Goal: Book appointment/travel/reservation

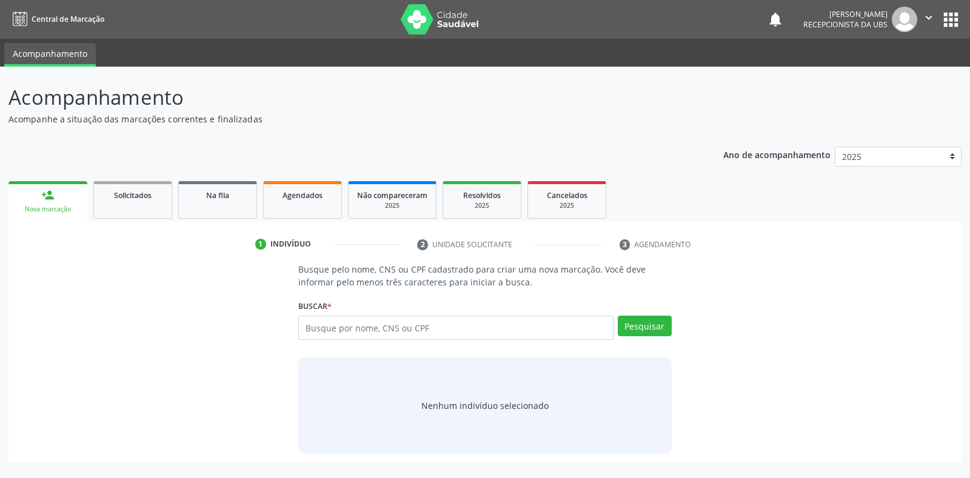
click at [318, 327] on input "text" at bounding box center [455, 328] width 315 height 24
click at [305, 325] on input "text" at bounding box center [455, 328] width 315 height 24
type input "704509316639312"
click at [639, 328] on button "Pesquisar" at bounding box center [645, 326] width 54 height 21
type input "704509316639312"
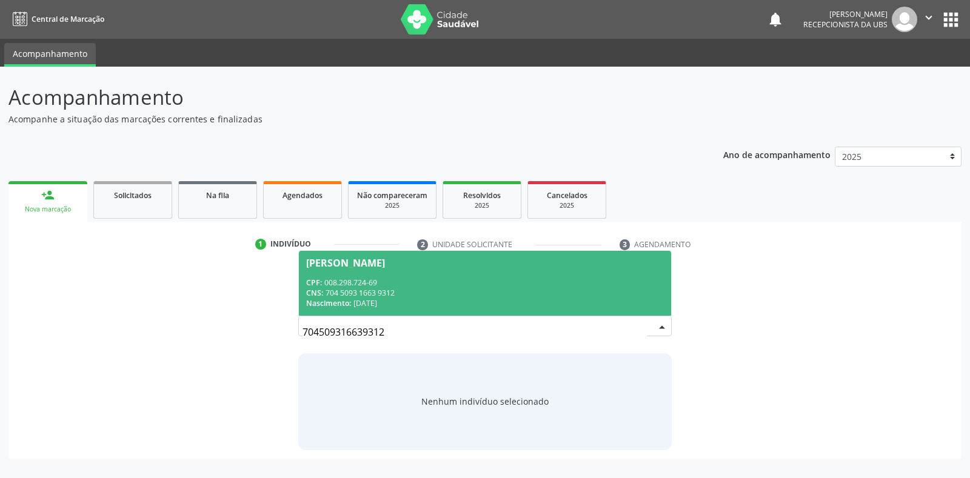
click at [332, 263] on div "Vilma Maria Dias da Silva" at bounding box center [345, 263] width 79 height 10
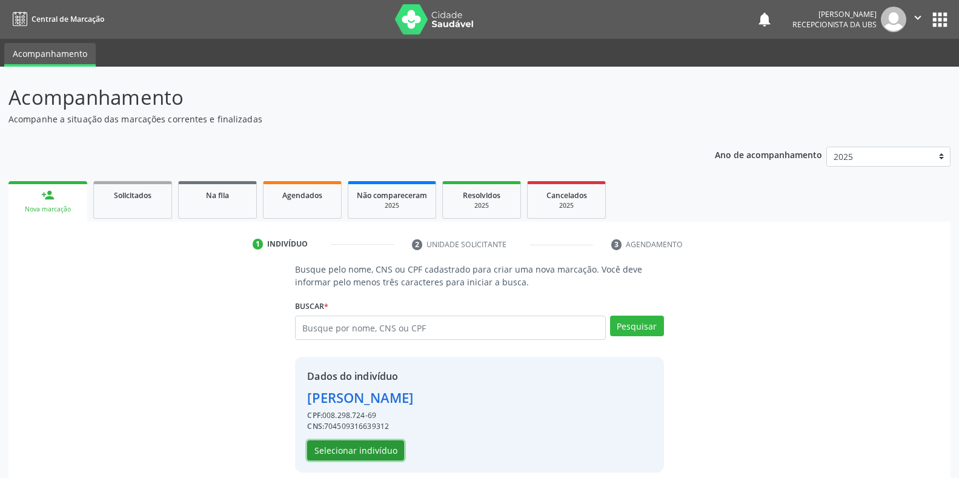
click at [321, 452] on button "Selecionar indivíduo" at bounding box center [355, 451] width 97 height 21
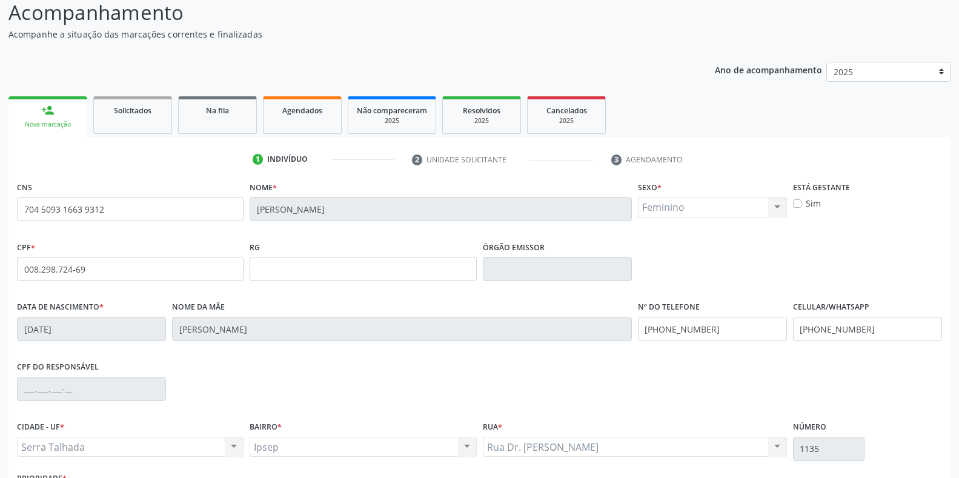
scroll to position [179, 0]
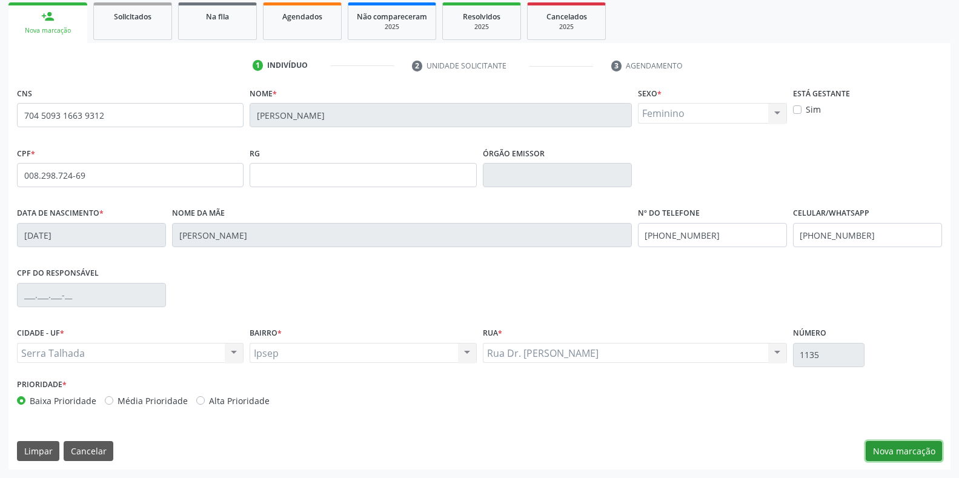
click at [886, 450] on button "Nova marcação" at bounding box center [904, 451] width 76 height 21
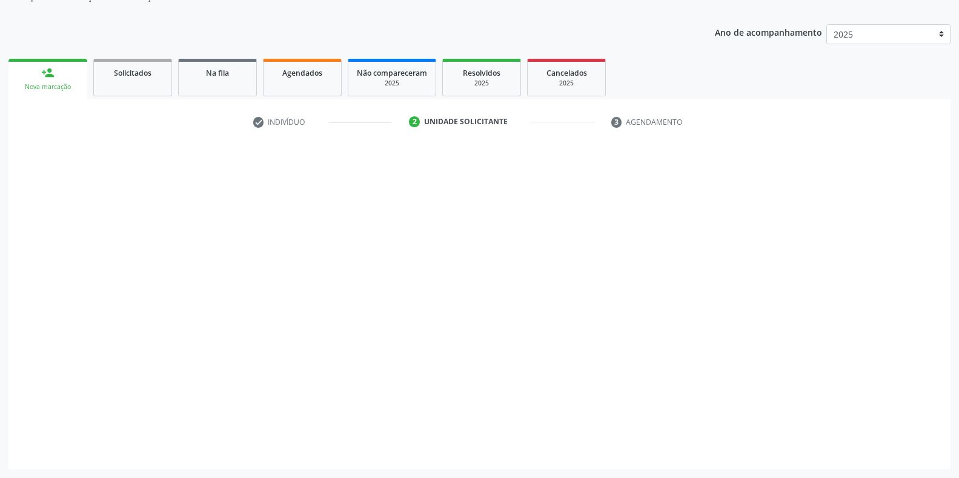
scroll to position [122, 0]
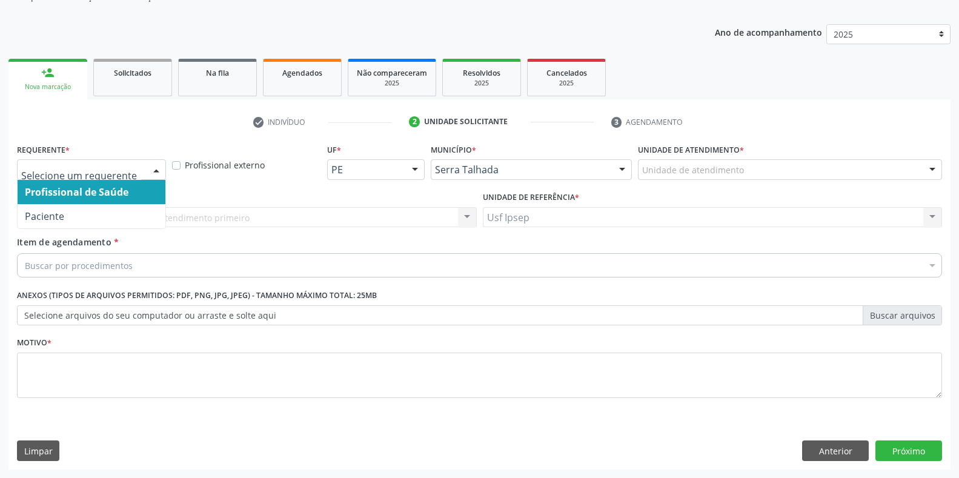
click at [153, 170] on div at bounding box center [156, 170] width 18 height 21
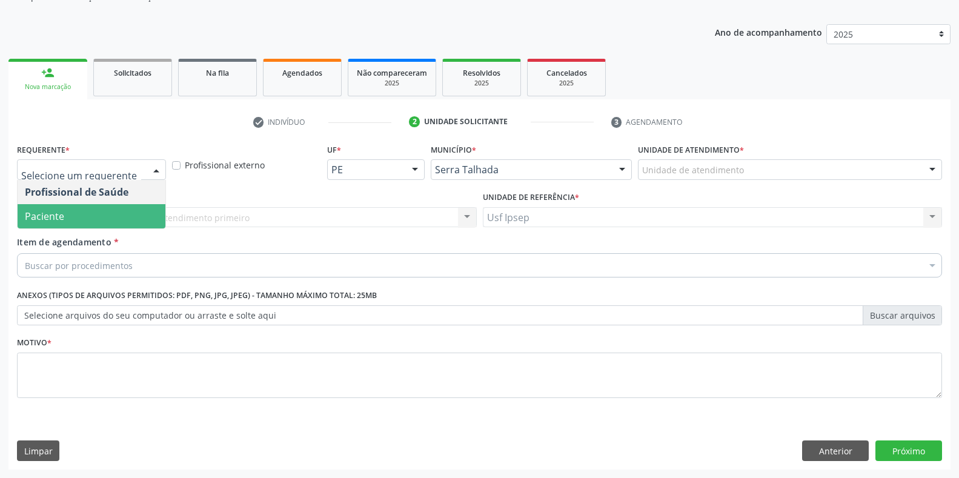
click at [85, 229] on div "Profissional de Saúde Paciente Nenhum resultado encontrado para: " " Não há nen…" at bounding box center [91, 204] width 149 height 49
click at [87, 222] on span "Paciente" at bounding box center [92, 216] width 148 height 24
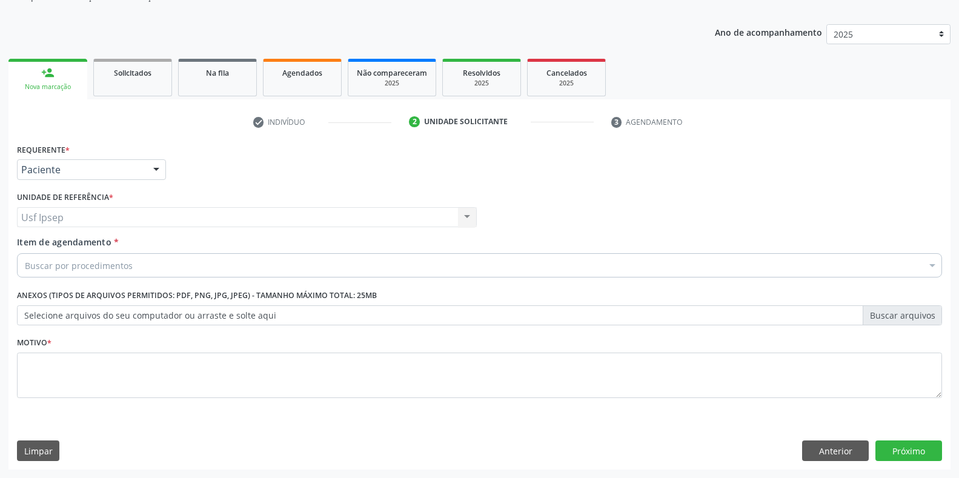
click at [42, 243] on span "Item de agendamento" at bounding box center [64, 242] width 95 height 12
click at [25, 253] on input "Item de agendamento *" at bounding box center [25, 265] width 0 height 24
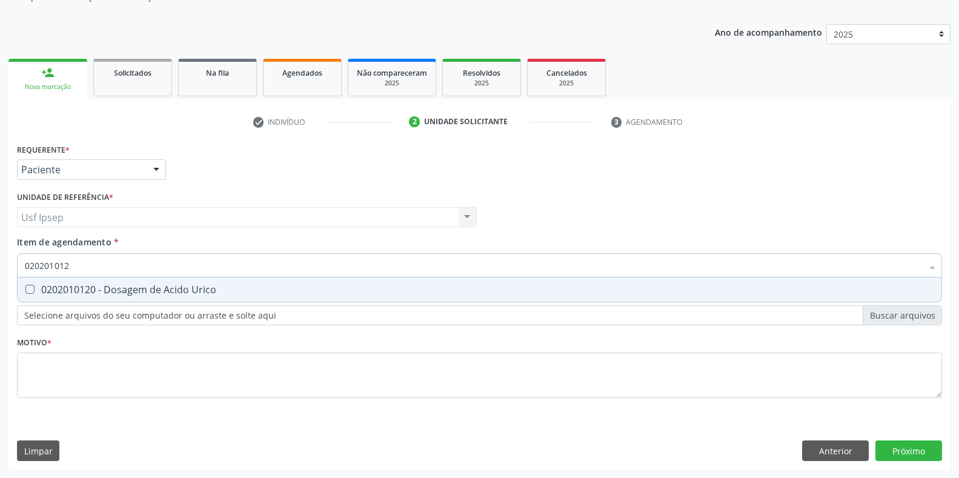
type input "0202010120"
click at [25, 291] on Urico at bounding box center [29, 289] width 9 height 9
click at [25, 291] on Urico "checkbox" at bounding box center [22, 289] width 8 height 8
checkbox Urico "true"
click at [75, 269] on input "0202010120" at bounding box center [474, 265] width 898 height 24
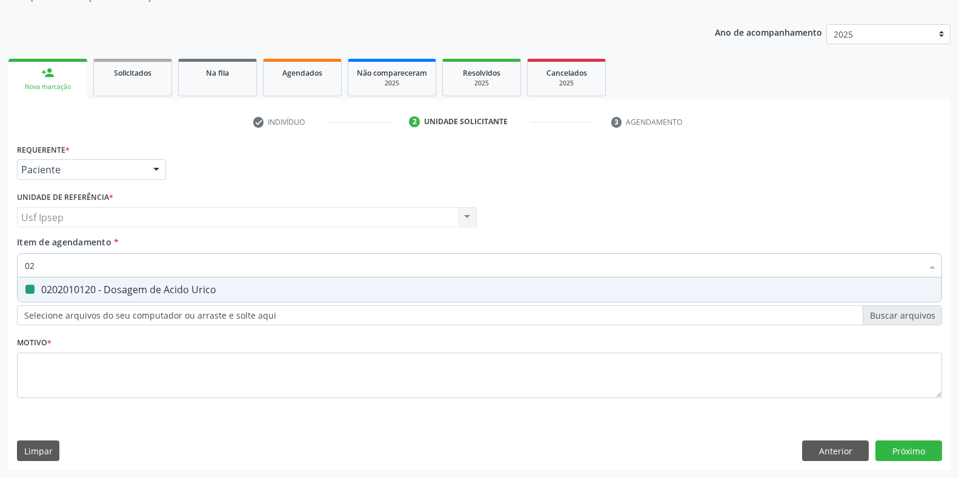
type input "0"
checkbox Urico "false"
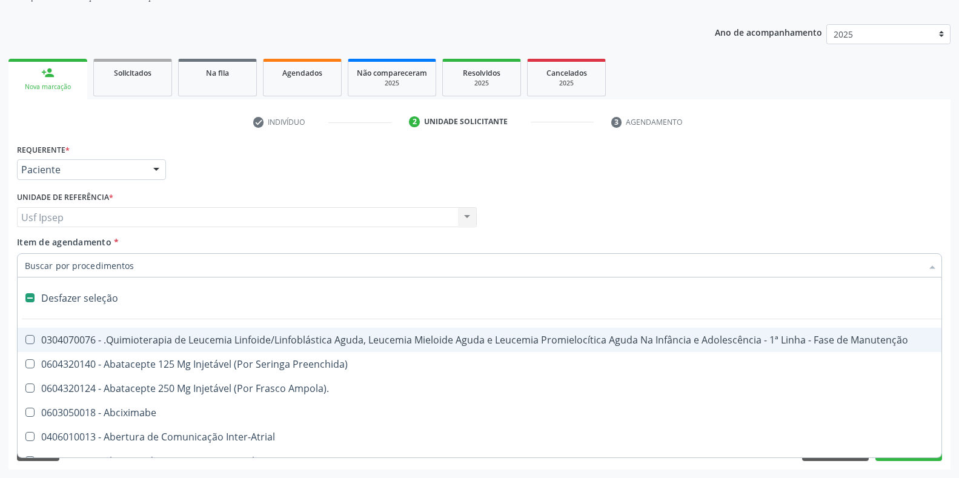
click at [84, 243] on span "Item de agendamento" at bounding box center [64, 242] width 95 height 12
click at [84, 253] on input "Item de agendamento *" at bounding box center [474, 265] width 898 height 24
checkbox Preenchida\) "true"
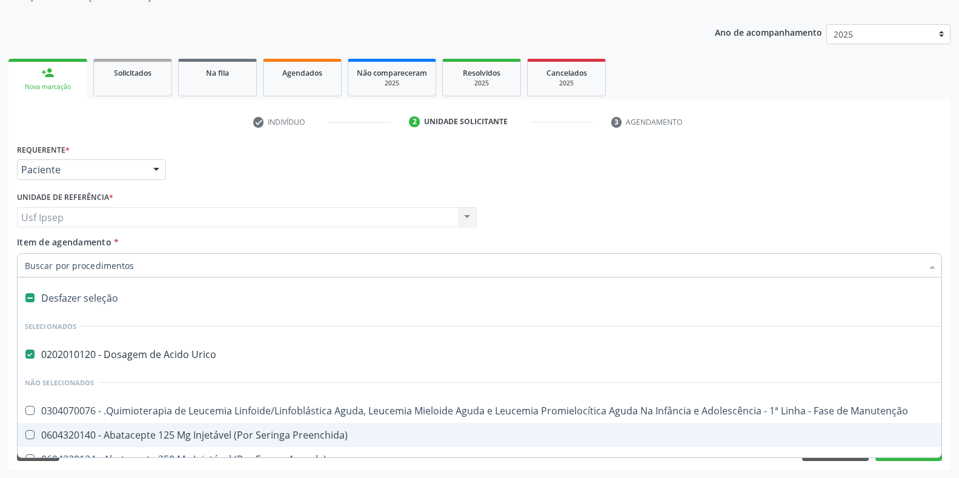
click at [28, 265] on input "Item de agendamento *" at bounding box center [474, 265] width 898 height 24
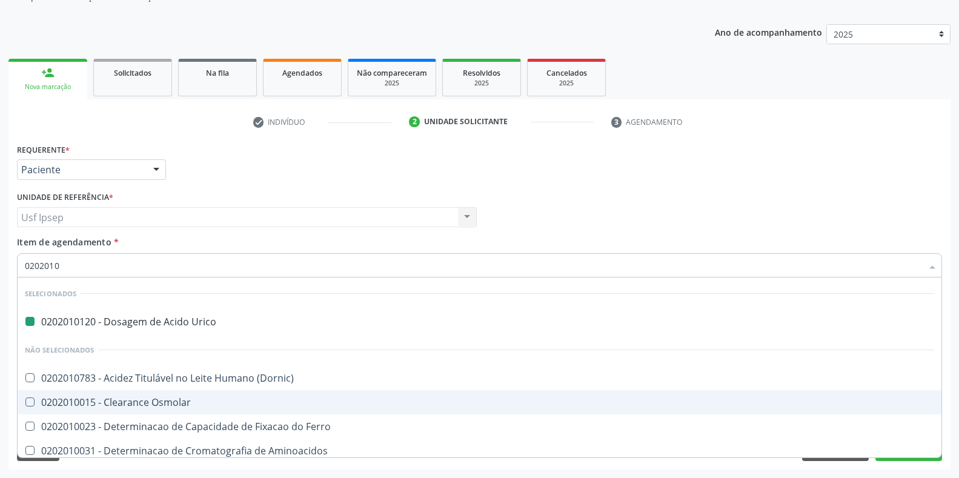
type input "02020104"
checkbox Urico "false"
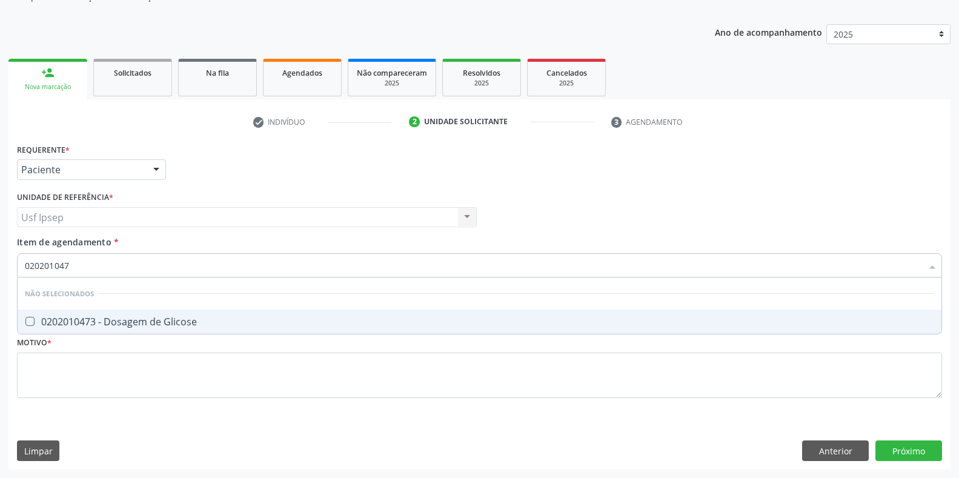
type input "0202010473"
click at [34, 324] on Glicose at bounding box center [29, 321] width 9 height 9
click at [25, 324] on Glicose "checkbox" at bounding box center [22, 322] width 8 height 8
checkbox Glicose "true"
click at [76, 266] on input "0202010473" at bounding box center [474, 265] width 898 height 24
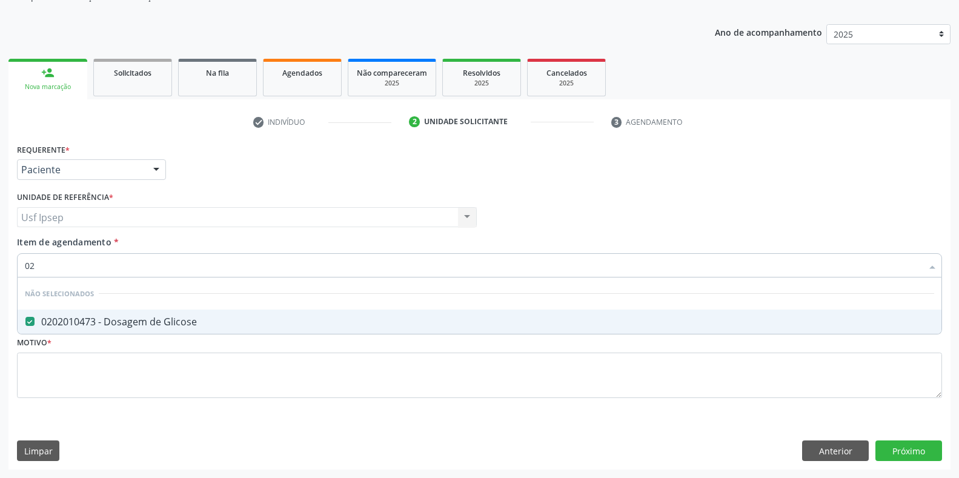
type input "0"
checkbox Glicose "true"
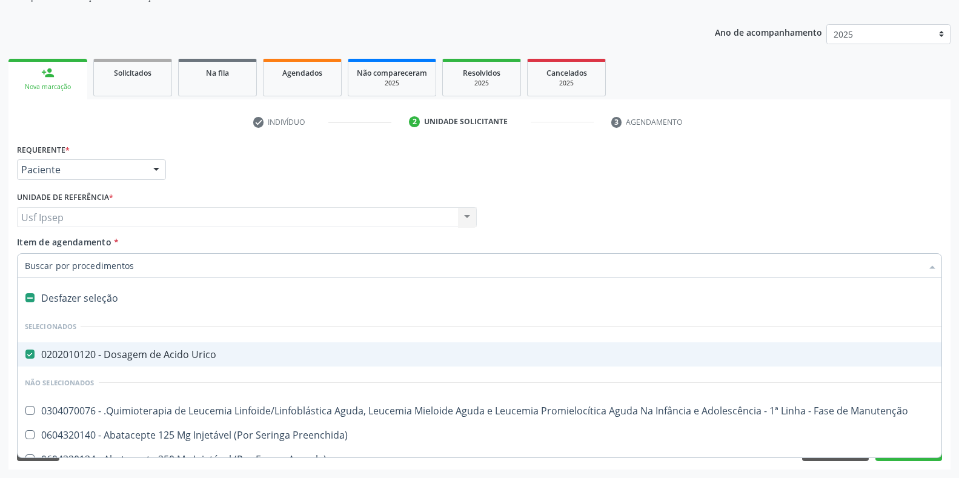
click at [25, 259] on input "Item de agendamento *" at bounding box center [474, 265] width 898 height 24
type input "02"
checkbox Osso "true"
type input "020"
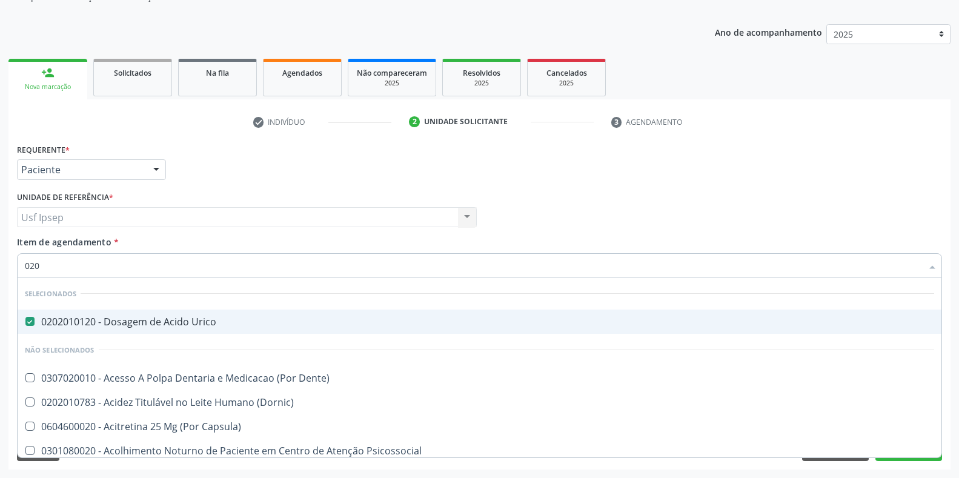
checkbox Glicose "true"
checkbox Segmento\) "false"
type input "02020"
checkbox Vulva "true"
checkbox Balao "false"
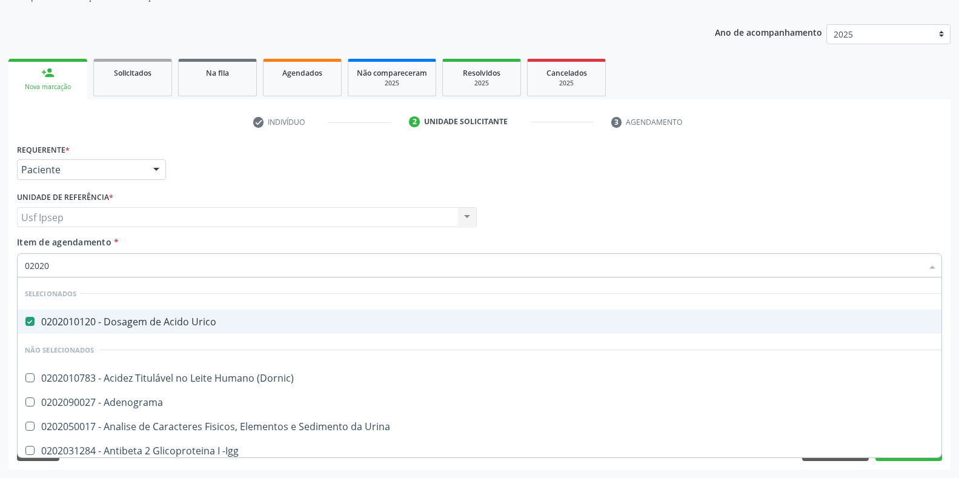
type input "020201"
checkbox Osmolaridade "true"
type input "0202010"
checkbox II "true"
checkbox Glicose "false"
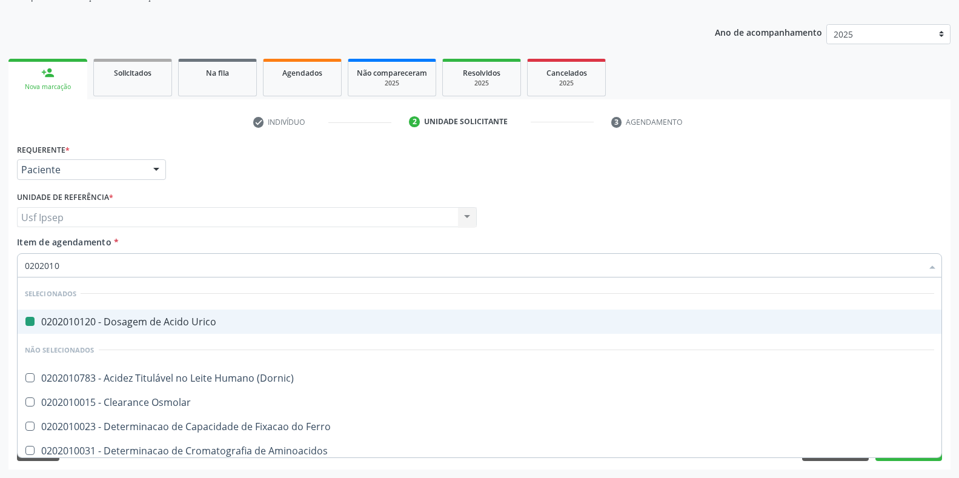
type input "02020106"
checkbox Urico "false"
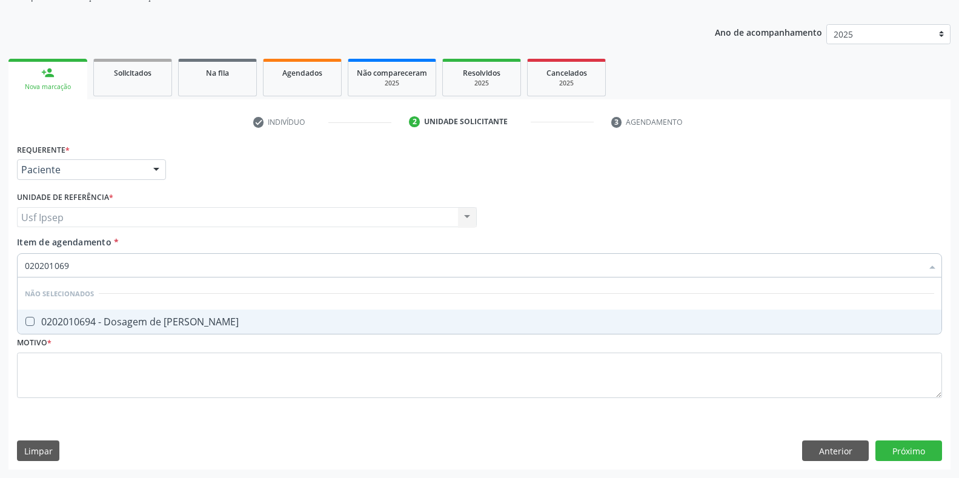
type input "0202010694"
click at [30, 321] on Ureia at bounding box center [29, 321] width 9 height 9
click at [25, 321] on Ureia "checkbox" at bounding box center [22, 322] width 8 height 8
checkbox Ureia "true"
click at [72, 264] on input "0202010694" at bounding box center [474, 265] width 898 height 24
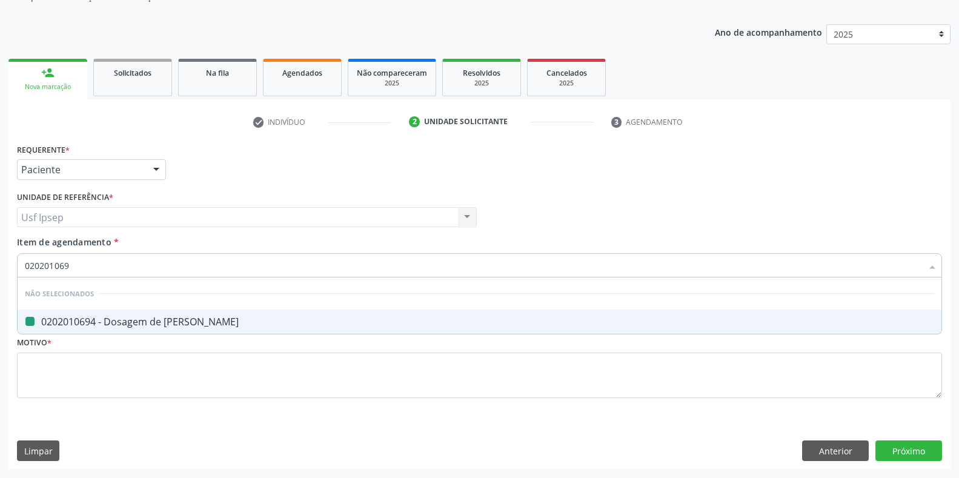
type input "02020106"
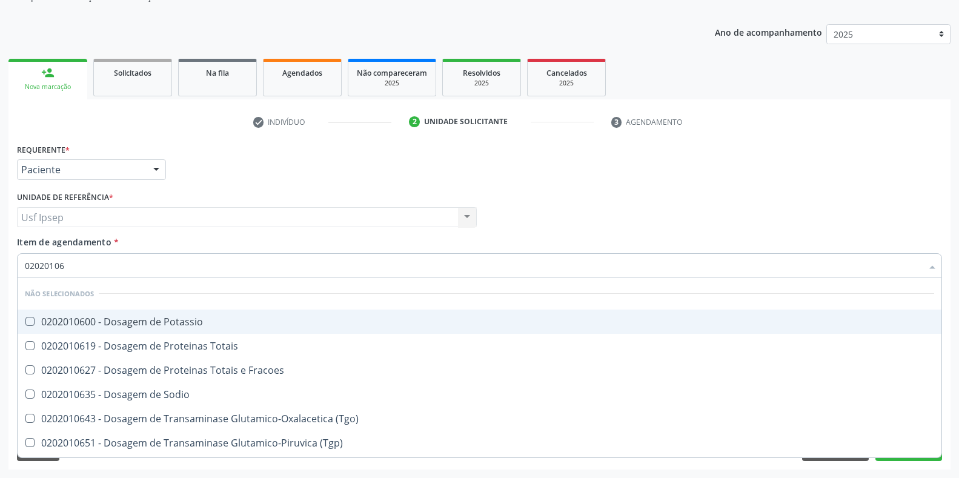
checkbox Potassio "false"
type input "0202"
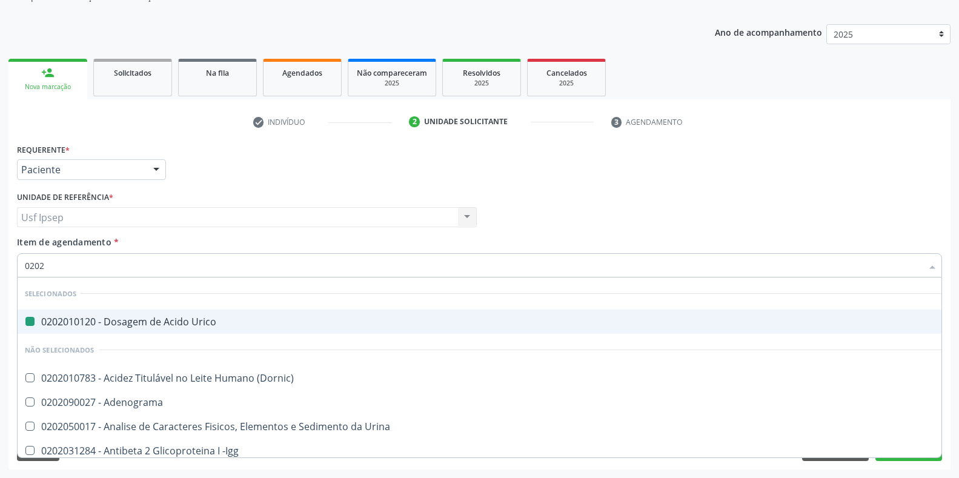
checkbox Urico "true"
checkbox Mlpa "false"
type input "02020"
checkbox Xi "true"
checkbox Glicose "false"
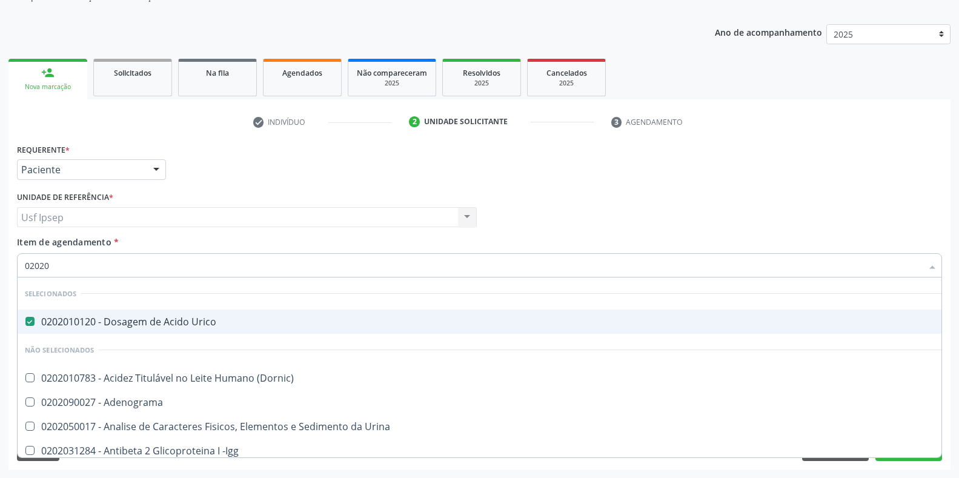
checkbox Derrames "true"
checkbox Ureia "false"
type input "020202"
checkbox Urico "false"
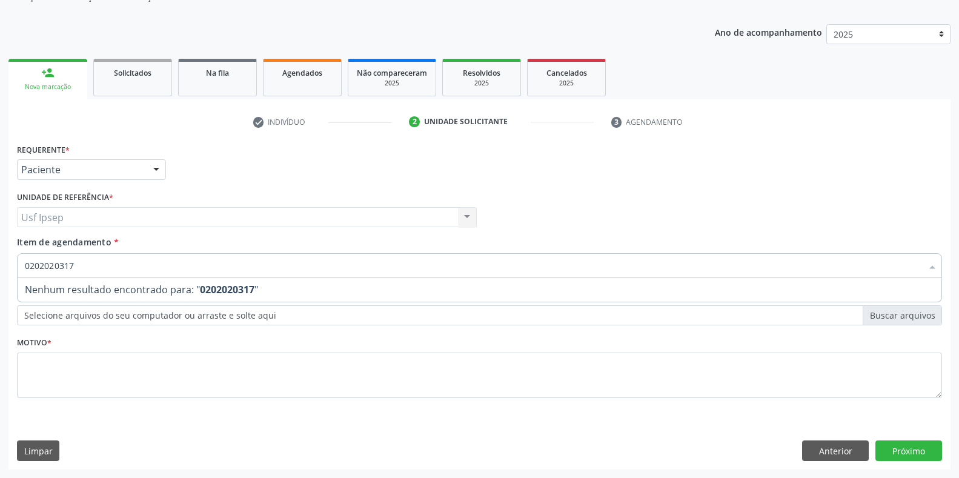
type input "020202031"
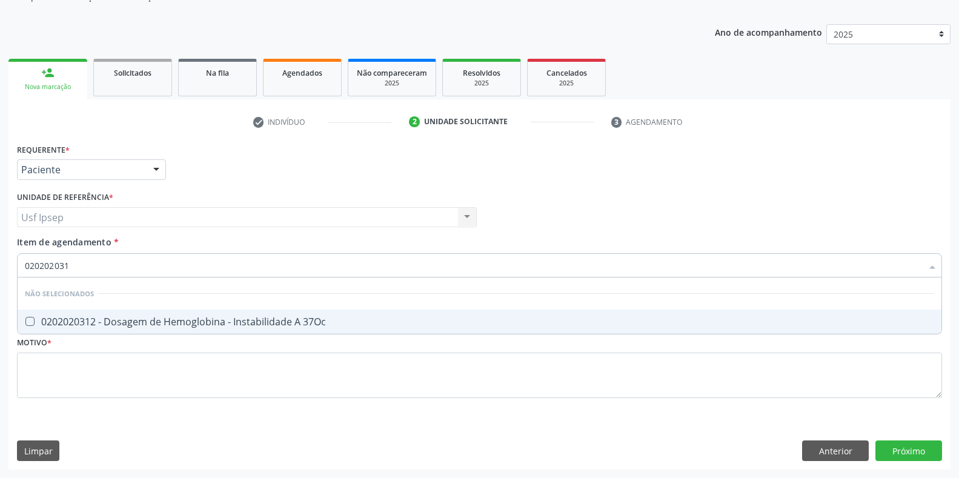
click at [27, 321] on 37Oc at bounding box center [29, 321] width 9 height 9
click at [25, 321] on 37Oc "checkbox" at bounding box center [22, 322] width 8 height 8
checkbox 37Oc "true"
click at [71, 265] on input "020202031" at bounding box center [474, 265] width 898 height 24
type input "02020203"
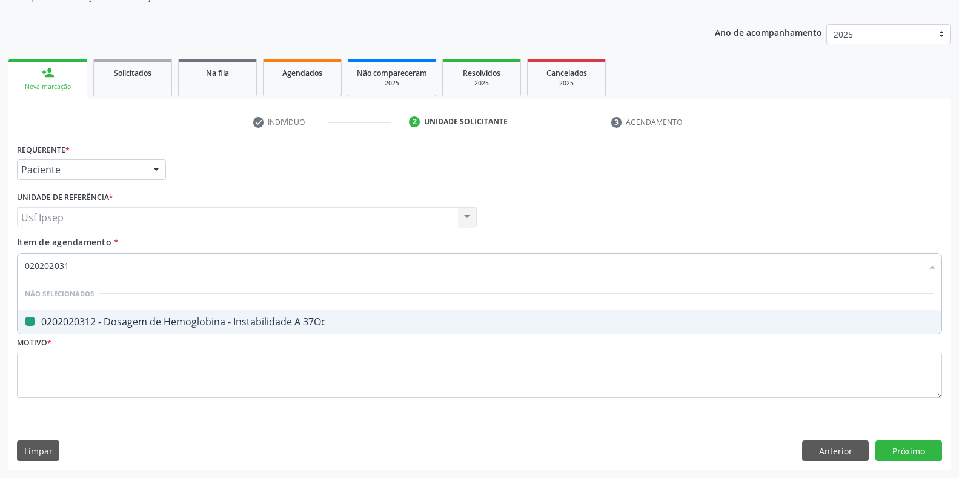
checkbox 37Oc "false"
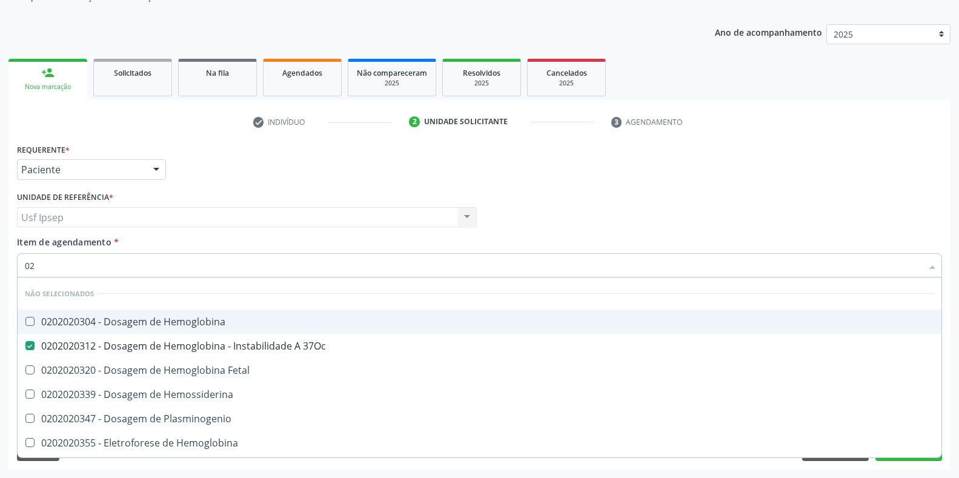
type input "0"
checkbox Hemoglobina "true"
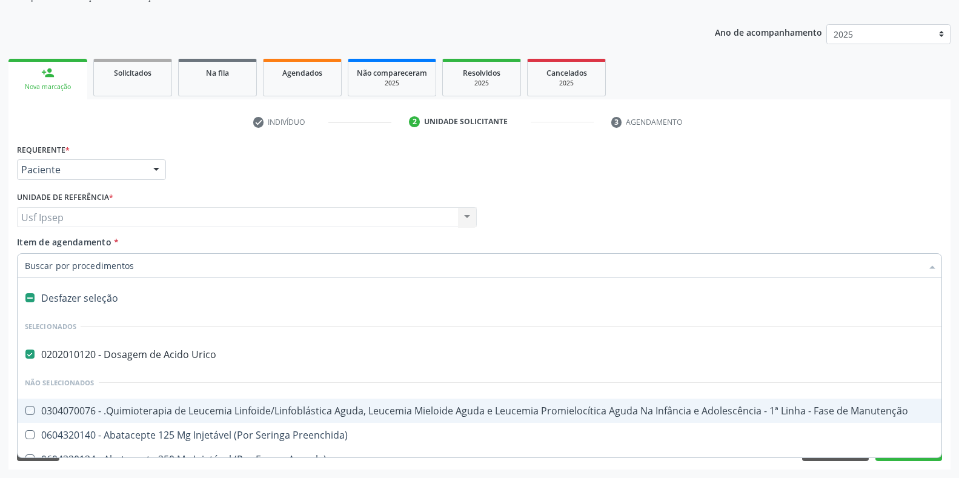
click at [24, 259] on div at bounding box center [480, 265] width 926 height 24
checkbox Manutenção "true"
checkbox Preenchida\) "true"
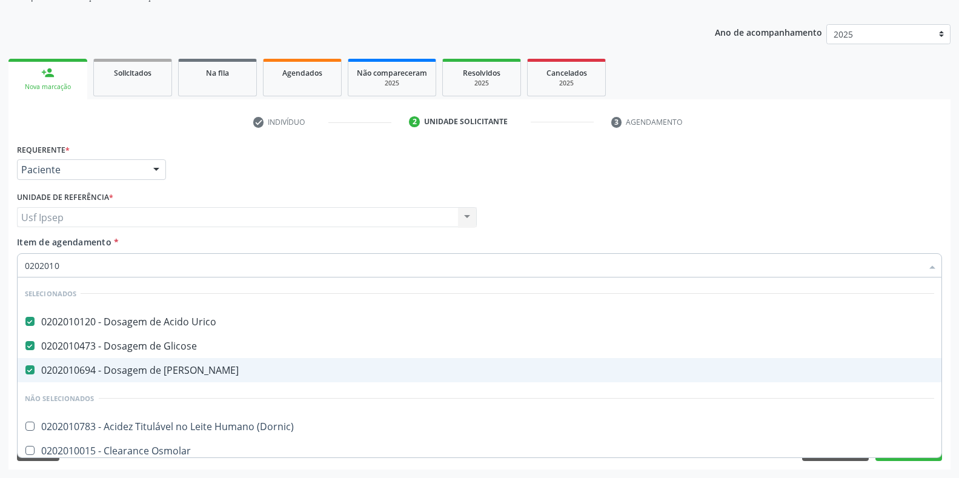
type input "02020106"
checkbox Ureia "false"
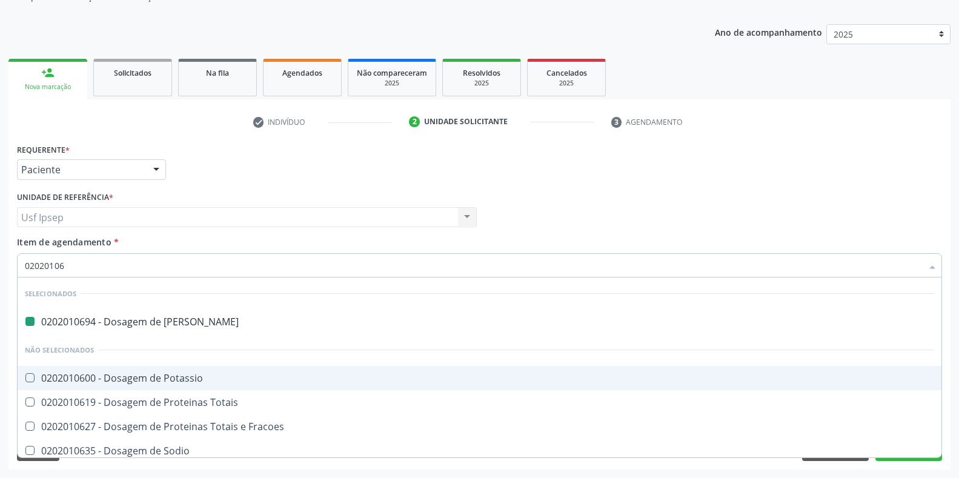
type input "020201067"
checkbox Ureia "false"
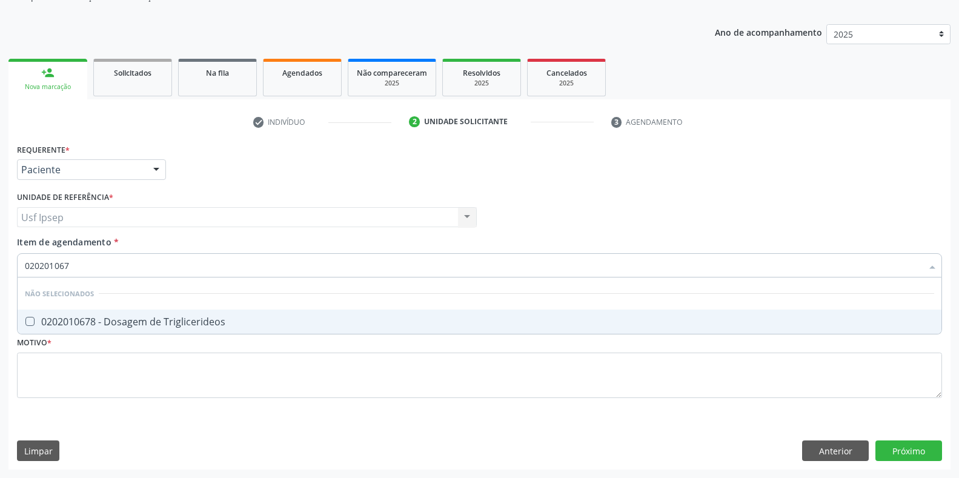
type input "0202010678"
click at [34, 318] on Triglicerideos at bounding box center [29, 321] width 9 height 9
click at [25, 318] on Triglicerideos "checkbox" at bounding box center [22, 322] width 8 height 8
checkbox Triglicerideos "true"
click at [73, 267] on input "0202010678" at bounding box center [474, 265] width 898 height 24
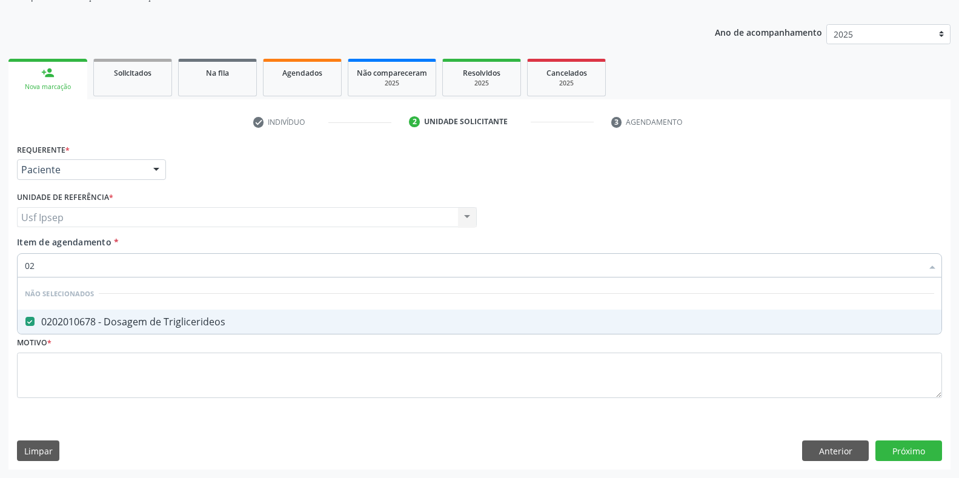
type input "0"
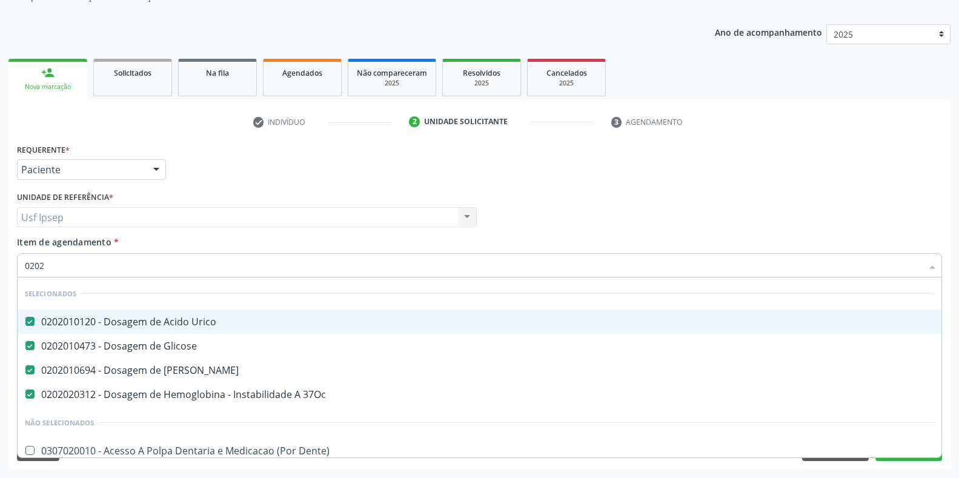
type input "02020"
checkbox Ativa "true"
checkbox \(Spcto\) "false"
type input "020201"
checkbox 17-Hidroxicorticosteroides "true"
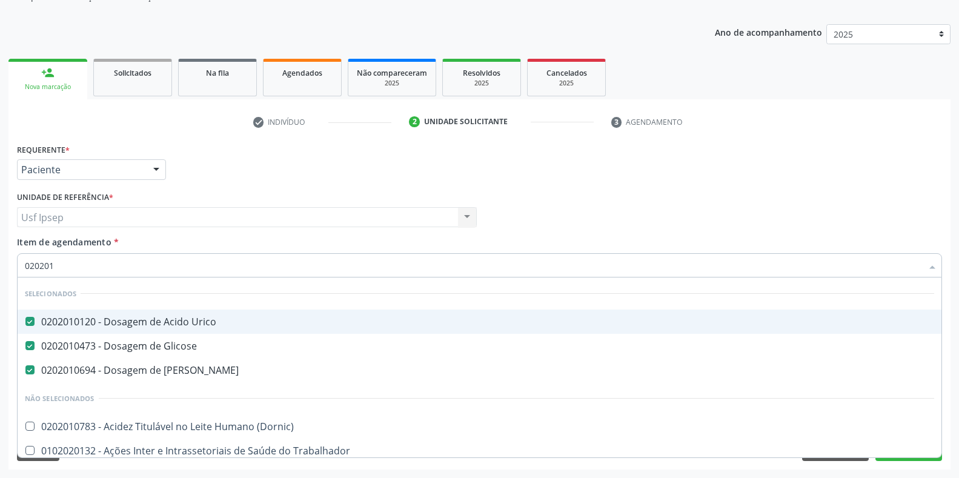
type input "0202010"
checkbox Muco-Proteinas "true"
type input "02020102"
checkbox Urico "false"
checkbox Glicose "false"
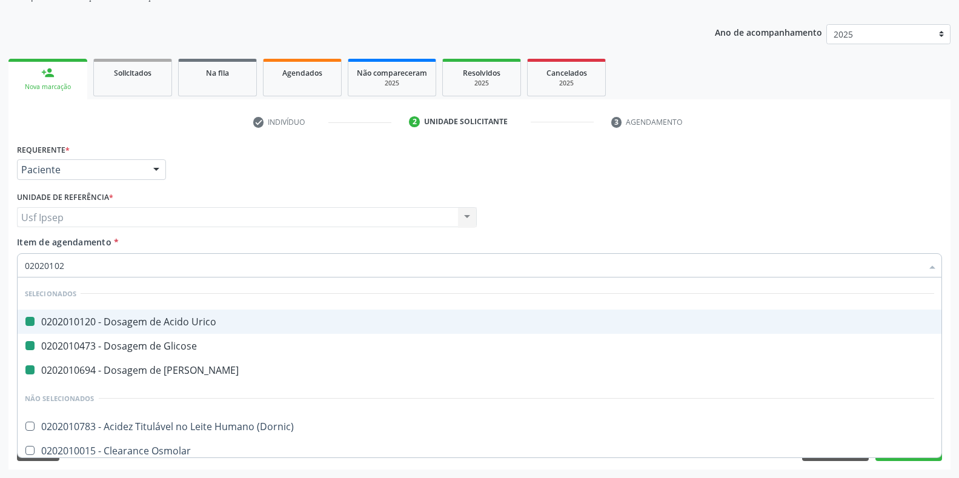
checkbox Ureia "false"
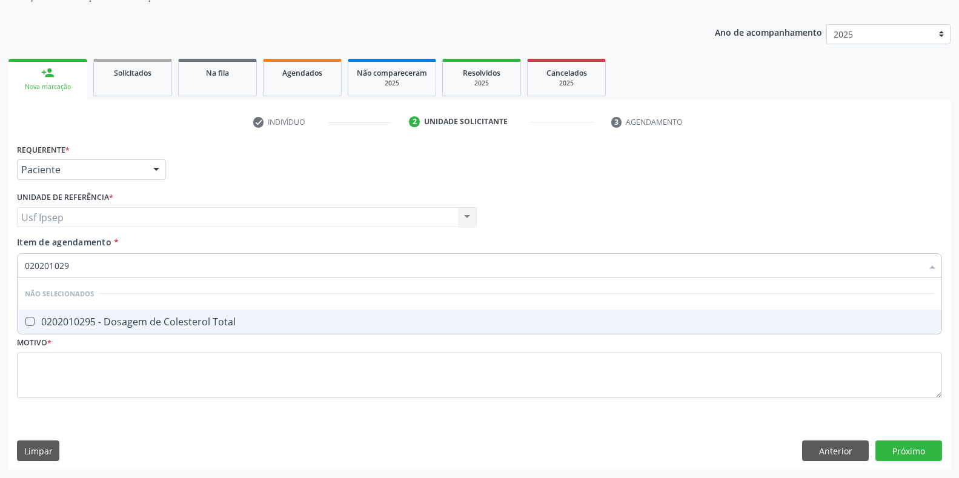
type input "0202010295"
click at [33, 324] on Total at bounding box center [29, 321] width 9 height 9
click at [25, 324] on Total "checkbox" at bounding box center [22, 322] width 8 height 8
checkbox Total "true"
click at [74, 264] on input "0202010295" at bounding box center [474, 265] width 898 height 24
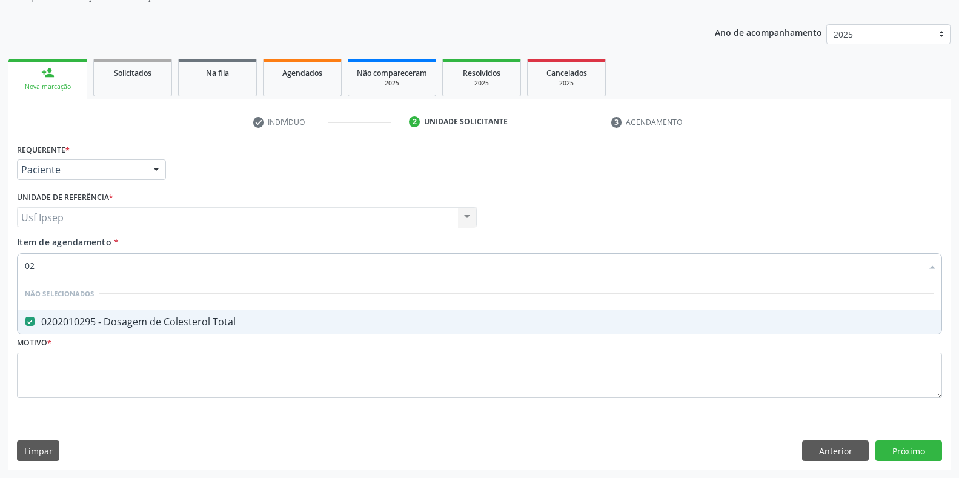
type input "0"
checkbox Total "true"
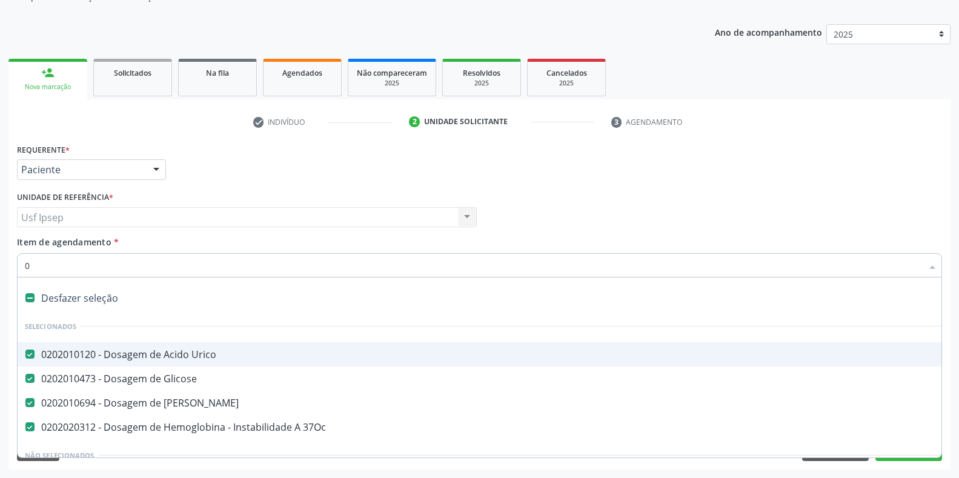
type input "02"
checkbox Antibiotico "true"
checkbox Comprimido\) "true"
type input "020"
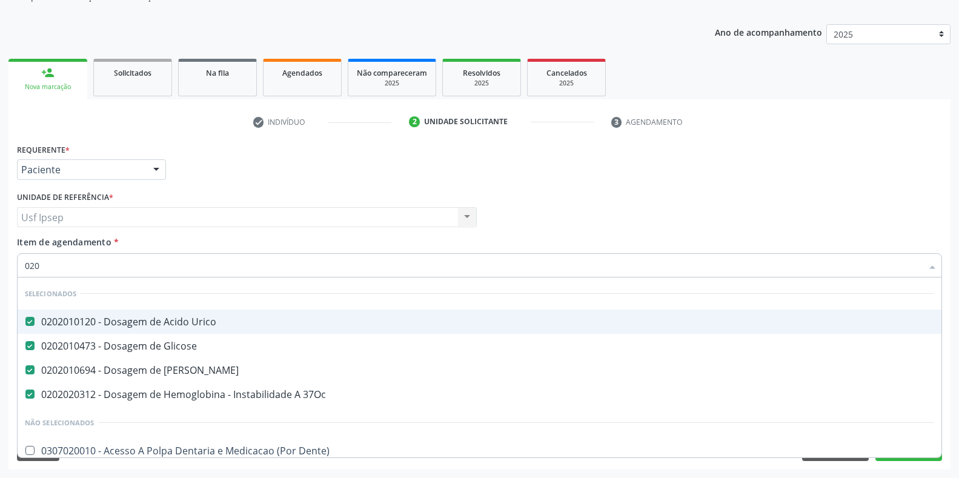
checkbox Total "true"
checkbox Triglicerideos "true"
checkbox Neuropsicomotor "false"
checkbox Completo "false"
type input "02020"
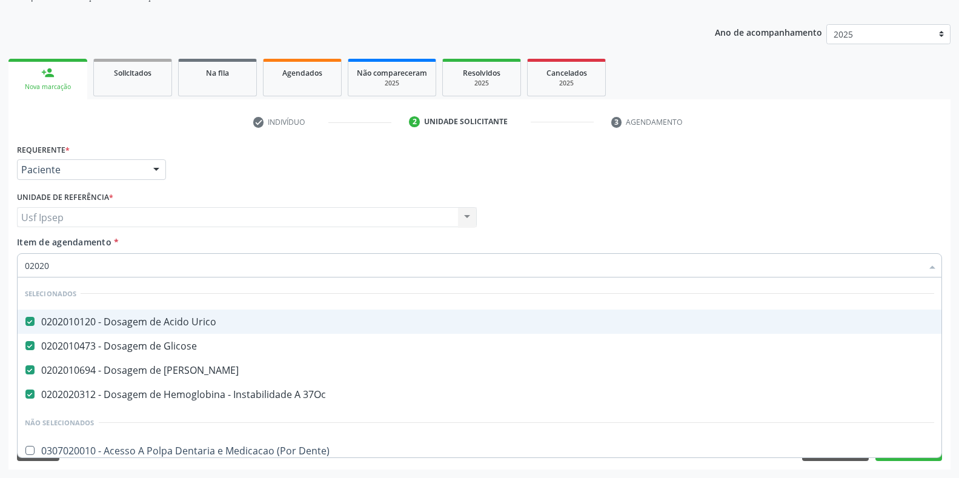
checkbox Pele "true"
checkbox Puncao "false"
checkbox Ativa "true"
checkbox \(Spcto\) "false"
type input "020201"
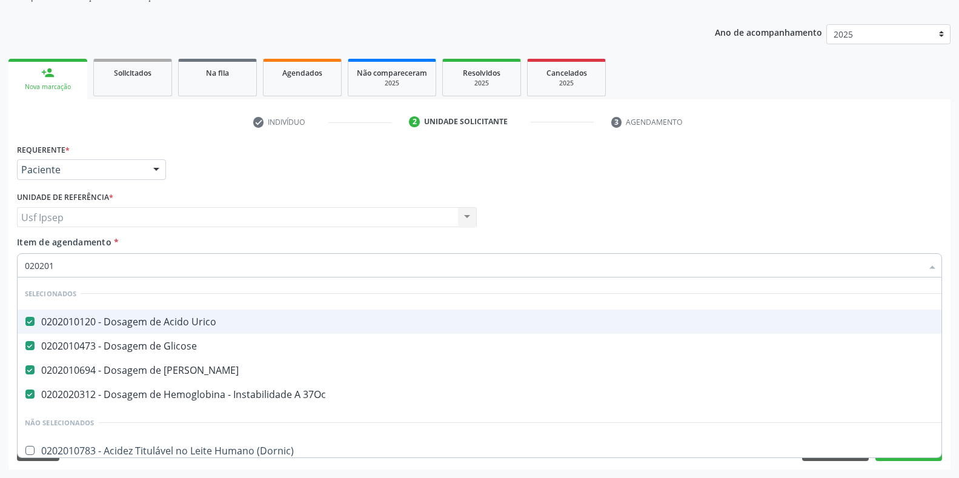
checkbox \(Pos-Pasteurização\) "true"
checkbox 17-Hidroxicorticosteroides "true"
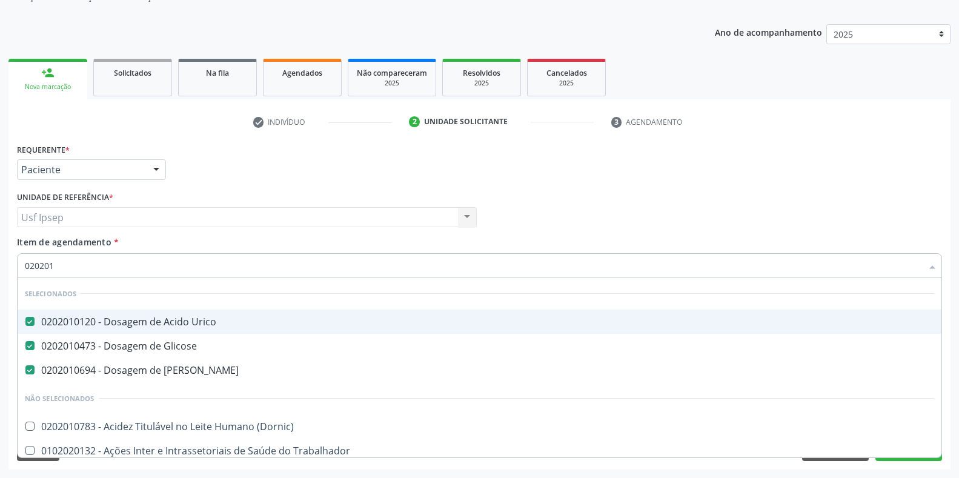
type input "0202010"
checkbox Fracoes "true"
checkbox Total "false"
checkbox Muco-Proteinas "true"
type input "02020106"
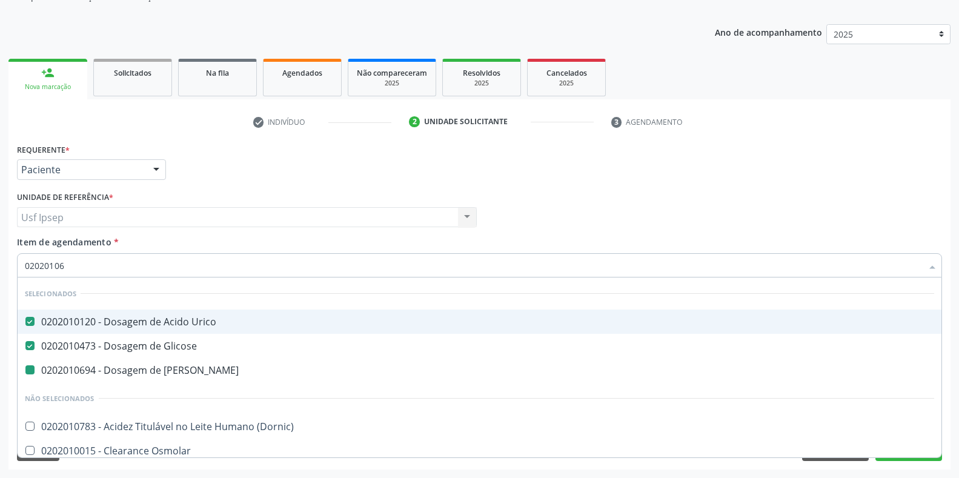
checkbox Ureia "false"
checkbox Dosagens\) "true"
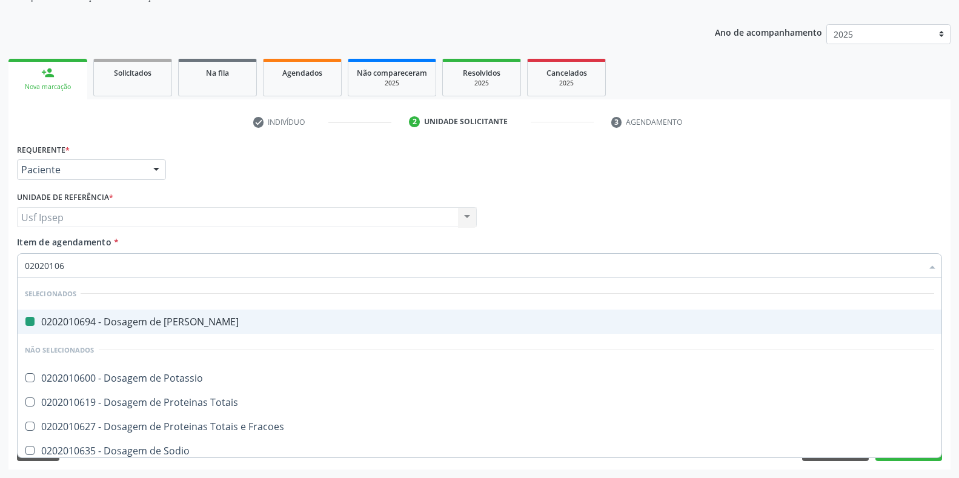
type input "020201064"
checkbox Ureia "false"
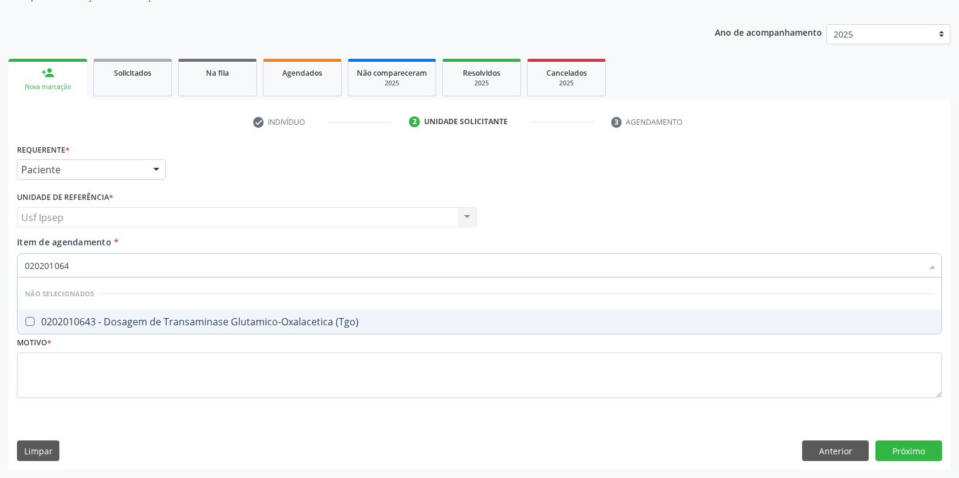
type input "0202010643"
click at [30, 321] on \(Tgo\) at bounding box center [29, 321] width 9 height 9
click at [25, 321] on \(Tgo\) "checkbox" at bounding box center [22, 322] width 8 height 8
checkbox \(Tgo\) "true"
click at [80, 262] on input "0202010643" at bounding box center [474, 265] width 898 height 24
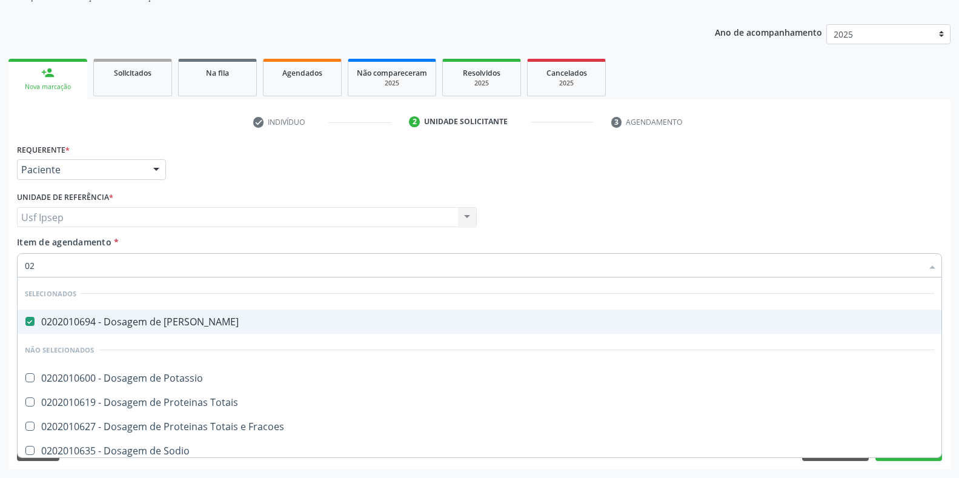
type input "0"
checkbox Potassio "true"
checkbox \(Tgo\) "false"
checkbox Triglicerideos "false"
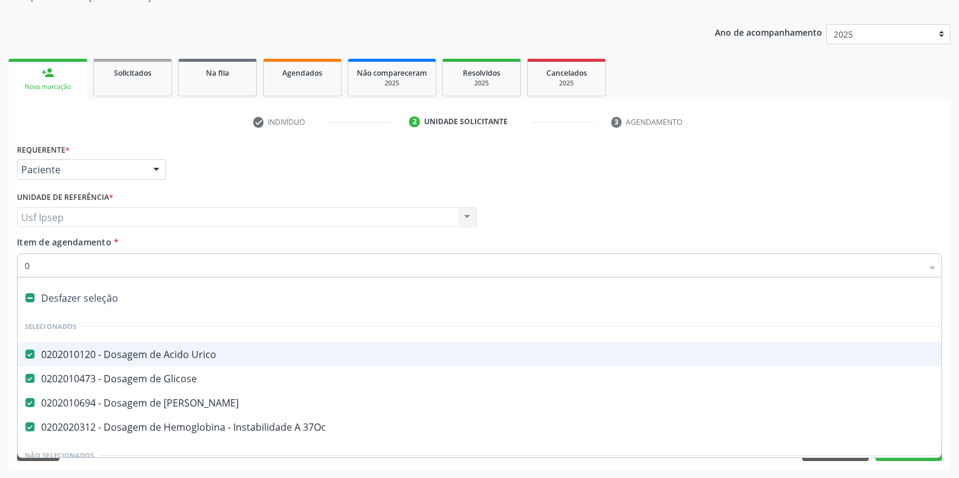
type input "02"
checkbox Antibiotico "true"
checkbox Comprimido\) "true"
type input "020"
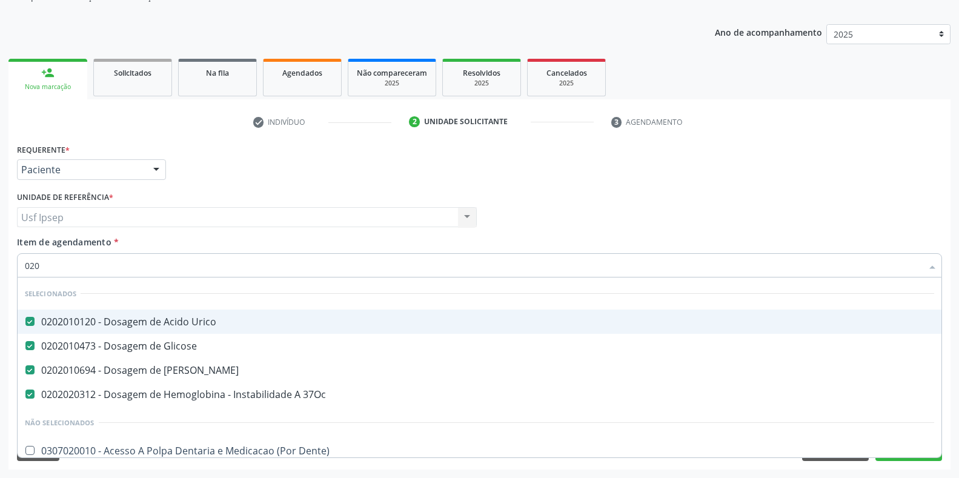
checkbox Total "true"
checkbox \(Tgo\) "true"
checkbox Triglicerideos "true"
checkbox Neuropsicomotor "false"
checkbox Hemocultura "false"
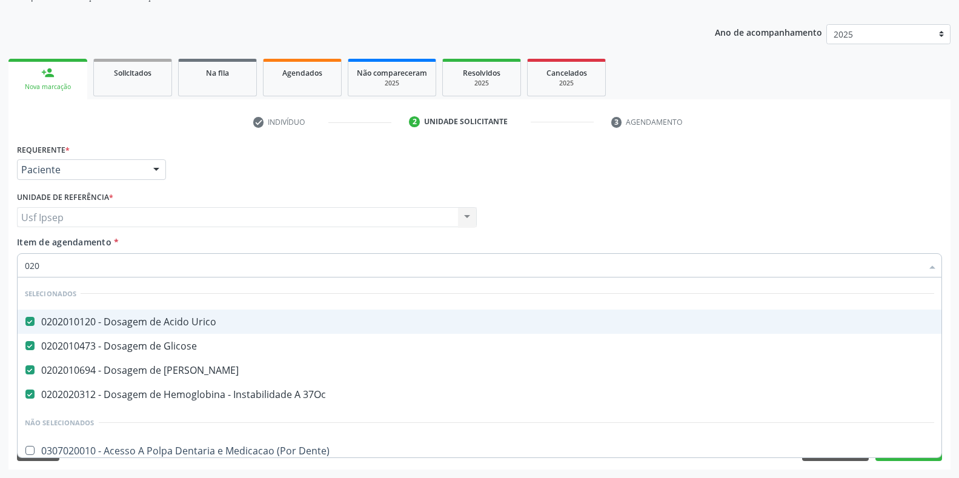
checkbox Completo "false"
type input "02020"
checkbox Pele "true"
checkbox Puncao "false"
checkbox \(Semi-Solido\) "true"
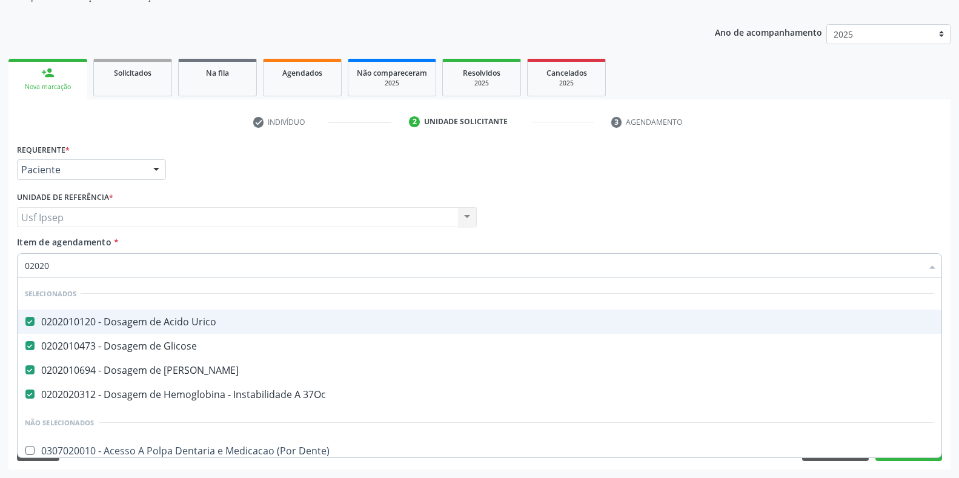
checkbox Ativa "true"
checkbox Inteiro\) "false"
checkbox \(Spcto\) "false"
type input "020203"
checkbox Ureia "false"
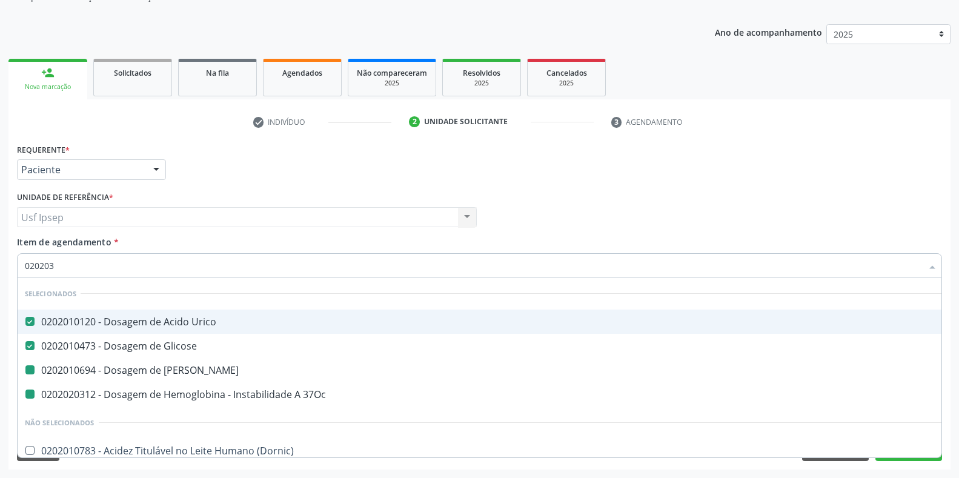
checkbox Total "false"
checkbox 37Oc "false"
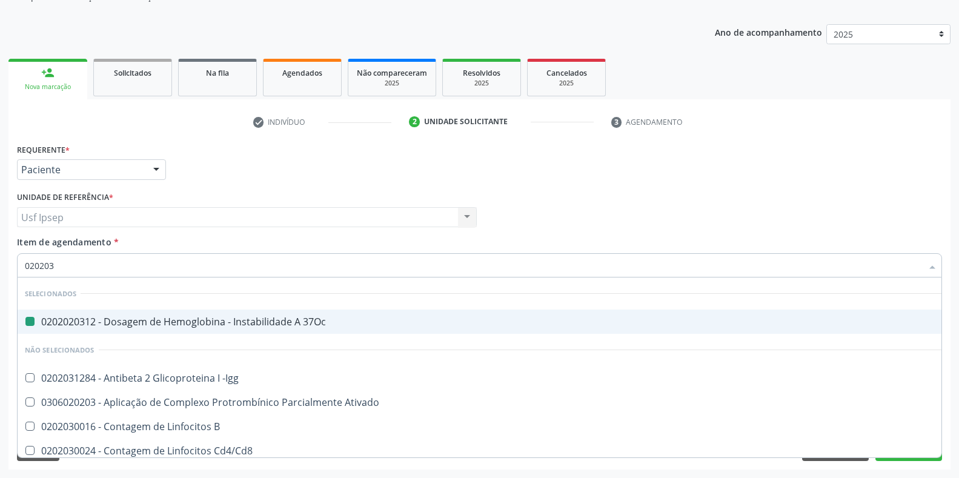
type input "0202030"
checkbox 37Oc "false"
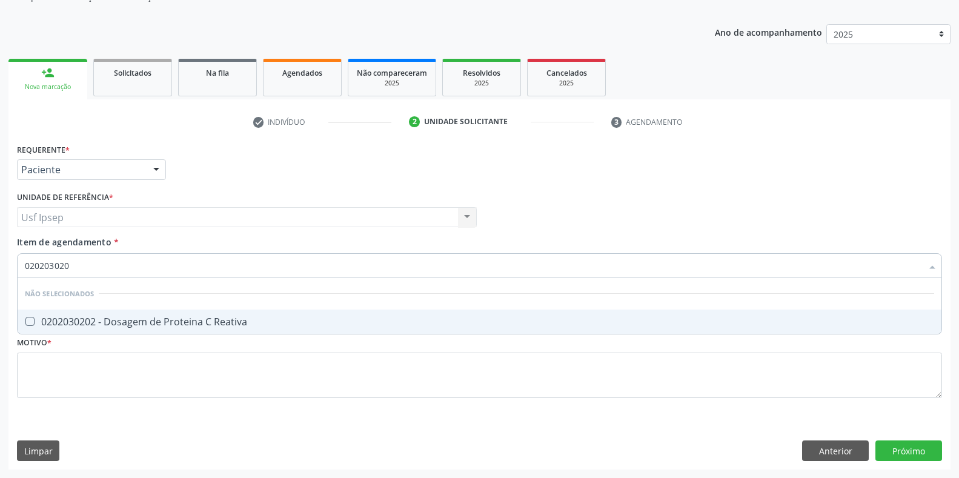
type input "0202030202"
click at [29, 321] on Reativa at bounding box center [29, 321] width 9 height 9
click at [25, 321] on Reativa "checkbox" at bounding box center [22, 322] width 8 height 8
checkbox Reativa "true"
click at [76, 267] on input "0202030202" at bounding box center [474, 265] width 898 height 24
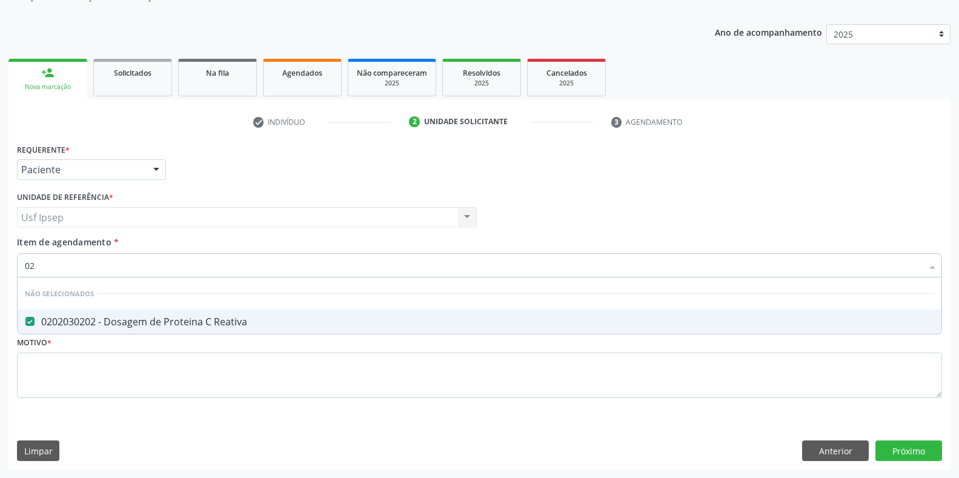
type input "0"
checkbox Reativa "true"
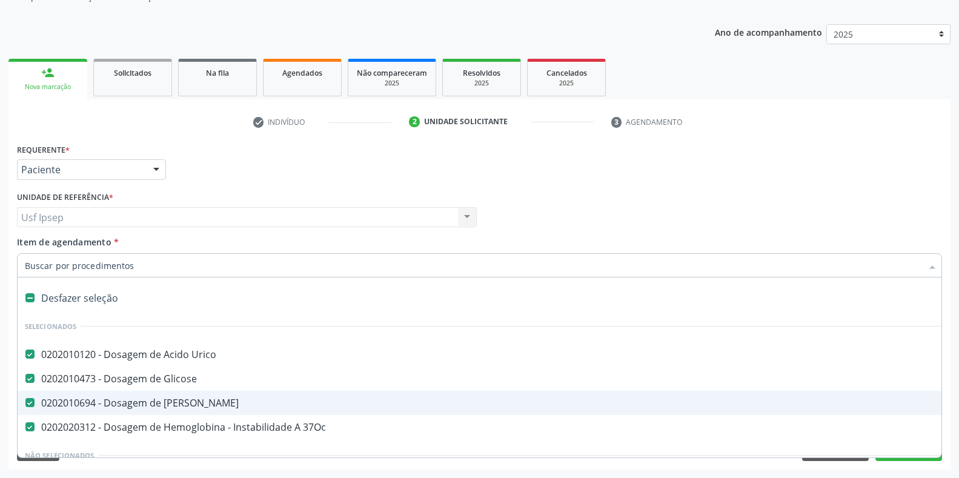
click at [23, 264] on div at bounding box center [480, 265] width 926 height 24
checkbox Manutenção "true"
checkbox Preenchida\) "true"
checkbox Ampola\)\ "true"
click at [26, 266] on input "Item de agendamento *" at bounding box center [474, 265] width 898 height 24
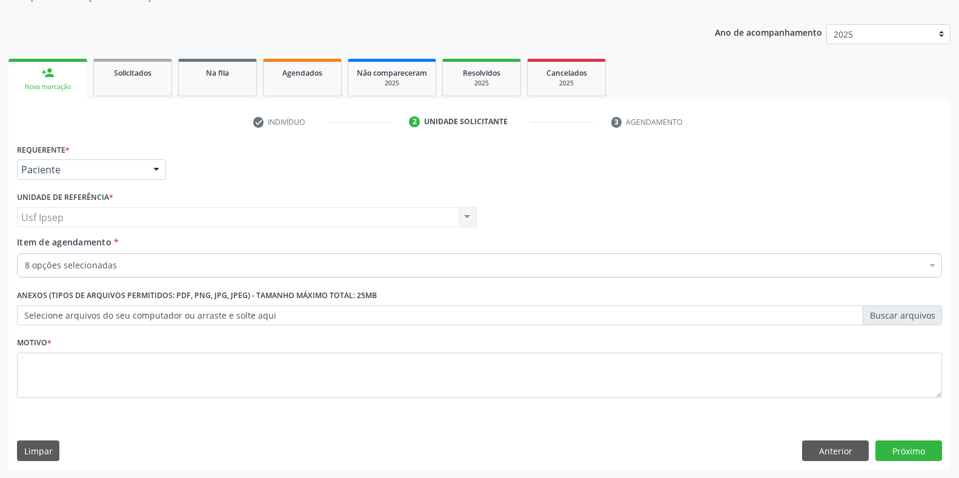
drag, startPoint x: 139, startPoint y: 280, endPoint x: 35, endPoint y: 244, distance: 110.4
click at [35, 244] on span "Item de agendamento" at bounding box center [64, 242] width 95 height 12
click at [25, 253] on input "Item de agendamento *" at bounding box center [25, 265] width 0 height 24
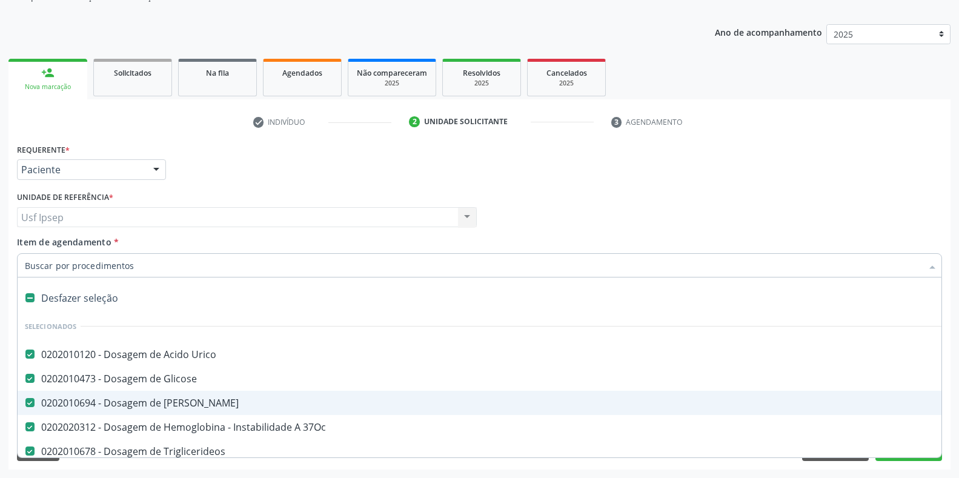
click at [27, 265] on input "Item de agendamento *" at bounding box center [474, 265] width 898 height 24
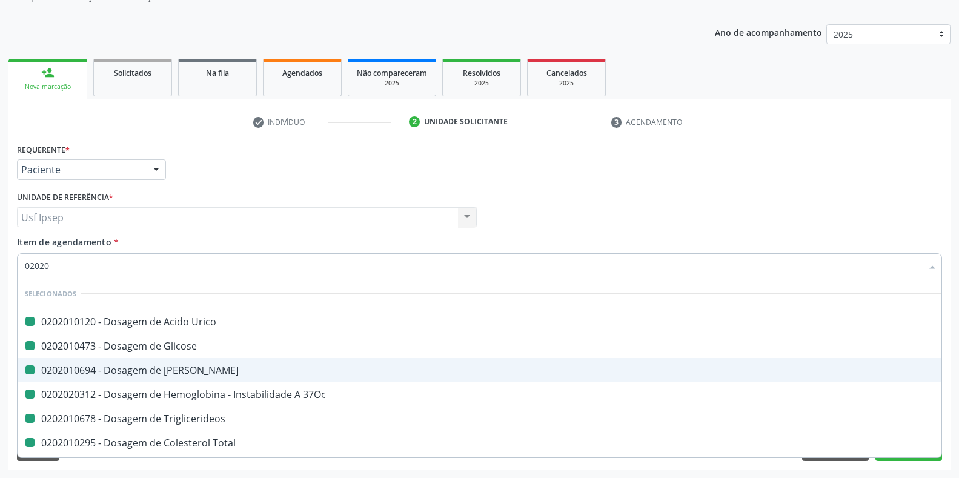
type input "020206"
checkbox Urico "false"
checkbox Glicose "false"
checkbox Ureia "false"
checkbox 37Oc "false"
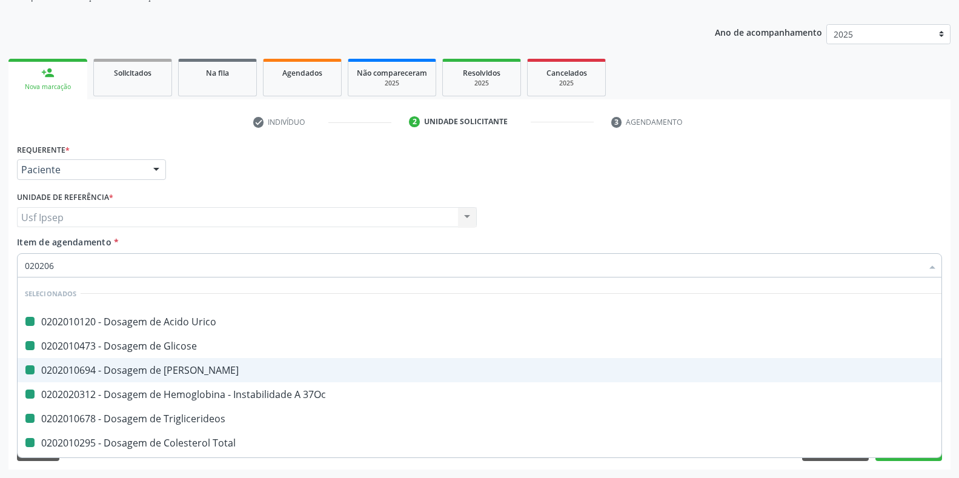
checkbox Total "false"
checkbox \(Tgo\) "false"
checkbox Reativa "false"
checkbox Triglicerideos "false"
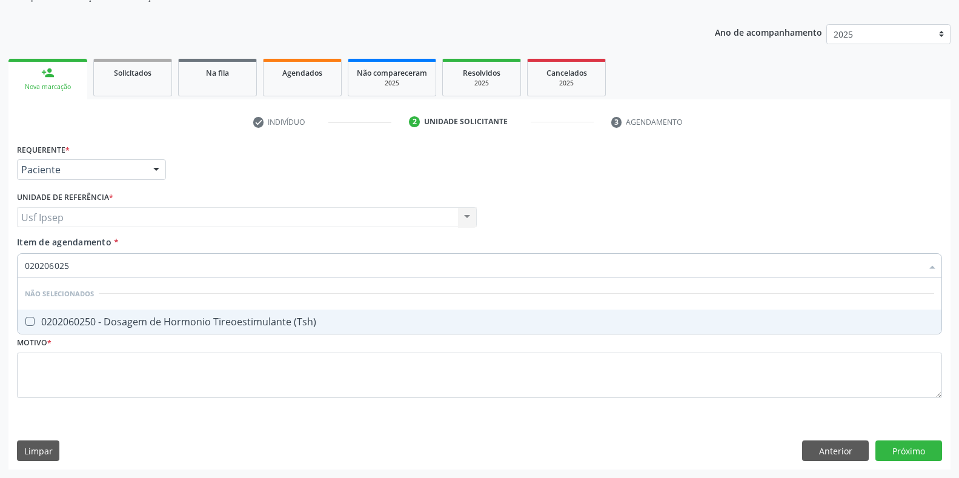
type input "0202060250"
click at [32, 324] on \(Tsh\) at bounding box center [29, 321] width 9 height 9
click at [25, 324] on \(Tsh\) "checkbox" at bounding box center [22, 322] width 8 height 8
checkbox \(Tsh\) "true"
click at [75, 267] on input "0202060250" at bounding box center [474, 265] width 898 height 24
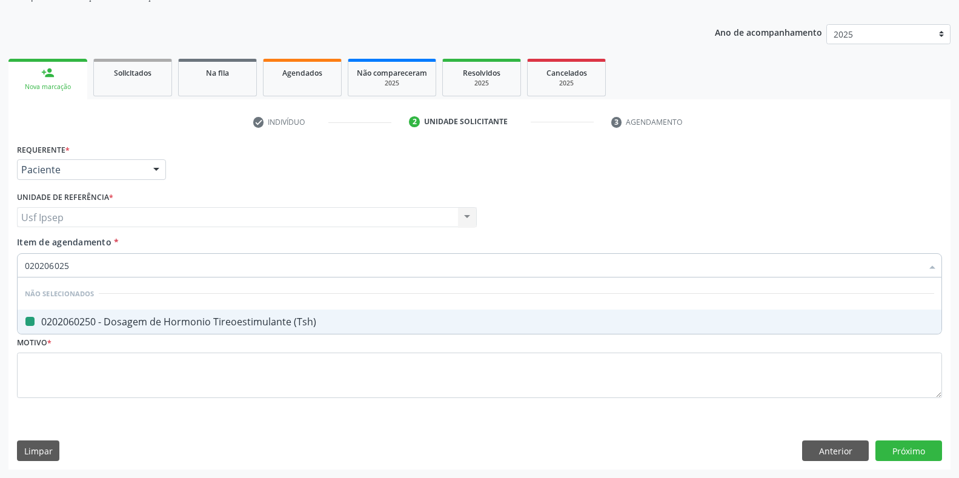
type input "02020602"
checkbox \(Tsh\) "false"
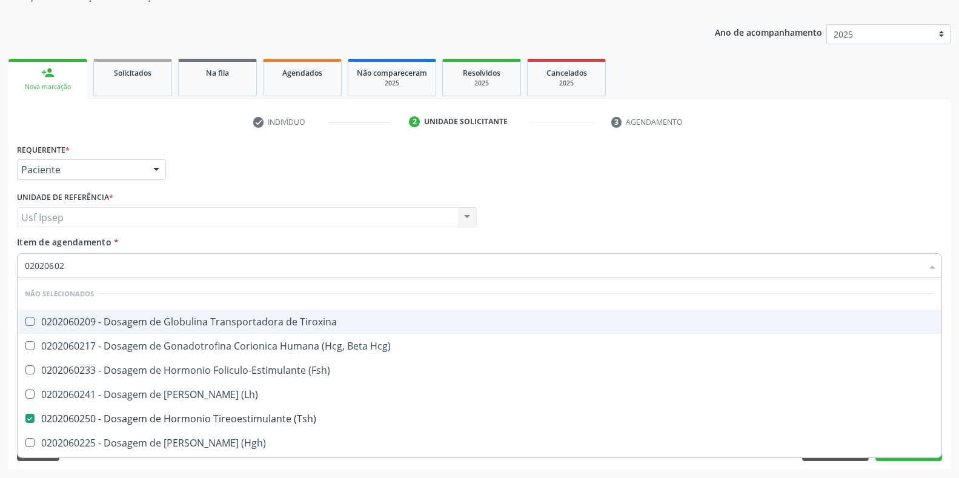
type input "0202060"
checkbox \(Tsh\) "false"
type input "0"
checkbox T3 "true"
checkbox Reverso "true"
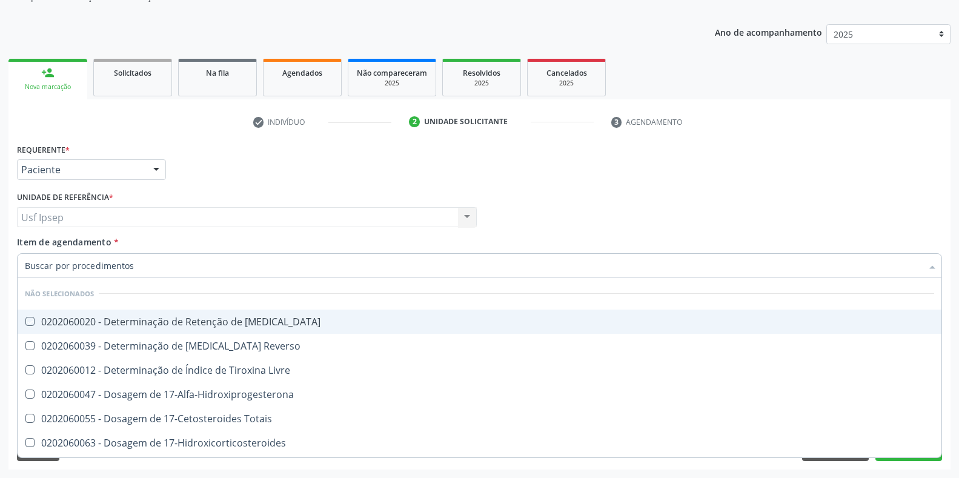
checkbox Livre "true"
checkbox 17-Alfa-Hidroxiprogesterona "true"
checkbox Totais "true"
checkbox 17-Hidroxicorticosteroides "true"
checkbox \(Serotonina\) "true"
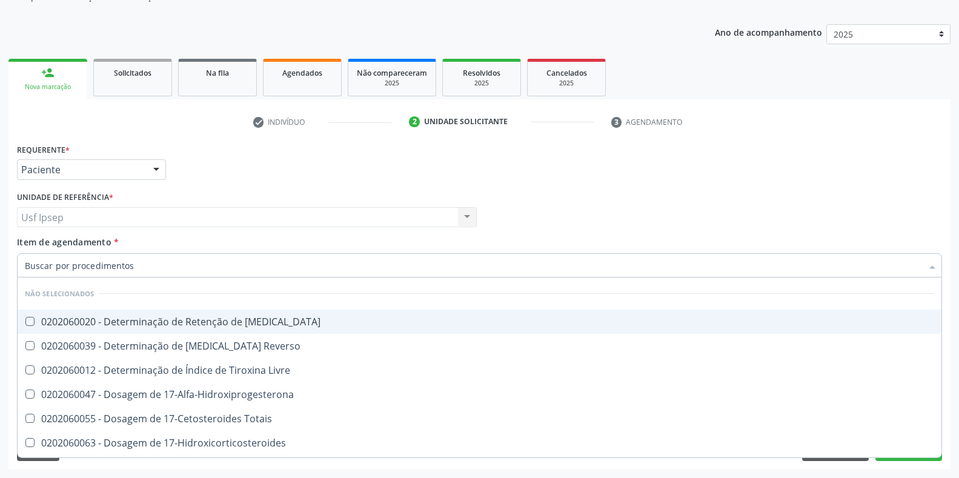
checkbox \(Acth\) "true"
checkbox \(Tsh\) "false"
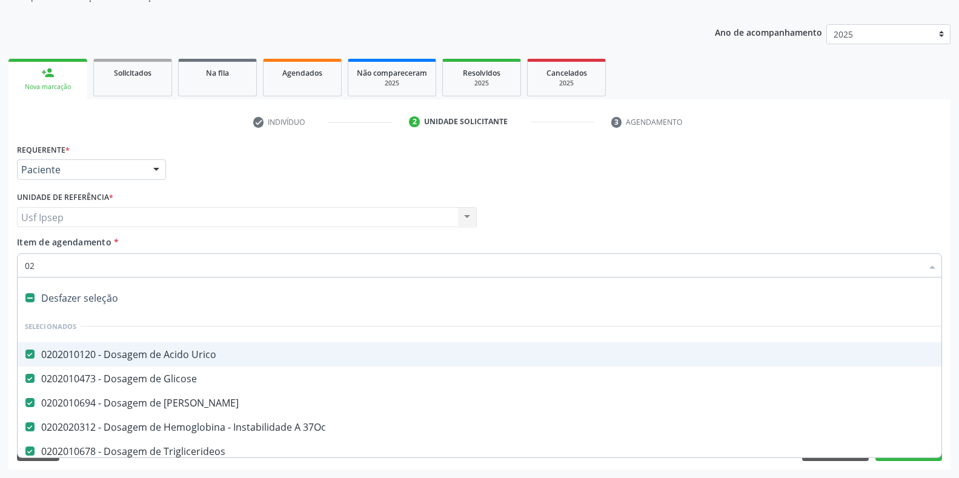
type input "020"
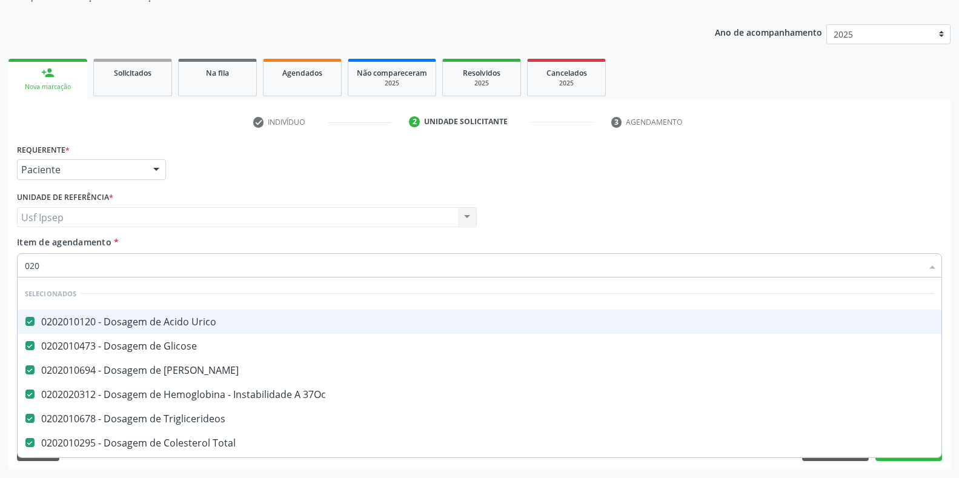
checkbox \(Tsh\) "true"
checkbox Monofocal "false"
type input "020205"
checkbox Urico "false"
checkbox Glicose "false"
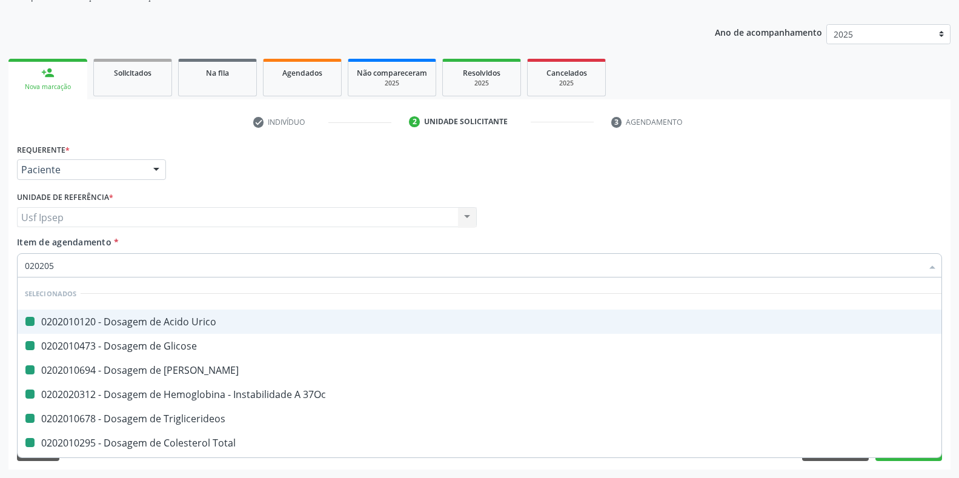
checkbox Ureia "false"
checkbox 37Oc "false"
checkbox Triglicerideos "false"
checkbox Total "false"
checkbox \(Tgo\) "false"
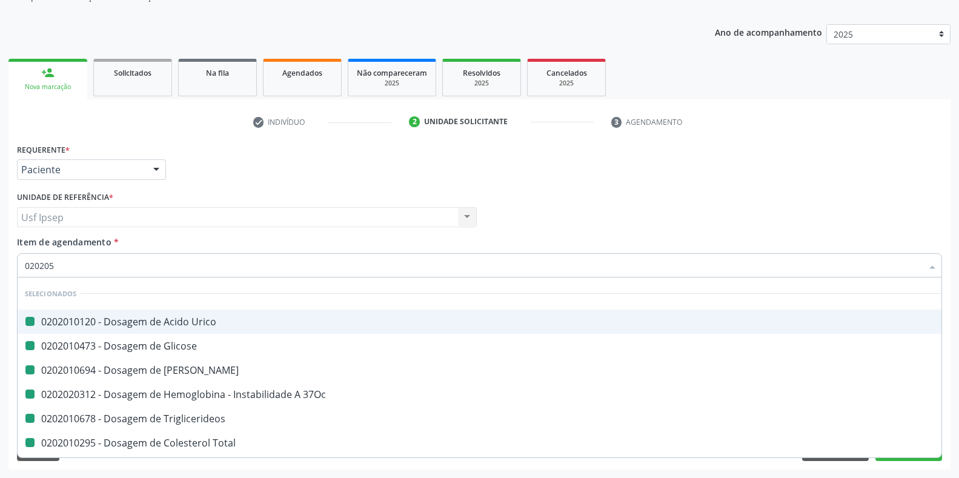
checkbox Reativa "false"
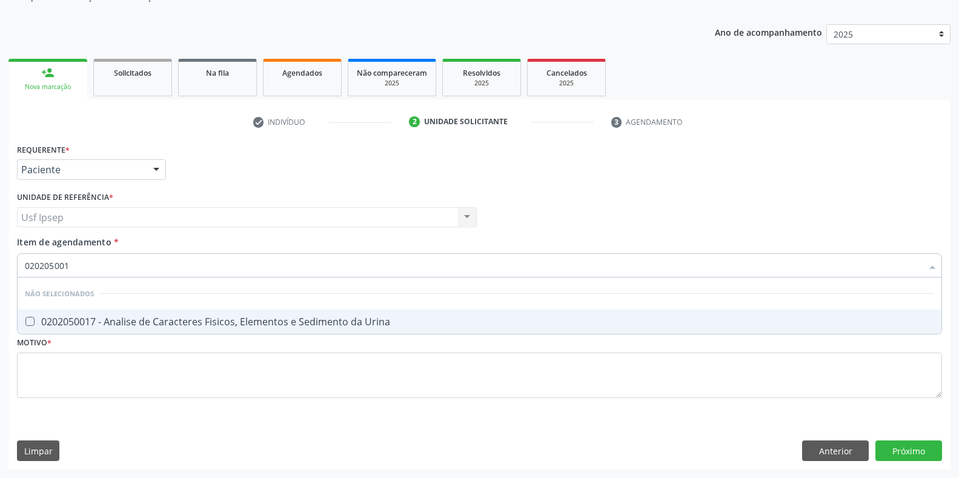
type input "0202050017"
click at [30, 317] on Urina at bounding box center [29, 321] width 9 height 9
click at [25, 318] on Urina "checkbox" at bounding box center [22, 322] width 8 height 8
checkbox Urina "true"
click at [74, 265] on input "0202050017" at bounding box center [474, 265] width 898 height 24
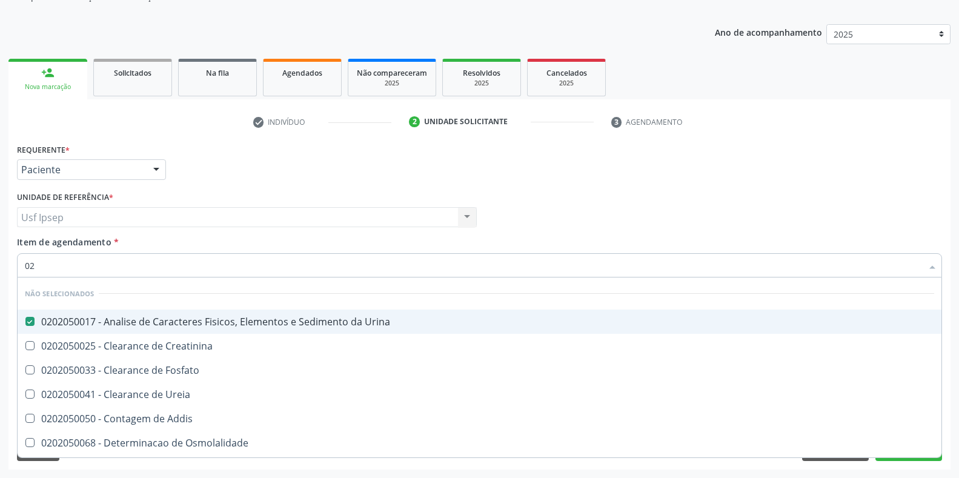
type input "0"
checkbox Creatinina "true"
checkbox Fosfato "true"
checkbox Ureia "true"
checkbox Addis "true"
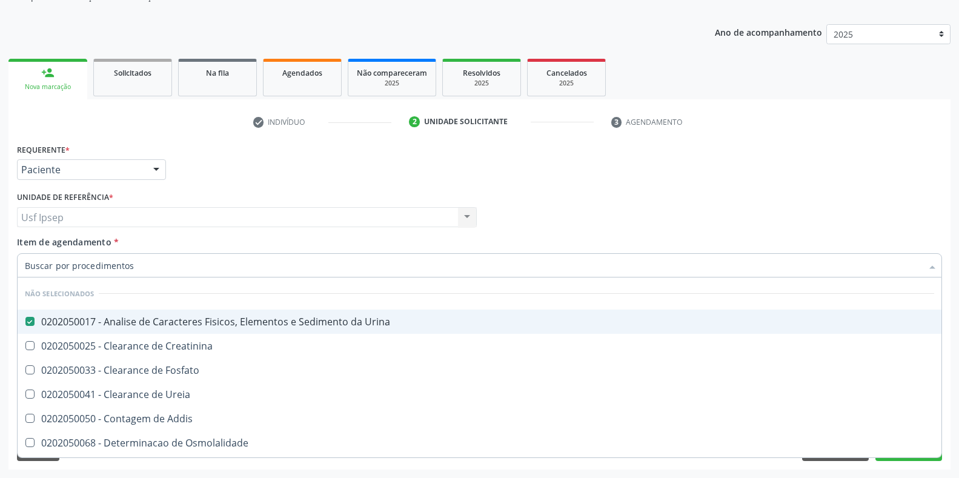
checkbox Osmolalidade "true"
checkbox Citrato "true"
checkbox Urina "true"
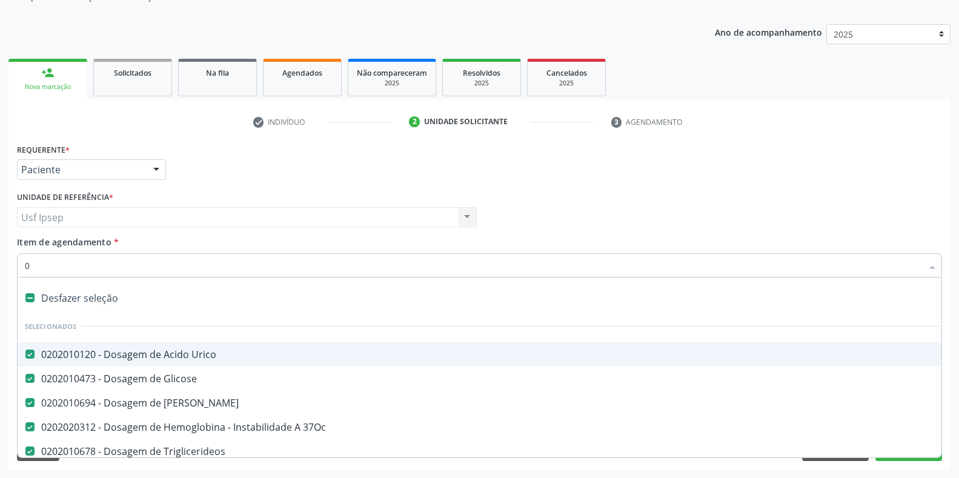
type input "02"
checkbox Coração "true"
checkbox Urina "false"
checkbox Endodontista "true"
type input "020"
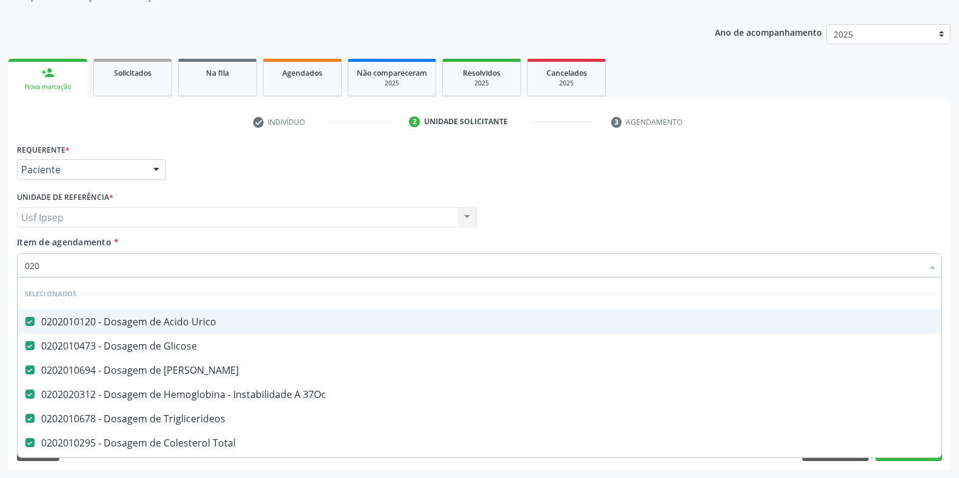
checkbox Urina "true"
checkbox Recombinante "false"
checkbox \(Tsh\) "true"
checkbox Monofocal "false"
type input "0206"
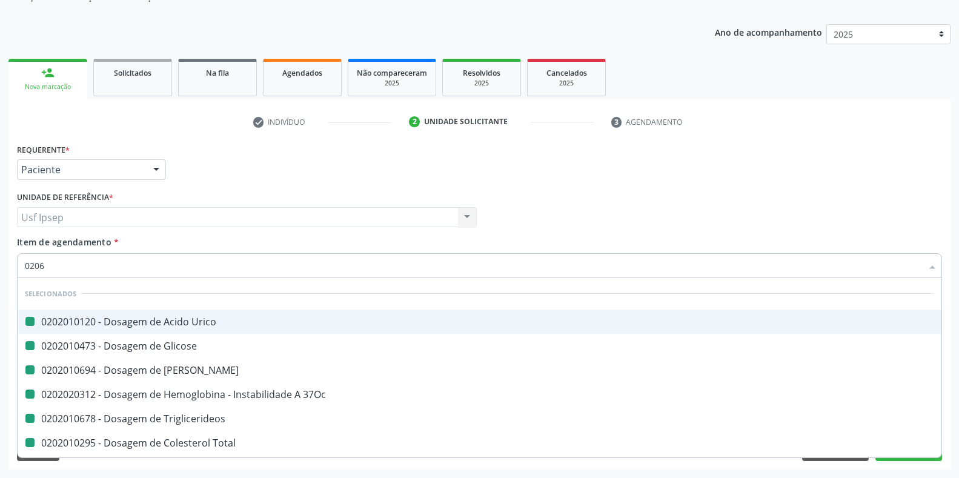
checkbox Urico "false"
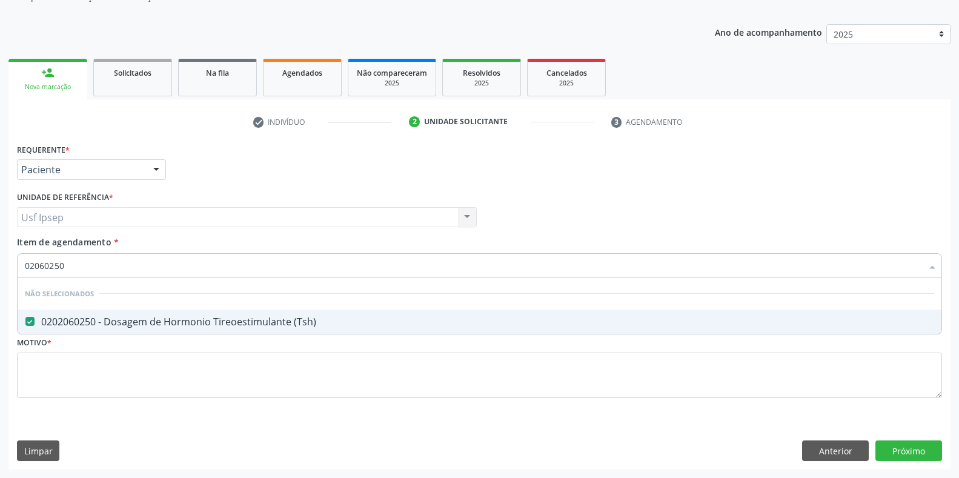
click at [67, 266] on input "02060250" at bounding box center [474, 265] width 898 height 24
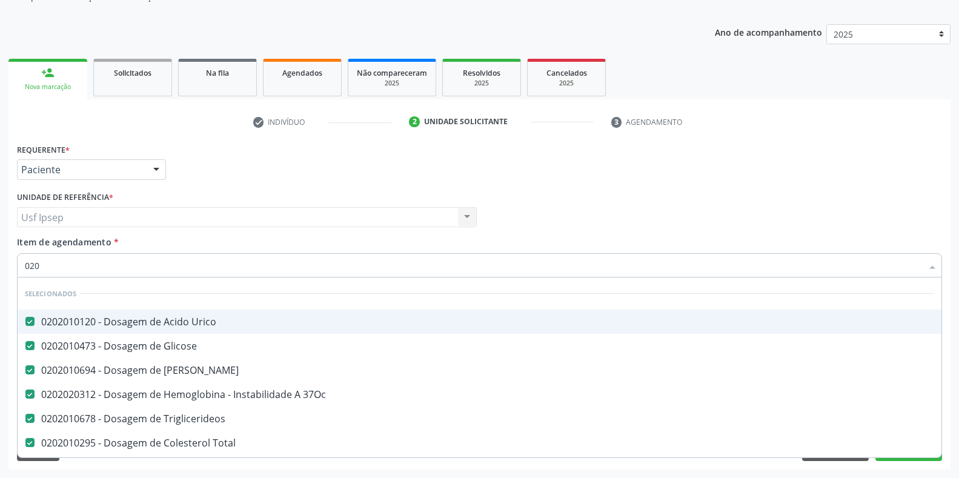
scroll to position [122, 0]
type input "020020"
checkbox Urico "false"
checkbox Glicose "false"
checkbox Ureia "false"
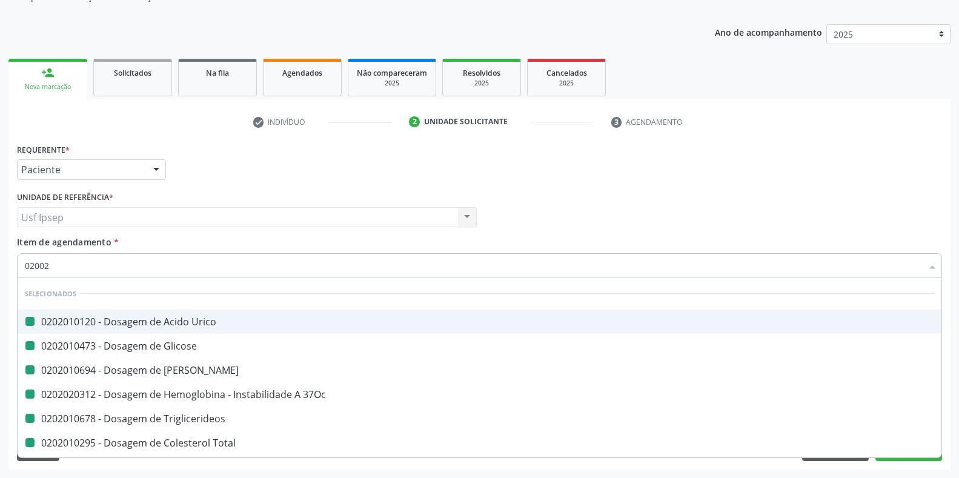
checkbox 37Oc "false"
checkbox Triglicerideos "false"
checkbox Total "false"
checkbox \(Tgo\) "false"
checkbox Reativa "false"
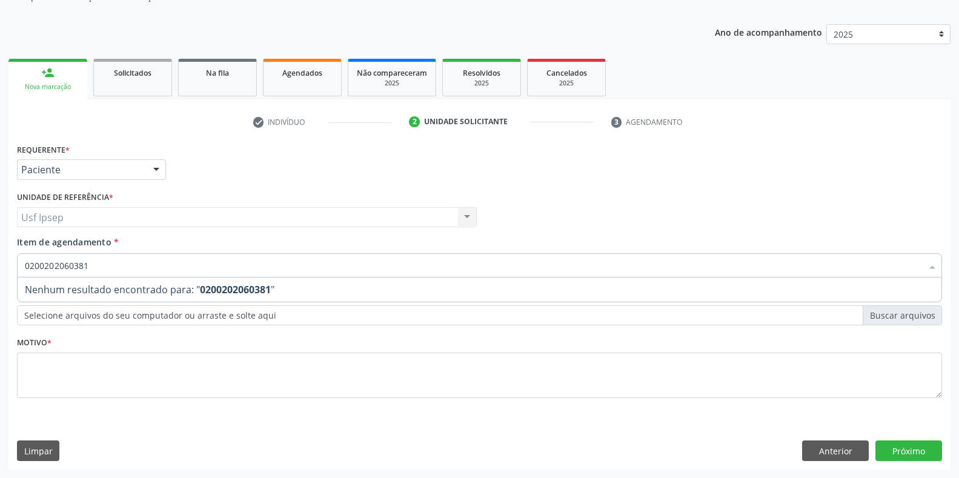
click at [88, 267] on input "0200202060381" at bounding box center [474, 265] width 898 height 24
type input "0"
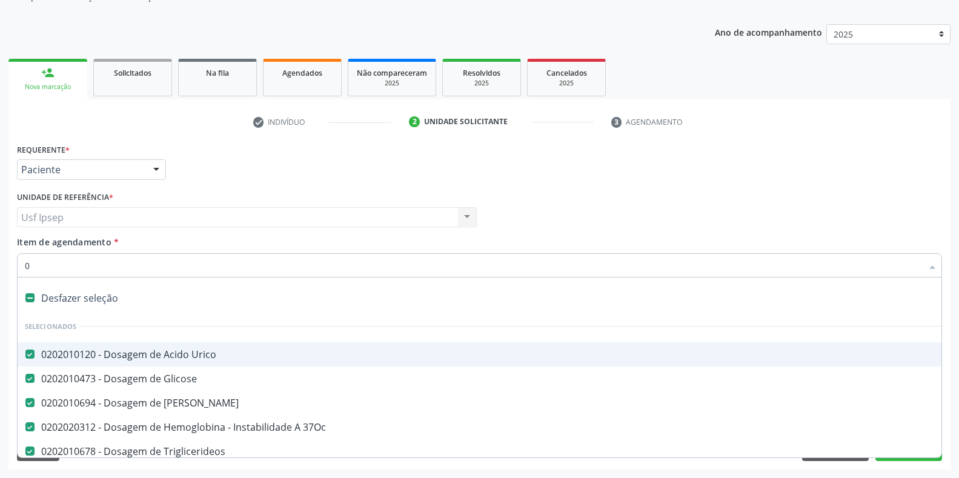
type input "02"
checkbox Coração "true"
checkbox Urina "false"
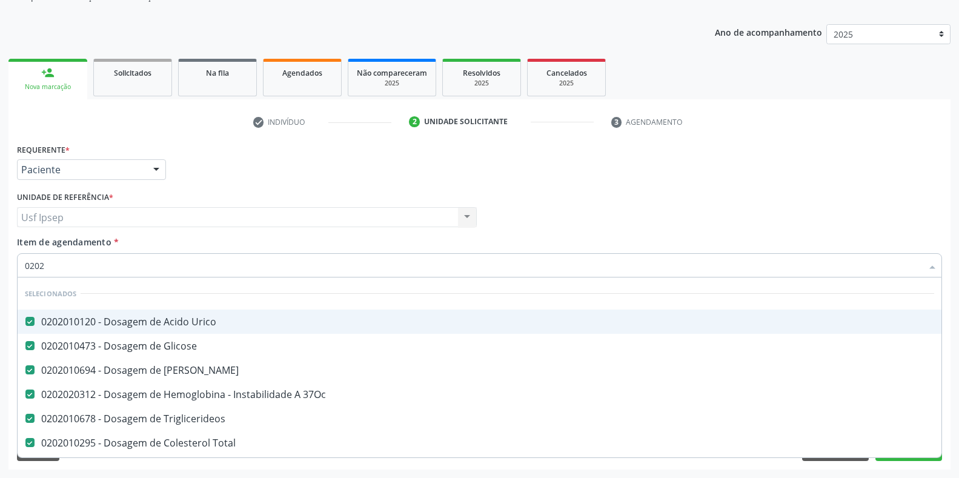
type input "02020"
checkbox Capsula\) "true"
checkbox Urina "false"
checkbox Recombinante "false"
checkbox Sanitária "true"
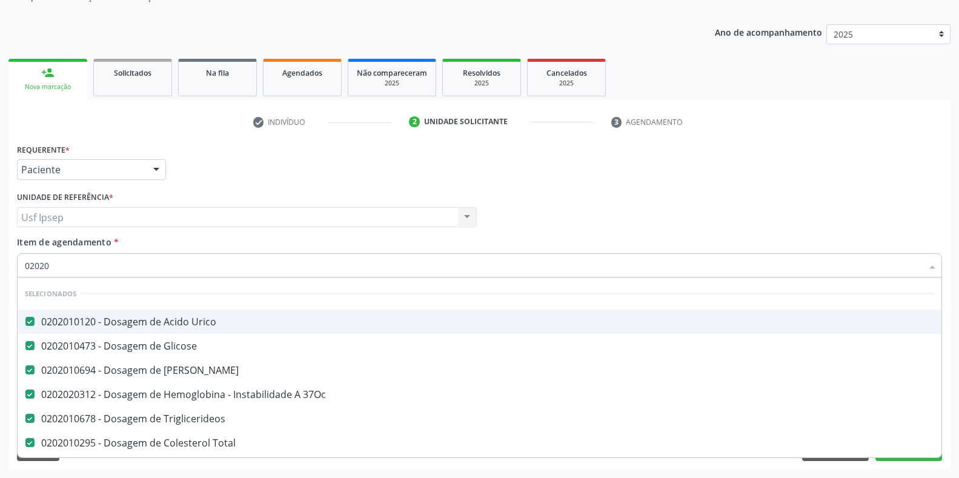
checkbox Valvoplastia "false"
type input "020206"
checkbox Urico "false"
checkbox Glicose "false"
checkbox Ureia "false"
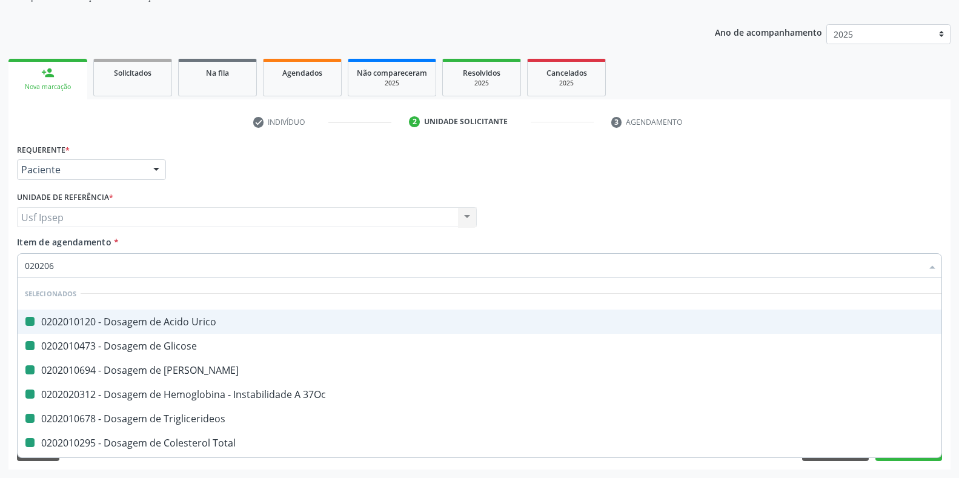
checkbox 37Oc "false"
checkbox Triglicerideos "false"
checkbox Total "false"
checkbox \(Tgo\) "false"
checkbox Reativa "false"
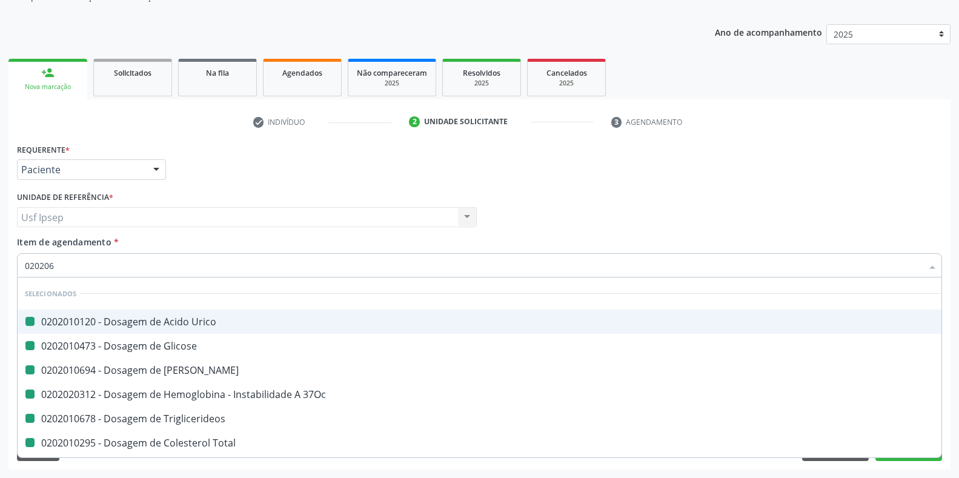
checkbox Urina "false"
checkbox \(Hanseníase\) "true"
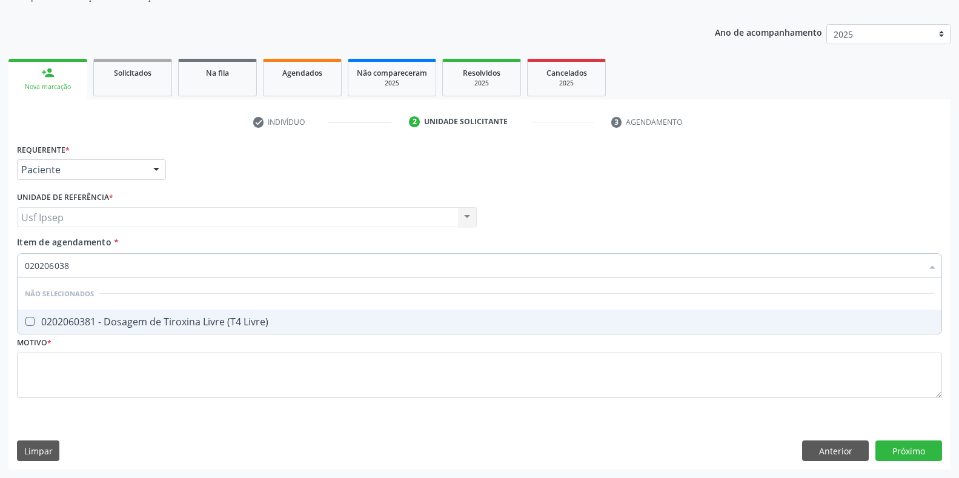
type input "0202060381"
click at [25, 322] on Livre\) at bounding box center [29, 321] width 9 height 9
click at [25, 322] on Livre\) "checkbox" at bounding box center [22, 322] width 8 height 8
checkbox Livre\) "true"
click at [73, 264] on input "0202060381" at bounding box center [474, 265] width 898 height 24
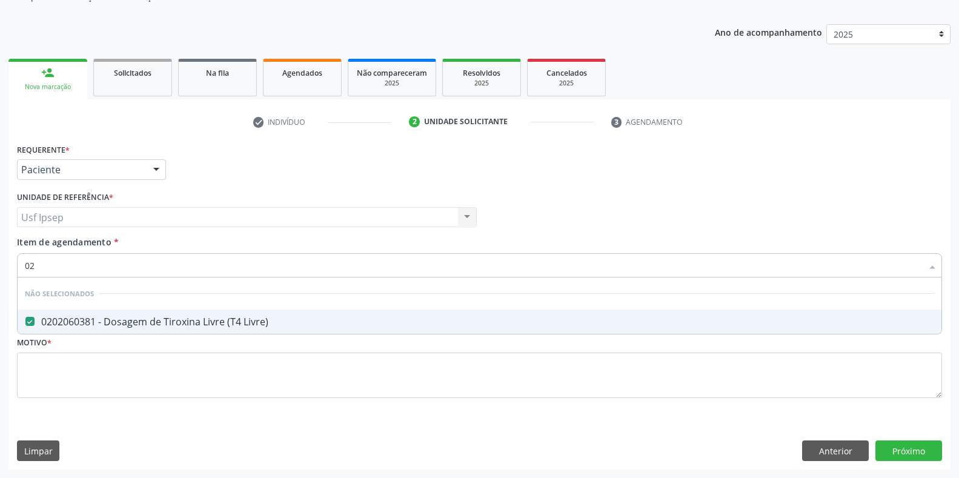
type input "0"
checkbox Livre\) "true"
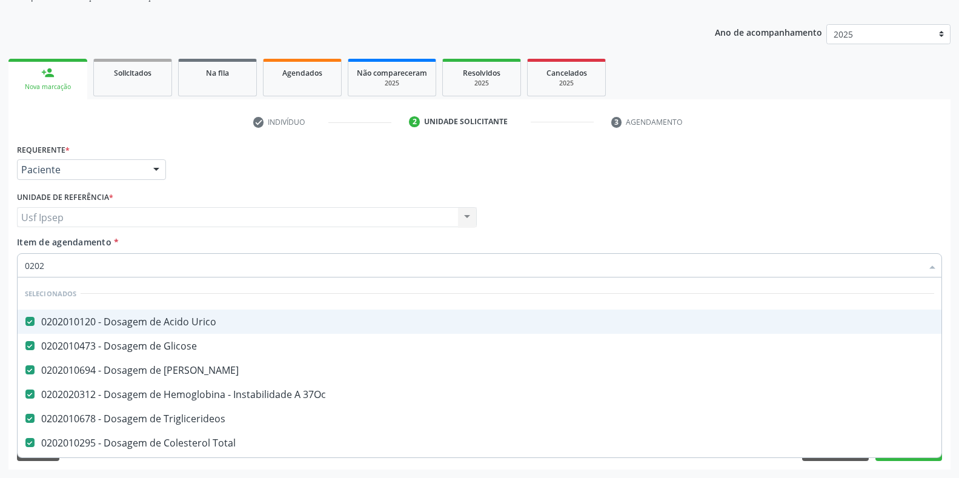
type input "02020"
checkbox Capsula\) "true"
checkbox Urina "false"
type input "0202020"
checkbox Ureia "false"
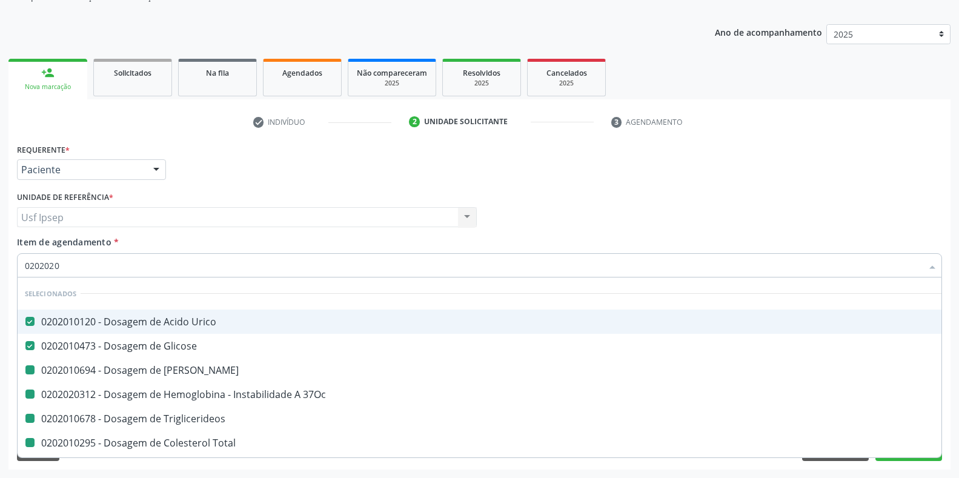
checkbox 37Oc "false"
checkbox Triglicerideos "false"
checkbox Total "false"
checkbox \(Tgo\) "false"
checkbox Reativa "false"
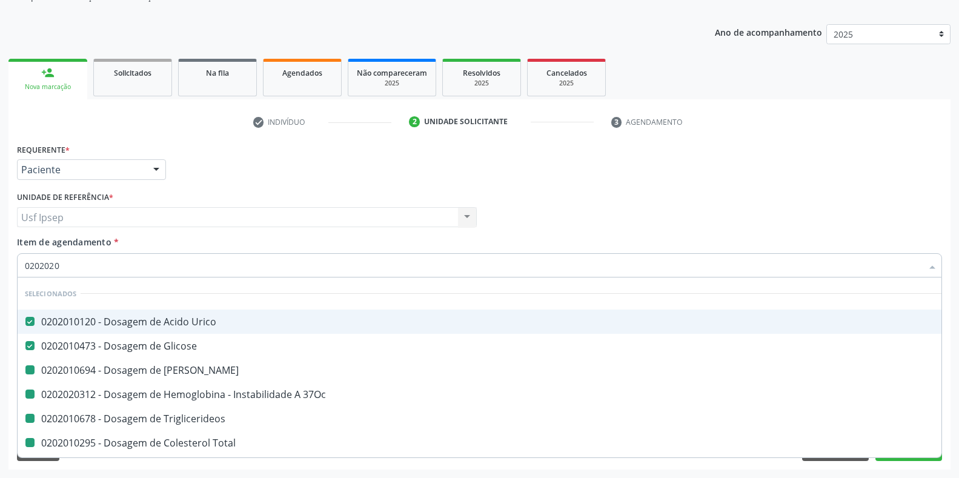
checkbox Urina "false"
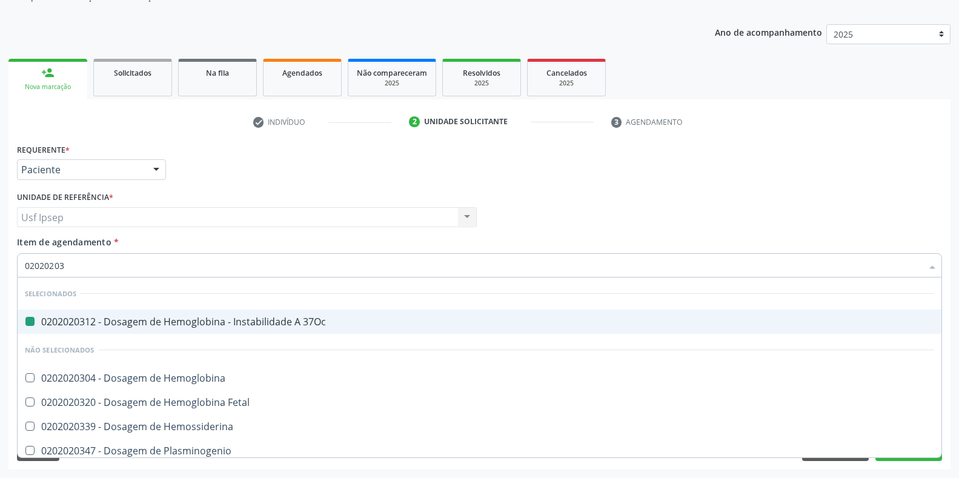
type input "020202038"
checkbox 37Oc "false"
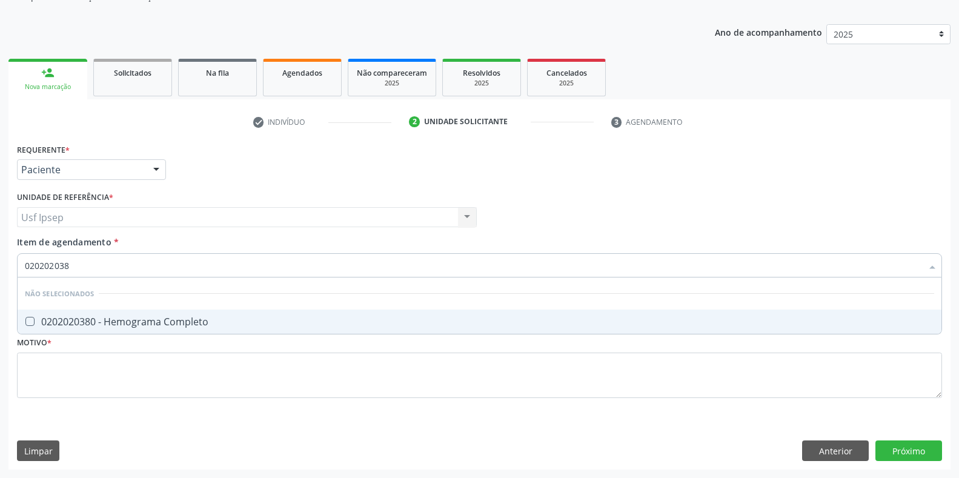
type input "0202020380"
click at [28, 322] on Completo at bounding box center [29, 321] width 9 height 9
click at [25, 322] on Completo "checkbox" at bounding box center [22, 322] width 8 height 8
checkbox Completo "true"
drag, startPoint x: 73, startPoint y: 266, endPoint x: 92, endPoint y: 276, distance: 21.4
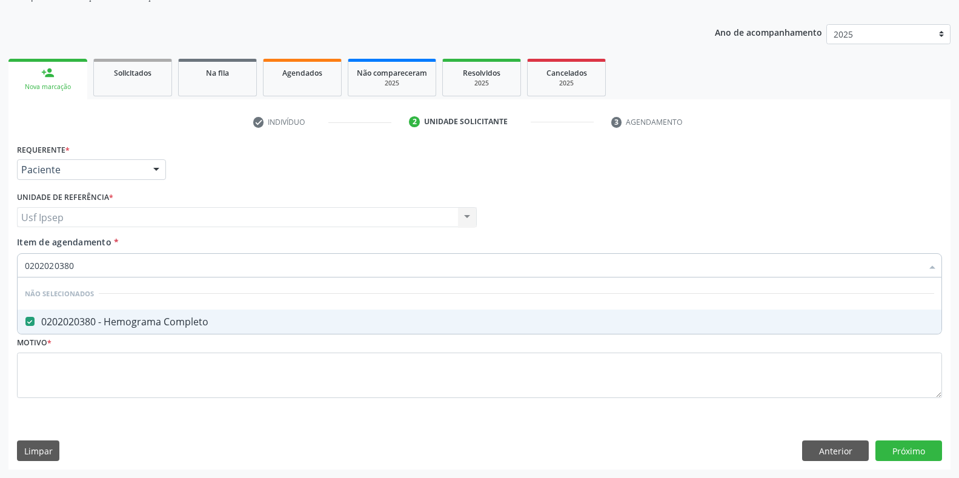
click at [77, 267] on input "0202020380" at bounding box center [474, 265] width 898 height 24
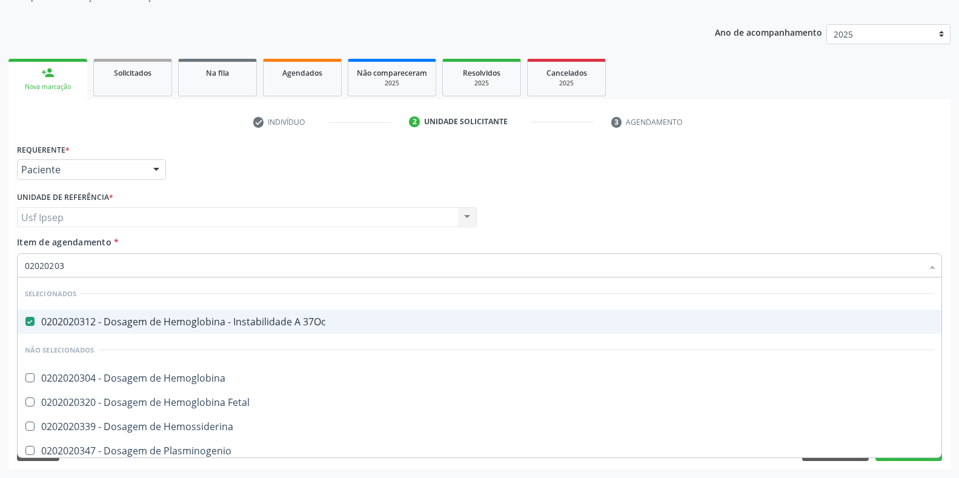
type input "0202020"
checkbox Completo "false"
type input "0"
checkbox Hematologica "true"
checkbox Plaquetas "true"
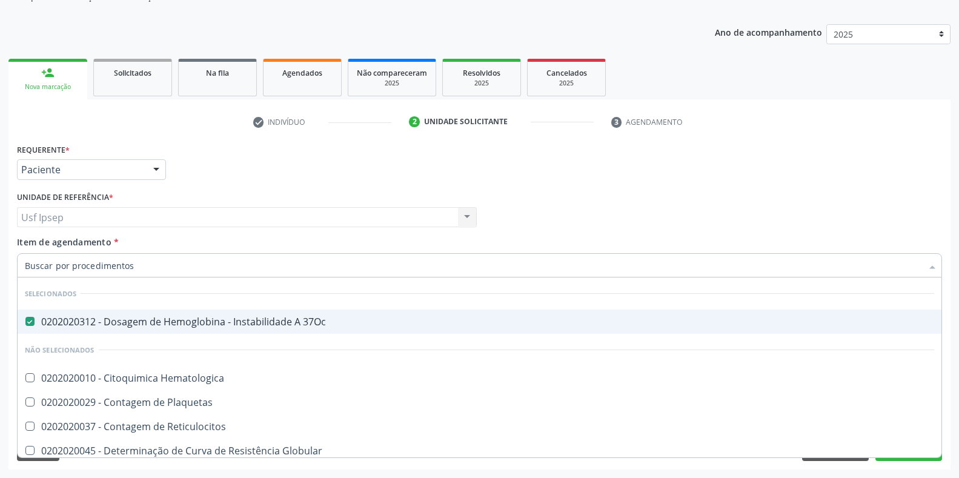
checkbox Reticulocitos "true"
checkbox Globular "true"
checkbox \(Cada\) "true"
checkbox Sulfo-Hemoglobina "true"
checkbox Ivy "false"
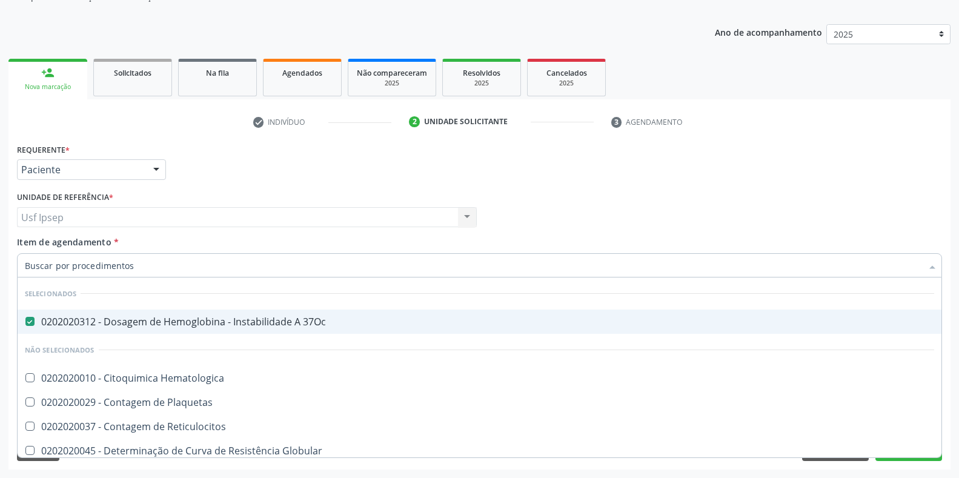
checkbox Funcional "false"
checkbox Completo "false"
checkbox Leucograma "false"
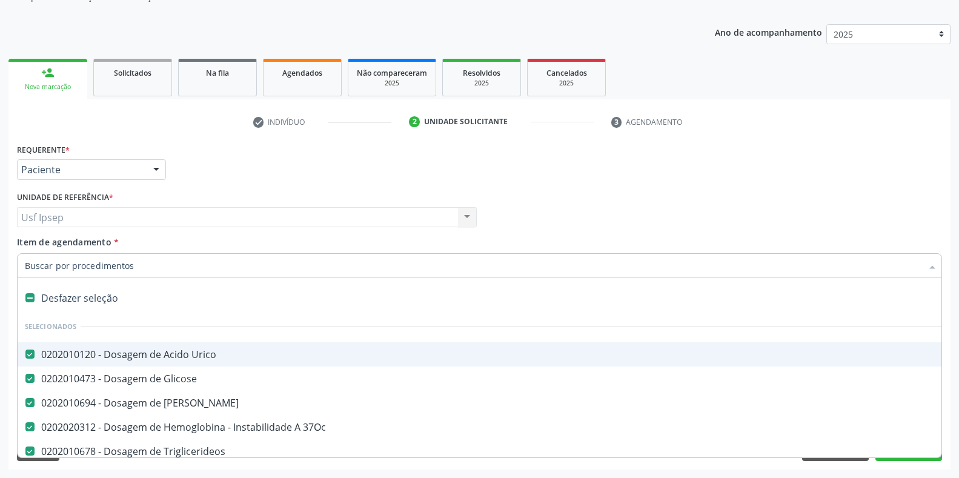
click at [749, 201] on div "Profissional Solicitante Por favor, selecione a Unidade de Atendimento primeiro…" at bounding box center [480, 211] width 932 height 47
checkbox Manutenção "true"
checkbox Preenchida\) "true"
checkbox Ampola\)\ "true"
checkbox Urina "false"
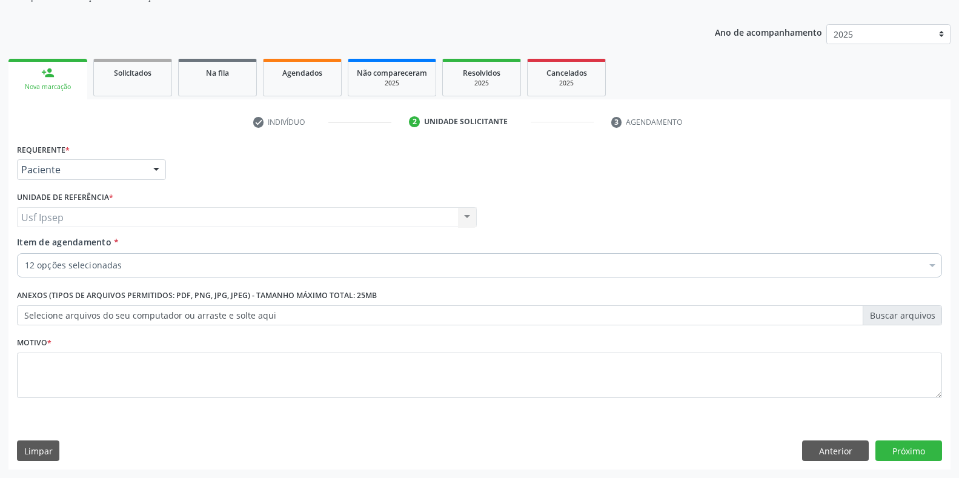
click at [27, 298] on label "Anexos (Tipos de arquivos permitidos: PDF, PNG, JPG, JPEG) - Tamanho máximo tot…" at bounding box center [197, 296] width 360 height 19
click at [31, 244] on span "Item de agendamento" at bounding box center [64, 242] width 95 height 12
click at [25, 253] on input "Item de agendamento *" at bounding box center [25, 265] width 0 height 24
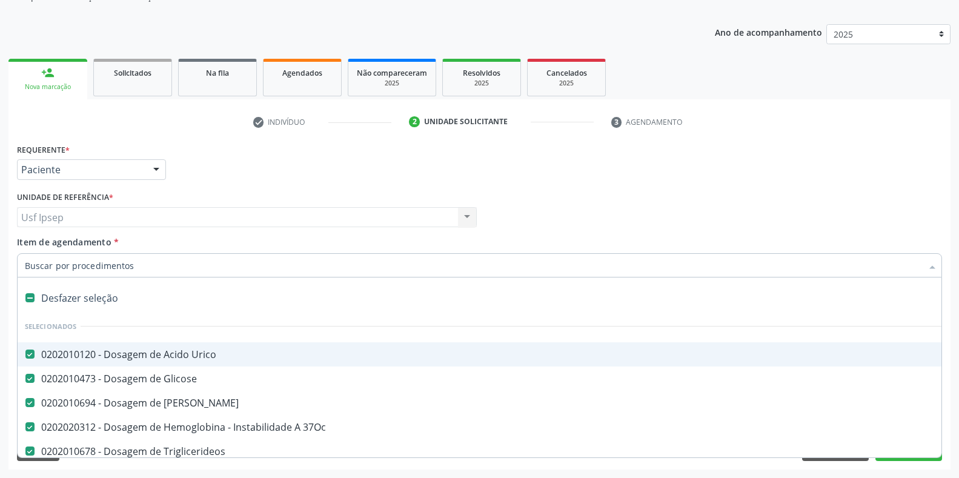
click at [27, 263] on input "Item de agendamento *" at bounding box center [474, 265] width 898 height 24
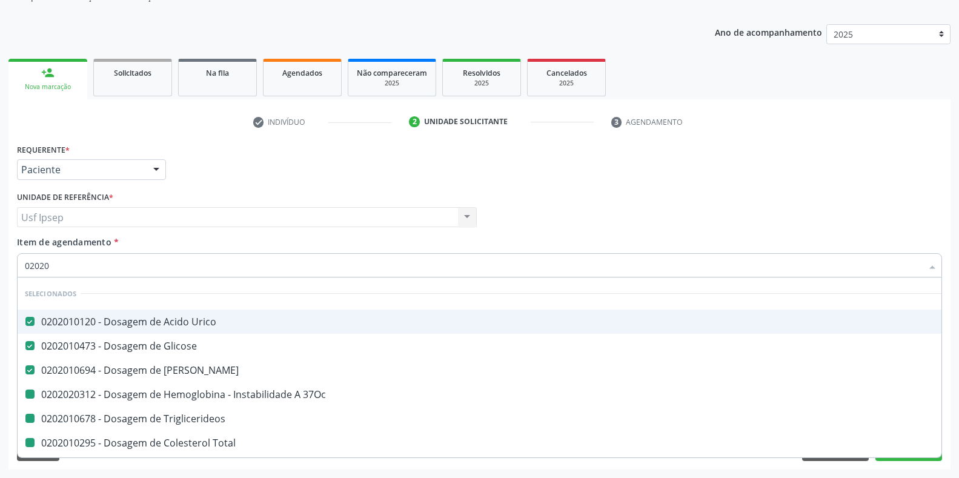
type input "020206"
checkbox 37Oc "false"
checkbox Triglicerideos "false"
checkbox Total "false"
checkbox \(Tgo\) "false"
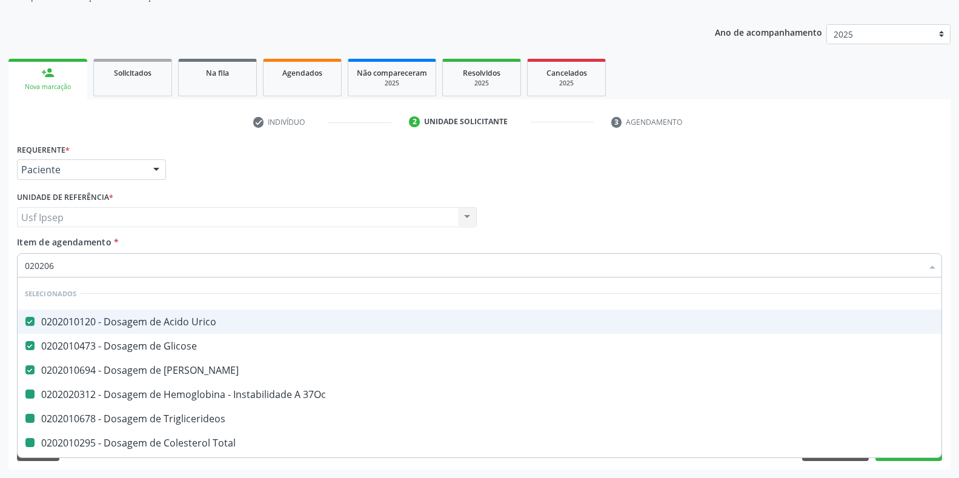
checkbox Reativa "false"
checkbox Urina "false"
checkbox Livre\) "false"
checkbox Completo "false"
checkbox \(Tsh\) "false"
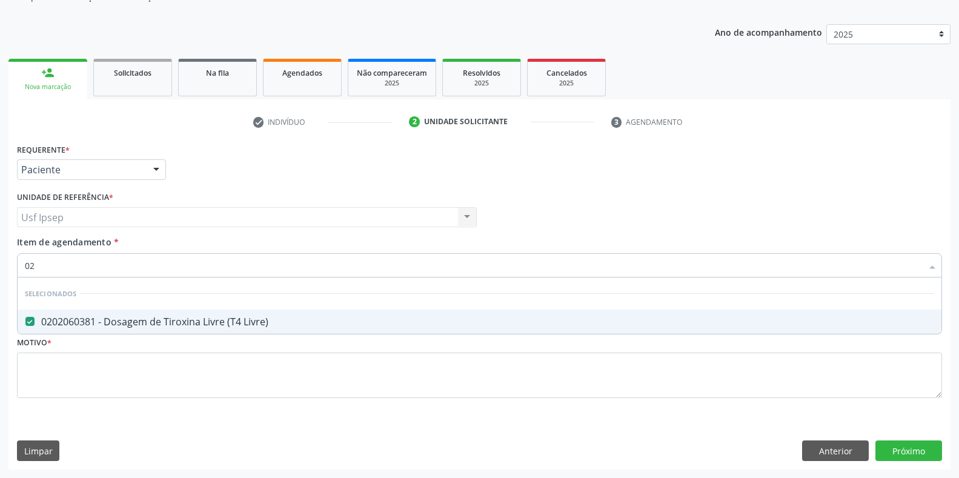
type input "0"
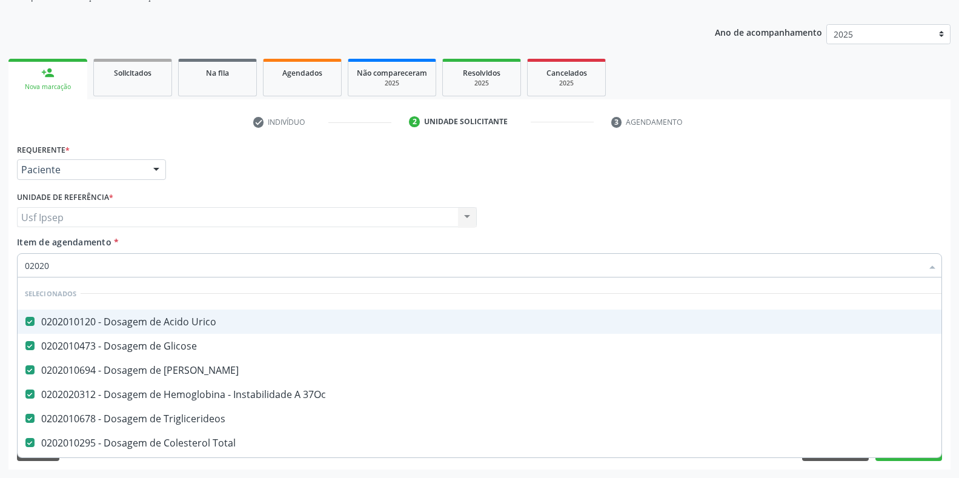
type input "020206"
checkbox 37Oc "false"
checkbox Triglicerideos "false"
checkbox Total "false"
checkbox \(Tgo\) "false"
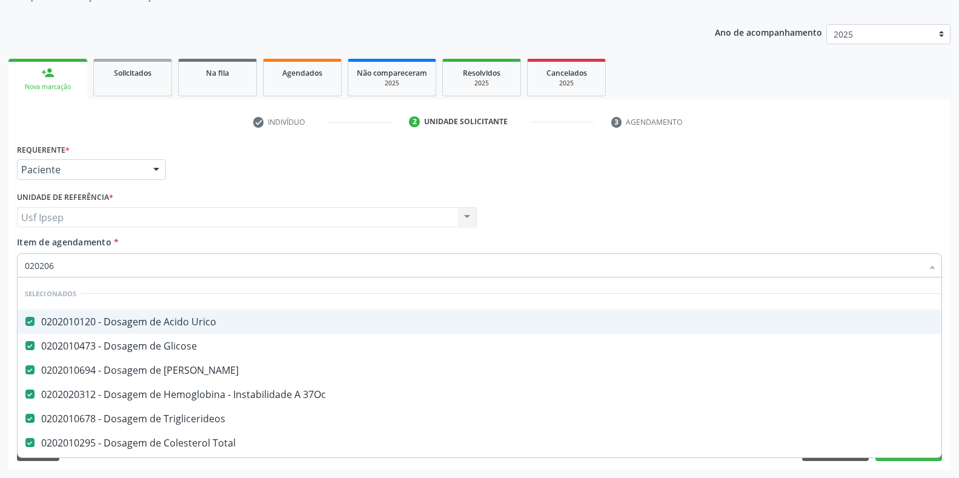
checkbox Reativa "false"
checkbox \(Tsh\) "false"
checkbox Urina "false"
checkbox Livre\) "false"
checkbox Completo "false"
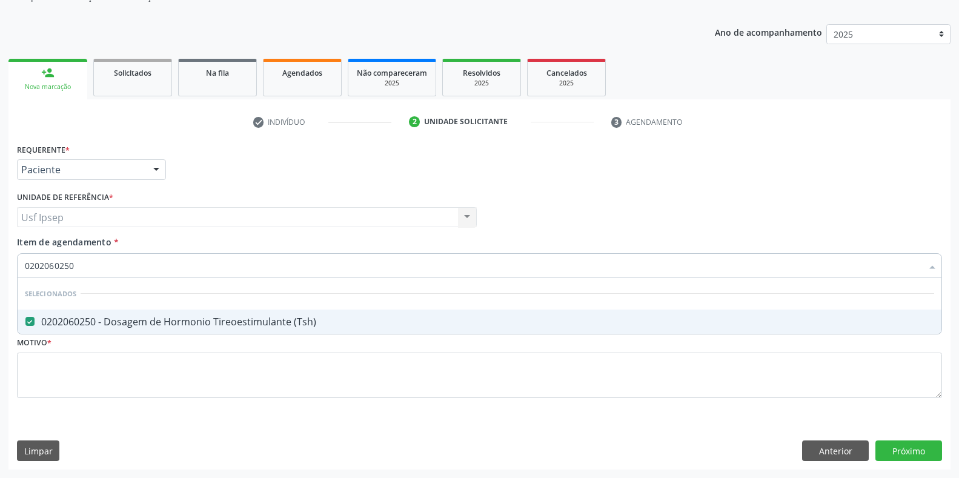
click at [75, 263] on input "0202060250" at bounding box center [474, 265] width 898 height 24
type input "0"
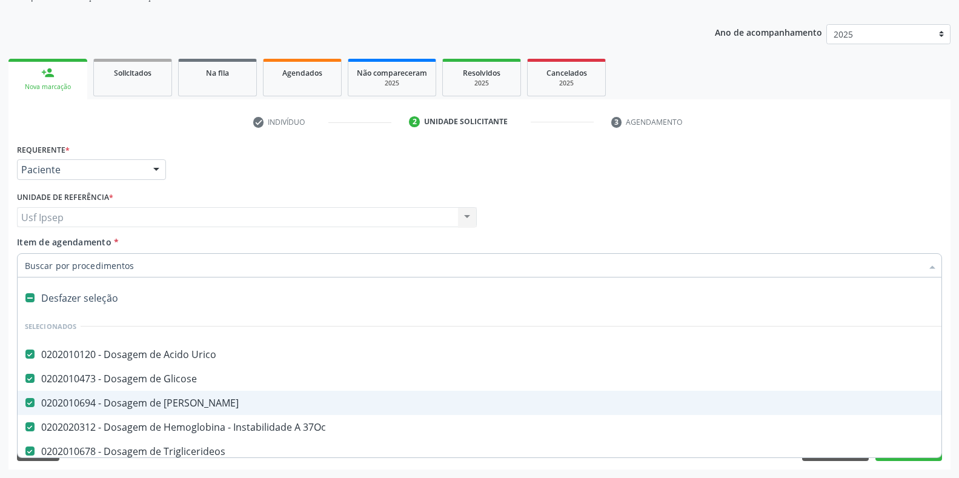
scroll to position [101, 0]
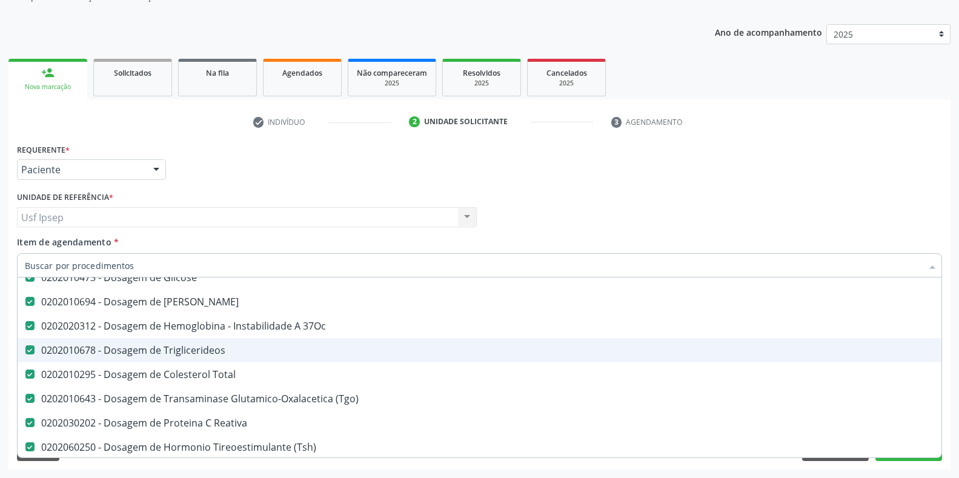
click at [43, 240] on span "Item de agendamento" at bounding box center [64, 242] width 95 height 12
click at [43, 253] on input "Item de agendamento *" at bounding box center [474, 265] width 898 height 24
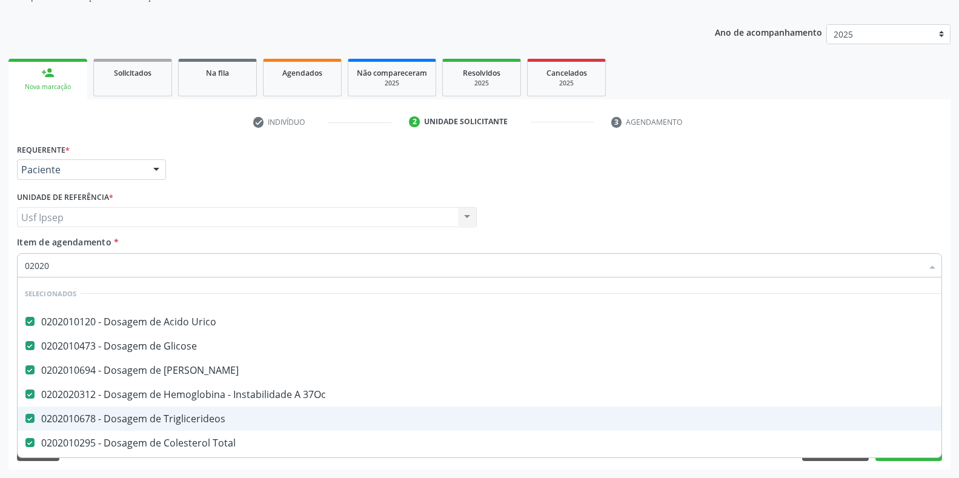
type input "020201"
checkbox Reativa "false"
checkbox \(Tsh\) "false"
checkbox Urina "false"
checkbox Livre\) "false"
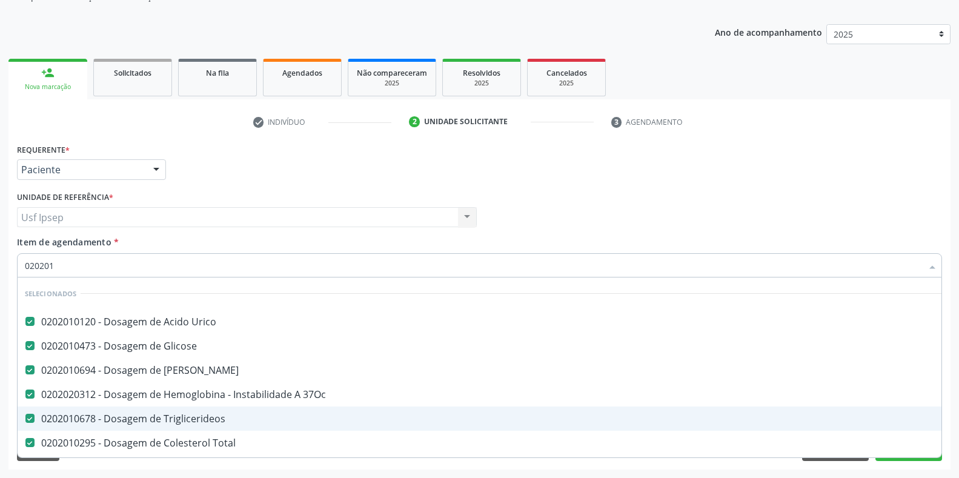
checkbox Completo "false"
type input "02020103"
checkbox Urico "false"
checkbox Glicose "false"
checkbox Ureia "false"
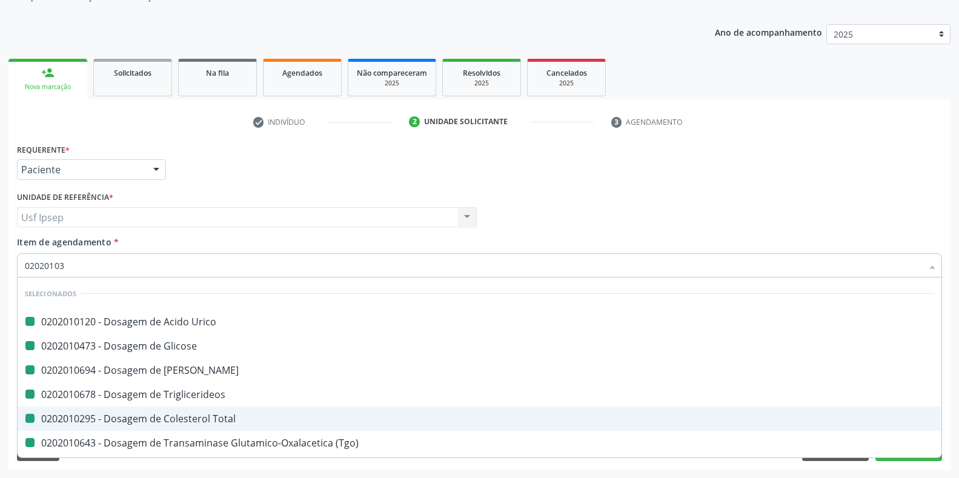
checkbox Triglicerideos "false"
checkbox Total "false"
checkbox \(Tgo\) "false"
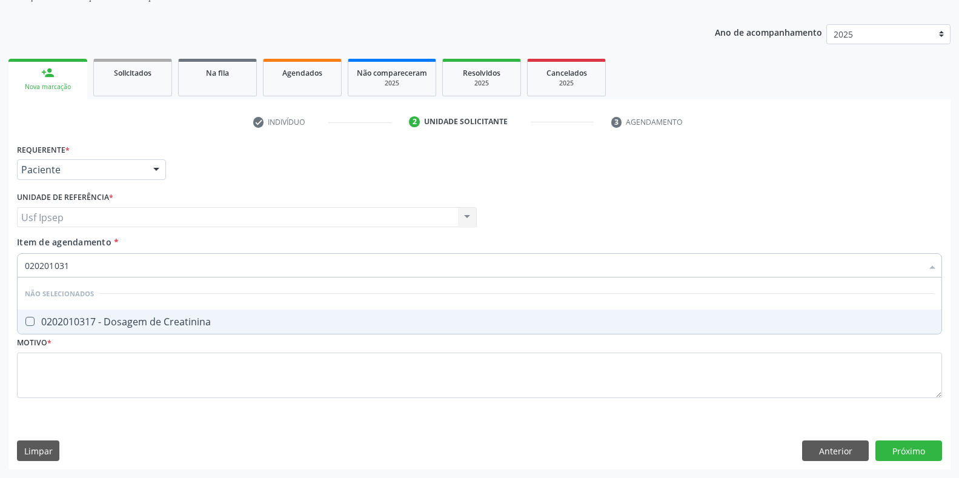
type input "0202010317"
click at [24, 323] on div at bounding box center [22, 322] width 9 height 10
checkbox Creatinina "true"
click at [77, 264] on input "0202010317" at bounding box center [474, 265] width 898 height 24
type input "0"
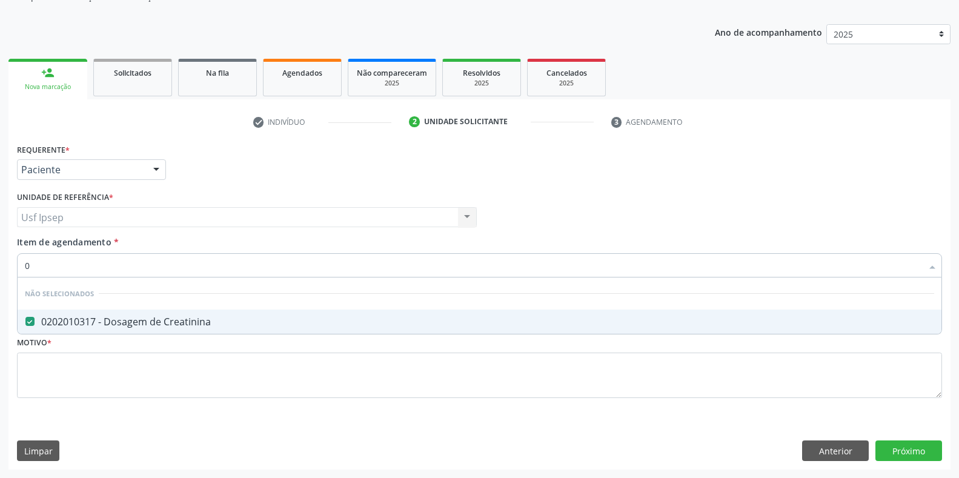
checkbox Creatinina "true"
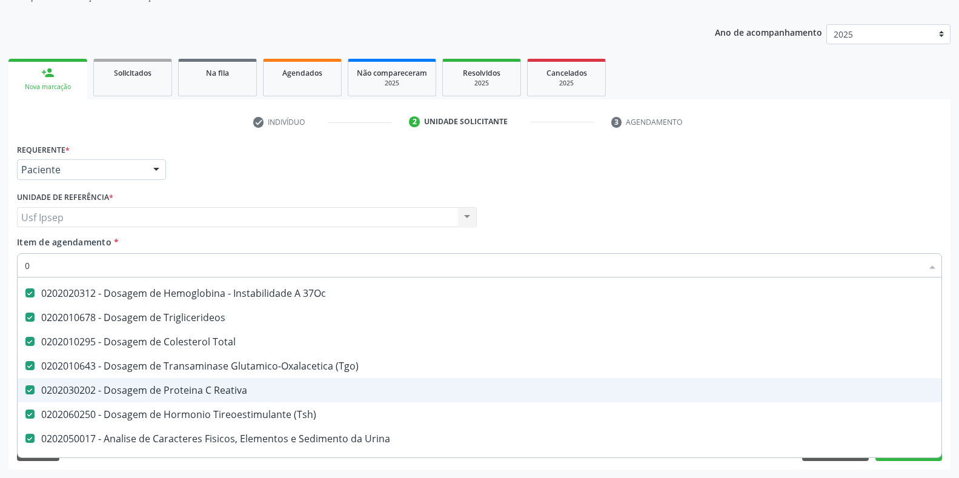
scroll to position [202, 0]
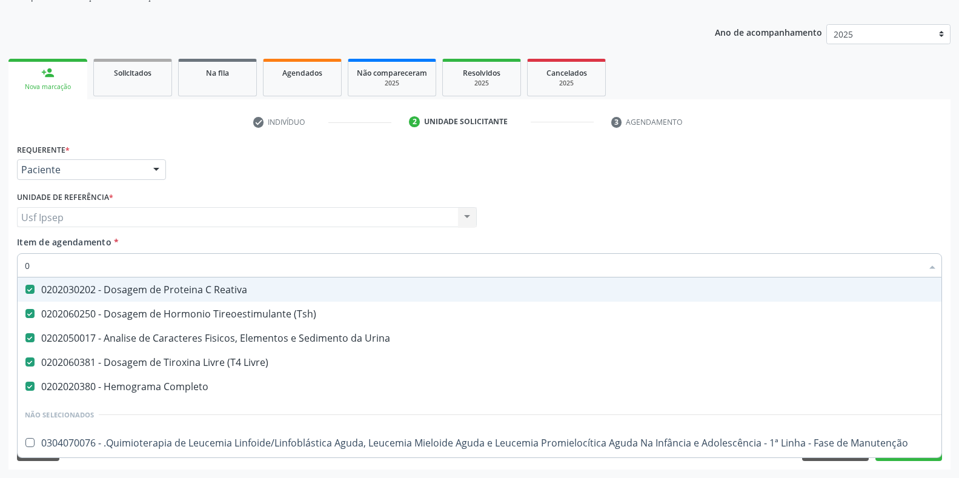
type input "0"
click at [24, 246] on span "Item de agendamento" at bounding box center [64, 242] width 95 height 12
click at [25, 253] on input "0" at bounding box center [474, 265] width 898 height 24
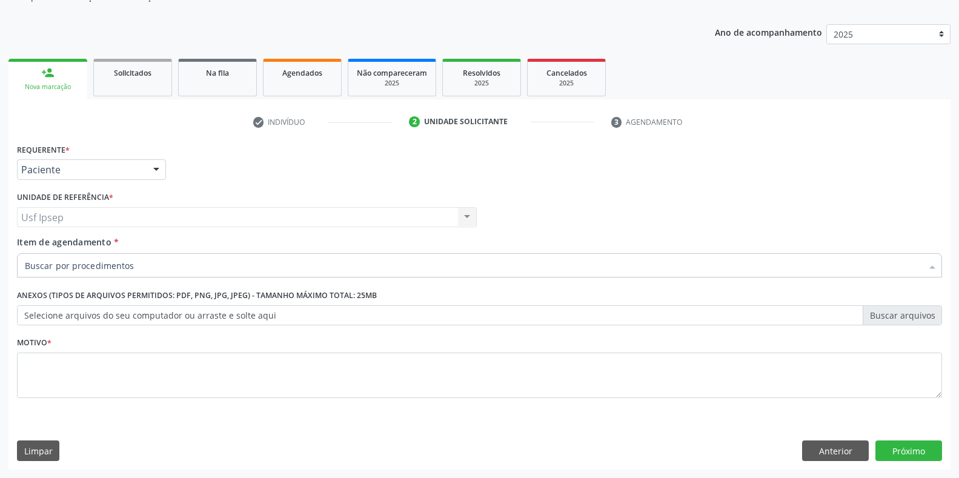
scroll to position [0, 0]
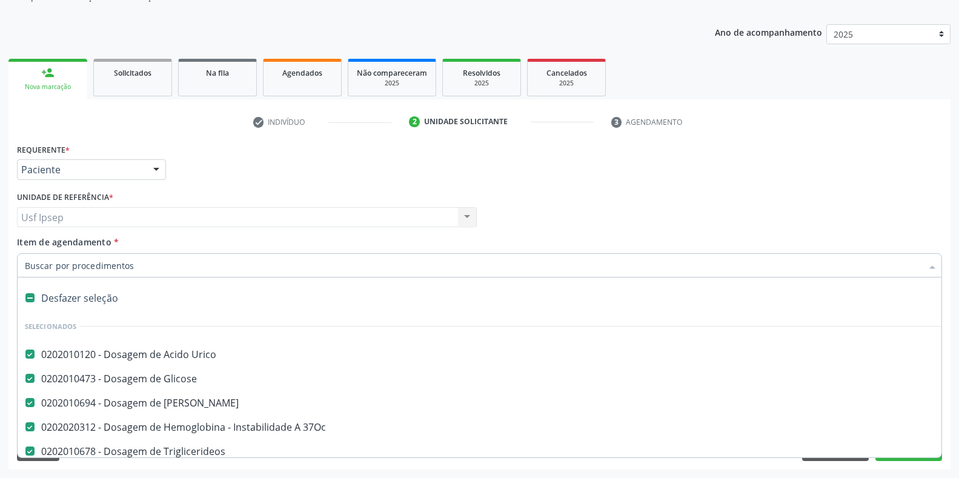
click at [33, 265] on input "Item de agendamento *" at bounding box center [474, 265] width 898 height 24
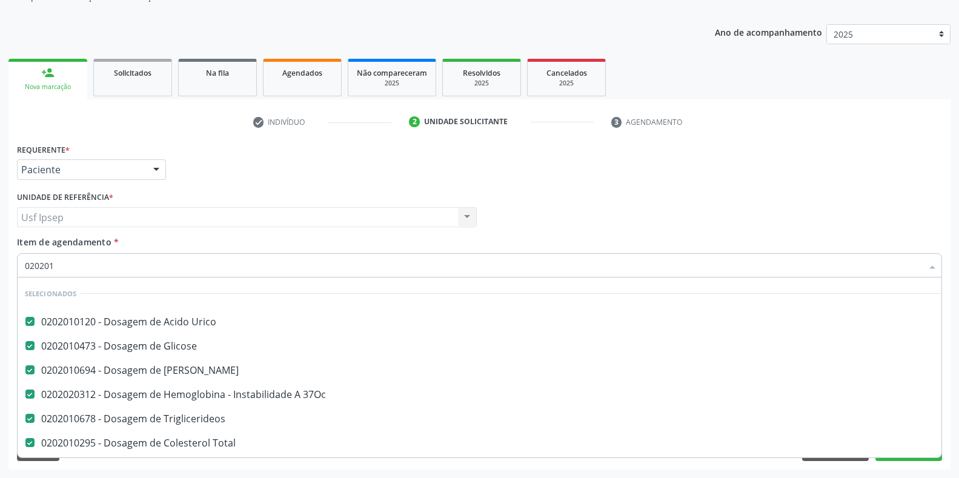
type input "0202010"
checkbox \(Tsh\) "false"
checkbox Urina "false"
checkbox Livre\) "false"
checkbox Completo "false"
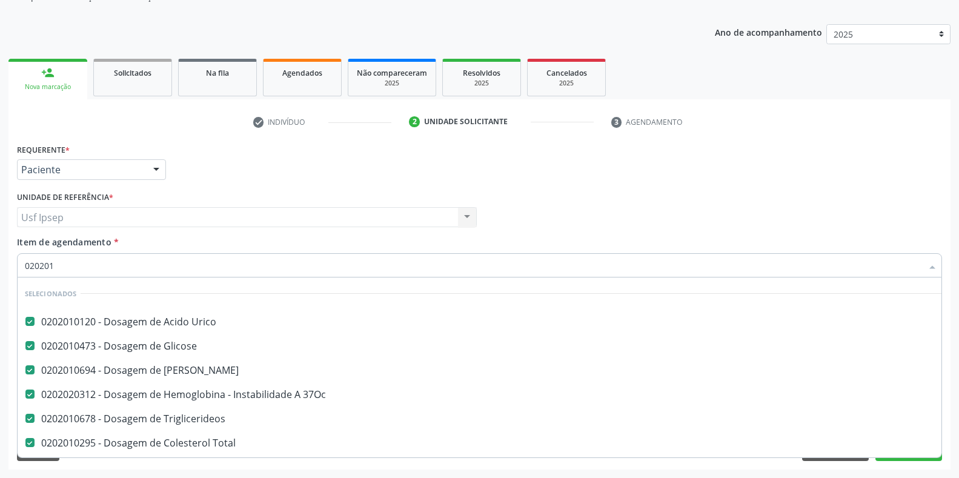
checkbox Creatinina "false"
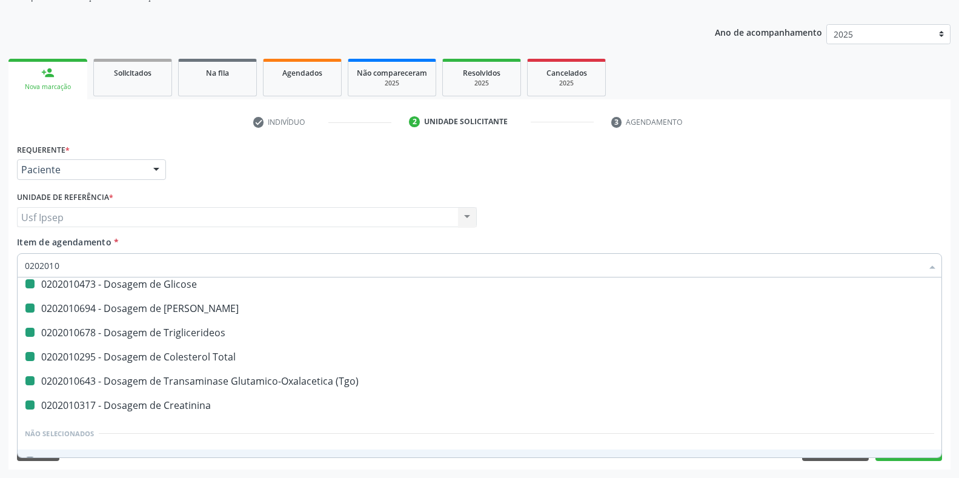
type input "02020105"
checkbox Urico "false"
checkbox Glicose "false"
checkbox Ureia "false"
checkbox Triglicerideos "false"
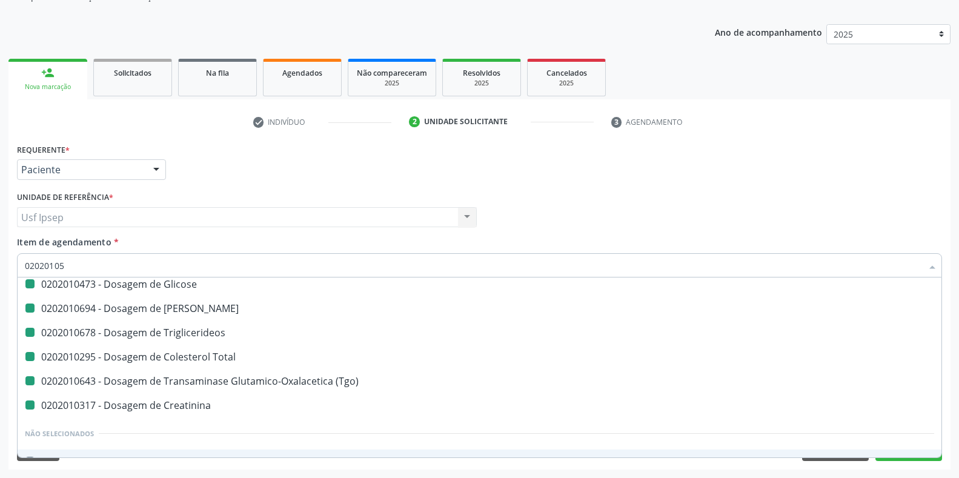
checkbox Total "false"
checkbox \(Tgo\) "false"
checkbox Creatinina "false"
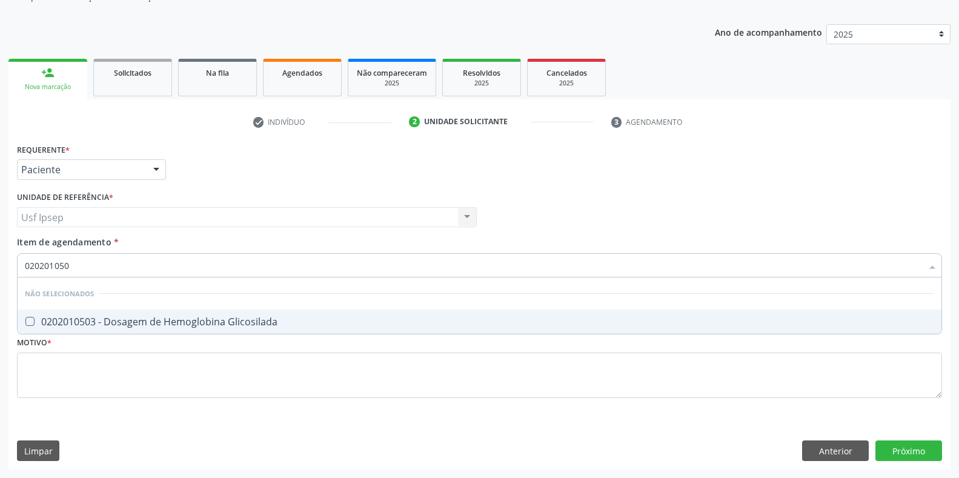
scroll to position [0, 0]
type input "0202010503"
click at [25, 321] on Glicosilada at bounding box center [29, 321] width 9 height 9
click at [25, 321] on Glicosilada "checkbox" at bounding box center [22, 322] width 8 height 8
checkbox Glicosilada "true"
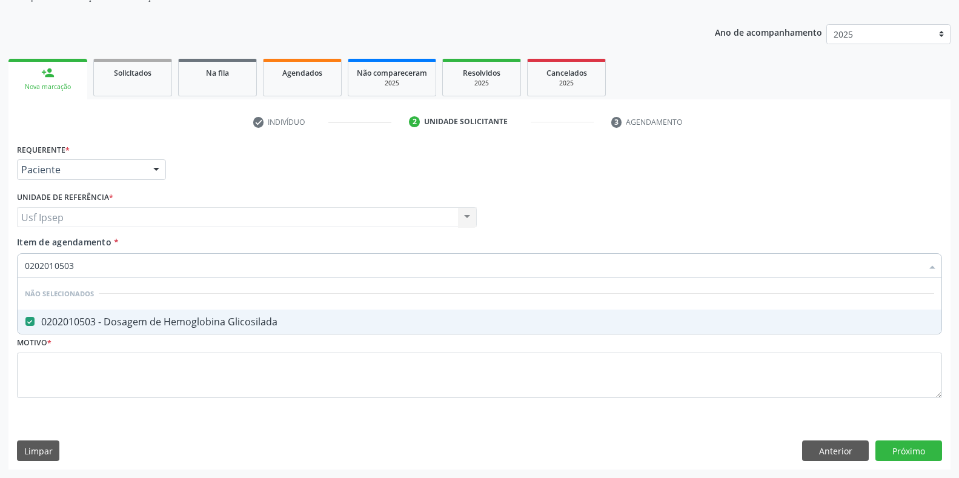
click at [78, 264] on input "0202010503" at bounding box center [474, 265] width 898 height 24
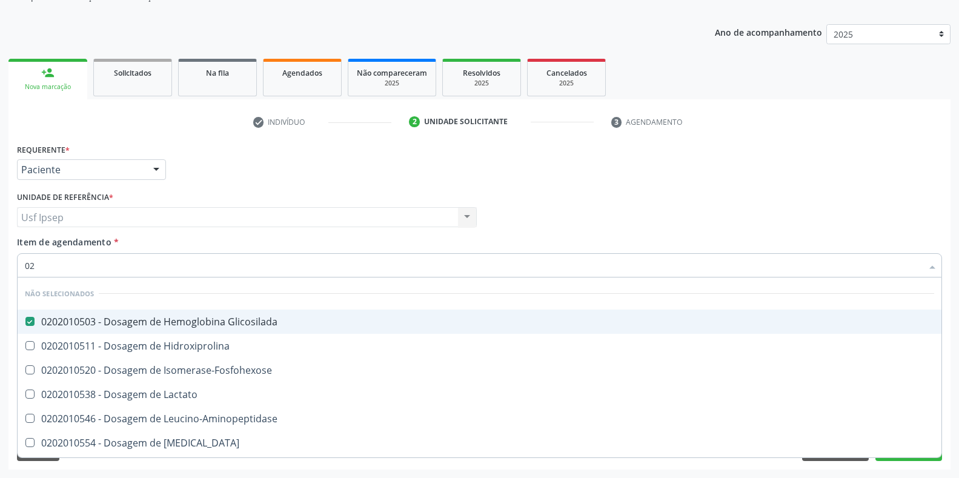
type input "0"
checkbox Hidroxiprolina "true"
checkbox Isomerase-Fosfohexose "true"
checkbox Lactato "true"
checkbox Leucino-Aminopeptidase "true"
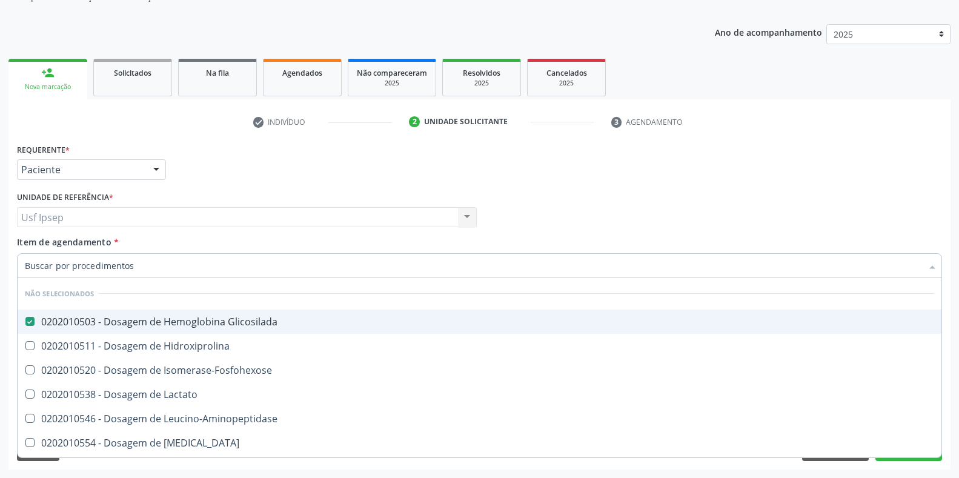
checkbox Lipase "true"
checkbox Magnesio "true"
checkbox Piruvato "true"
checkbox Porfirinas "true"
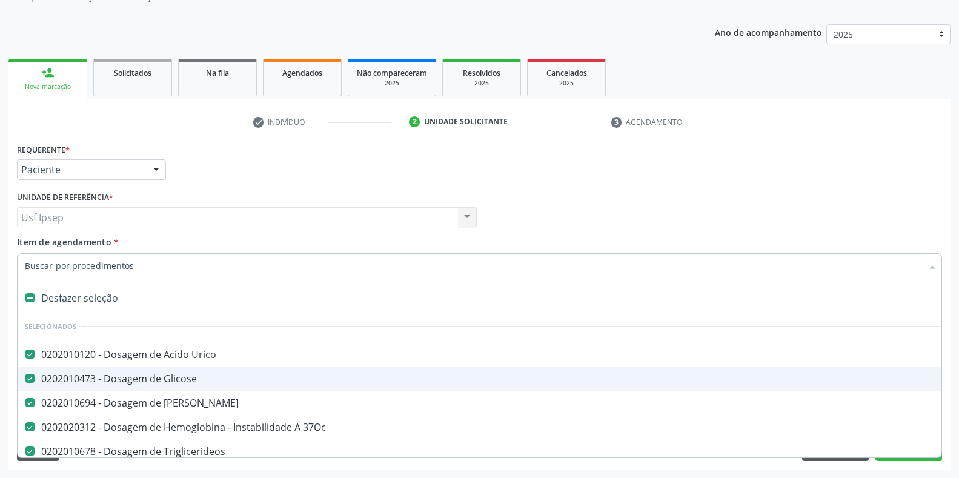
scroll to position [101, 0]
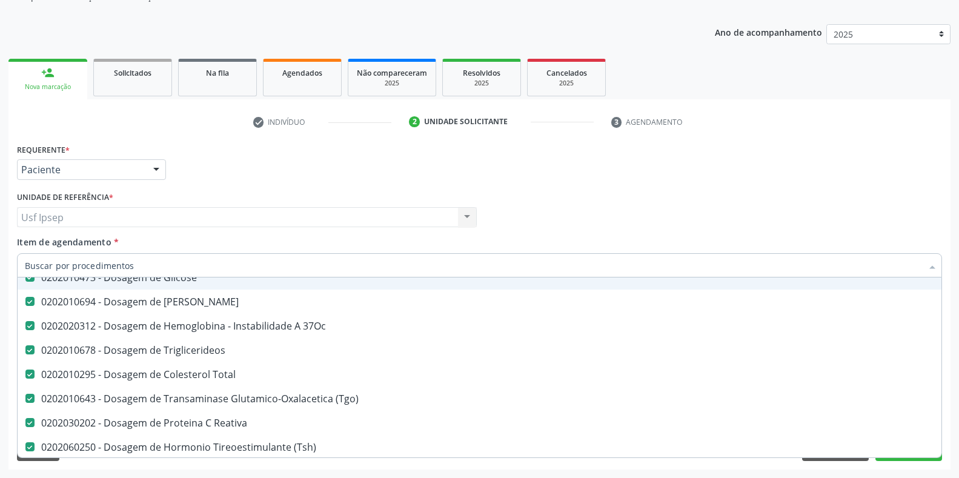
click at [589, 195] on div "Profissional Solicitante Por favor, selecione a Unidade de Atendimento primeiro…" at bounding box center [480, 211] width 932 height 47
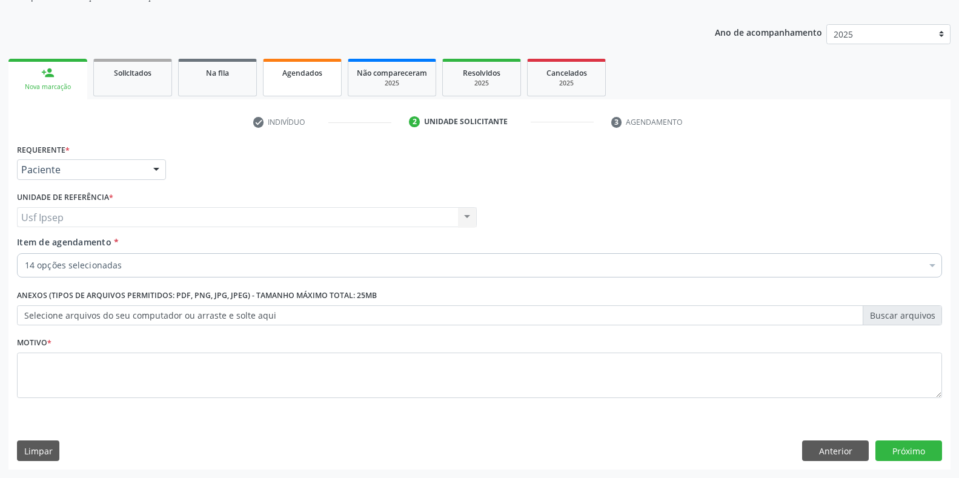
scroll to position [0, 0]
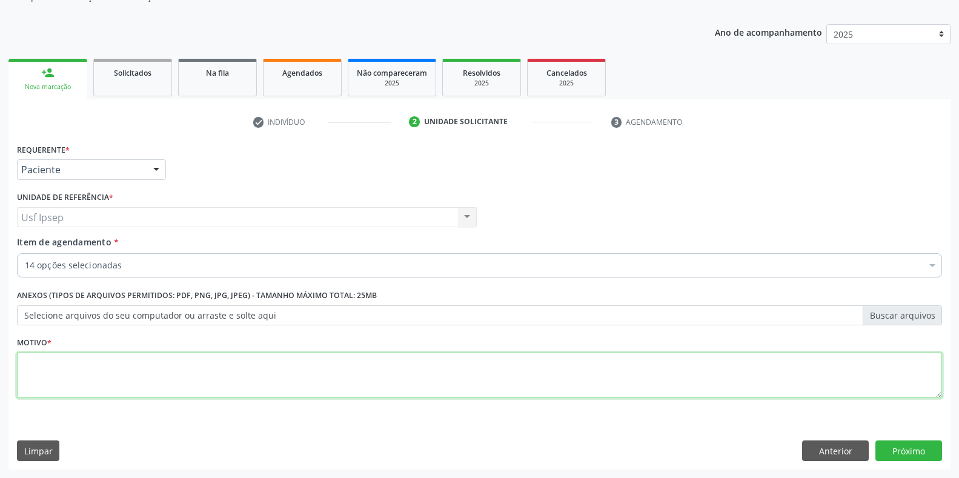
click at [44, 368] on textarea at bounding box center [480, 376] width 926 height 46
type textarea "1"
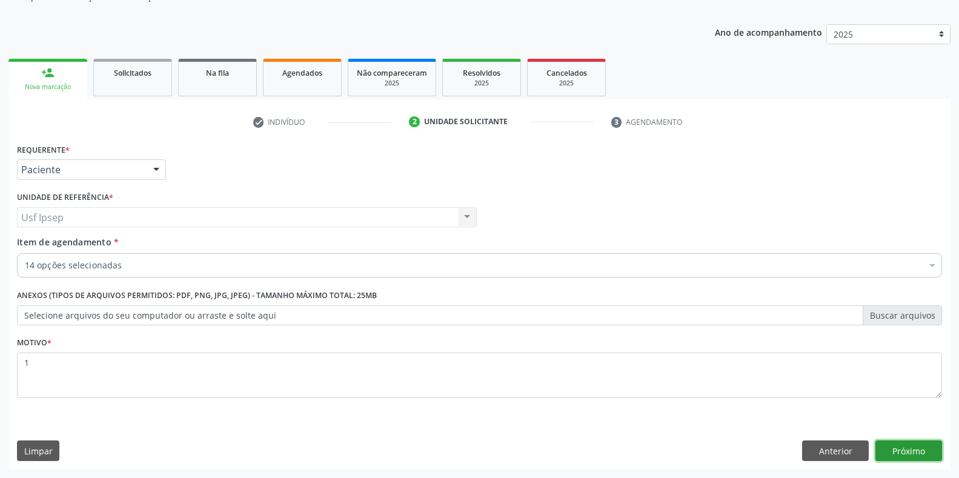
click at [903, 455] on button "Próximo" at bounding box center [909, 451] width 67 height 21
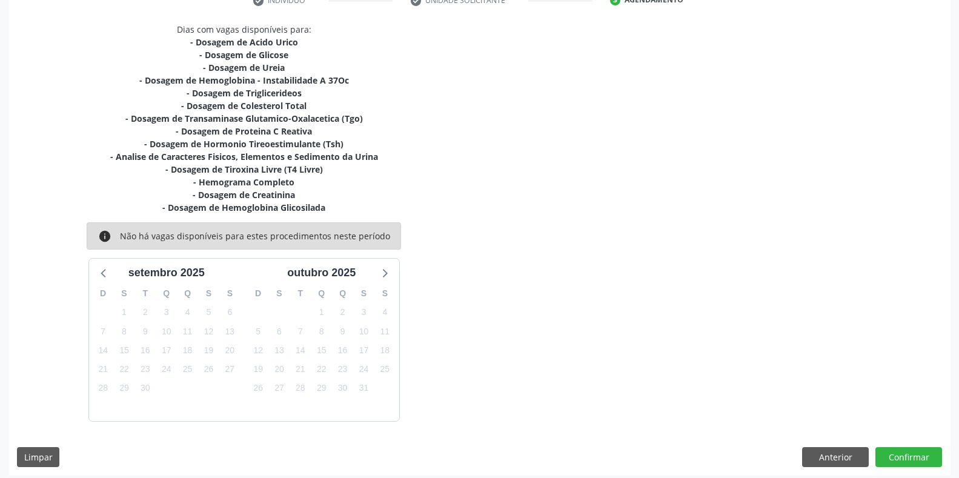
scroll to position [250, 0]
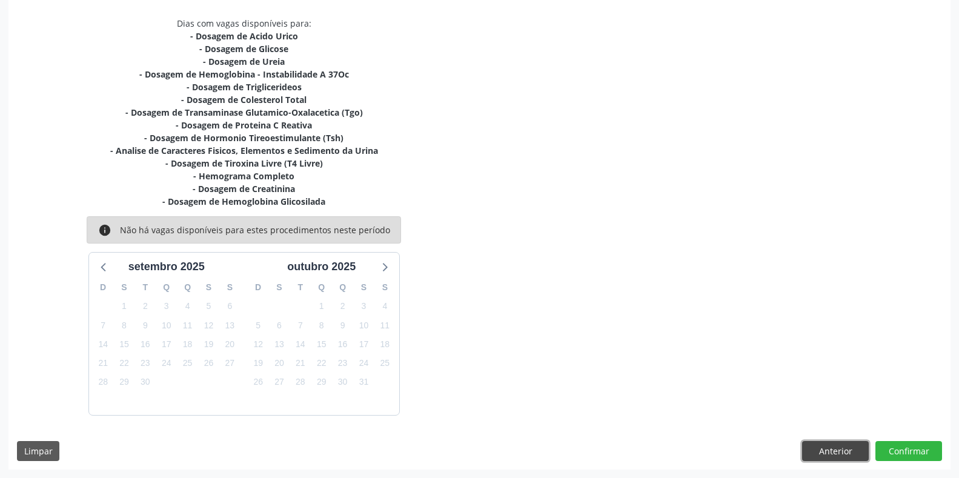
click at [836, 445] on button "Anterior" at bounding box center [835, 451] width 67 height 21
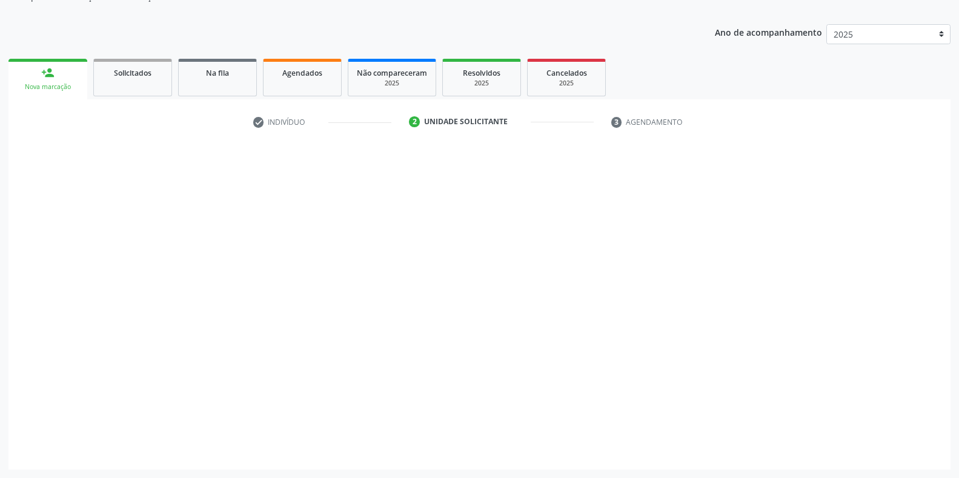
scroll to position [122, 0]
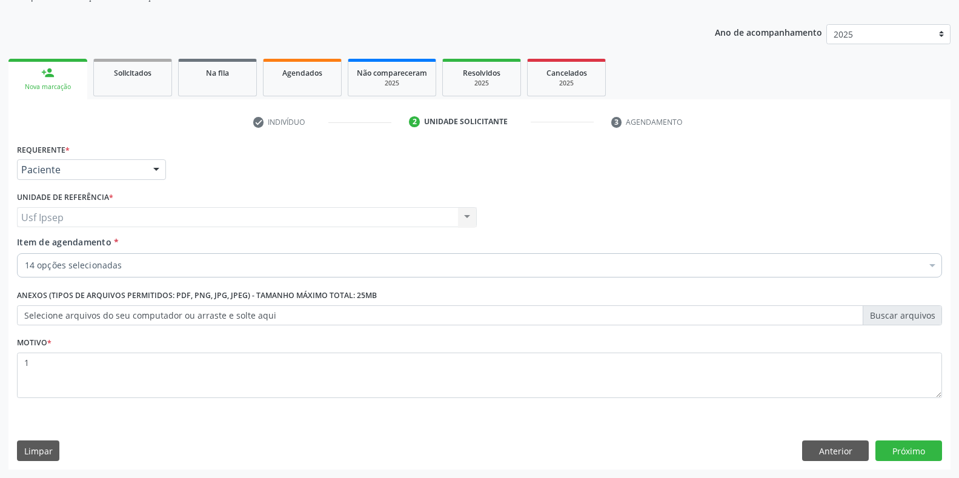
click at [589, 191] on div "Profissional Solicitante Por favor, selecione a Unidade de Atendimento primeiro…" at bounding box center [480, 211] width 932 height 47
click at [60, 240] on span "Item de agendamento" at bounding box center [64, 242] width 95 height 12
click at [25, 253] on input "Item de agendamento *" at bounding box center [25, 265] width 0 height 24
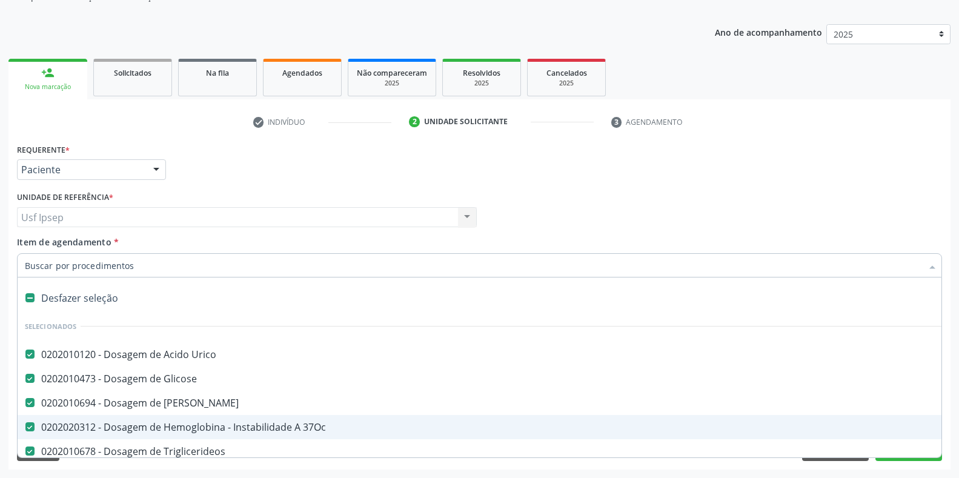
click at [28, 428] on 37Oc at bounding box center [29, 426] width 9 height 9
click at [25, 428] on 37Oc "checkbox" at bounding box center [22, 427] width 8 height 8
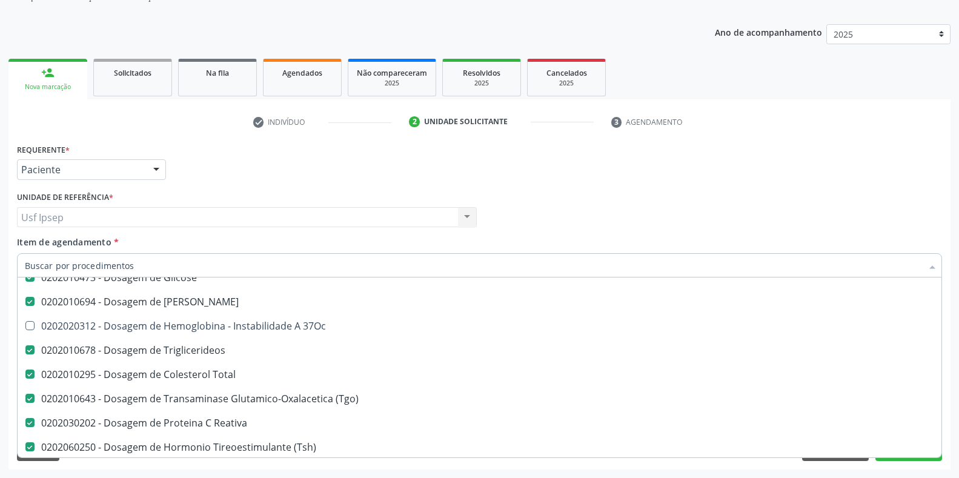
scroll to position [202, 0]
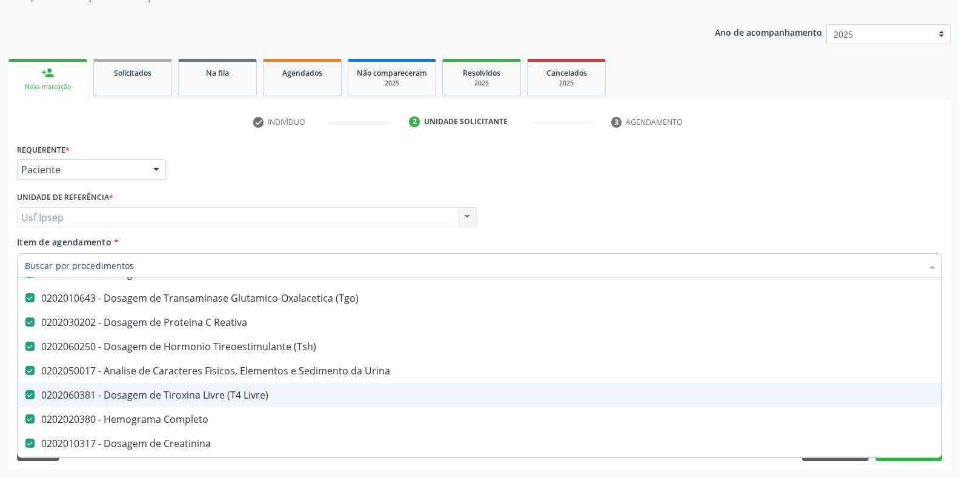
click at [875, 199] on div "Profissional Solicitante Por favor, selecione a Unidade de Atendimento primeiro…" at bounding box center [480, 211] width 932 height 47
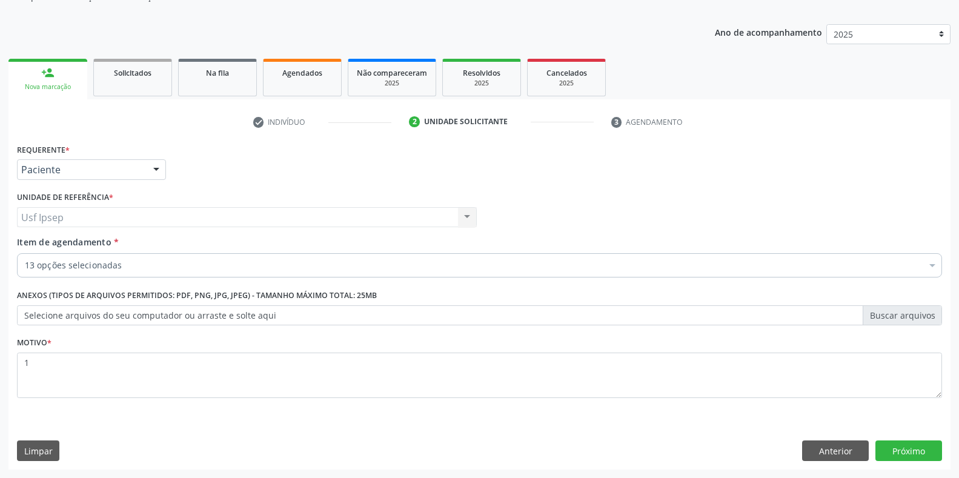
checkbox Triglicerideos "true"
click at [909, 449] on button "Próximo" at bounding box center [909, 451] width 67 height 21
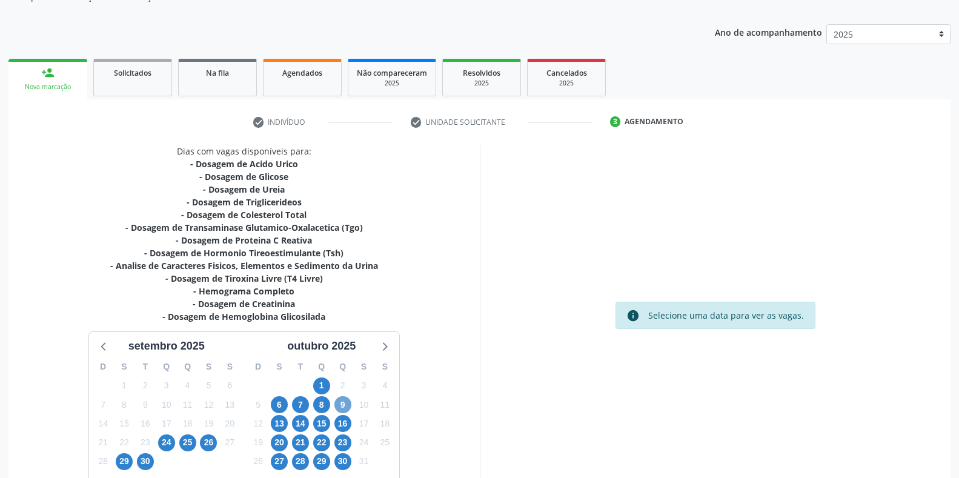
click at [340, 408] on span "9" at bounding box center [343, 404] width 17 height 17
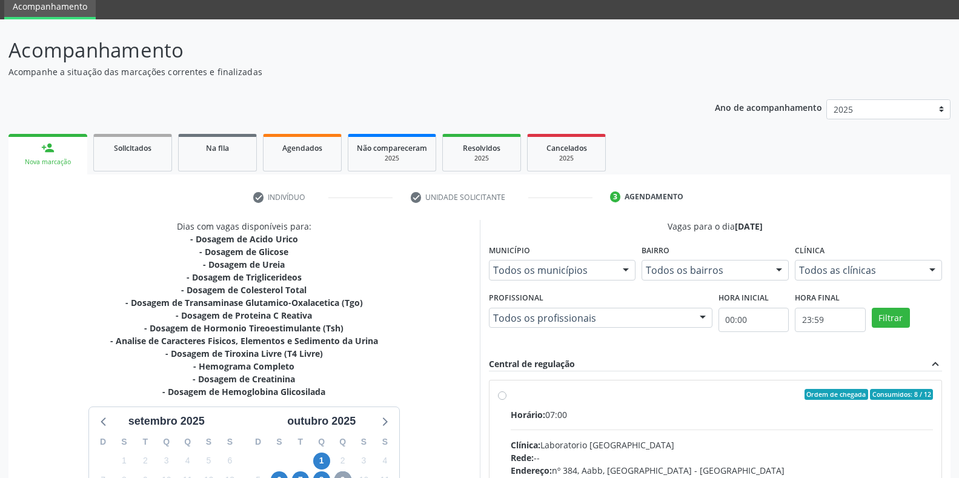
scroll to position [44, 0]
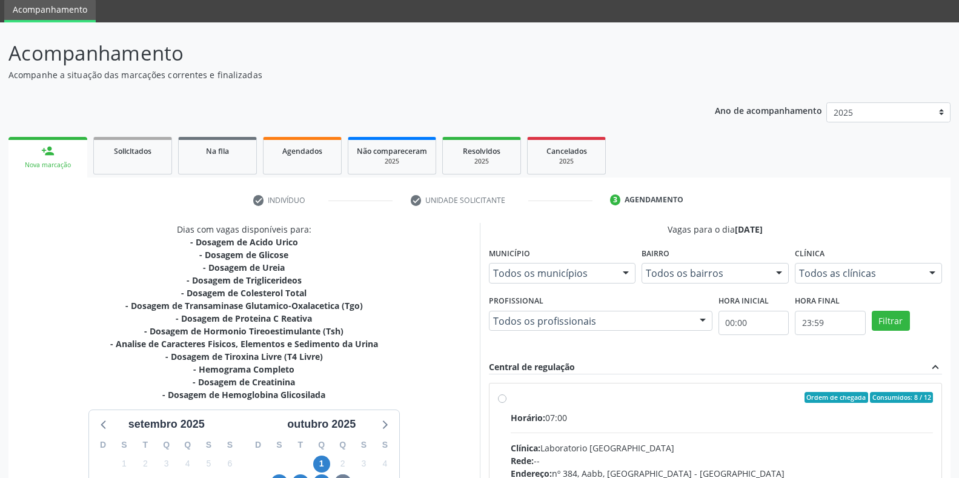
click at [511, 401] on label "Ordem de chegada Consumidos: 8 / 12 Horário: 07:00 Clínica: Laboratorio Sao Fra…" at bounding box center [722, 485] width 423 height 186
click at [501, 401] on input "Ordem de chegada Consumidos: 8 / 12 Horário: 07:00 Clínica: Laboratorio Sao Fra…" at bounding box center [502, 397] width 8 height 11
radio input "true"
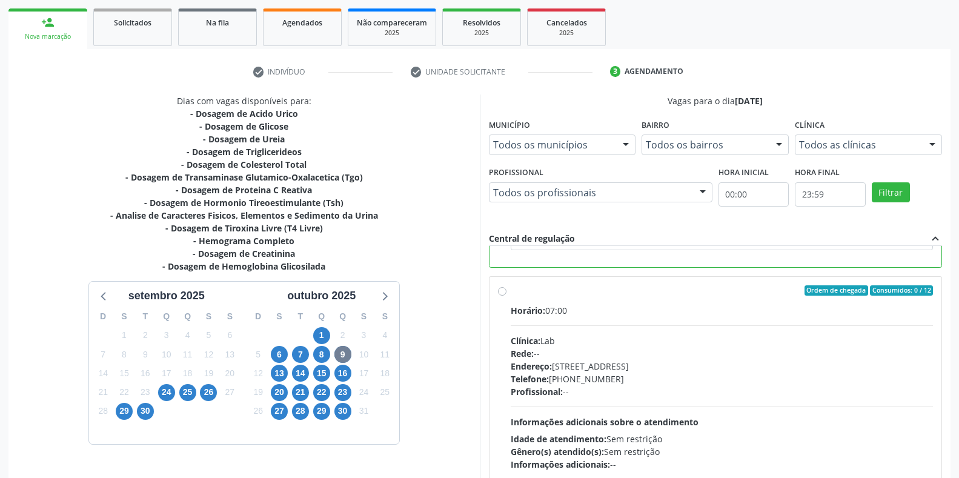
scroll to position [246, 0]
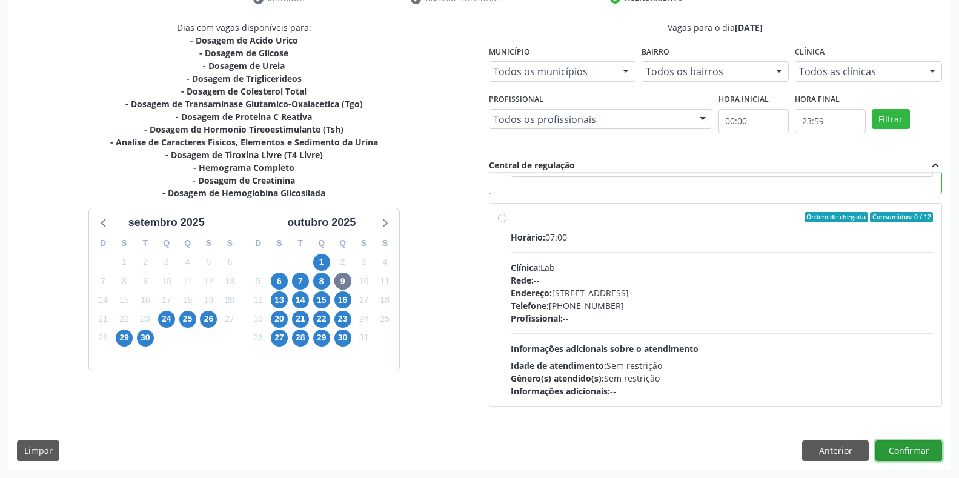
click at [887, 452] on button "Confirmar" at bounding box center [909, 451] width 67 height 21
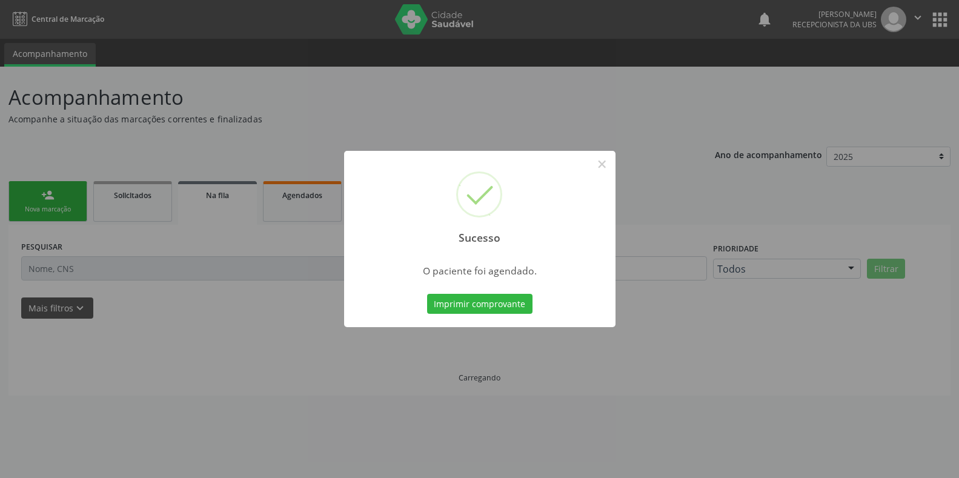
scroll to position [0, 0]
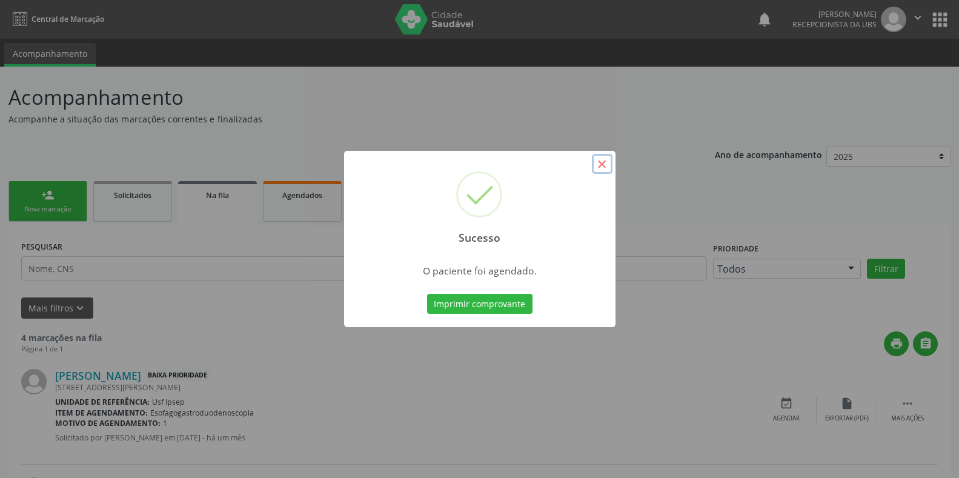
click at [601, 167] on button "×" at bounding box center [602, 164] width 21 height 21
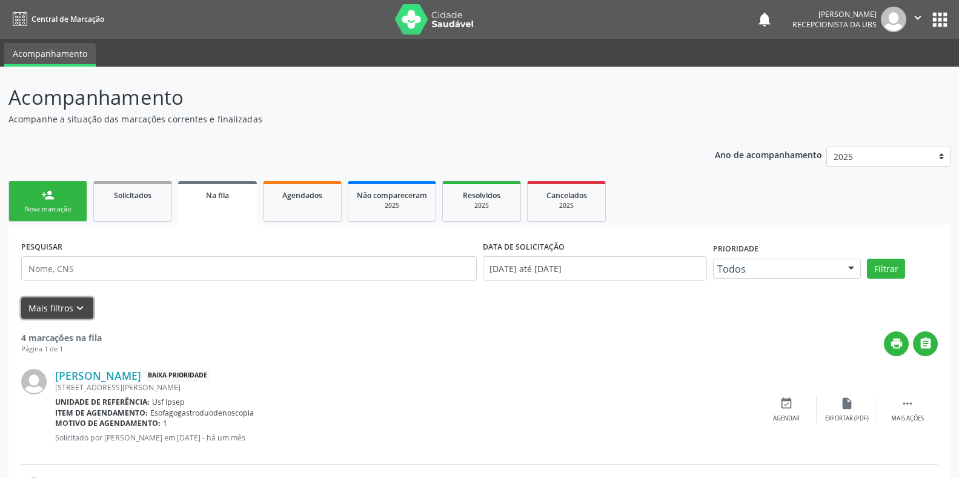
click at [35, 309] on button "Mais filtros keyboard_arrow_down" at bounding box center [57, 308] width 72 height 21
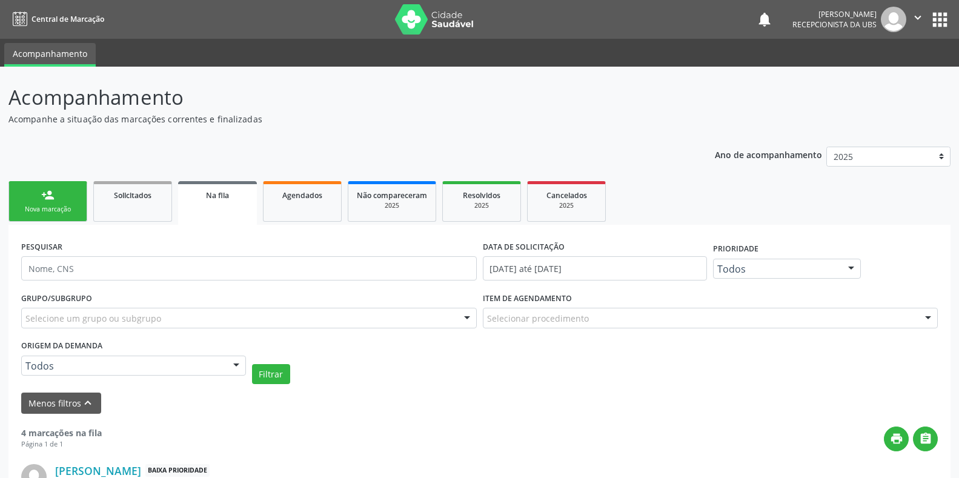
click at [38, 208] on div "Nova marcação" at bounding box center [48, 209] width 61 height 9
click at [569, 113] on p "Acompanhe a situação das marcações correntes e finalizadas" at bounding box center [338, 119] width 660 height 13
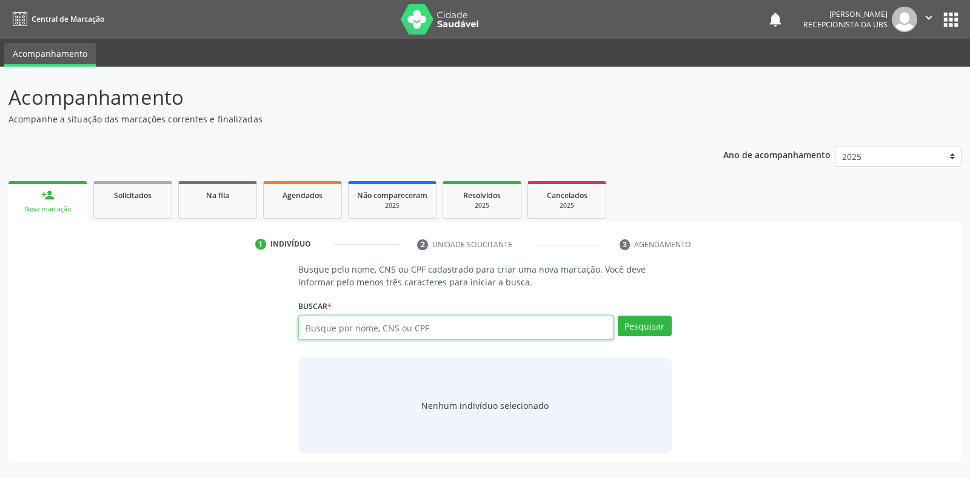
click at [333, 327] on input "text" at bounding box center [455, 328] width 315 height 24
type input "702401046132528"
click at [639, 328] on button "Pesquisar" at bounding box center [645, 326] width 54 height 21
type input "702401046132528"
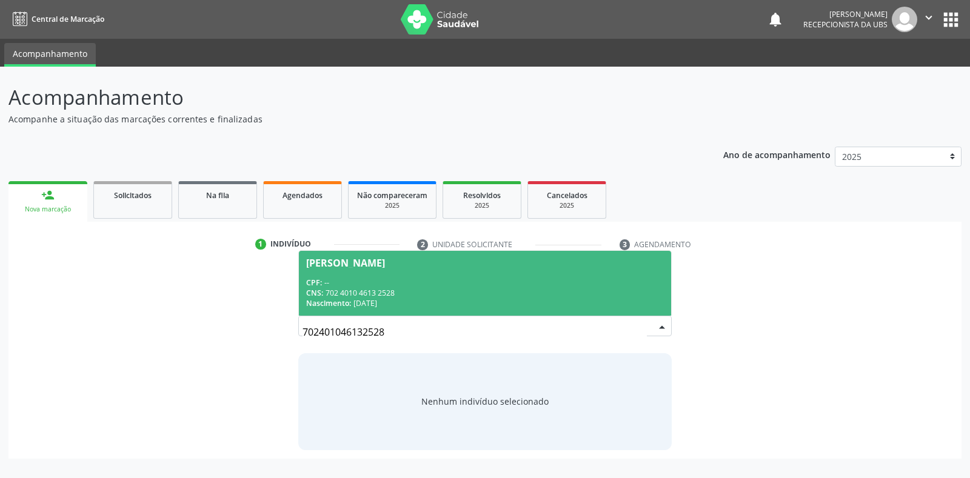
click at [322, 262] on div "[PERSON_NAME]" at bounding box center [345, 263] width 79 height 10
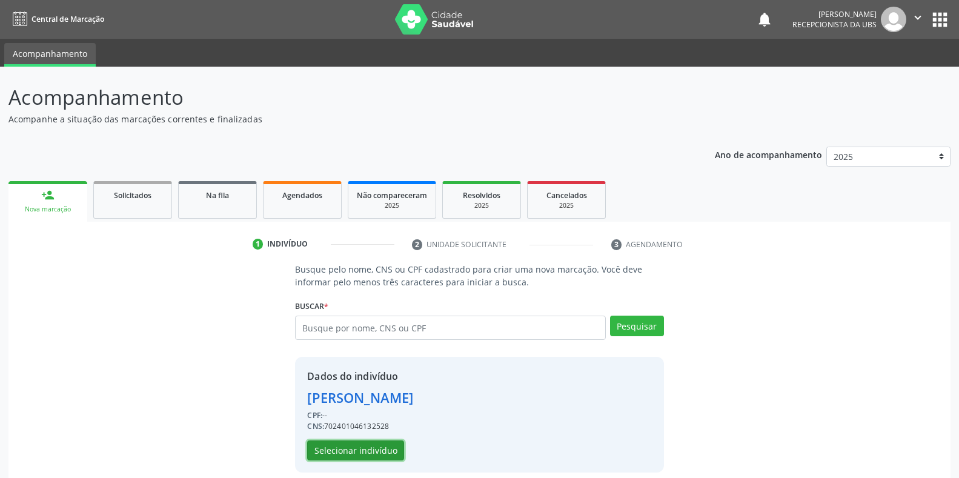
click at [378, 450] on button "Selecionar indivíduo" at bounding box center [355, 451] width 97 height 21
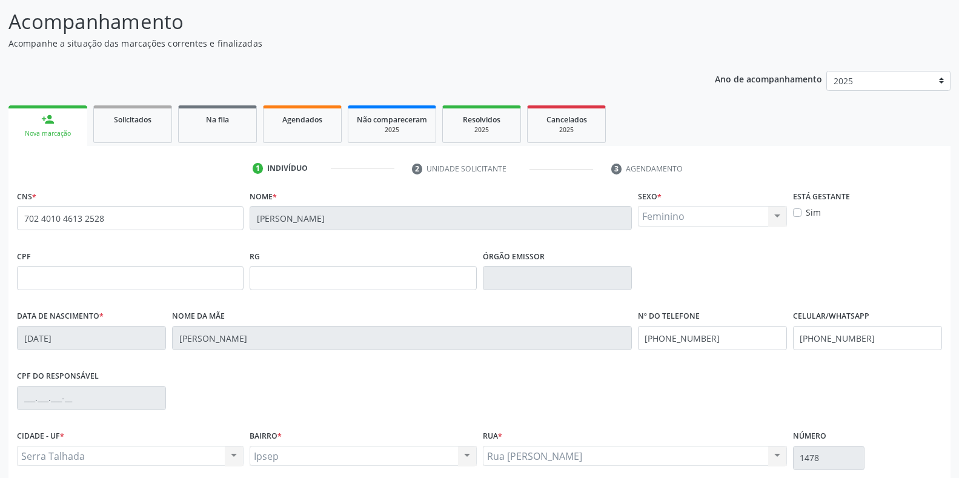
scroll to position [179, 0]
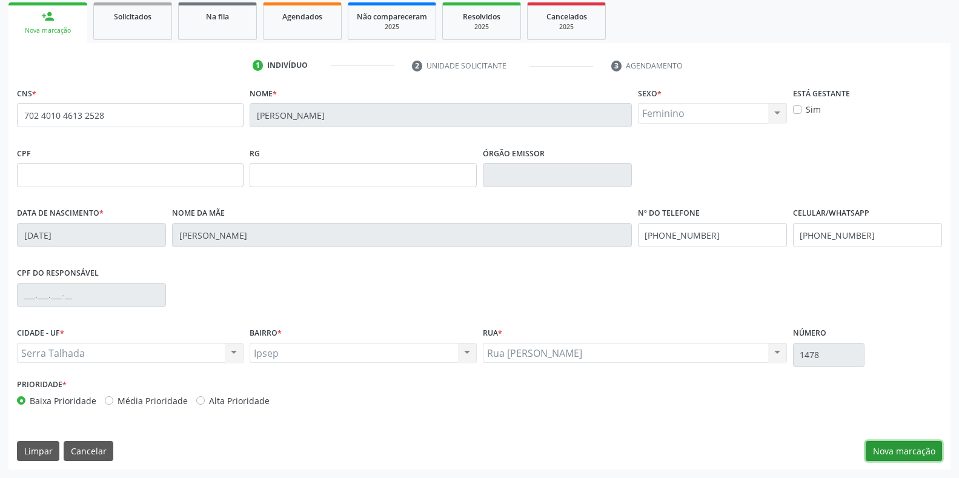
click at [902, 452] on button "Nova marcação" at bounding box center [904, 451] width 76 height 21
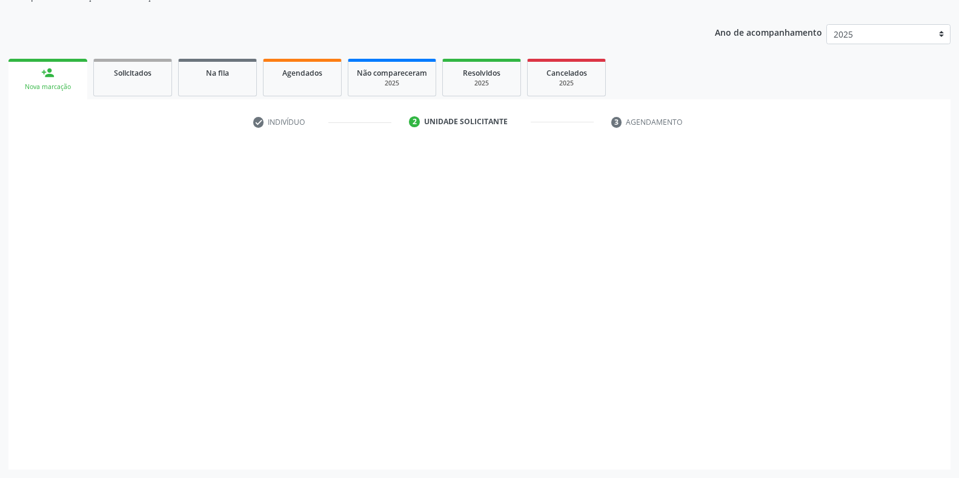
scroll to position [122, 0]
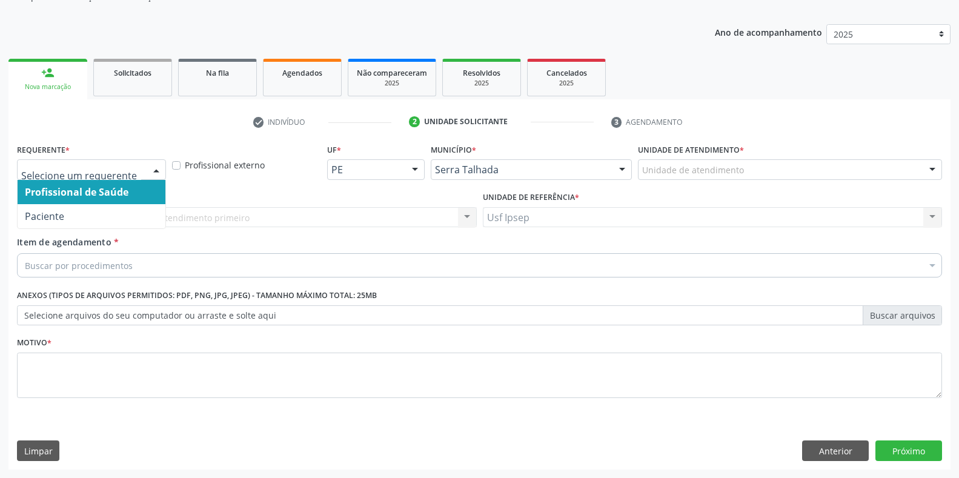
click at [160, 170] on div at bounding box center [156, 170] width 18 height 21
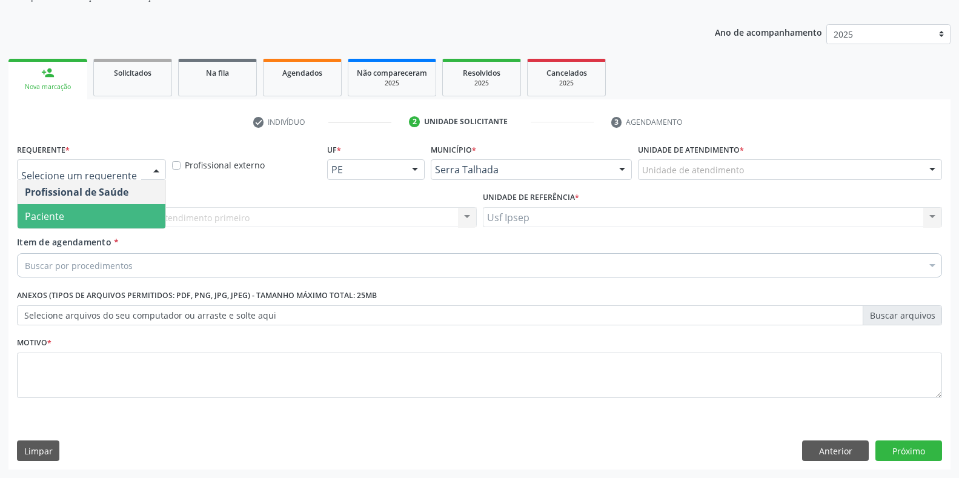
click at [92, 215] on span "Paciente" at bounding box center [92, 216] width 148 height 24
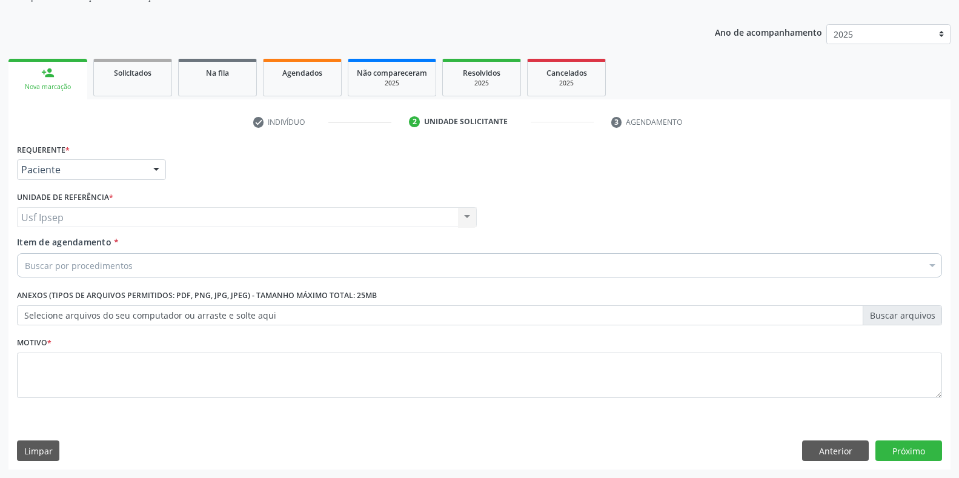
click at [81, 247] on span "Item de agendamento" at bounding box center [64, 242] width 95 height 12
click at [25, 253] on input "Item de agendamento *" at bounding box center [25, 265] width 0 height 24
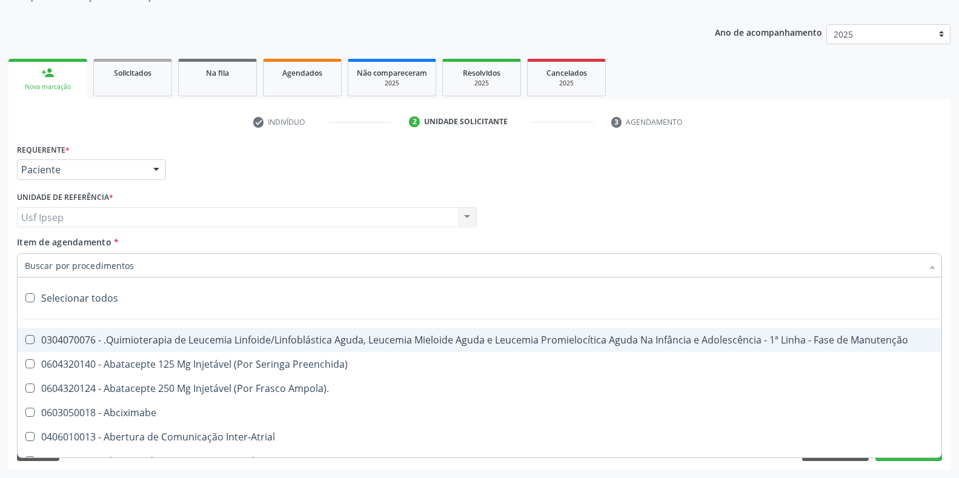
click at [33, 264] on input "Item de agendamento *" at bounding box center [474, 265] width 898 height 24
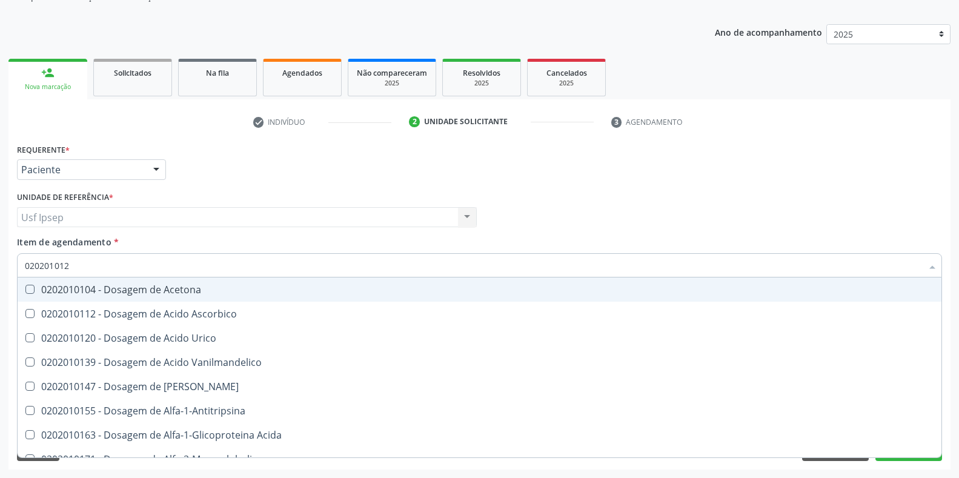
type input "0202010120"
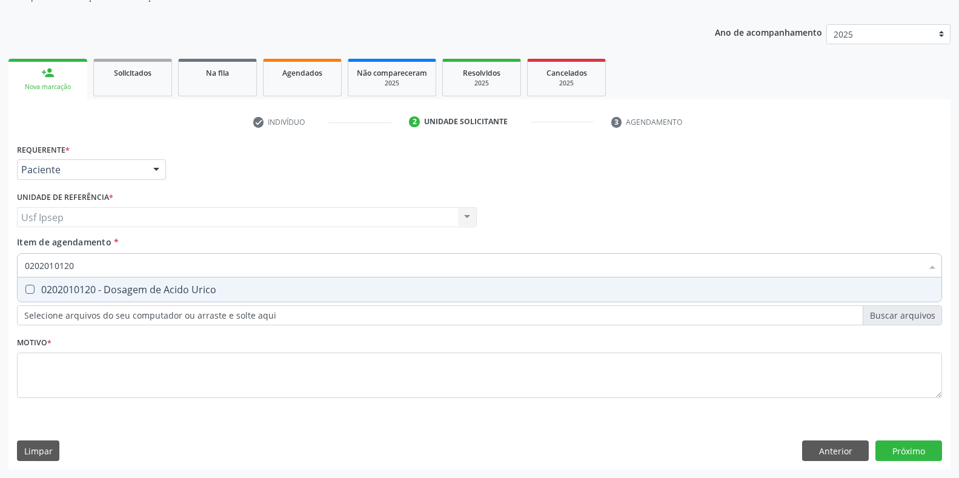
click at [31, 291] on Urico at bounding box center [29, 289] width 9 height 9
click at [25, 291] on Urico "checkbox" at bounding box center [22, 289] width 8 height 8
checkbox Urico "true"
click at [75, 264] on input "0202010120" at bounding box center [474, 265] width 898 height 24
type input "0"
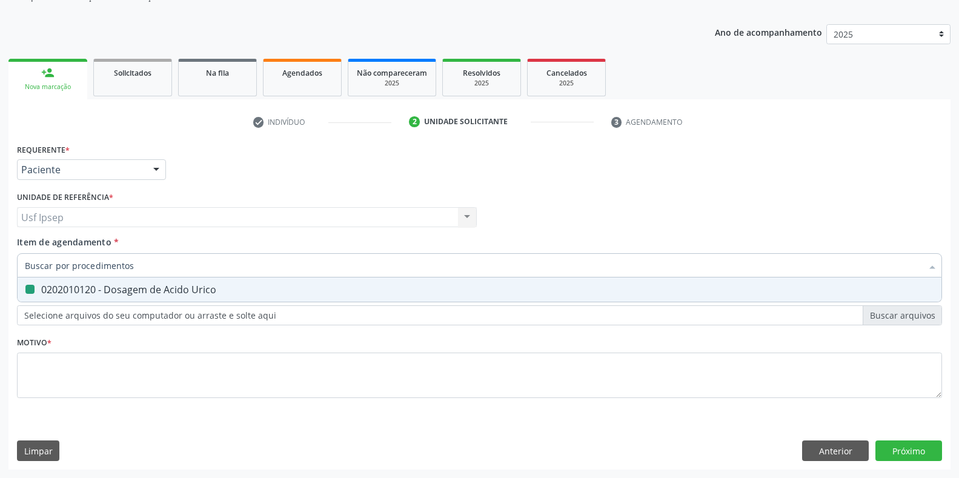
checkbox Urico "false"
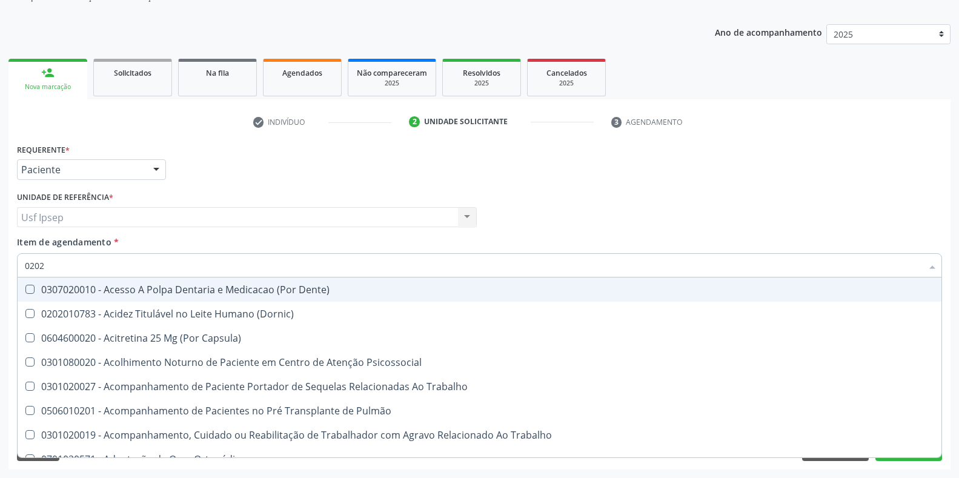
type input "02020"
checkbox Sistêmicas "true"
checkbox População "false"
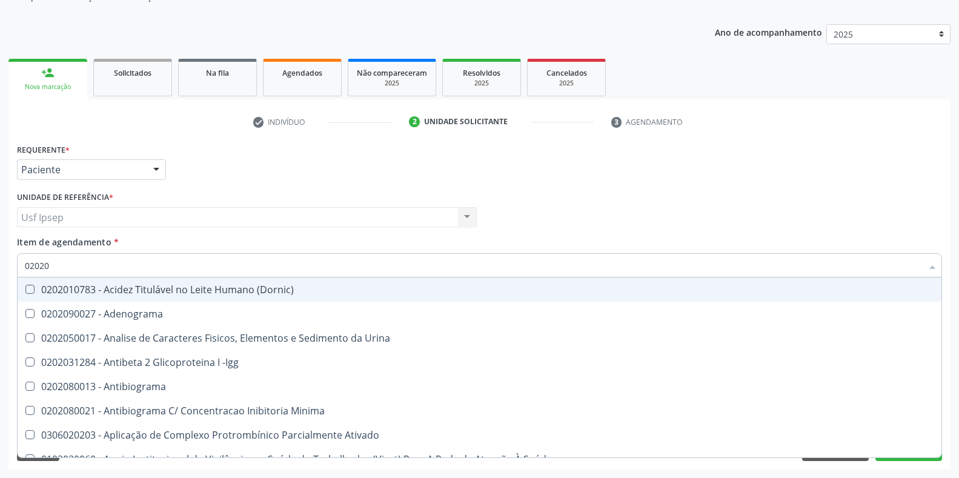
type input "020201"
checkbox Osmolar "true"
checkbox Urico "false"
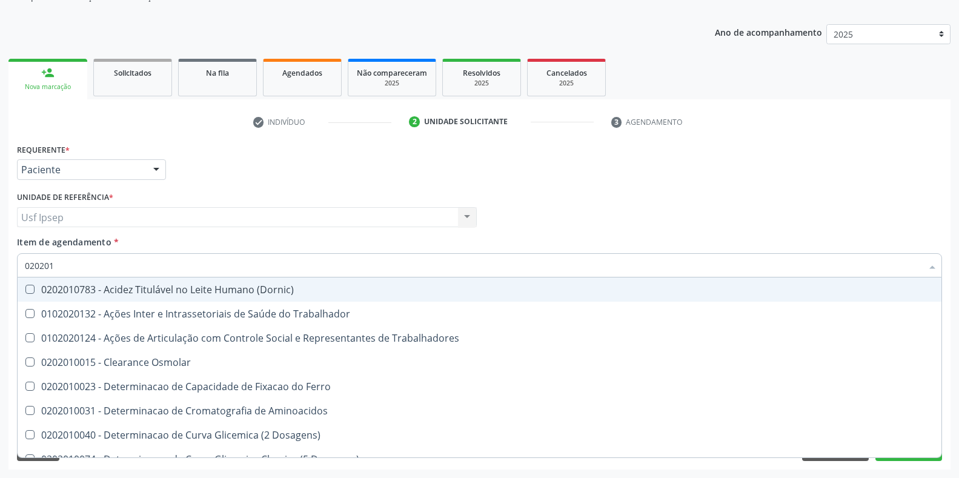
type input "0202010"
checkbox Ativada\) "true"
checkbox Urico "false"
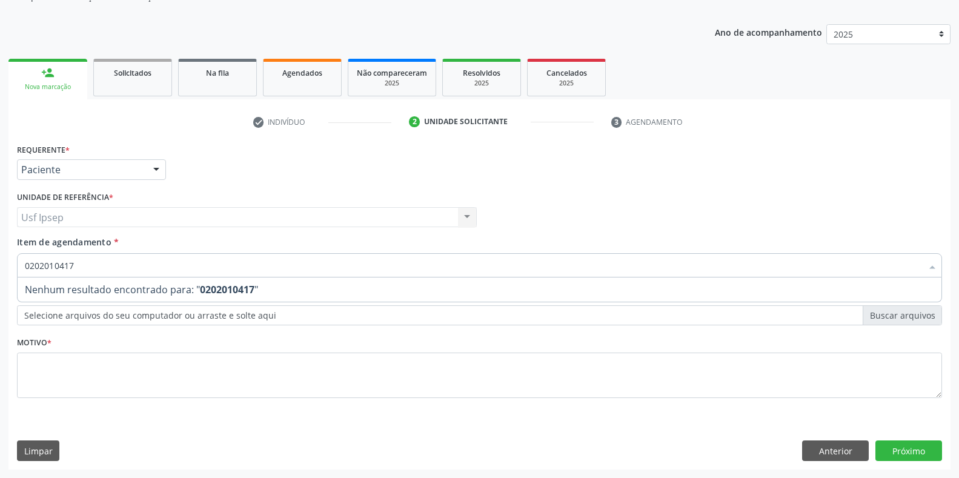
click at [84, 262] on input "0202010417" at bounding box center [474, 265] width 898 height 24
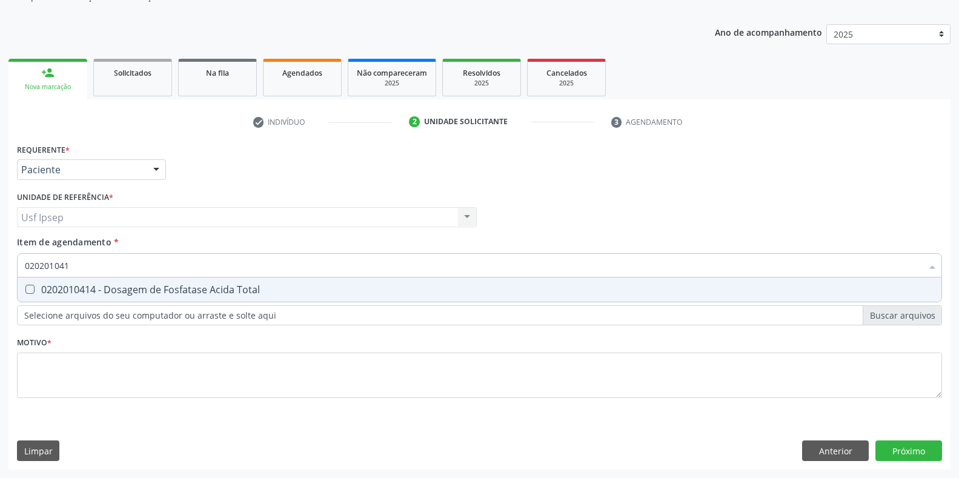
type input "02020104"
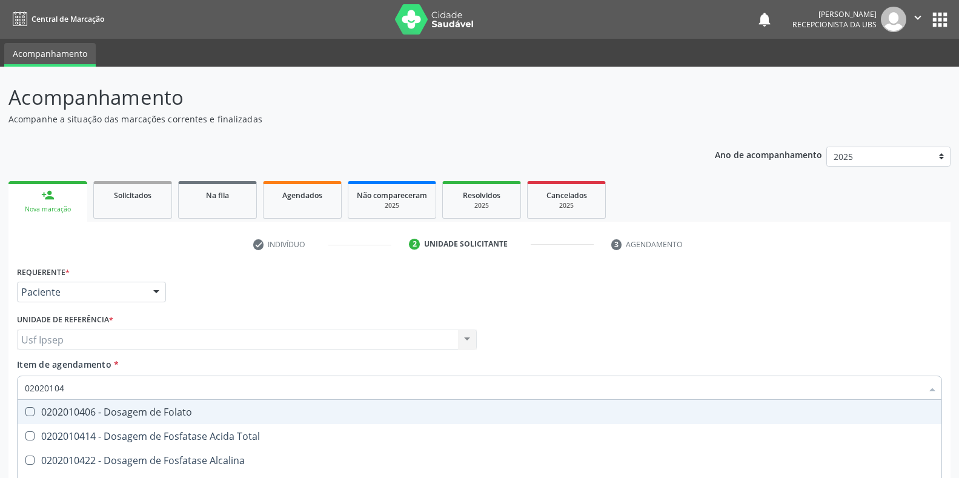
scroll to position [122, 0]
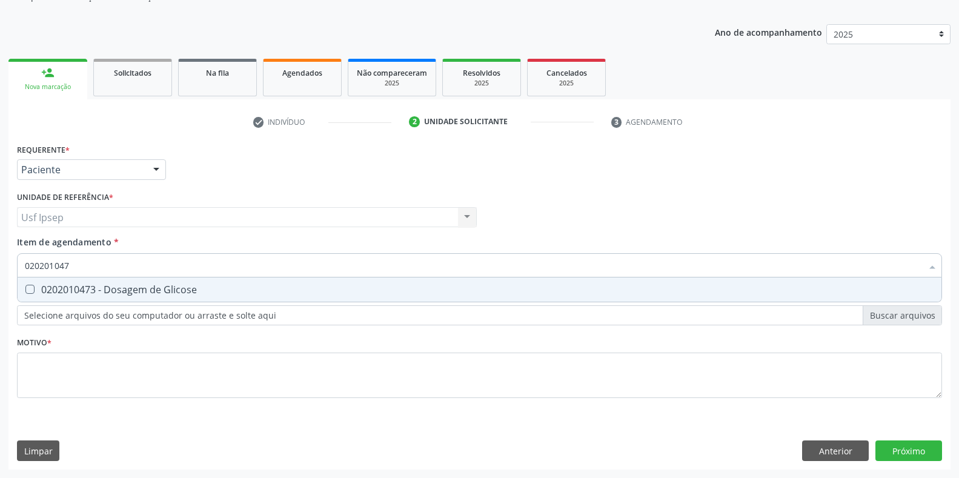
type input "0202010473"
click at [28, 289] on Glicose at bounding box center [29, 289] width 9 height 9
click at [25, 289] on Glicose "checkbox" at bounding box center [22, 289] width 8 height 8
checkbox Glicose "true"
click at [76, 263] on input "0202010473" at bounding box center [474, 265] width 898 height 24
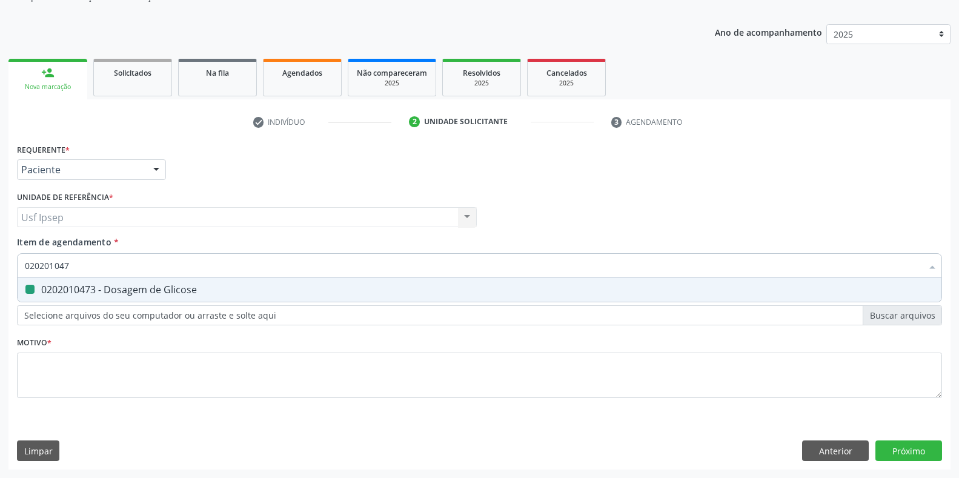
type input "02020104"
checkbox Glicose "false"
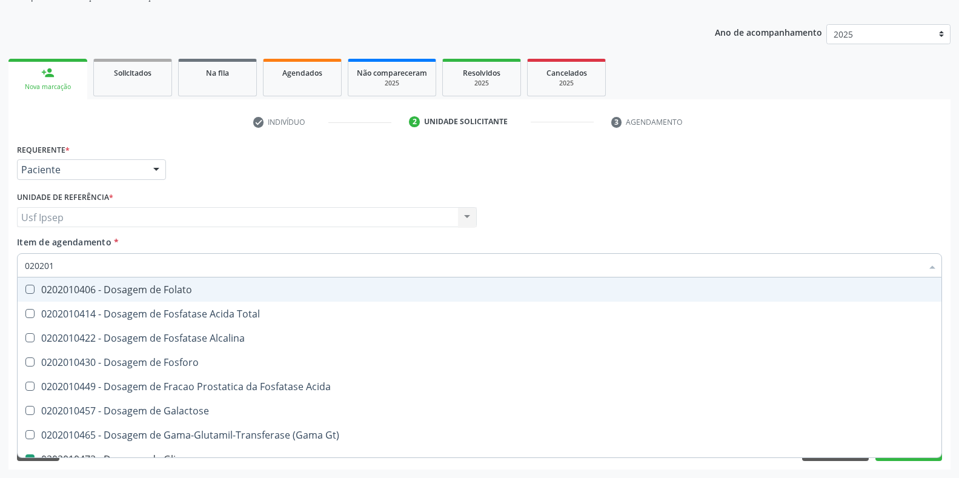
type input "02020"
checkbox Glicose "false"
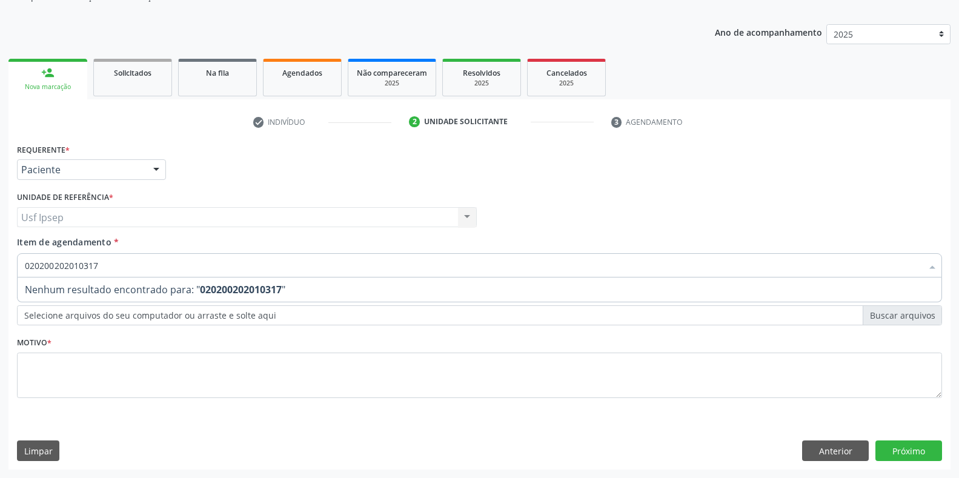
click at [97, 265] on input "020200202010317" at bounding box center [474, 265] width 898 height 24
type input "0"
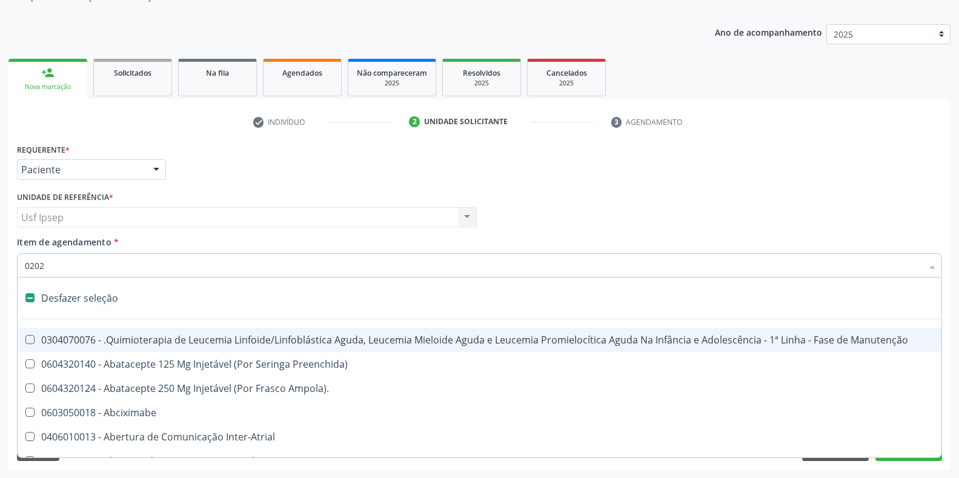
type input "02020"
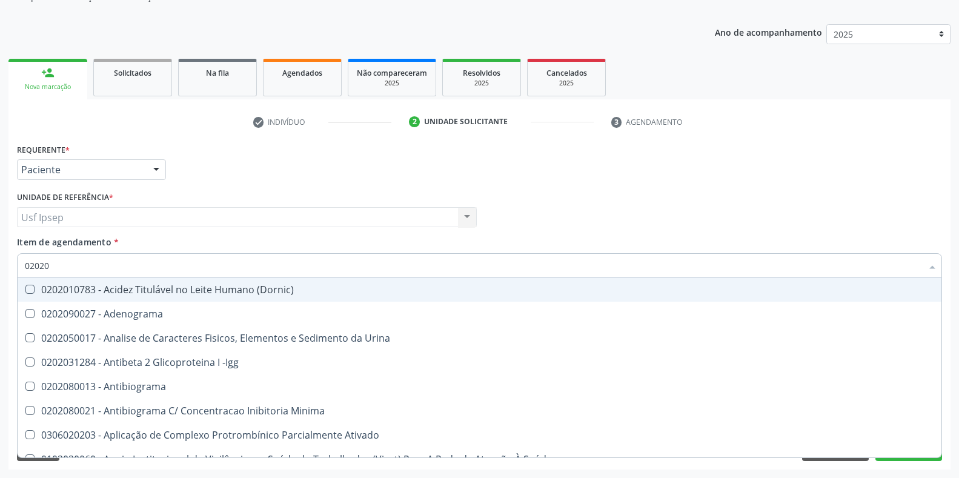
checkbox Urico "true"
checkbox Igm "false"
checkbox Glicose "true"
checkbox Lactato "false"
type input "020201"
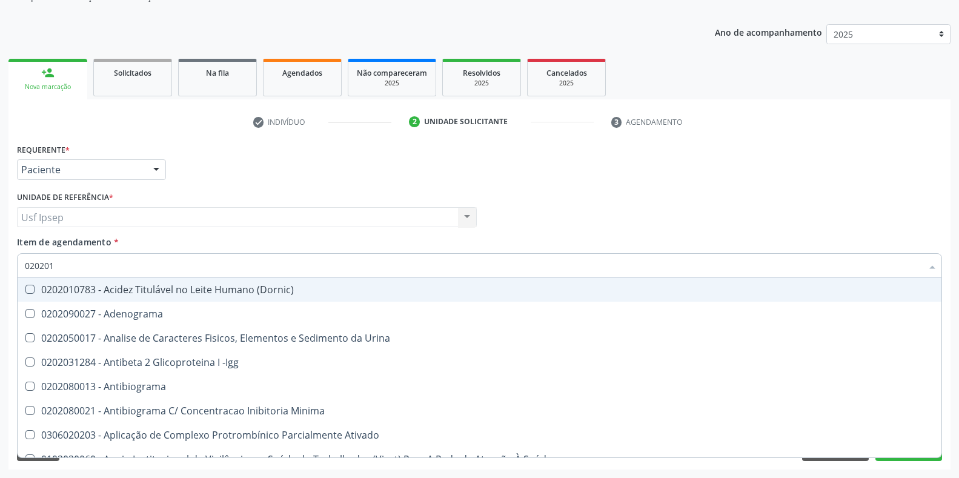
checkbox Osmolar "true"
checkbox T3 "true"
checkbox Urico "false"
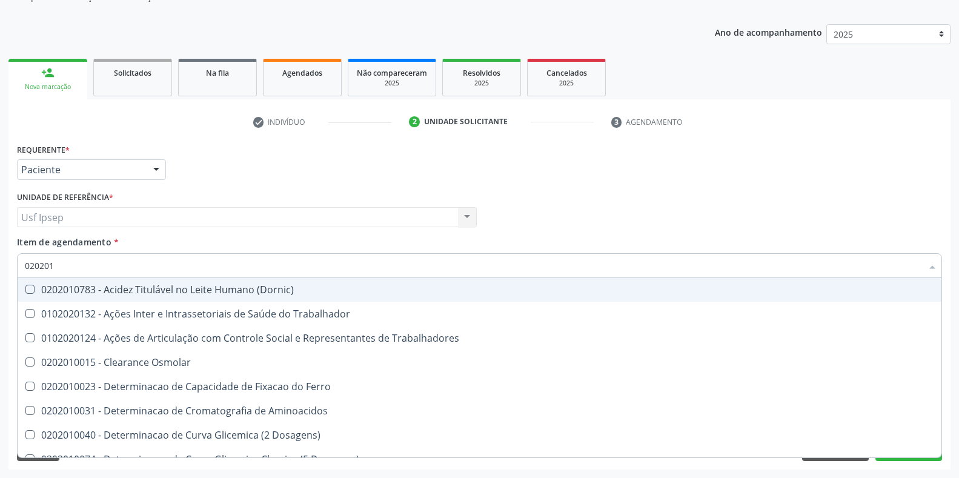
type input "0202010"
checkbox Ativada\) "true"
checkbox Urico "false"
checkbox II "true"
checkbox Glicose "false"
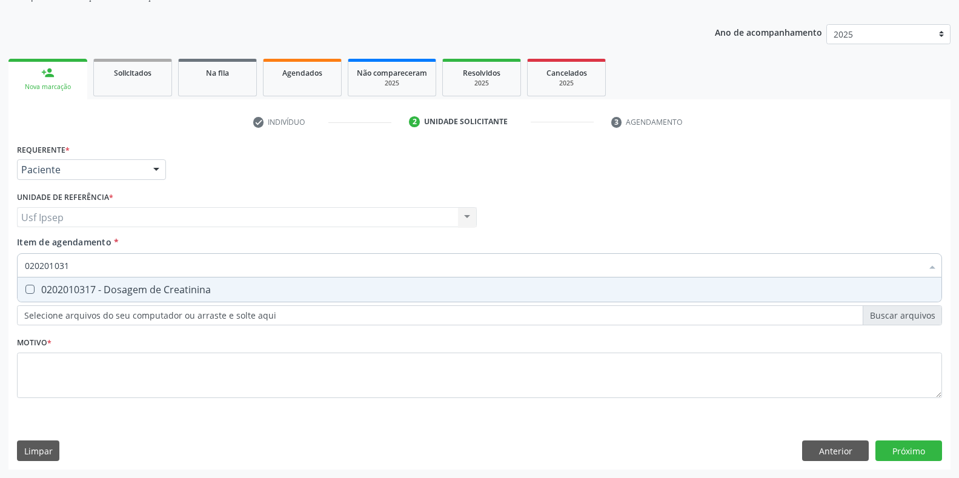
type input "0202010317"
click at [32, 285] on Creatinina at bounding box center [29, 289] width 9 height 9
click at [25, 285] on Creatinina "checkbox" at bounding box center [22, 289] width 8 height 8
checkbox Creatinina "true"
click at [73, 265] on input "0202010317" at bounding box center [474, 265] width 898 height 24
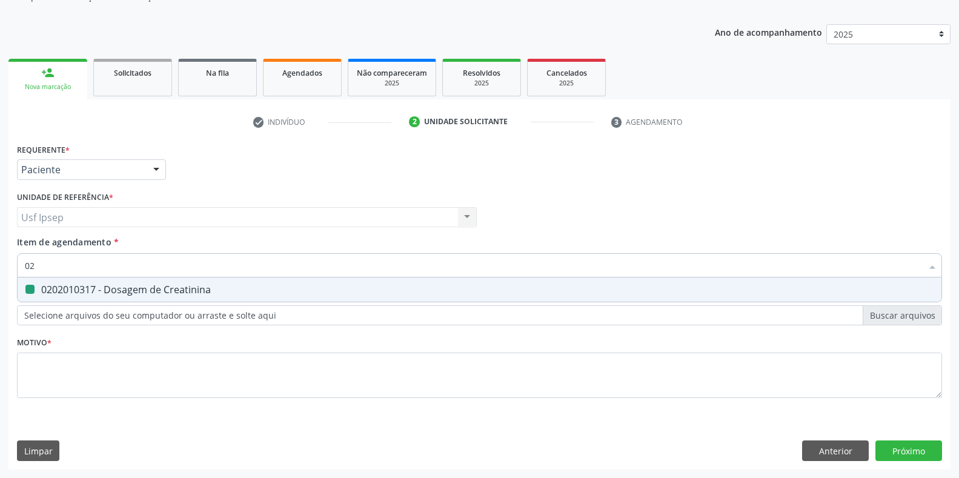
type input "0"
checkbox Creatinina "false"
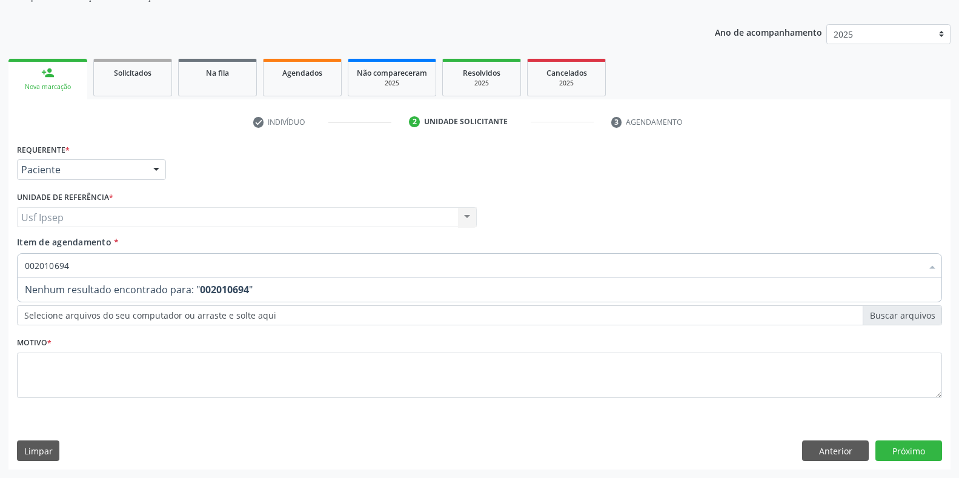
click at [68, 265] on input "002010694" at bounding box center [474, 265] width 898 height 24
type input "0"
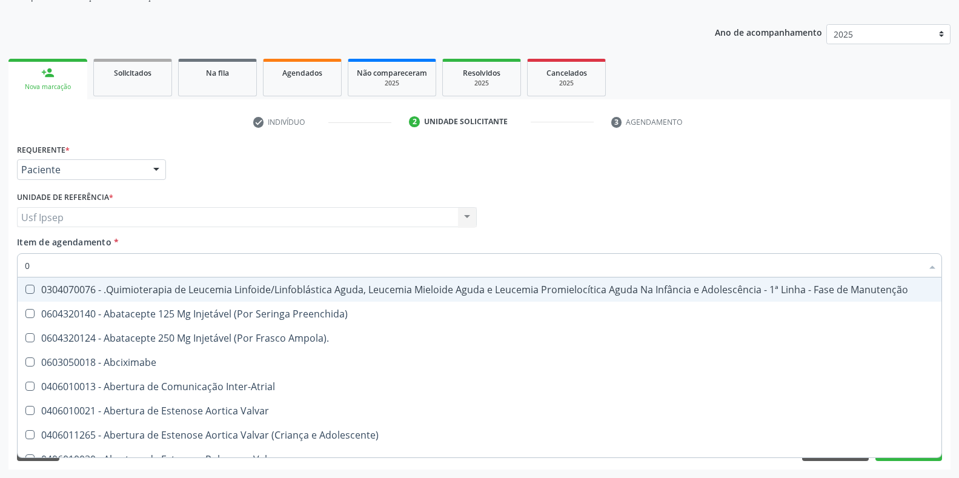
type input "02"
checkbox Drogas "true"
checkbox \(Liquido\) "true"
checkbox Coclear "true"
type input "020"
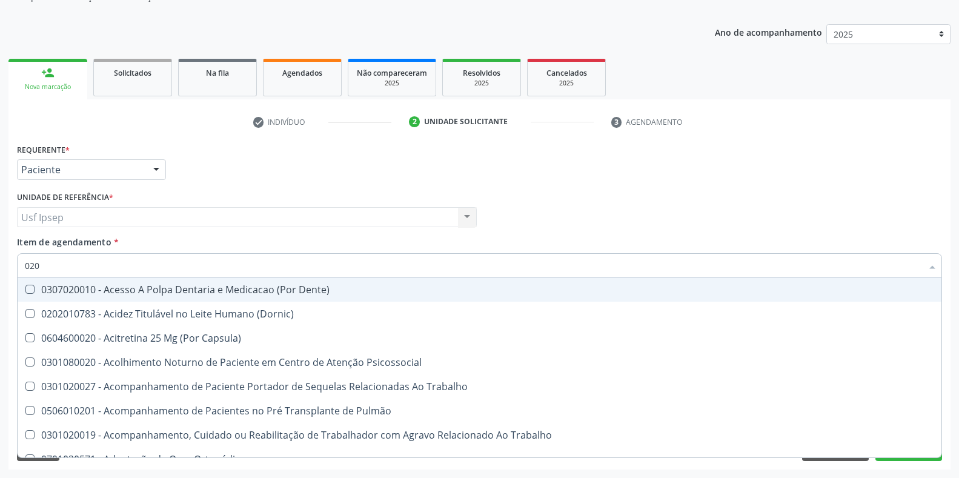
checkbox Urico "true"
checkbox Creatinina "true"
checkbox Glicose "true"
checkbox Endocardico "false"
checkbox Cerebral "false"
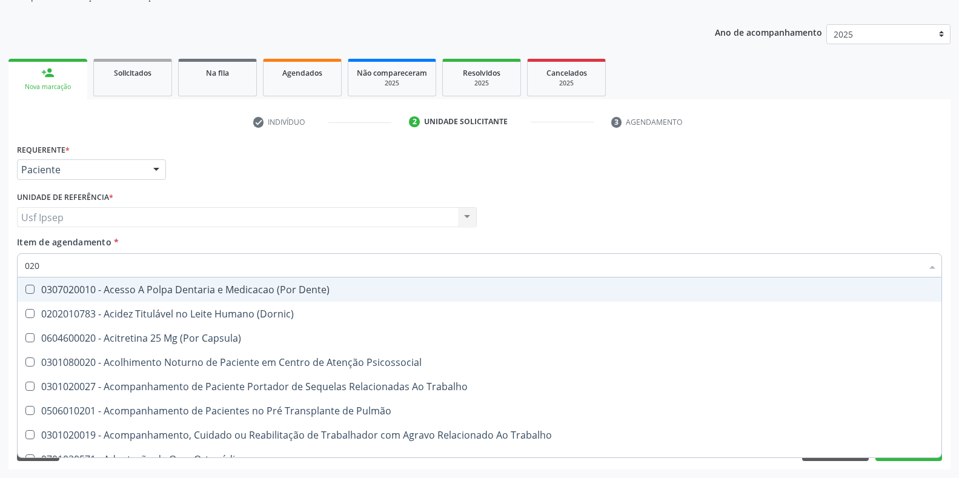
checkbox Segmento\) "false"
type input "02020"
checkbox Sistêmicas "true"
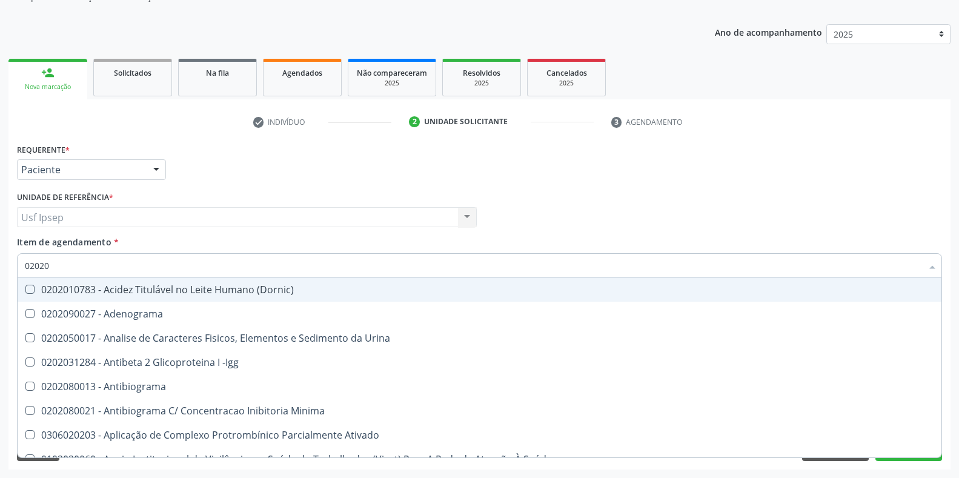
type input "020201"
checkbox Osmolar "true"
checkbox Gestante "true"
checkbox T3 "true"
checkbox Urico "false"
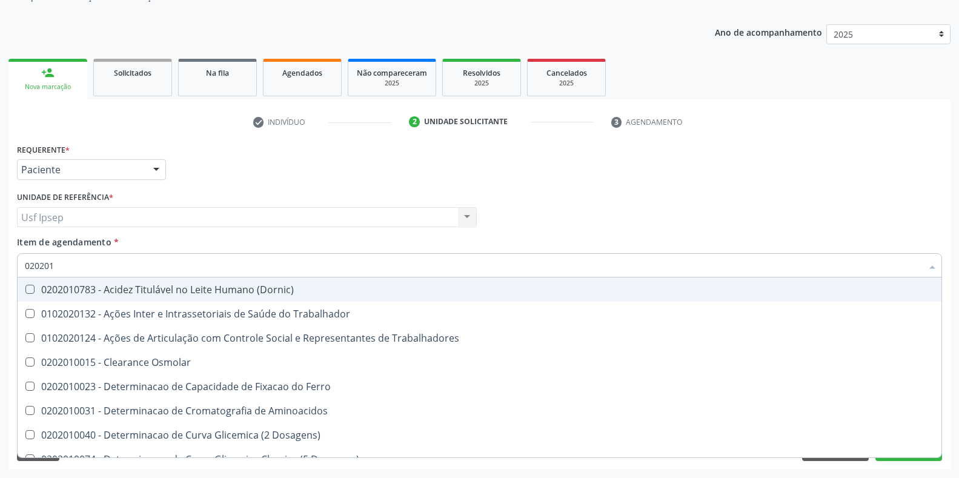
type input "0202010"
checkbox Ativada\) "true"
checkbox Urico "false"
checkbox Ionizavel "true"
checkbox Creatinina "false"
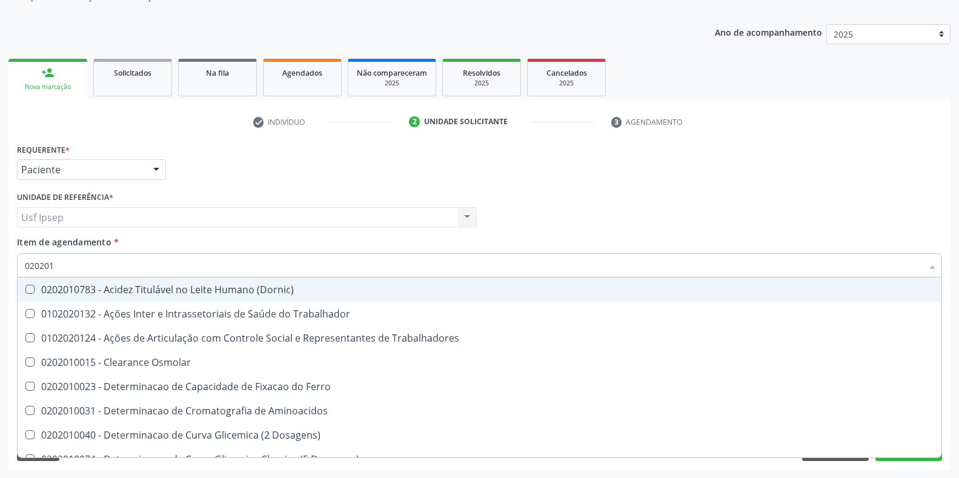
checkbox II "true"
checkbox Glicose "false"
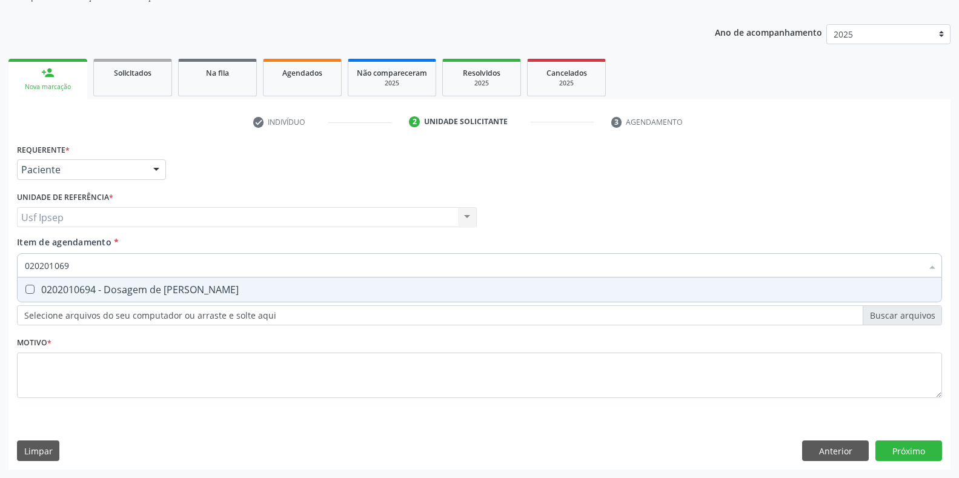
type input "0202010694"
click at [29, 287] on Ureia at bounding box center [29, 289] width 9 height 9
click at [25, 287] on Ureia "checkbox" at bounding box center [22, 289] width 8 height 8
checkbox Ureia "true"
click at [76, 264] on input "0202010694" at bounding box center [474, 265] width 898 height 24
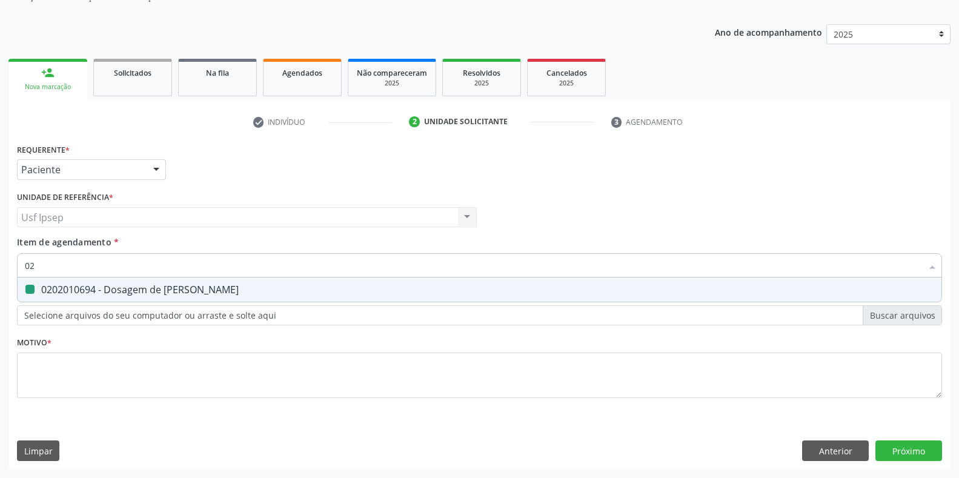
type input "0"
checkbox Ureia "false"
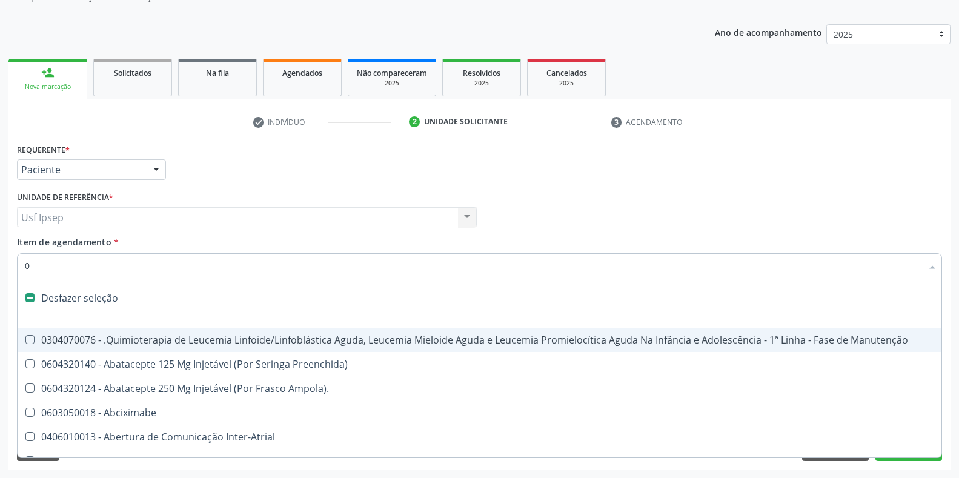
type input "02"
checkbox Drogas "true"
checkbox \(Liquido\) "true"
checkbox Coclear "true"
checkbox Colecistectomia "true"
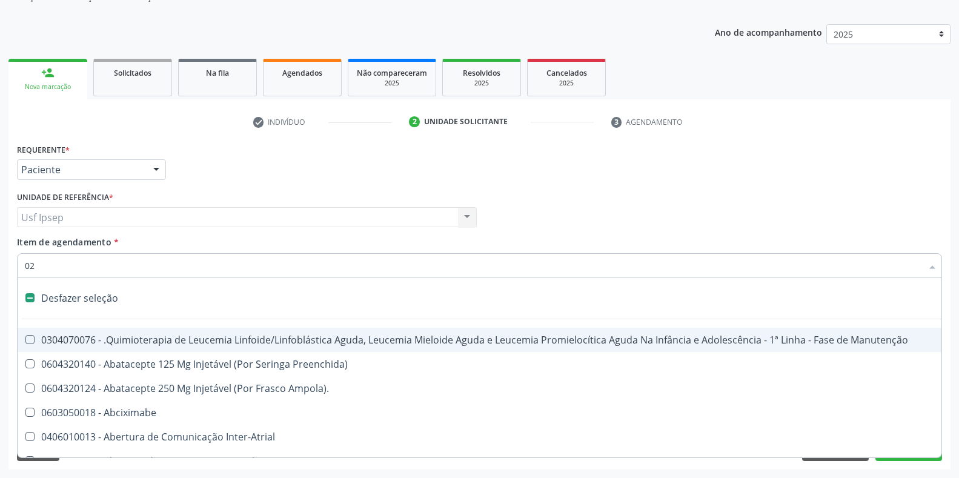
type input "020"
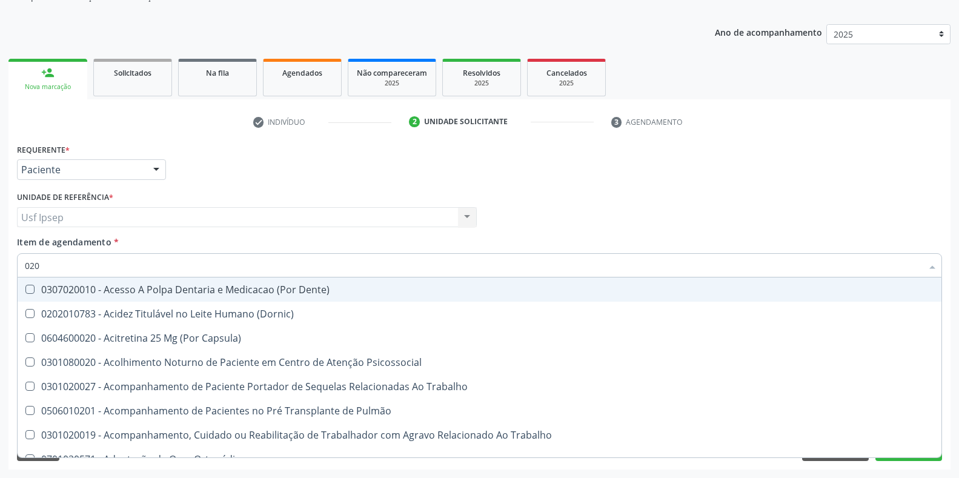
checkbox Urico "true"
checkbox Creatinina "true"
checkbox Glicose "true"
checkbox Ureia "true"
checkbox Endocardico "false"
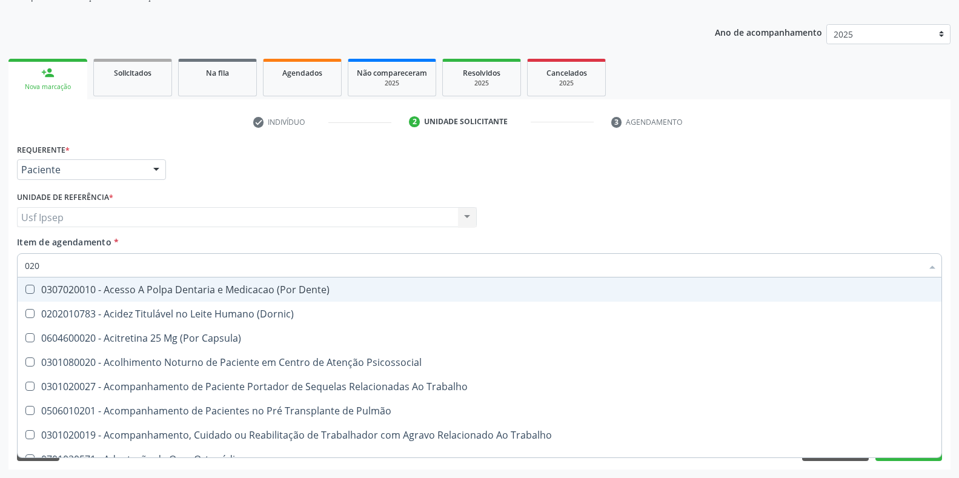
checkbox Cerebral "false"
checkbox Segmento\) "false"
checkbox Completo\) "false"
type input "0202010"
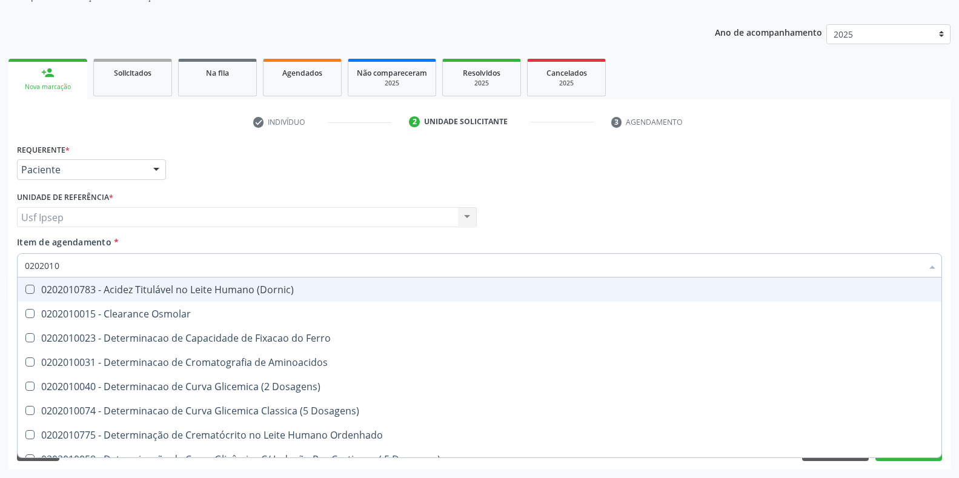
checkbox Urico "true"
checkbox Amonia "false"
checkbox Creatinina "true"
checkbox Folato "false"
checkbox Glicose "true"
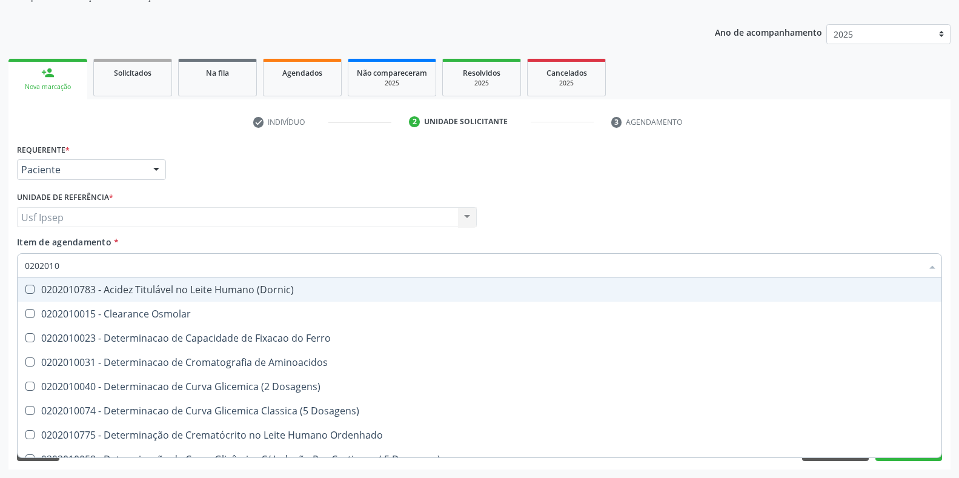
checkbox Nt-Probnp\) "false"
checkbox Ureia "true"
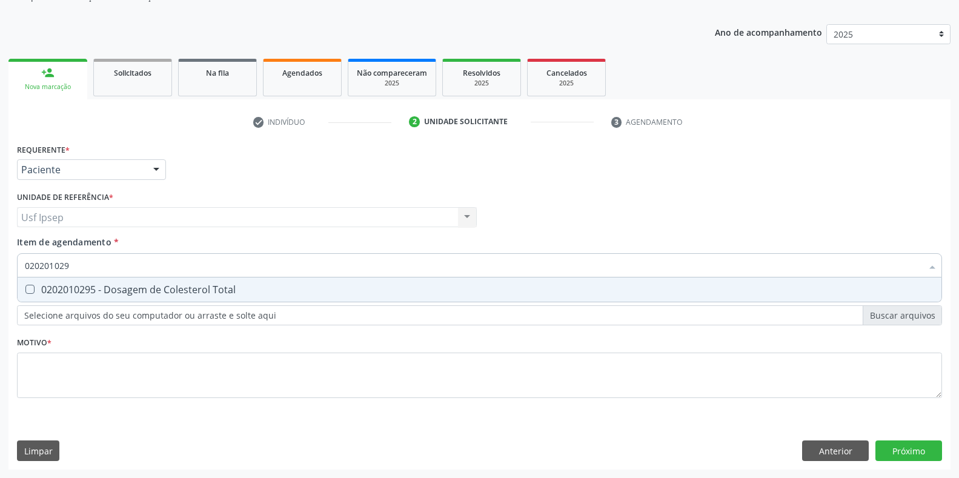
type input "0202010295"
click at [32, 291] on Total at bounding box center [29, 289] width 9 height 9
click at [25, 291] on Total "checkbox" at bounding box center [22, 289] width 8 height 8
checkbox Total "true"
click at [74, 263] on input "0202010295" at bounding box center [474, 265] width 898 height 24
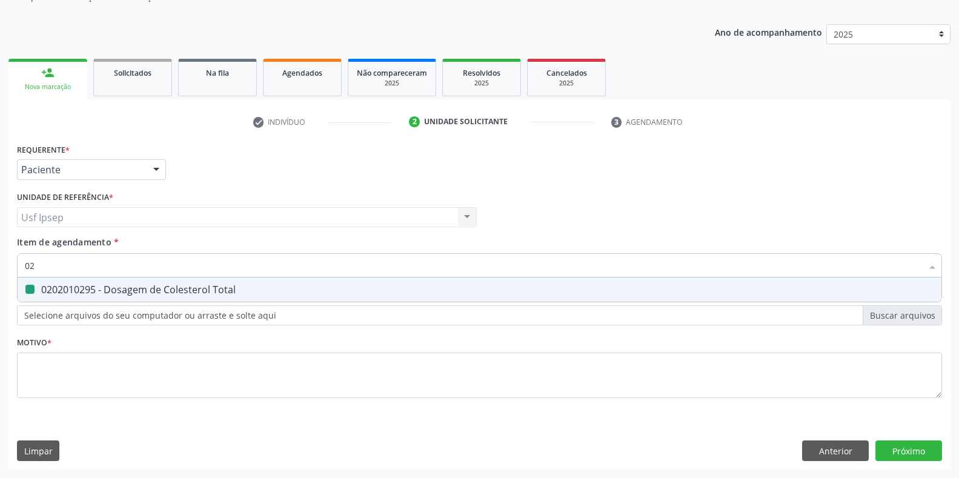
type input "0"
checkbox Total "false"
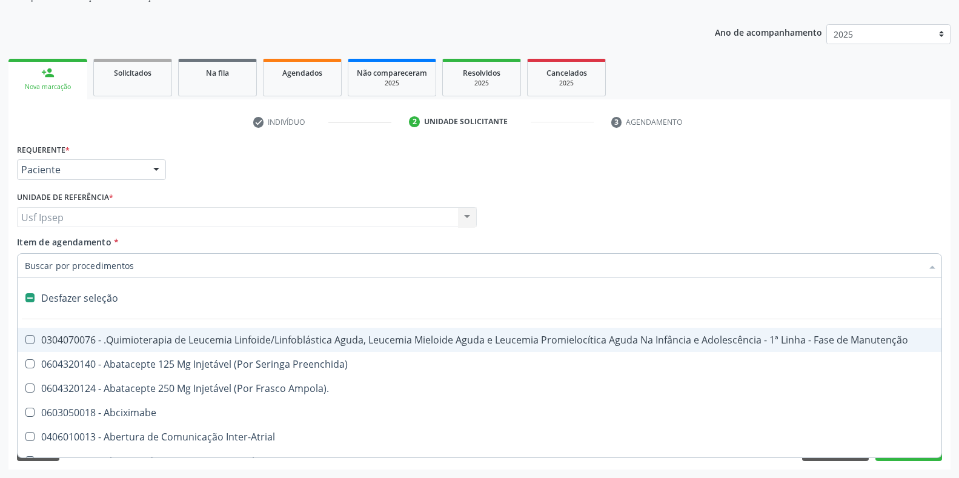
click at [26, 264] on input "Item de agendamento *" at bounding box center [474, 265] width 898 height 24
type input "02"
checkbox Drogas "true"
checkbox Antibiotico "true"
checkbox \(Liquido\) "true"
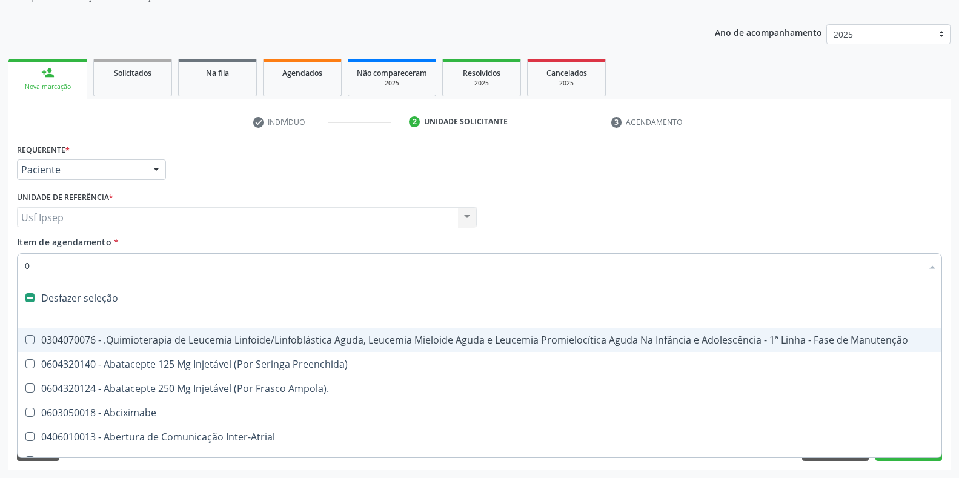
checkbox Coclear "true"
checkbox Colecistectomia "true"
type input "020"
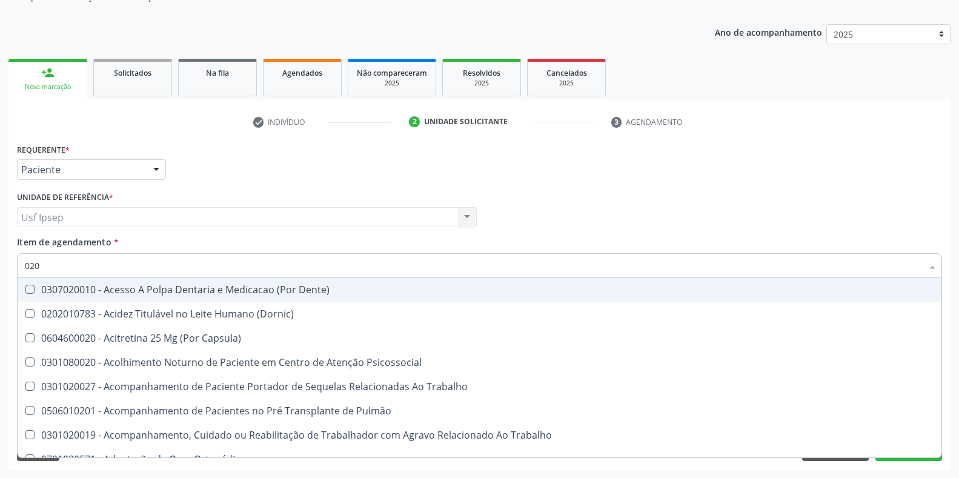
checkbox Urico "true"
checkbox Total "true"
checkbox Creatinina "true"
checkbox Glicose "true"
checkbox Ureia "true"
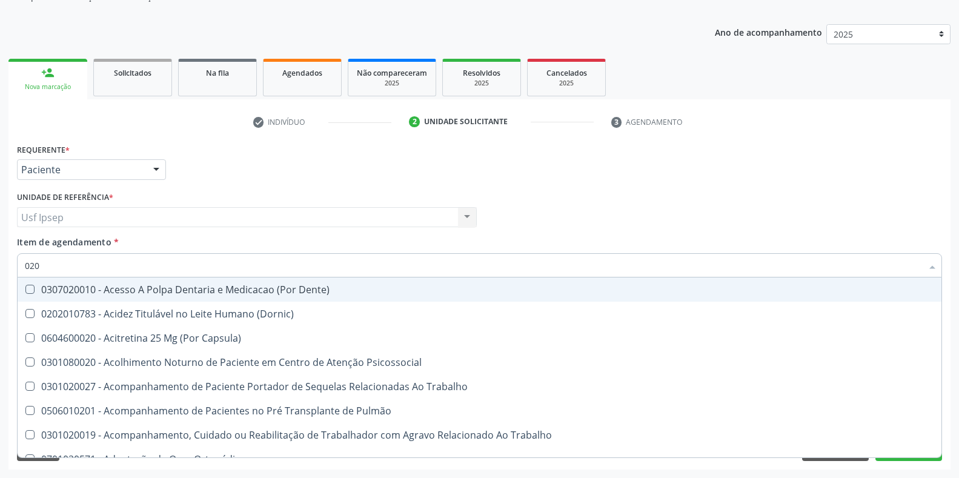
checkbox Endocardico "false"
checkbox Espermograma "false"
checkbox Cerebral "false"
checkbox Segmento\) "false"
checkbox Completo\) "false"
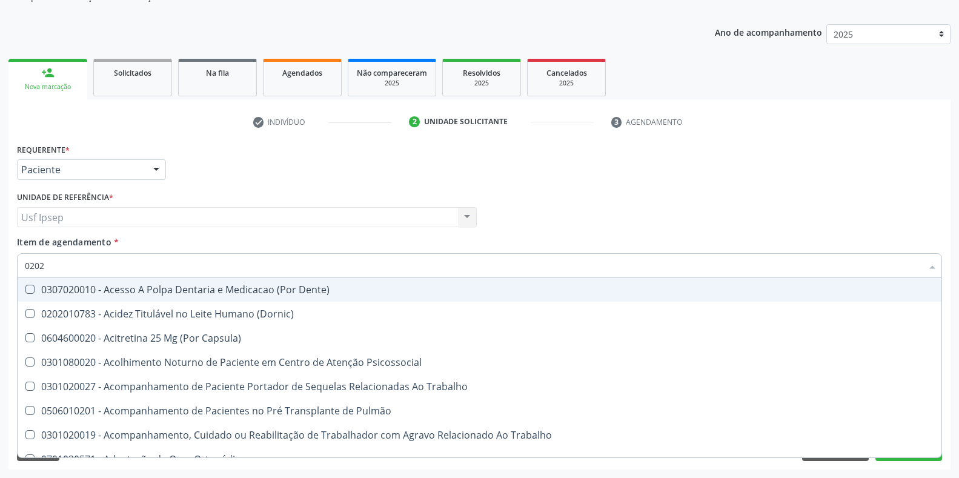
type input "02020"
checkbox Sistêmicas "true"
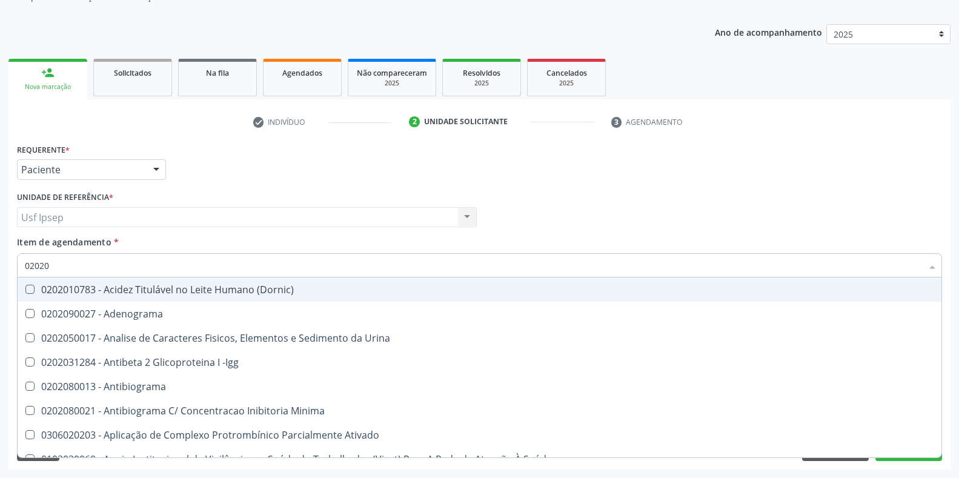
type input "020201"
checkbox Osmolar "true"
checkbox Parceria\) "true"
checkbox Gestante "true"
checkbox T3 "true"
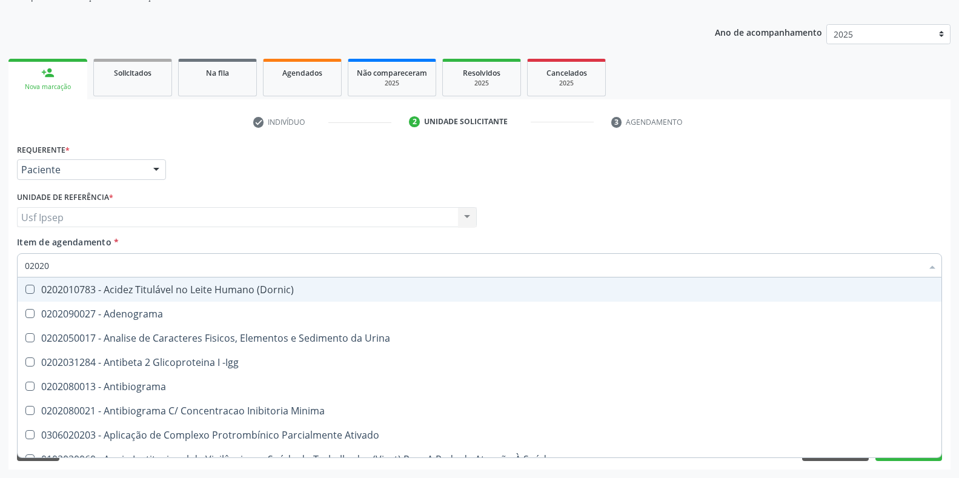
checkbox Ascorbico "true"
checkbox Urico "false"
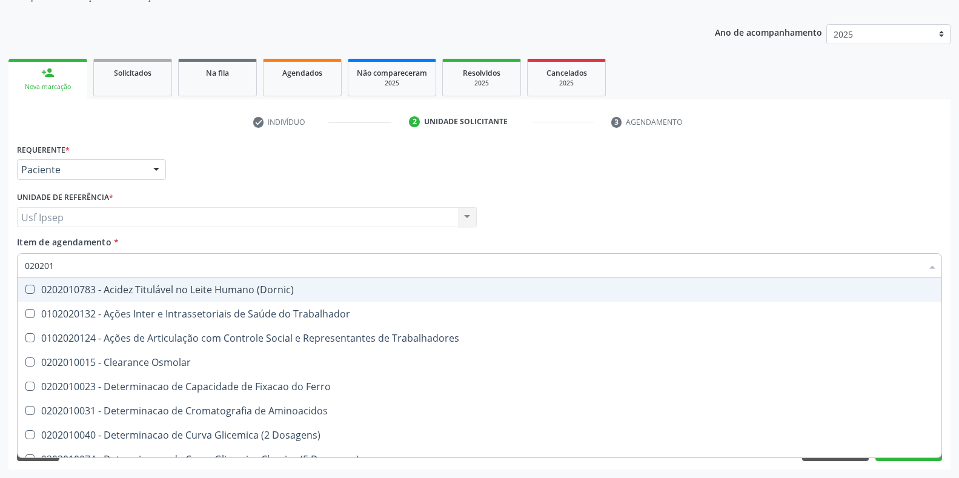
type input "0202010"
checkbox Ativada\) "true"
checkbox Urico "false"
checkbox Fracoes "true"
checkbox Ionizavel "true"
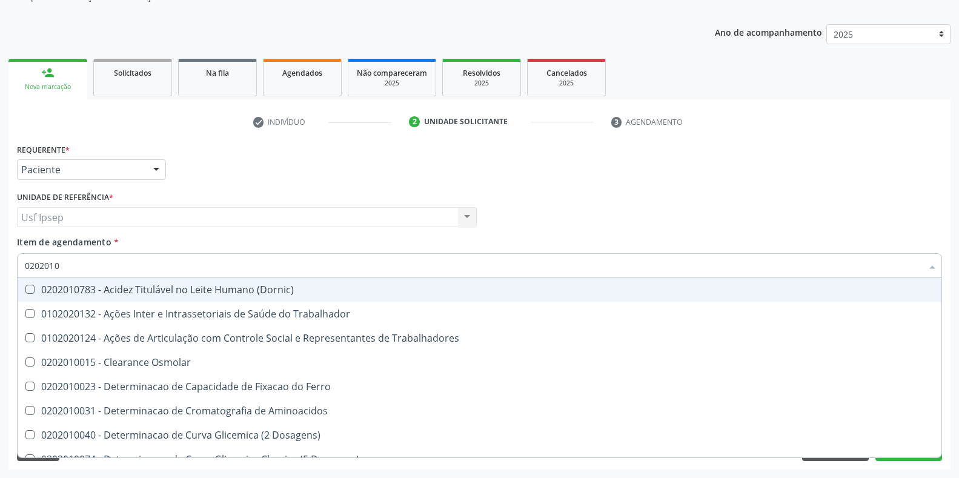
checkbox Total "false"
checkbox Creatinina "false"
checkbox II "true"
checkbox Glicose "false"
checkbox Piruvato "true"
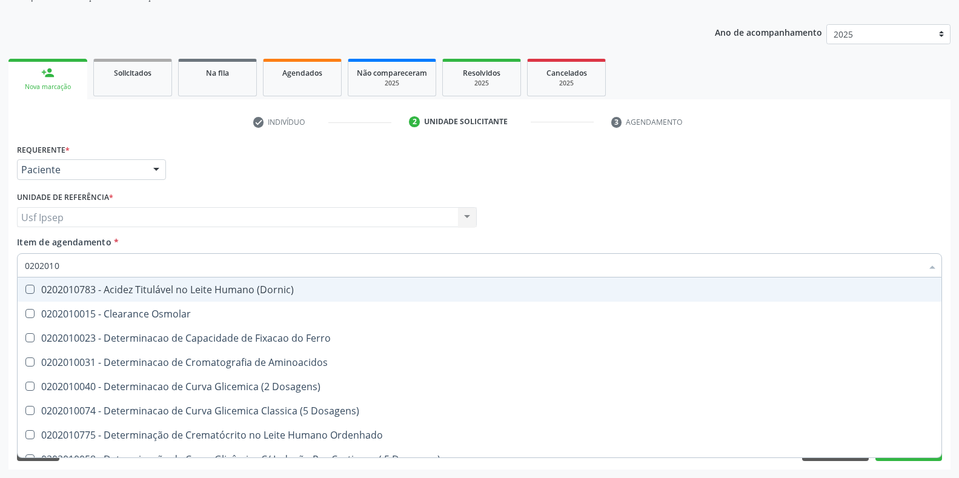
type input "02020106"
checkbox Osmolaridade "true"
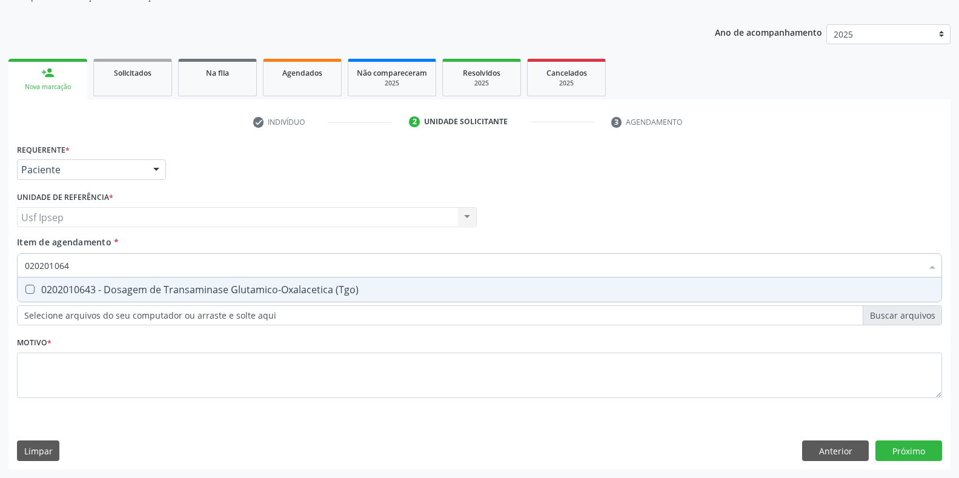
type input "0202010643"
click at [33, 289] on \(Tgo\) at bounding box center [29, 289] width 9 height 9
click at [25, 289] on \(Tgo\) "checkbox" at bounding box center [22, 289] width 8 height 8
checkbox \(Tgo\) "true"
click at [80, 262] on input "0202010643" at bounding box center [474, 265] width 898 height 24
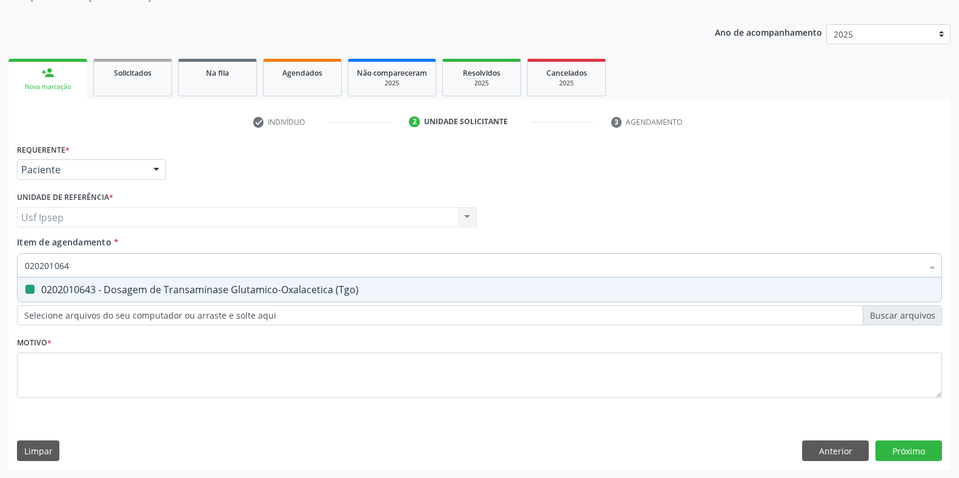
type input "02020106"
checkbox \(Tgo\) "false"
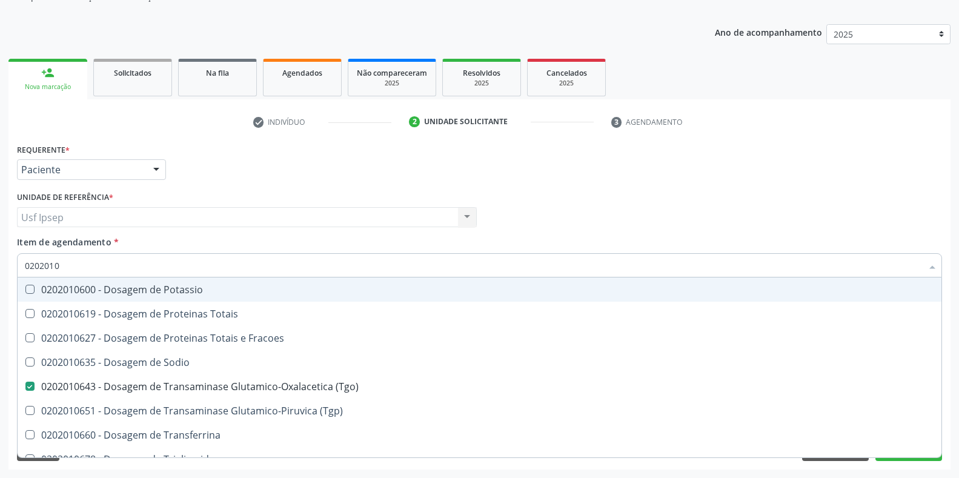
type input "020201"
checkbox \(Tgo\) "false"
checkbox Ureia "false"
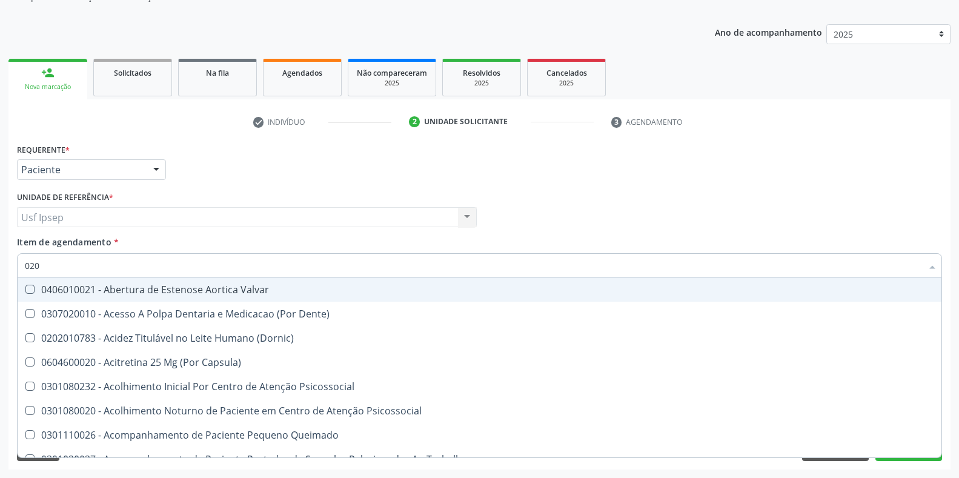
type input "0202"
checkbox Distal "true"
checkbox Sistêmicas "true"
checkbox Sistêmico "true"
checkbox Auditiva "true"
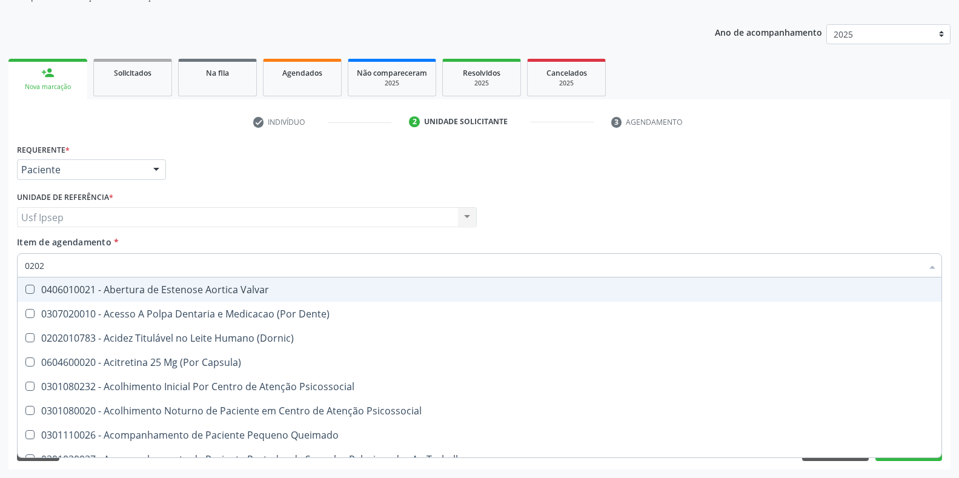
checkbox Nervo "true"
checkbox Nasal "true"
type input "02020"
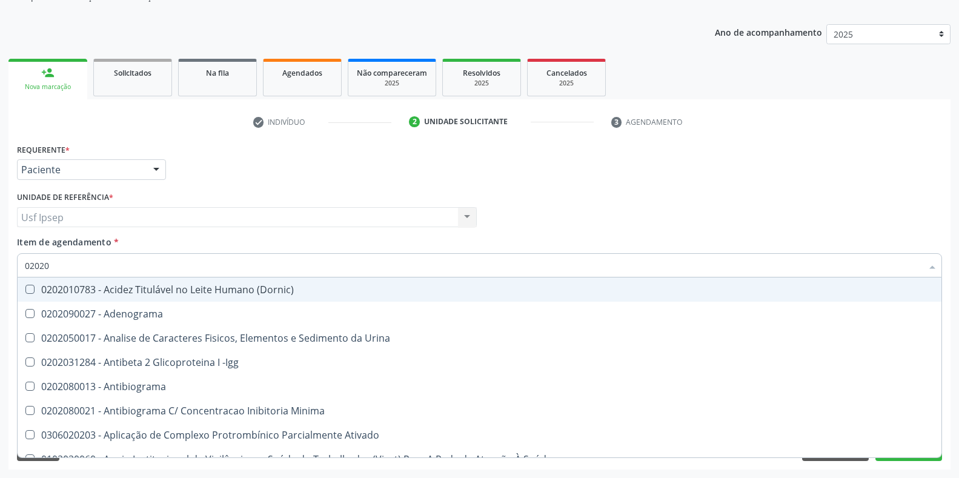
checkbox Urico "true"
checkbox Igm "false"
checkbox Total "true"
checkbox Creatinina "true"
checkbox Etossuximida "false"
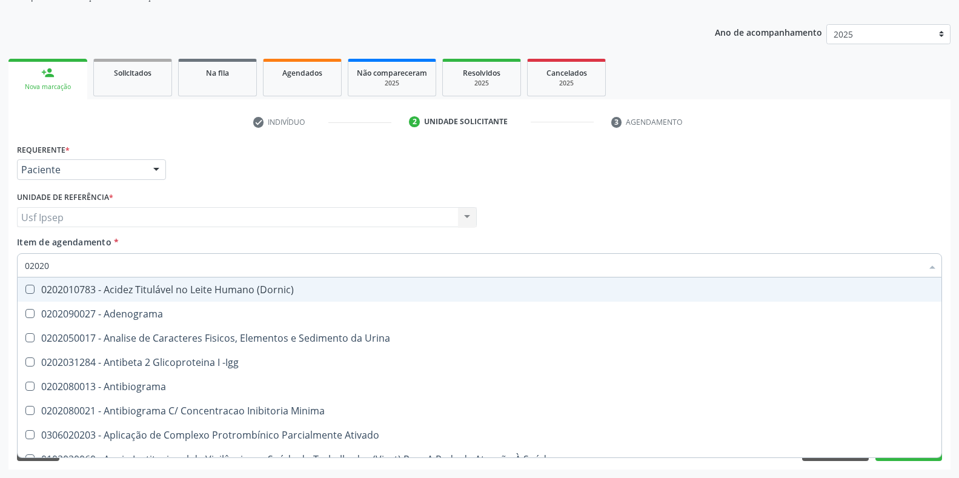
checkbox Viii "false"
checkbox Glicose "true"
checkbox Lactato "false"
checkbox \(Tgo\) "true"
checkbox Ureia "true"
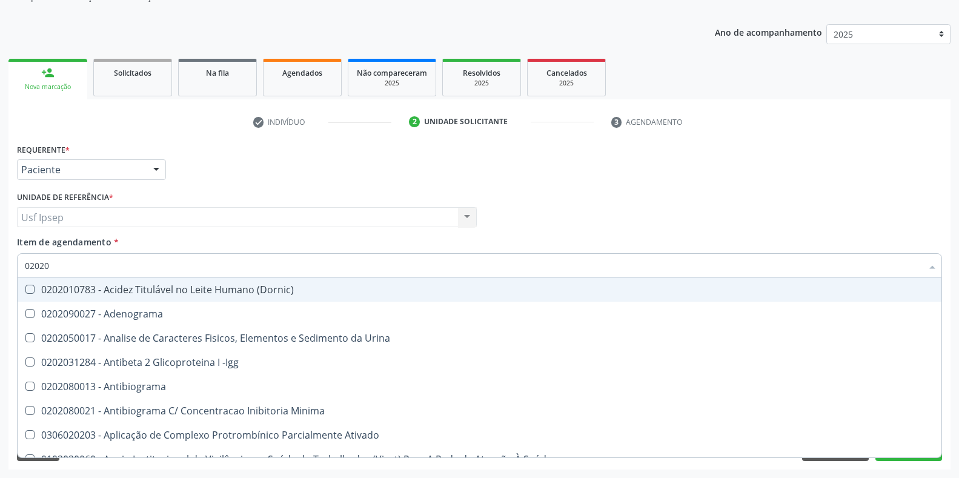
checkbox \(Direto\) "false"
checkbox Hematocrito "false"
type input "020201"
checkbox Osmolar "true"
checkbox Parceria\) "true"
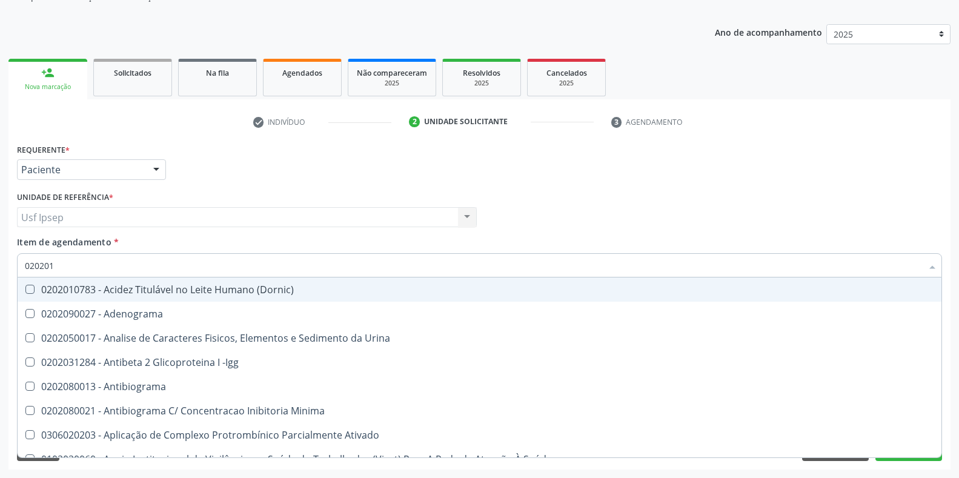
checkbox Gestante "true"
checkbox T3 "true"
checkbox 17-Hidroxicorticosteroides "true"
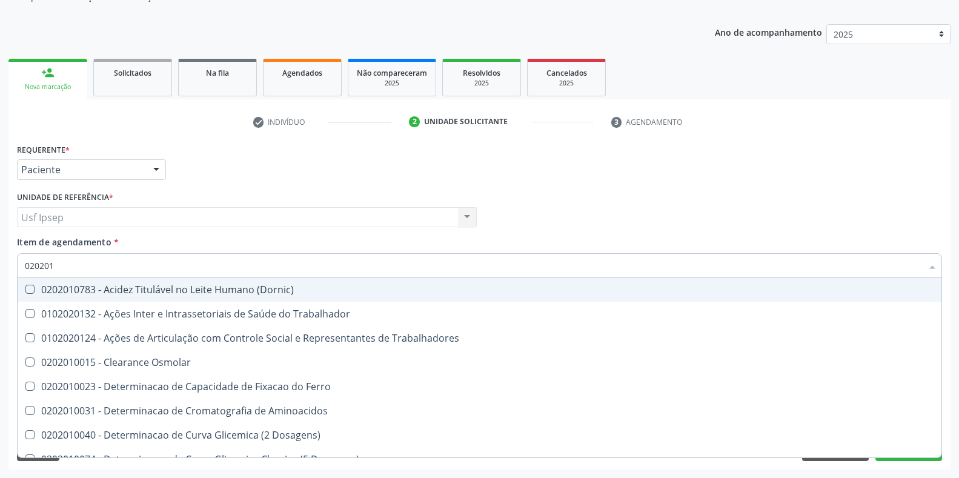
type input "0202010"
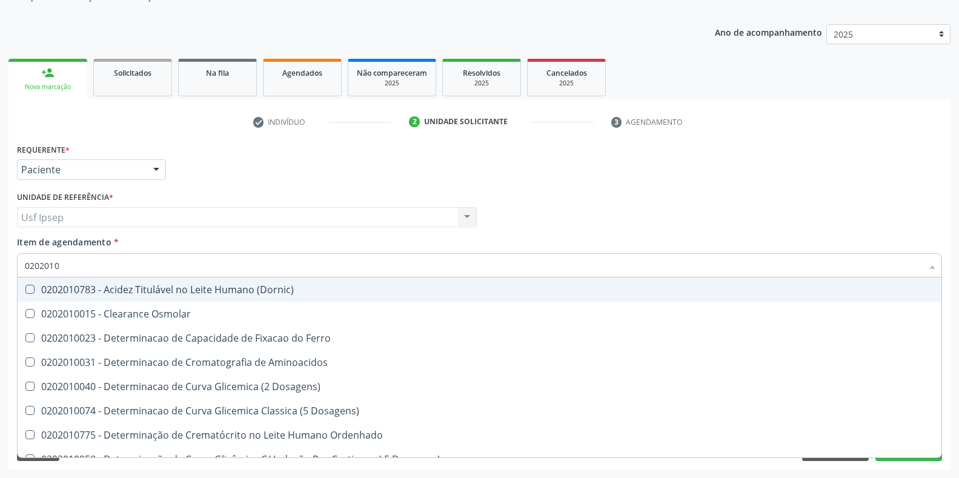
checkbox Urico "true"
checkbox Amonia "false"
checkbox Total "true"
checkbox Creatinina "true"
checkbox Ferritina "false"
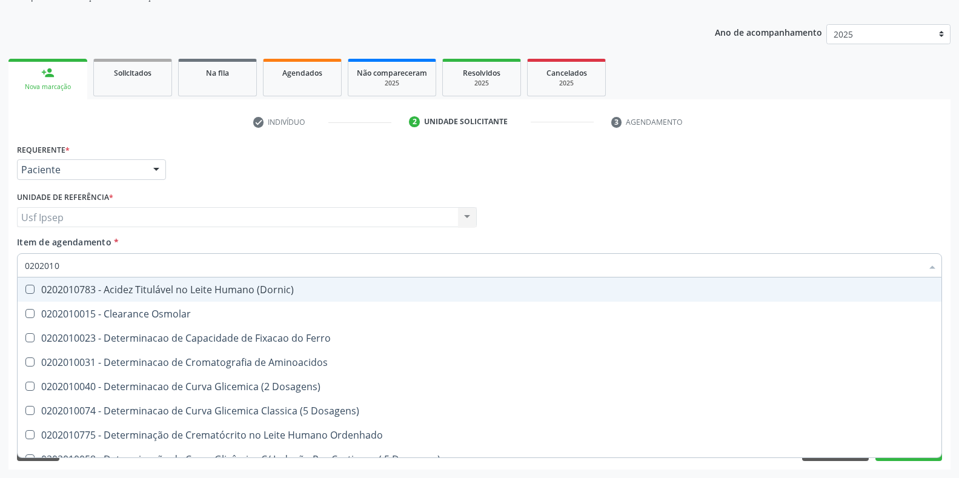
checkbox Folato "false"
checkbox Glicose "true"
checkbox Nt-Probnp\) "false"
checkbox \(Tgo\) "true"
checkbox Ureia "true"
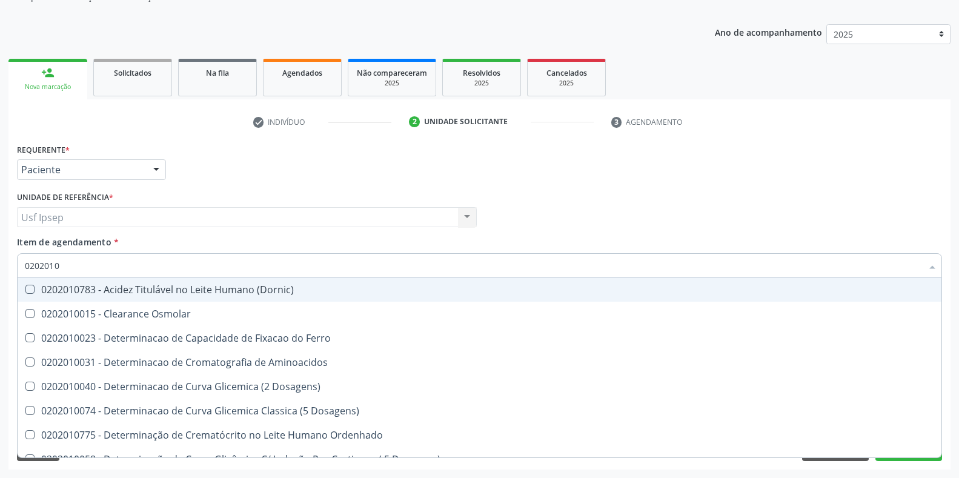
checkbox D-Xilose "false"
type input "02020106"
checkbox Dosagens\) "true"
checkbox Osmolaridade "true"
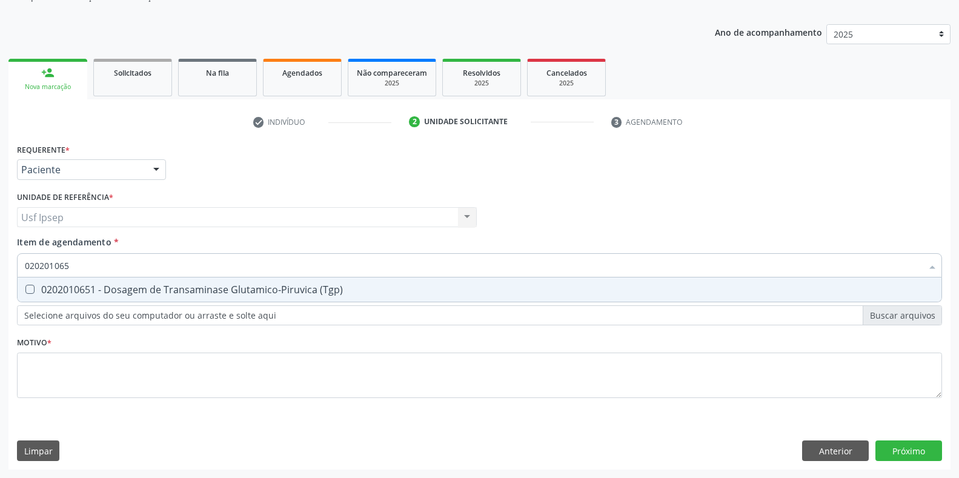
type input "0202010651"
click at [24, 289] on div at bounding box center [22, 290] width 9 height 10
checkbox \(Tgp\) "true"
click at [76, 266] on input "0202010651" at bounding box center [474, 265] width 898 height 24
type input "02020106"
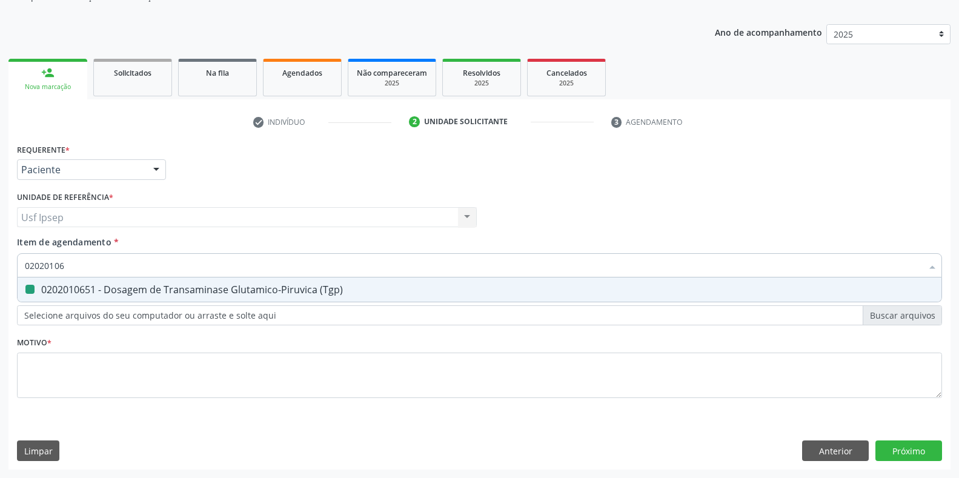
checkbox \(Tgp\) "false"
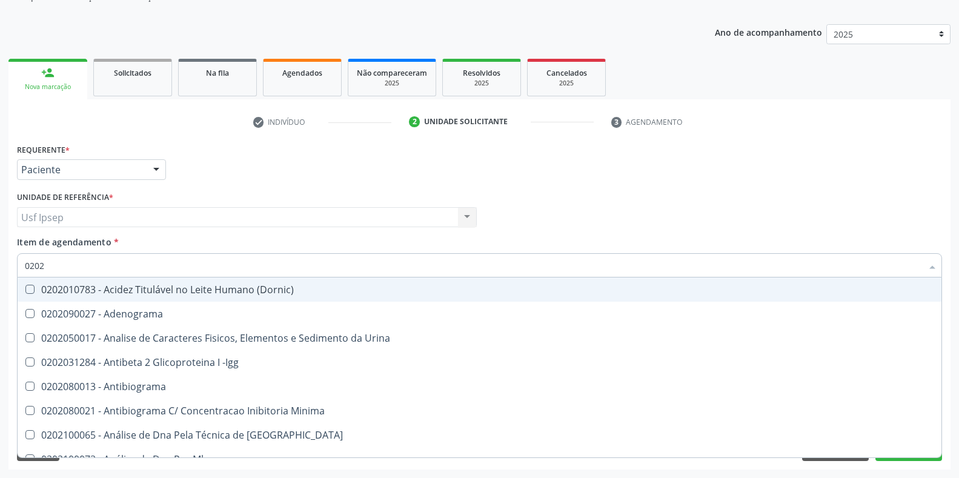
type input "020"
checkbox Urico "false"
checkbox Total "false"
checkbox Creatinina "false"
checkbox Glicose "false"
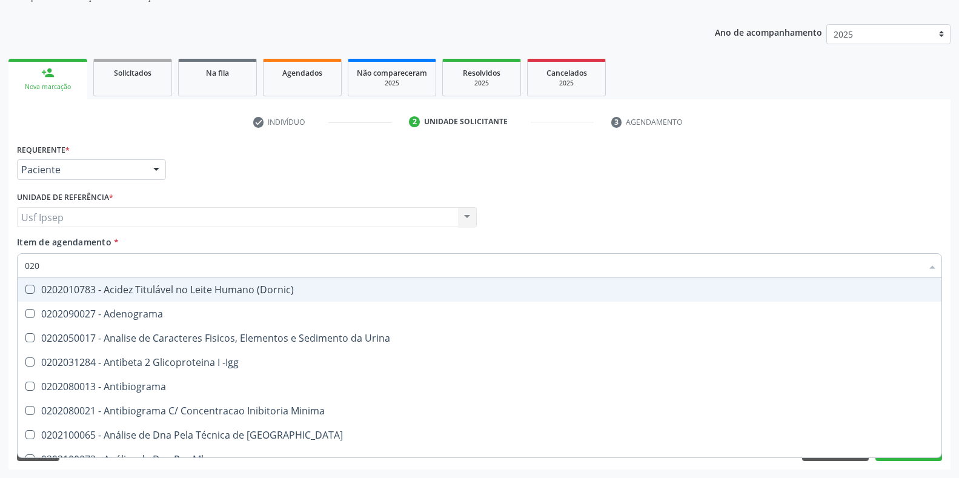
checkbox \(Tgo\) "false"
checkbox \(Tgp\) "false"
checkbox Ureia "false"
checkbox Fezes "true"
checkbox Bucomaxilofacial "true"
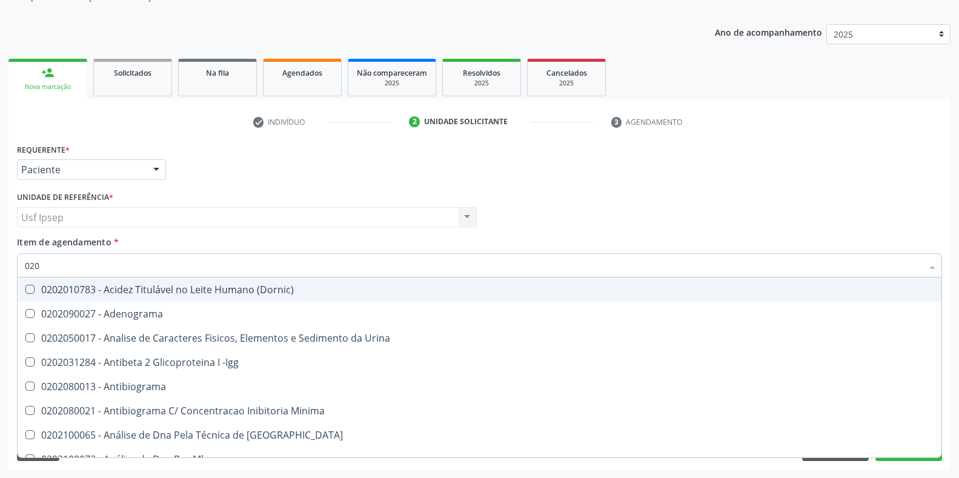
checkbox Bilateral "true"
checkbox Boston "true"
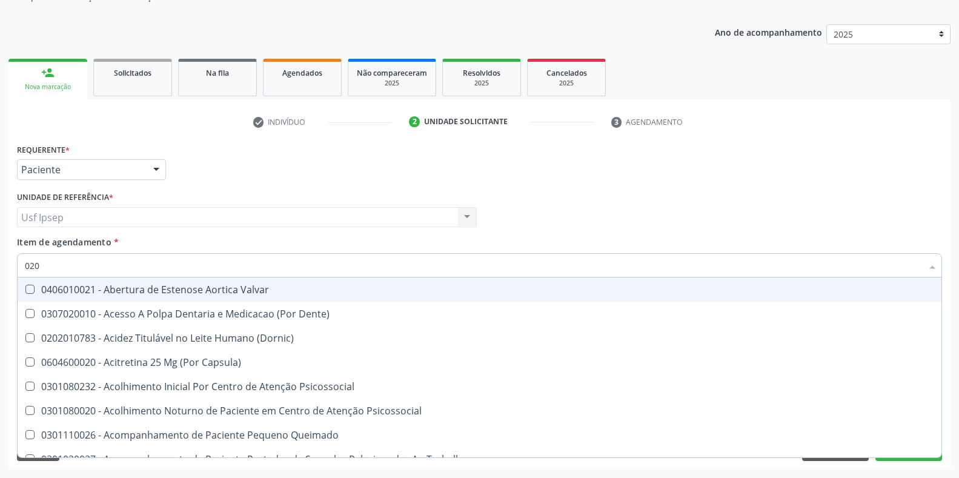
type input "0202"
checkbox Distal "true"
checkbox Sistêmicas "true"
checkbox Sistêmico "true"
checkbox Auditiva "true"
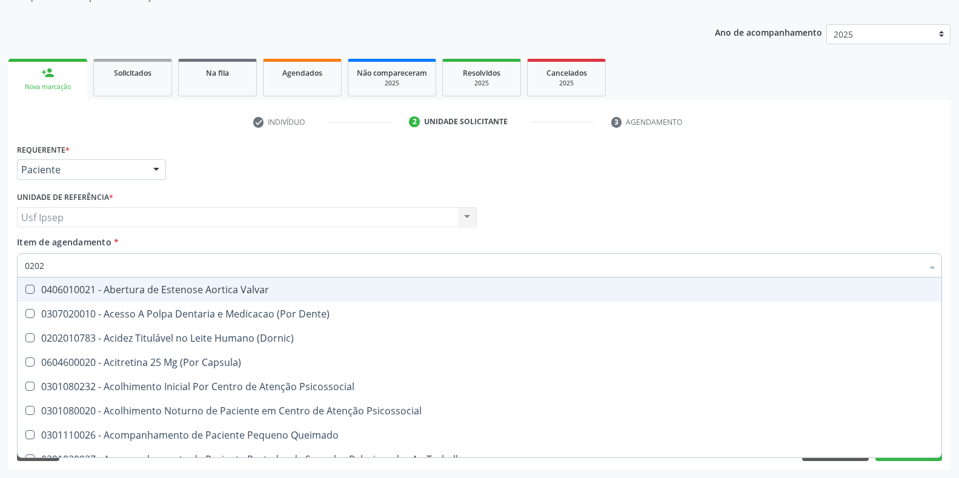
checkbox Nervo "true"
checkbox Aberto\) "true"
checkbox Nasal "true"
type input "02020"
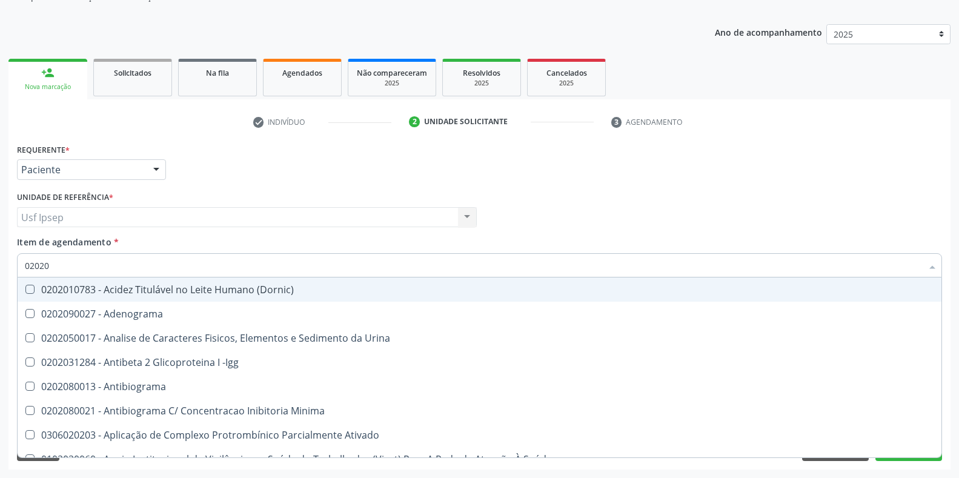
checkbox Urico "true"
checkbox Igm "false"
checkbox Total "true"
checkbox Creatinina "true"
checkbox Etossuximida "false"
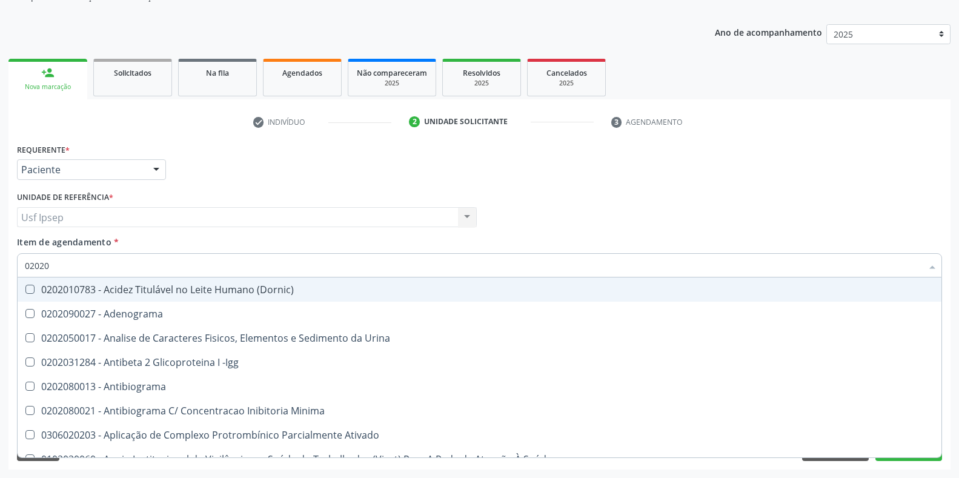
checkbox Viii "false"
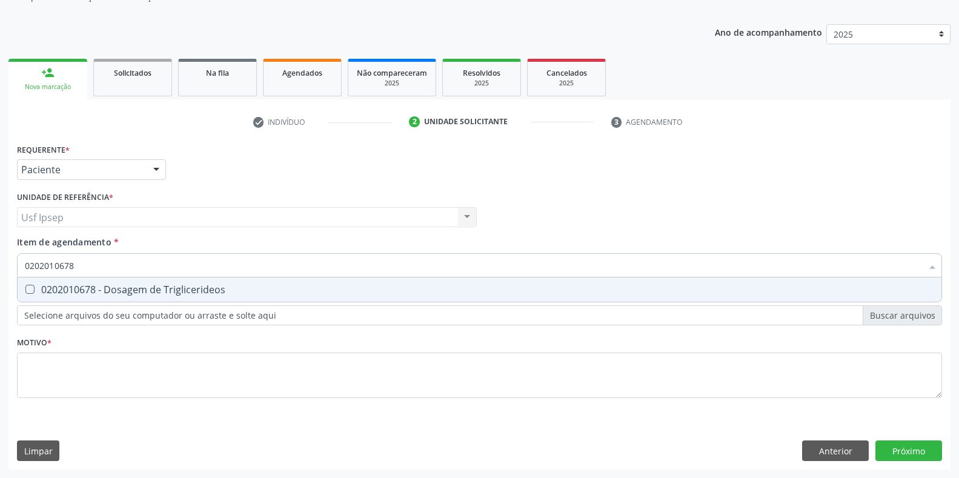
click at [31, 290] on Triglicerideos at bounding box center [29, 289] width 9 height 9
click at [25, 290] on Triglicerideos "checkbox" at bounding box center [22, 289] width 8 height 8
click at [75, 265] on input "0202010678" at bounding box center [474, 265] width 898 height 24
click at [27, 287] on Glicosilada at bounding box center [29, 289] width 9 height 9
click at [25, 287] on Glicosilada "checkbox" at bounding box center [22, 289] width 8 height 8
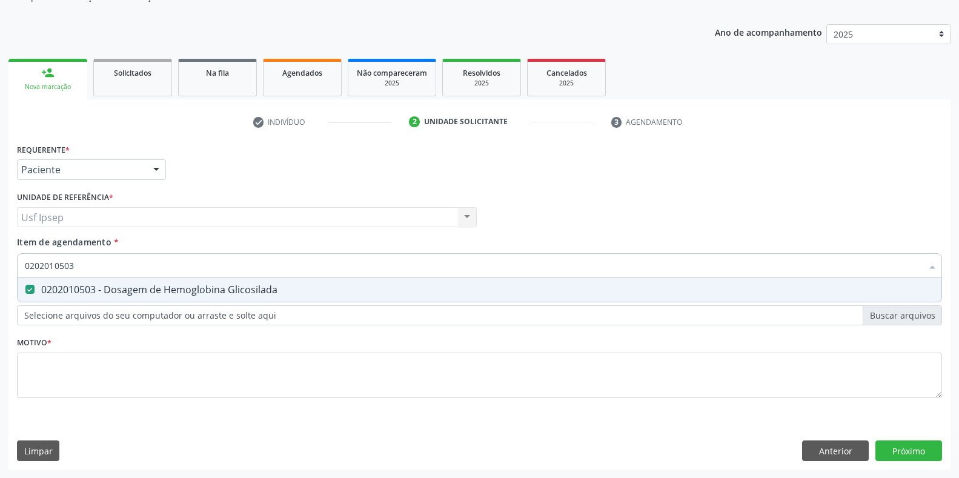
click at [73, 264] on input "0202010503" at bounding box center [474, 265] width 898 height 24
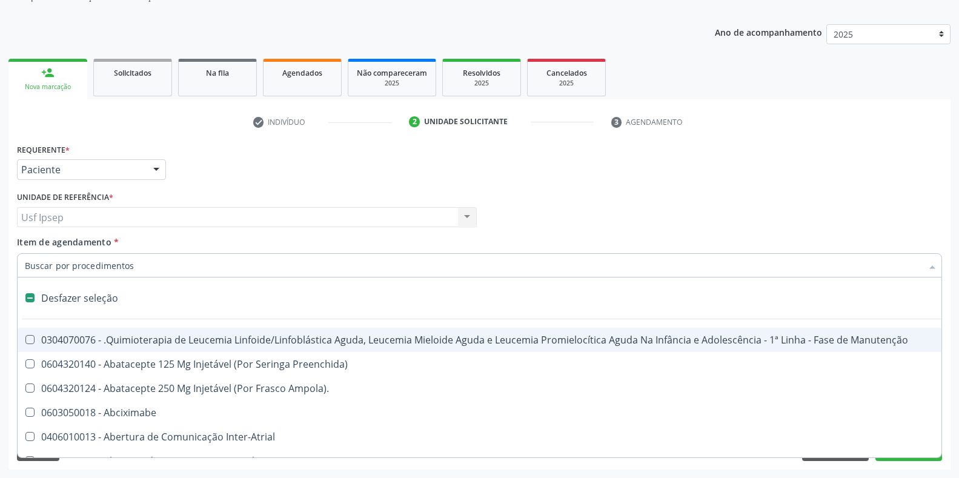
click at [26, 263] on input "Item de agendamento *" at bounding box center [474, 265] width 898 height 24
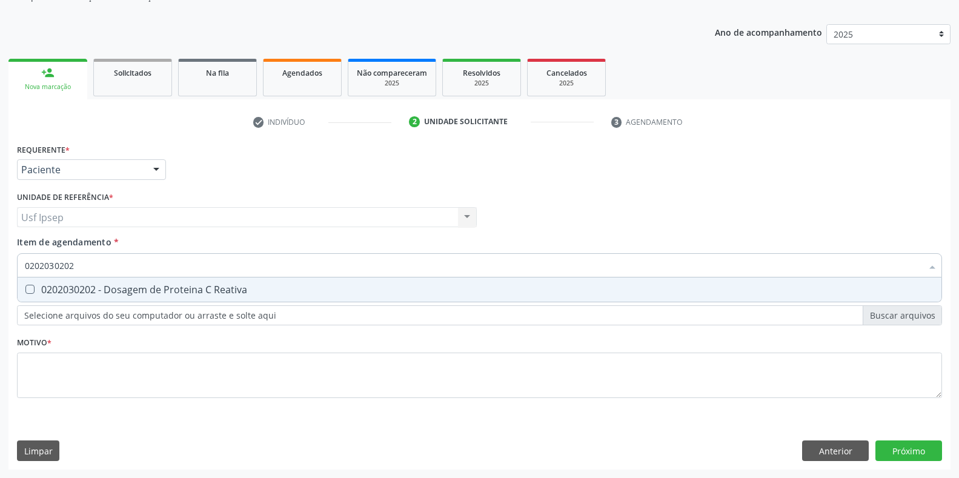
click at [27, 285] on Reativa at bounding box center [29, 289] width 9 height 9
click at [25, 285] on Reativa "checkbox" at bounding box center [22, 289] width 8 height 8
click at [74, 264] on input "0202030202" at bounding box center [474, 265] width 898 height 24
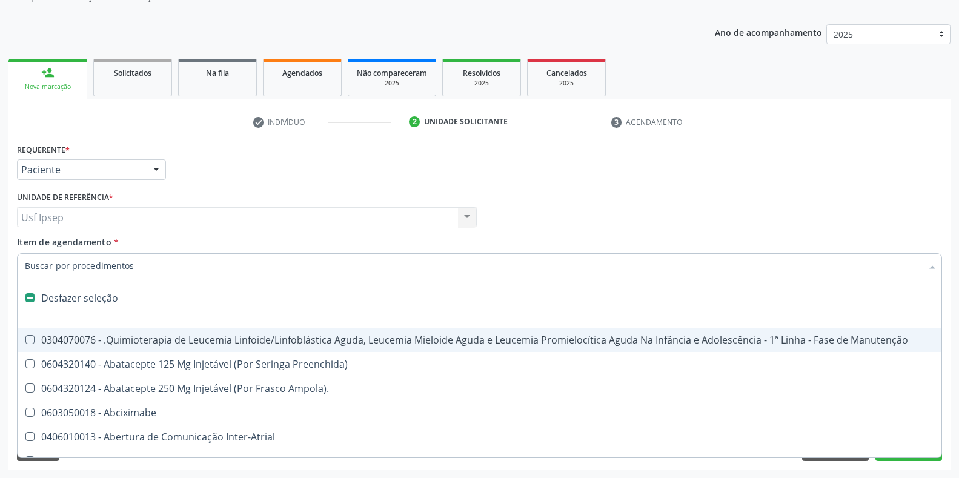
click at [33, 264] on input "Item de agendamento *" at bounding box center [474, 265] width 898 height 24
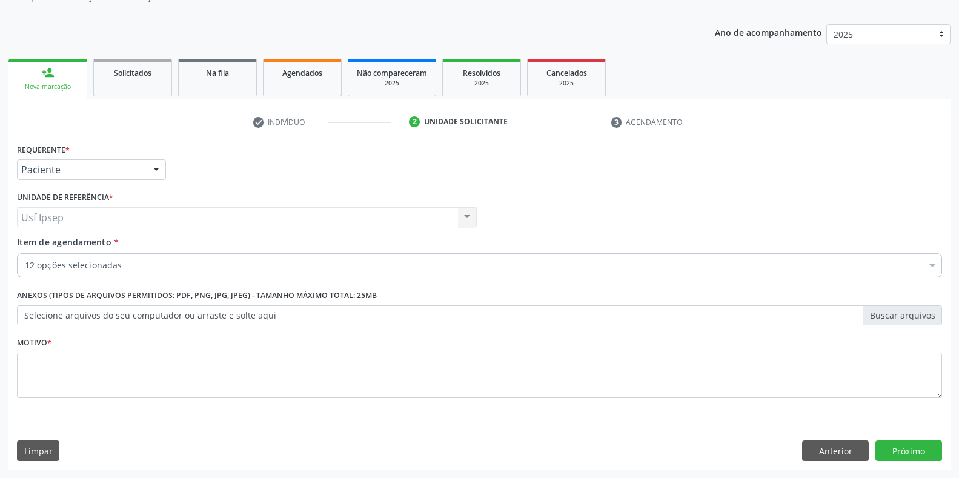
scroll to position [122, 0]
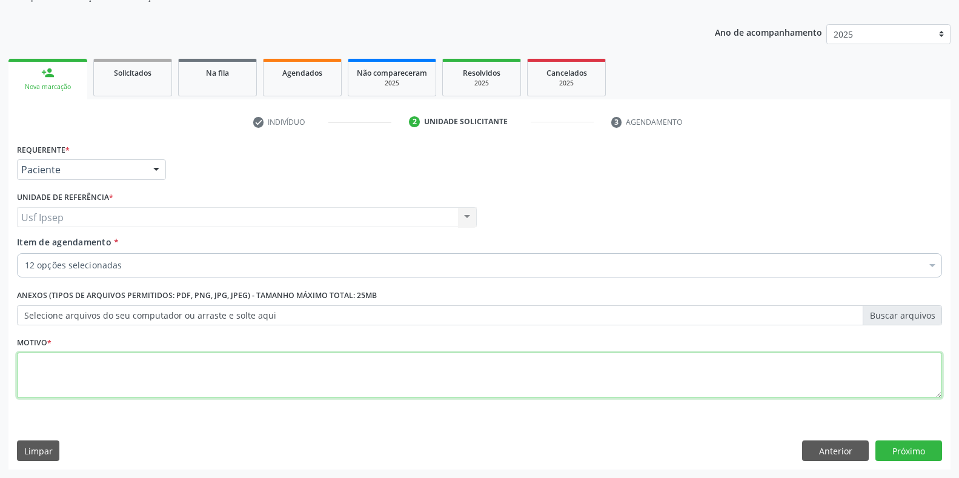
click at [35, 376] on textarea at bounding box center [480, 376] width 926 height 46
type textarea "1"
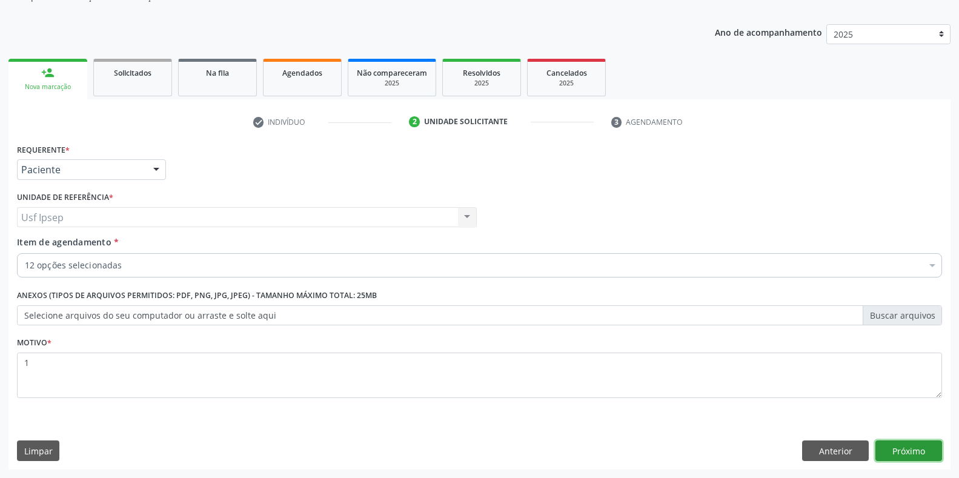
click at [888, 446] on button "Próximo" at bounding box center [909, 451] width 67 height 21
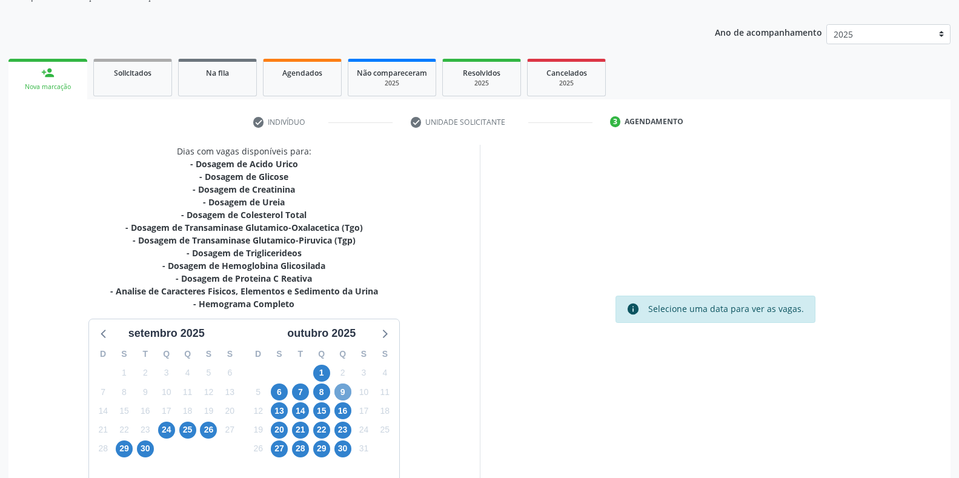
click at [341, 389] on span "9" at bounding box center [343, 392] width 17 height 17
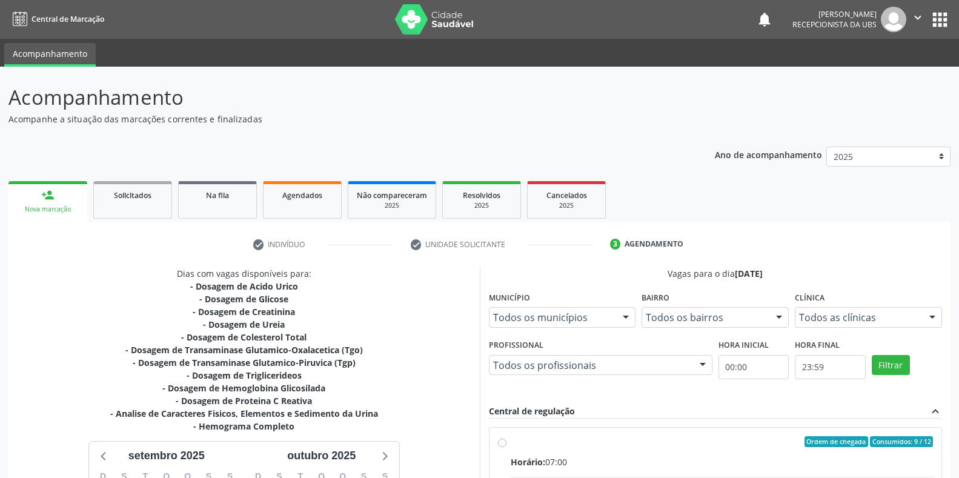
scroll to position [101, 0]
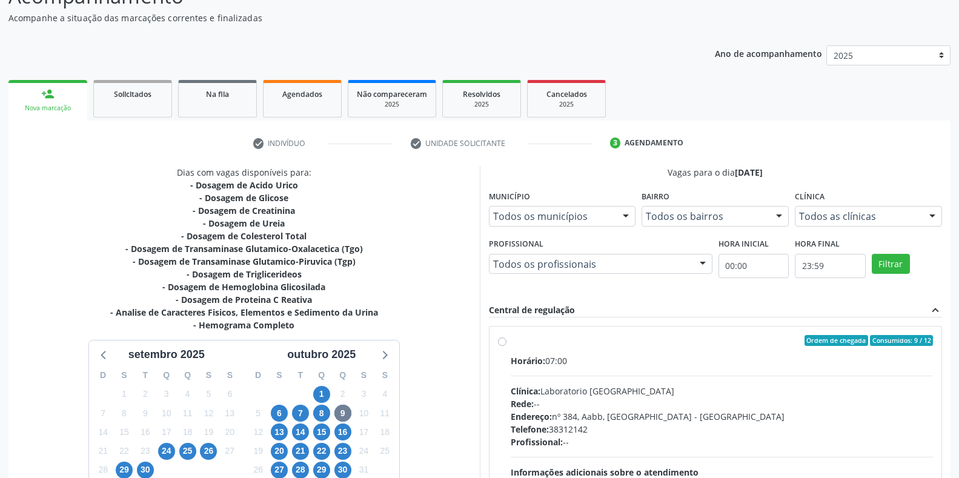
click at [511, 342] on label "Ordem de chegada Consumidos: 9 / 12 Horário: 07:00 Clínica: Laboratorio Sao Fra…" at bounding box center [722, 428] width 423 height 186
click at [502, 342] on input "Ordem de chegada Consumidos: 9 / 12 Horário: 07:00 Clínica: Laboratorio Sao Fra…" at bounding box center [502, 340] width 8 height 11
radio input "true"
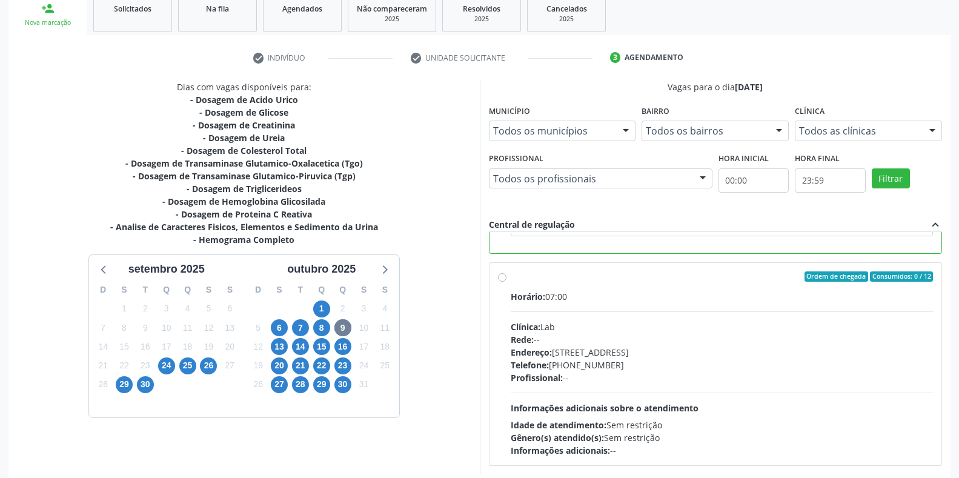
scroll to position [246, 0]
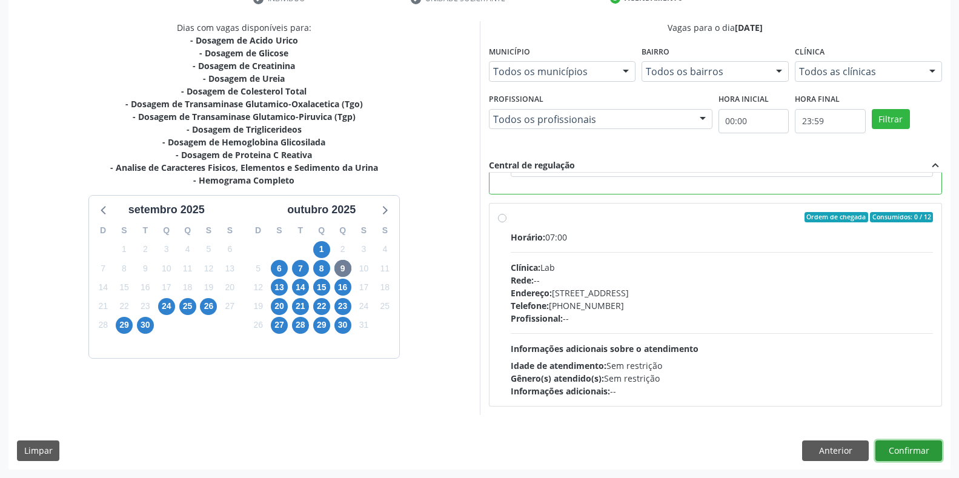
click at [895, 453] on button "Confirmar" at bounding box center [909, 451] width 67 height 21
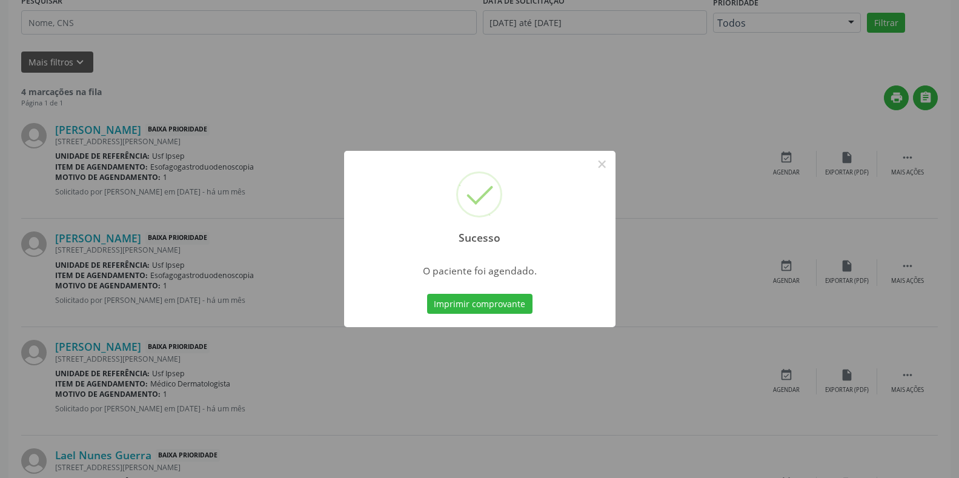
scroll to position [0, 0]
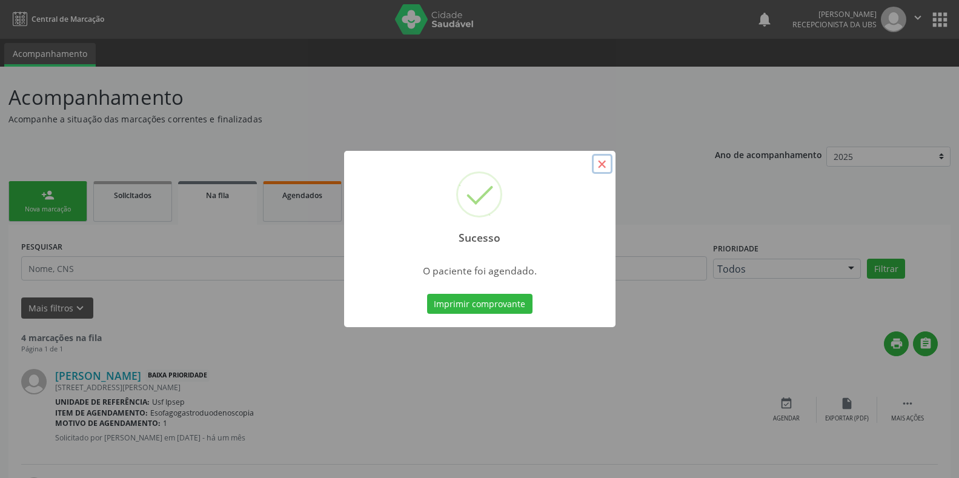
click at [605, 158] on button "×" at bounding box center [602, 164] width 21 height 21
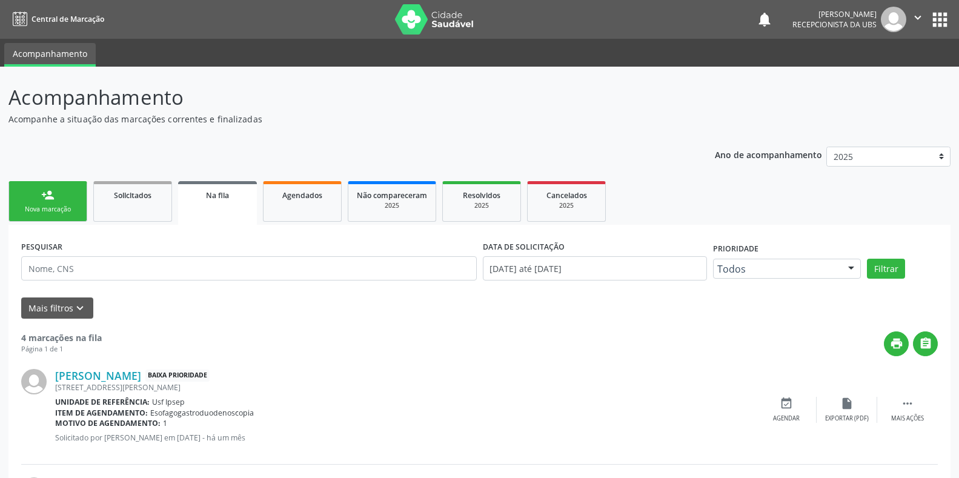
click at [51, 206] on div "Nova marcação" at bounding box center [48, 209] width 61 height 9
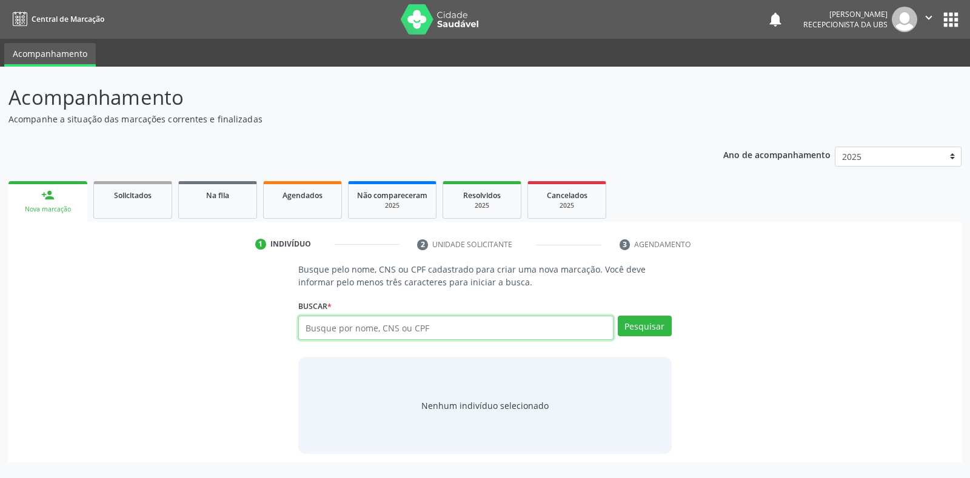
click at [305, 327] on input "text" at bounding box center [455, 328] width 315 height 24
click at [308, 329] on input "text" at bounding box center [455, 328] width 315 height 24
click at [307, 325] on input "text" at bounding box center [455, 328] width 315 height 24
type input "7012052237810"
click at [636, 326] on button "Pesquisar" at bounding box center [645, 326] width 54 height 21
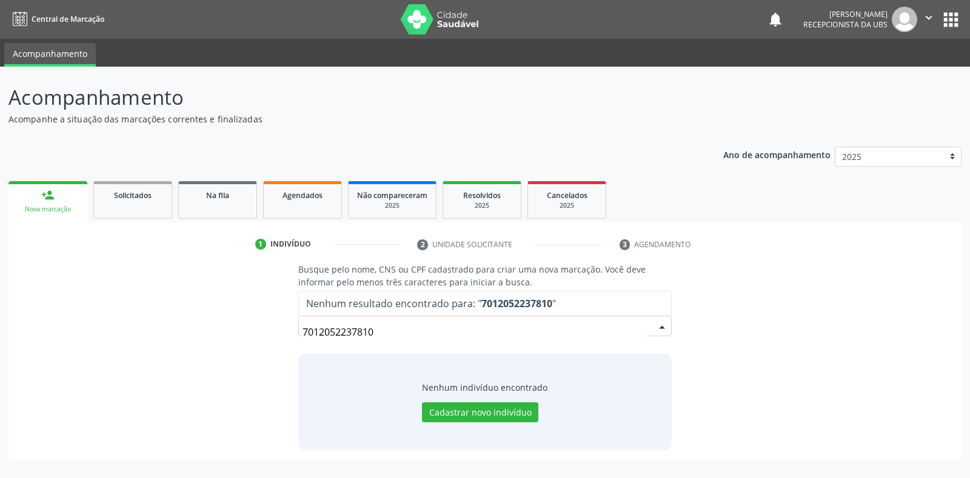
click at [372, 323] on input "7012052237810" at bounding box center [474, 332] width 344 height 24
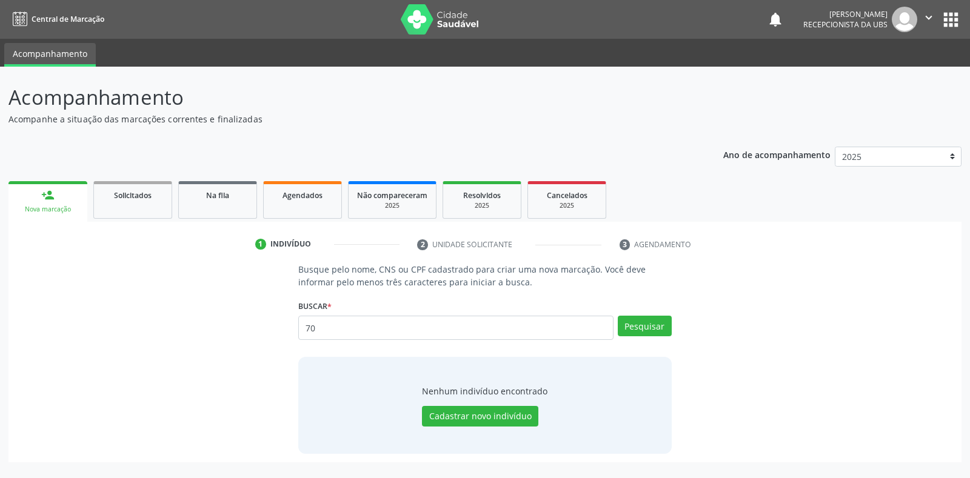
type input "7"
type input "701202052237810"
click at [645, 325] on button "Pesquisar" at bounding box center [645, 326] width 54 height 21
type input "701202052237810"
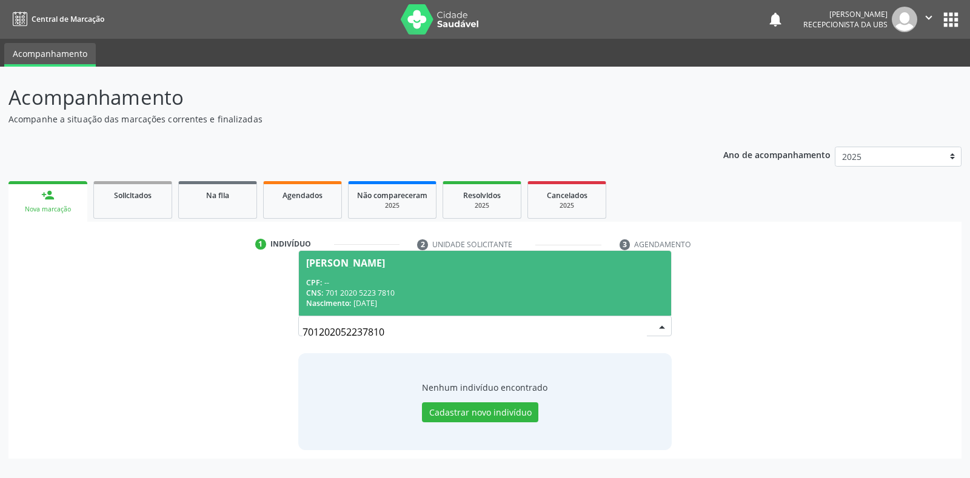
click at [310, 268] on span "Elias Alves Neto CPF: -- CNS: 701 2020 5223 7810 Nascimento: 01/12/1971" at bounding box center [485, 283] width 372 height 65
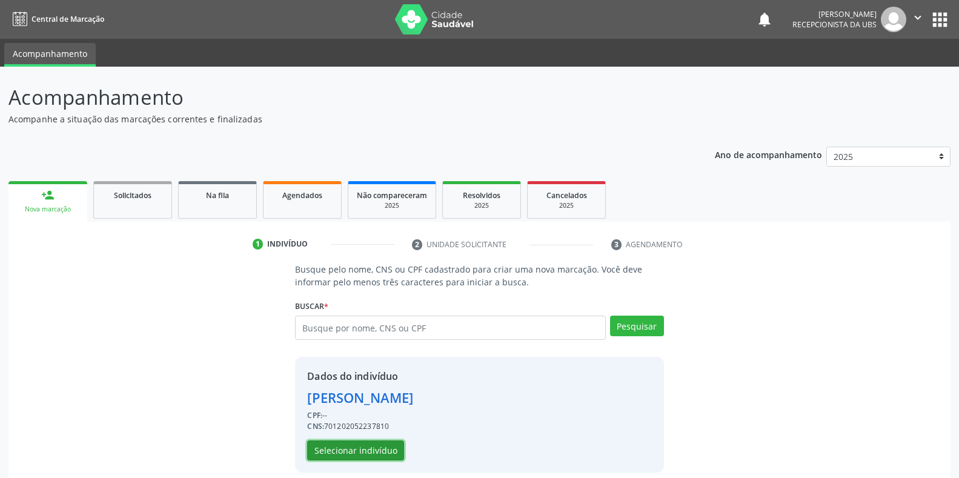
click at [339, 452] on button "Selecionar indivíduo" at bounding box center [355, 451] width 97 height 21
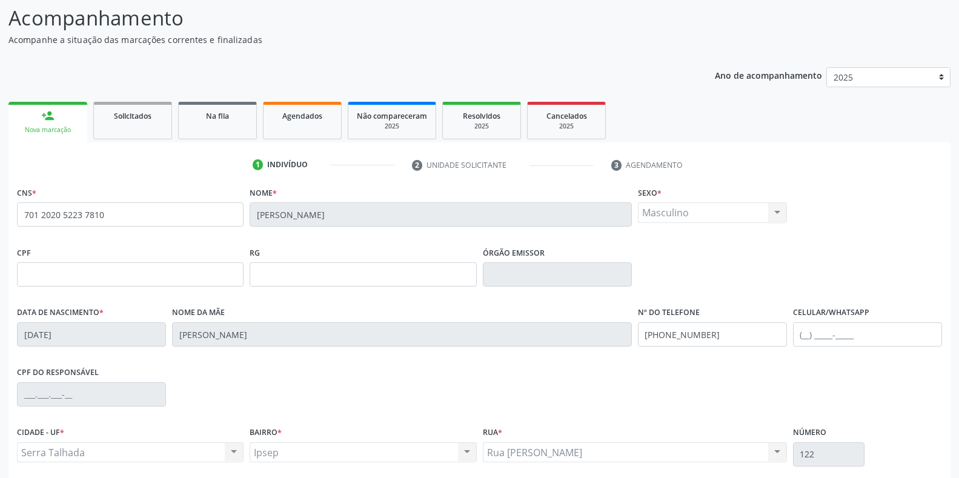
scroll to position [179, 0]
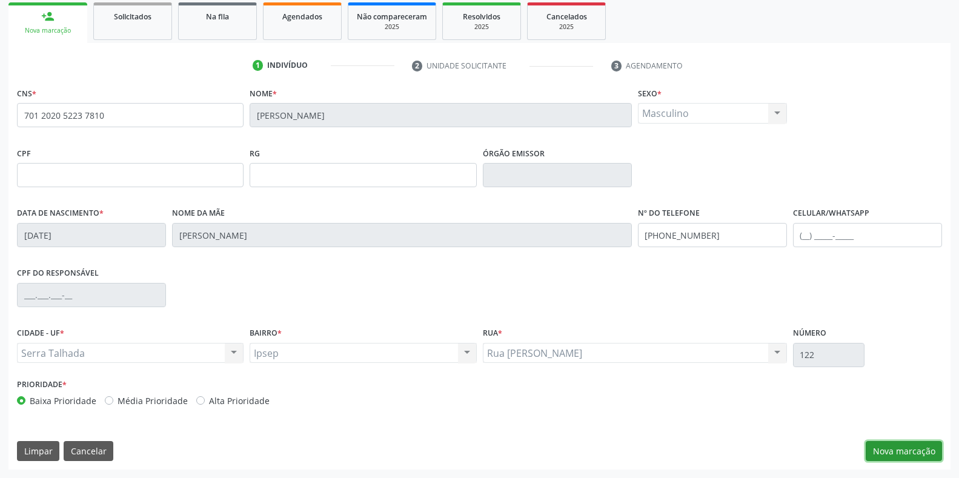
click at [887, 452] on button "Nova marcação" at bounding box center [904, 451] width 76 height 21
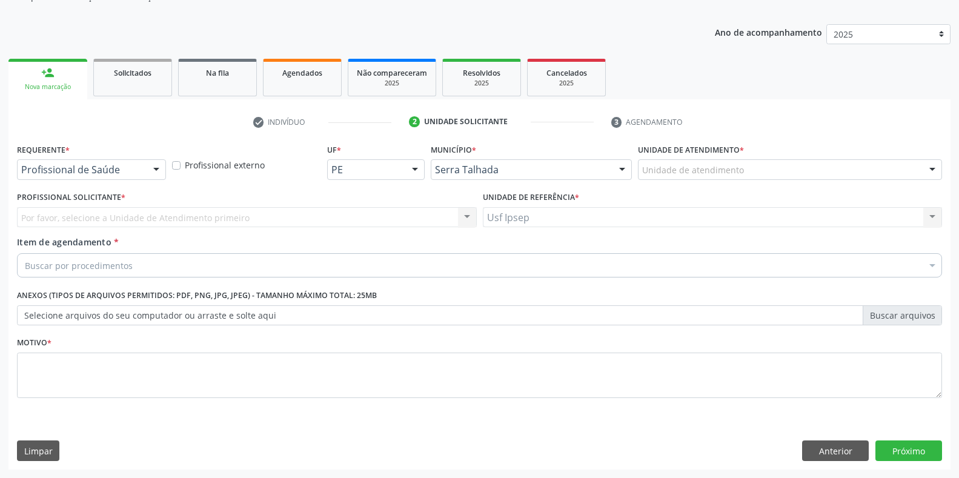
scroll to position [122, 0]
click at [158, 171] on div at bounding box center [156, 170] width 18 height 21
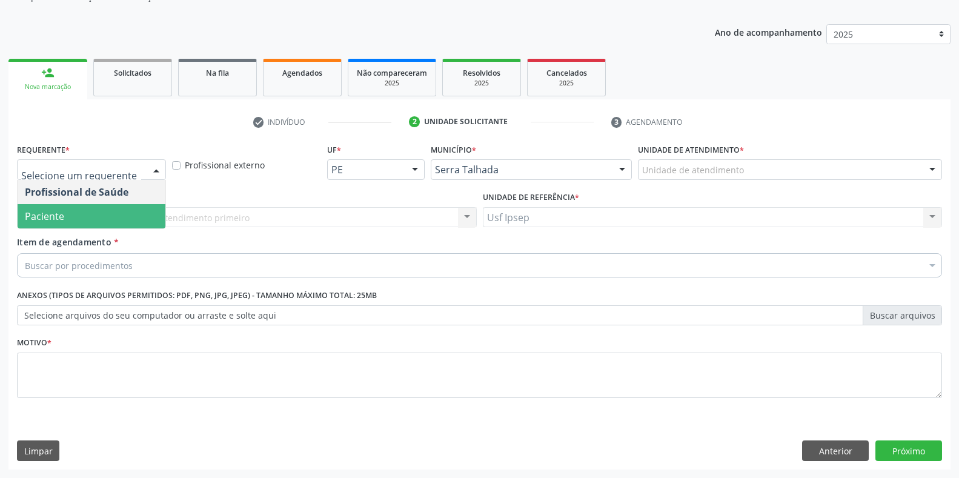
click at [92, 216] on span "Paciente" at bounding box center [92, 216] width 148 height 24
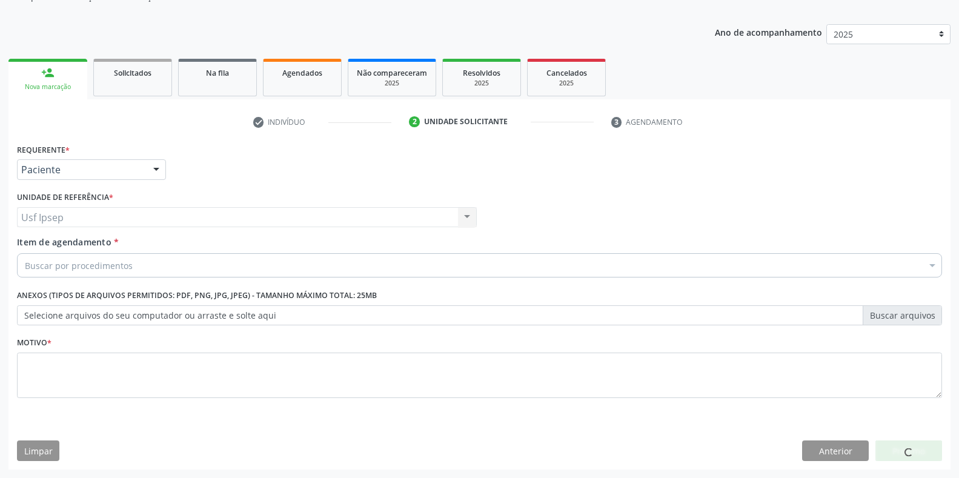
drag, startPoint x: 56, startPoint y: 244, endPoint x: 38, endPoint y: 260, distance: 24.5
click at [56, 244] on span "Item de agendamento" at bounding box center [64, 242] width 95 height 12
click at [25, 253] on input "Item de agendamento *" at bounding box center [25, 265] width 0 height 24
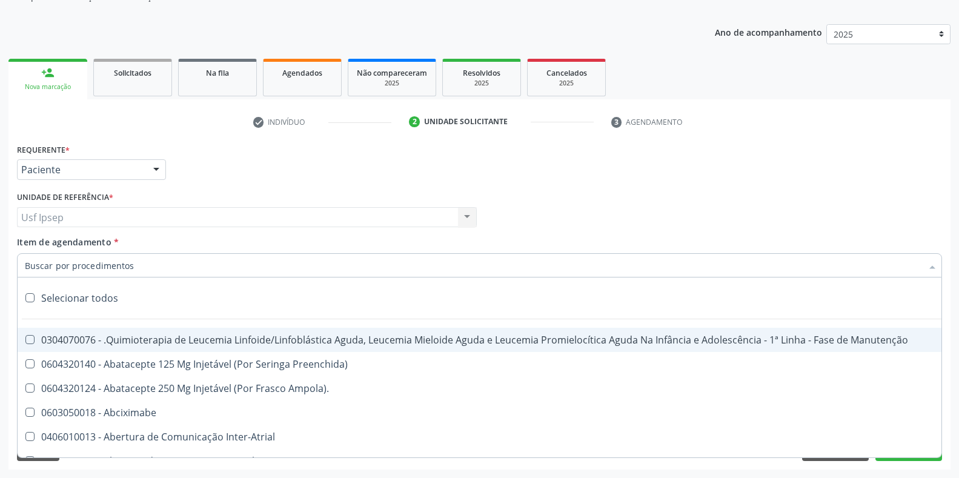
click at [26, 265] on input "Item de agendamento *" at bounding box center [474, 265] width 898 height 24
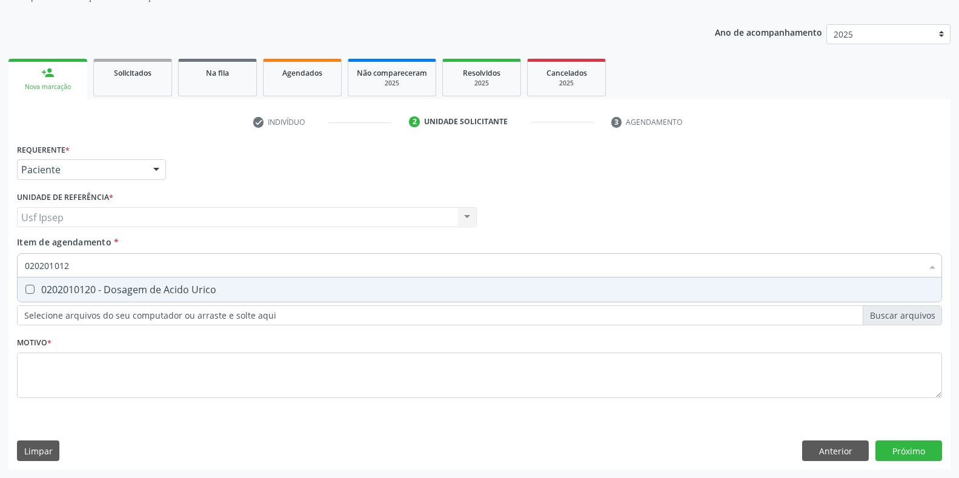
type input "0202010120"
click at [28, 295] on span "0202010120 - Dosagem de Acido Urico" at bounding box center [480, 290] width 924 height 24
checkbox Urico "true"
click at [75, 267] on input "0202010120" at bounding box center [474, 265] width 898 height 24
type input "02020101"
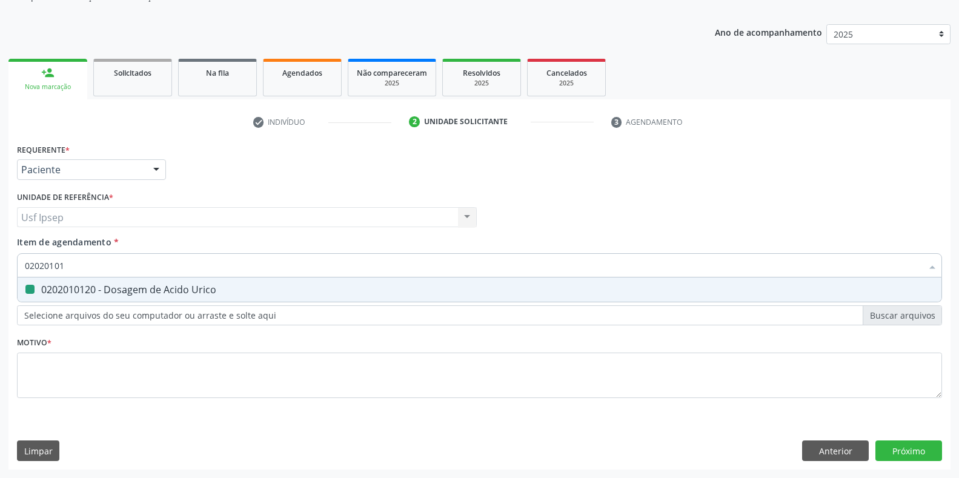
checkbox Urico "false"
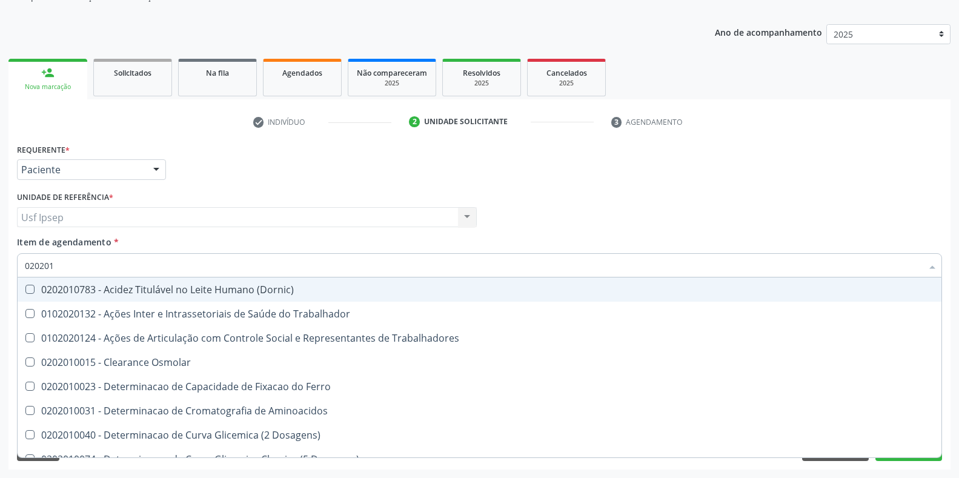
type input "0202010"
checkbox Ativada\) "true"
checkbox Urico "false"
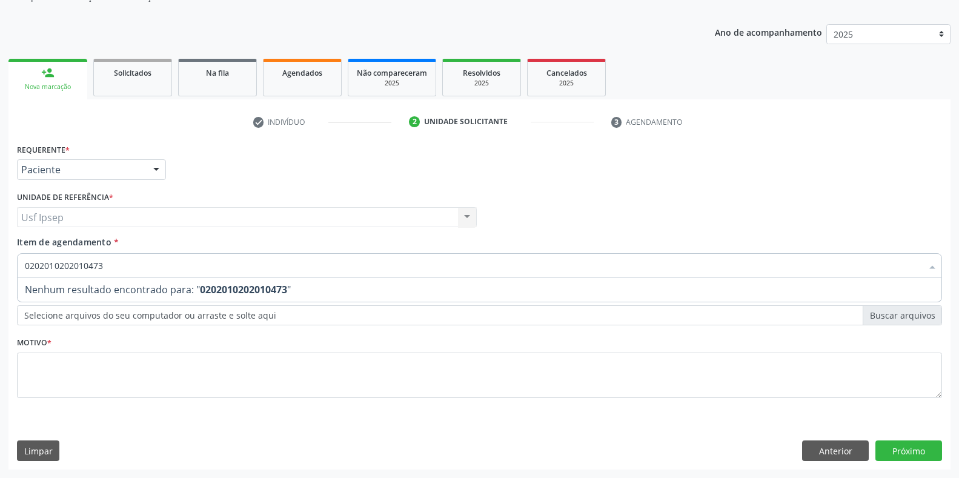
click at [102, 267] on input "0202010202010473" at bounding box center [474, 265] width 898 height 24
type input "0"
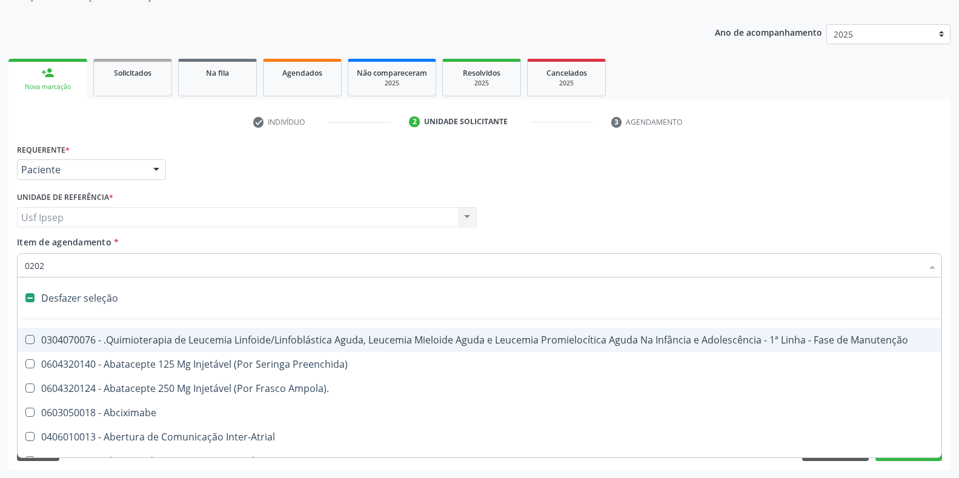
type input "02020"
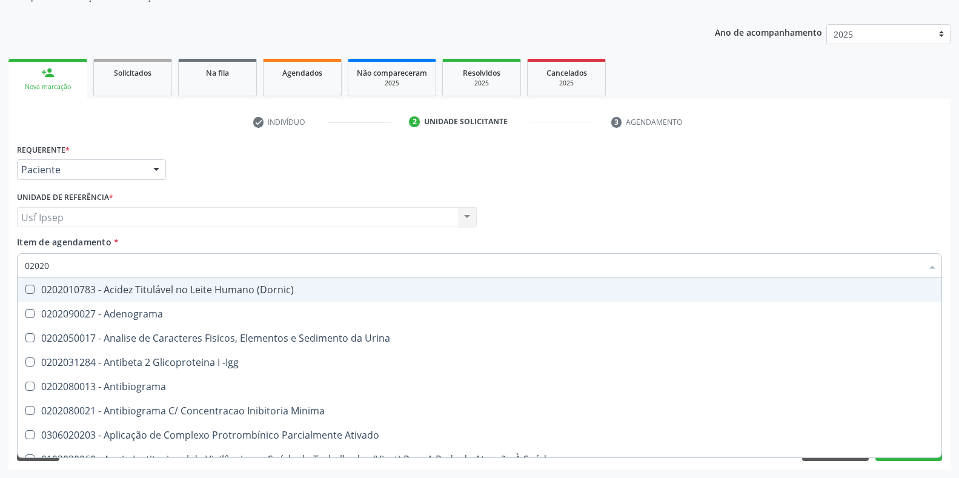
checkbox Urico "true"
checkbox Igm "false"
type input "020201"
checkbox Osmolar "true"
checkbox Urico "false"
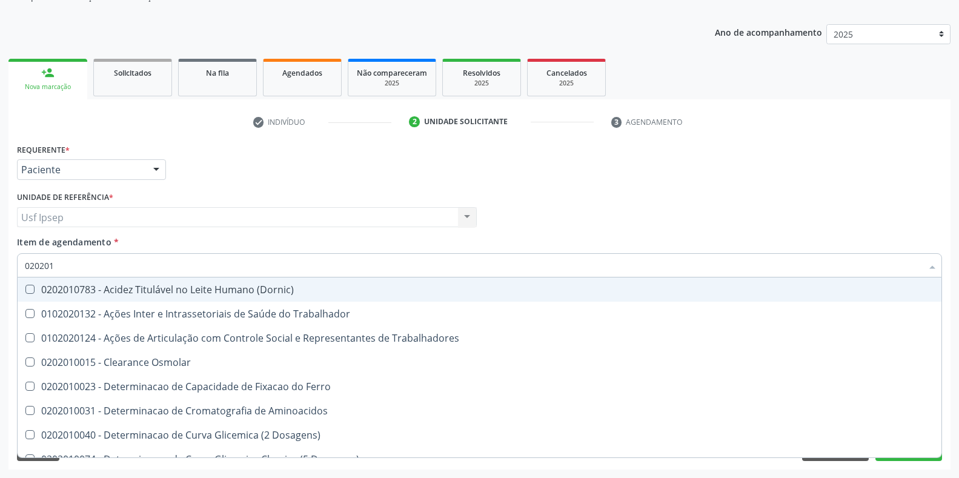
type input "0202010"
checkbox Ativada\) "true"
checkbox Urico "false"
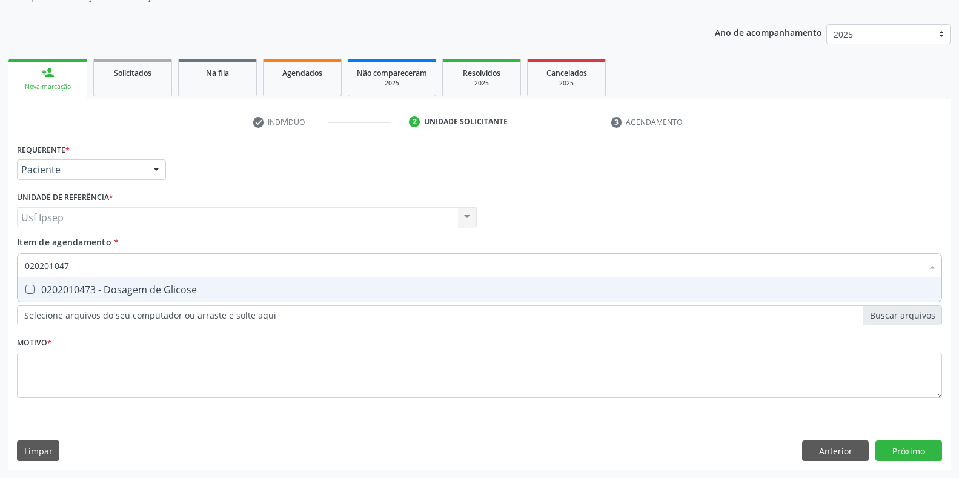
type input "0202010473"
click at [33, 288] on Glicose at bounding box center [29, 289] width 9 height 9
click at [25, 288] on Glicose "checkbox" at bounding box center [22, 289] width 8 height 8
checkbox Glicose "true"
click at [76, 265] on input "0202010473" at bounding box center [474, 265] width 898 height 24
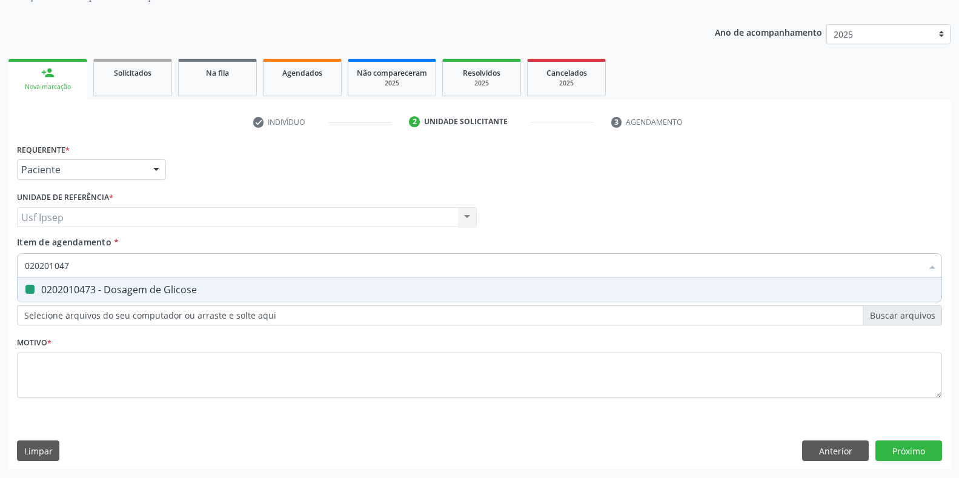
type input "02020104"
checkbox Glicose "false"
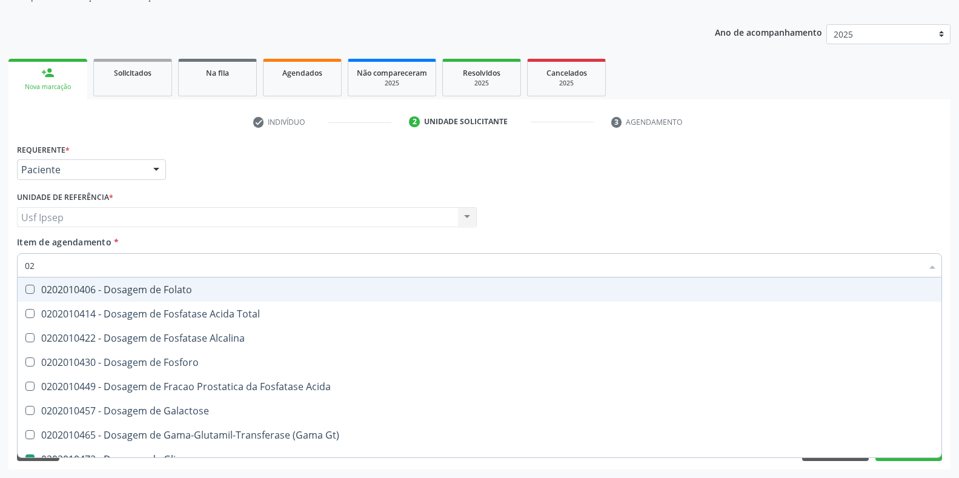
type input "0"
checkbox Glicose "false"
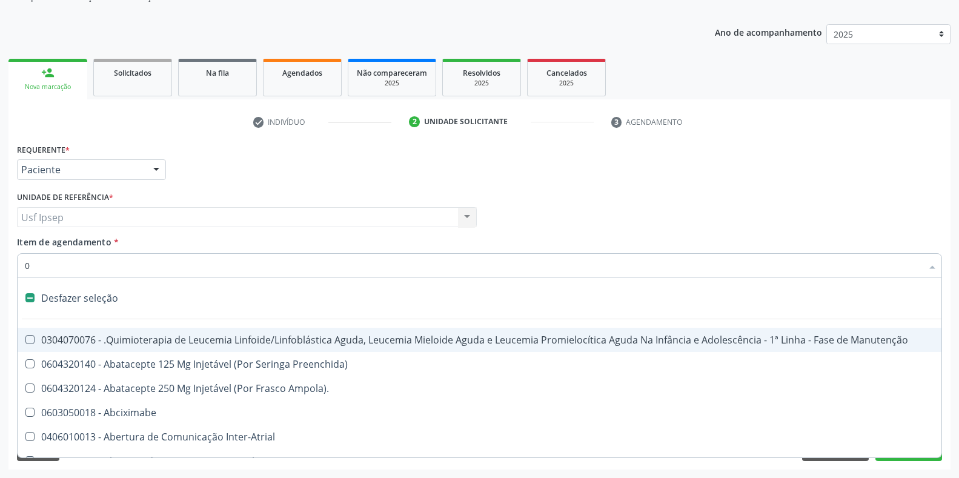
type input "02"
checkbox Drogas "true"
checkbox Coclear "true"
type input "020"
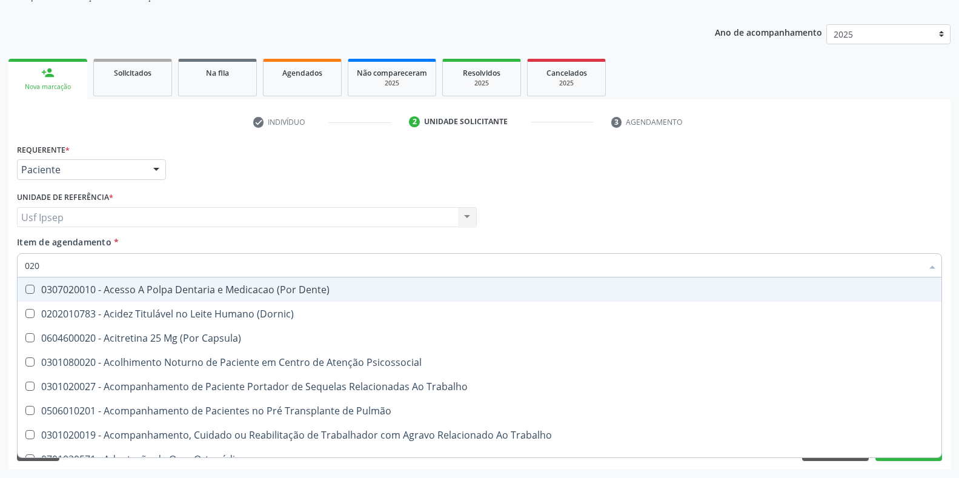
checkbox Urico "true"
checkbox Glicose "true"
checkbox Endocardico "false"
checkbox Segmento\) "false"
type input "02010"
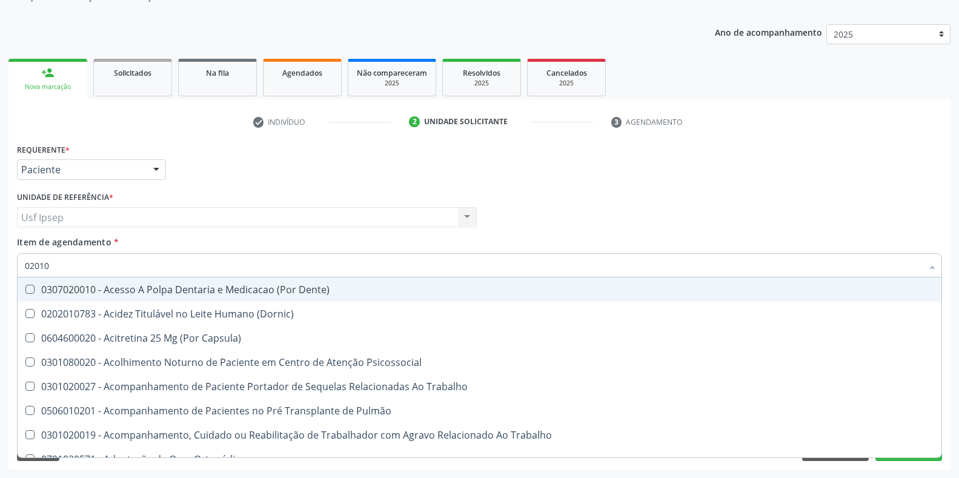
checkbox Conjuntiva "true"
checkbox Aberto\) "false"
checkbox Paaf "true"
checkbox Saúde "false"
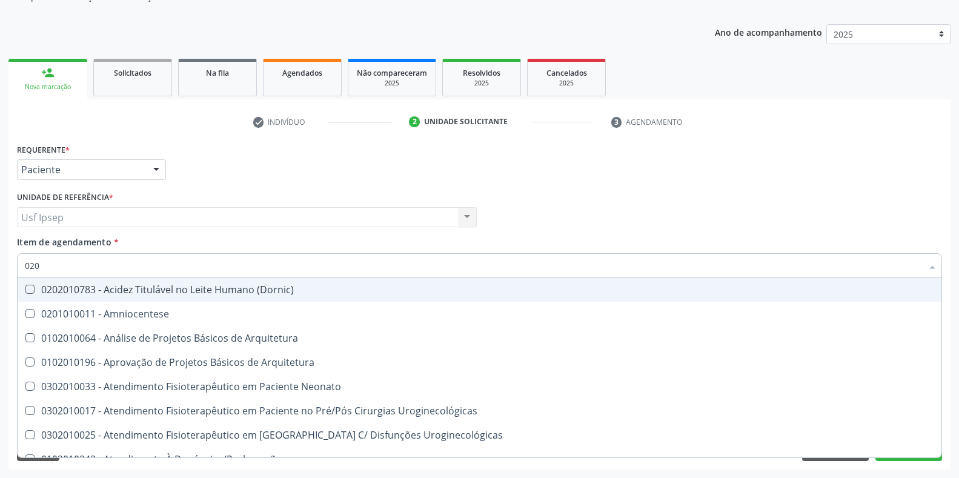
type input "02"
checkbox Urico "false"
checkbox Colinesterase "false"
checkbox Glicose "false"
checkbox Triptofano "false"
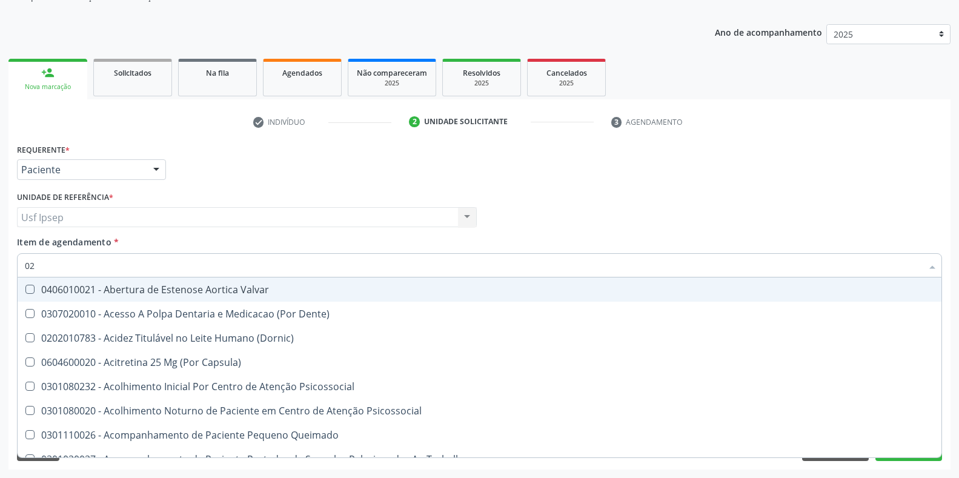
type input "0"
checkbox Urico "false"
checkbox Glicose "false"
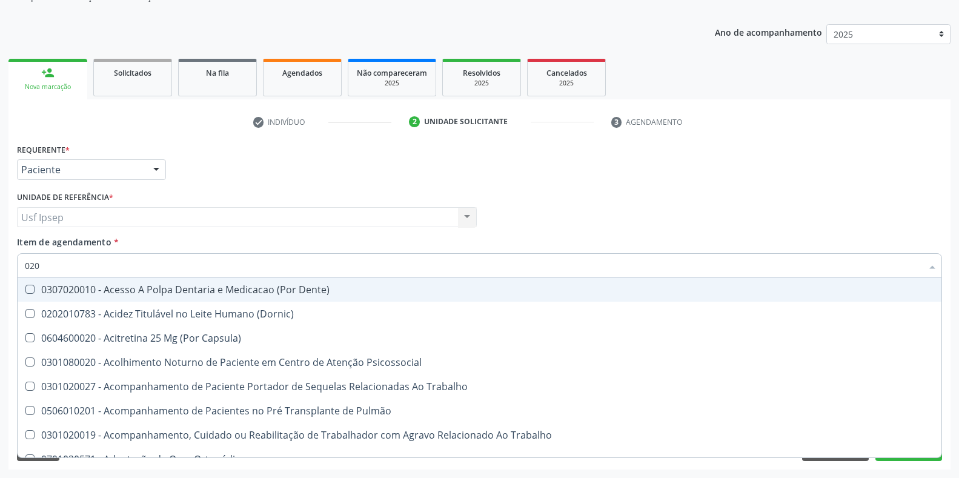
type input "02"
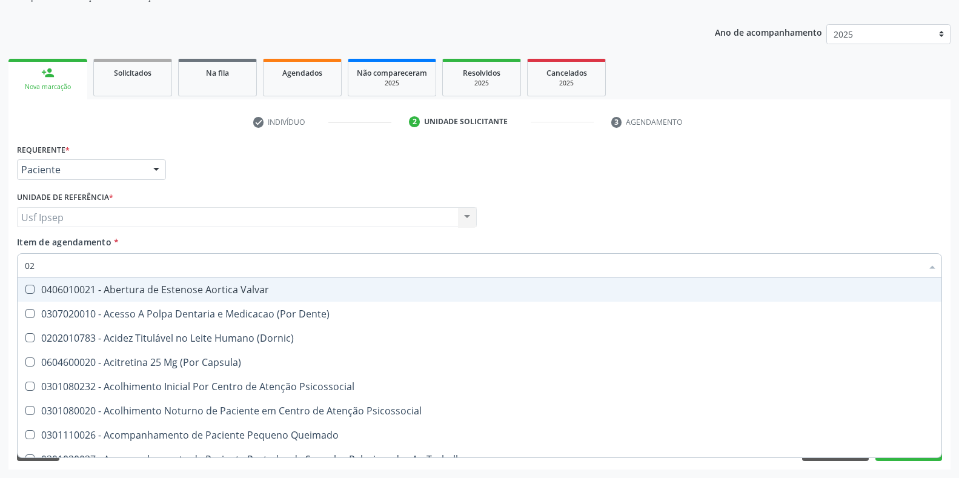
checkbox Intra-Aortico "false"
checkbox \(Qualitativo\) "false"
checkbox Urico "true"
checkbox Glicose "true"
type input "02020"
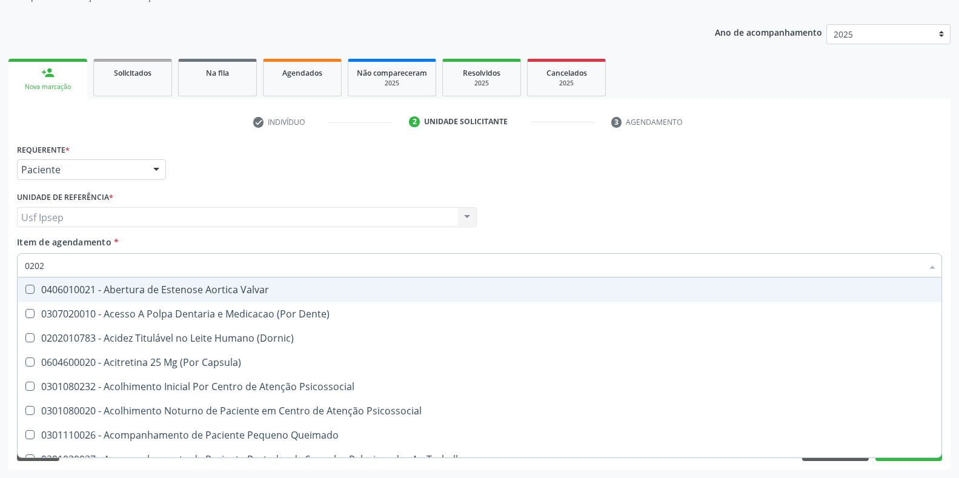
checkbox Dente\) "true"
checkbox Distal "false"
checkbox Esquistossomose\ "true"
checkbox Auditiva "false"
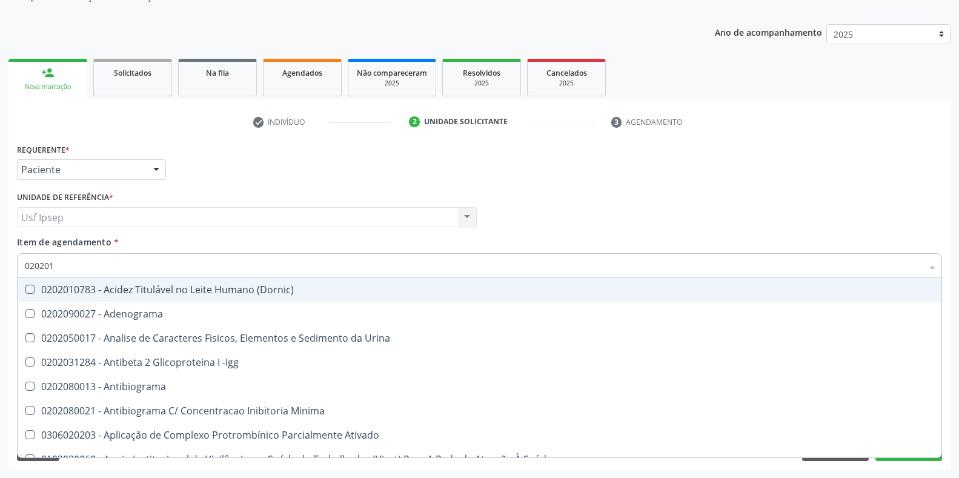
type input "0202010"
checkbox \(Controle\) "true"
checkbox Osmolar "false"
checkbox Osmolalidade "true"
checkbox T3 "false"
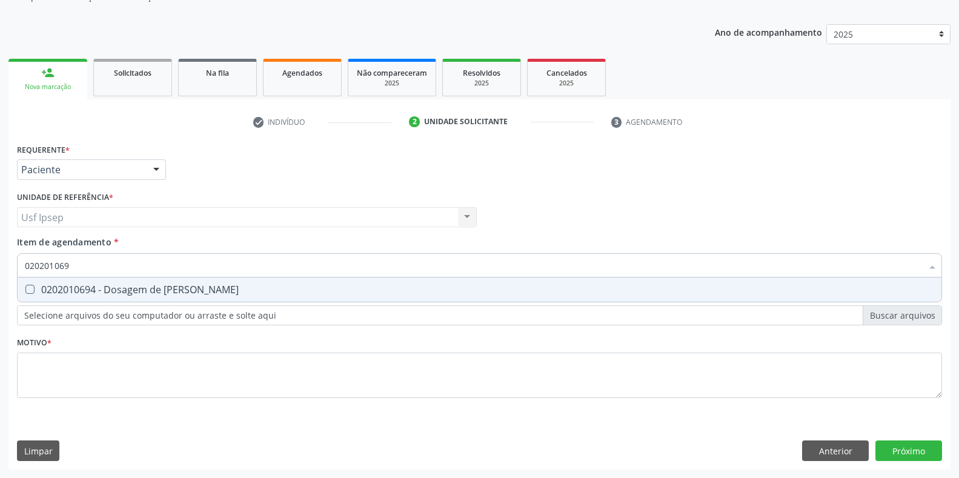
type input "0202010694"
click at [27, 292] on Ureia at bounding box center [29, 289] width 9 height 9
click at [25, 292] on Ureia "checkbox" at bounding box center [22, 289] width 8 height 8
checkbox Ureia "true"
click at [80, 265] on input "0202010694" at bounding box center [474, 265] width 898 height 24
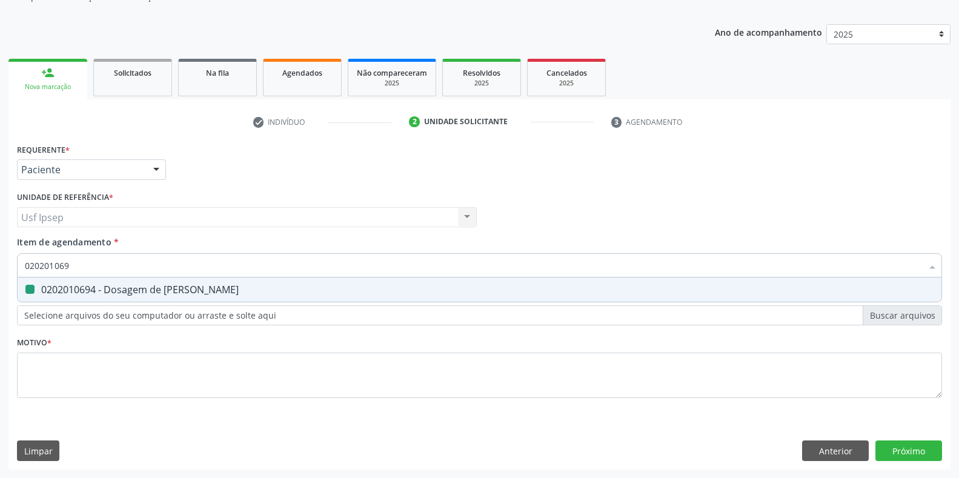
type input "02020106"
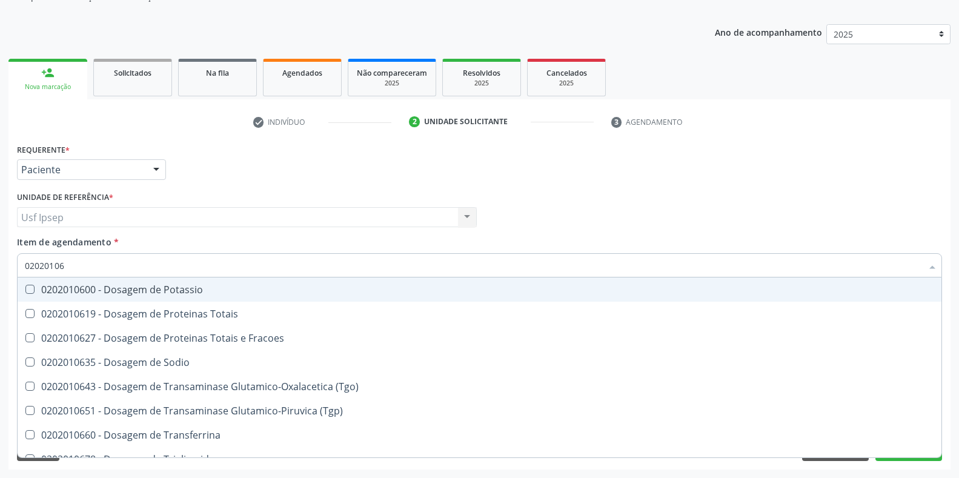
checkbox Potassio "false"
type input "020201"
checkbox Ureia "false"
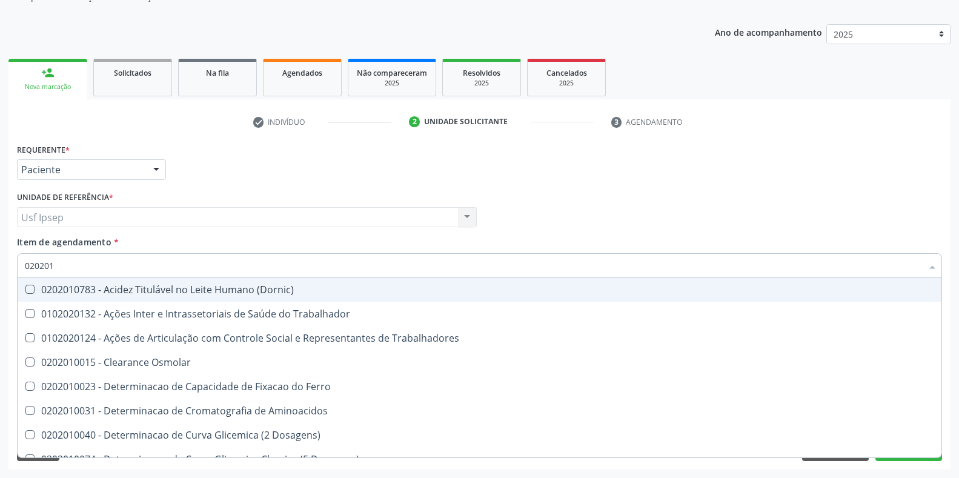
click at [53, 264] on input "020201" at bounding box center [474, 265] width 898 height 24
type input "0"
checkbox Urico "false"
checkbox Glicose "false"
checkbox Ureia "false"
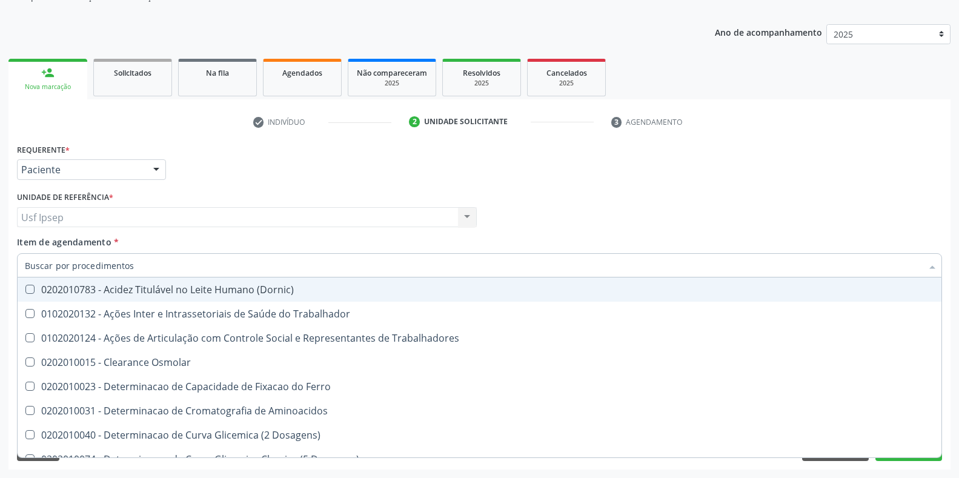
checkbox Trabalho "false"
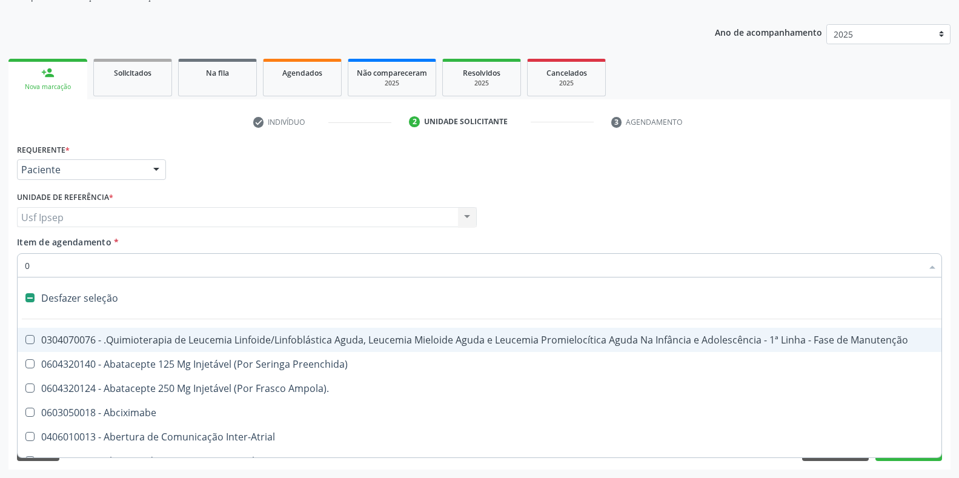
type input "02"
checkbox Drogas "true"
checkbox Coclear "true"
checkbox Colecistectomia "true"
type input "020"
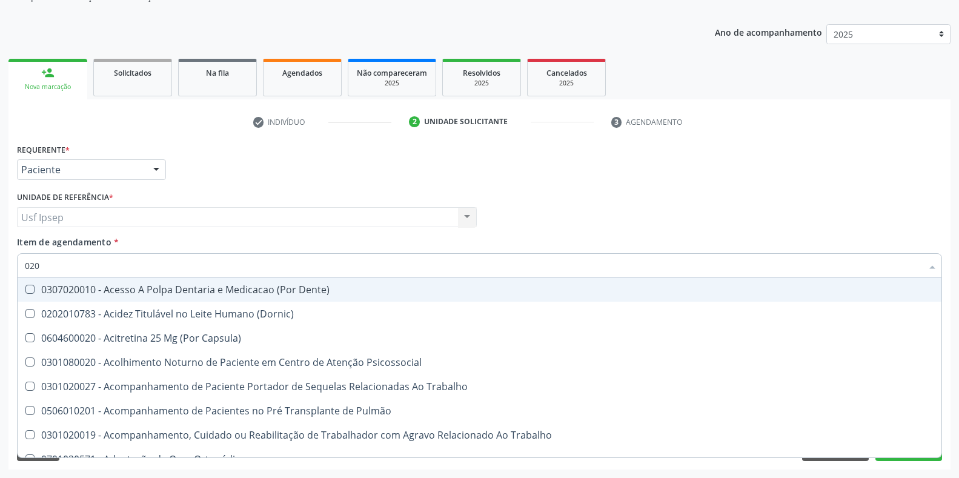
checkbox Urico "true"
checkbox Glicose "true"
checkbox Ureia "true"
checkbox Endocardico "false"
checkbox Segmento\) "false"
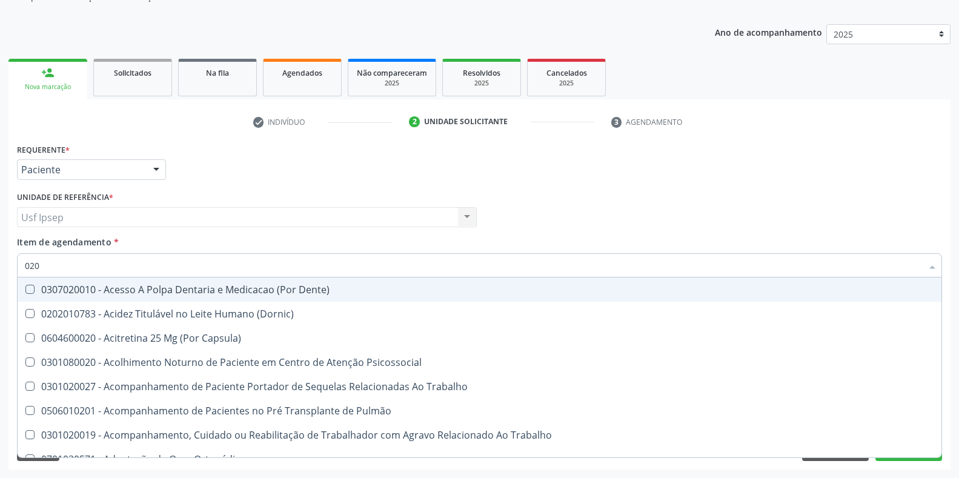
checkbox Completo\) "false"
type input "02020"
checkbox Sistêmicas "true"
checkbox População "false"
checkbox Salivar "true"
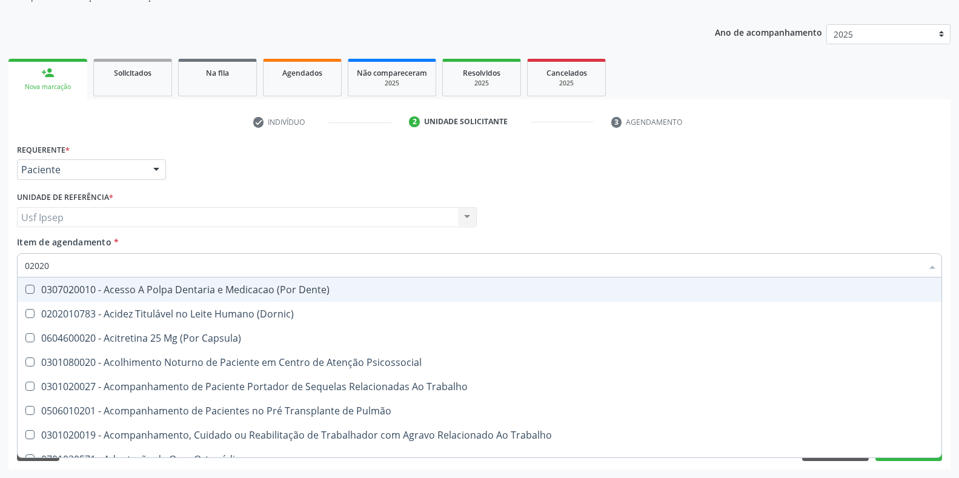
checkbox Laser "false"
checkbox Esforco "true"
checkbox Estimulo "false"
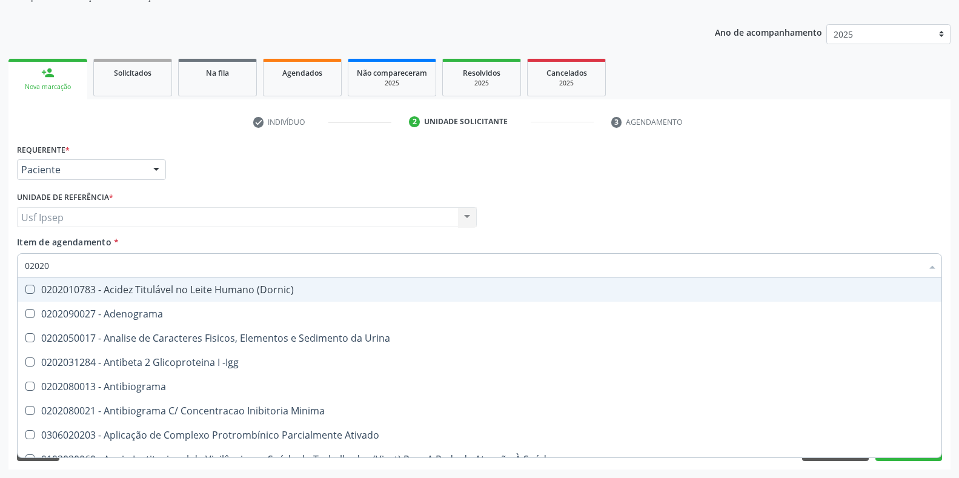
type input "020201"
checkbox Osmolar "true"
checkbox T3 "true"
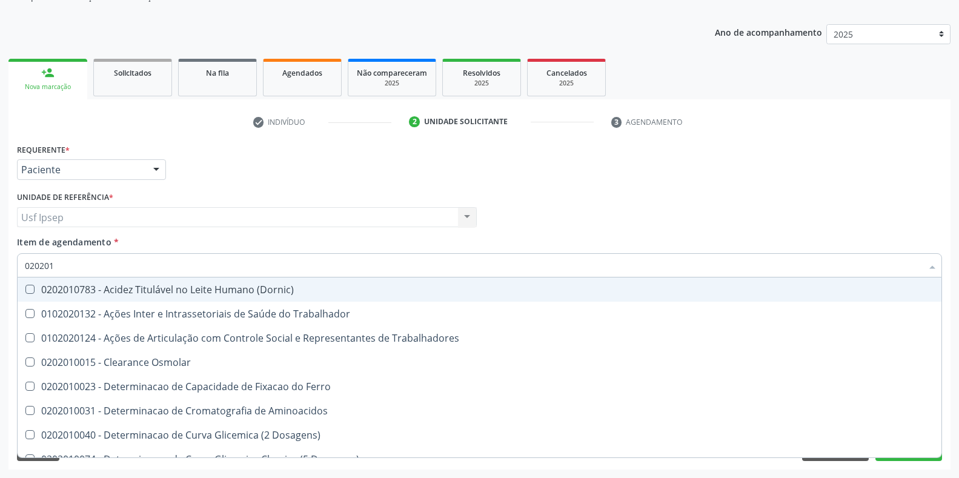
type input "0202010"
checkbox Ativada\) "true"
checkbox Urico "false"
checkbox II "true"
checkbox Glicose "false"
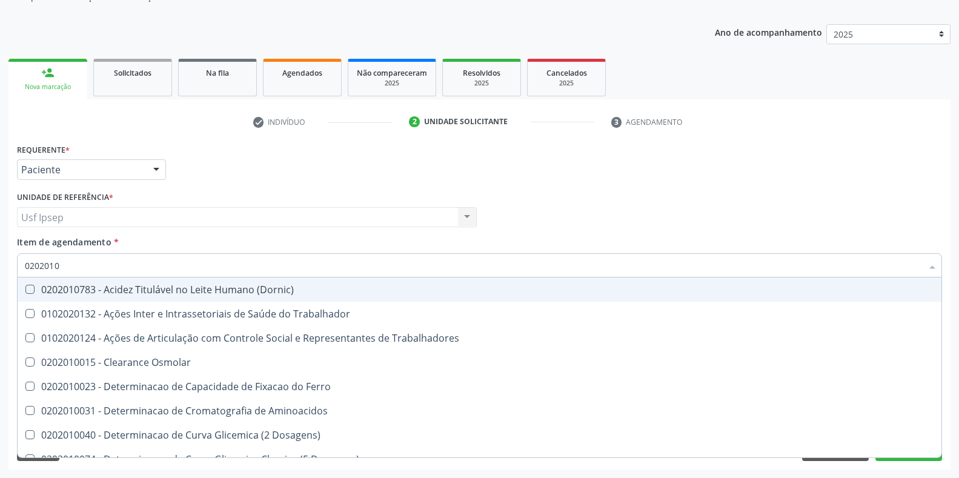
checkbox Piruvato "true"
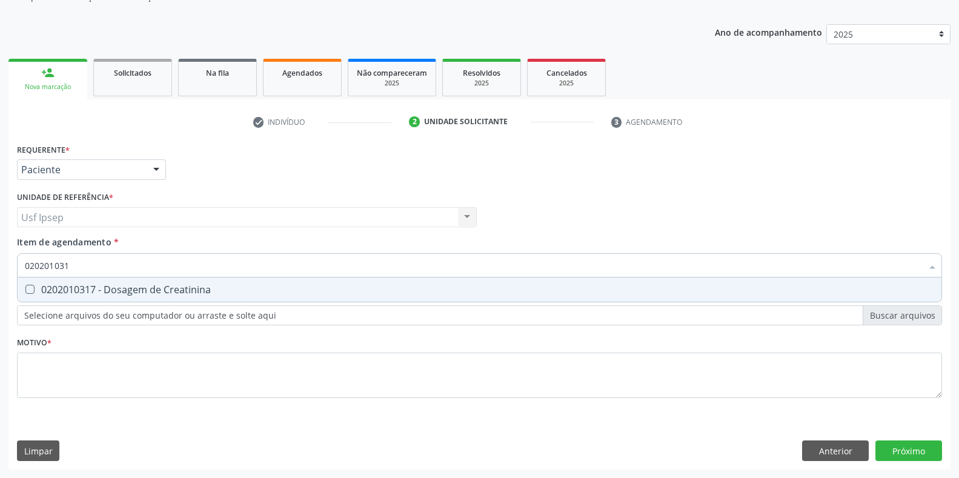
type input "0202010317"
click at [32, 289] on Creatinina at bounding box center [29, 289] width 9 height 9
click at [25, 289] on Creatinina "checkbox" at bounding box center [22, 289] width 8 height 8
checkbox Creatinina "true"
click at [73, 264] on input "0202010317" at bounding box center [474, 265] width 898 height 24
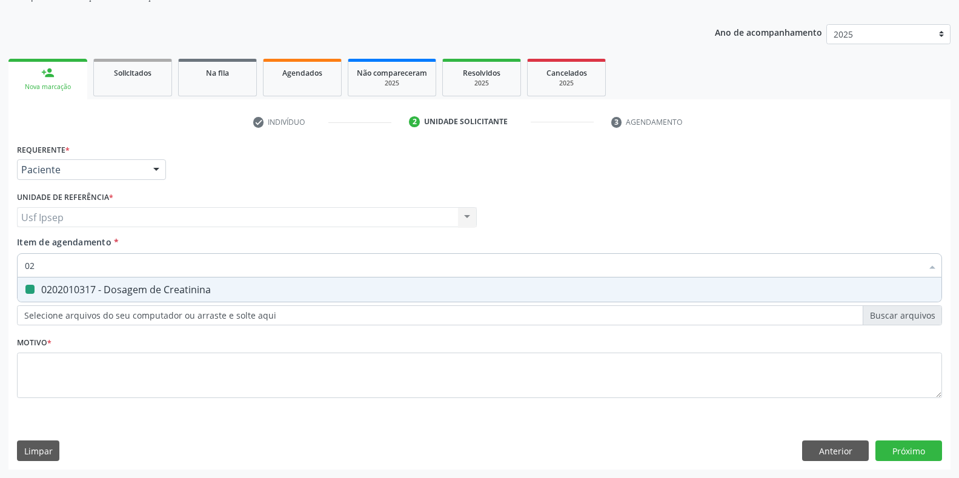
type input "0"
checkbox Creatinina "false"
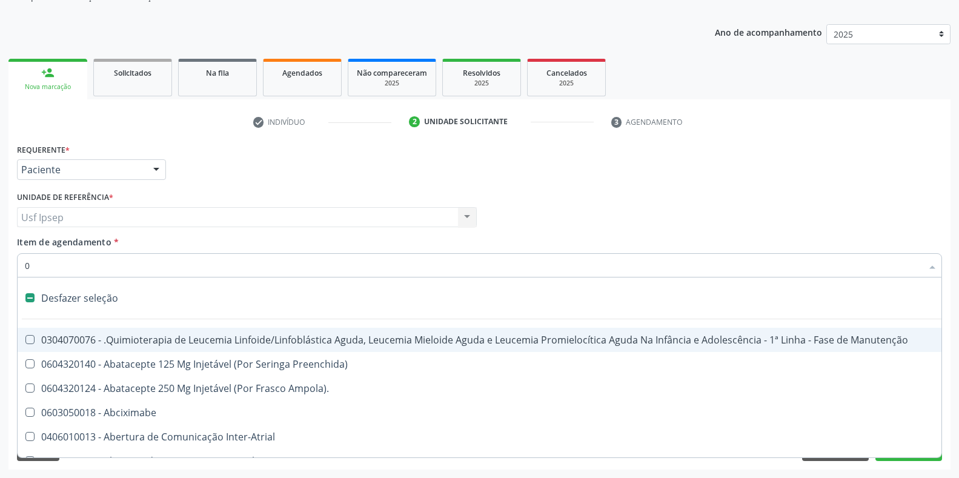
type input "02"
checkbox Drogas "true"
checkbox \(Liquido\) "true"
checkbox Coclear "true"
checkbox Colecistectomia "true"
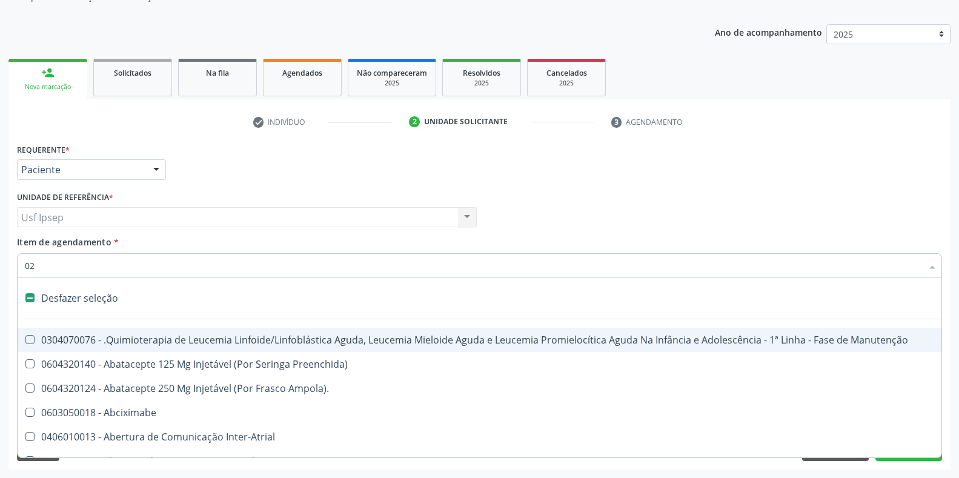
type input "020"
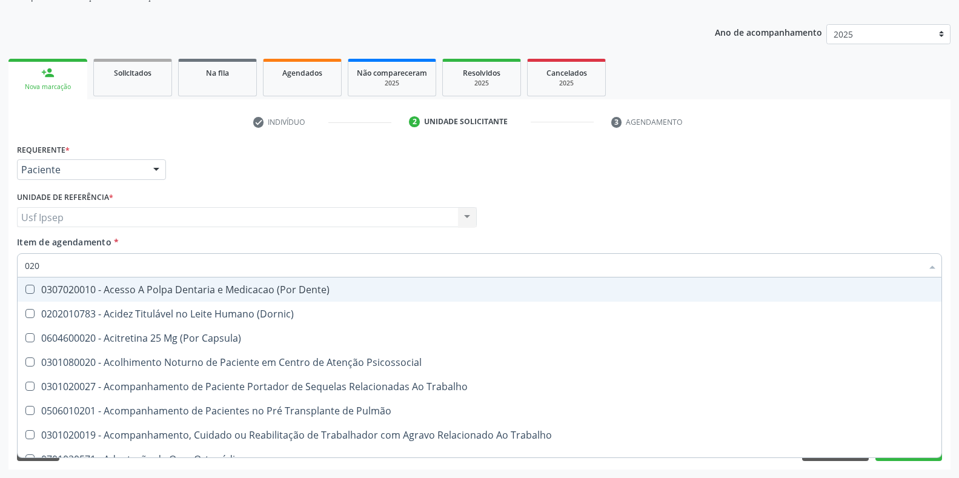
checkbox Urico "true"
checkbox Creatinina "true"
checkbox Glicose "true"
checkbox Ureia "true"
checkbox Endocardico "false"
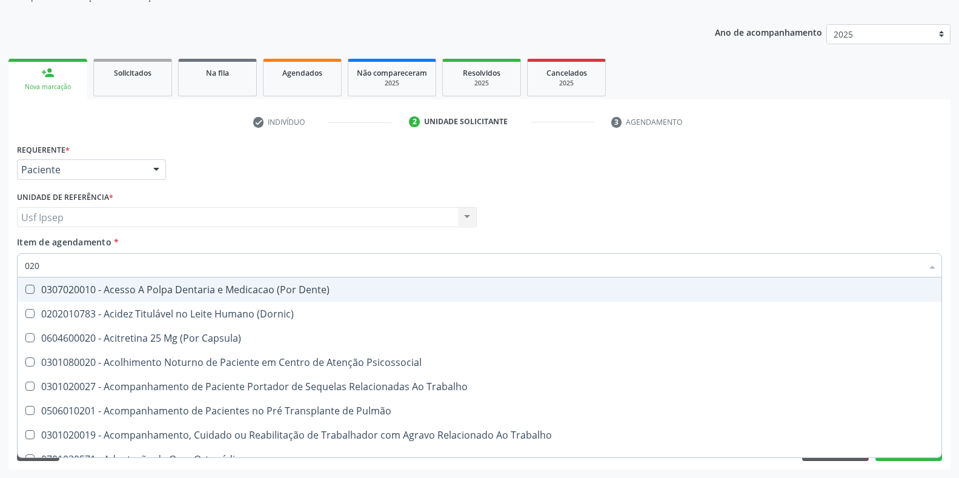
checkbox Cerebral "false"
checkbox Segmento\) "false"
checkbox Completo\) "false"
type input "02020"
checkbox Sistêmicas "true"
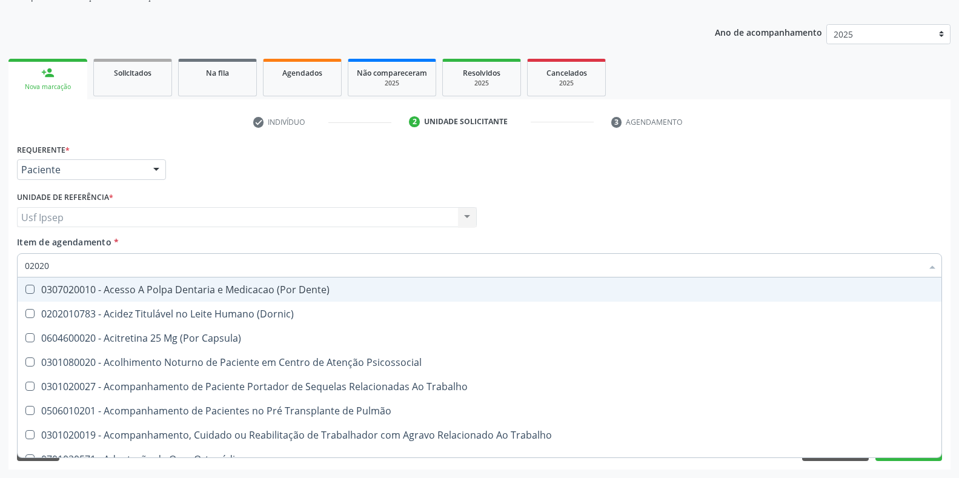
checkbox População "false"
checkbox Aspiracao "true"
checkbox Ossea "false"
checkbox Salivar "true"
checkbox Laser "false"
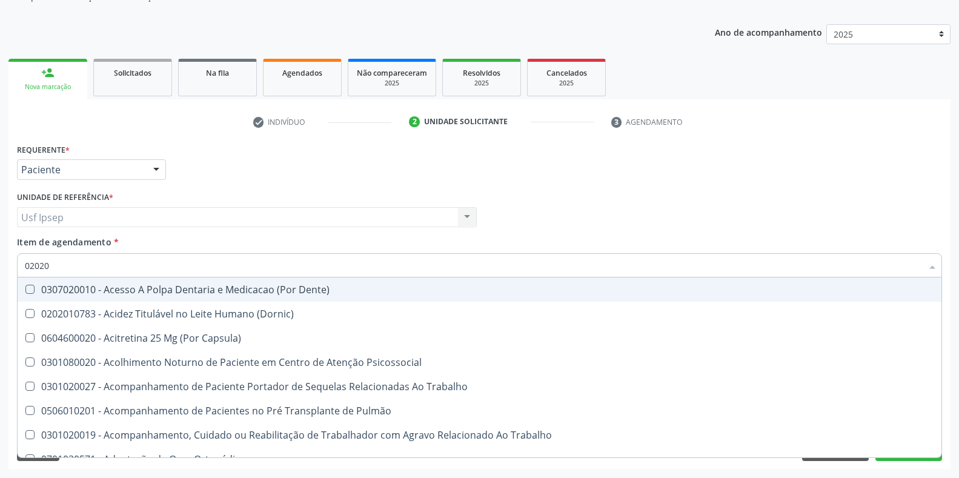
checkbox Esforco "true"
checkbox Estimulo "false"
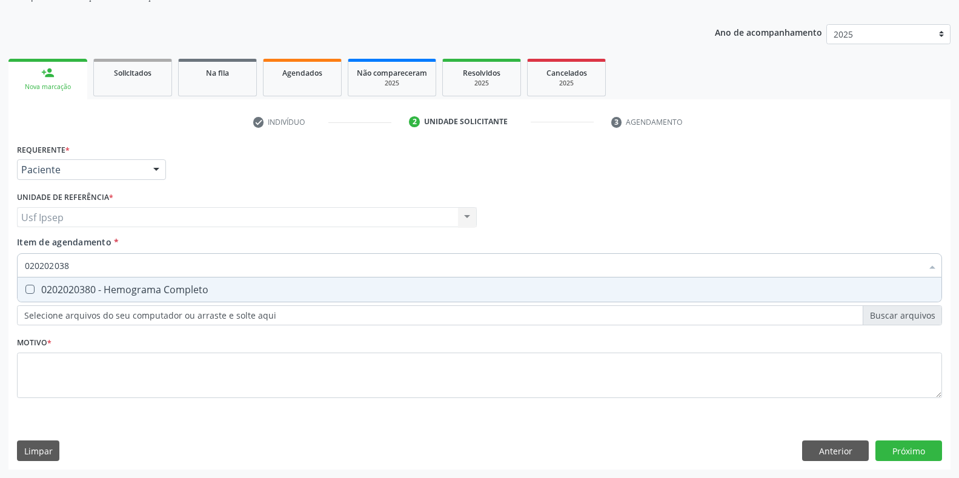
type input "0202020380"
click at [29, 293] on Completo at bounding box center [29, 289] width 9 height 9
click at [25, 293] on Completo "checkbox" at bounding box center [22, 289] width 8 height 8
checkbox Completo "true"
click at [79, 268] on input "0202020380" at bounding box center [474, 265] width 898 height 24
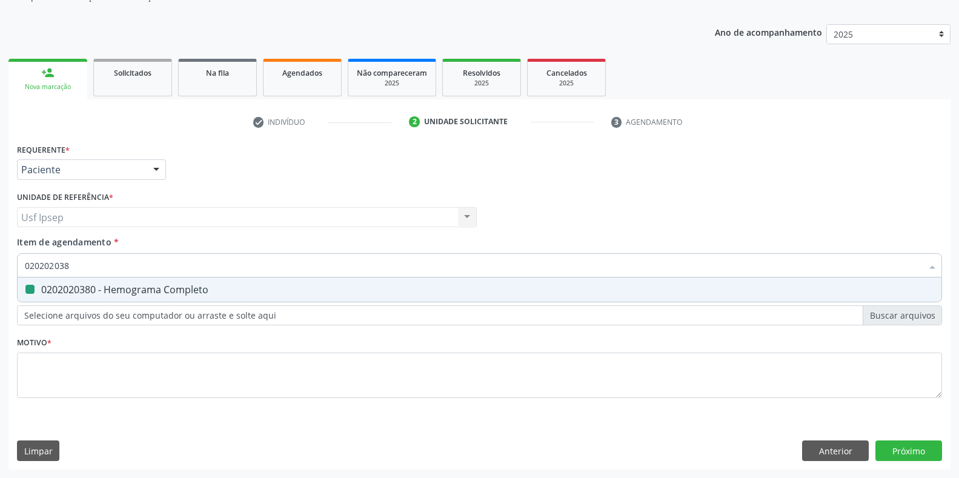
type input "02020203"
checkbox Completo "false"
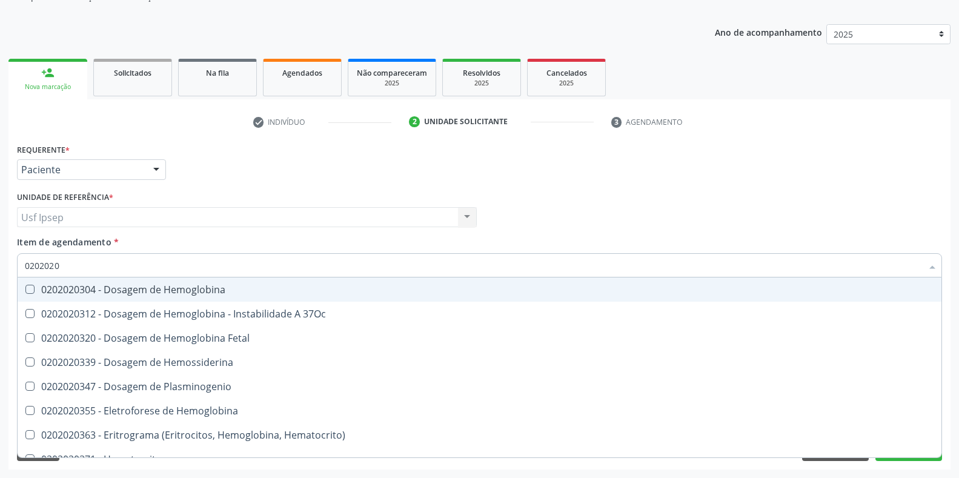
type input "020202"
checkbox Completo "false"
type input "02020"
checkbox Completo "false"
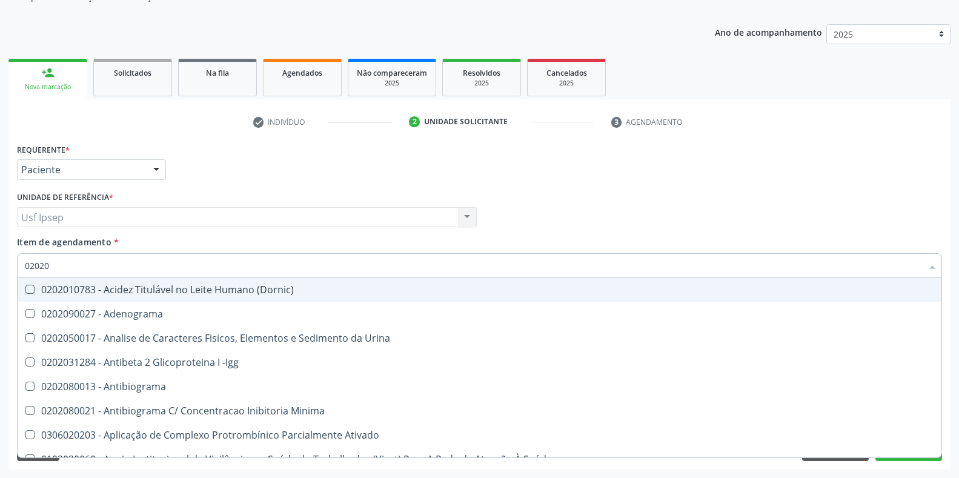
type input "020201"
checkbox Osmolar "true"
checkbox Gestante "true"
checkbox T3 "true"
checkbox Ascorbico "true"
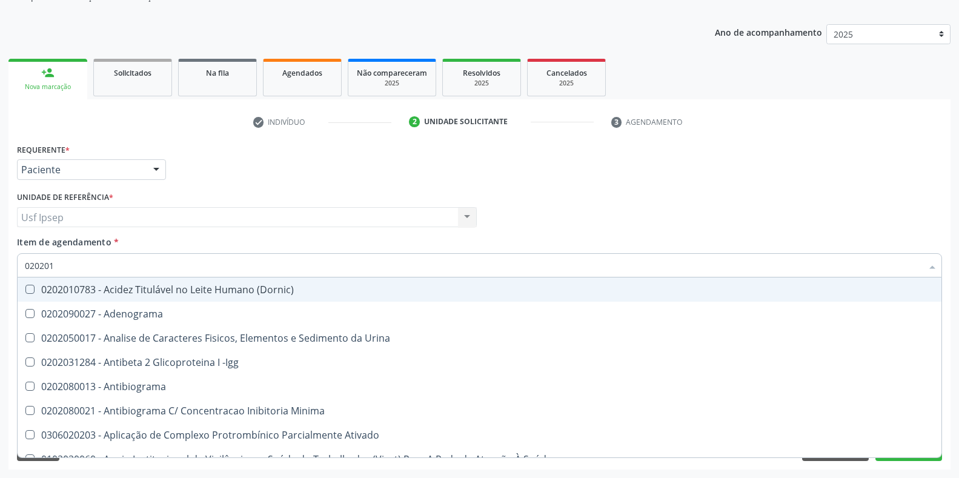
checkbox Urico "false"
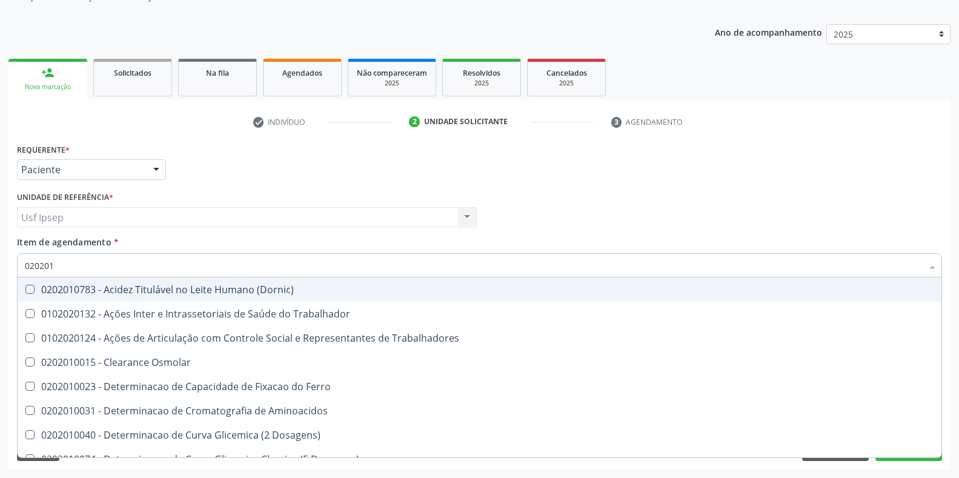
type input "0202010"
checkbox Ativada\) "true"
checkbox Urico "false"
checkbox Ionizavel "true"
checkbox Creatinina "false"
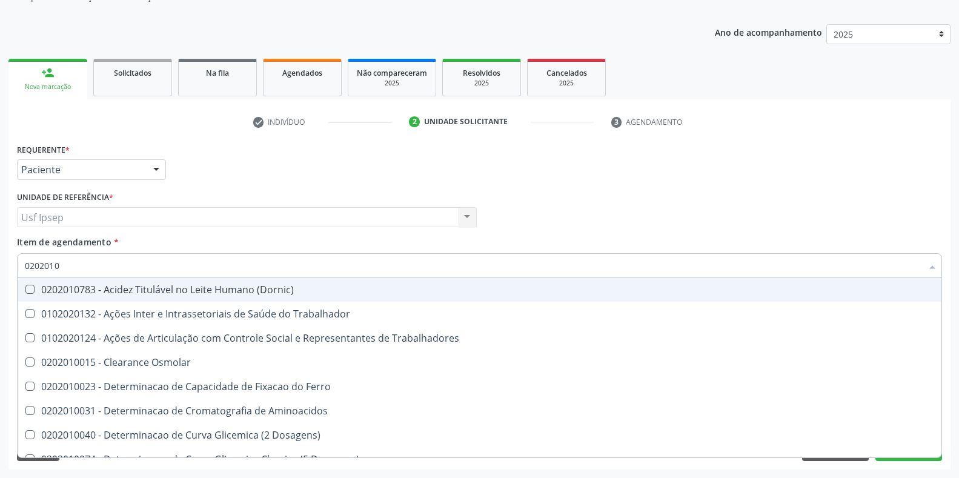
checkbox II "true"
checkbox Glicose "false"
checkbox Piruvato "true"
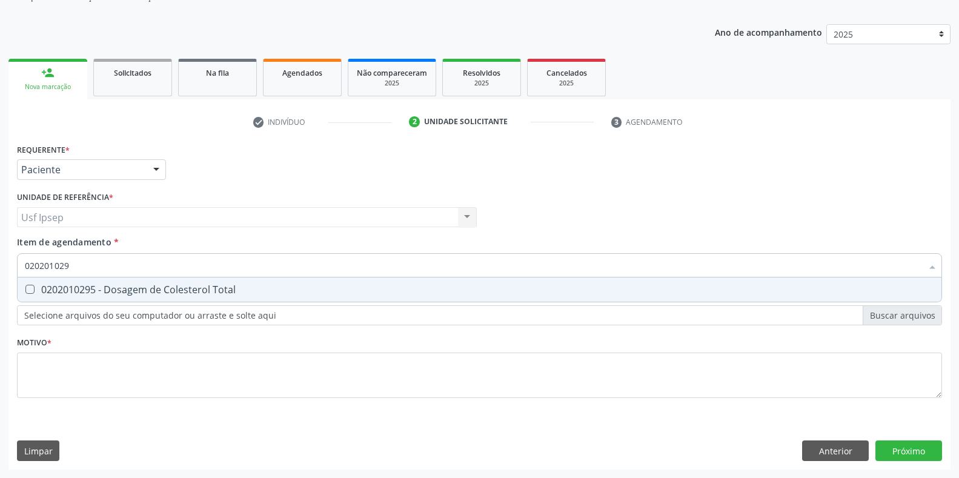
type input "0202010295"
click at [27, 286] on Total at bounding box center [29, 289] width 9 height 9
click at [25, 286] on Total "checkbox" at bounding box center [22, 289] width 8 height 8
checkbox Total "true"
click at [73, 265] on input "0202010295" at bounding box center [474, 265] width 898 height 24
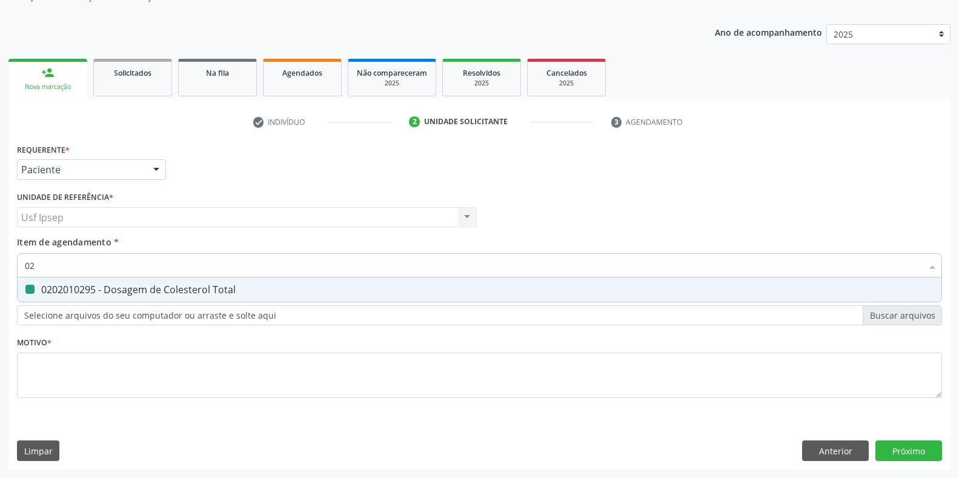
type input "0"
checkbox Total "false"
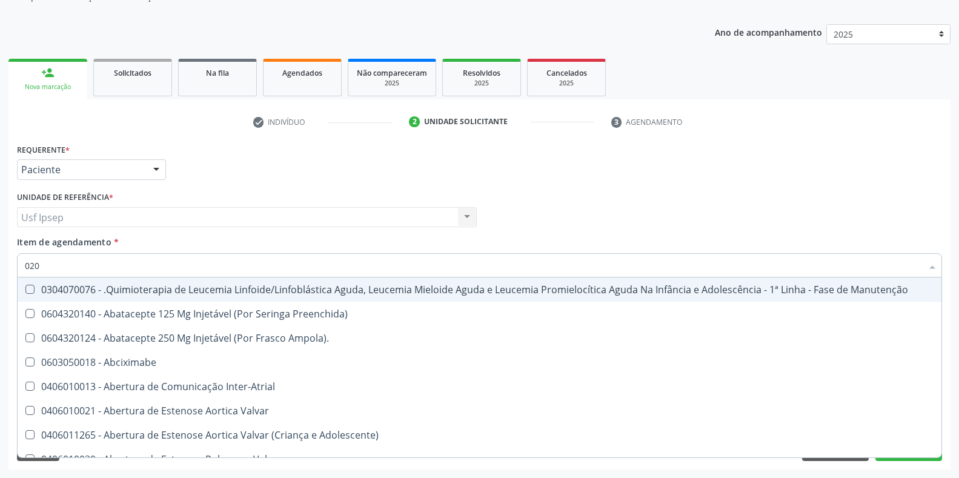
type input "0202"
checkbox Pernoite "true"
checkbox Adolescente\) "true"
checkbox Oncologia "true"
checkbox Stent "true"
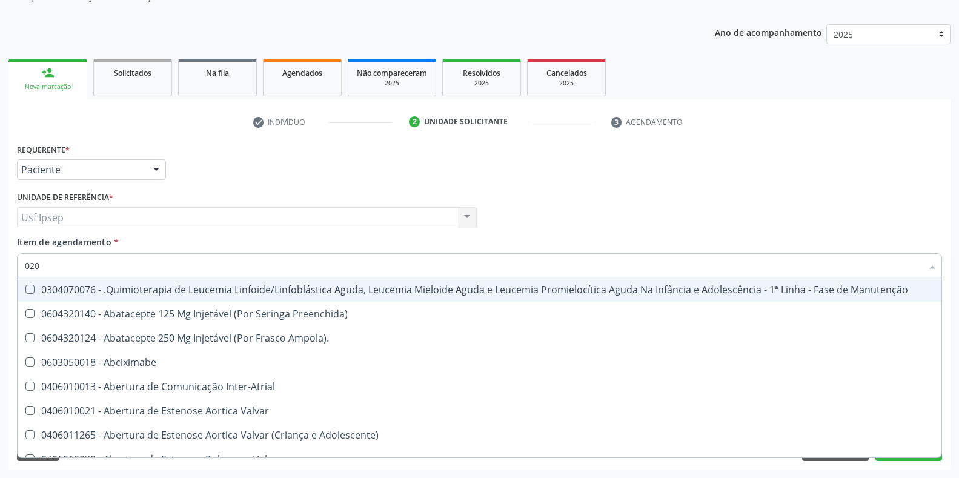
checkbox Cervico-Toracica "true"
checkbox Níveis\, "true"
type input "02020"
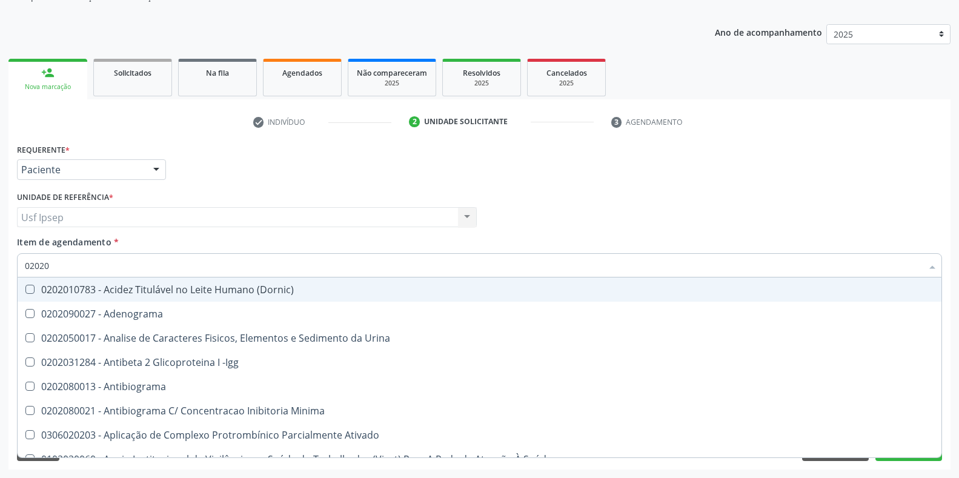
checkbox Urico "true"
checkbox Igm "false"
checkbox Total "true"
checkbox Creatinina "true"
checkbox Etossuximida "false"
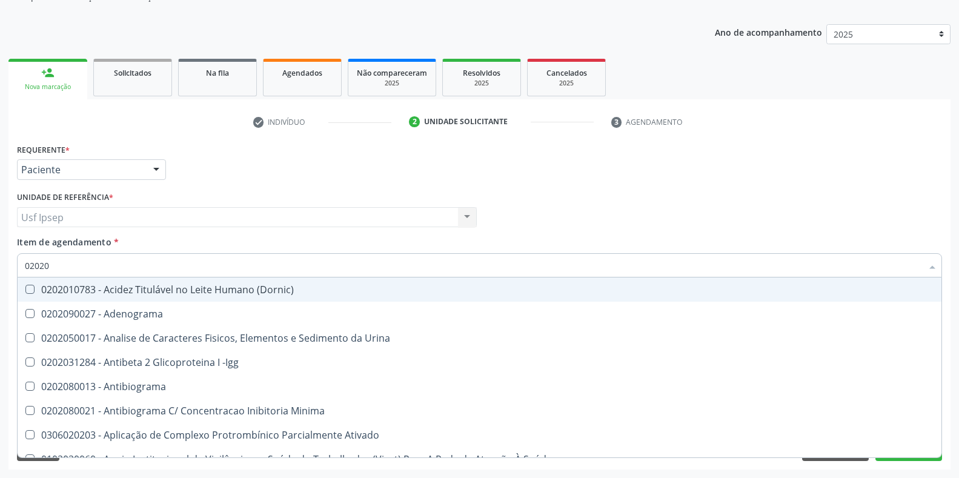
checkbox Viii "false"
checkbox Glicose "true"
checkbox Lactato "false"
checkbox Ureia "true"
checkbox Hematocrito "false"
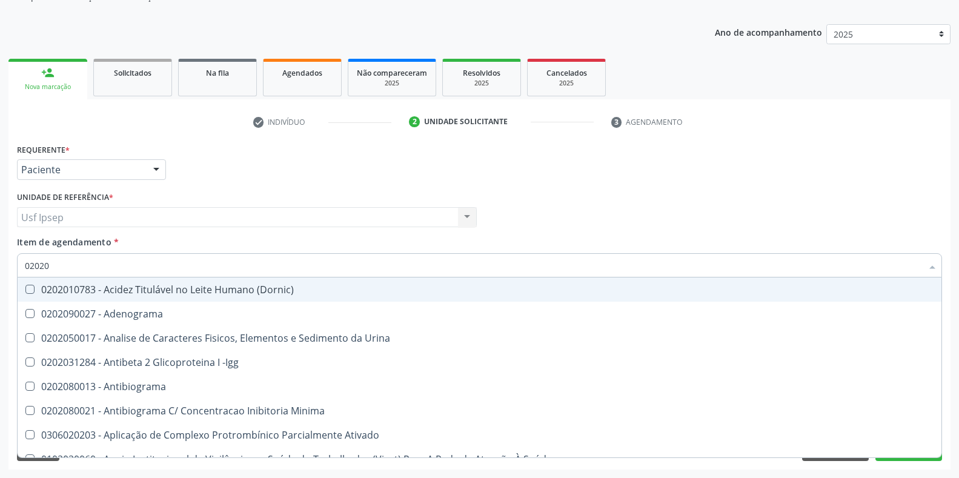
checkbox Completo "true"
checkbox Pylori "false"
type input "0202010"
checkbox \(Controle\) "true"
checkbox Osmolar "false"
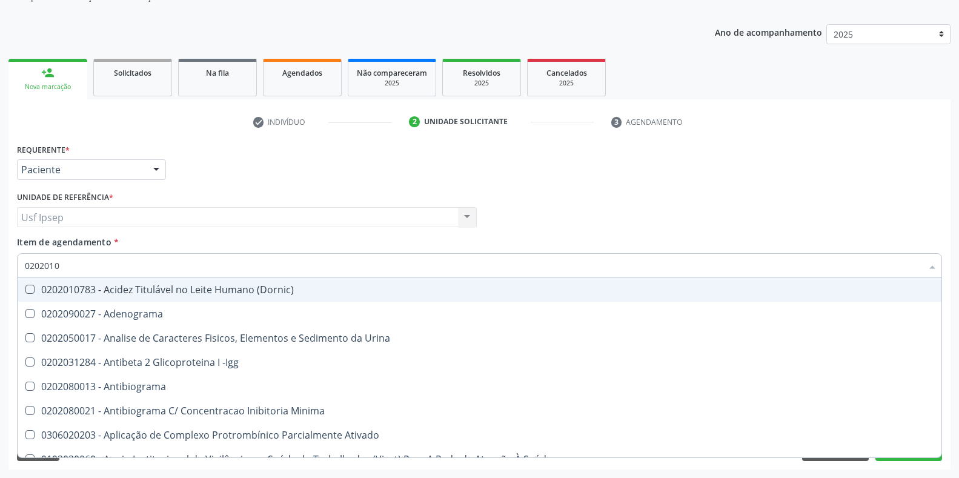
checkbox Plaquetas "true"
checkbox Herpesvirus "true"
checkbox Parceria\) "false"
checkbox Gestante "false"
checkbox Osmolalidade "true"
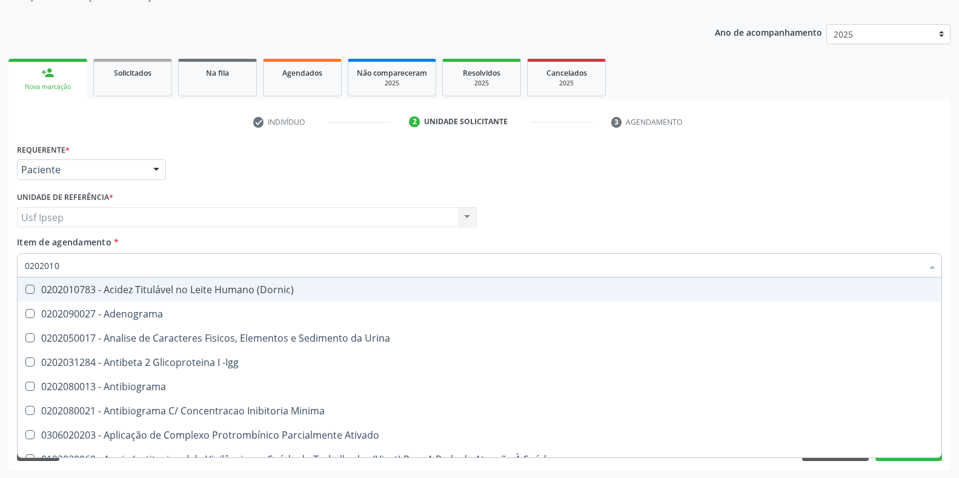
checkbox T3 "false"
checkbox Livre "true"
type input "02020106"
checkbox Osmolaridade "true"
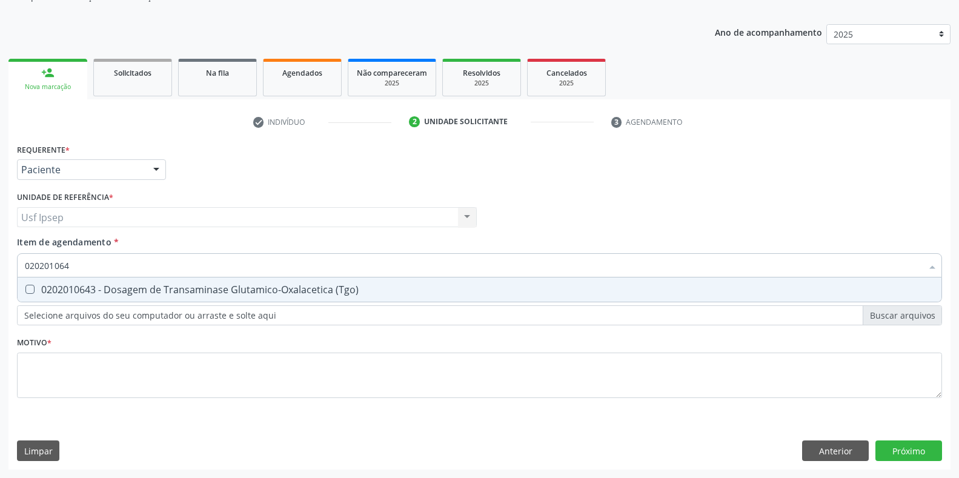
type input "0202010643"
click at [32, 284] on span "0202010643 - Dosagem de Transaminase Glutamico-Oxalacetica (Tgo)" at bounding box center [480, 290] width 924 height 24
checkbox \(Tgo\) "true"
click at [76, 262] on input "0202010643" at bounding box center [474, 265] width 898 height 24
type input "02020106"
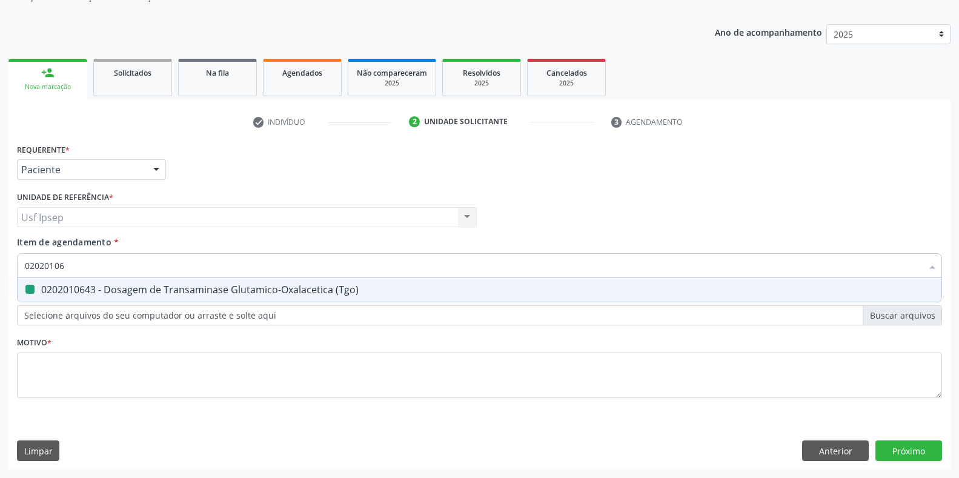
checkbox \(Tgo\) "false"
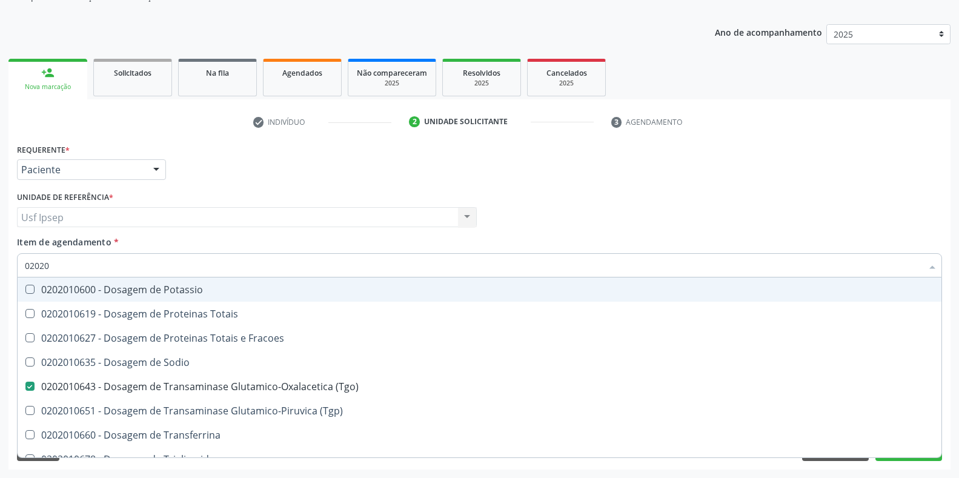
type input "0202"
checkbox \(Tgo\) "false"
checkbox Ureia "false"
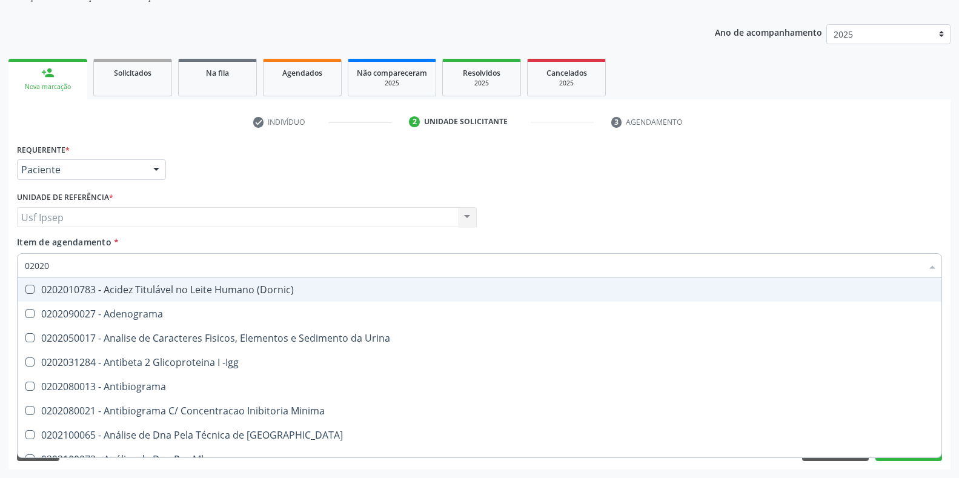
type input "020202"
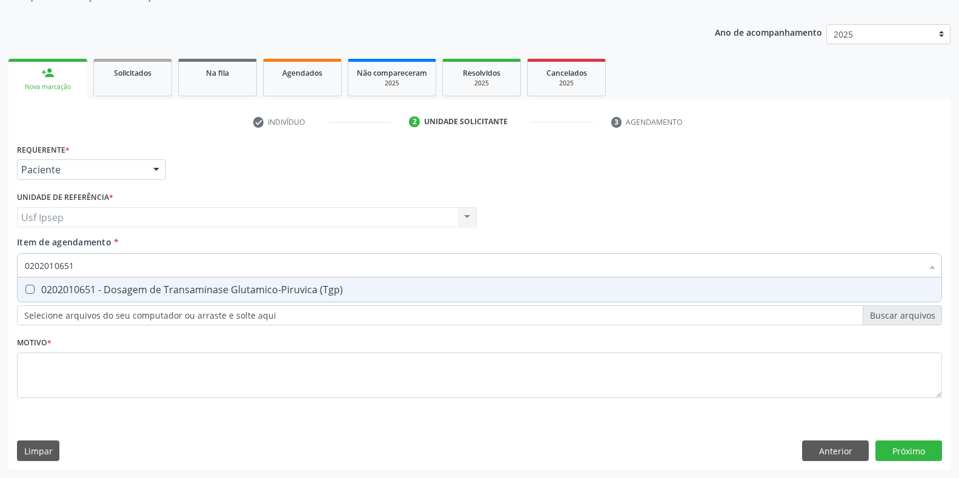
click at [31, 291] on \(Tgp\) at bounding box center [29, 289] width 9 height 9
click at [25, 291] on \(Tgp\) "checkbox" at bounding box center [22, 289] width 8 height 8
click at [72, 263] on input "0202010651" at bounding box center [474, 265] width 898 height 24
click at [27, 285] on Triglicerideos at bounding box center [29, 289] width 9 height 9
click at [25, 285] on Triglicerideos "checkbox" at bounding box center [22, 289] width 8 height 8
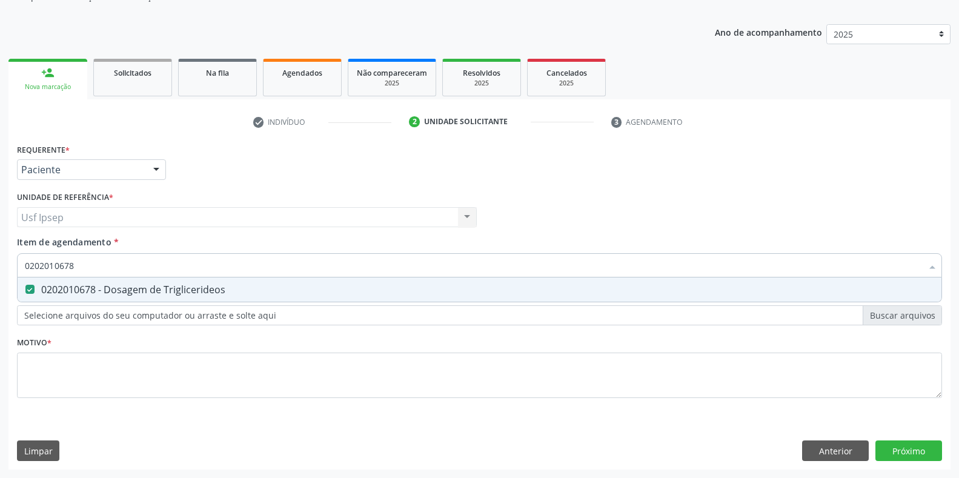
click at [74, 265] on input "0202010678" at bounding box center [474, 265] width 898 height 24
click at [26, 291] on div at bounding box center [22, 290] width 9 height 10
click at [75, 264] on input "0202010503" at bounding box center [474, 265] width 898 height 24
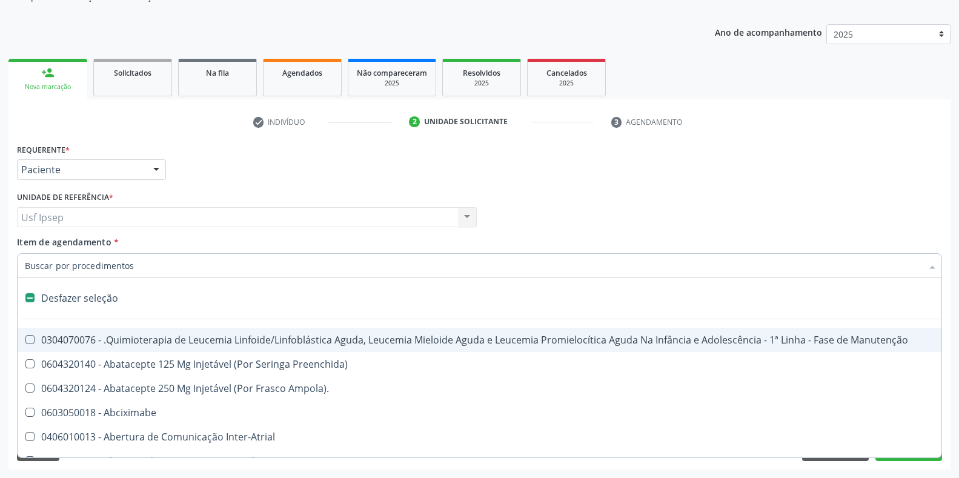
scroll to position [122, 0]
type input "02020"
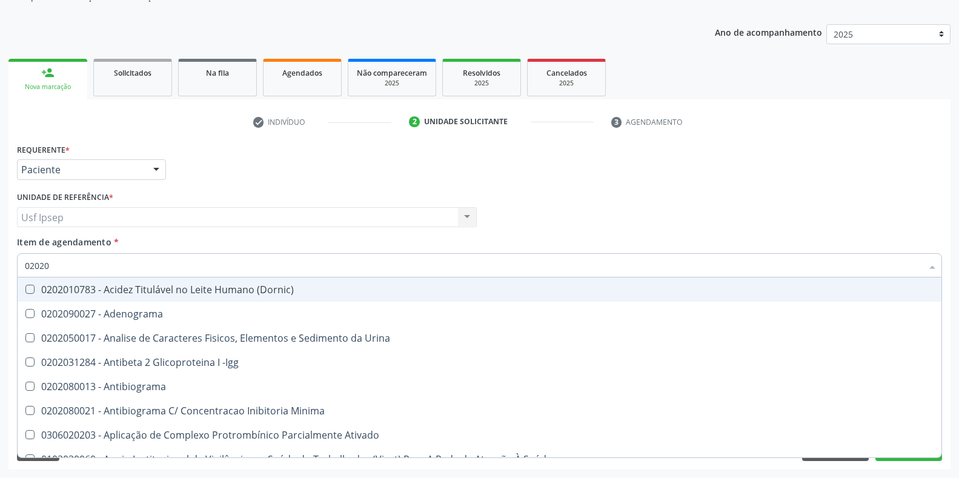
checkbox Urico "true"
checkbox Igm "false"
checkbox Total "true"
checkbox Creatinina "true"
checkbox Etossuximida "false"
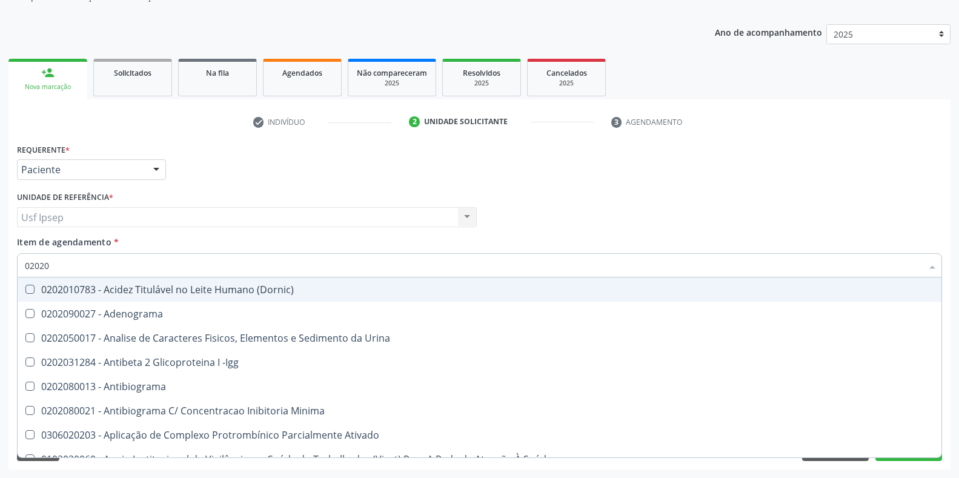
checkbox Viii "false"
checkbox Glicose "true"
checkbox Glicosilada "true"
checkbox Lactato "false"
checkbox Muco-Proteinas "false"
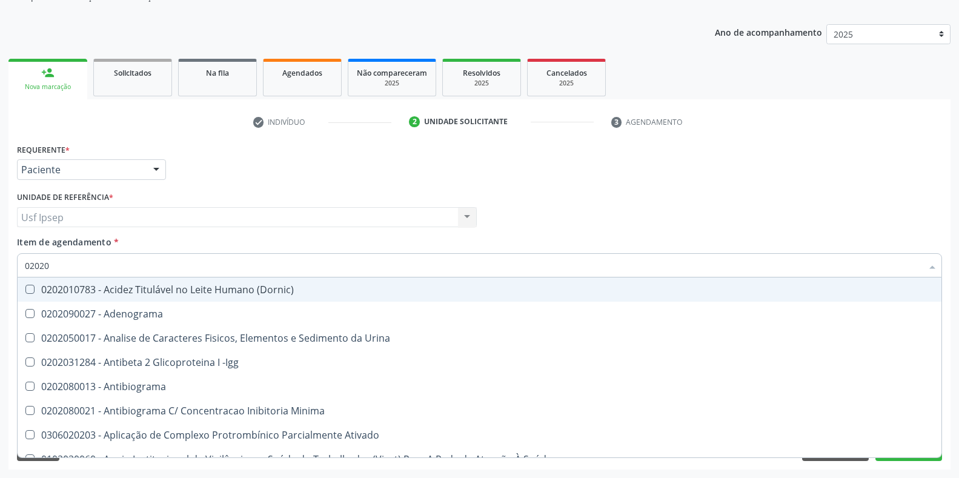
checkbox \(Tgo\) "true"
checkbox \(Tgp\) "true"
checkbox Triglicerideos "true"
checkbox Ureia "true"
checkbox \(Direto\) "false"
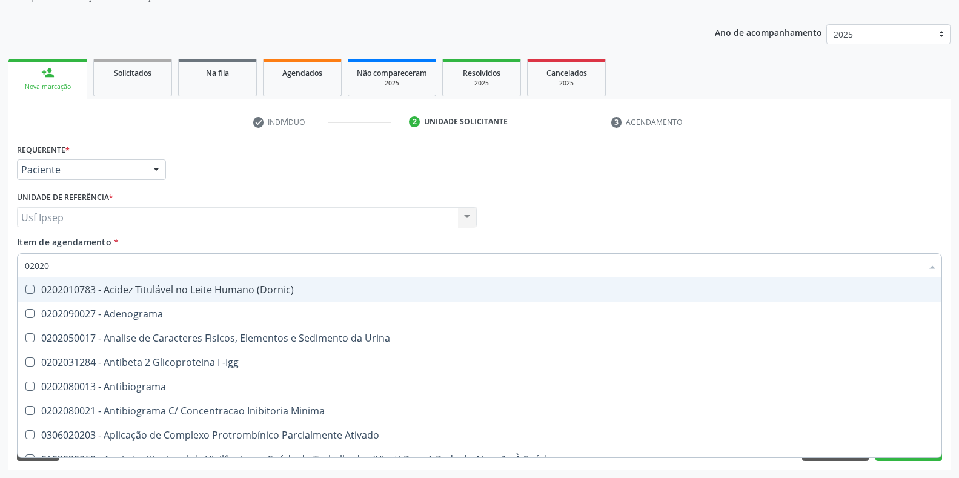
checkbox Urinarios "false"
checkbox Pallidum "false"
checkbox Hematocrito "false"
checkbox Completo "true"
checkbox Pylori "false"
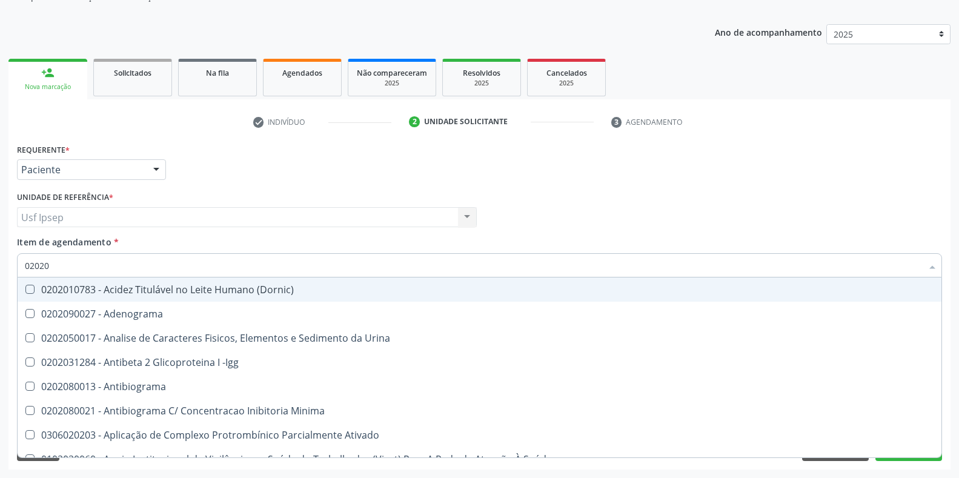
type input "020203"
checkbox Aminoacidos "true"
checkbox Urico "false"
type input "0202030"
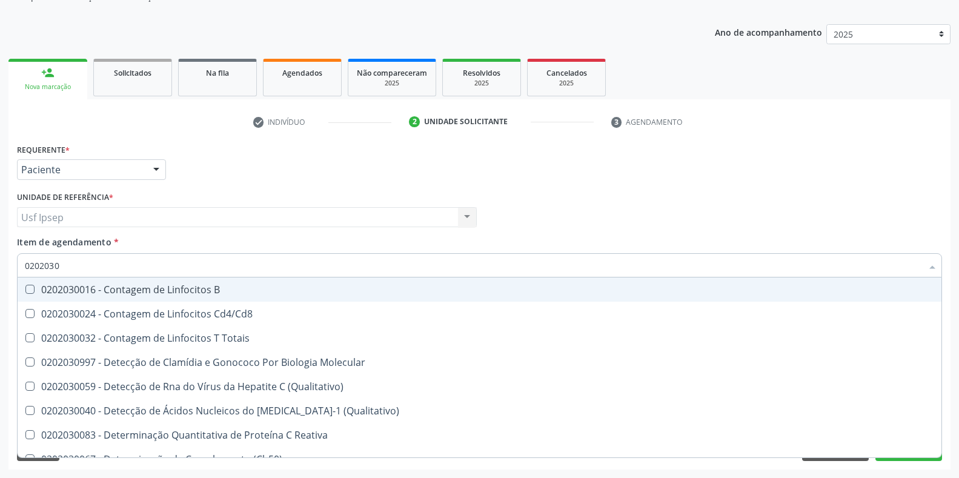
checkbox Antiglomerulo "false"
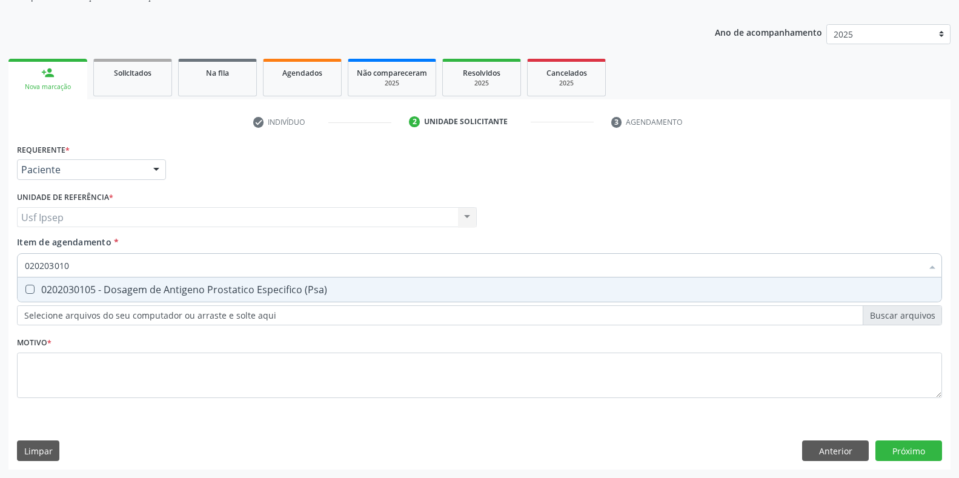
type input "0202030105"
click at [24, 289] on div at bounding box center [22, 290] width 9 height 10
checkbox \(Psa\) "true"
click at [73, 265] on input "0202030105" at bounding box center [474, 265] width 898 height 24
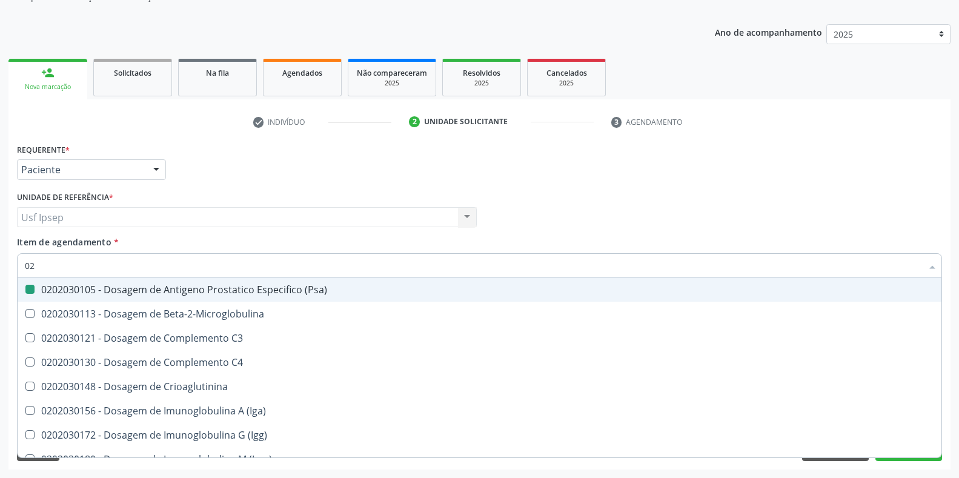
type input "0"
checkbox \(Psa\) "false"
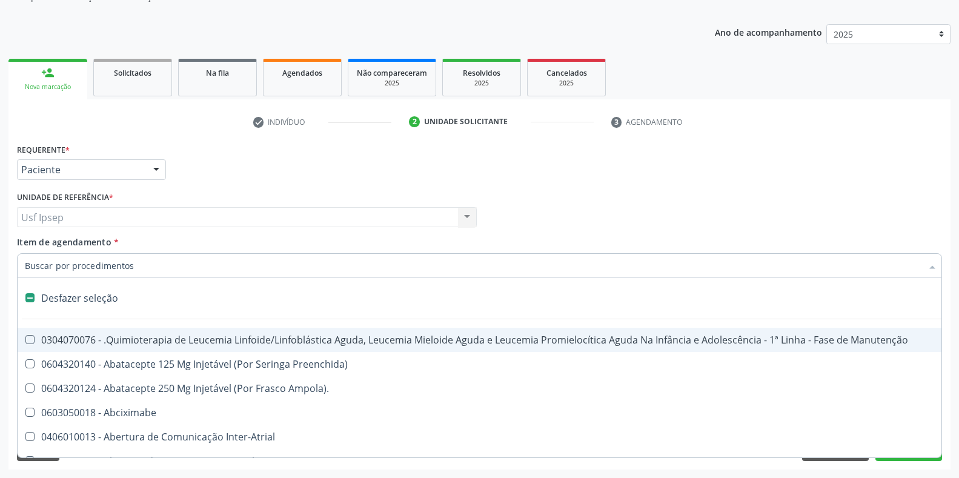
click at [28, 243] on span "Item de agendamento" at bounding box center [64, 242] width 95 height 12
click at [28, 253] on input "Item de agendamento *" at bounding box center [474, 265] width 898 height 24
checkbox Preenchida\) "true"
checkbox Ampola\)\ "true"
checkbox Abciximabe "true"
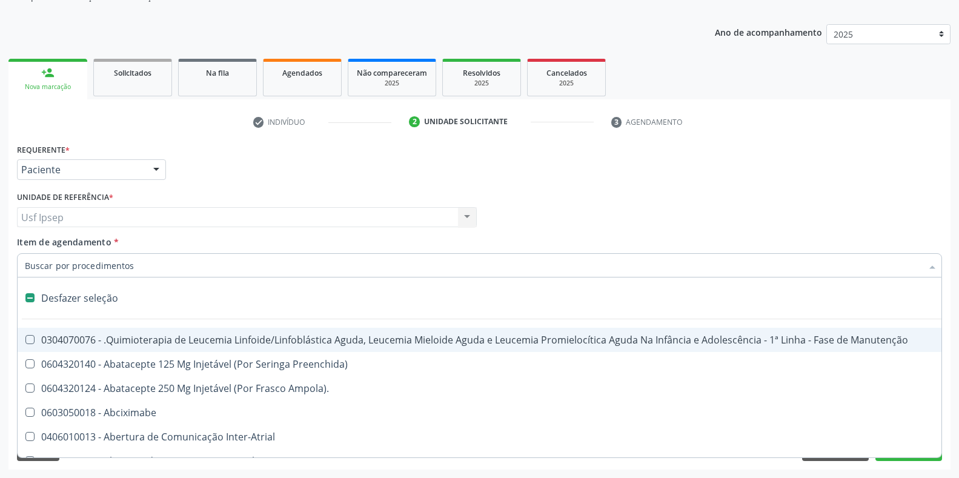
checkbox Inter-Atrial "true"
checkbox Valvar "true"
checkbox Adolescente\) "true"
checkbox Valvar "true"
checkbox Adolescente\) "true"
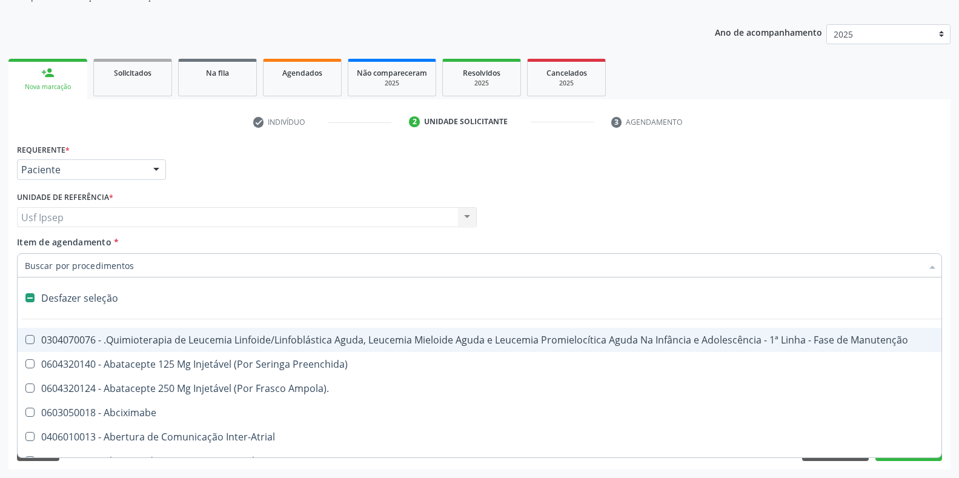
checkbox Paciente\) "true"
checkbox Dente\) "true"
checkbox Comprimido\) "true"
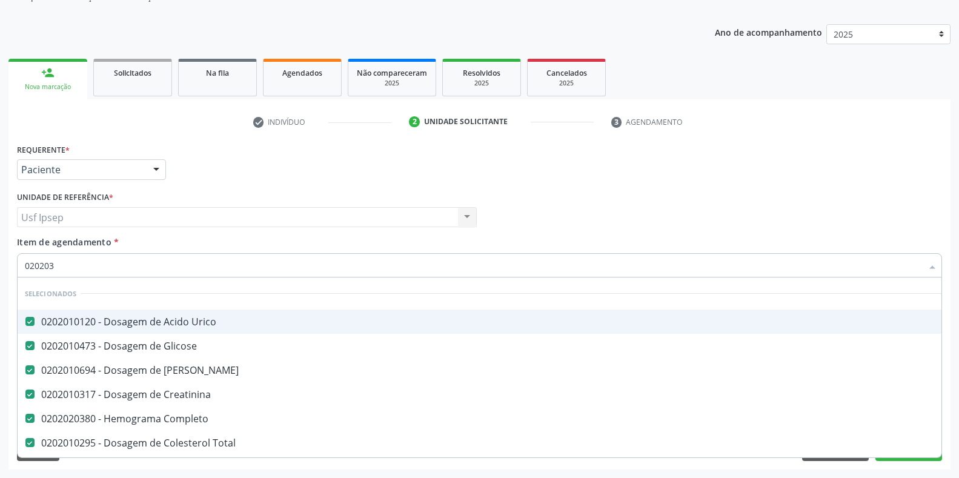
type input "0202030"
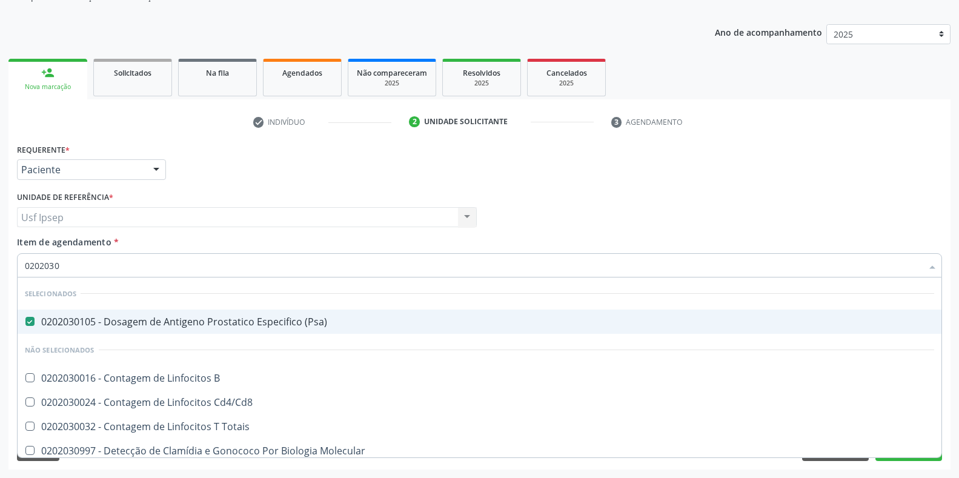
checkbox Cd4\/Cd8 "false"
checkbox Totais "false"
checkbox Molecular "false"
checkbox \(Qualitativo\) "false"
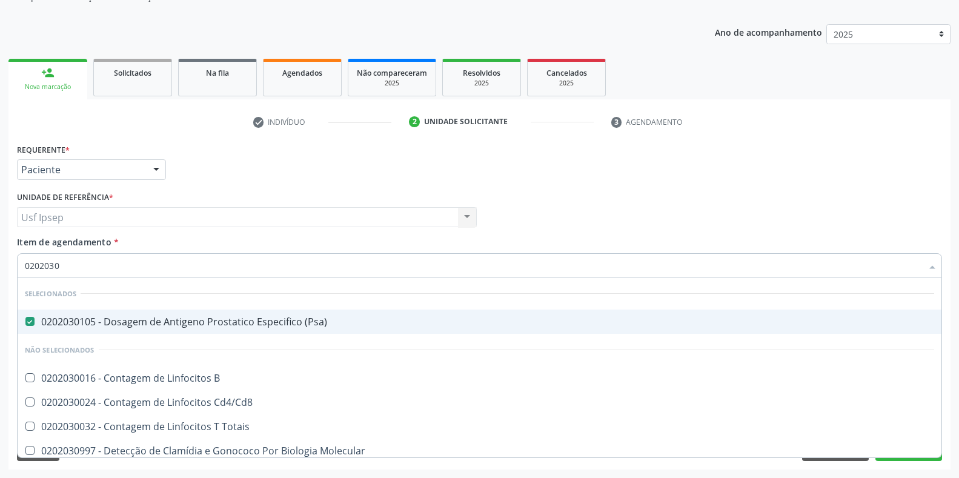
checkbox Reativa "false"
checkbox \(Ch50\) "false"
checkbox Reumatoide "false"
type input "02020302"
checkbox \(Psa\) "false"
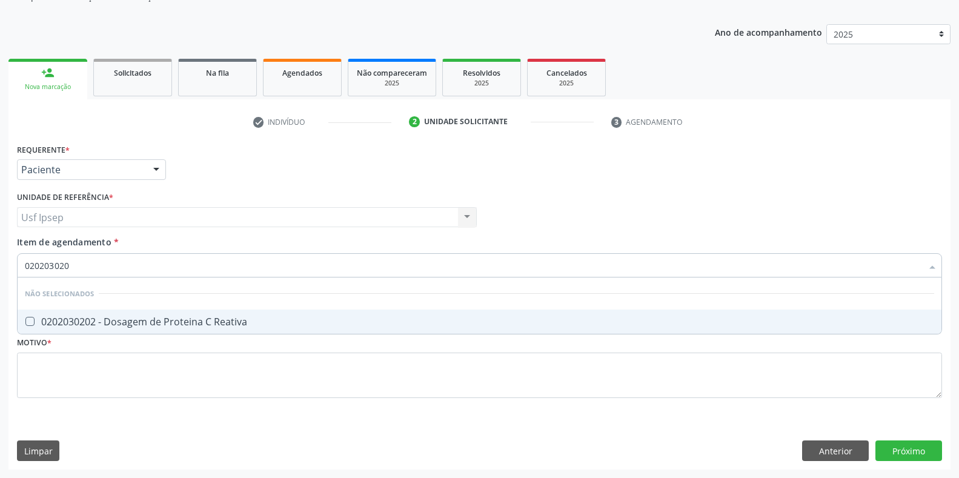
type input "0202030202"
click at [31, 321] on Reativa at bounding box center [29, 321] width 9 height 9
click at [25, 321] on Reativa "checkbox" at bounding box center [22, 322] width 8 height 8
checkbox Reativa "true"
click at [76, 265] on input "0202030202" at bounding box center [474, 265] width 898 height 24
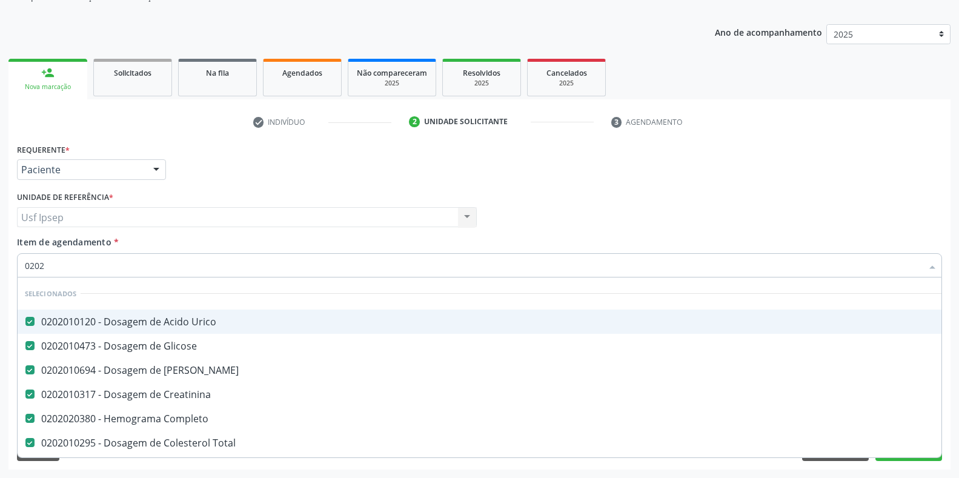
type input "02020"
checkbox Reativa "true"
checkbox Triptofano "false"
type input "0202020"
checkbox Ureia "false"
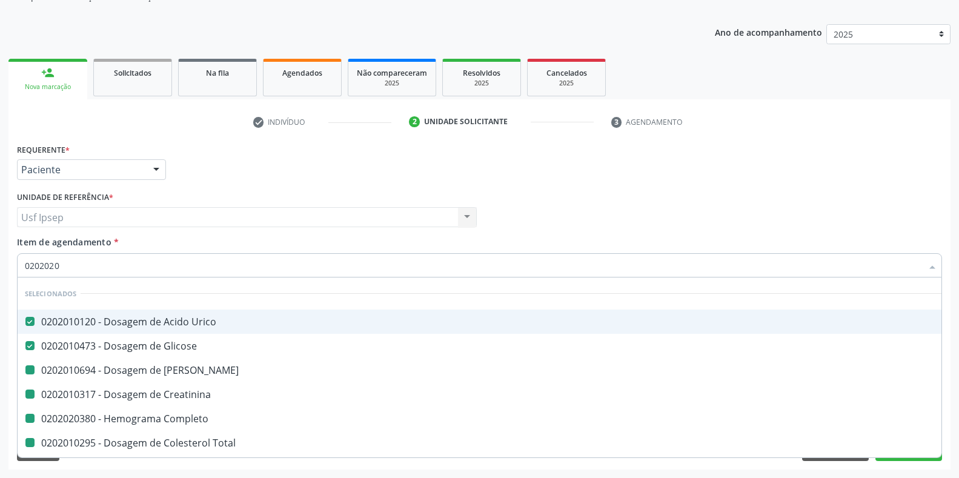
checkbox Creatinina "false"
checkbox Completo "false"
checkbox Total "false"
checkbox \(Tgo\) "false"
checkbox \(Tgp\) "false"
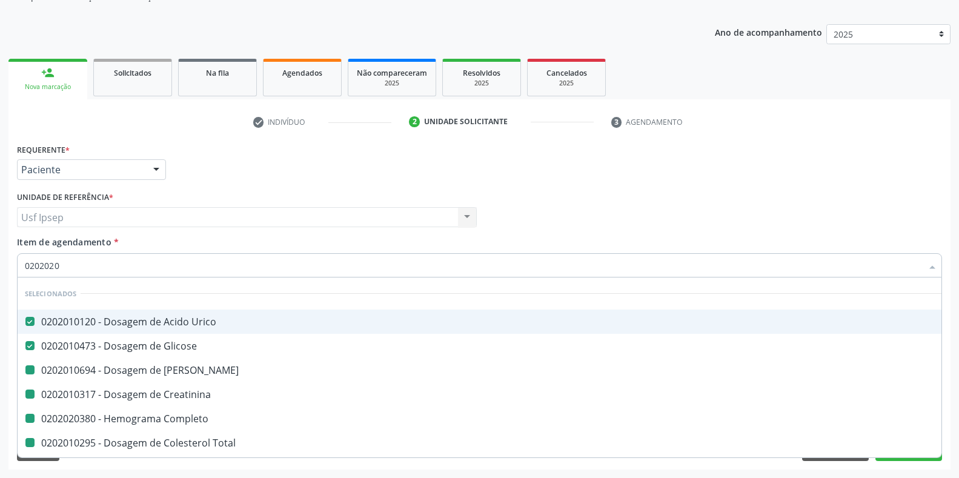
checkbox Triglicerideos "false"
checkbox Glicosilada "false"
checkbox \(Psa\) "false"
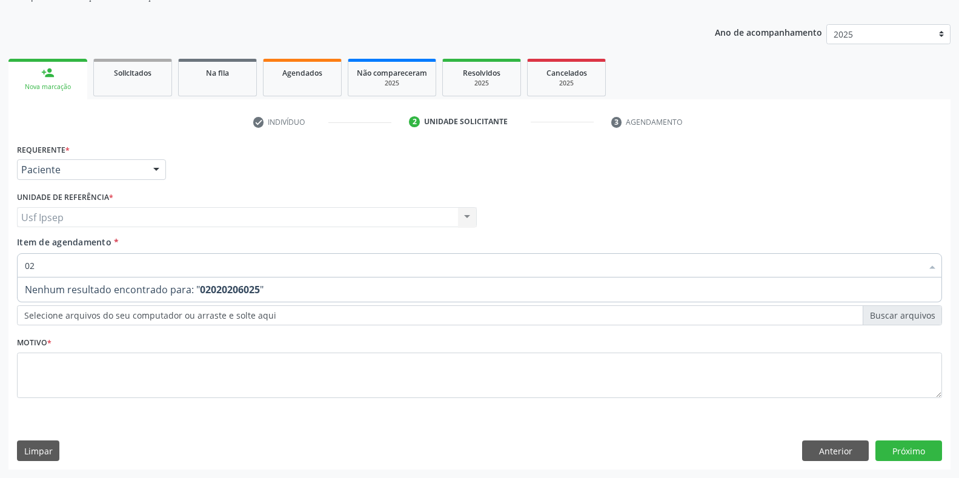
type input "0"
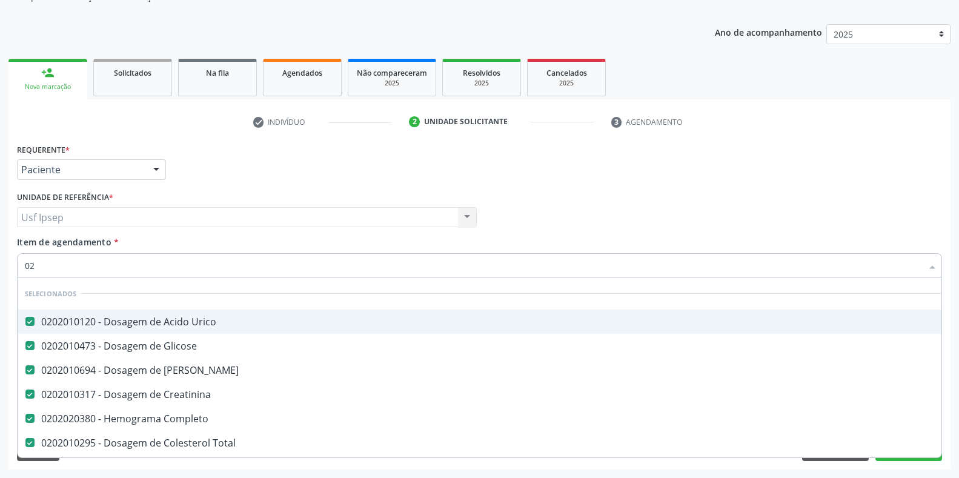
type input "020"
checkbox Reativa "true"
checkbox Veste "false"
type input "02020"
checkbox Etc\) "true"
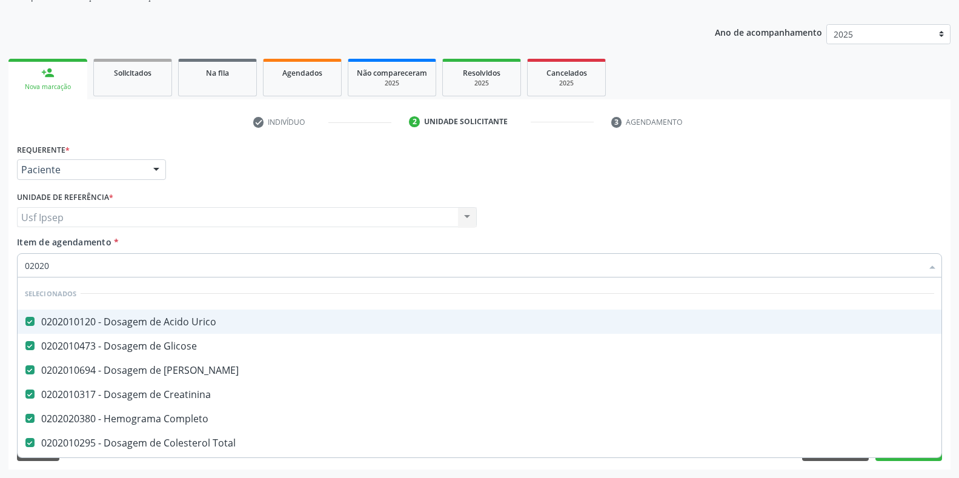
checkbox \(Liquido\) "false"
type input "020206"
checkbox Urico "false"
checkbox Glicose "false"
checkbox Ureia "false"
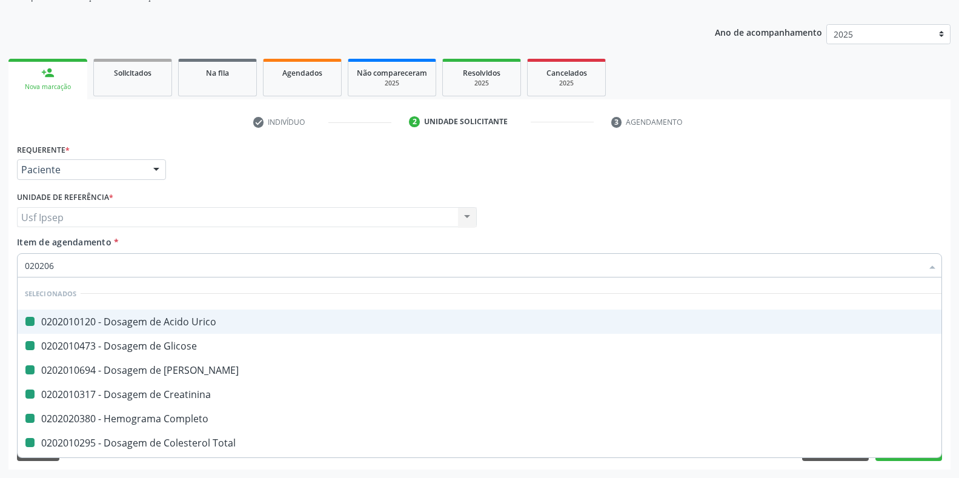
checkbox Creatinina "false"
checkbox Completo "false"
checkbox Total "false"
checkbox \(Tgo\) "false"
checkbox \(Tgp\) "false"
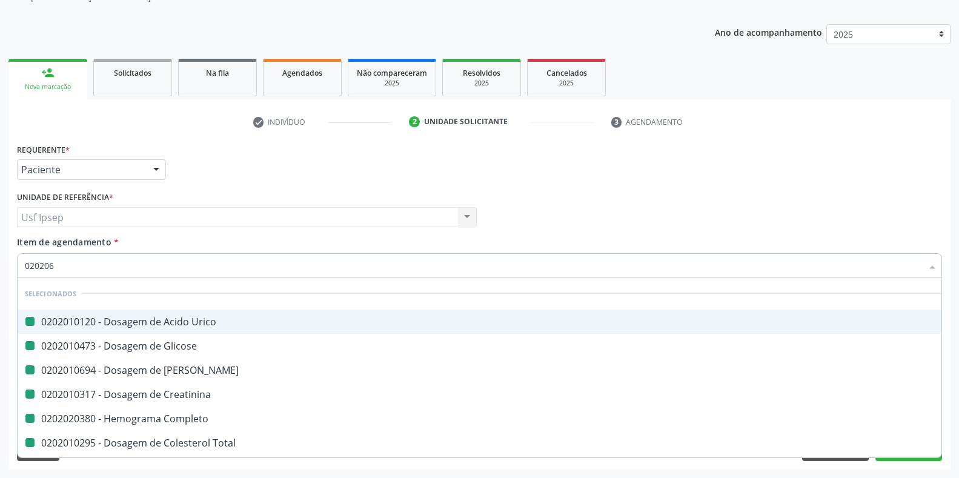
checkbox Triglicerideos "false"
checkbox Glicosilada "false"
checkbox \(Psa\) "false"
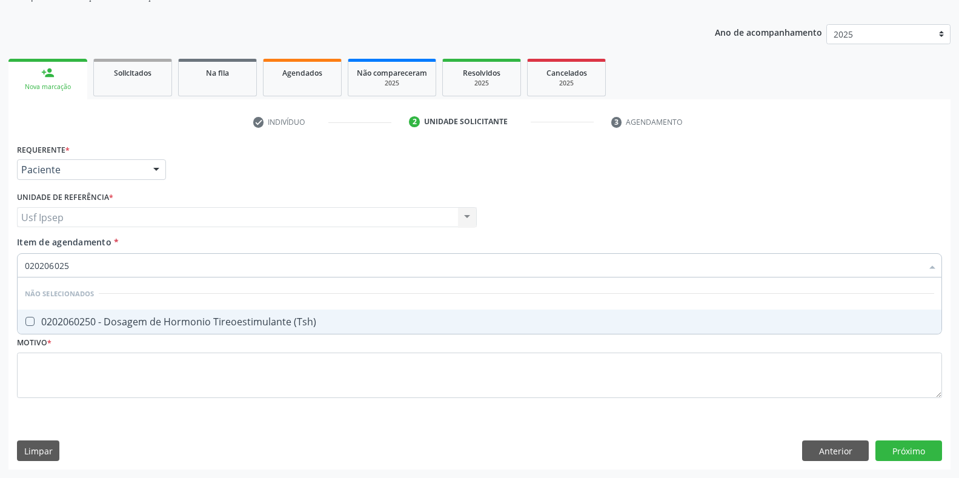
type input "0202060250"
click at [27, 322] on \(Tsh\) at bounding box center [29, 321] width 9 height 9
click at [25, 322] on \(Tsh\) "checkbox" at bounding box center [22, 322] width 8 height 8
checkbox \(Tsh\) "true"
click at [74, 265] on input "0202060250" at bounding box center [474, 265] width 898 height 24
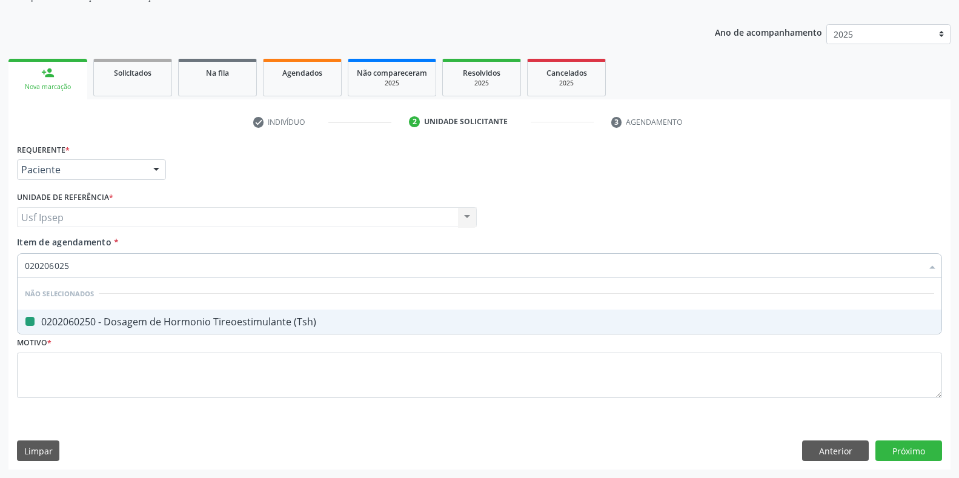
type input "02020602"
checkbox \(Tsh\) "false"
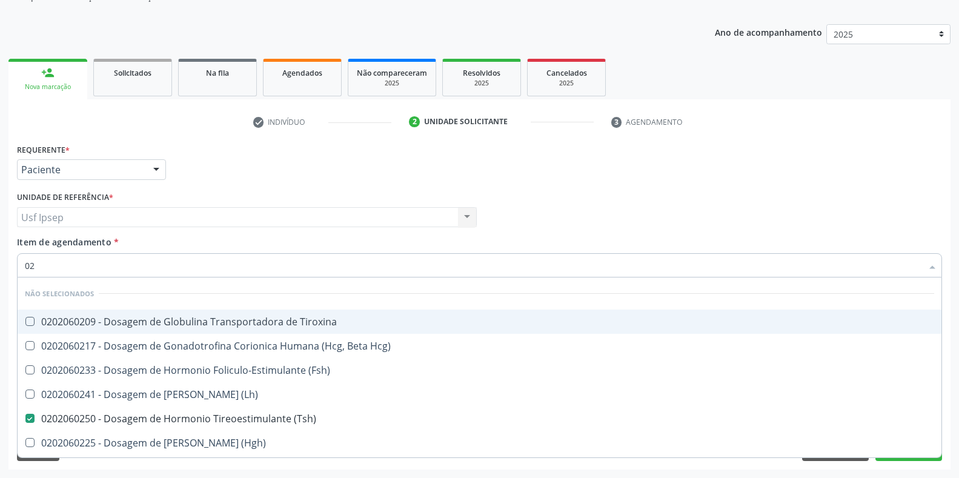
type input "0"
checkbox Tiroxina "true"
checkbox Hcg\) "true"
checkbox \(Fsh\) "true"
checkbox \(Lh\) "true"
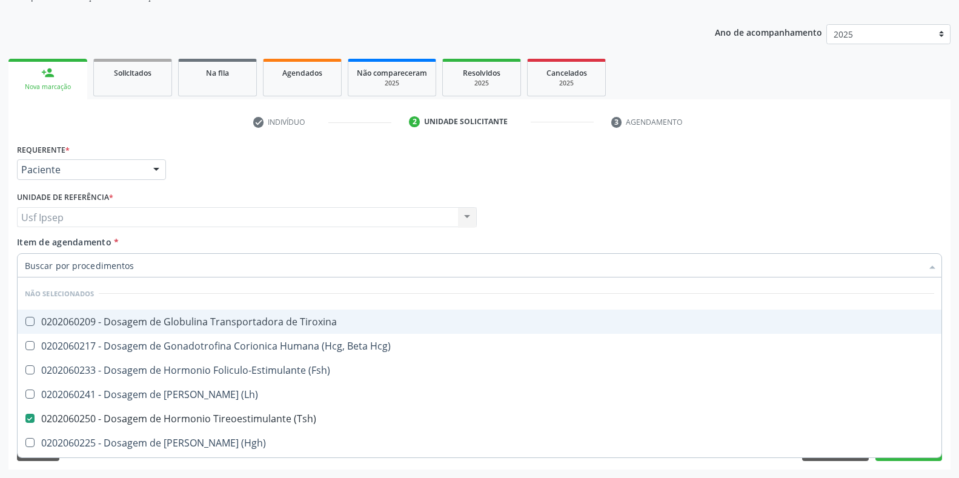
checkbox \(Tsh\) "true"
checkbox \(Hgh\) "true"
checkbox Insulina "true"
checkbox Paratormonio "true"
checkbox C "true"
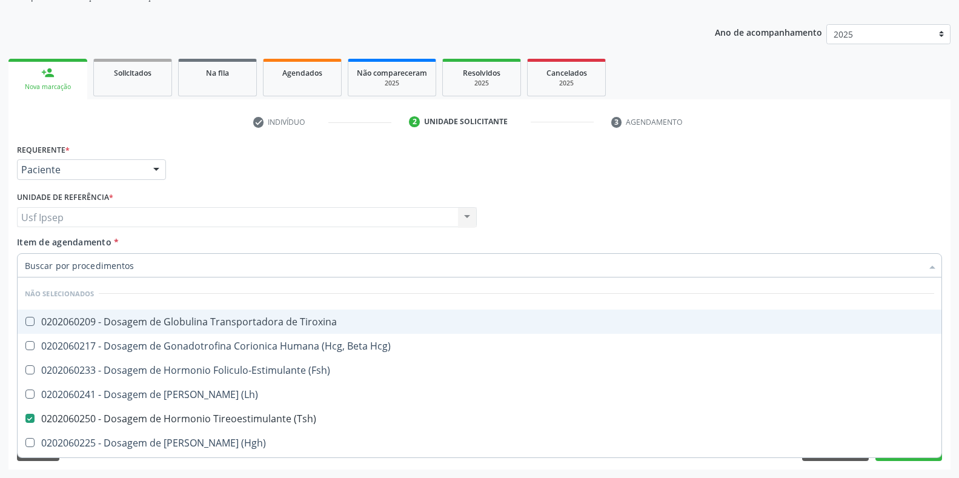
checkbox Progesterona "true"
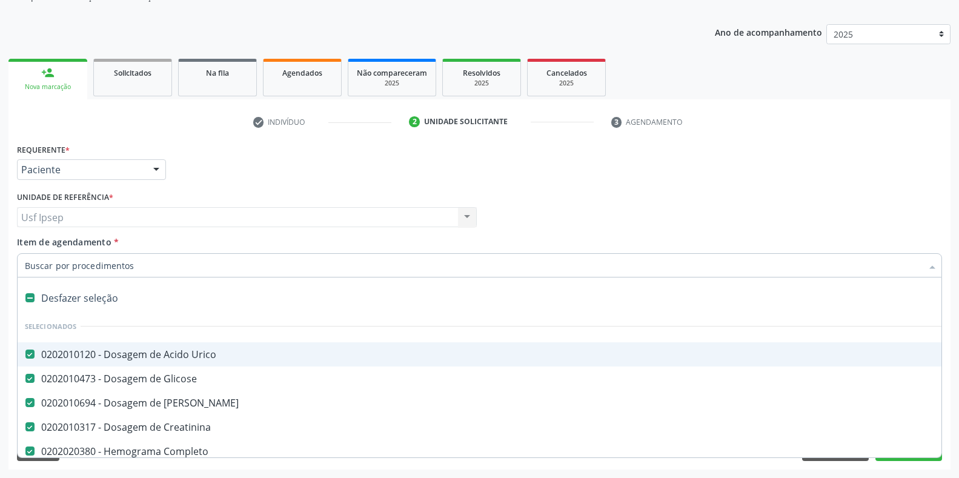
click at [29, 261] on input "Item de agendamento *" at bounding box center [474, 265] width 898 height 24
type input "020"
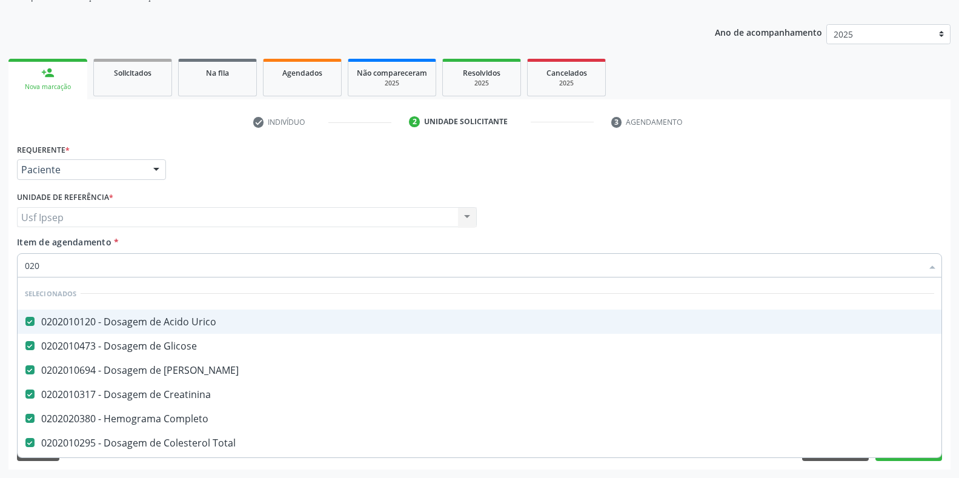
checkbox \(Tsh\) "true"
checkbox Reativa "true"
checkbox Monofocal "false"
checkbox Veste "false"
type input "02020"
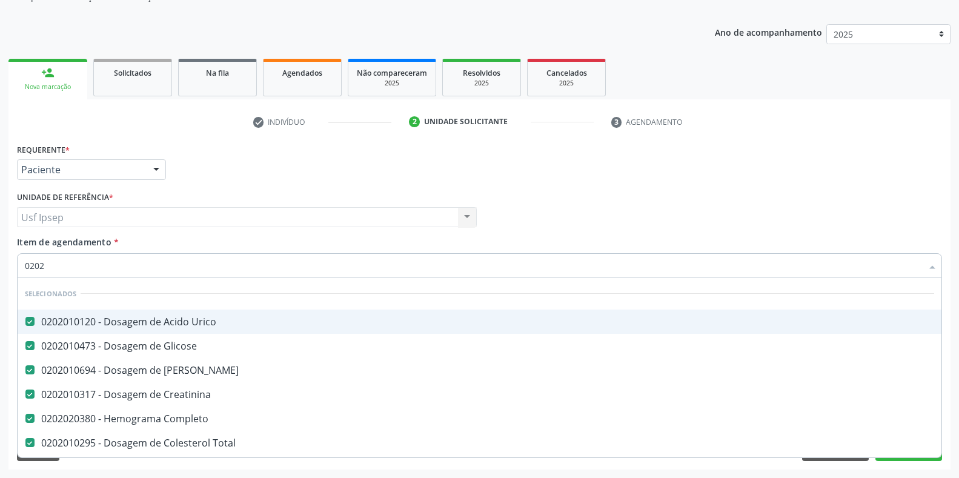
checkbox \(Broncofibroscopia\) "true"
checkbox Venosa "false"
checkbox Etc\) "true"
checkbox \(Liquido\) "false"
type input "020206"
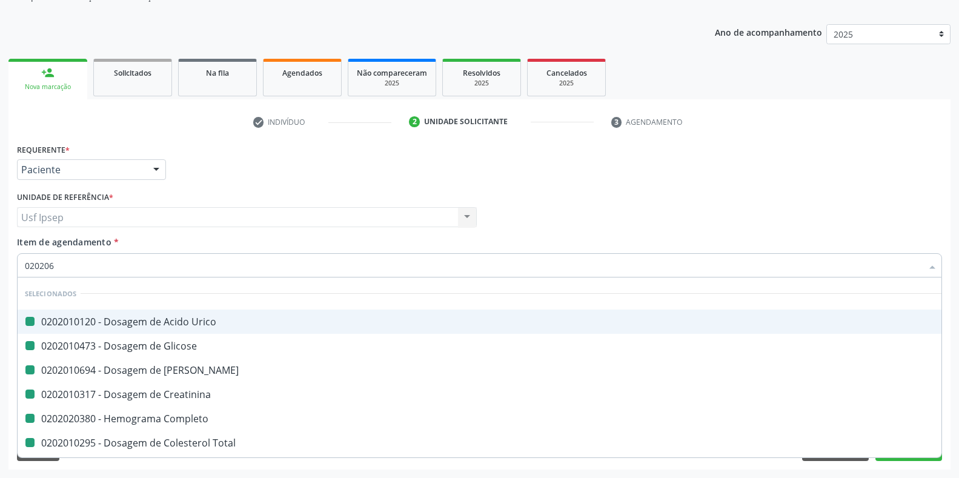
checkbox Urico "false"
checkbox Glicose "false"
checkbox Ureia "false"
checkbox Creatinina "false"
checkbox Completo "false"
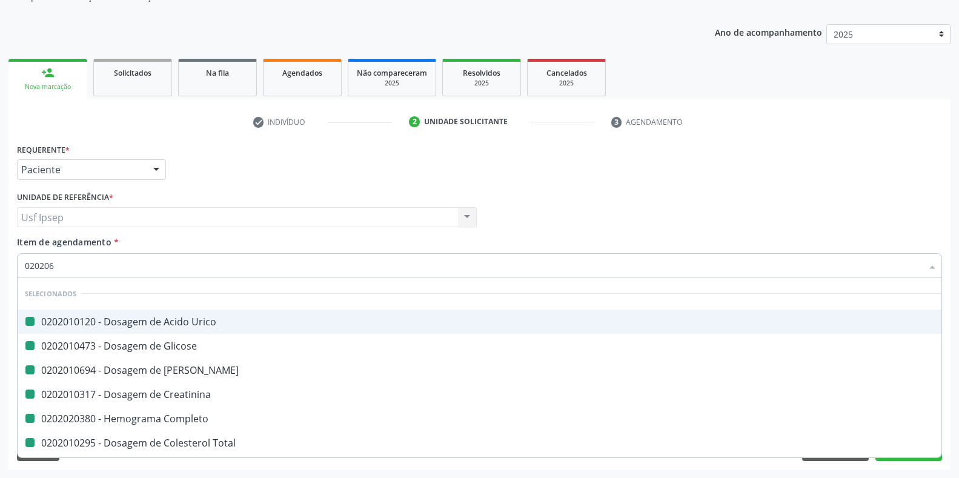
checkbox Total "false"
checkbox \(Tgo\) "false"
checkbox \(Tgp\) "false"
checkbox Triglicerideos "false"
checkbox Glicosilada "false"
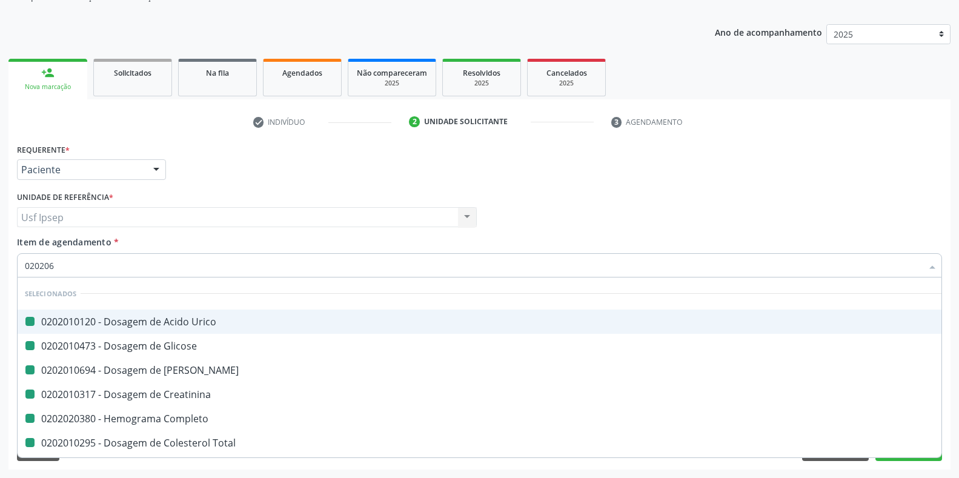
checkbox \(Psa\) "false"
checkbox Trabalhador "true"
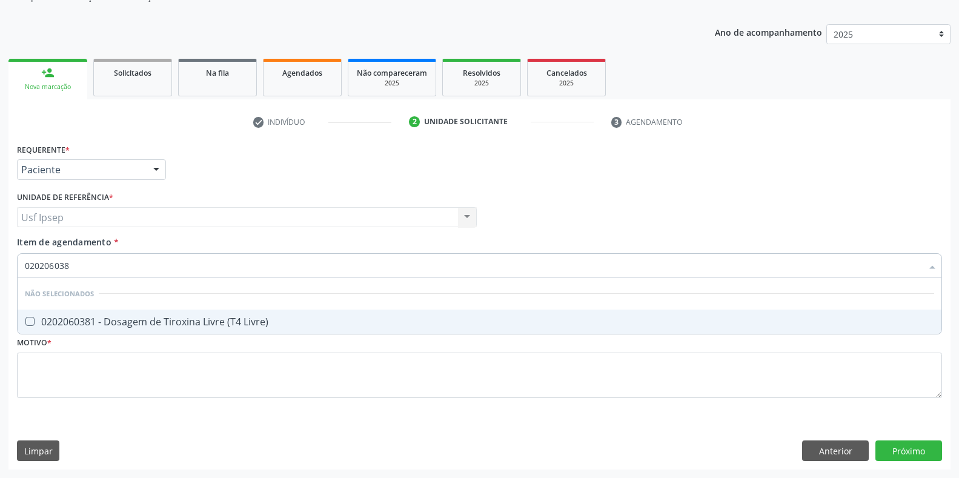
type input "0202060381"
click at [30, 321] on Livre\) at bounding box center [29, 321] width 9 height 9
click at [25, 321] on Livre\) "checkbox" at bounding box center [22, 322] width 8 height 8
checkbox Livre\) "true"
click at [73, 267] on input "0202060381" at bounding box center [474, 265] width 898 height 24
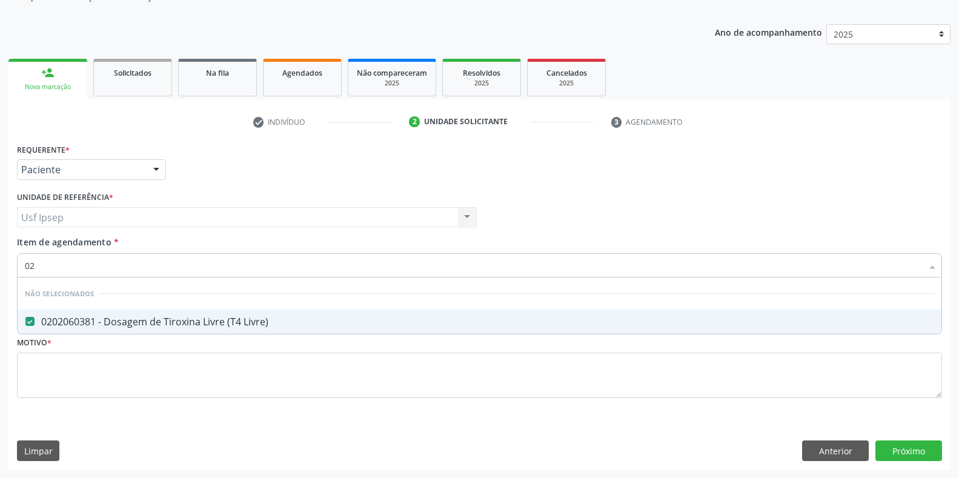
type input "0"
checkbox Livre\) "true"
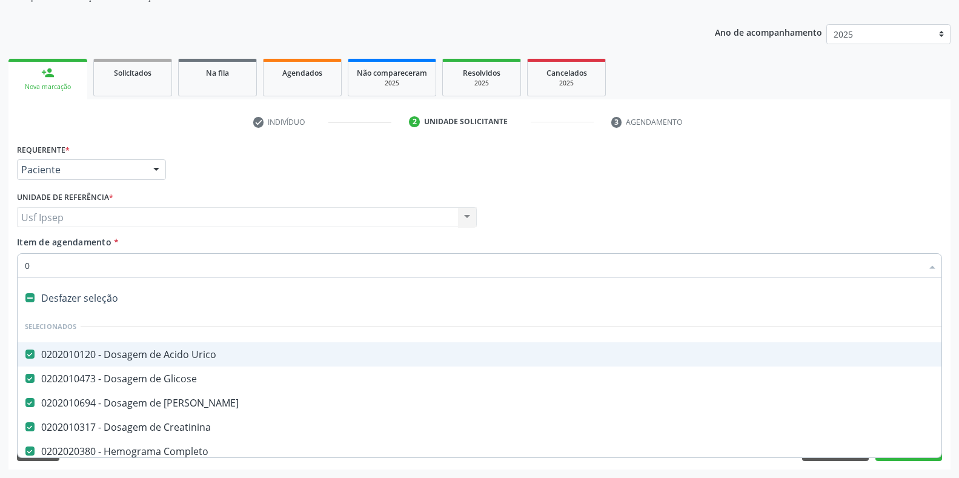
type input "02"
checkbox Dentística "true"
checkbox Cistometro "true"
checkbox Comprimido\) "true"
type input "020"
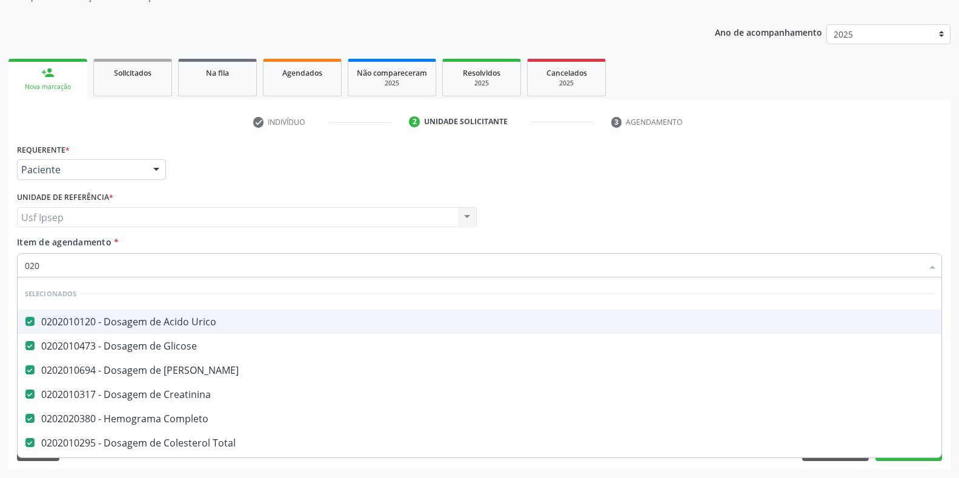
checkbox \(Tsh\) "true"
checkbox Reativa "true"
checkbox Livre\) "true"
checkbox Monofocal "false"
checkbox Veste "false"
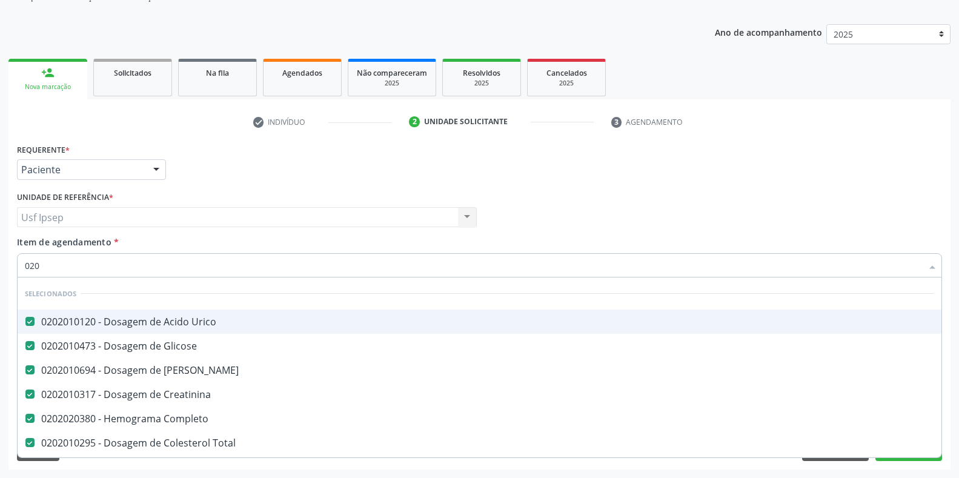
checkbox Semana\) "false"
type input "02020"
checkbox \(Broncofibroscopia\) "true"
checkbox Venosa "false"
checkbox Etc\) "true"
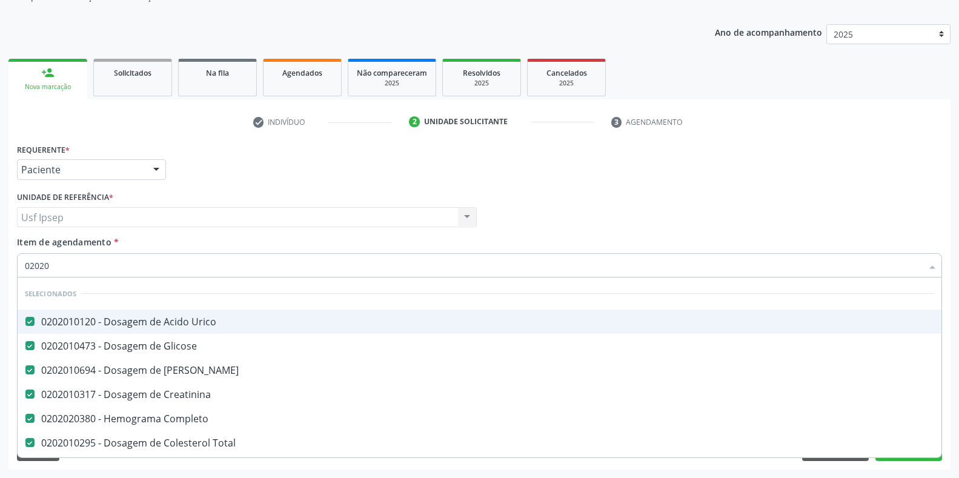
checkbox Antibiotico "true"
checkbox \(Liquido\) "false"
checkbox \(Bilateral\) "false"
type input "020205"
checkbox Urico "false"
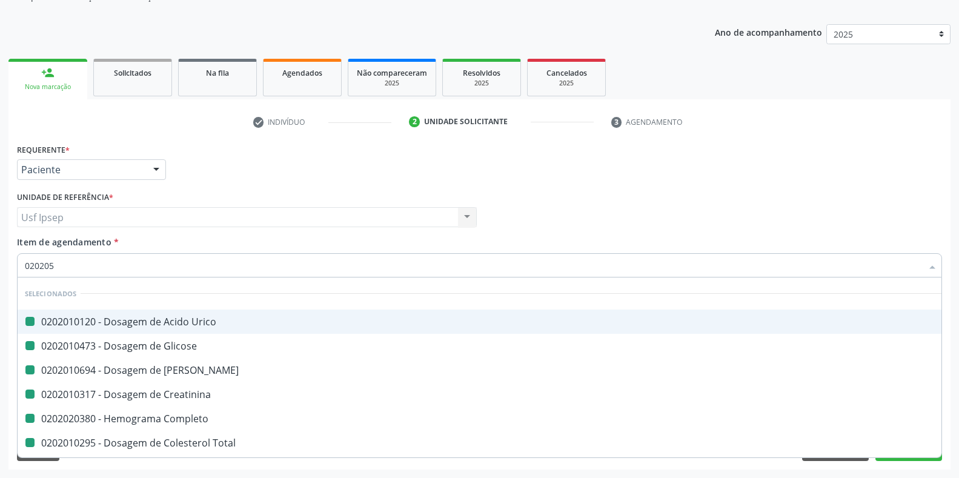
checkbox Glicose "false"
checkbox Ureia "false"
checkbox Creatinina "false"
checkbox Completo "false"
checkbox Total "false"
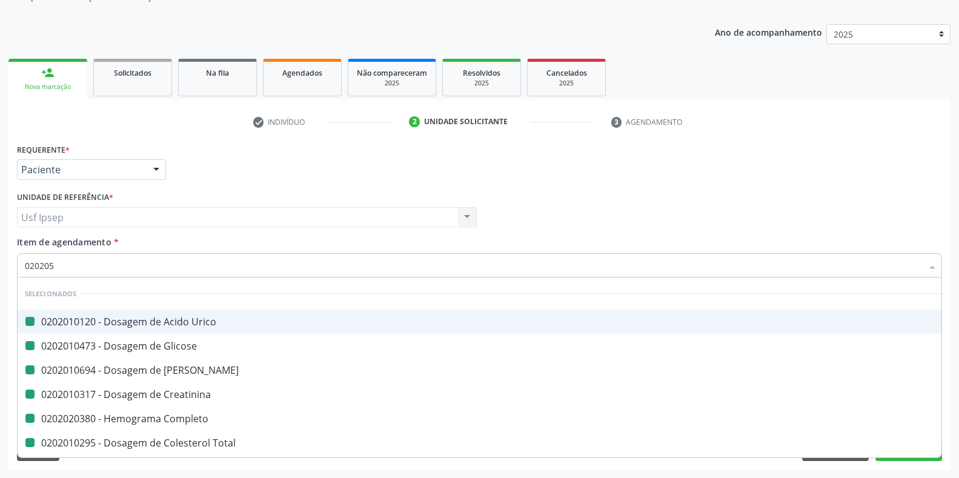
checkbox \(Tgo\) "false"
checkbox \(Tgp\) "false"
checkbox Triglicerideos "false"
checkbox Glicosilada "false"
checkbox \(Psa\) "false"
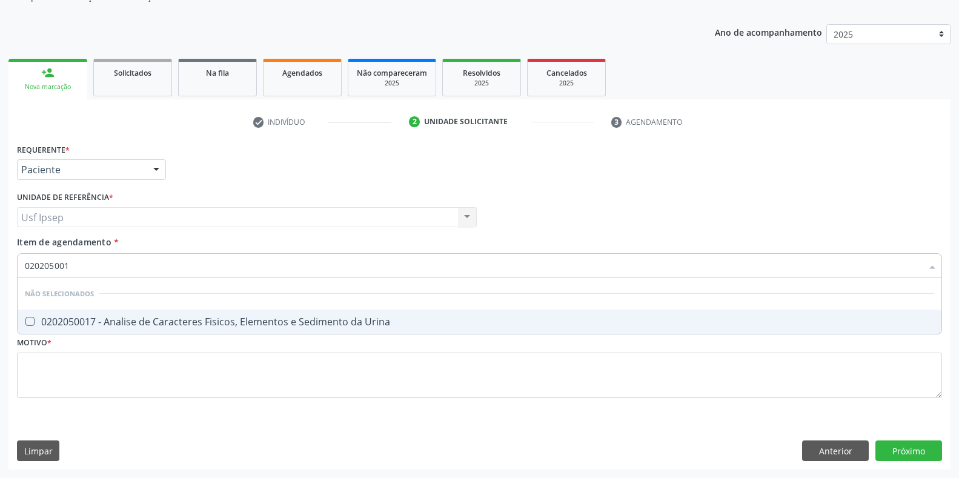
type input "0202050017"
click at [32, 316] on span "0202050017 - Analise de Caracteres Fisicos, Elementos e Sedimento da Urina" at bounding box center [480, 322] width 924 height 24
checkbox Urina "true"
click at [82, 269] on input "0202050017" at bounding box center [474, 265] width 898 height 24
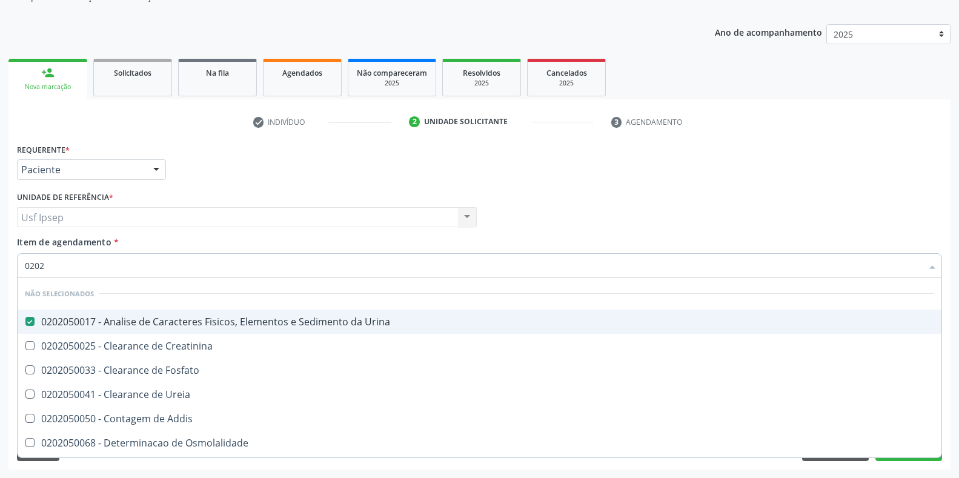
type input "020"
checkbox Creatinina "true"
checkbox Fosfato "true"
checkbox Ureia "true"
checkbox Addis "true"
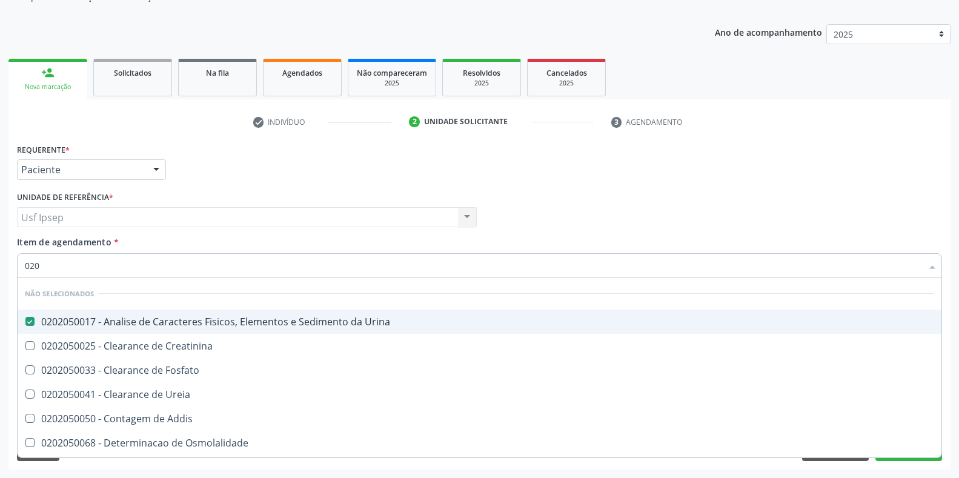
checkbox Osmolalidade "true"
checkbox Organicos "true"
checkbox Citrato "true"
checkbox Urina "true"
checkbox Oxalato "true"
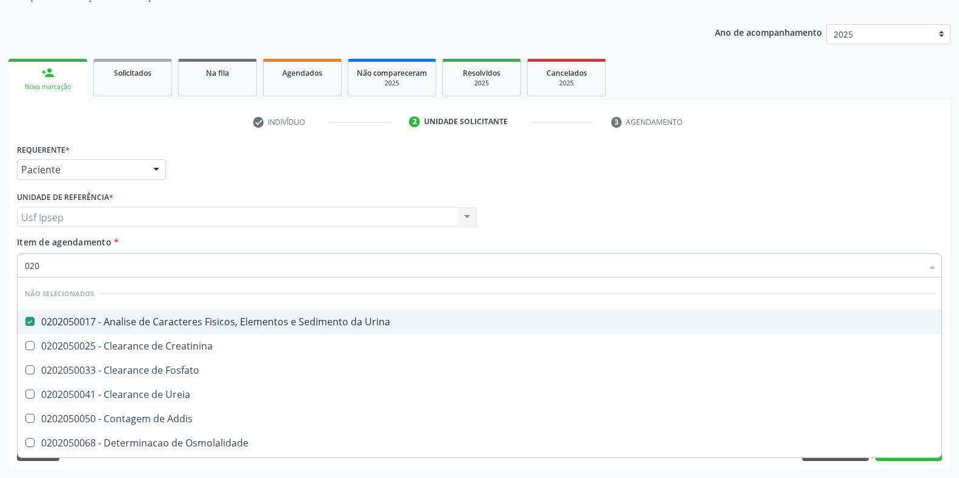
checkbox Funcional "true"
checkbox Delgada\) "false"
checkbox \(Tad\) "true"
click at [704, 172] on div "Requerente * Paciente Profissional de Saúde Paciente Nenhum resultado encontrad…" at bounding box center [480, 164] width 932 height 47
checkbox Dente\) "true"
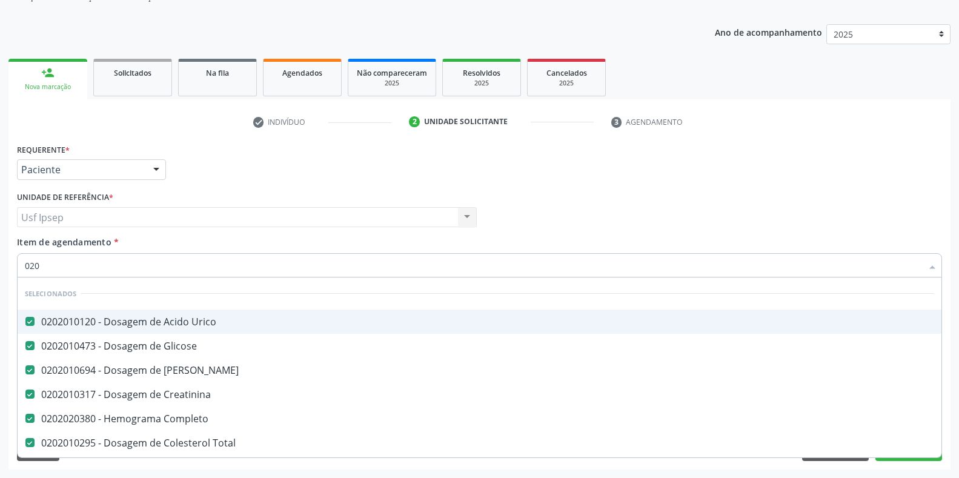
checkbox \(Dornic\) "true"
checkbox Capsula\) "true"
checkbox Urina "false"
checkbox \(Tsh\) "false"
checkbox Reativa "false"
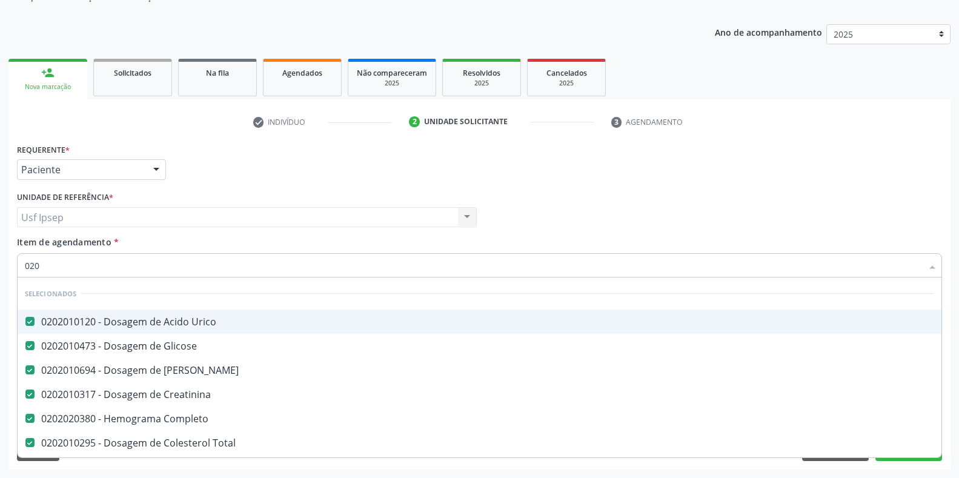
checkbox Livre\) "false"
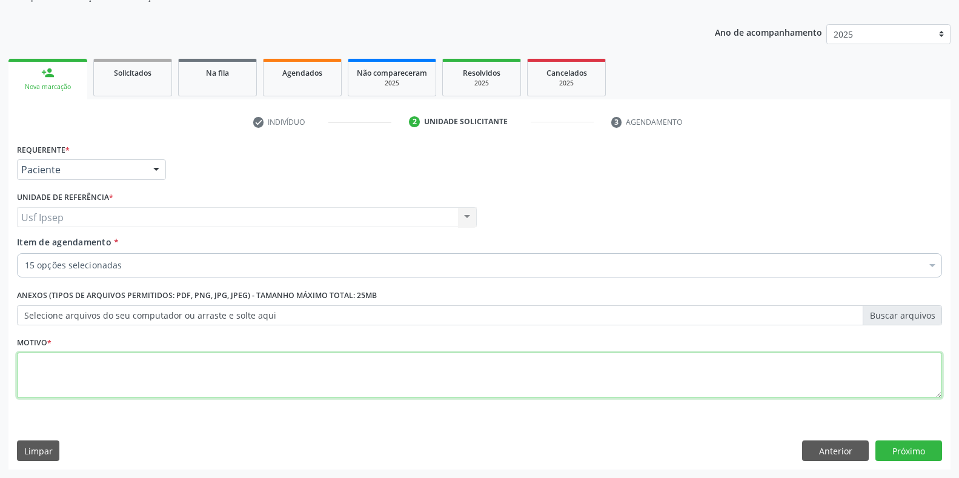
click at [31, 373] on textarea at bounding box center [480, 376] width 926 height 46
type textarea "1"
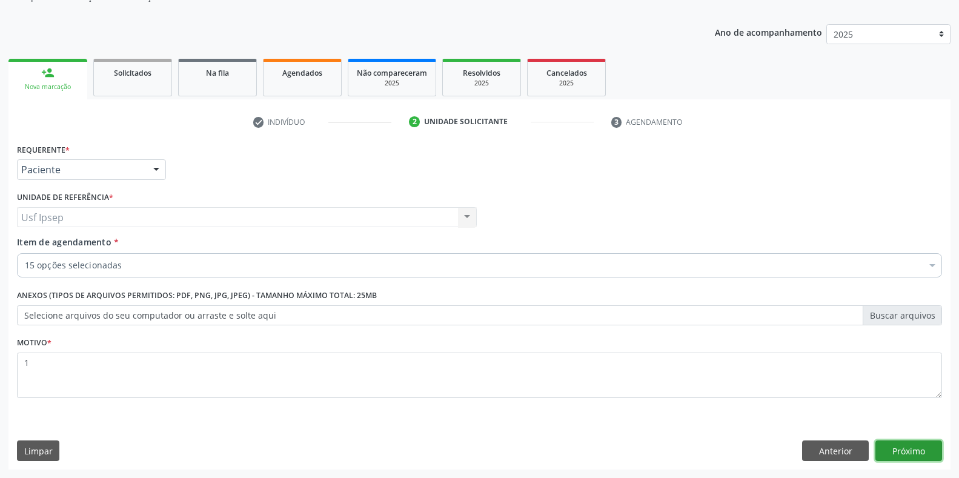
click at [907, 460] on button "Próximo" at bounding box center [909, 451] width 67 height 21
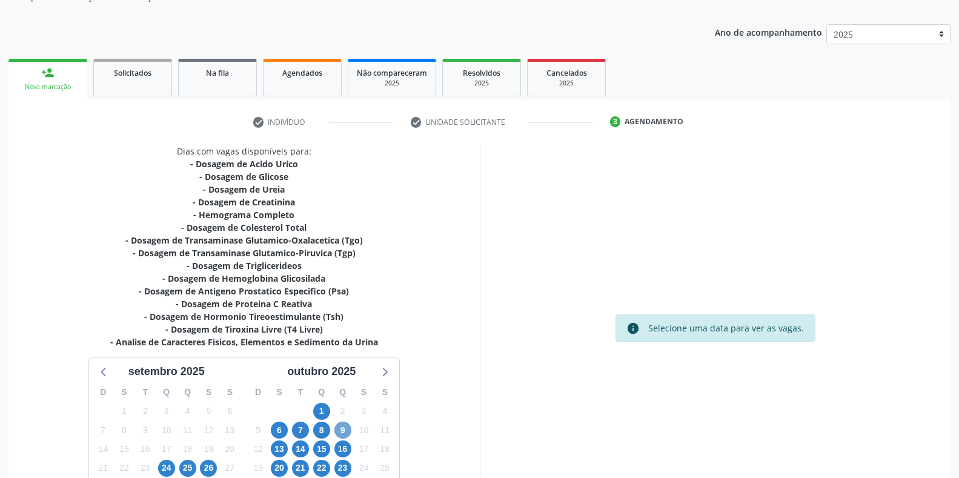
click at [345, 430] on span "9" at bounding box center [343, 430] width 17 height 17
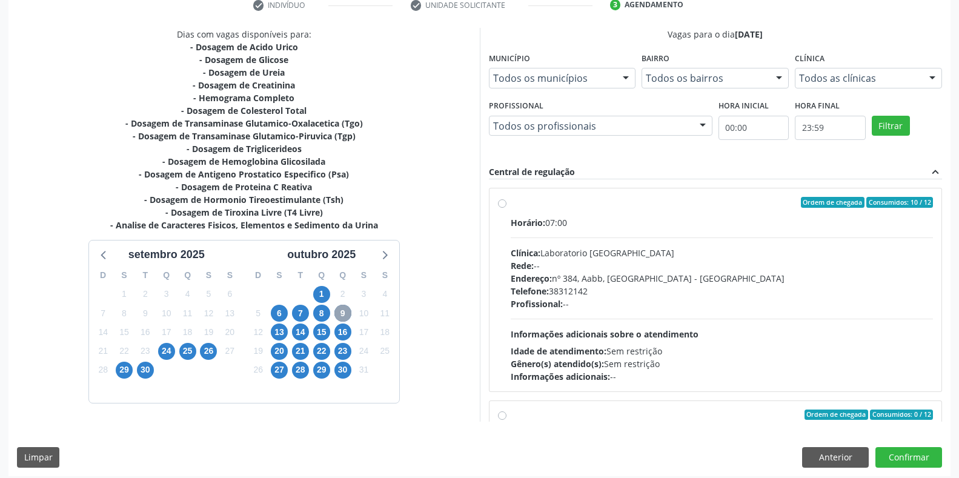
scroll to position [246, 0]
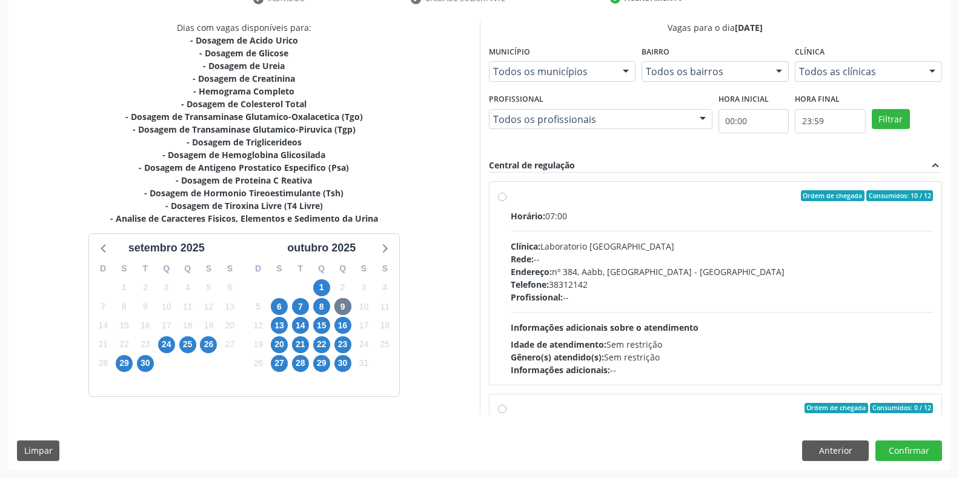
click at [511, 199] on label "Ordem de chegada Consumidos: 10 / 12 Horário: 07:00 Clínica: Laboratorio [GEOGR…" at bounding box center [722, 283] width 423 height 186
click at [503, 199] on input "Ordem de chegada Consumidos: 10 / 12 Horário: 07:00 Clínica: Laboratorio [GEOGR…" at bounding box center [502, 195] width 8 height 11
radio input "true"
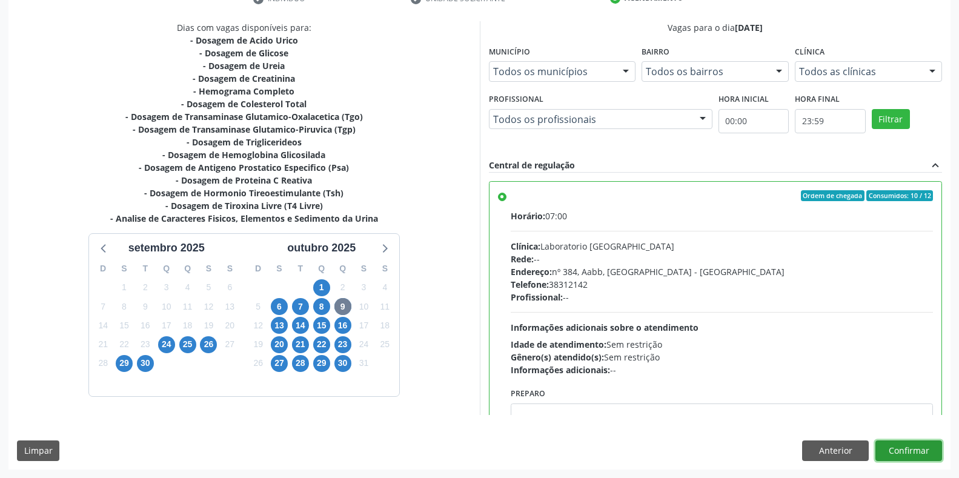
click at [910, 453] on button "Confirmar" at bounding box center [909, 451] width 67 height 21
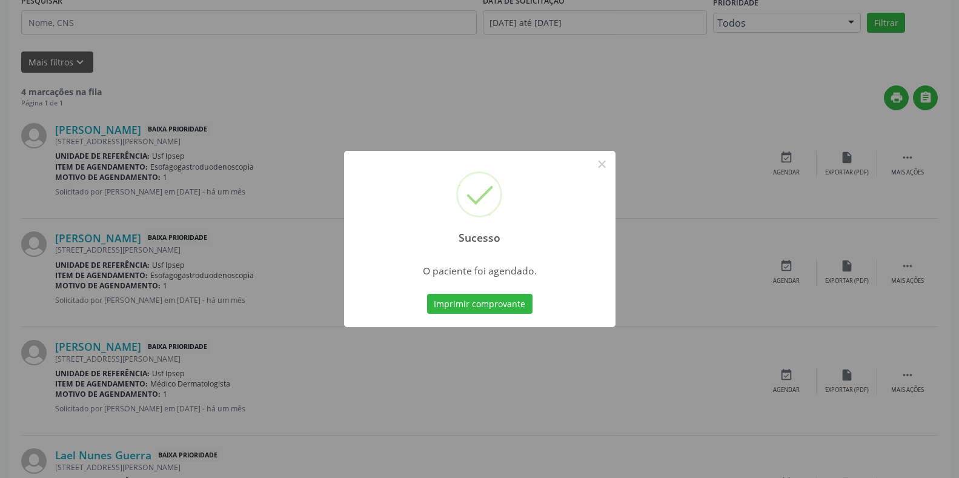
scroll to position [0, 0]
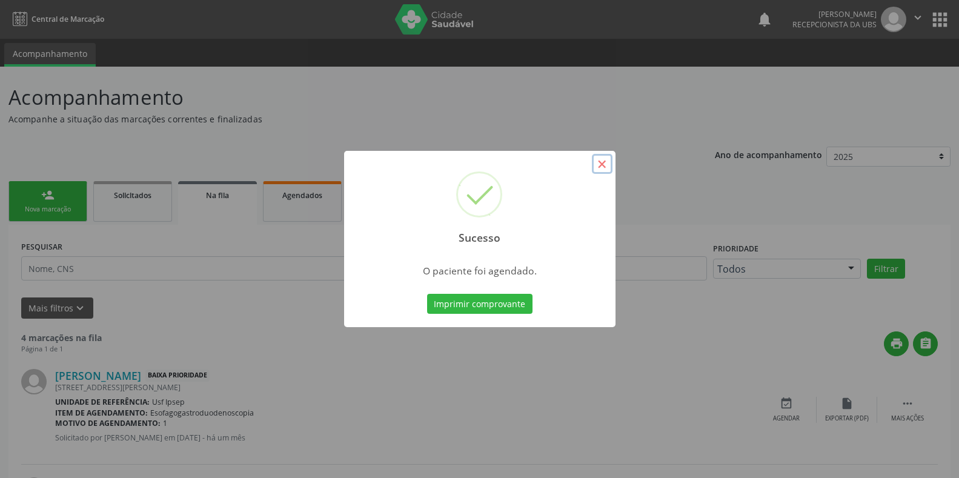
click at [602, 163] on button "×" at bounding box center [602, 164] width 21 height 21
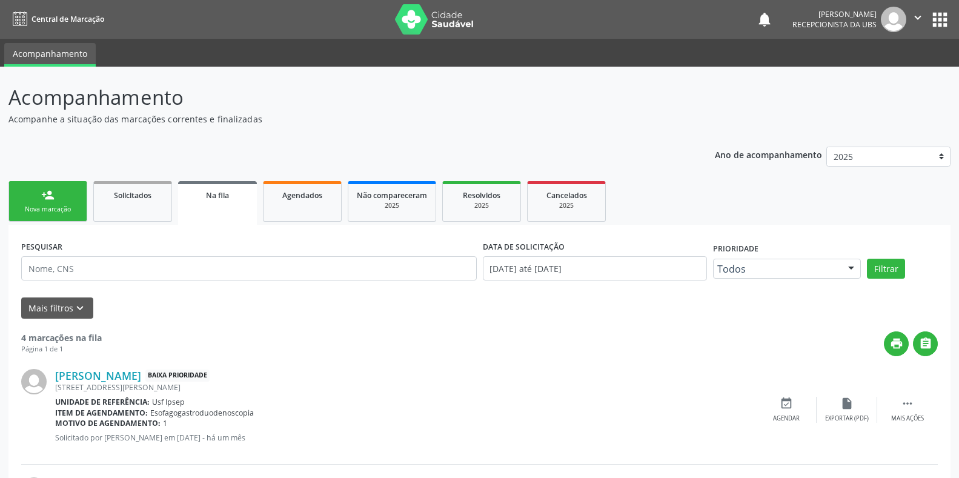
click at [49, 209] on div "Nova marcação" at bounding box center [48, 209] width 61 height 9
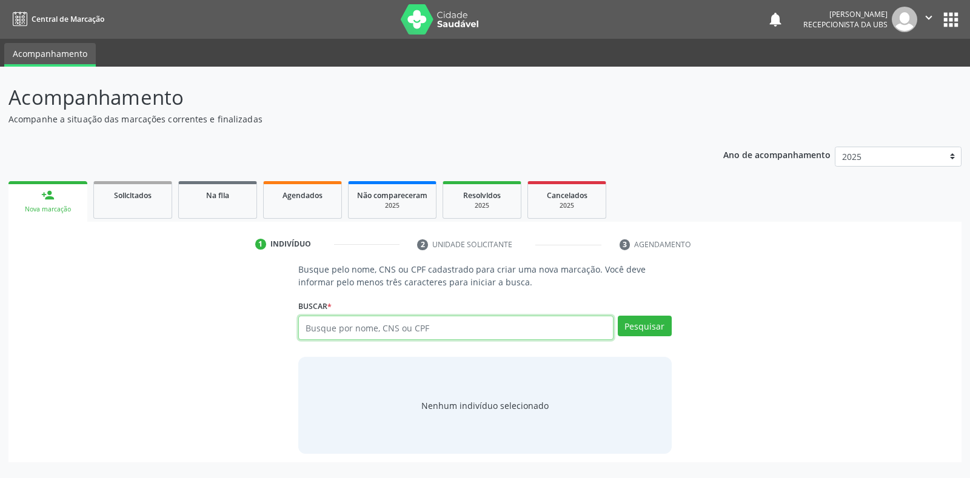
click at [321, 332] on input "text" at bounding box center [455, 328] width 315 height 24
click at [312, 327] on input "text" at bounding box center [455, 328] width 315 height 24
type input "7090009897183912"
click at [658, 329] on button "Pesquisar" at bounding box center [645, 326] width 54 height 21
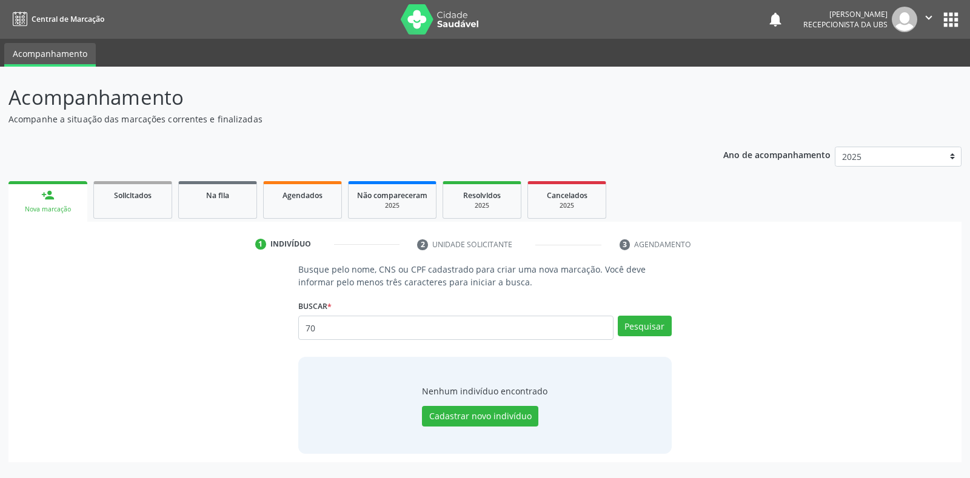
type input "7"
type input "01459313402"
click at [633, 329] on button "Pesquisar" at bounding box center [645, 326] width 54 height 21
type input "01459313402"
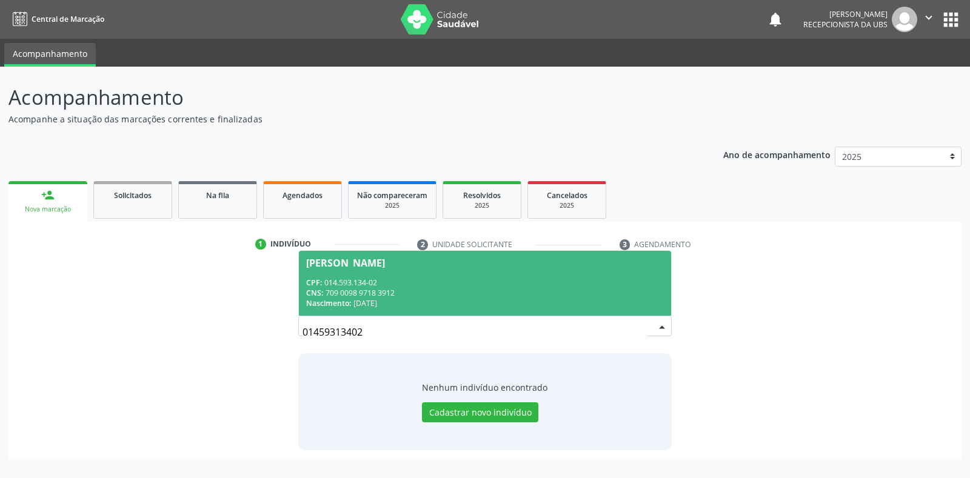
click at [337, 265] on div "[PERSON_NAME]" at bounding box center [345, 263] width 79 height 10
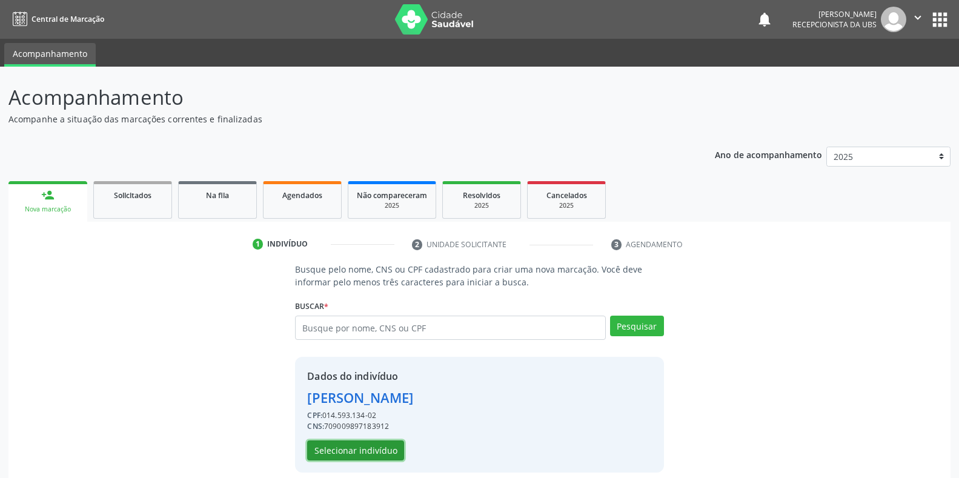
click at [345, 453] on button "Selecionar indivíduo" at bounding box center [355, 451] width 97 height 21
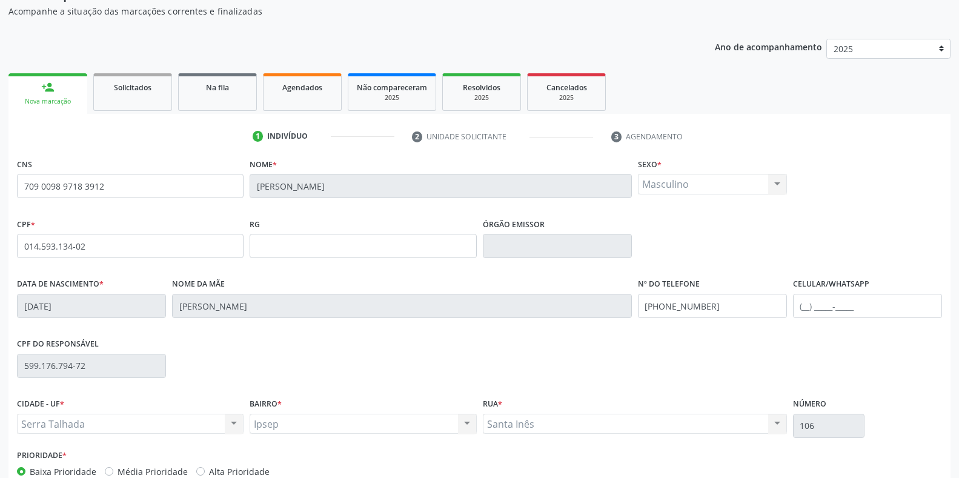
scroll to position [179, 0]
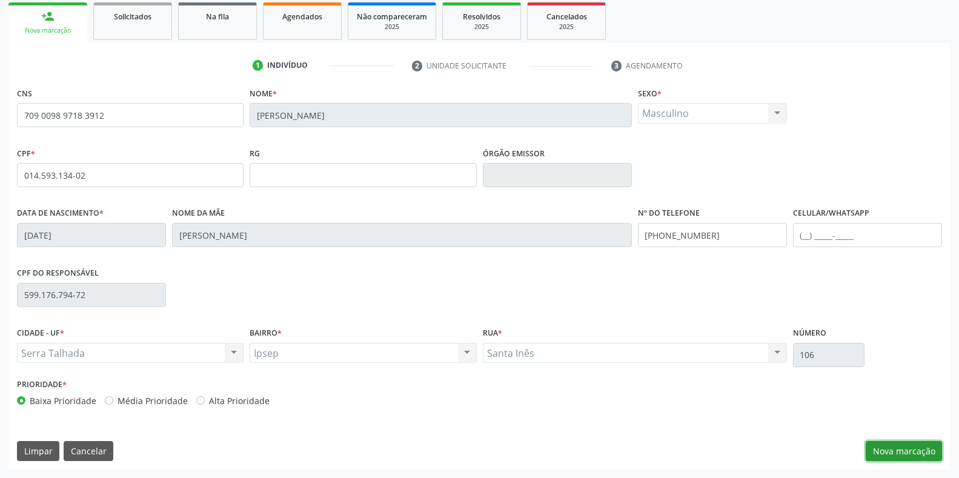
click at [893, 459] on button "Nova marcação" at bounding box center [904, 451] width 76 height 21
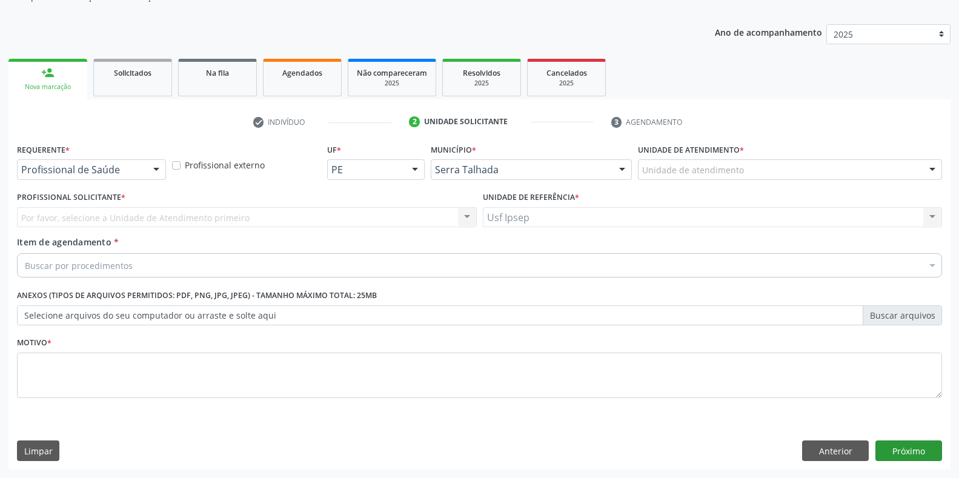
scroll to position [122, 0]
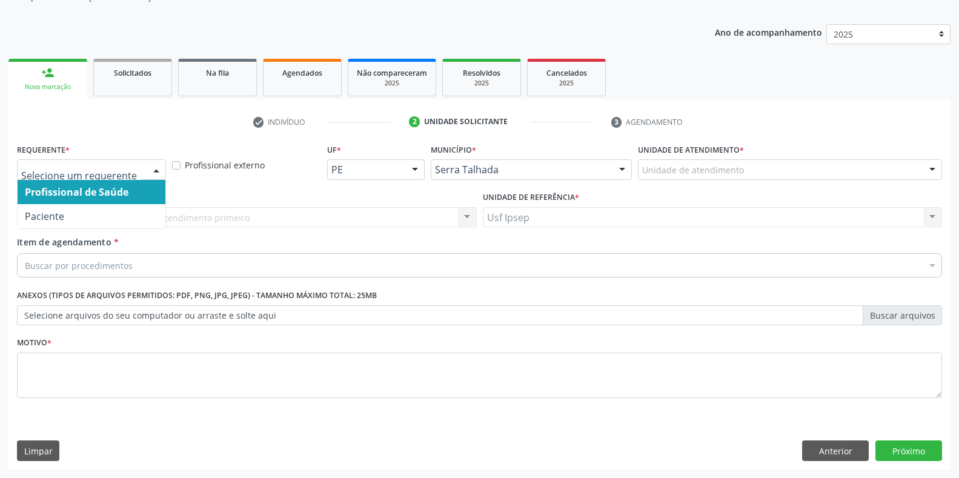
click at [158, 169] on div at bounding box center [156, 170] width 18 height 21
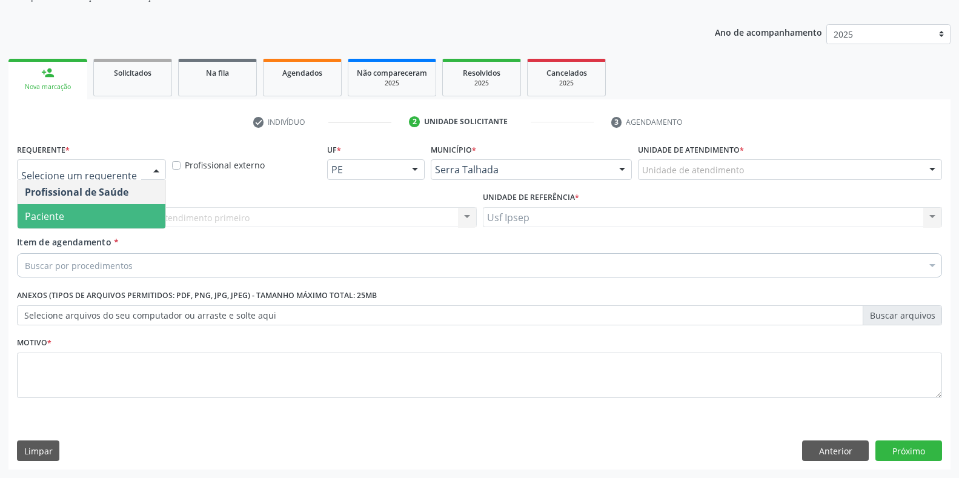
click at [85, 221] on span "Paciente" at bounding box center [92, 216] width 148 height 24
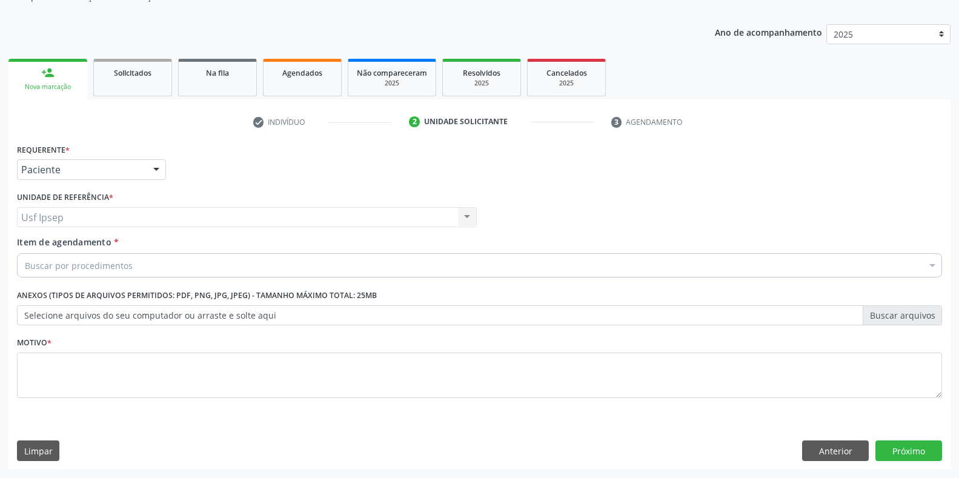
click at [65, 249] on div "Item de agendamento * Buscar por procedimentos Selecionar todos 0304070076 - .Q…" at bounding box center [480, 255] width 926 height 38
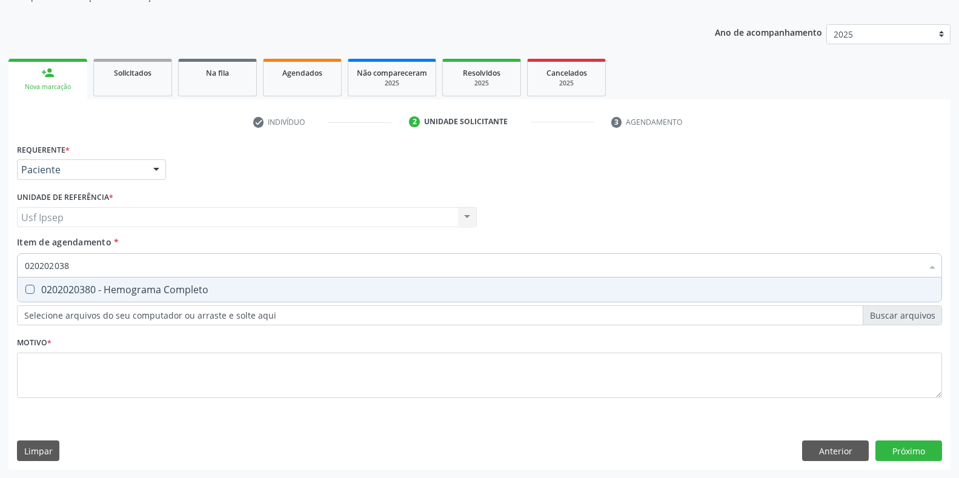
type input "0202020380"
click at [28, 290] on Completo at bounding box center [29, 289] width 9 height 9
click at [25, 290] on Completo "checkbox" at bounding box center [22, 289] width 8 height 8
checkbox Completo "true"
click at [77, 268] on input "0202020380" at bounding box center [474, 265] width 898 height 24
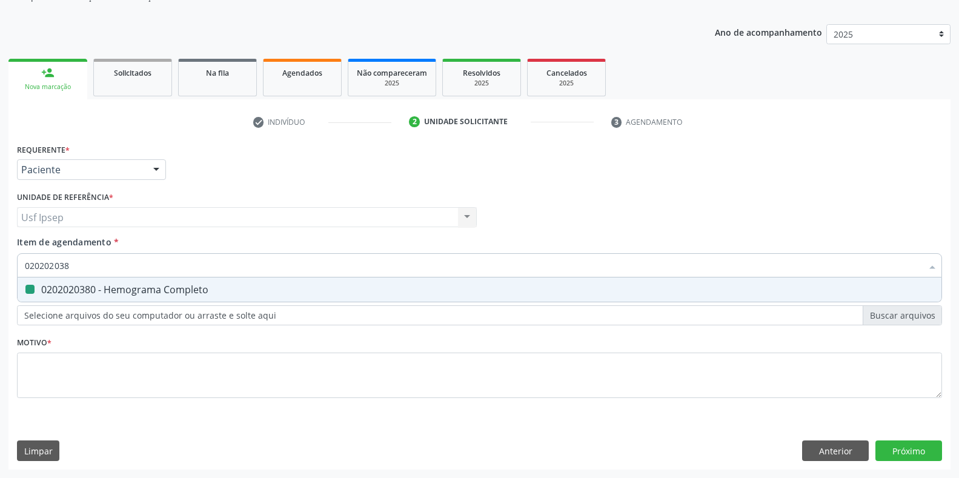
type input "02020203"
checkbox Completo "false"
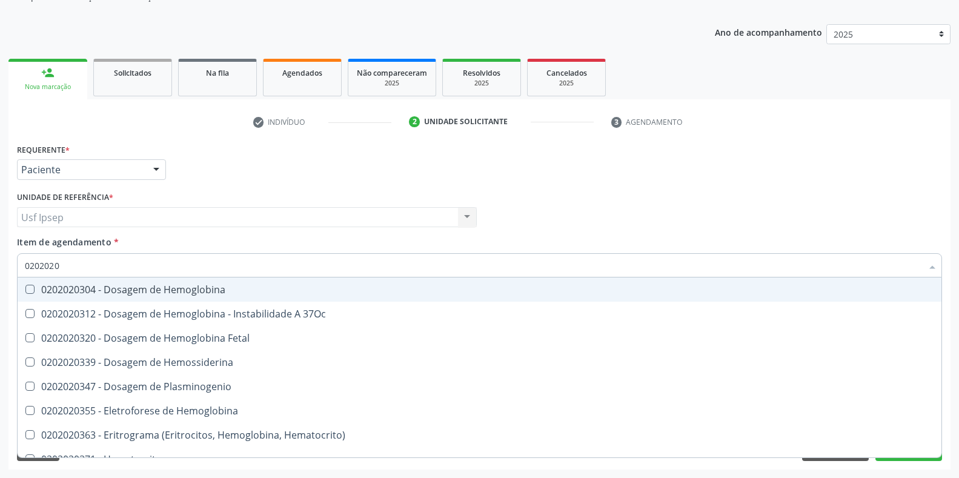
type input "020202"
checkbox Completo "false"
type input "02"
checkbox Completo "false"
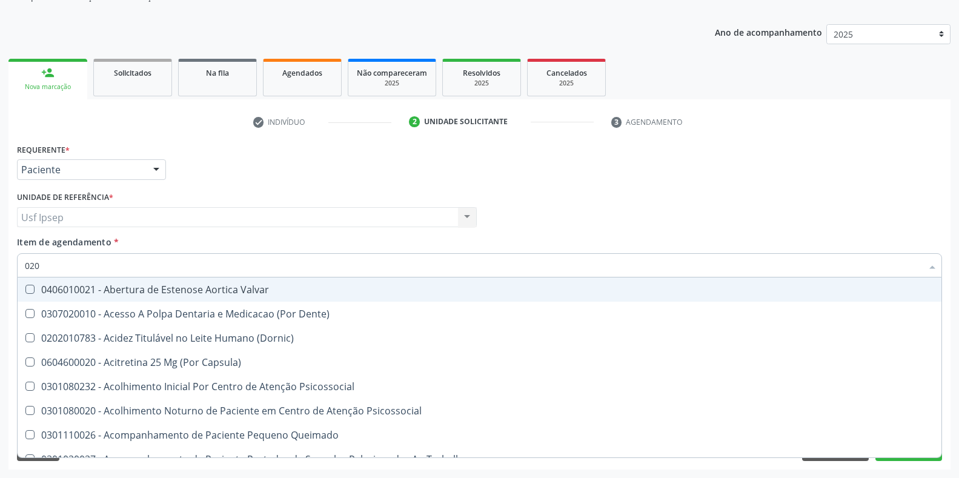
type input "0202"
checkbox Monobloco "true"
type input "02020"
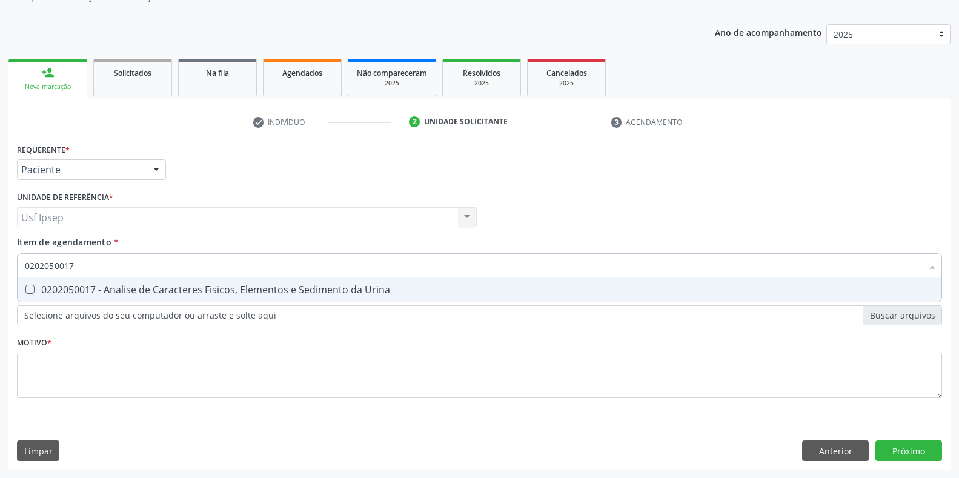
click at [26, 290] on Urina at bounding box center [29, 289] width 9 height 9
click at [25, 290] on Urina "checkbox" at bounding box center [22, 289] width 8 height 8
click at [73, 262] on input "0202050017" at bounding box center [474, 265] width 898 height 24
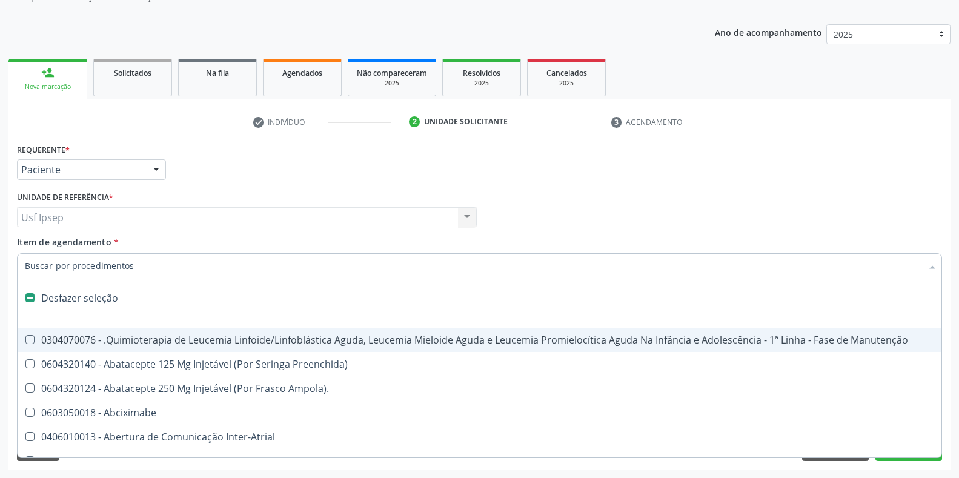
click at [33, 262] on input "Item de agendamento *" at bounding box center [474, 265] width 898 height 24
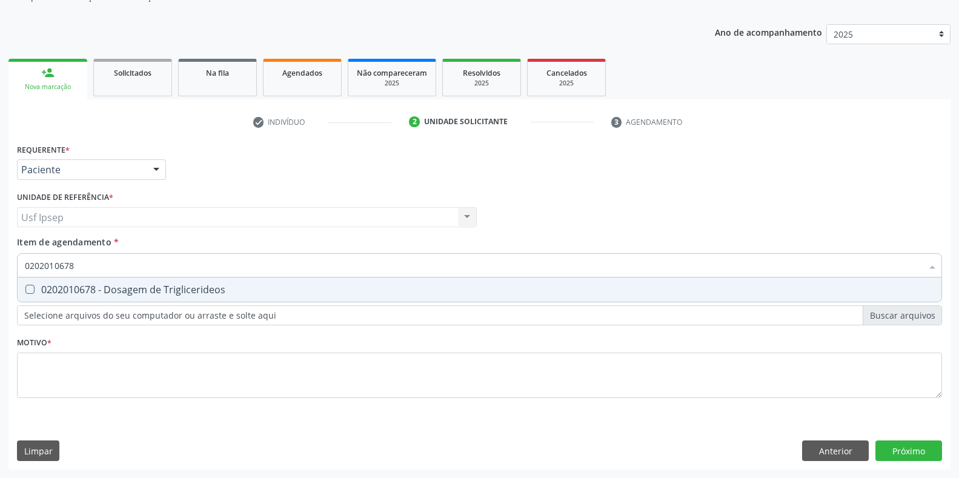
click at [30, 287] on Triglicerideos at bounding box center [29, 289] width 9 height 9
click at [25, 287] on Triglicerideos "checkbox" at bounding box center [22, 289] width 8 height 8
click at [75, 262] on input "0202010678" at bounding box center [474, 265] width 898 height 24
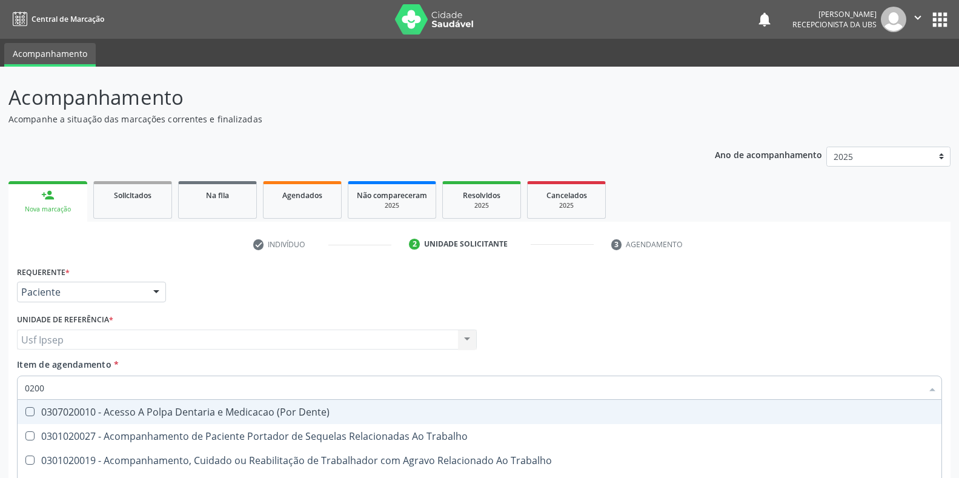
scroll to position [122, 0]
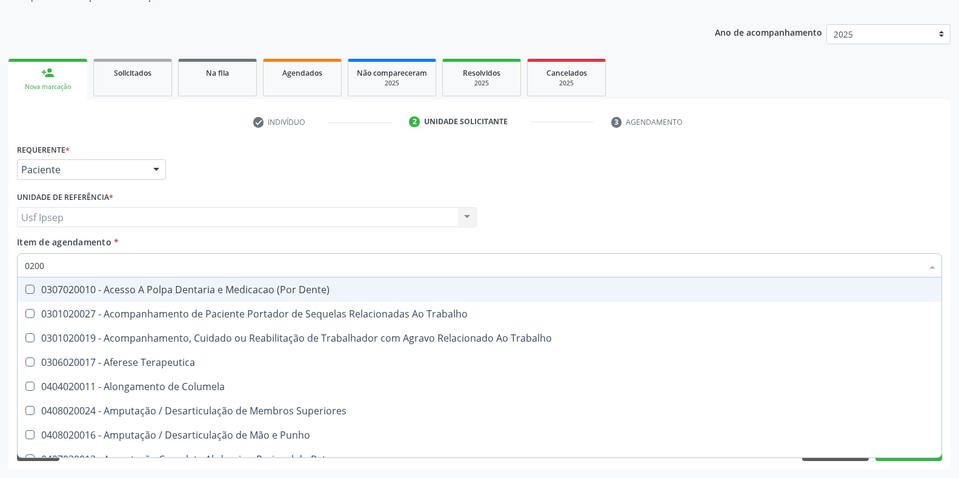
type input "020"
checkbox Coagulação\ "true"
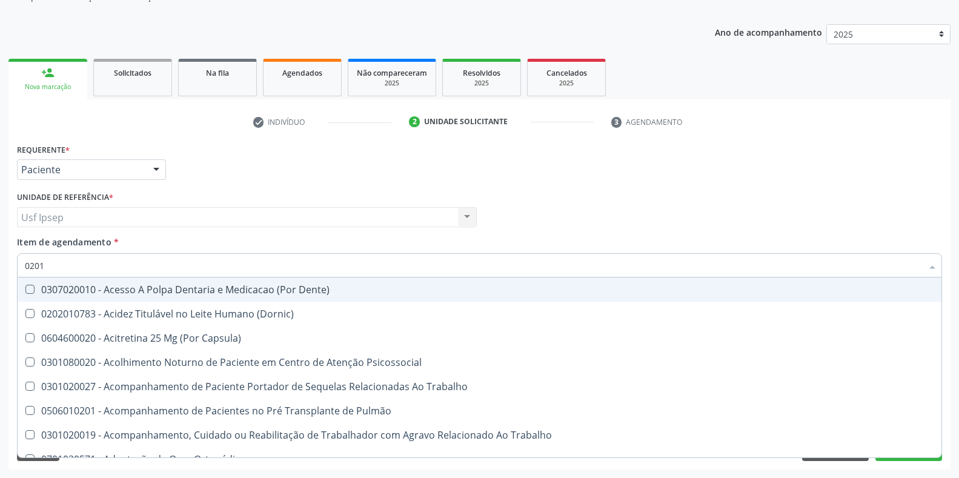
type input "02010"
checkbox Urina "false"
checkbox Medicamentos "true"
checkbox J "false"
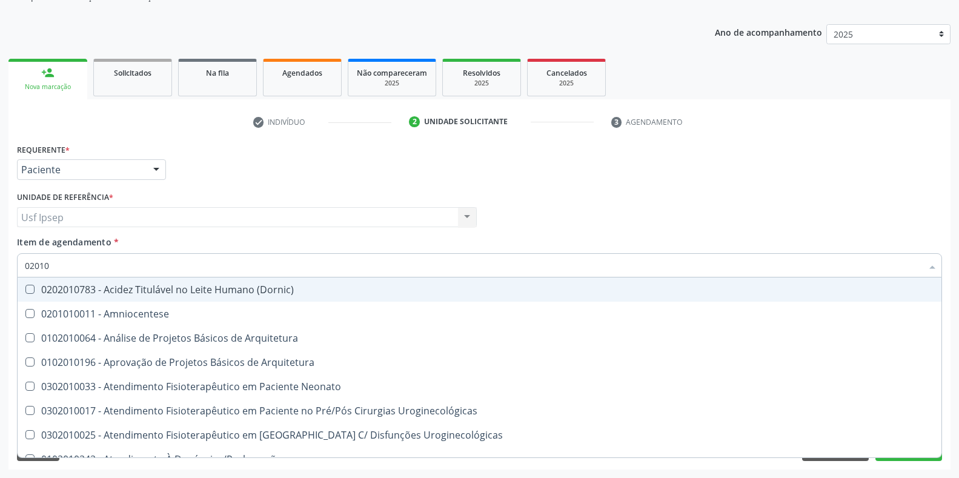
type input "020106"
checkbox População "true"
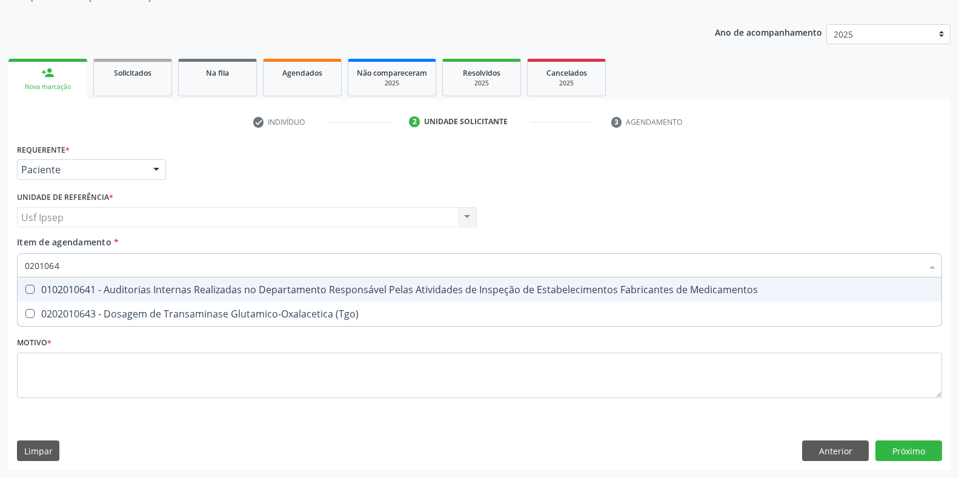
type input "02010643"
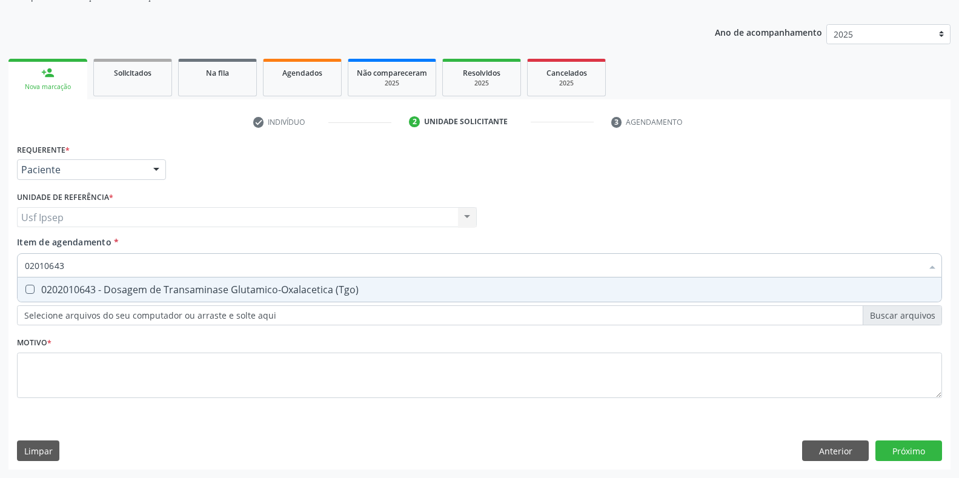
click at [32, 291] on \(Tgo\) at bounding box center [29, 289] width 9 height 9
click at [25, 291] on \(Tgo\) "checkbox" at bounding box center [22, 289] width 8 height 8
checkbox \(Tgo\) "true"
click at [66, 264] on input "02010643" at bounding box center [474, 265] width 898 height 24
type input "0201064"
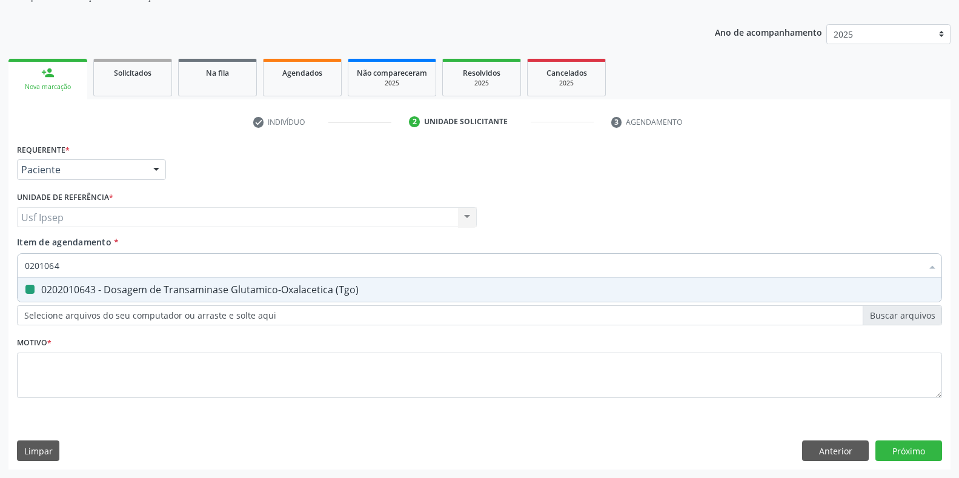
checkbox \(Tgo\) "false"
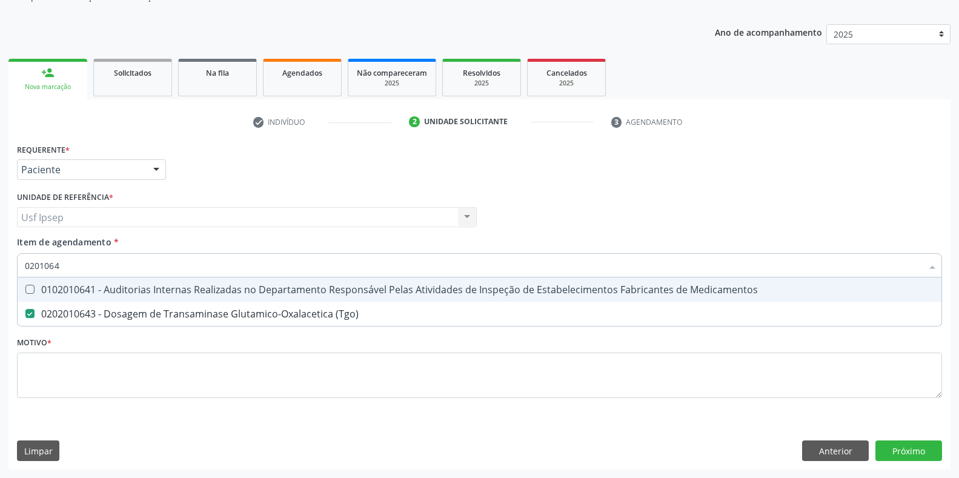
type input "020106"
checkbox \(Tgo\) "false"
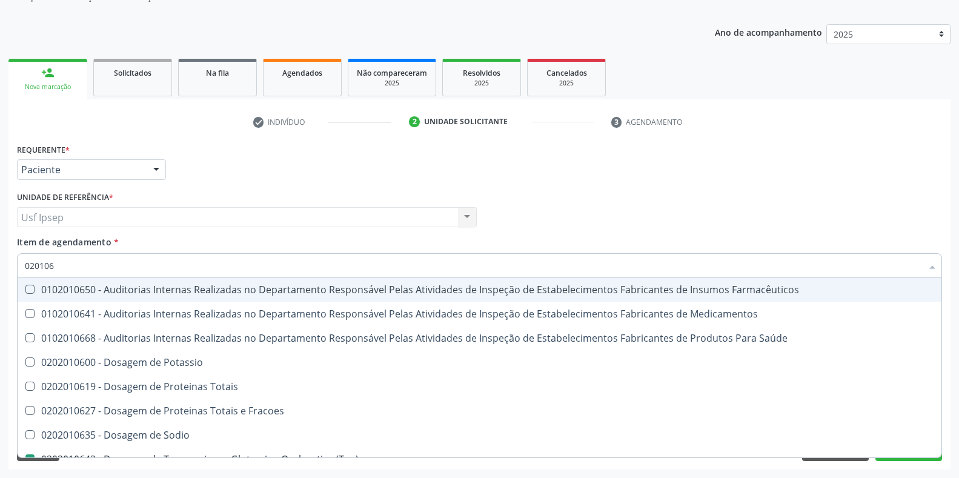
type input "02010"
checkbox \(Tgo\) "false"
checkbox Triglicerideos "false"
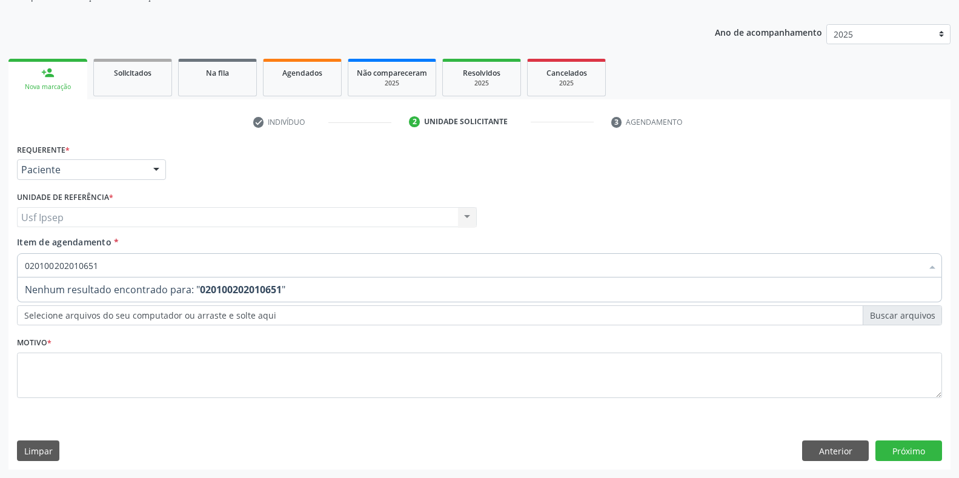
click at [101, 263] on input "020100202010651" at bounding box center [474, 265] width 898 height 24
type input "0"
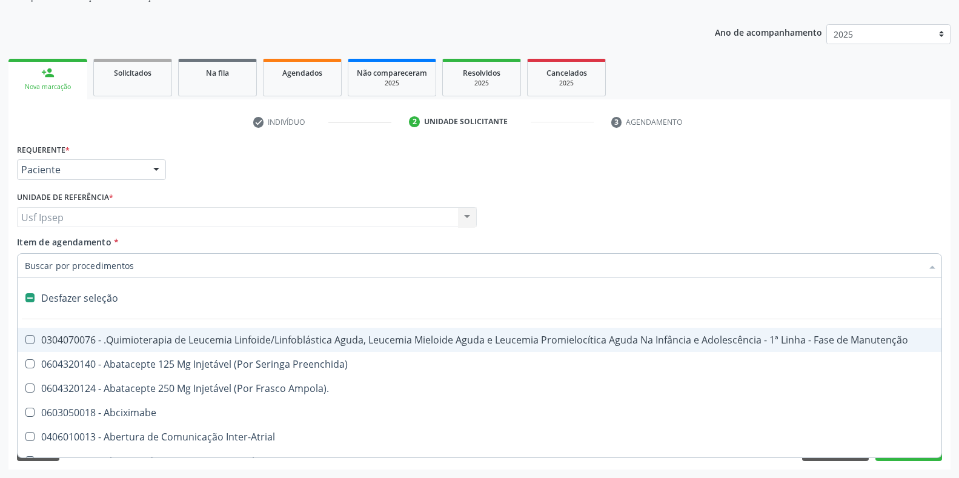
click at [28, 265] on input "Item de agendamento *" at bounding box center [474, 265] width 898 height 24
type input "02020"
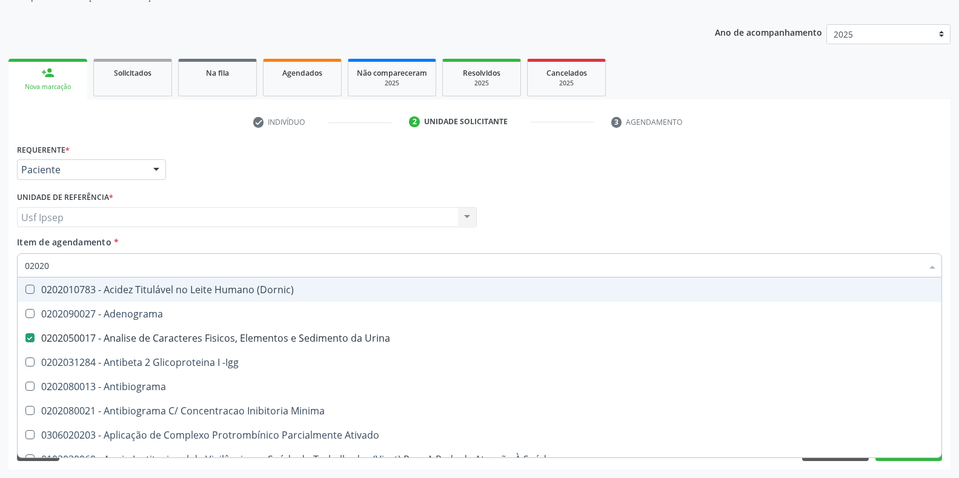
checkbox Urina "true"
checkbox Liquor "false"
checkbox Globular "false"
type input "020201"
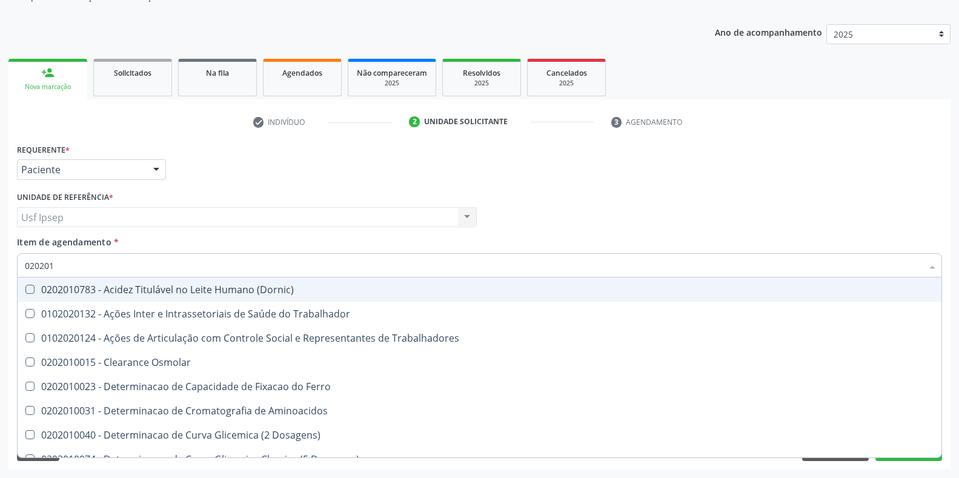
checkbox Trabalhadores "false"
checkbox \(Tgo\) "true"
checkbox Triglicerideos "true"
type input "0202010"
checkbox Leucino-Aminopeptidase "true"
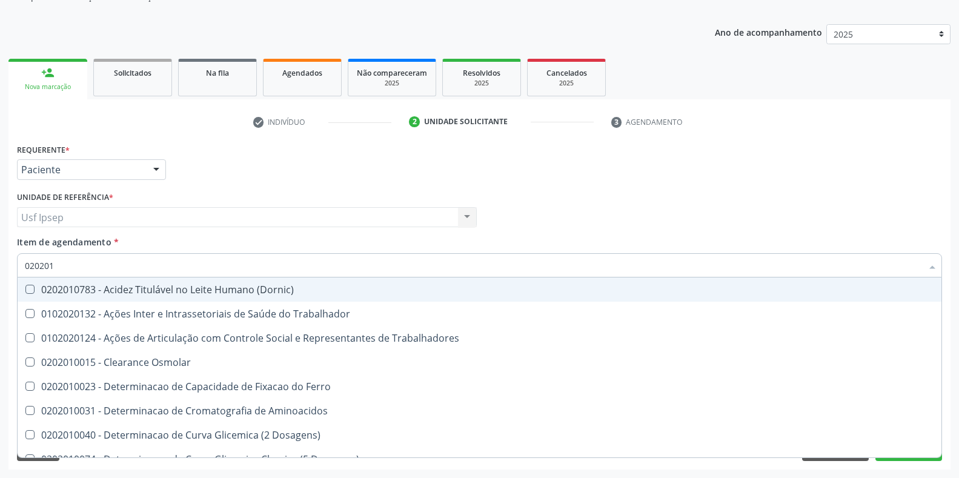
checkbox Muco-Proteinas "true"
checkbox \(Tgo\) "false"
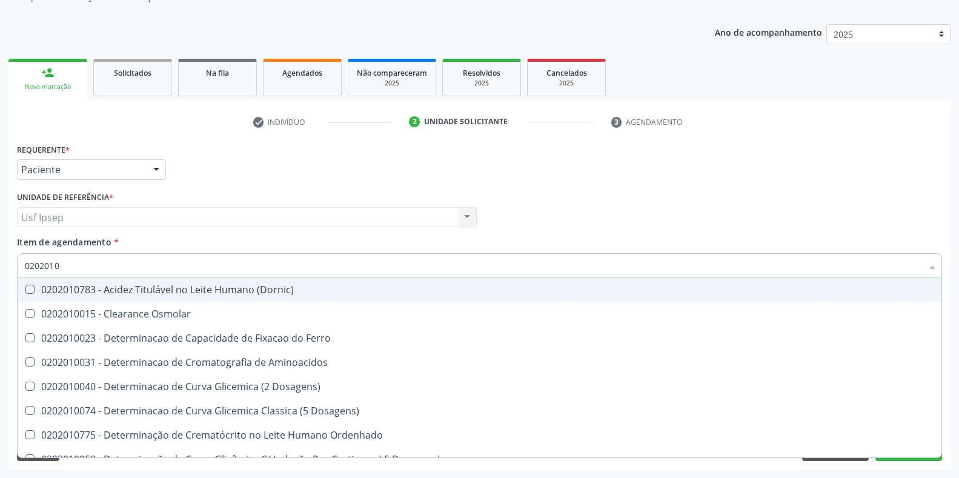
type input "02020106"
checkbox Dosagens\) "true"
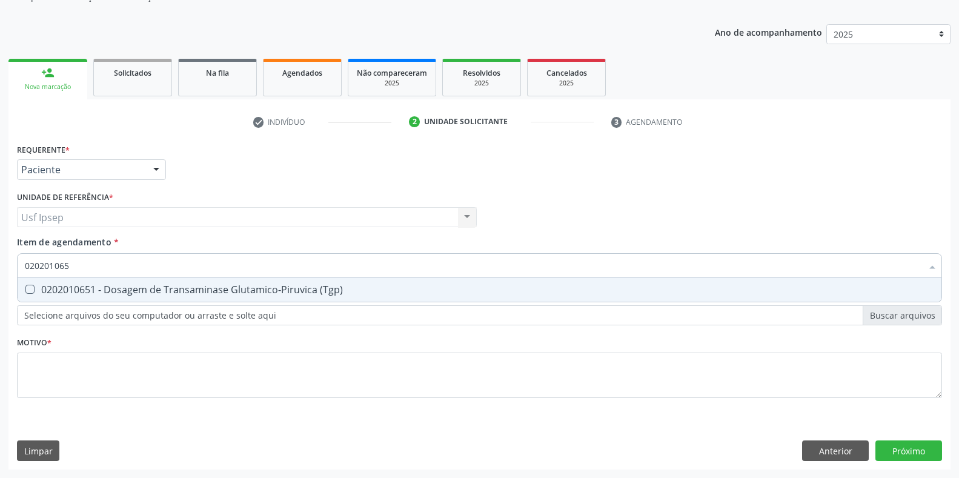
type input "0202010651"
click at [30, 290] on \(Tgp\) at bounding box center [29, 289] width 9 height 9
click at [25, 290] on \(Tgp\) "checkbox" at bounding box center [22, 289] width 8 height 8
checkbox \(Tgp\) "true"
click at [72, 264] on input "0202010651" at bounding box center [474, 265] width 898 height 24
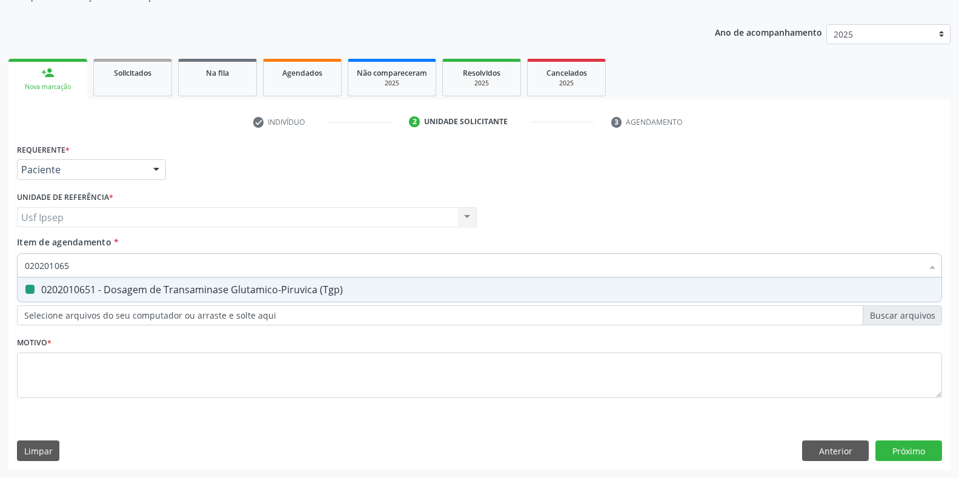
type input "02020106"
checkbox \(Tgp\) "false"
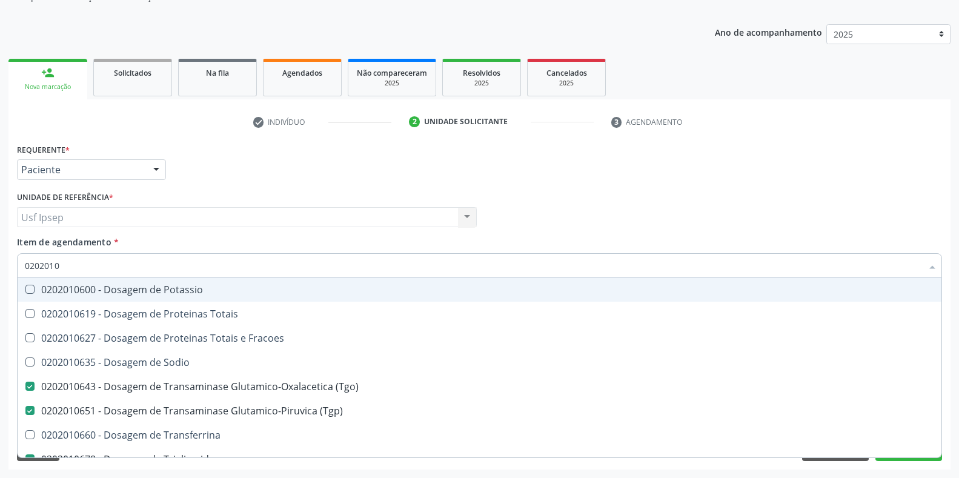
type input "020201"
checkbox \(Tgo\) "false"
checkbox \(Tgp\) "false"
checkbox Triglicerideos "false"
type input "02020"
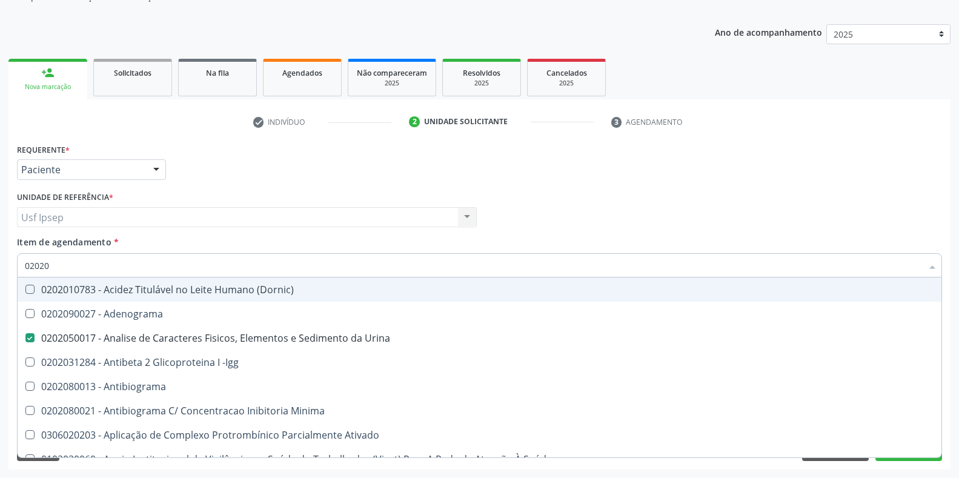
checkbox Urina "true"
type input "0202002"
checkbox Urina "false"
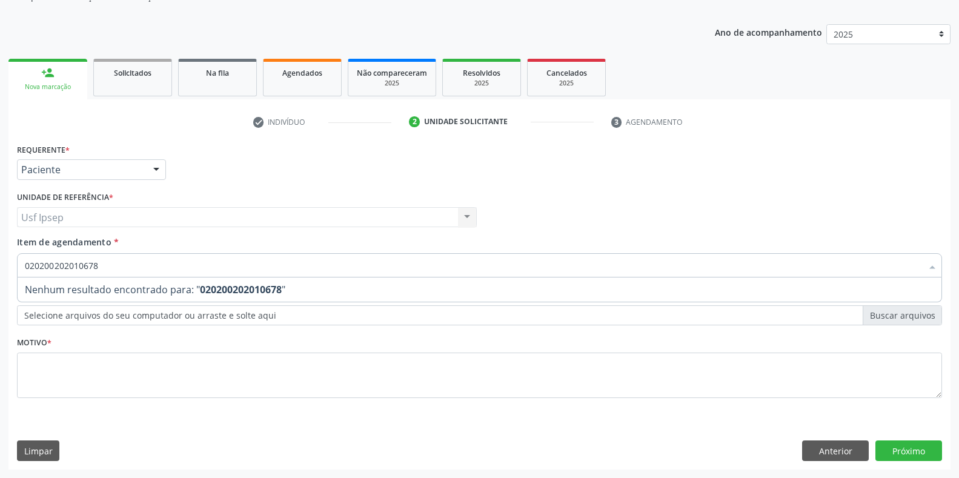
click at [108, 265] on input "020200202010678" at bounding box center [474, 265] width 898 height 24
type input "0"
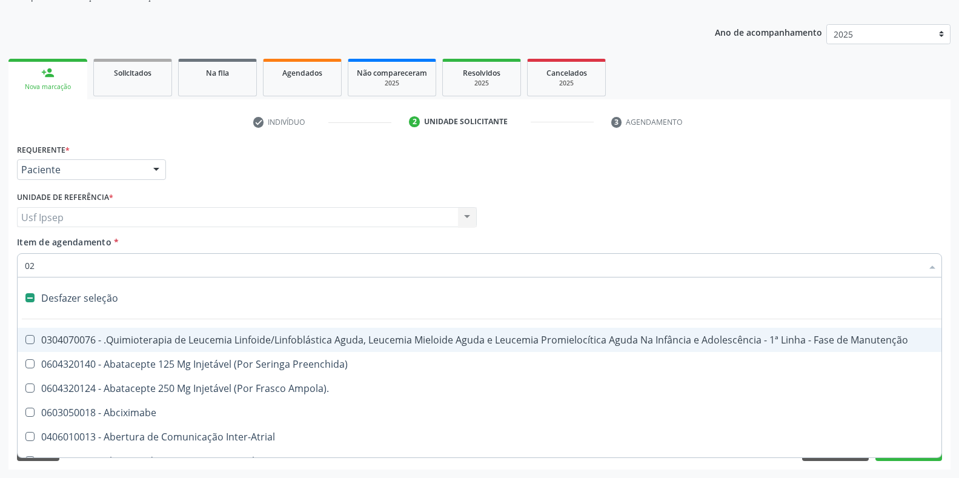
type input "020"
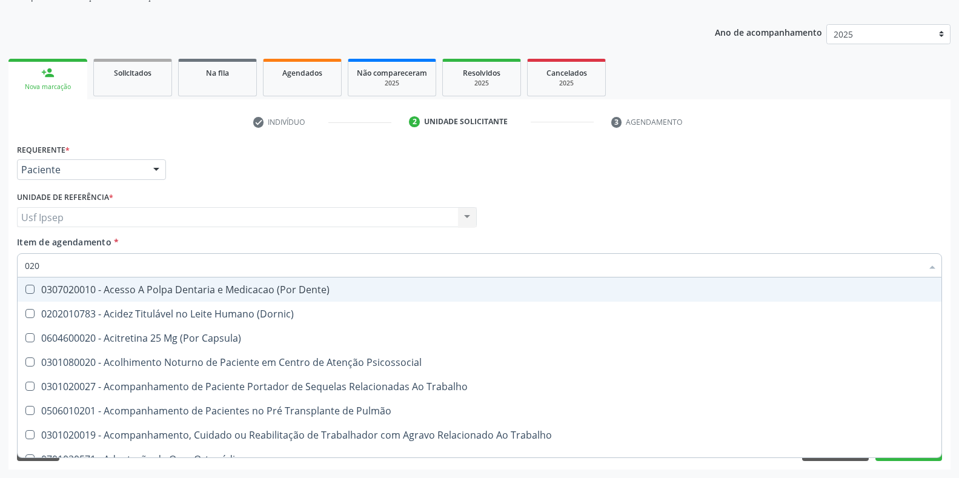
checkbox Urina "true"
checkbox Recombinante "false"
checkbox Paranasal "false"
checkbox \(Tgo\) "true"
checkbox \(Tgp\) "true"
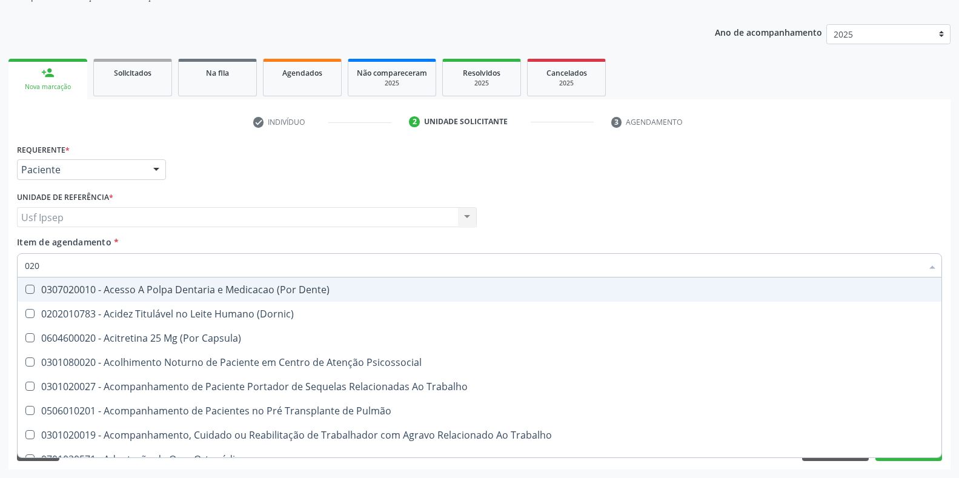
checkbox Triglicerideos "true"
checkbox Hematocrito "false"
checkbox Hemocultura "false"
checkbox Semana\) "false"
checkbox Completo "true"
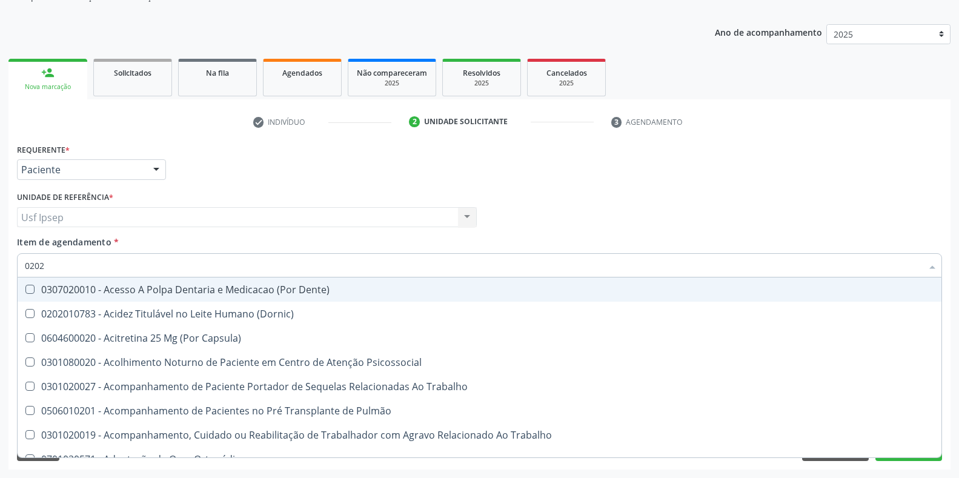
type input "02020"
checkbox Capsula\) "true"
checkbox Urina "false"
type input "0202010"
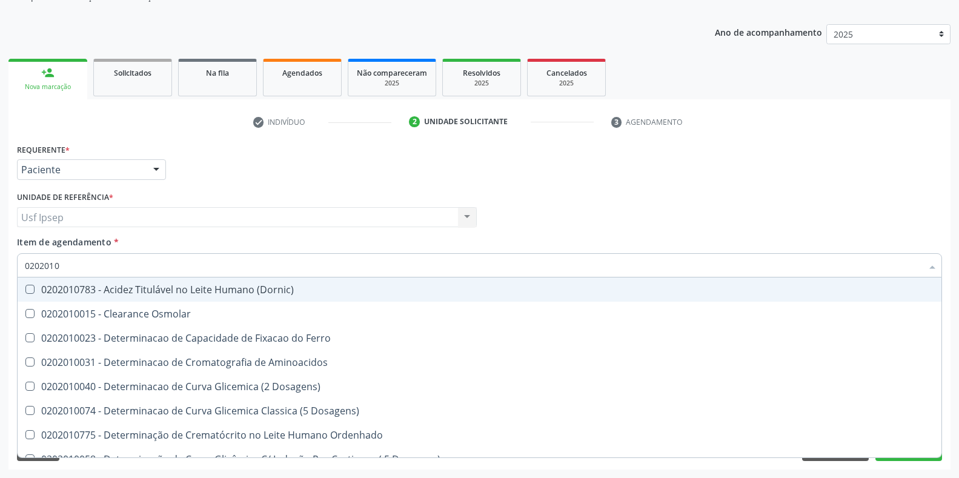
checkbox Ferro "false"
checkbox \(Tgo\) "true"
checkbox \(Tgp\) "true"
checkbox Triglicerideos "true"
checkbox D-Xilose "false"
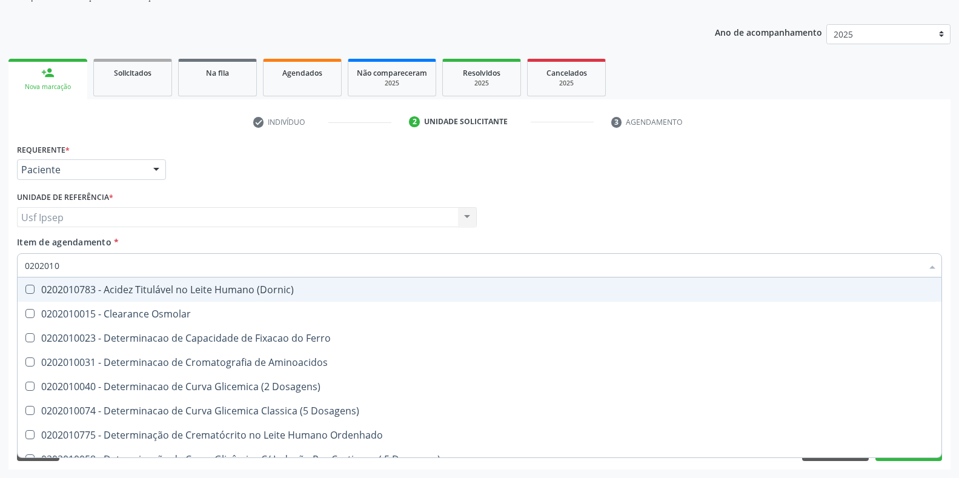
checkbox Orais "false"
type input "02020106"
checkbox Dosagens\) "true"
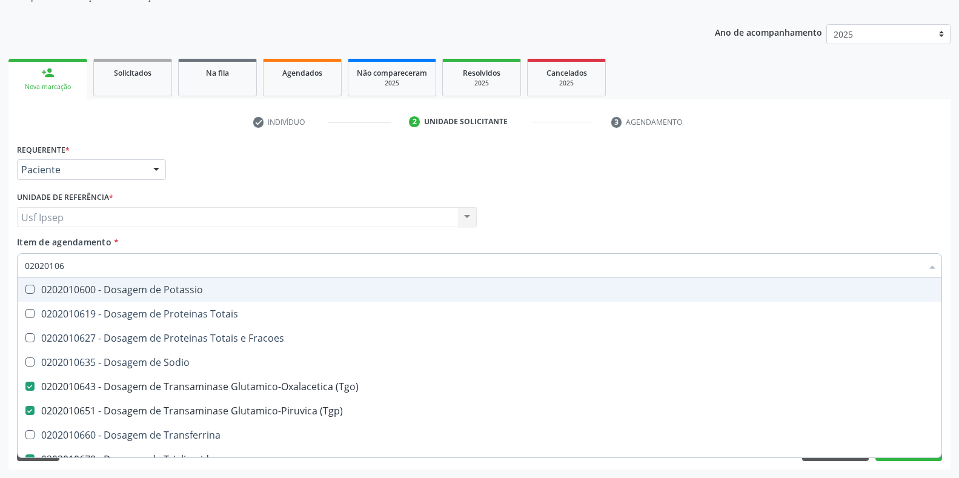
type input "020201067"
checkbox Potassio "true"
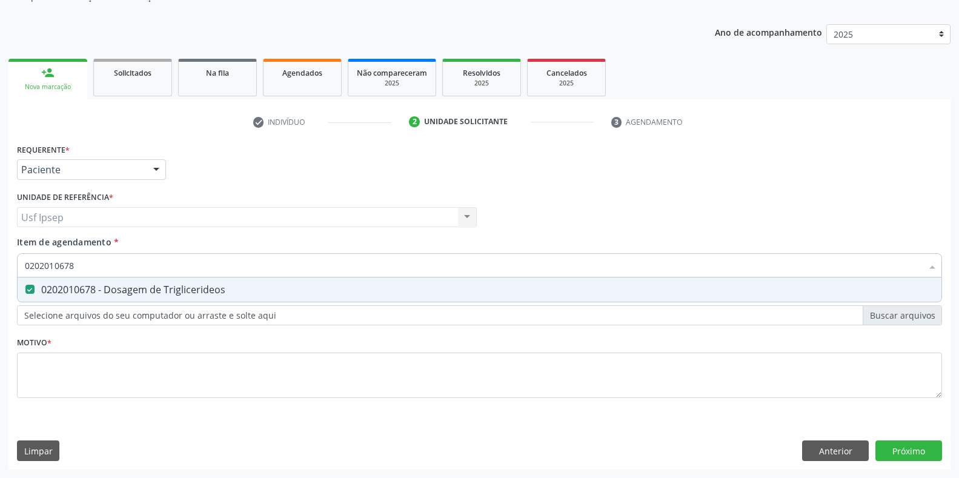
click at [76, 265] on input "0202010678" at bounding box center [474, 265] width 898 height 24
type input "02020106"
checkbox Triglicerideos "false"
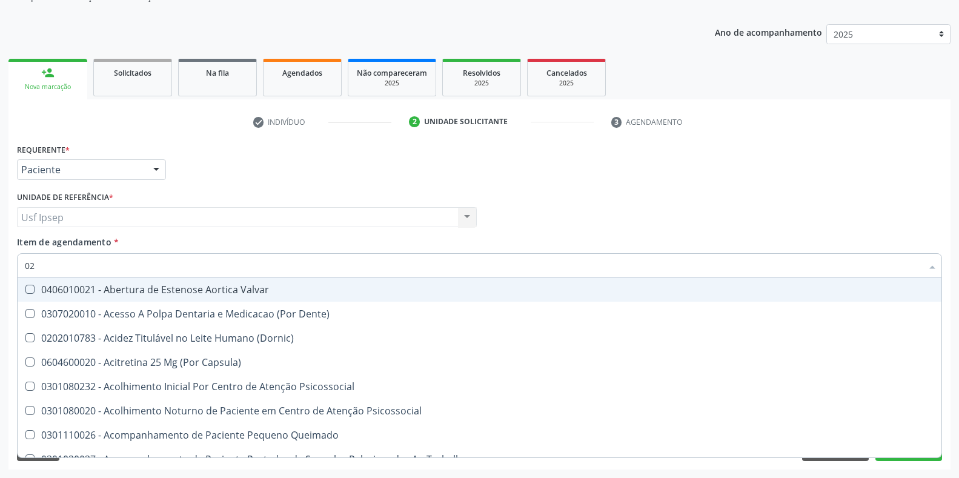
type input "0"
checkbox Urina "false"
checkbox Especializada "true"
checkbox \(Tgo\) "false"
checkbox \(Tgp\) "false"
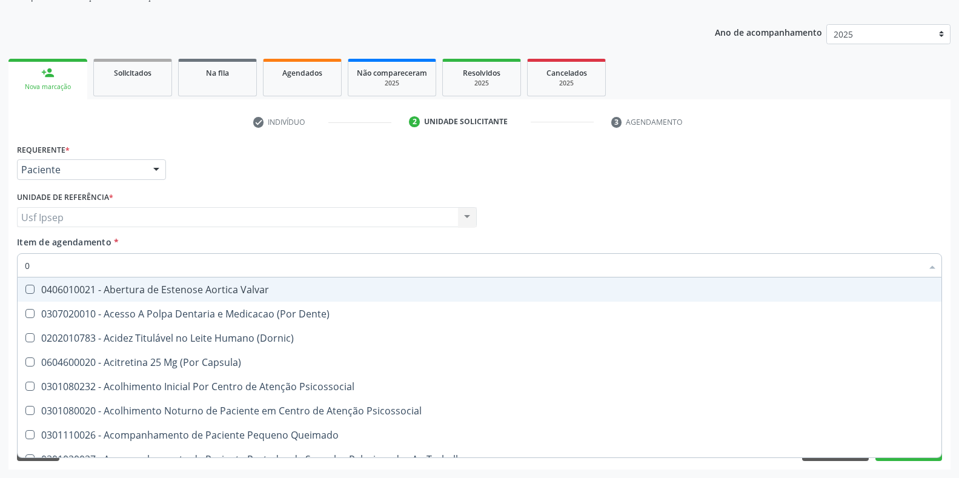
checkbox Triglicerideos "false"
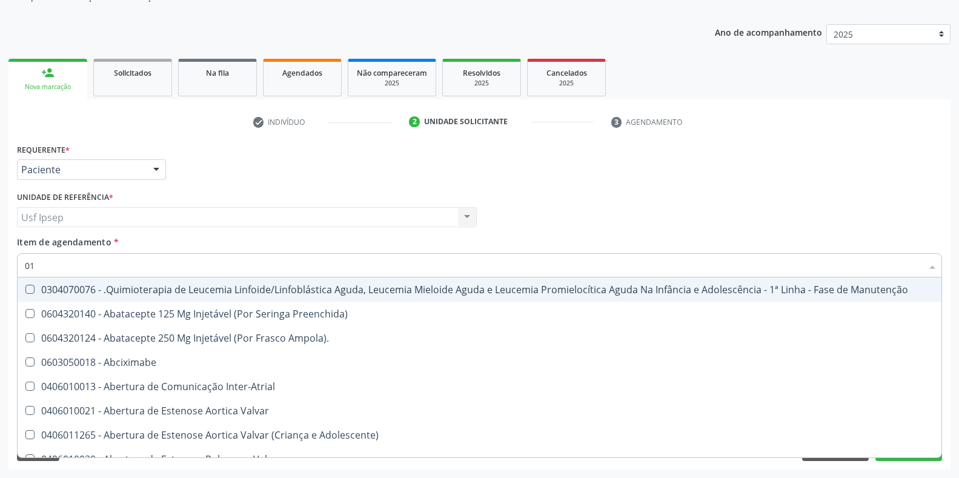
type input "010"
checkbox Crâniofacial "false"
checkbox Urina "false"
checkbox Venosa "true"
checkbox Septostomia "true"
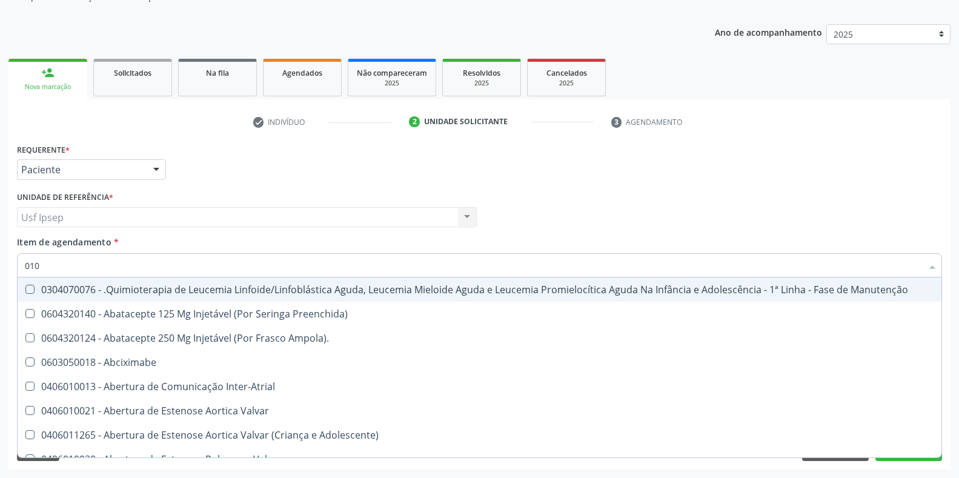
checkbox J "true"
checkbox Transjugular "false"
checkbox Mpic "false"
checkbox Intestinal "false"
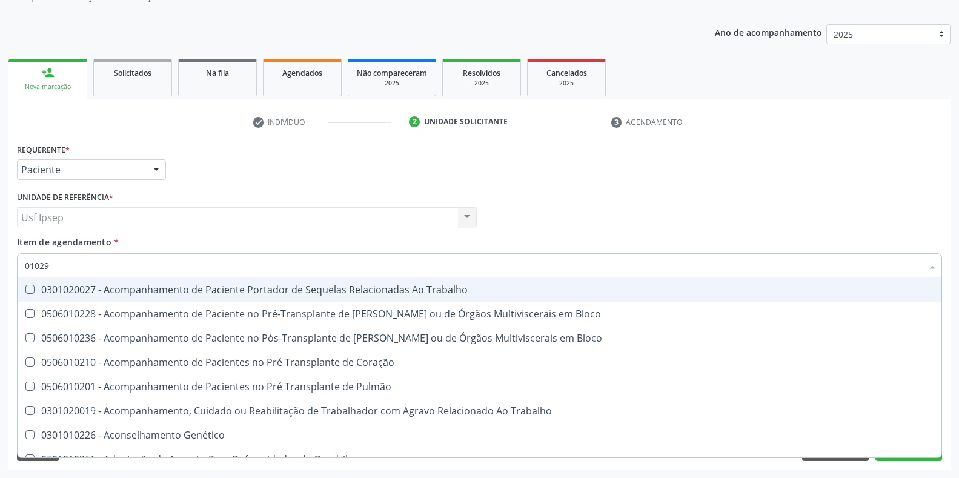
type input "010295"
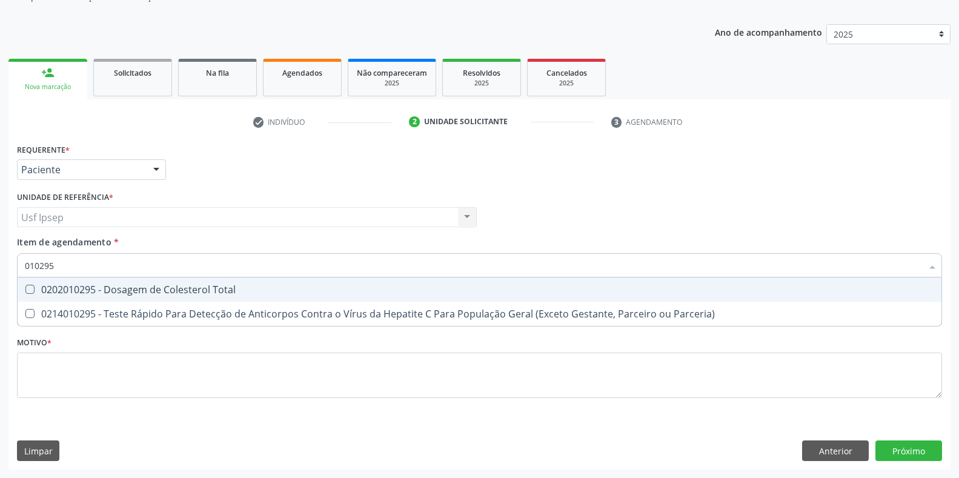
click at [36, 290] on div "0202010295 - Dosagem de Colesterol Total" at bounding box center [480, 290] width 910 height 10
checkbox Total "true"
click at [53, 266] on input "010295" at bounding box center [474, 265] width 898 height 24
type input "01029"
checkbox Total "false"
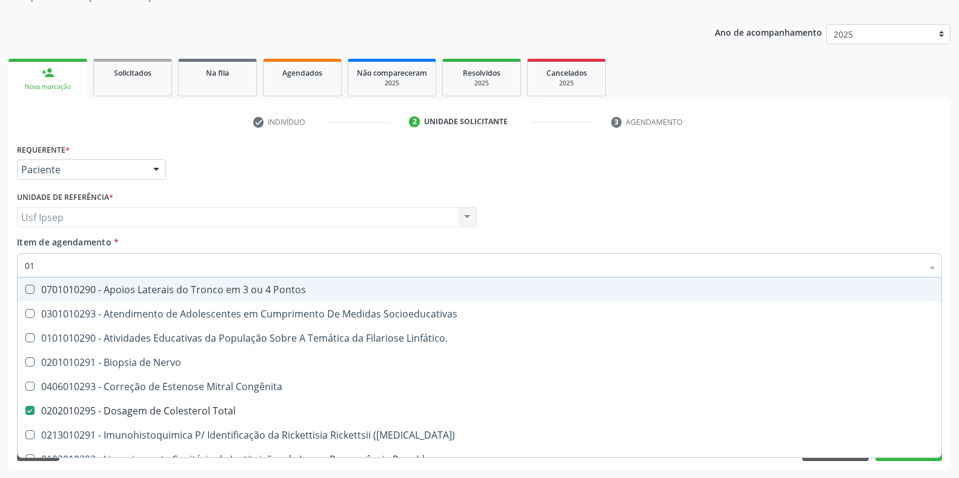
type input "0"
checkbox Total "false"
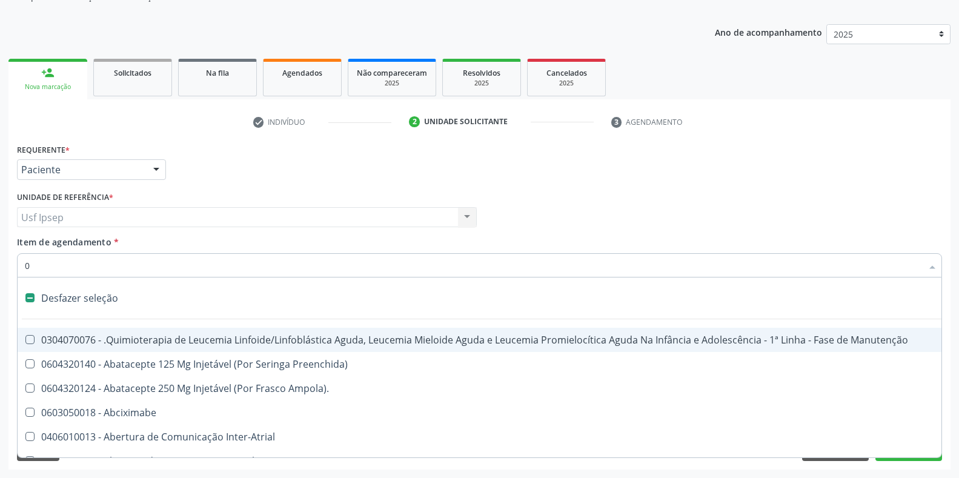
type input "02"
checkbox Coração "true"
checkbox Urina "false"
checkbox Antibiotico "true"
checkbox Comprimido\) "true"
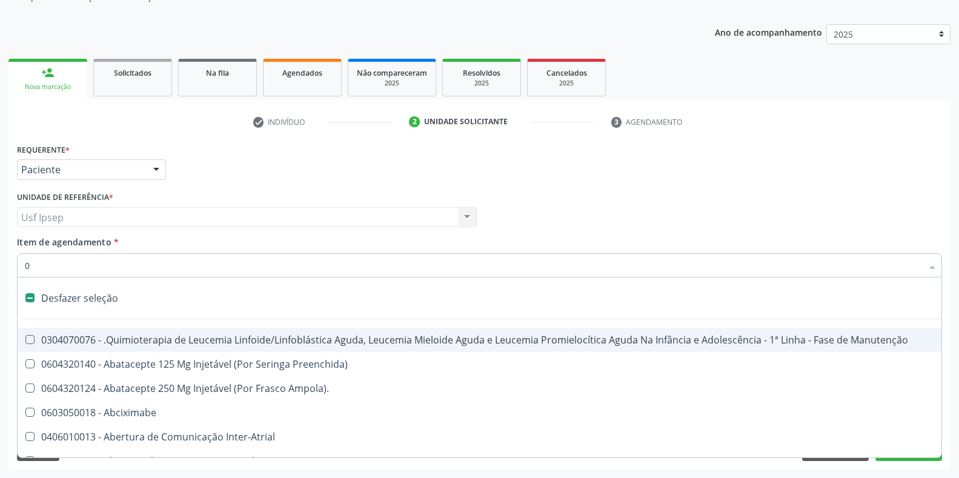
checkbox Ml\) "true"
checkbox Embolizante "true"
type input "020"
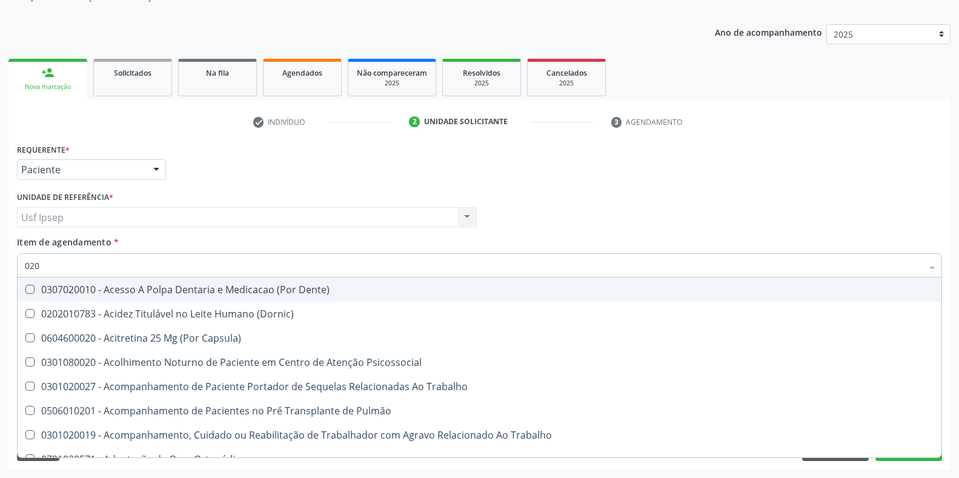
checkbox Urina "true"
checkbox Recombinante "false"
checkbox Total "true"
checkbox \(Tgo\) "true"
checkbox \(Tgp\) "true"
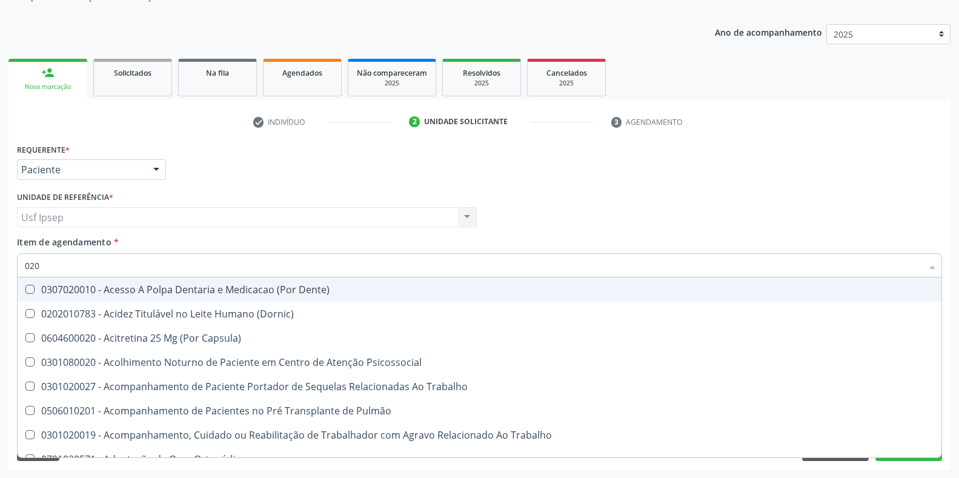
checkbox Triglicerideos "true"
checkbox Espermograma "false"
checkbox Hematocrito "false"
checkbox Hemocultura "false"
checkbox Semana\) "false"
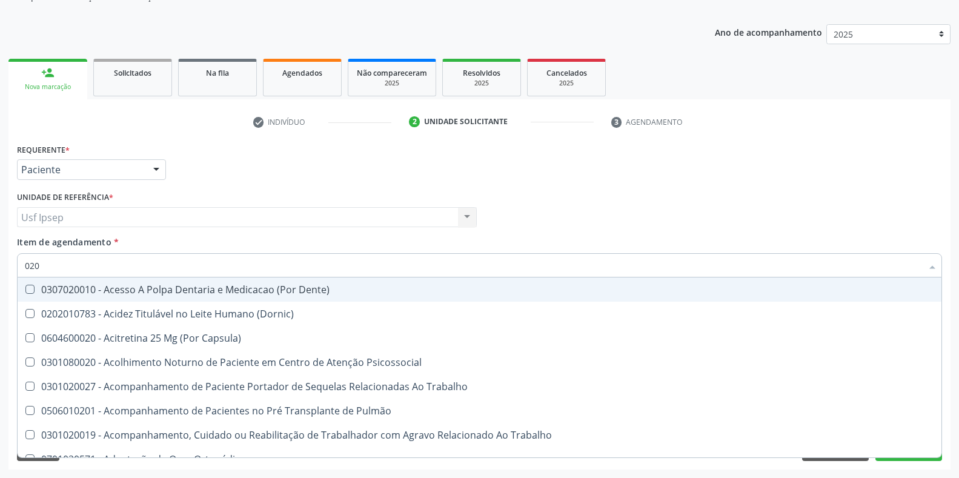
checkbox Completo "true"
type input "02020"
checkbox Capsula\) "true"
checkbox Urina "false"
checkbox Tireoide "true"
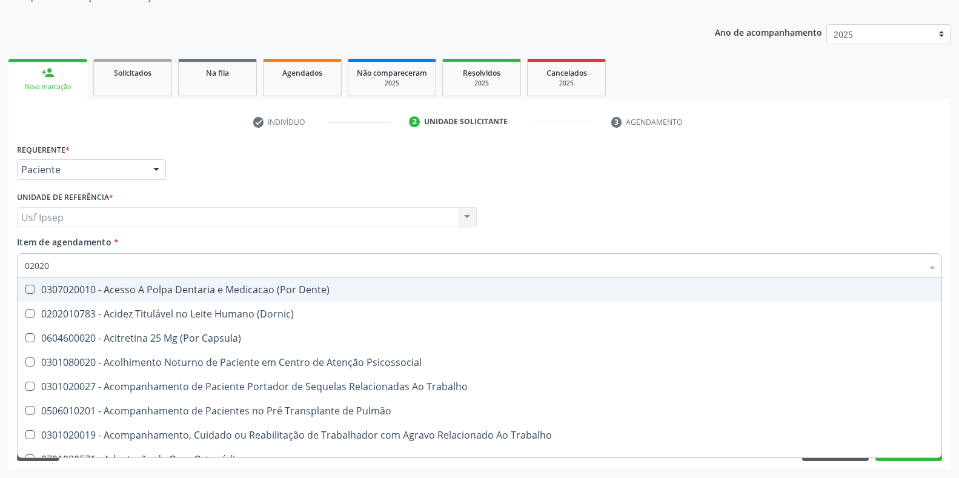
checkbox Fragmento "false"
checkbox Ativa "true"
checkbox Inteiro "true"
checkbox \(Spcto\) "false"
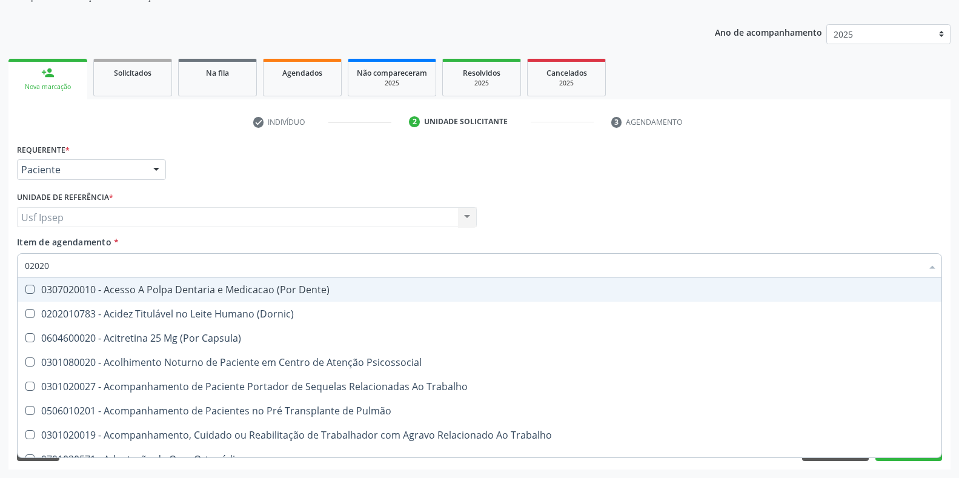
checkbox 67 "false"
checkbox Projecoes\) "false"
checkbox \(Cantoplastia\) "true"
checkbox Biologica "false"
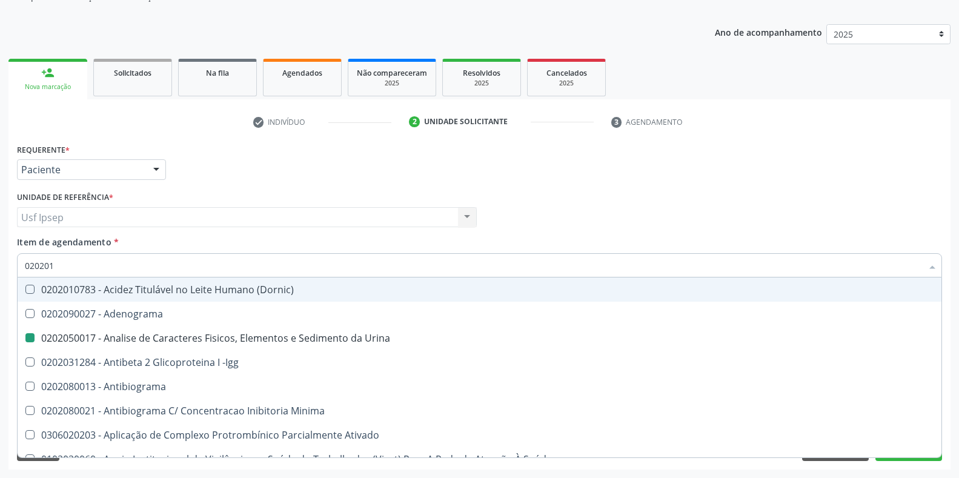
type input "0202010"
checkbox Urina "false"
checkbox Plaquetas "true"
checkbox Parceria\) "false"
checkbox Hemácias "true"
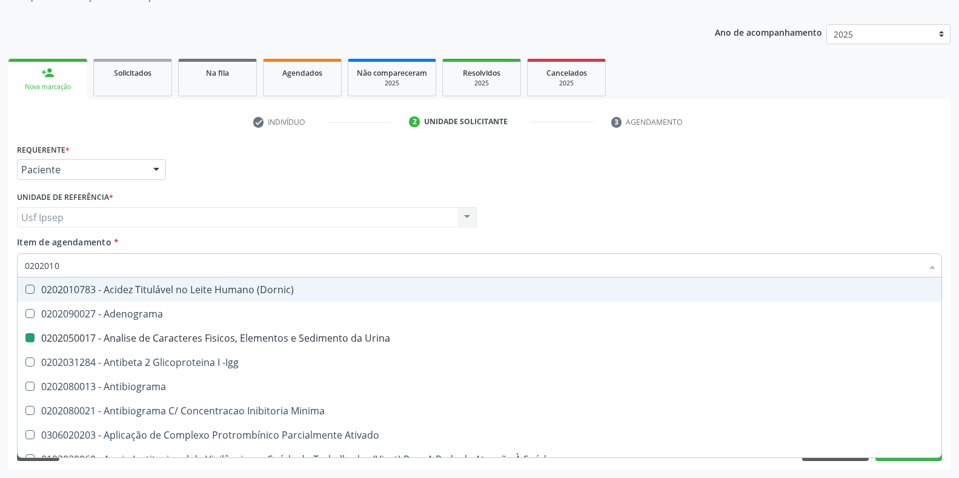
checkbox Trombina "true"
checkbox \(Tap\) "true"
checkbox 17-Hidroxicorticosteroides "false"
checkbox D "false"
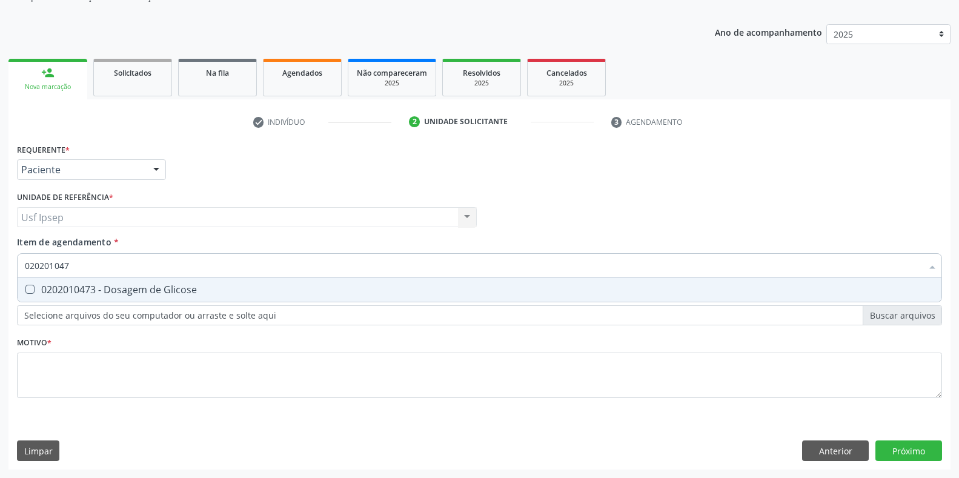
type input "0202010473"
click at [29, 288] on Glicose at bounding box center [29, 289] width 9 height 9
click at [25, 288] on Glicose "checkbox" at bounding box center [22, 289] width 8 height 8
checkbox Glicose "true"
click at [73, 263] on input "0202010473" at bounding box center [474, 265] width 898 height 24
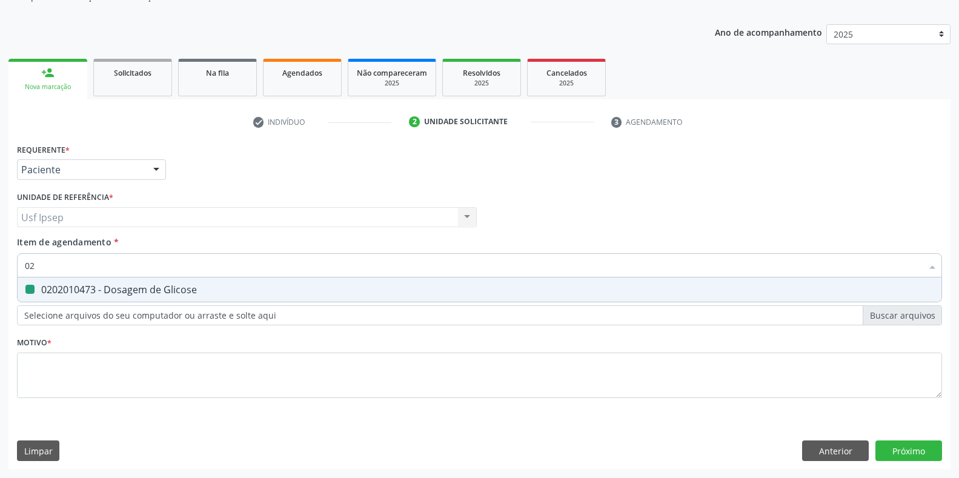
type input "0"
checkbox Glicose "false"
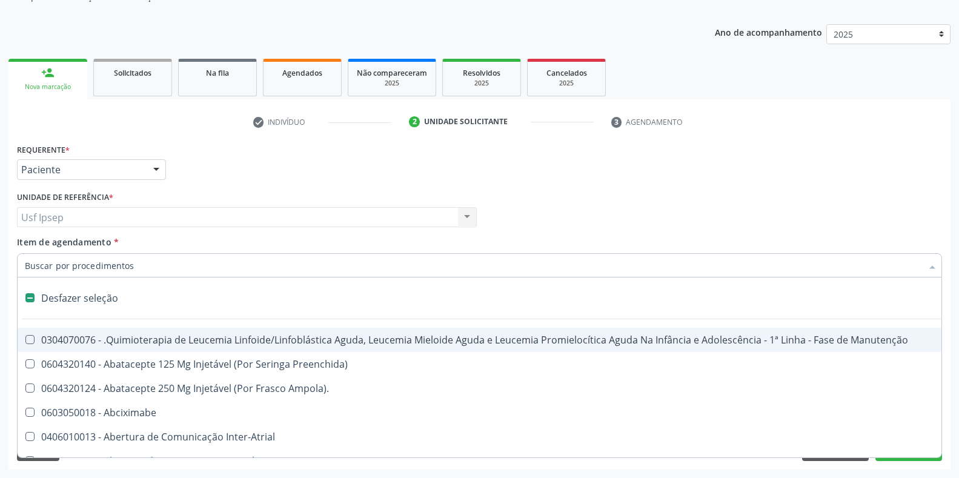
click at [27, 262] on input "Item de agendamento *" at bounding box center [474, 265] width 898 height 24
type input "02"
checkbox Coração "true"
checkbox Urina "false"
checkbox Antibiotico "true"
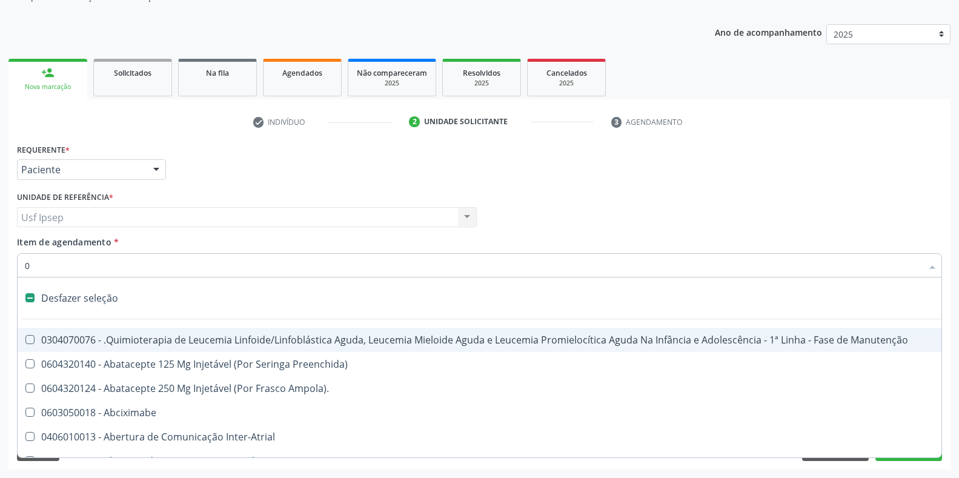
checkbox Coclear "true"
checkbox Comprimido\) "true"
checkbox Ml\) "true"
checkbox Embolizante "true"
type input "020"
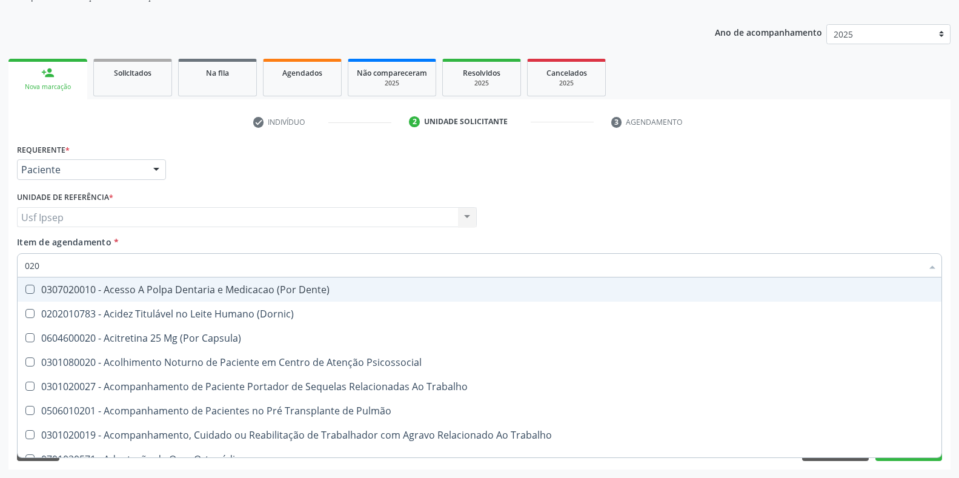
checkbox Urina "true"
checkbox Recombinante "false"
checkbox Total "true"
checkbox Glicose "true"
checkbox \(Tgo\) "true"
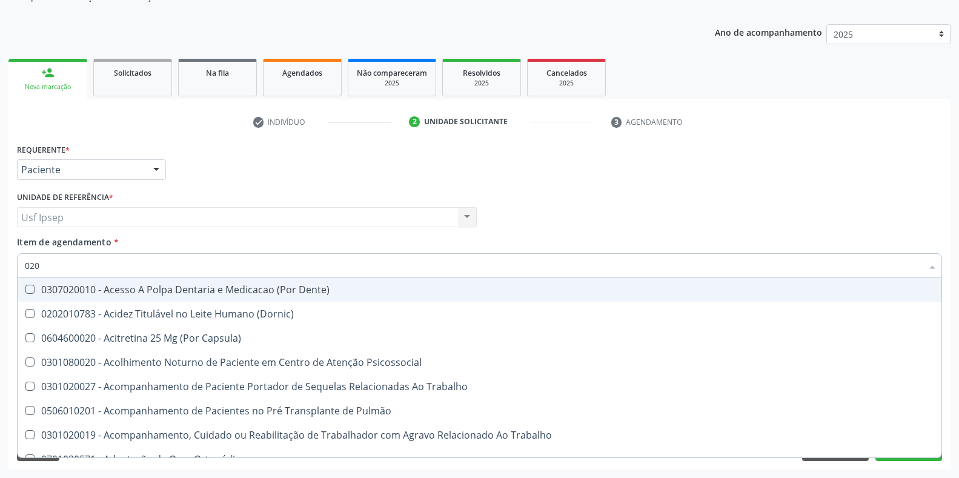
checkbox \(Tgp\) "true"
checkbox Triglicerideos "true"
checkbox Espermograma "false"
checkbox Segmento\) "false"
checkbox Hematocrito "false"
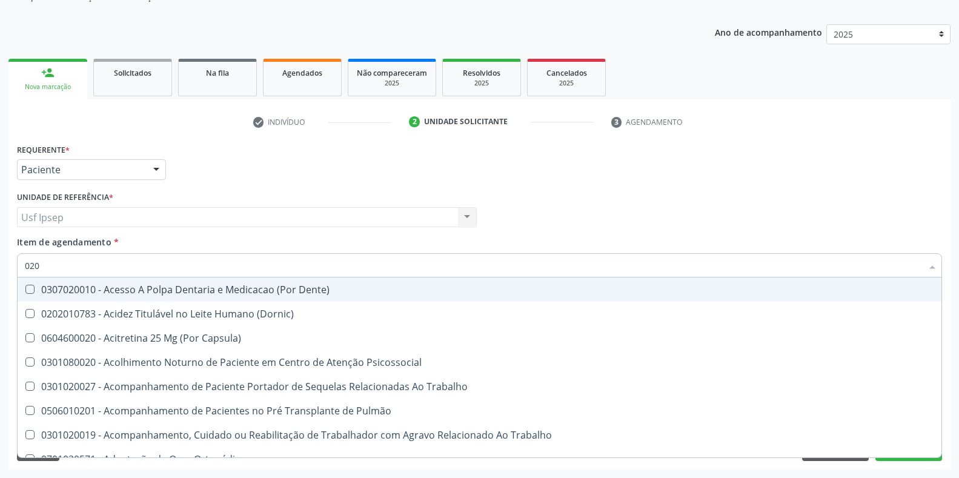
checkbox Hemocultura "false"
checkbox Semana\) "false"
checkbox Completo "true"
type input "02020"
checkbox Capsula\) "true"
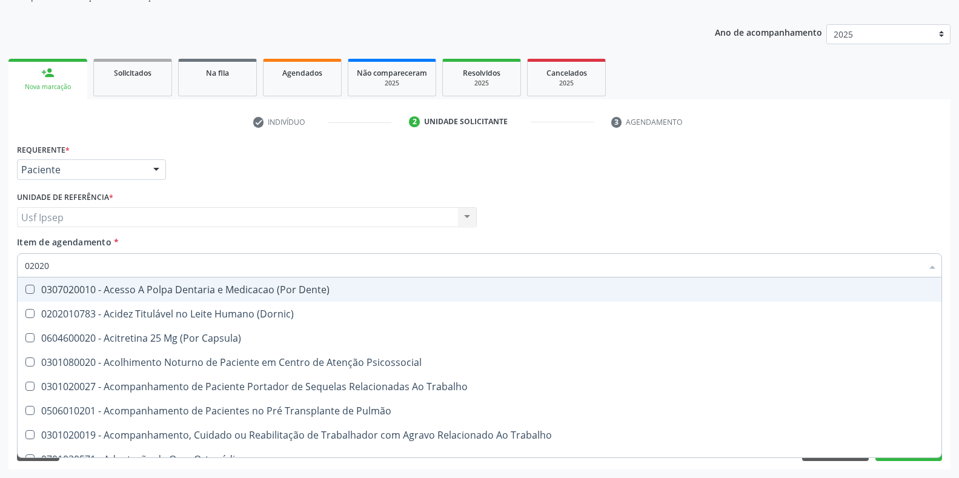
checkbox Urina "false"
type input "0202060"
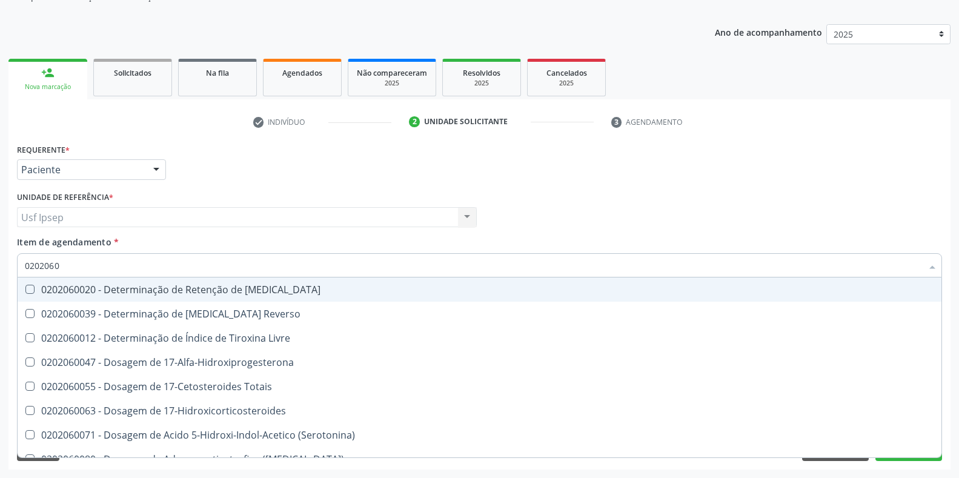
checkbox Livre "false"
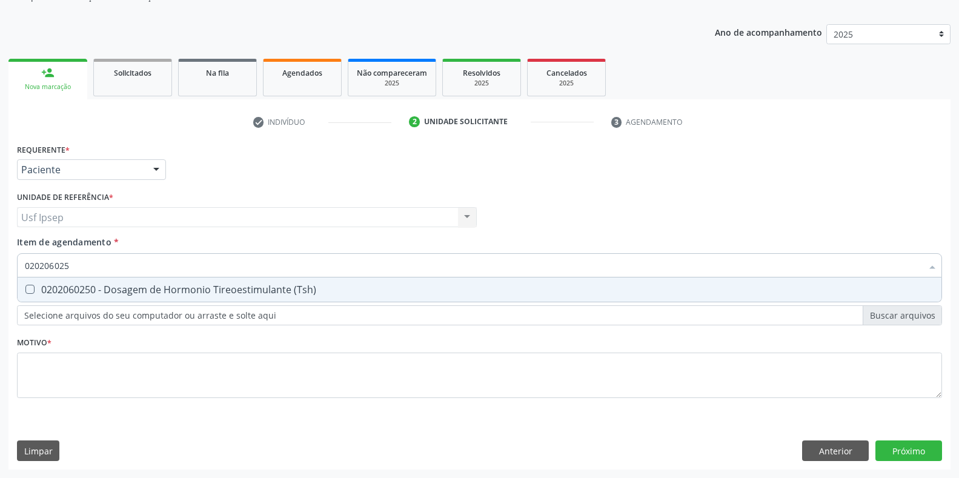
type input "0202060250"
click at [29, 287] on \(Tsh\) at bounding box center [29, 289] width 9 height 9
click at [25, 287] on \(Tsh\) "checkbox" at bounding box center [22, 289] width 8 height 8
checkbox \(Tsh\) "true"
click at [74, 265] on input "0202060250" at bounding box center [474, 265] width 898 height 24
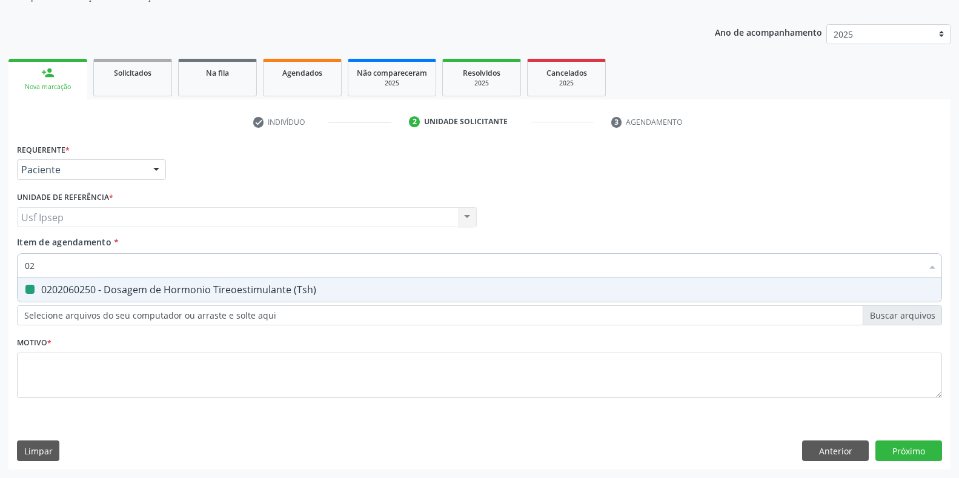
type input "0"
checkbox \(Tsh\) "false"
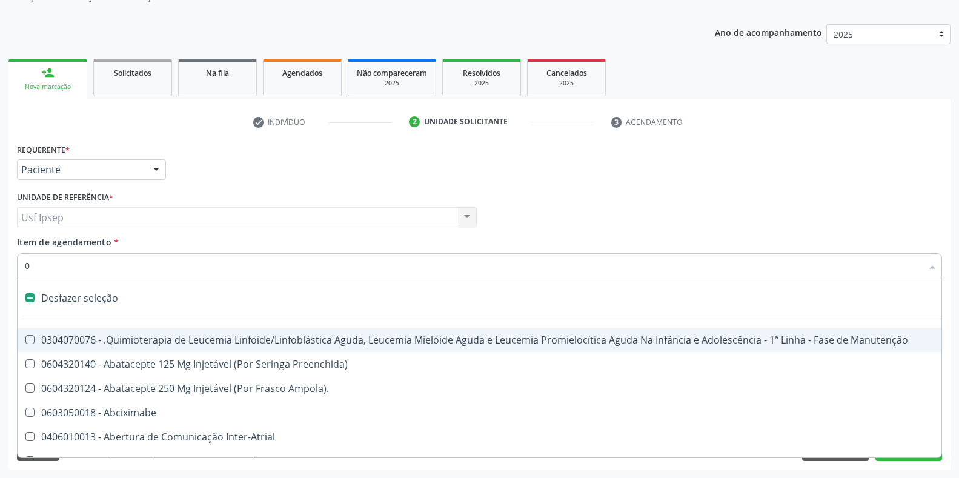
type input "02"
checkbox Coração "true"
checkbox Urina "false"
checkbox Antibiotico "true"
checkbox Coclear "true"
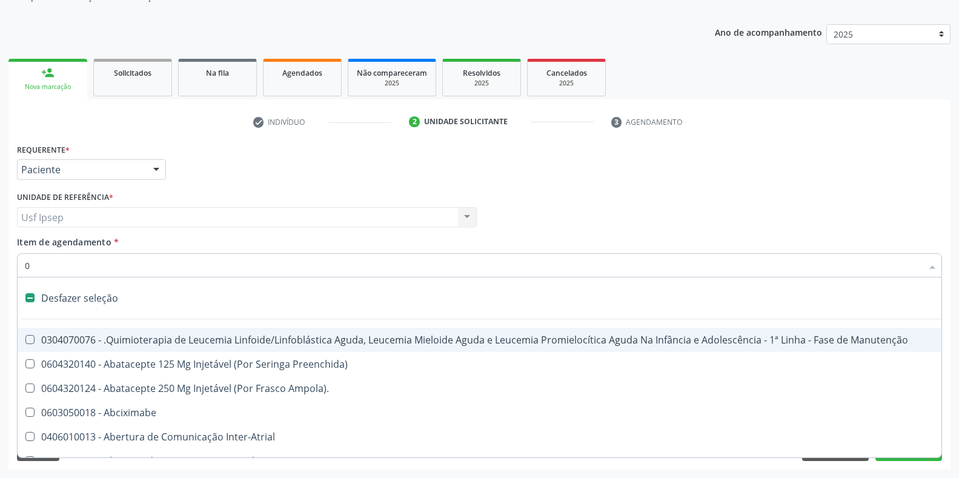
checkbox Odontogeriatra "true"
checkbox Comprimido\) "true"
checkbox Ml\) "true"
checkbox Embolizante "true"
type input "020"
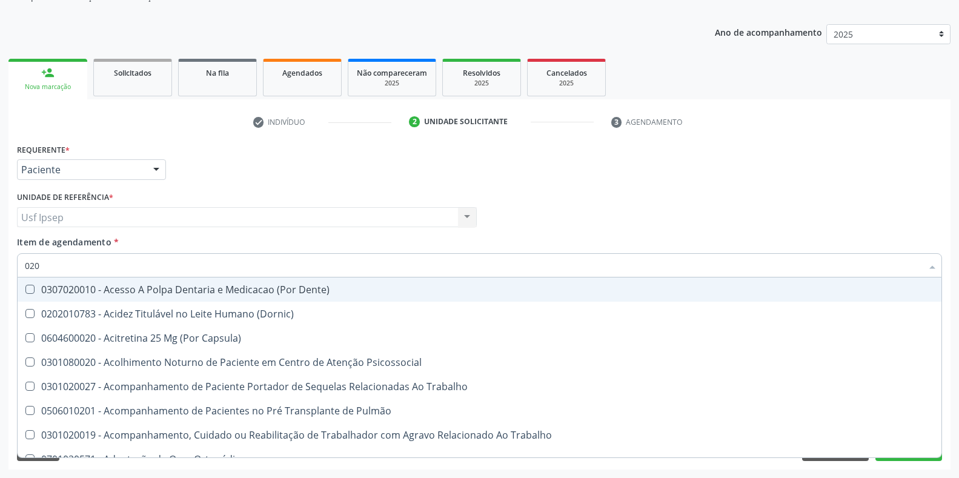
checkbox Urina "true"
checkbox Recombinante "false"
checkbox Total "true"
checkbox Glicose "true"
checkbox \(Tsh\) "true"
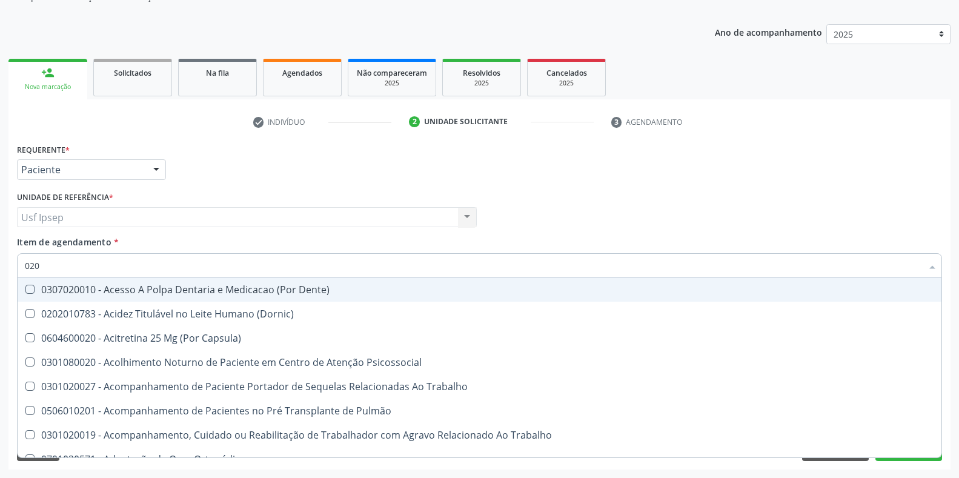
checkbox \(Tgo\) "true"
checkbox \(Tgp\) "true"
checkbox Triglicerideos "true"
checkbox Espermograma "false"
checkbox Segmento\) "false"
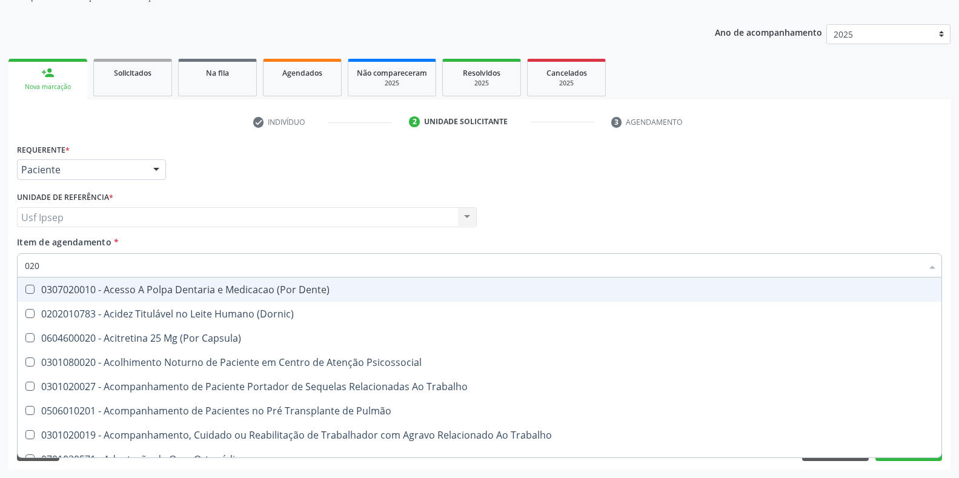
checkbox Anal "false"
checkbox Hematocrito "false"
checkbox Hemocultura "false"
checkbox Semana\) "false"
checkbox Completo "true"
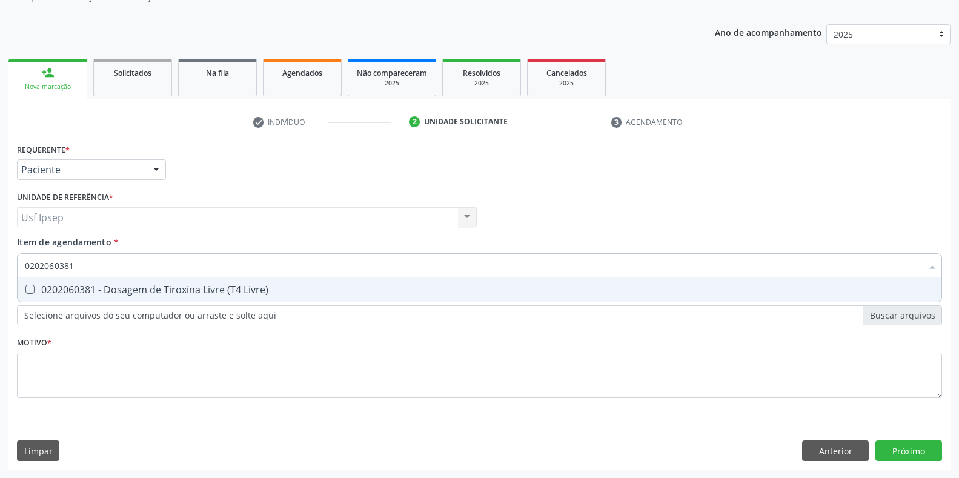
click at [30, 284] on span "0202060381 - Dosagem de Tiroxina Livre (T4 Livre)" at bounding box center [480, 290] width 924 height 24
click at [75, 265] on input "0202060381" at bounding box center [474, 265] width 898 height 24
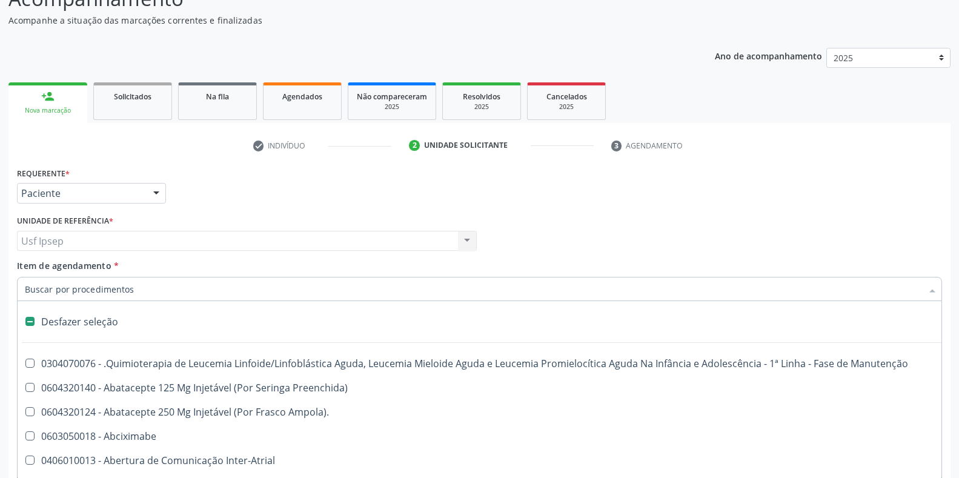
scroll to position [101, 0]
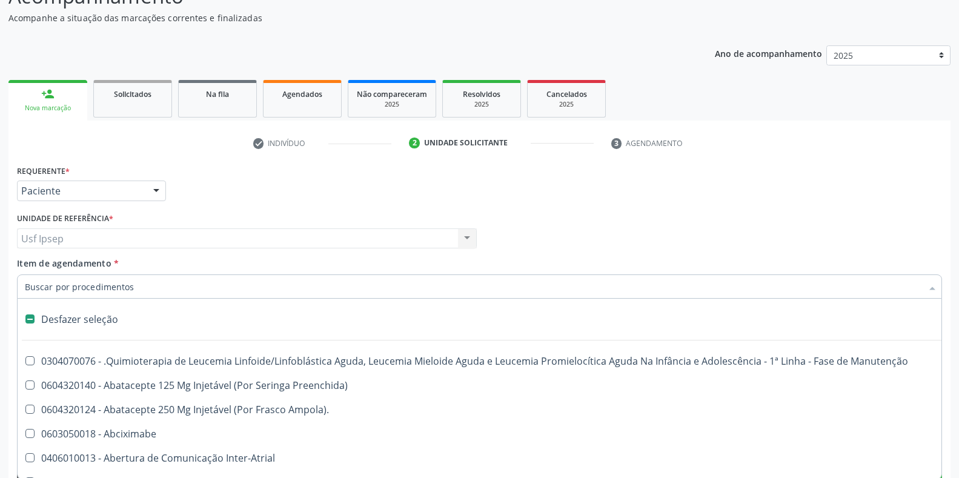
click at [800, 193] on div "Requerente * Paciente Profissional de Saúde Paciente Nenhum resultado encontrad…" at bounding box center [480, 185] width 932 height 47
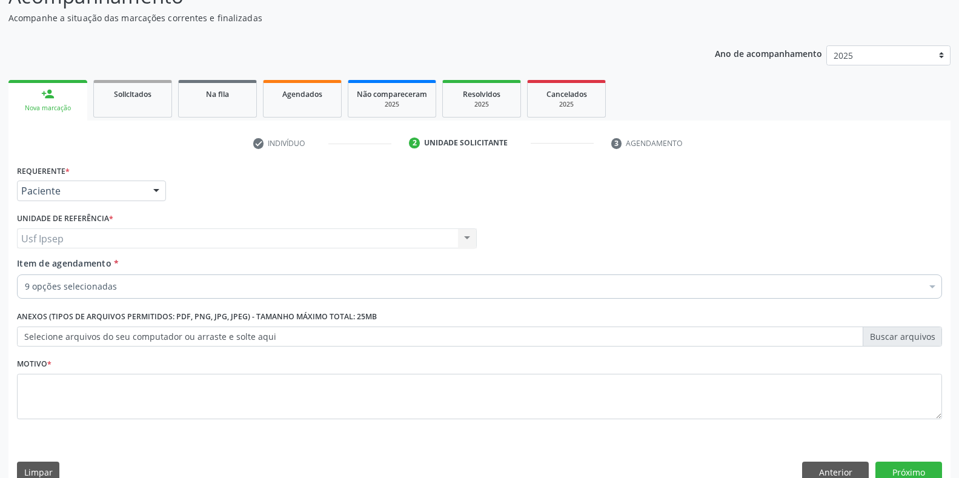
scroll to position [0, 0]
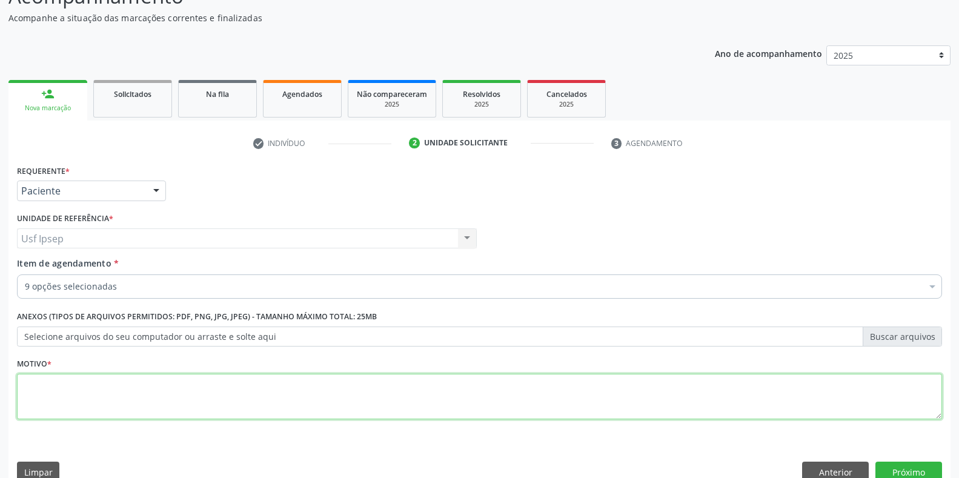
click at [29, 398] on textarea at bounding box center [480, 397] width 926 height 46
click at [30, 384] on textarea "0" at bounding box center [480, 397] width 926 height 46
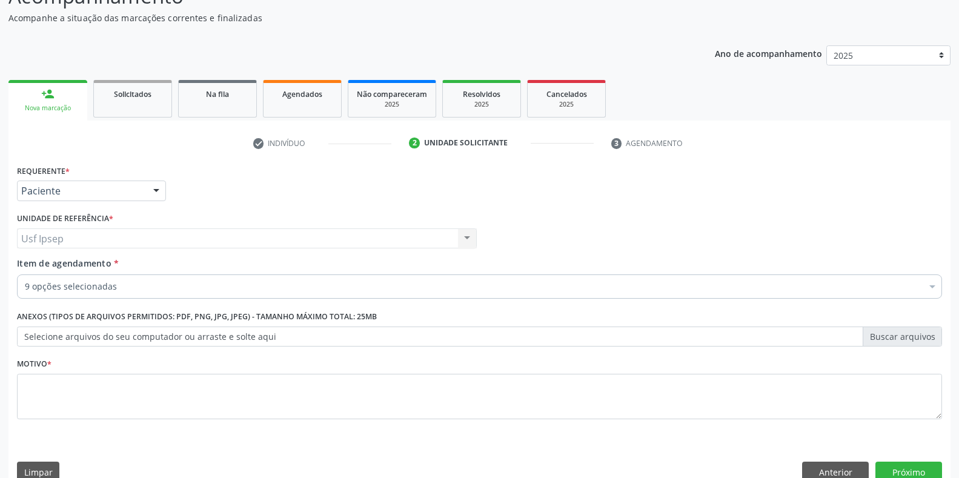
click at [25, 269] on span "Item de agendamento" at bounding box center [64, 264] width 95 height 12
click at [25, 275] on input "Item de agendamento *" at bounding box center [25, 287] width 0 height 24
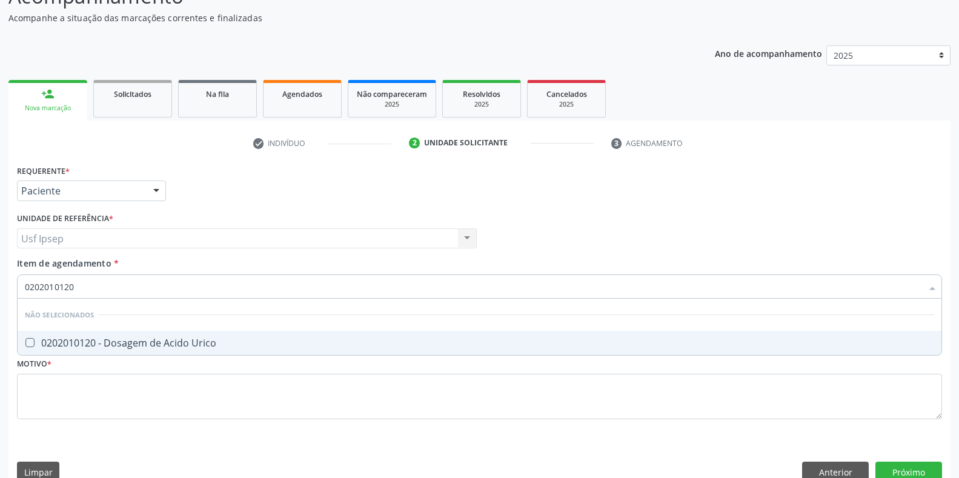
click at [29, 345] on Urico at bounding box center [29, 342] width 9 height 9
click at [25, 345] on Urico "checkbox" at bounding box center [22, 343] width 8 height 8
click at [76, 289] on input "0202010120" at bounding box center [474, 287] width 898 height 24
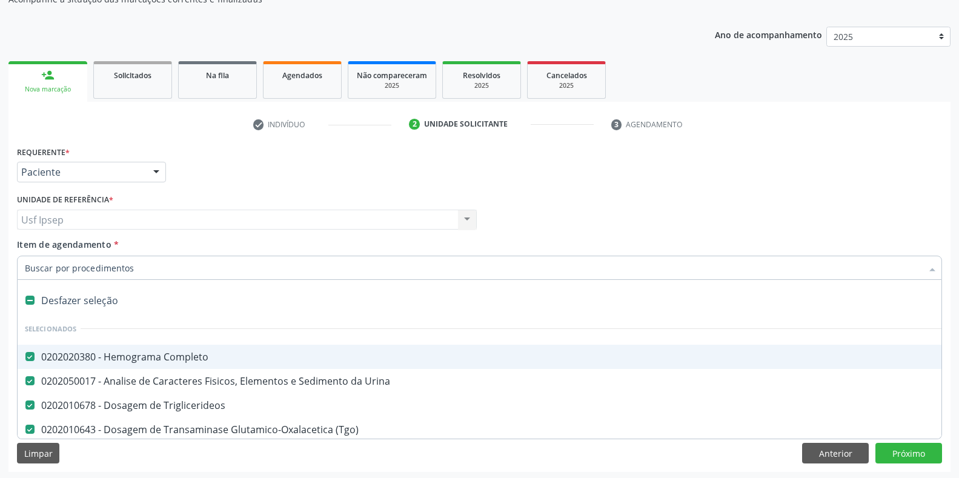
scroll to position [122, 0]
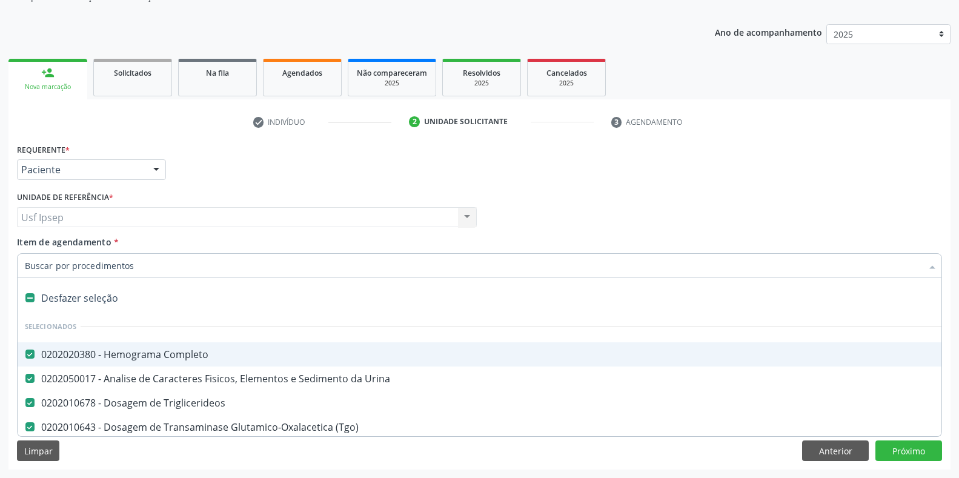
click at [750, 161] on div "Requerente * Paciente Profissional de Saúde Paciente Nenhum resultado encontrad…" at bounding box center [480, 164] width 932 height 47
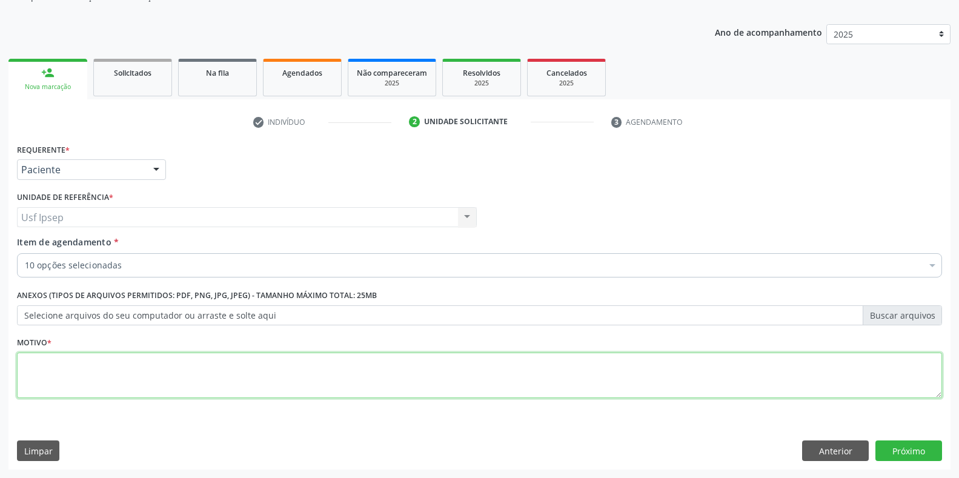
click at [30, 379] on textarea at bounding box center [480, 376] width 926 height 46
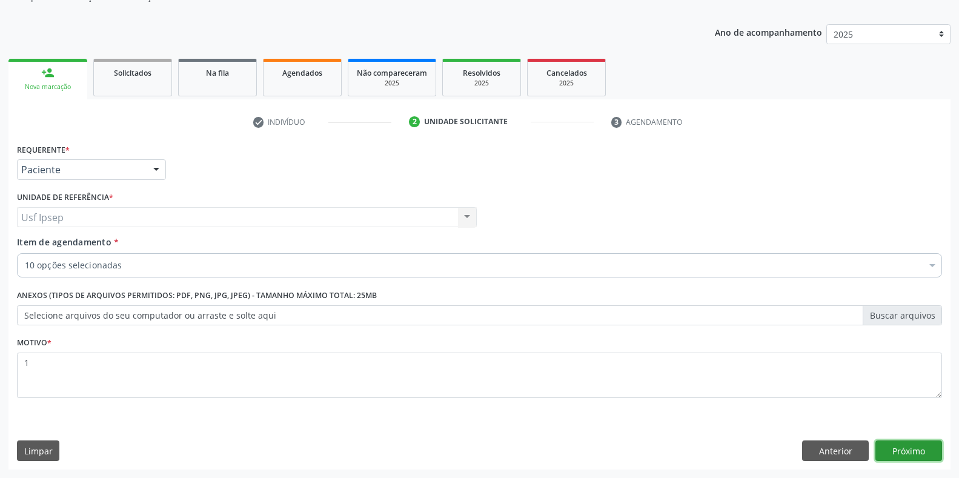
click at [913, 452] on button "Próximo" at bounding box center [909, 451] width 67 height 21
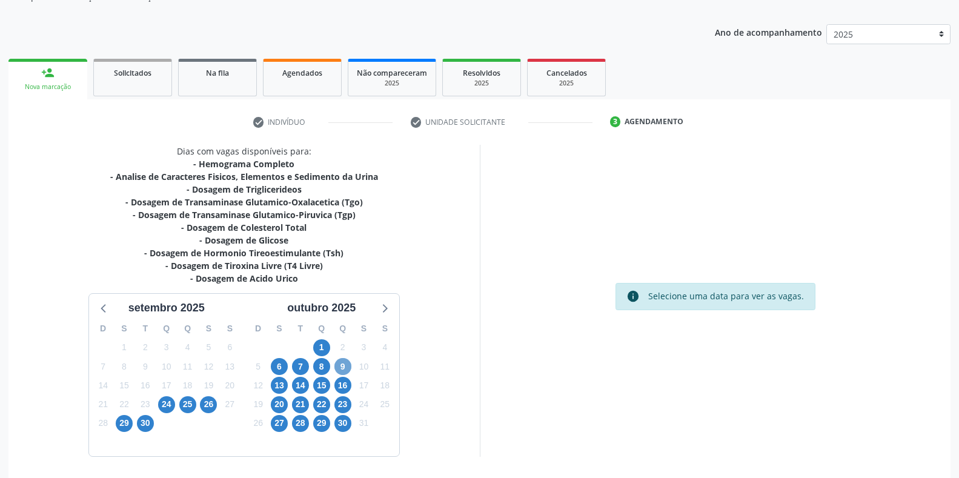
click at [344, 365] on span "9" at bounding box center [343, 366] width 17 height 17
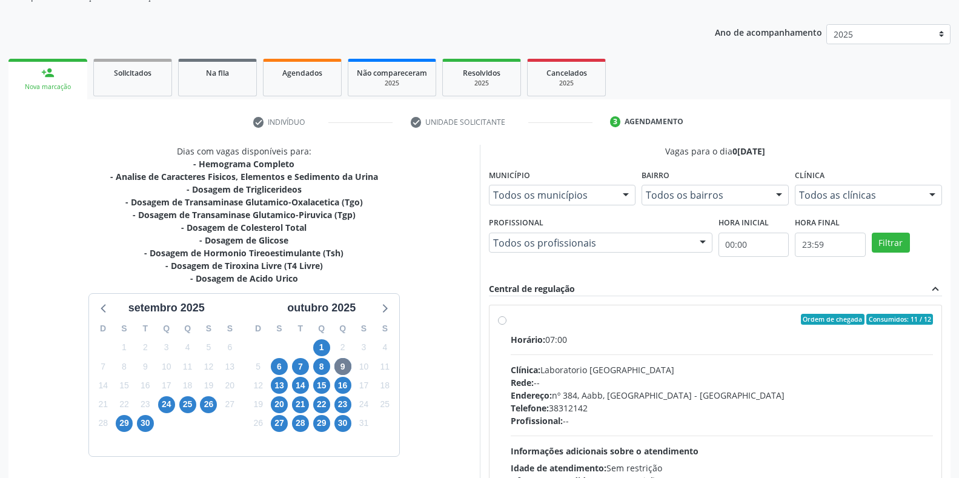
click at [511, 317] on label "Ordem de chegada Consumidos: 11 / 12 Horário: 07:00 Clínica: Laboratorio Sao Fr…" at bounding box center [722, 407] width 423 height 186
click at [501, 317] on input "Ordem de chegada Consumidos: 11 / 12 Horário: 07:00 Clínica: Laboratorio Sao Fr…" at bounding box center [502, 319] width 8 height 11
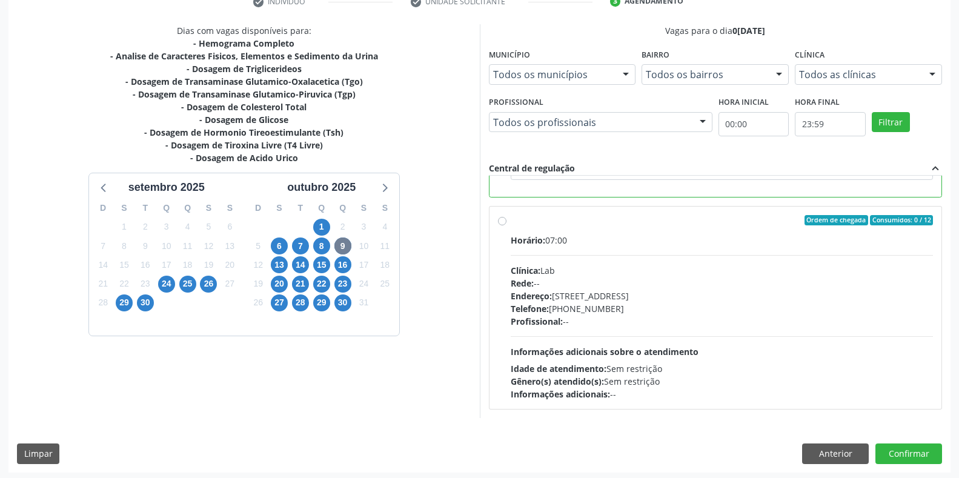
scroll to position [246, 0]
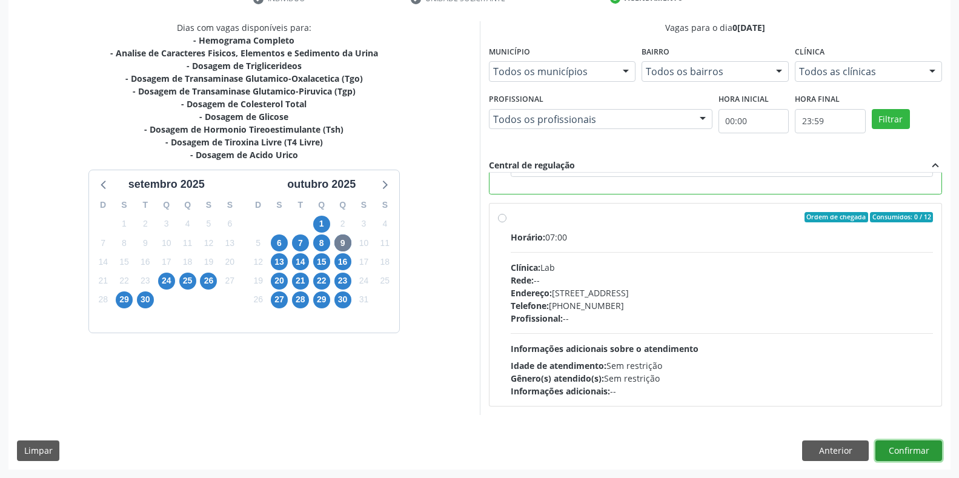
click at [895, 451] on button "Confirmar" at bounding box center [909, 451] width 67 height 21
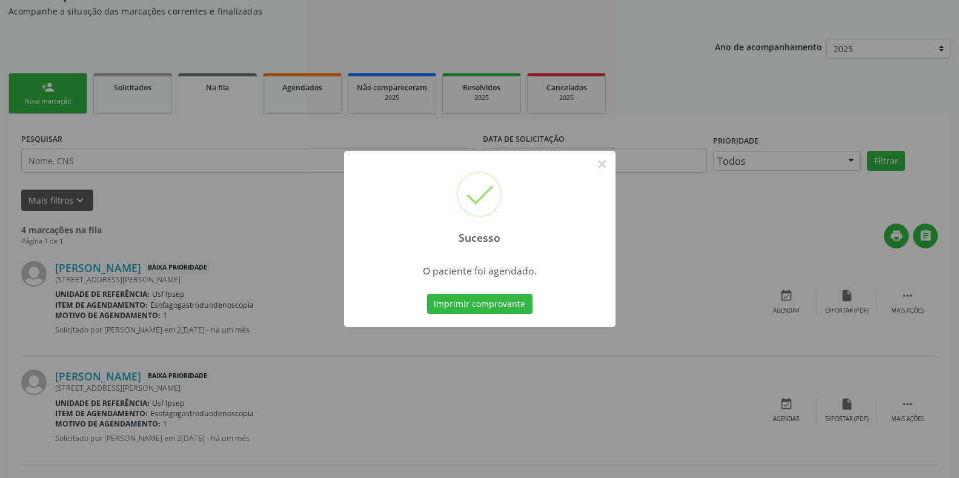
scroll to position [333, 0]
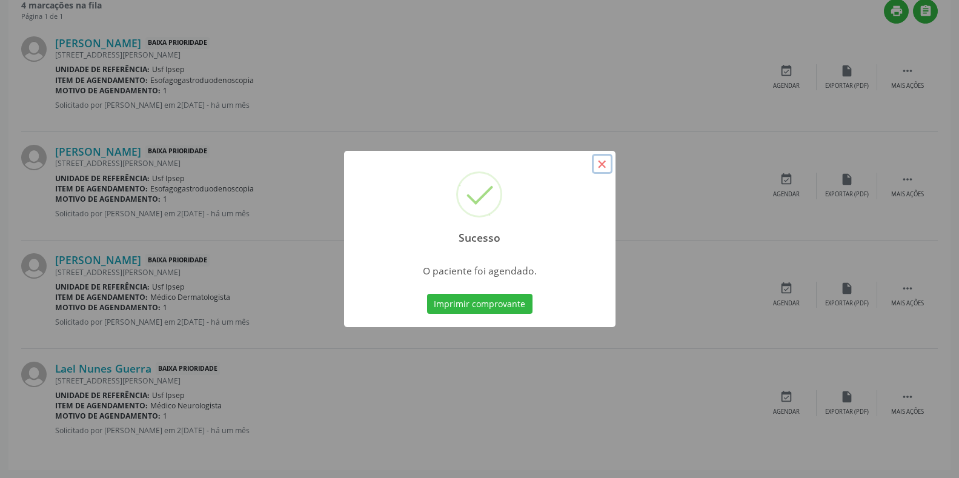
click at [606, 167] on button "×" at bounding box center [602, 164] width 21 height 21
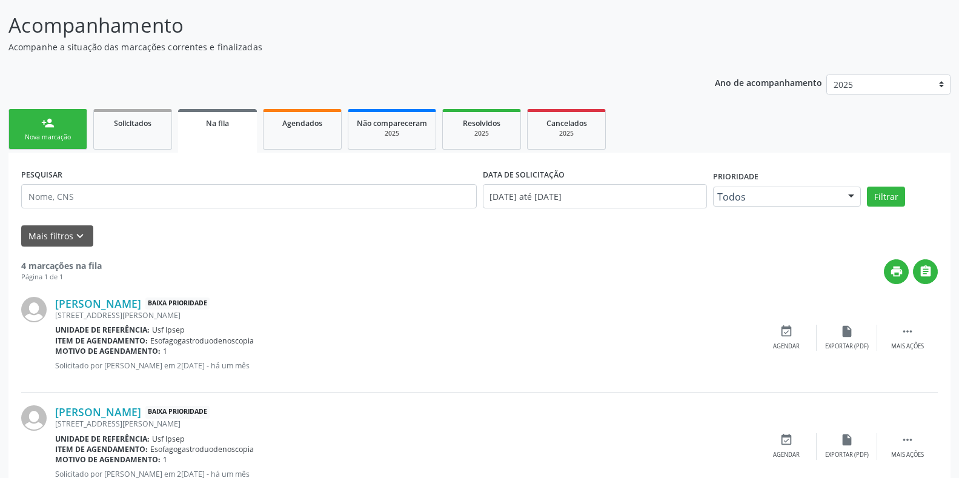
scroll to position [101, 0]
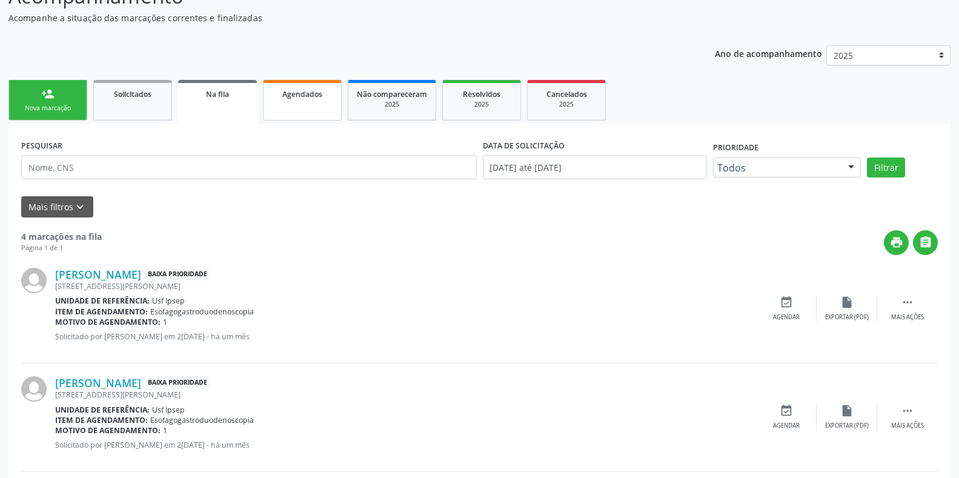
click at [302, 95] on span "Agendados" at bounding box center [302, 94] width 40 height 10
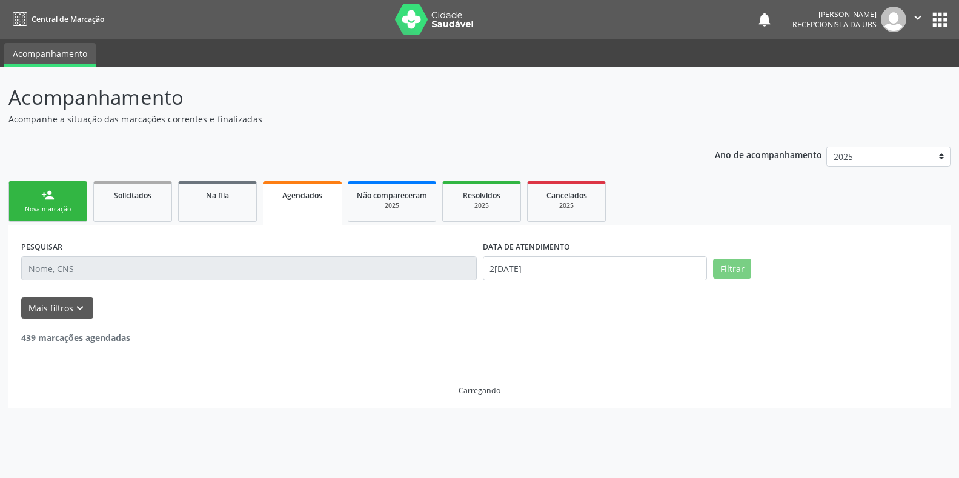
scroll to position [0, 0]
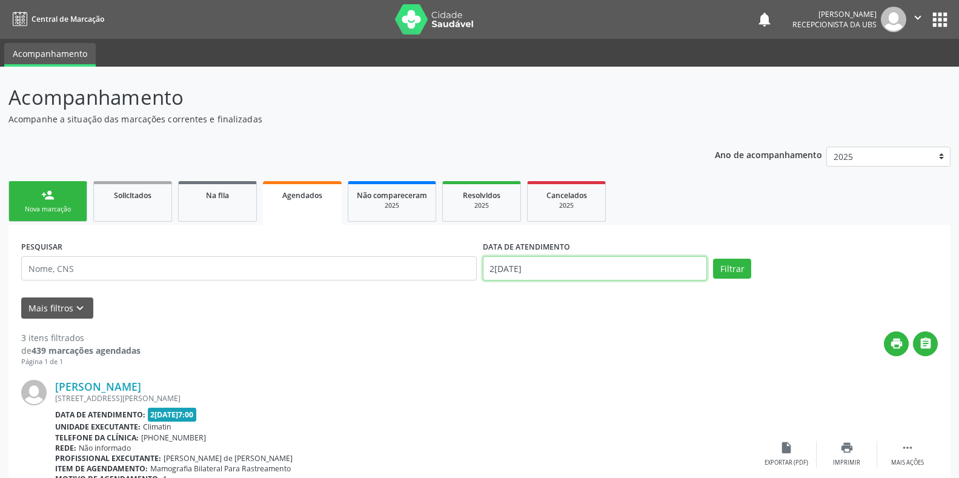
click at [490, 265] on input "24/09/2025" at bounding box center [595, 268] width 225 height 24
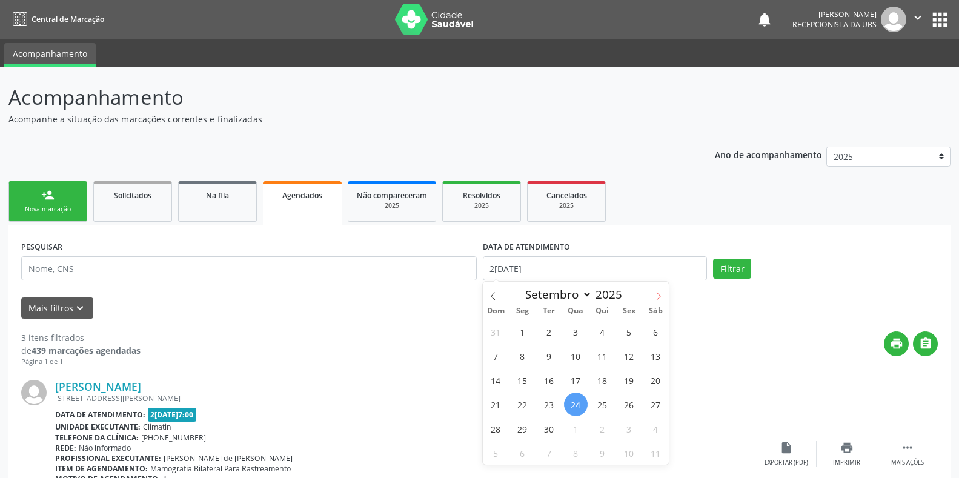
click at [663, 295] on icon at bounding box center [659, 296] width 8 height 8
click at [600, 359] on span "9" at bounding box center [603, 356] width 24 height 24
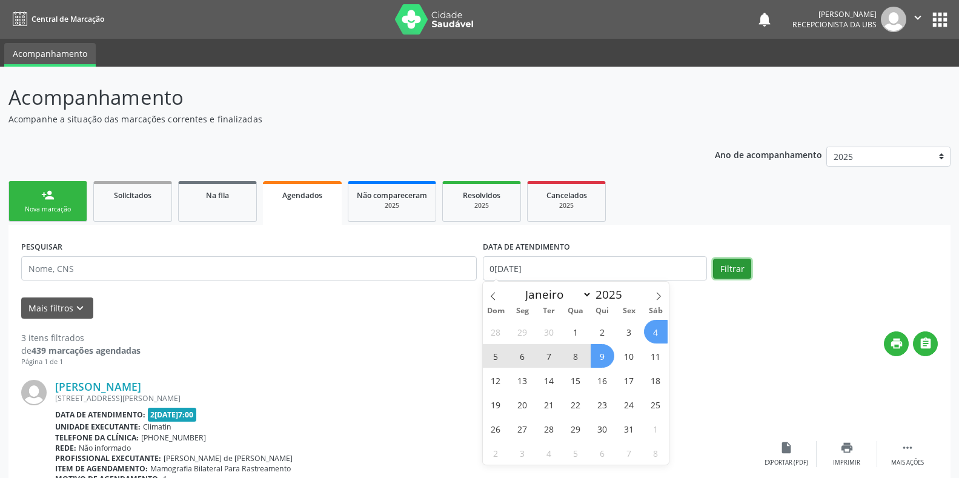
click at [728, 267] on button "Filtrar" at bounding box center [732, 269] width 38 height 21
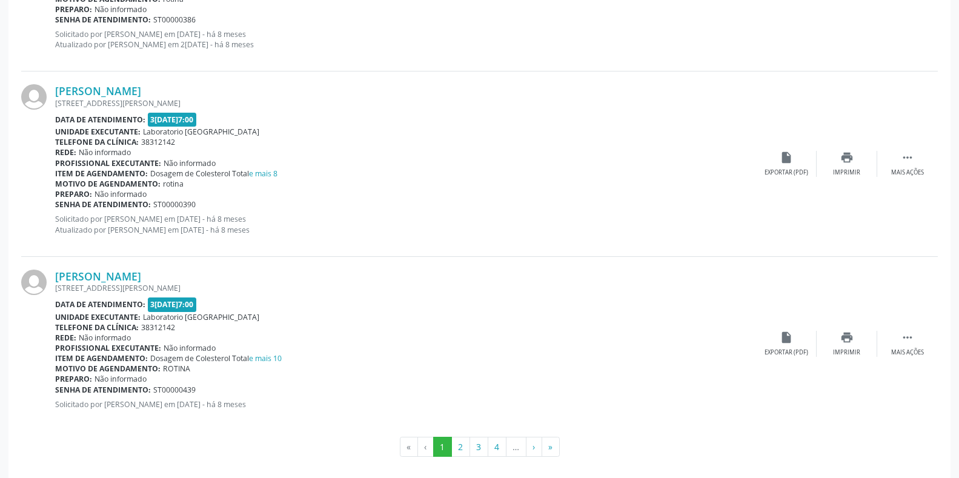
scroll to position [2646, 0]
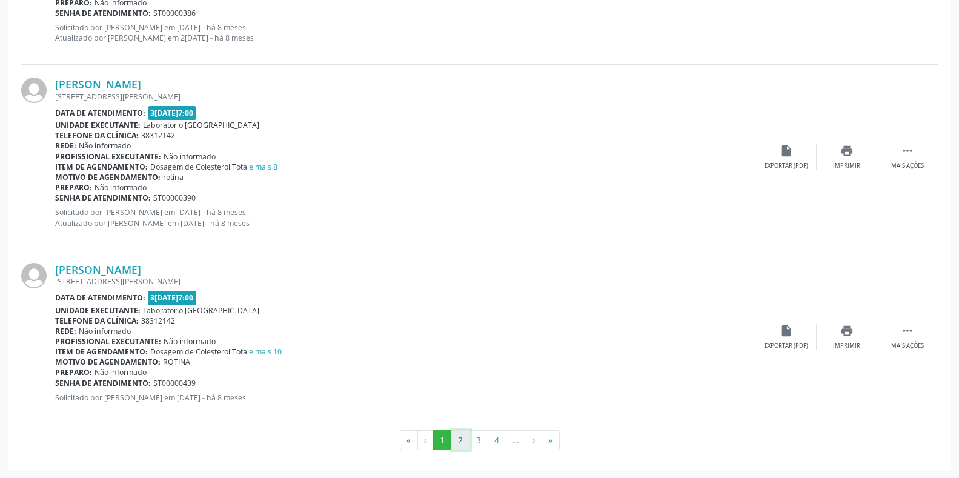
click at [460, 443] on button "2" at bounding box center [461, 440] width 19 height 21
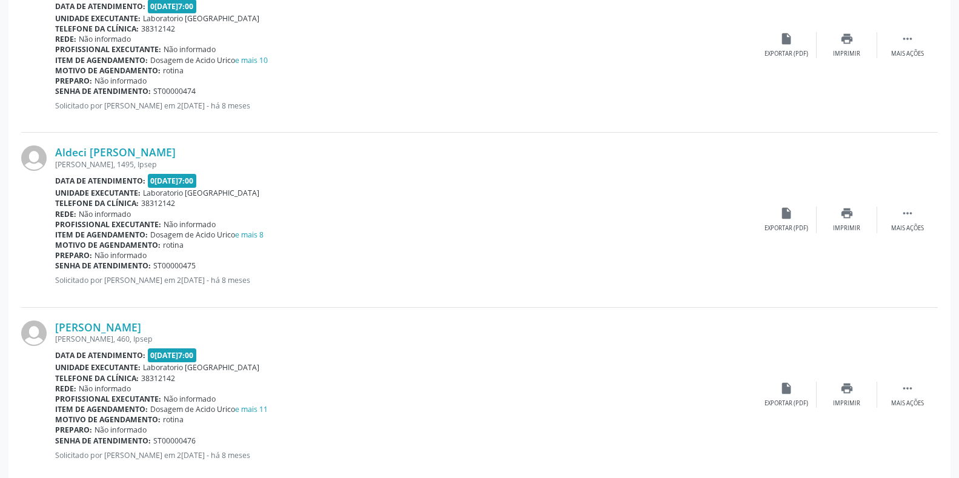
scroll to position [2573, 0]
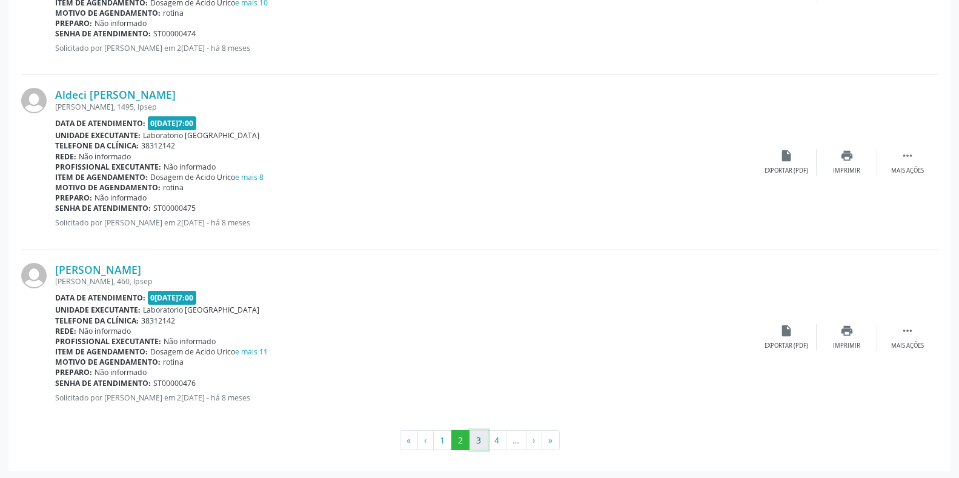
click at [478, 442] on button "3" at bounding box center [479, 440] width 19 height 21
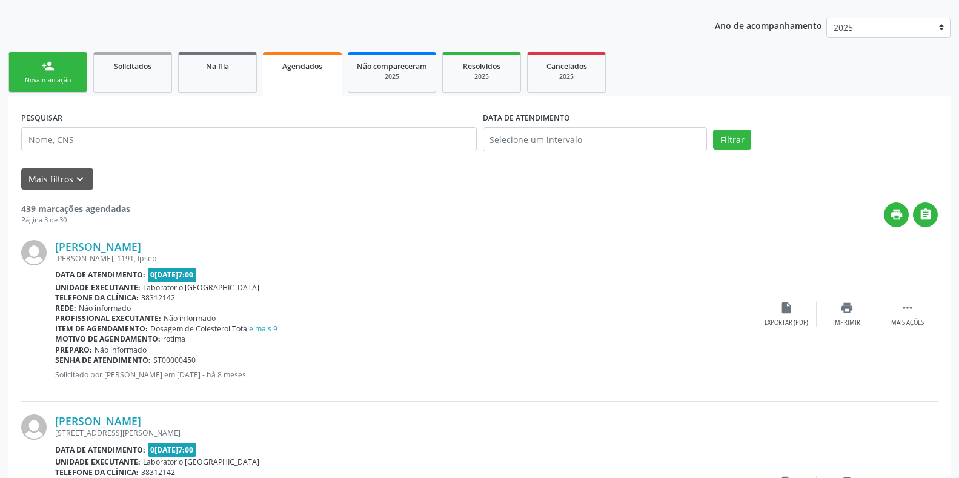
scroll to position [101, 0]
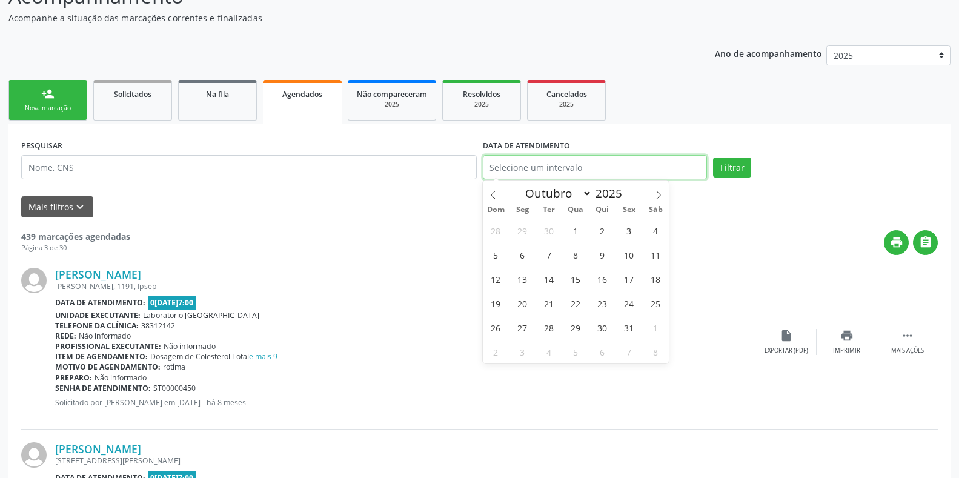
click at [493, 167] on input "text" at bounding box center [595, 167] width 225 height 24
click at [605, 257] on span "9" at bounding box center [603, 255] width 24 height 24
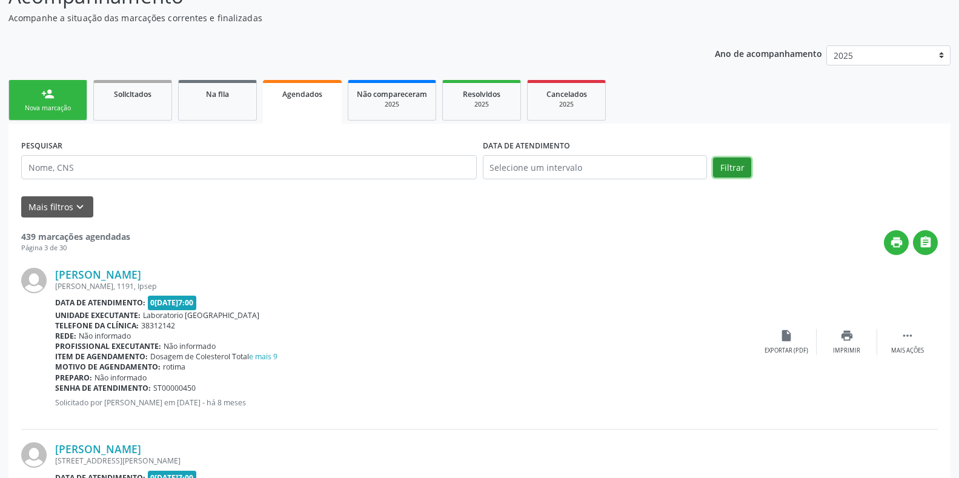
click at [731, 166] on button "Filtrar" at bounding box center [732, 168] width 38 height 21
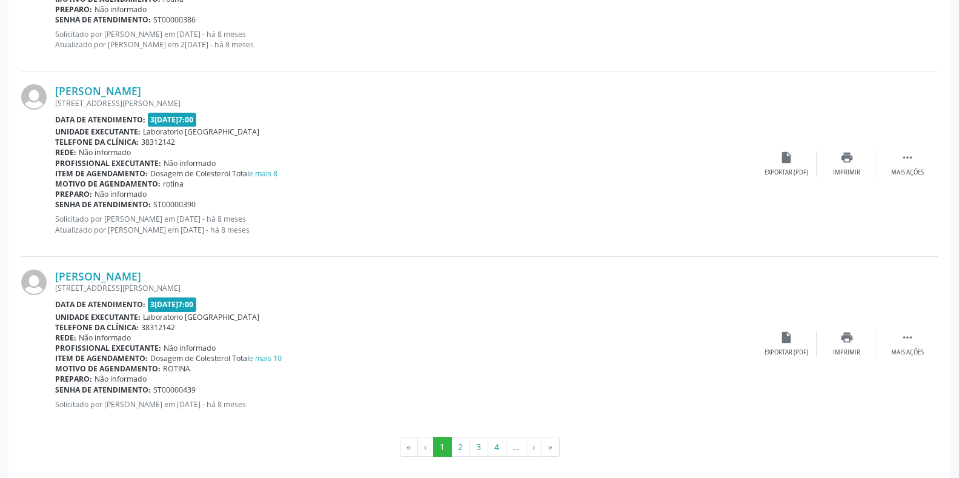
scroll to position [2646, 0]
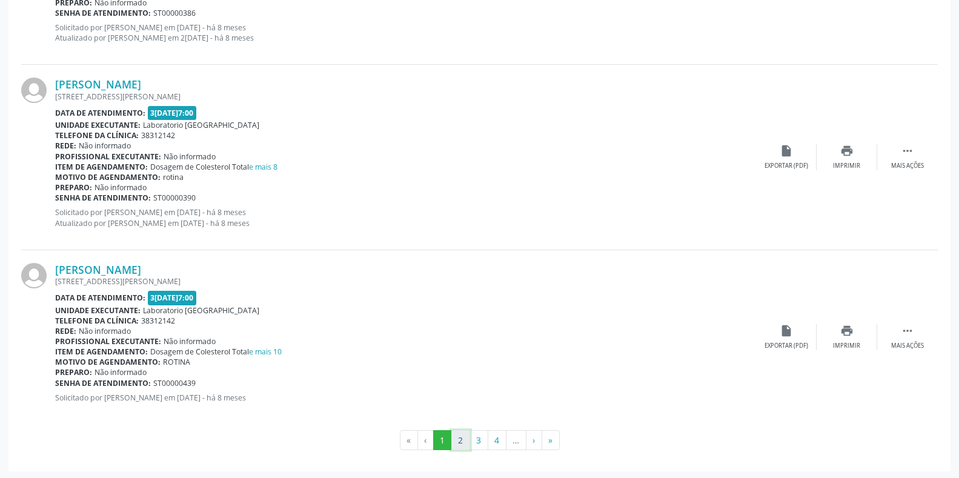
click at [465, 442] on button "2" at bounding box center [461, 440] width 19 height 21
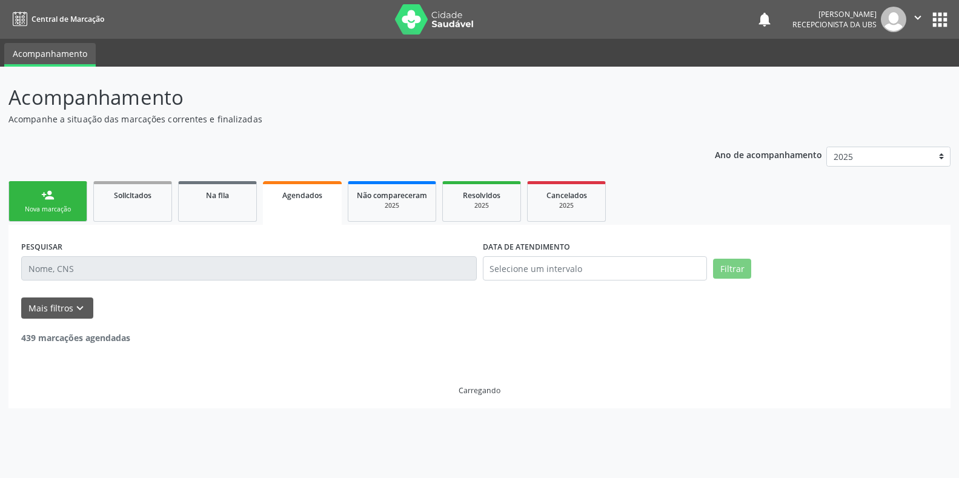
scroll to position [0, 0]
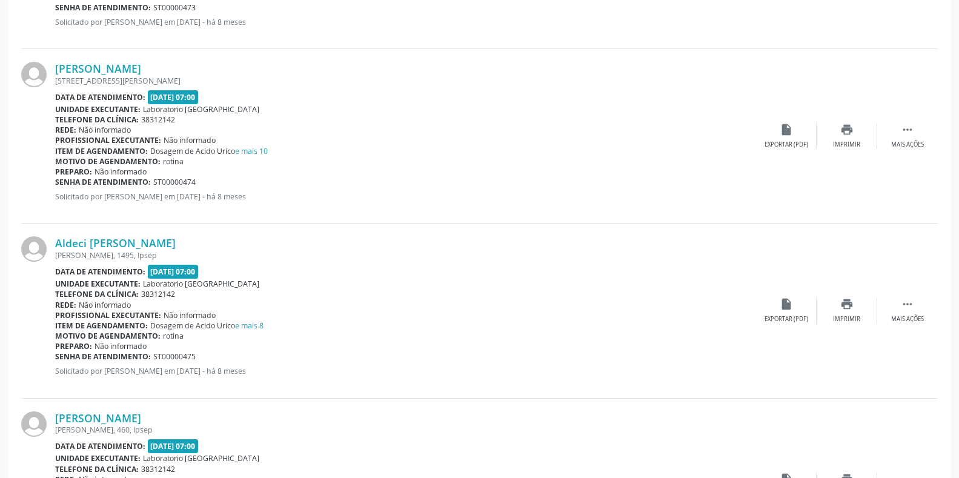
scroll to position [2573, 0]
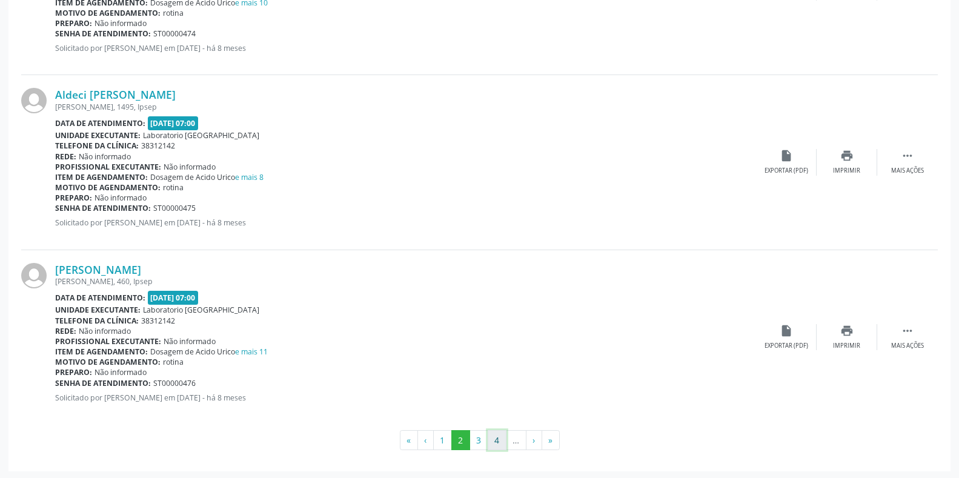
click at [501, 440] on button "4" at bounding box center [497, 440] width 19 height 21
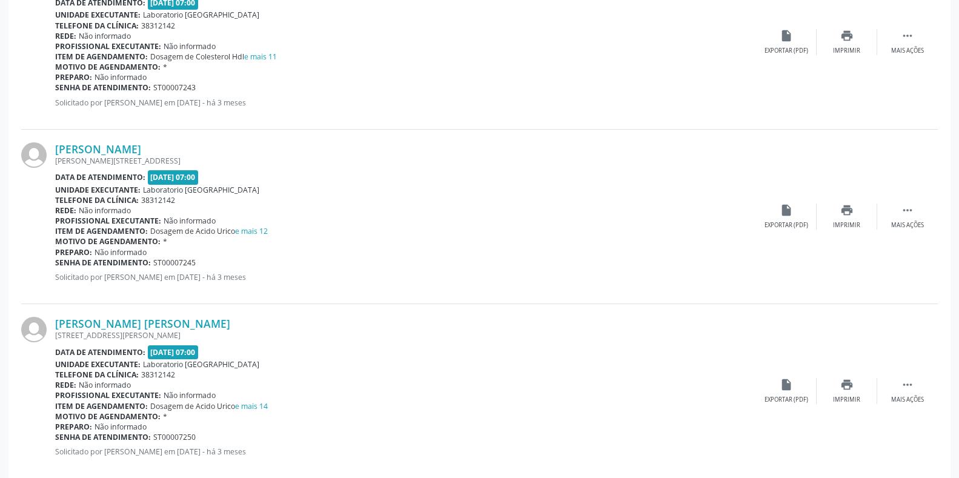
scroll to position [2552, 0]
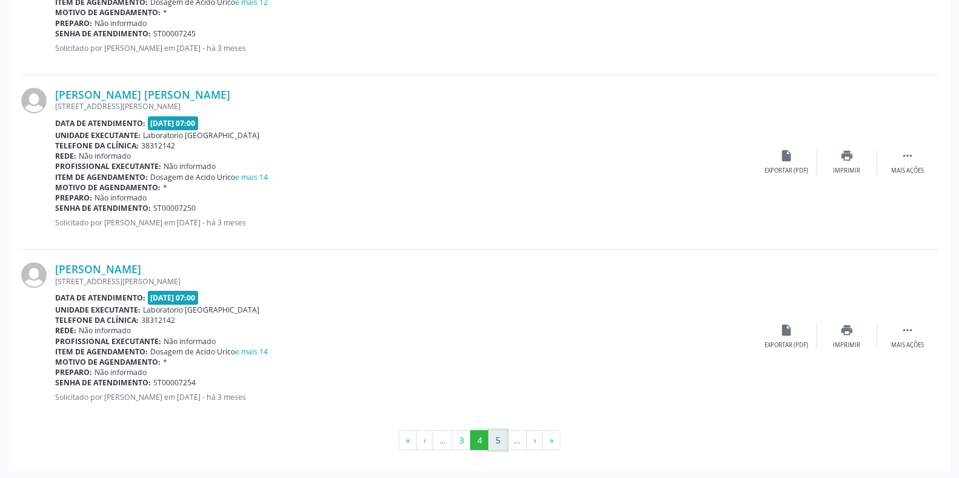
click at [501, 447] on button "5" at bounding box center [498, 440] width 19 height 21
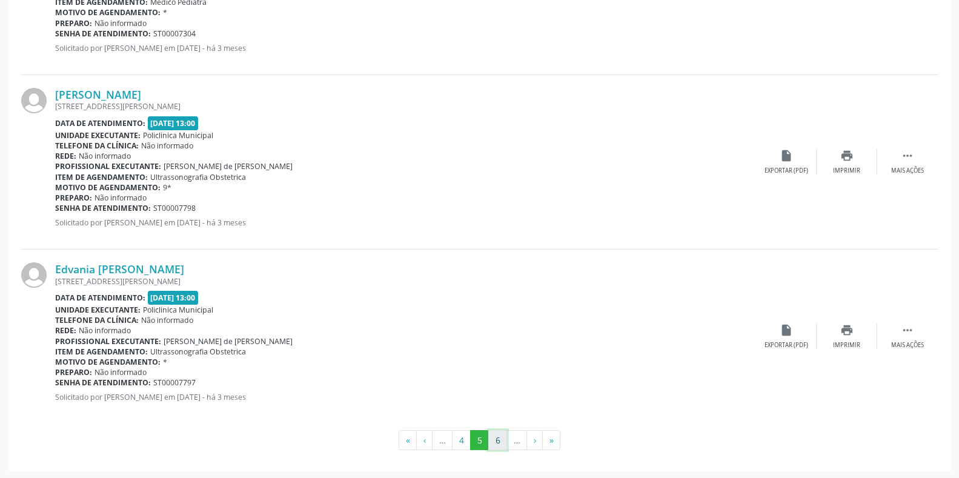
click at [496, 442] on button "6" at bounding box center [498, 440] width 19 height 21
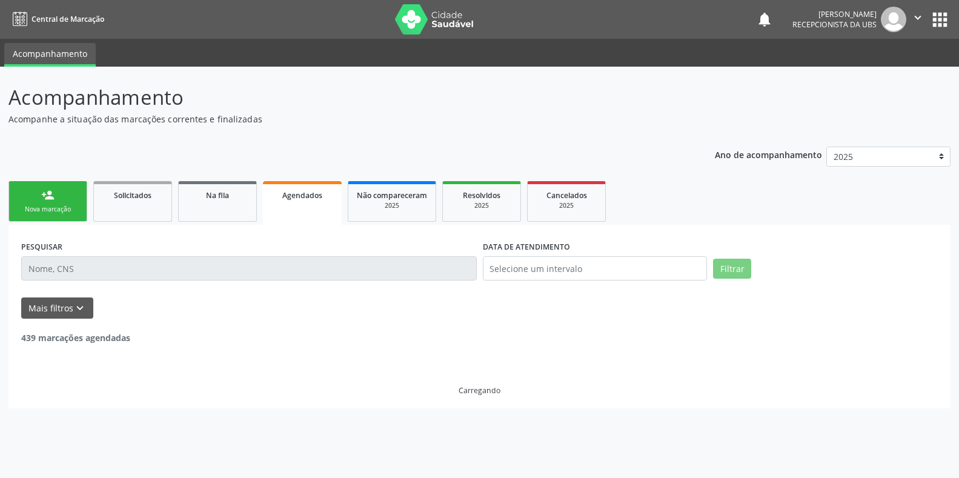
scroll to position [0, 0]
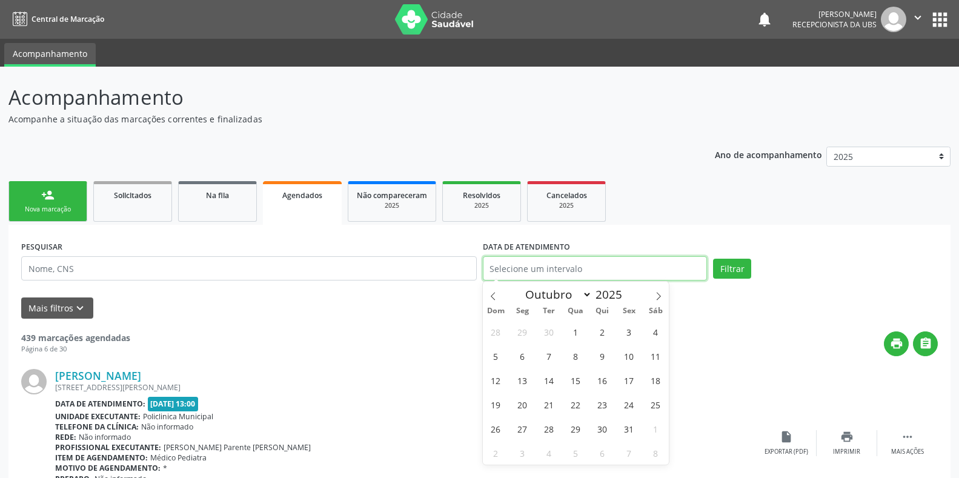
click at [503, 263] on input "text" at bounding box center [595, 268] width 225 height 24
click at [601, 359] on span "9" at bounding box center [603, 356] width 24 height 24
type input "[DATE]"
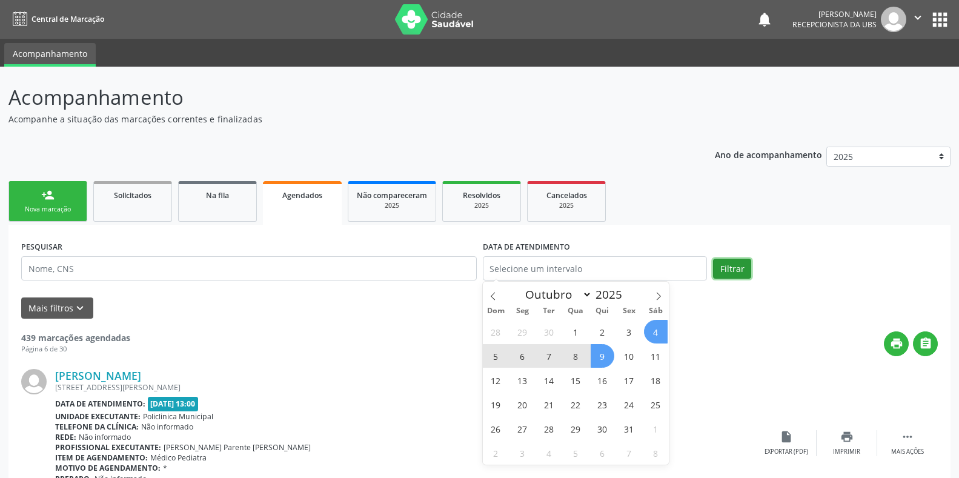
click at [729, 267] on button "Filtrar" at bounding box center [732, 269] width 38 height 21
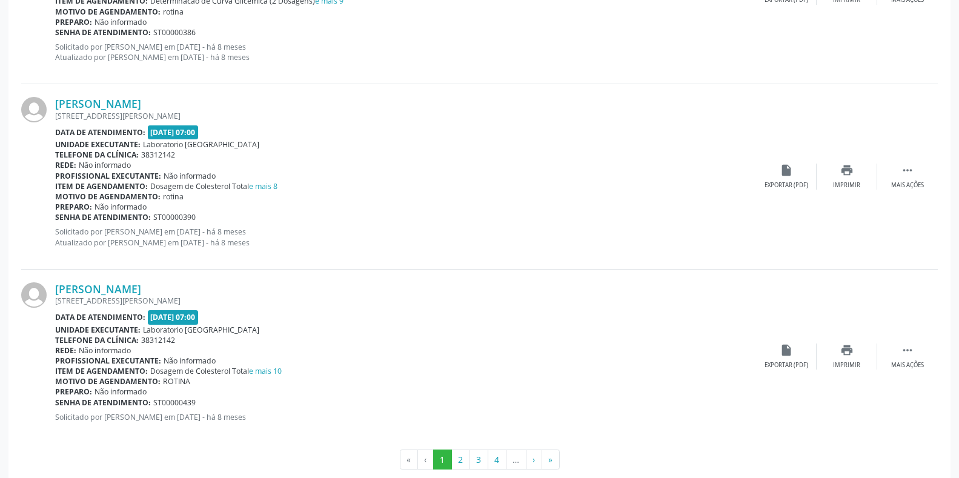
scroll to position [2646, 0]
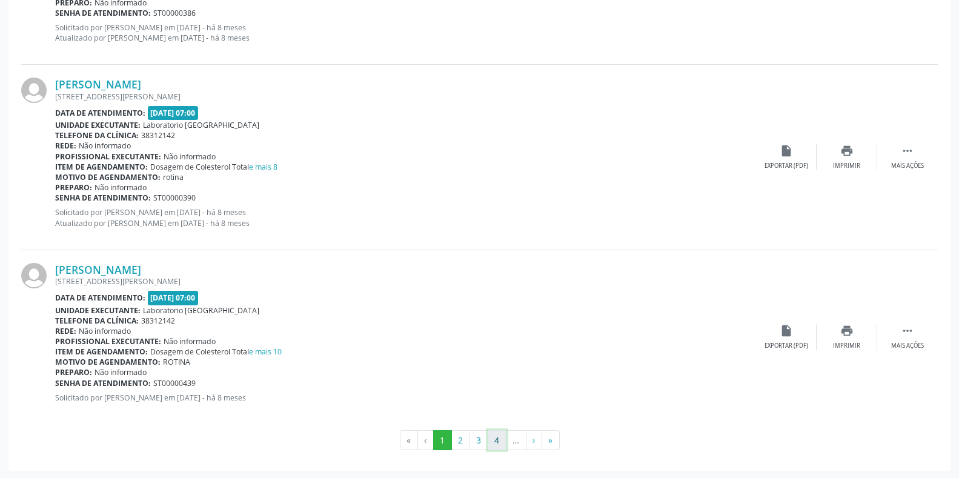
click at [498, 441] on button "4" at bounding box center [497, 440] width 19 height 21
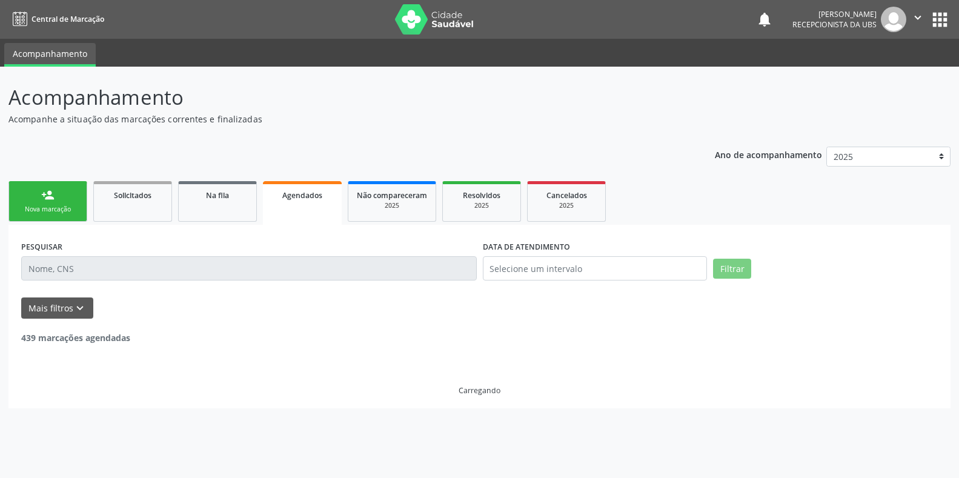
scroll to position [0, 0]
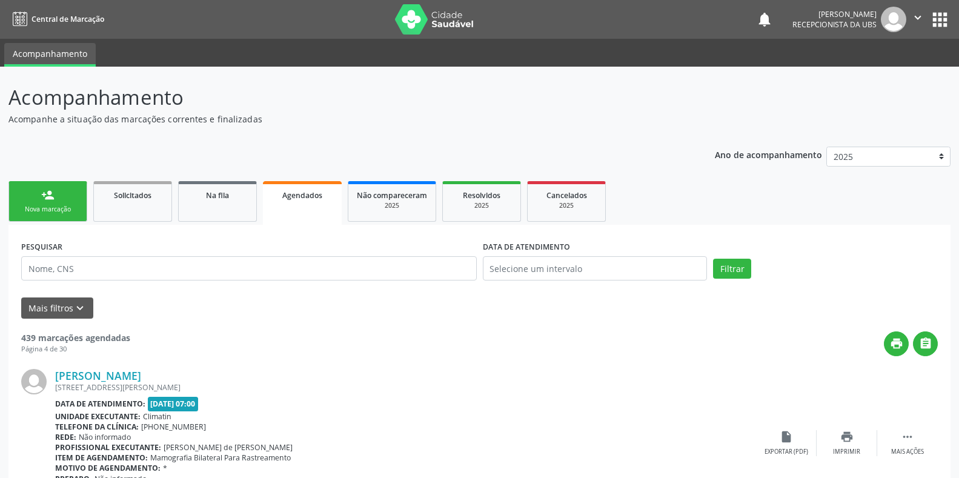
click at [291, 198] on span "Agendados" at bounding box center [302, 195] width 40 height 10
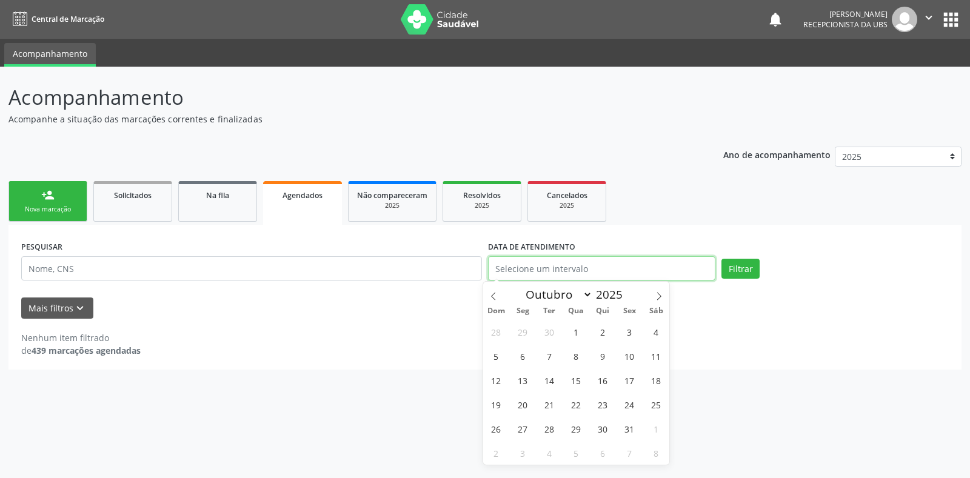
click at [520, 268] on input "text" at bounding box center [601, 268] width 227 height 24
click at [602, 359] on span "9" at bounding box center [603, 356] width 24 height 24
type input "[DATE]"
click at [740, 271] on button "Filtrar" at bounding box center [740, 269] width 38 height 21
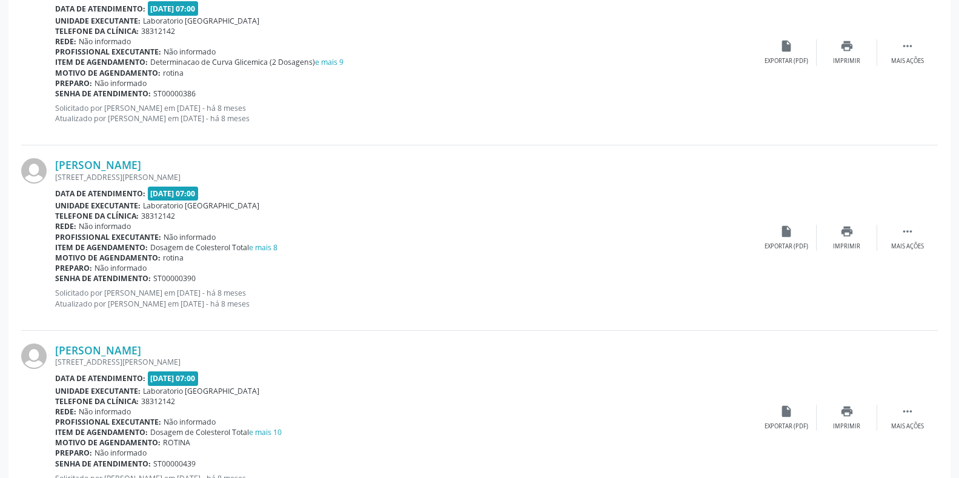
scroll to position [2646, 0]
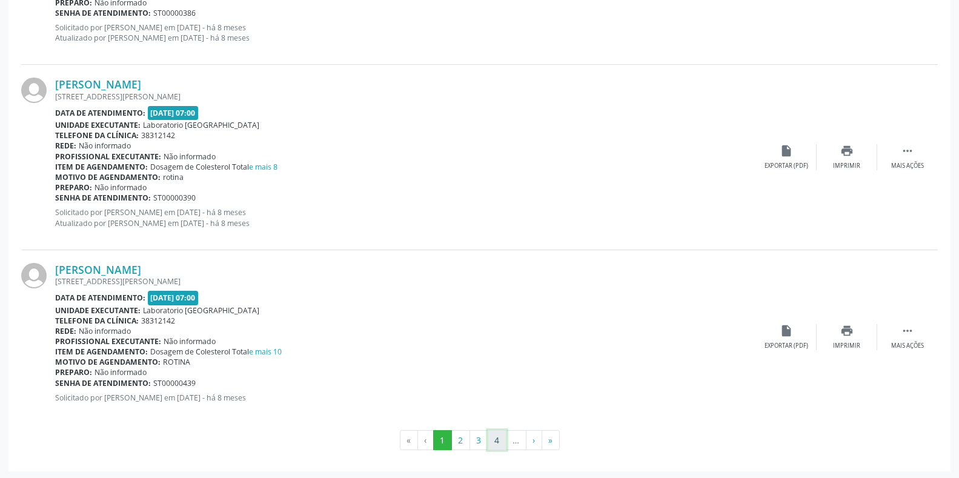
click at [490, 440] on button "4" at bounding box center [497, 440] width 19 height 21
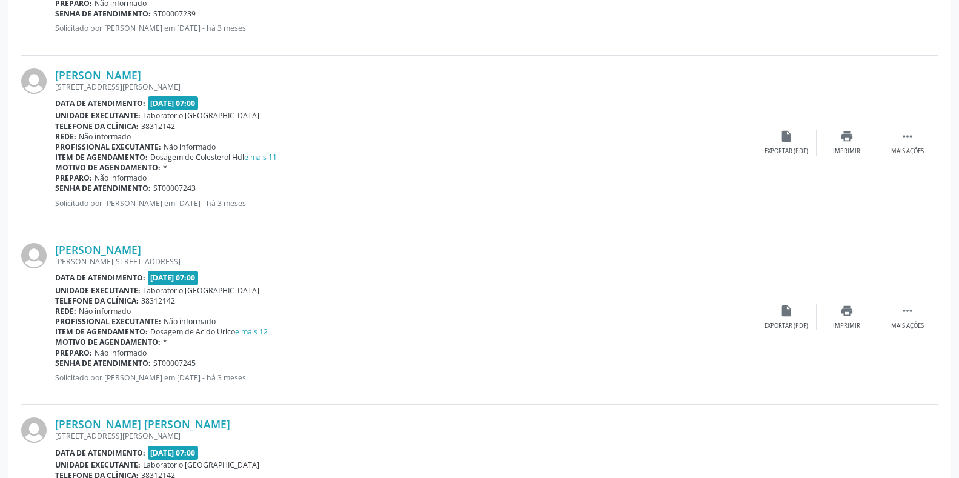
scroll to position [2552, 0]
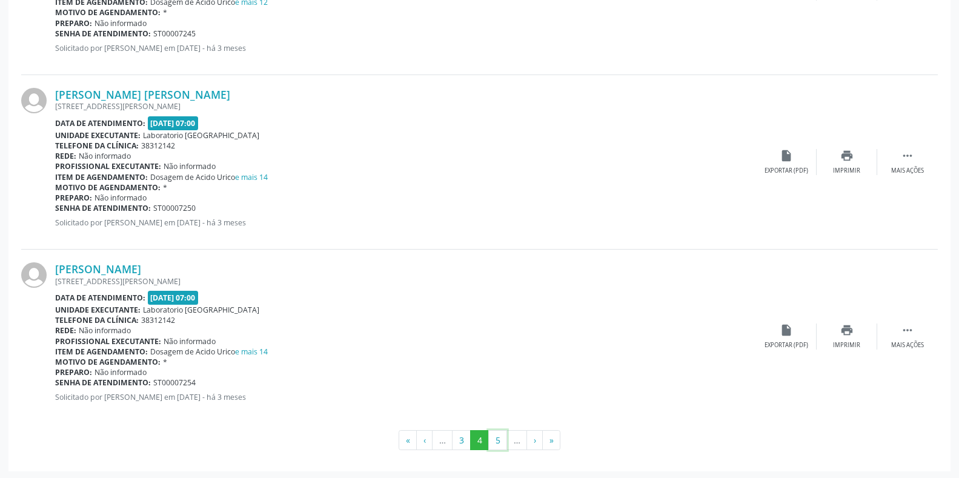
click at [497, 443] on button "5" at bounding box center [498, 440] width 19 height 21
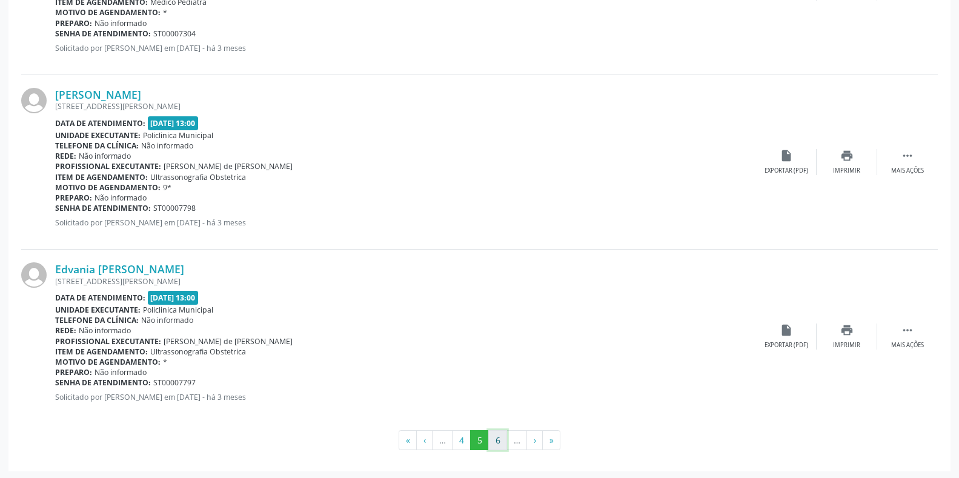
click at [498, 440] on button "6" at bounding box center [498, 440] width 19 height 21
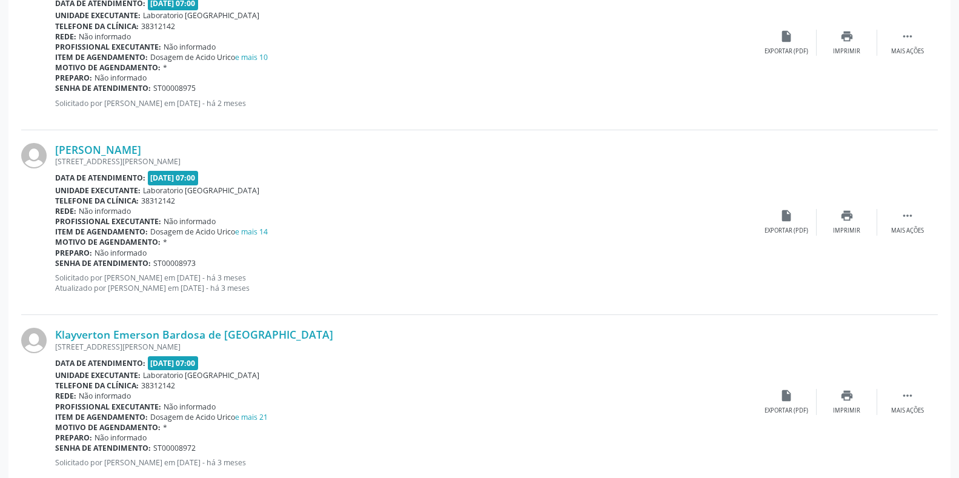
scroll to position [2563, 0]
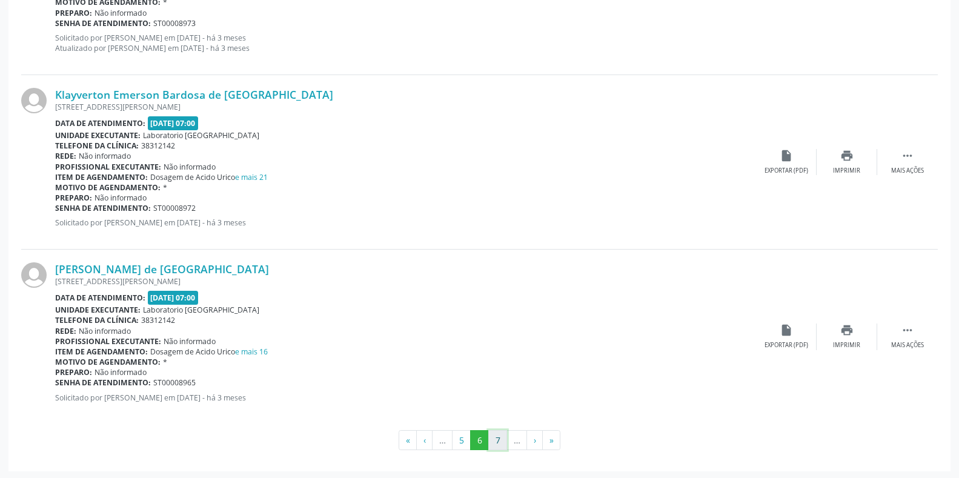
click at [507, 441] on button "7" at bounding box center [498, 440] width 19 height 21
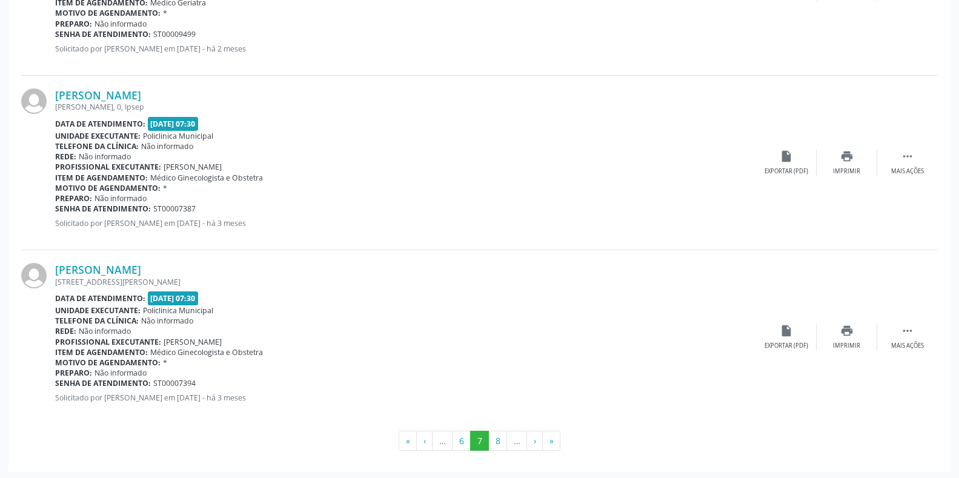
scroll to position [2552, 0]
click at [494, 438] on button "8" at bounding box center [498, 440] width 19 height 21
click at [503, 439] on button "9" at bounding box center [498, 440] width 19 height 21
click at [493, 443] on button "10" at bounding box center [498, 440] width 24 height 21
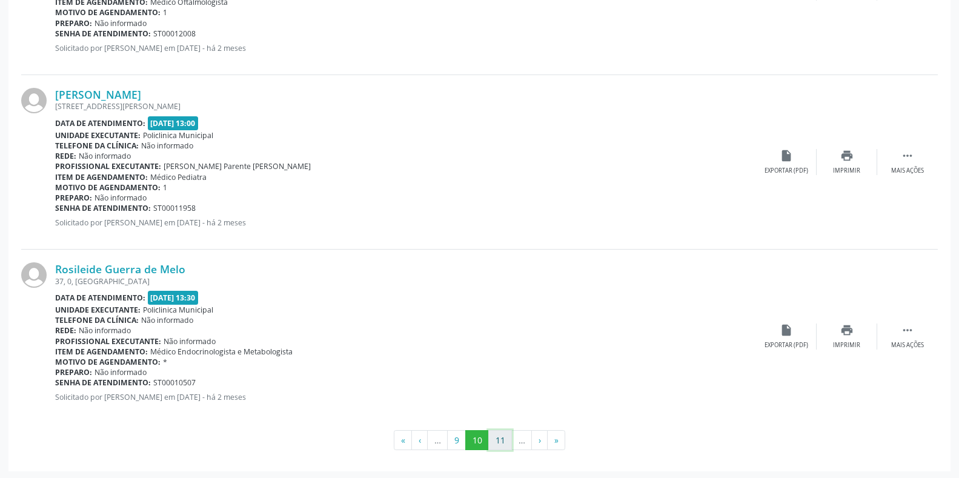
click at [505, 445] on button "11" at bounding box center [501, 440] width 24 height 21
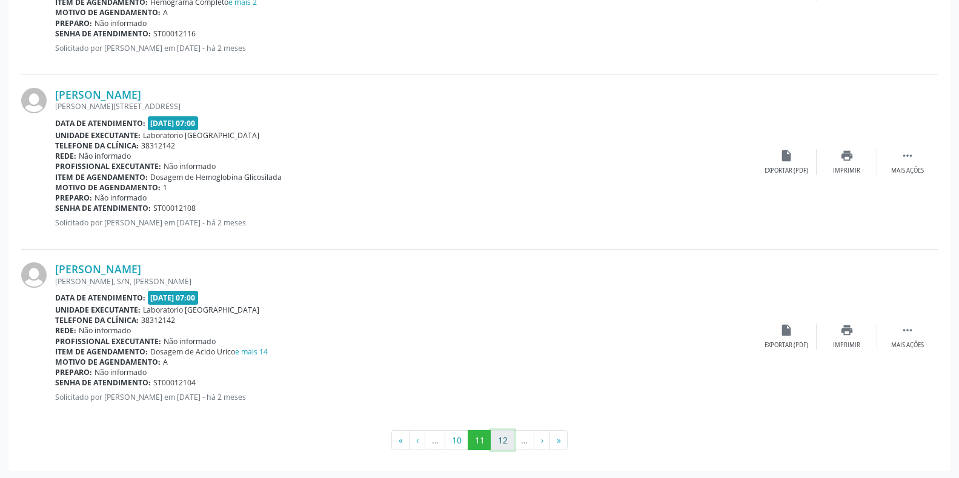
click at [501, 442] on button "12" at bounding box center [503, 440] width 24 height 21
click at [502, 440] on button "13" at bounding box center [503, 440] width 24 height 21
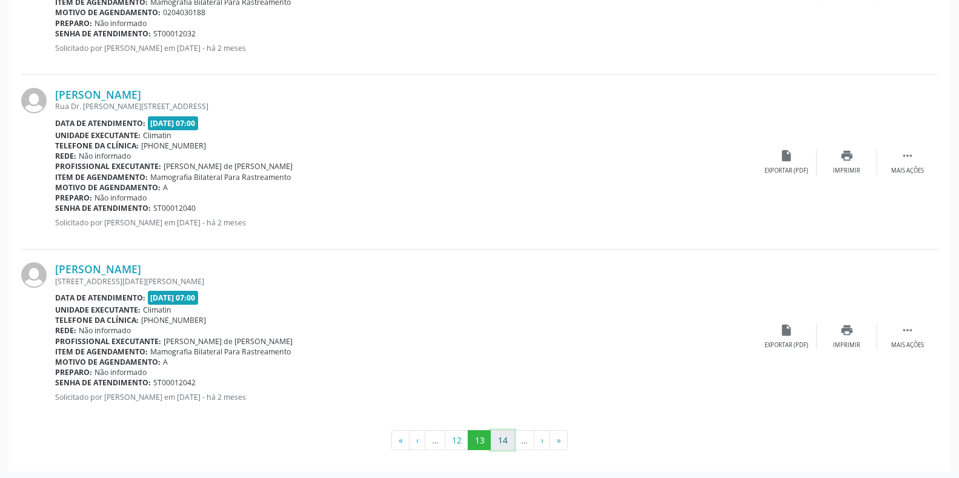
click at [506, 440] on button "14" at bounding box center [503, 440] width 24 height 21
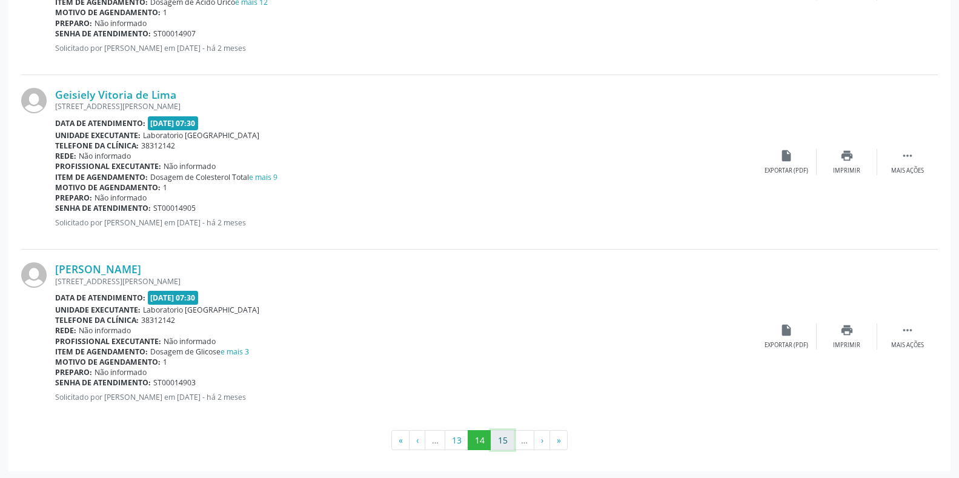
click at [510, 443] on button "15" at bounding box center [503, 440] width 24 height 21
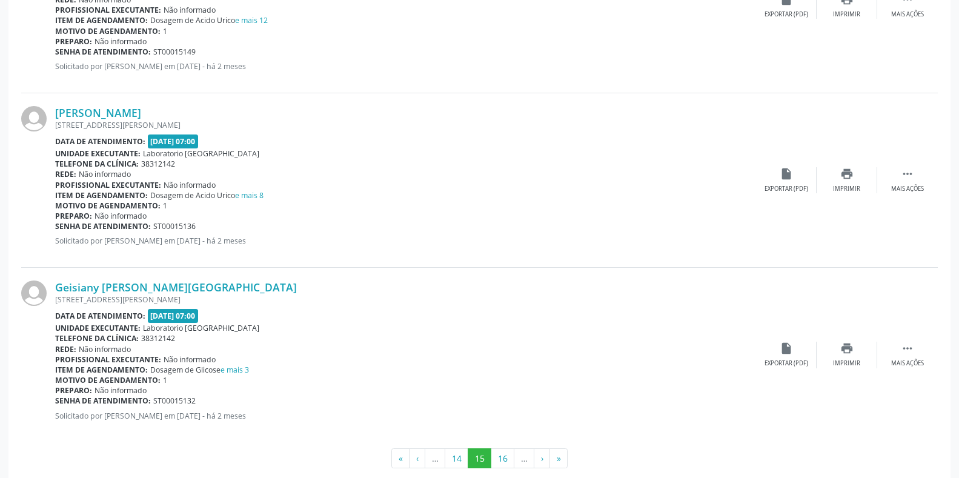
scroll to position [2563, 0]
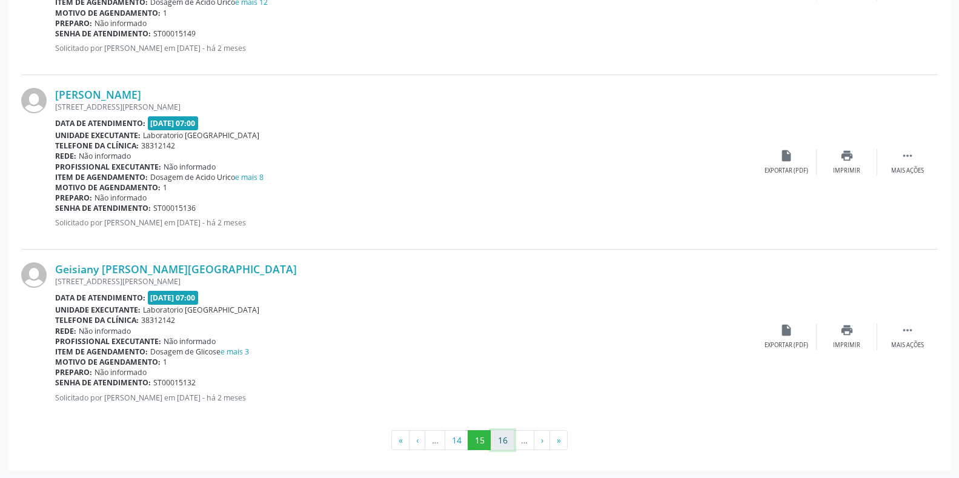
click at [505, 441] on button "16" at bounding box center [503, 440] width 24 height 21
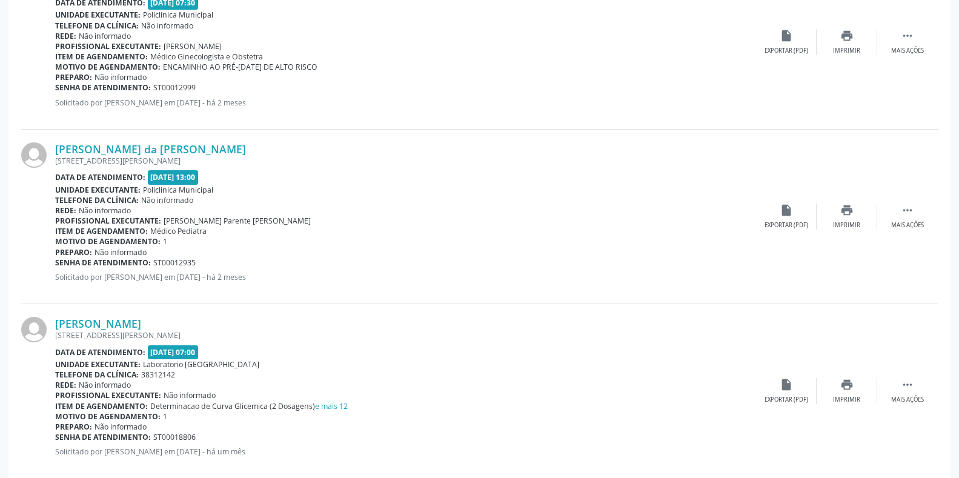
scroll to position [2552, 0]
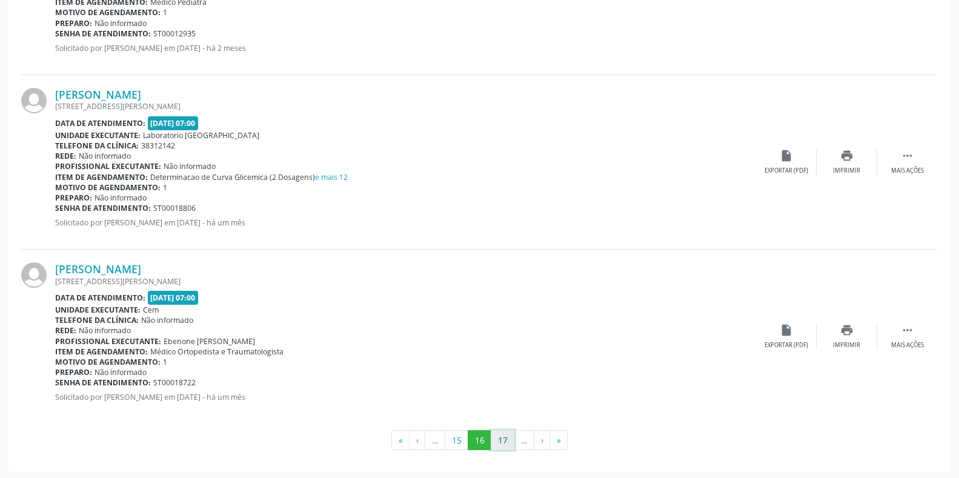
click at [496, 439] on button "17" at bounding box center [503, 440] width 24 height 21
click at [505, 438] on button "18" at bounding box center [503, 440] width 24 height 21
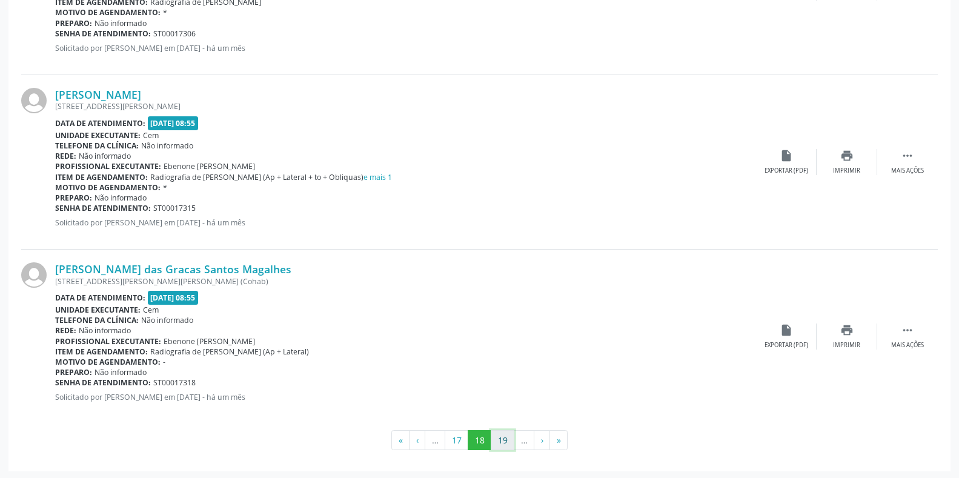
click at [502, 441] on button "19" at bounding box center [503, 440] width 24 height 21
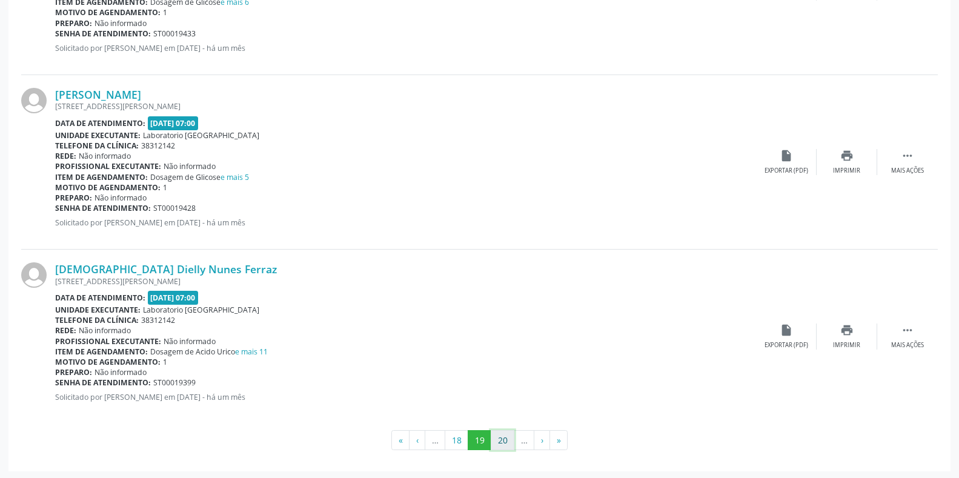
click at [502, 447] on button "20" at bounding box center [503, 440] width 24 height 21
click at [499, 441] on button "21" at bounding box center [503, 440] width 24 height 21
click at [501, 441] on button "22" at bounding box center [503, 440] width 24 height 21
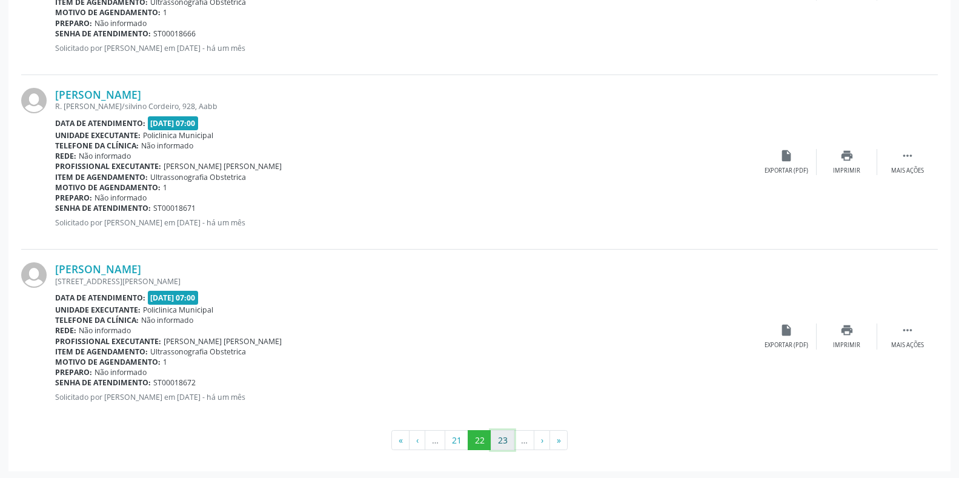
click at [509, 438] on button "23" at bounding box center [503, 440] width 24 height 21
click at [503, 432] on button "24" at bounding box center [503, 440] width 24 height 21
click at [499, 439] on button "25" at bounding box center [503, 440] width 24 height 21
click at [498, 441] on button "26" at bounding box center [503, 440] width 24 height 21
click at [504, 439] on button "27" at bounding box center [503, 440] width 24 height 21
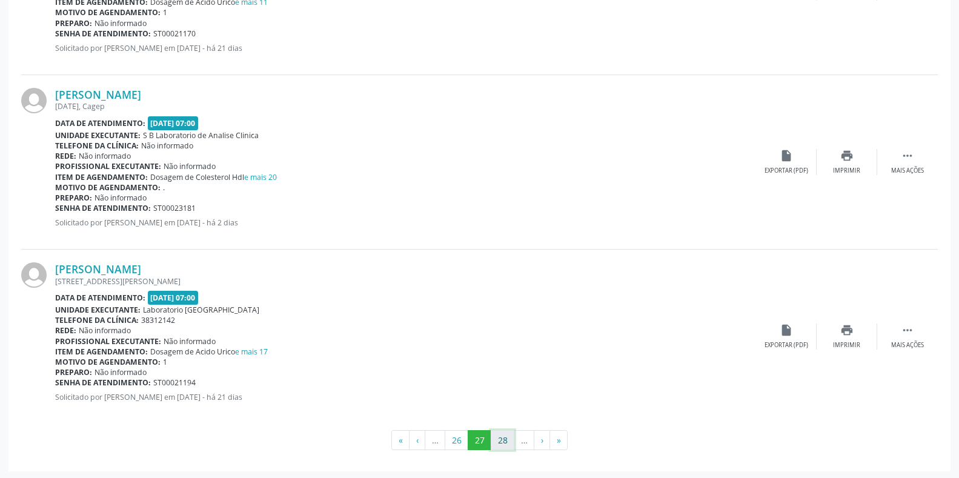
click at [507, 437] on button "28" at bounding box center [503, 440] width 24 height 21
click at [507, 439] on button "29" at bounding box center [502, 440] width 24 height 21
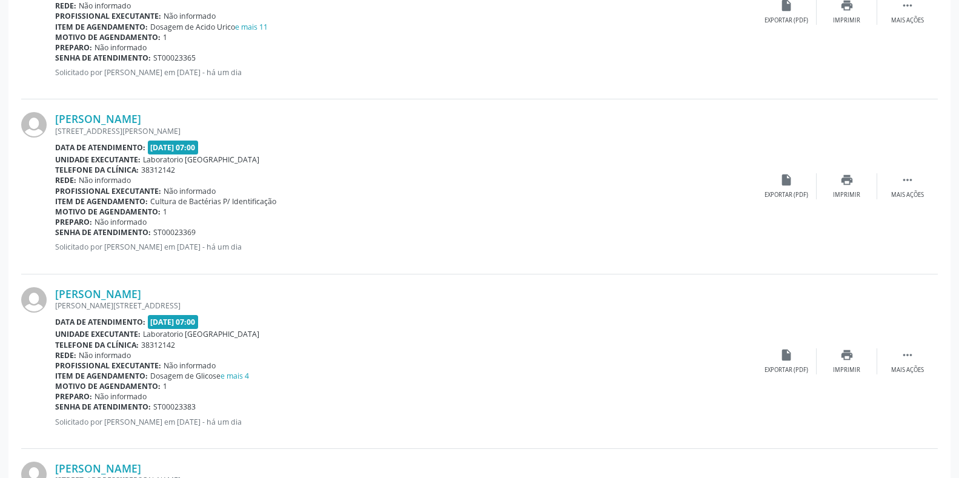
scroll to position [707, 0]
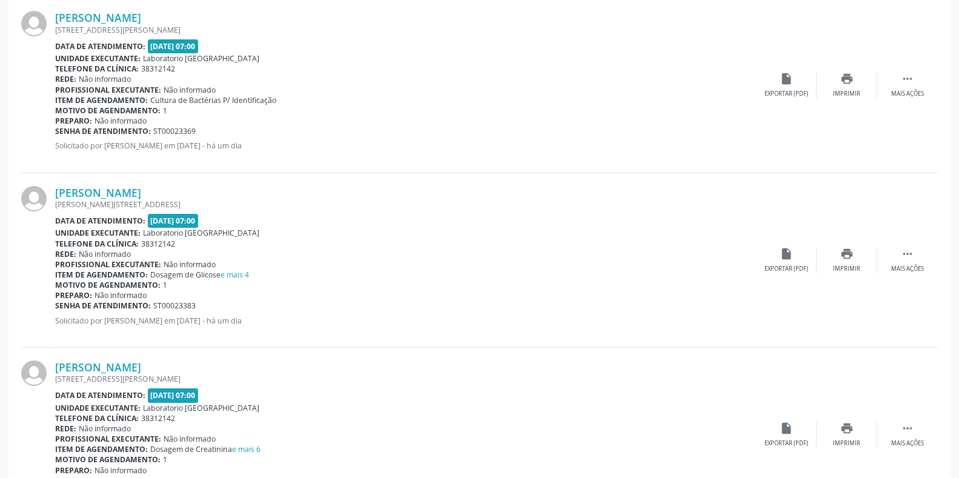
drag, startPoint x: 0, startPoint y: 259, endPoint x: 285, endPoint y: 75, distance: 339.4
click at [285, 75] on div "Rede: Não informado" at bounding box center [405, 79] width 701 height 10
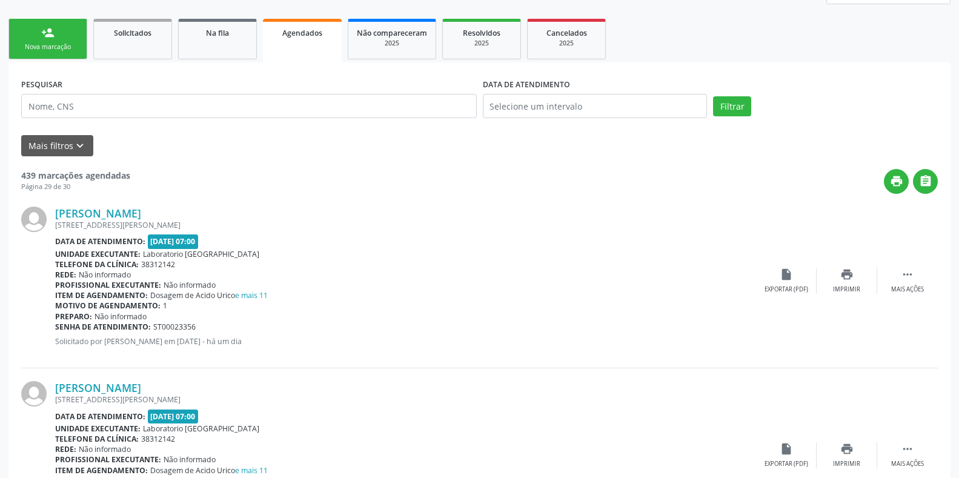
scroll to position [128, 0]
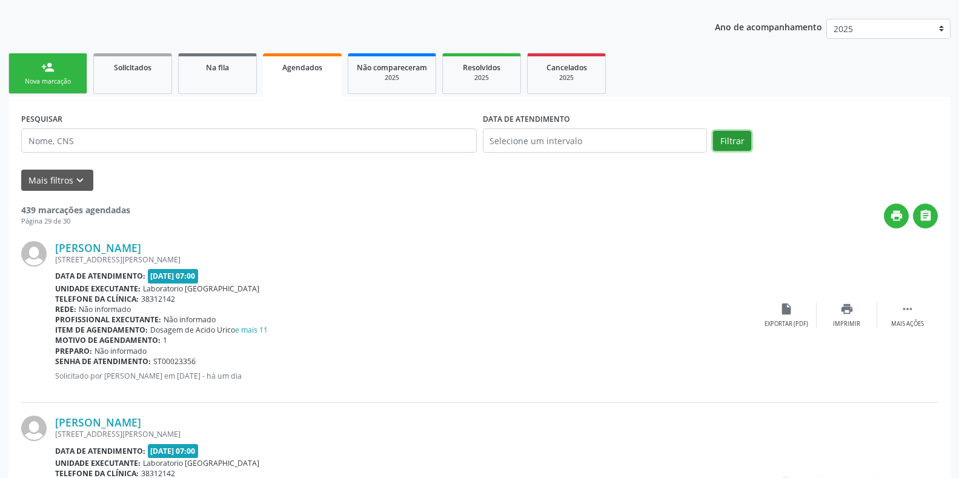
click at [729, 148] on button "Filtrar" at bounding box center [732, 141] width 38 height 21
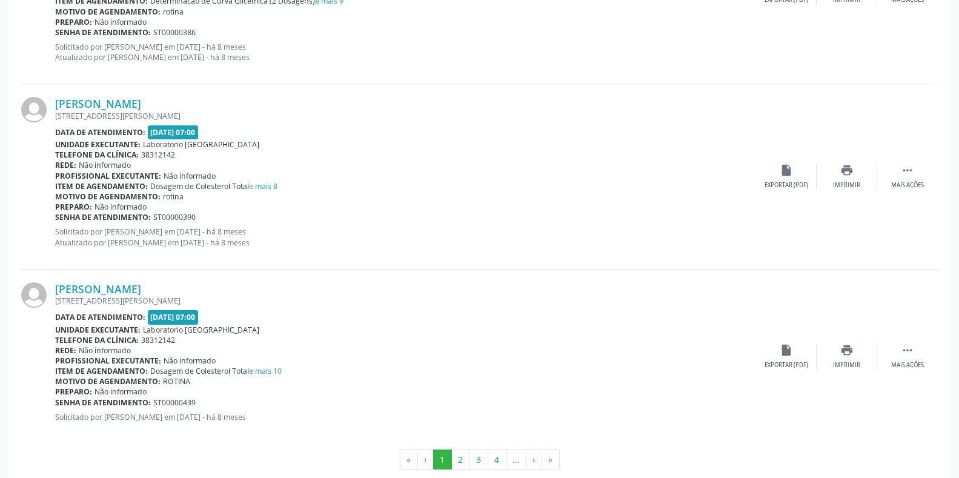
scroll to position [2646, 0]
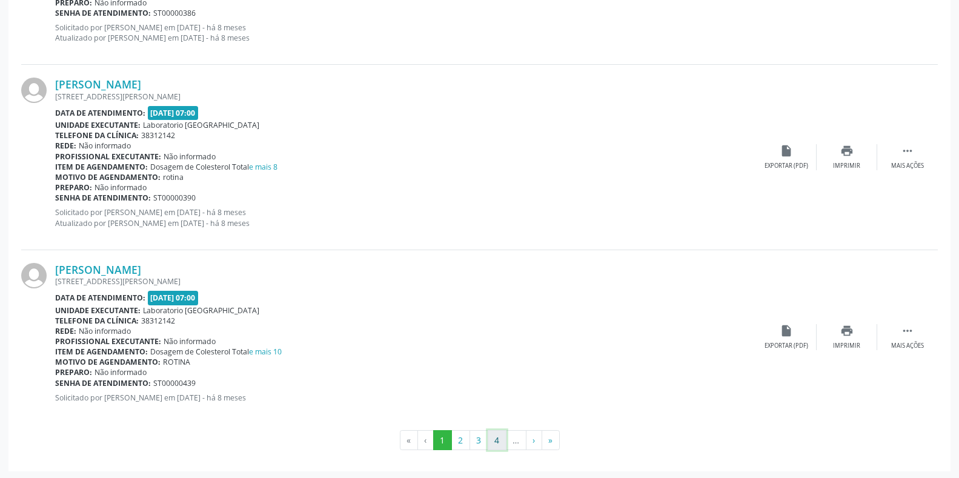
click at [498, 440] on button "4" at bounding box center [497, 440] width 19 height 21
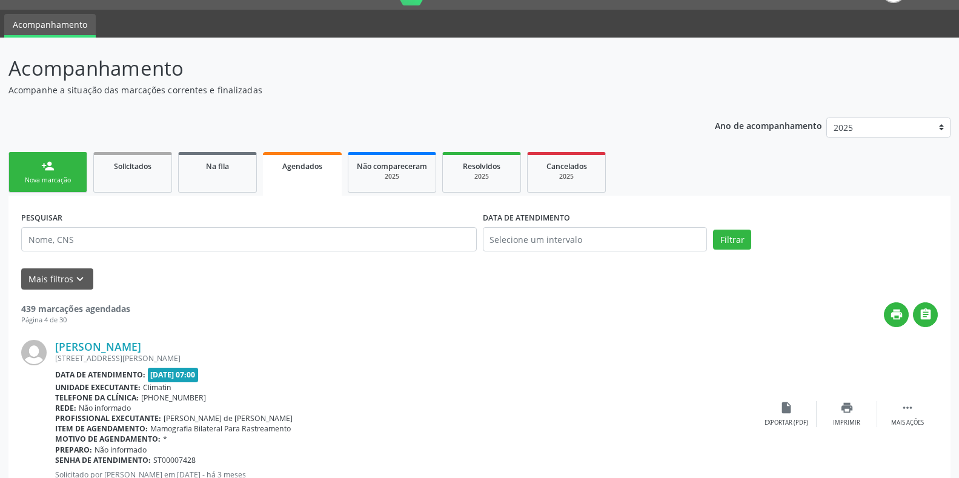
scroll to position [0, 0]
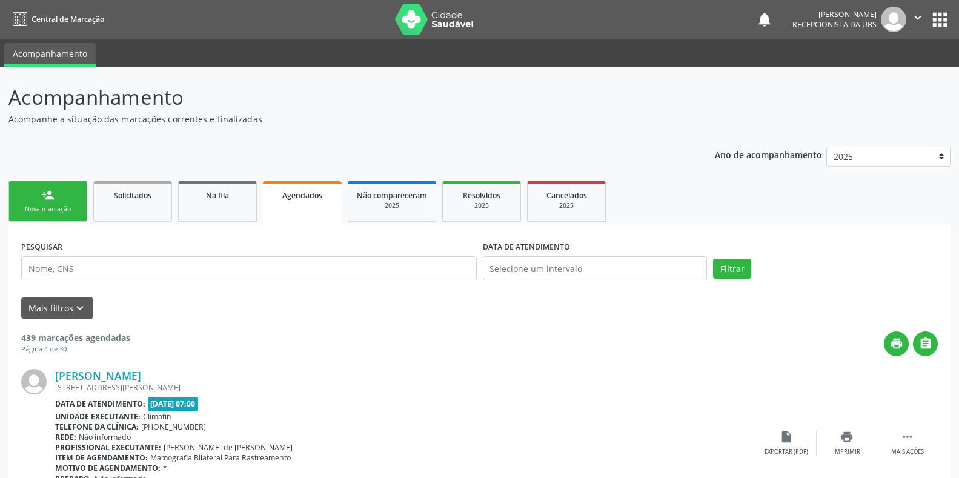
click at [309, 205] on link "Agendados" at bounding box center [302, 203] width 79 height 44
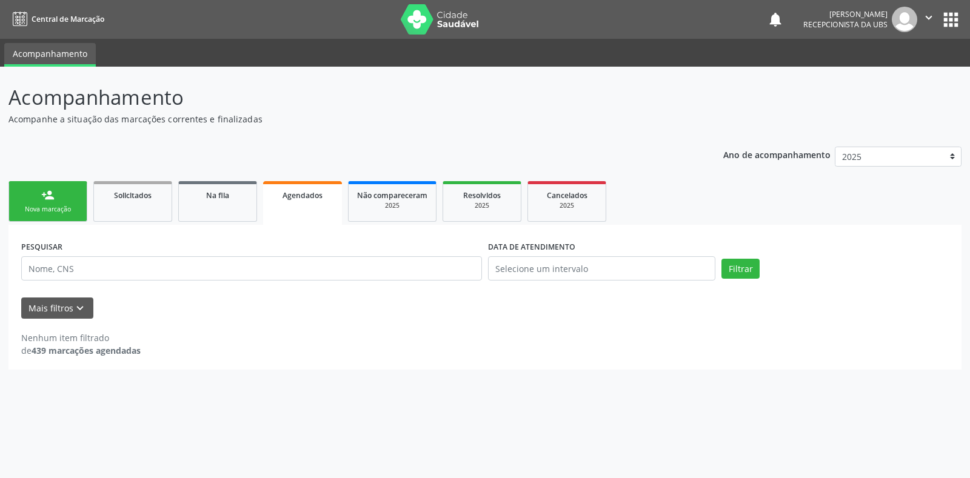
click at [302, 195] on span "Agendados" at bounding box center [302, 195] width 40 height 10
click at [292, 203] on link "Agendados" at bounding box center [302, 203] width 79 height 44
click at [520, 269] on input "text" at bounding box center [601, 268] width 227 height 24
click at [600, 334] on span "2" at bounding box center [603, 332] width 24 height 24
type input "02/10/2025"
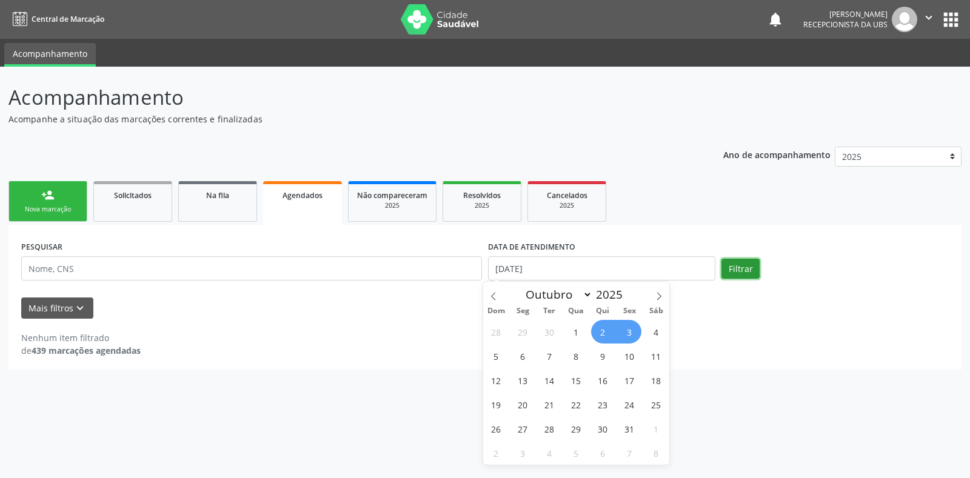
click at [740, 273] on button "Filtrar" at bounding box center [740, 269] width 38 height 21
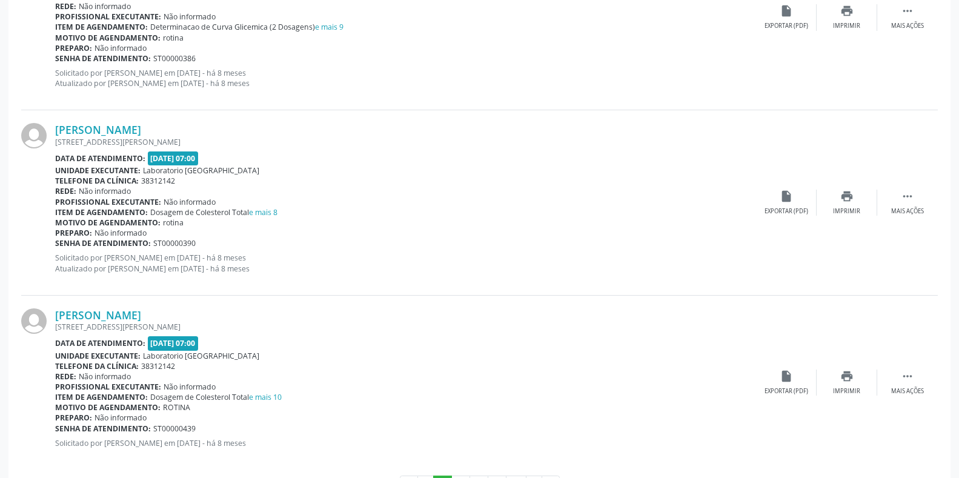
scroll to position [2646, 0]
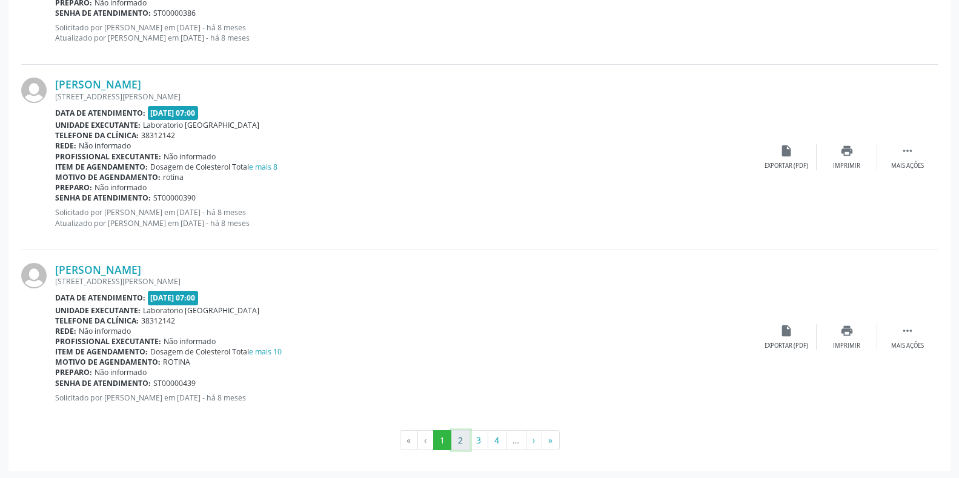
click at [455, 441] on button "2" at bounding box center [461, 440] width 19 height 21
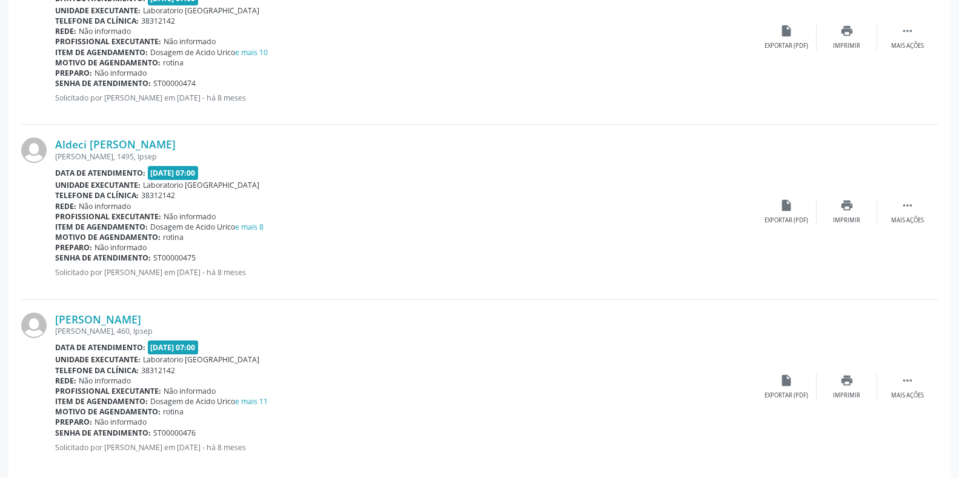
scroll to position [2573, 0]
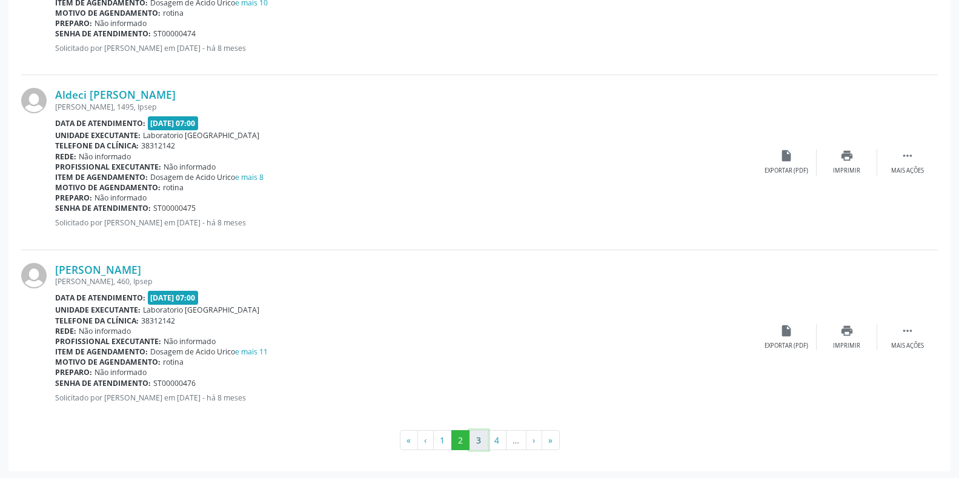
click at [480, 443] on button "3" at bounding box center [479, 440] width 19 height 21
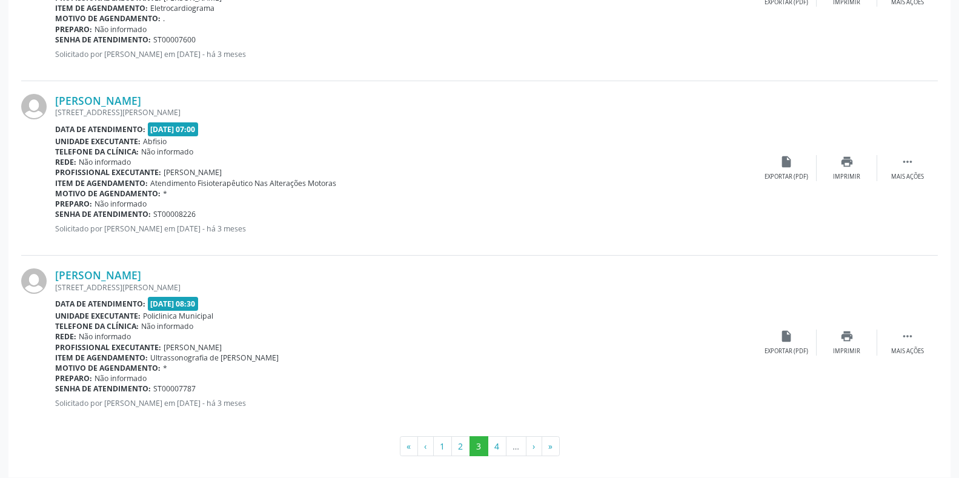
scroll to position [2552, 0]
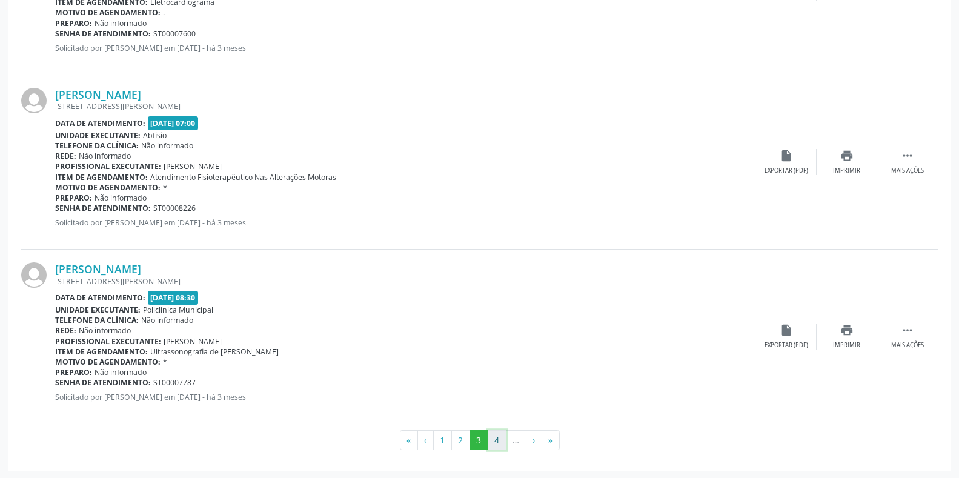
click at [497, 444] on button "4" at bounding box center [497, 440] width 19 height 21
click at [494, 435] on button "5" at bounding box center [498, 440] width 19 height 21
click at [496, 436] on button "6" at bounding box center [498, 440] width 19 height 21
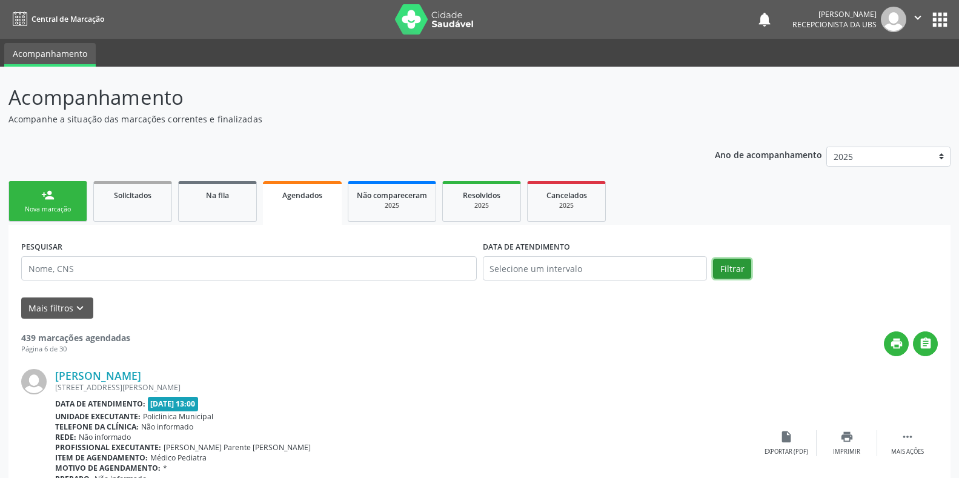
click at [735, 273] on button "Filtrar" at bounding box center [732, 269] width 38 height 21
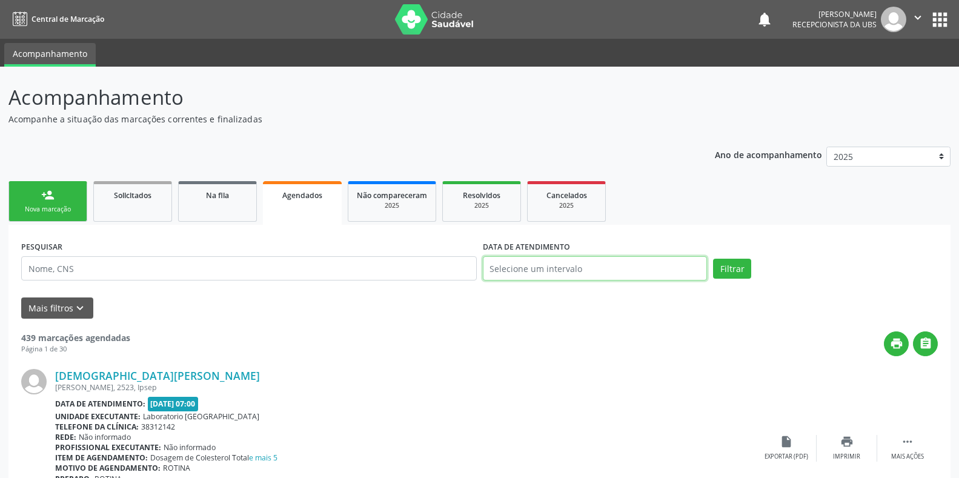
click at [530, 265] on input "text" at bounding box center [595, 268] width 225 height 24
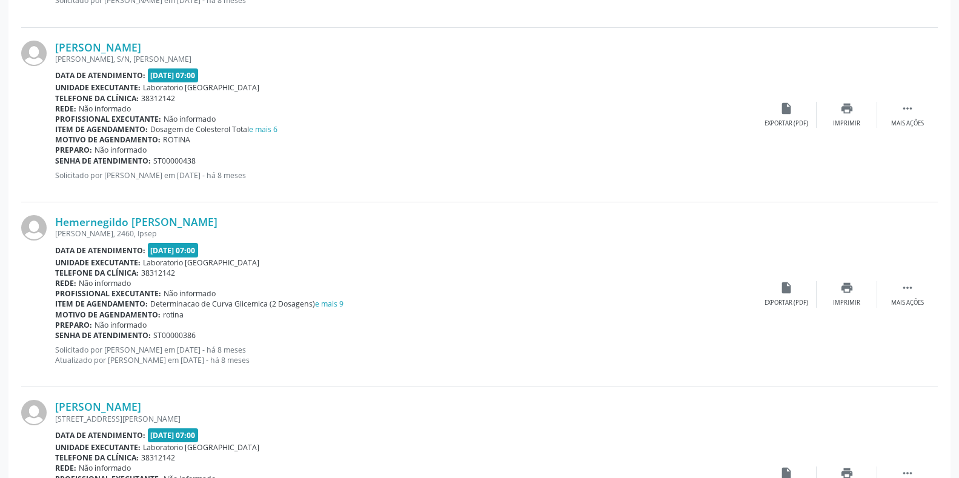
scroll to position [2646, 0]
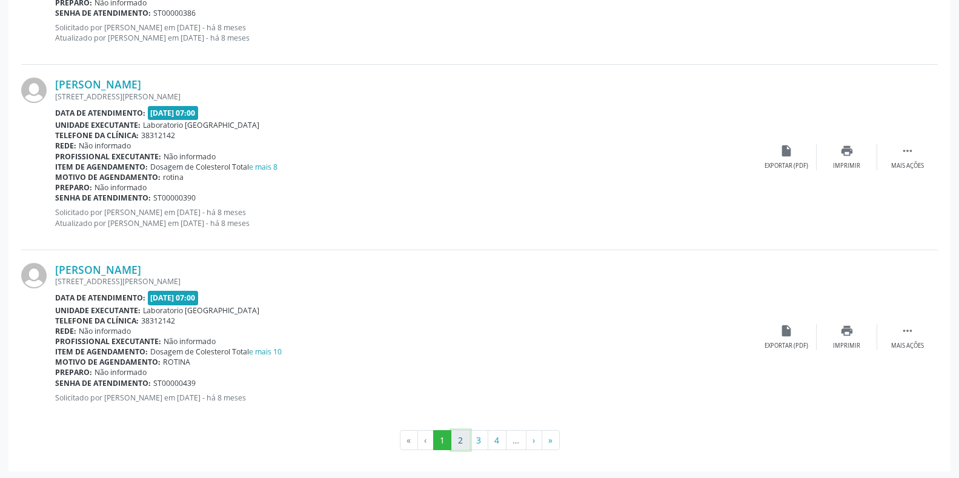
click at [459, 434] on button "2" at bounding box center [461, 440] width 19 height 21
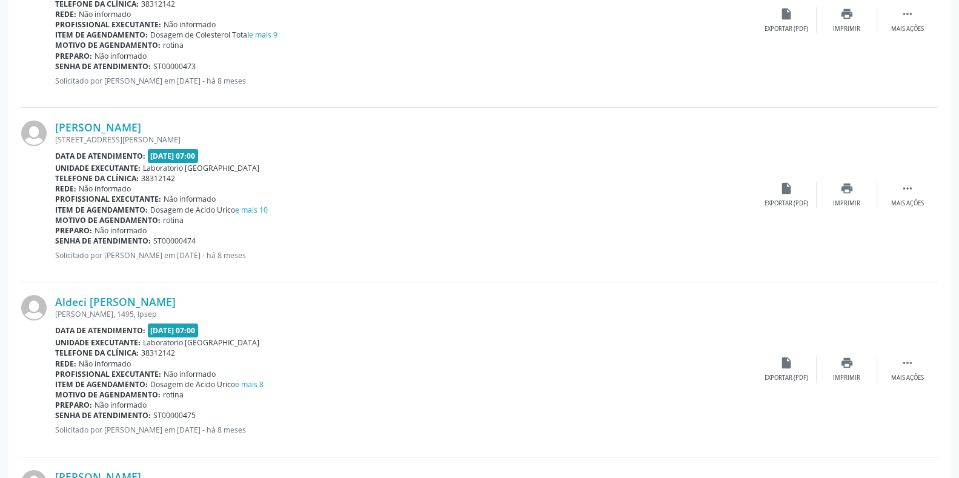
scroll to position [2573, 0]
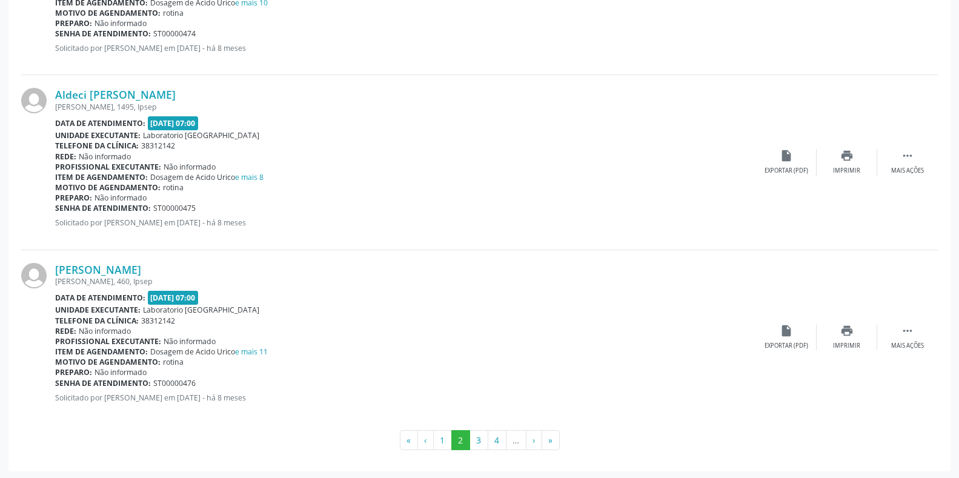
click at [481, 442] on button "3" at bounding box center [479, 440] width 19 height 21
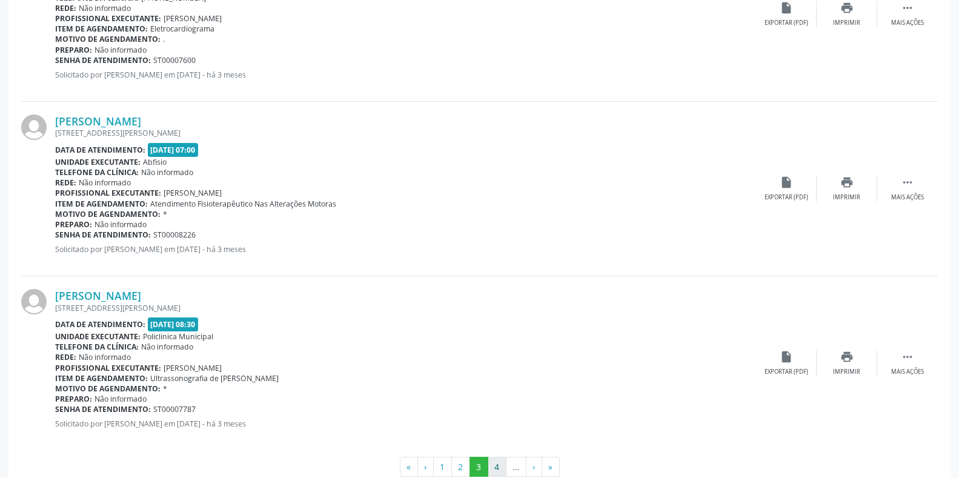
scroll to position [2552, 0]
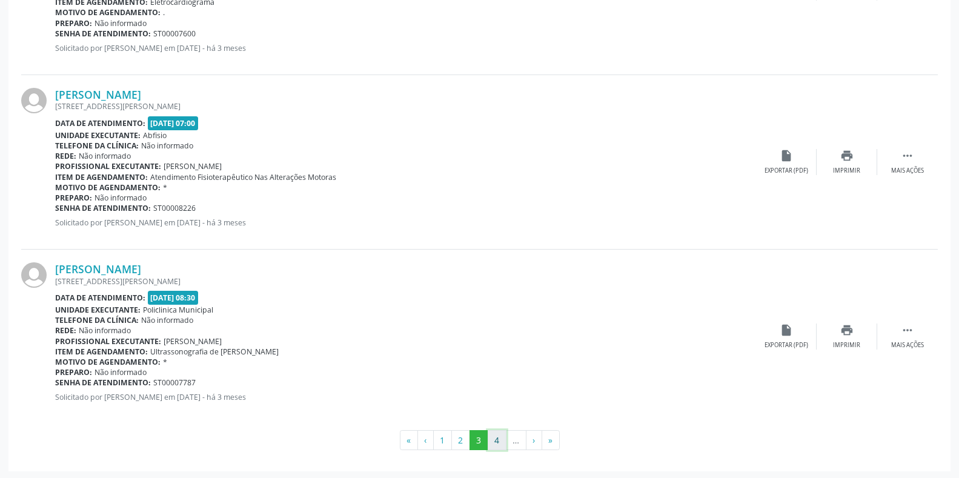
click at [495, 442] on button "4" at bounding box center [497, 440] width 19 height 21
click at [498, 443] on button "5" at bounding box center [498, 440] width 19 height 21
click at [502, 439] on button "6" at bounding box center [498, 440] width 19 height 21
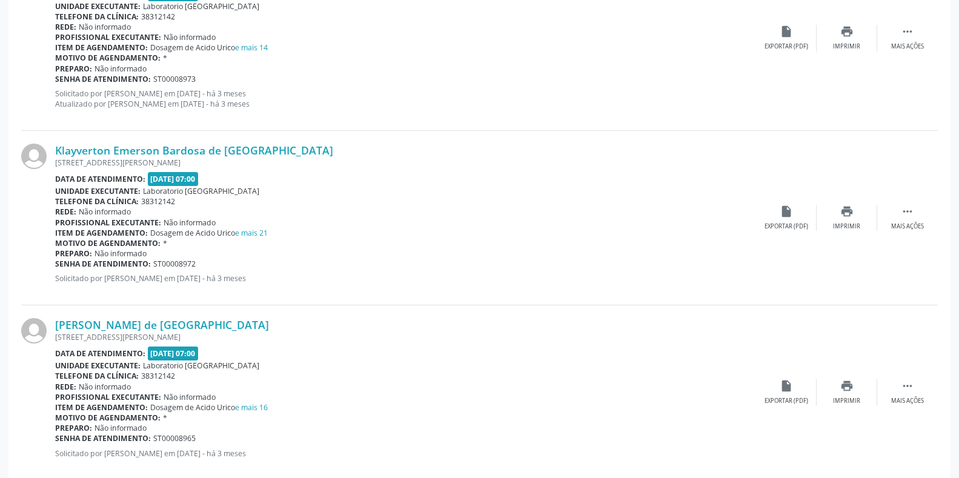
scroll to position [2563, 0]
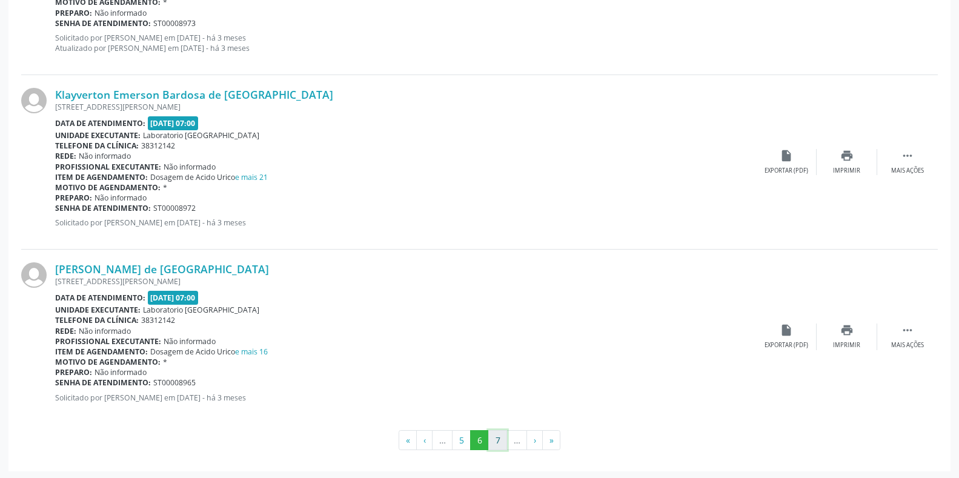
click at [495, 442] on button "7" at bounding box center [498, 440] width 19 height 21
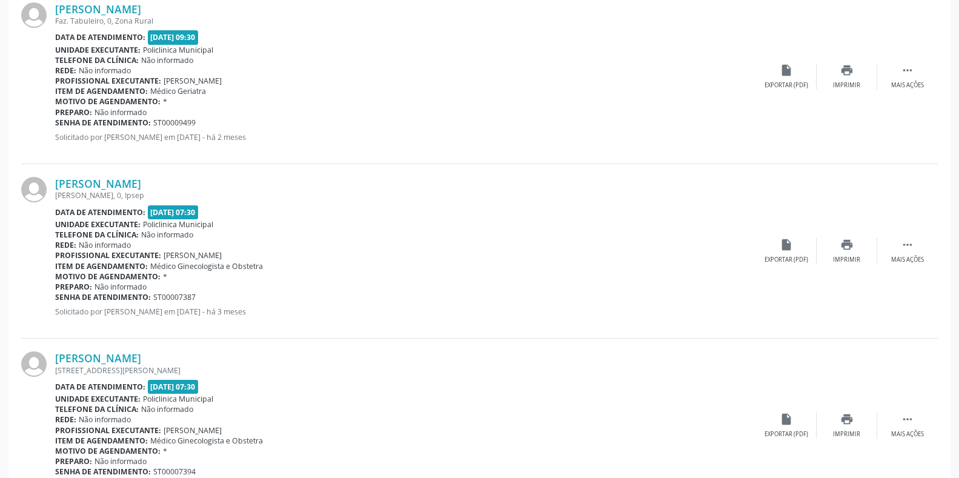
scroll to position [2552, 0]
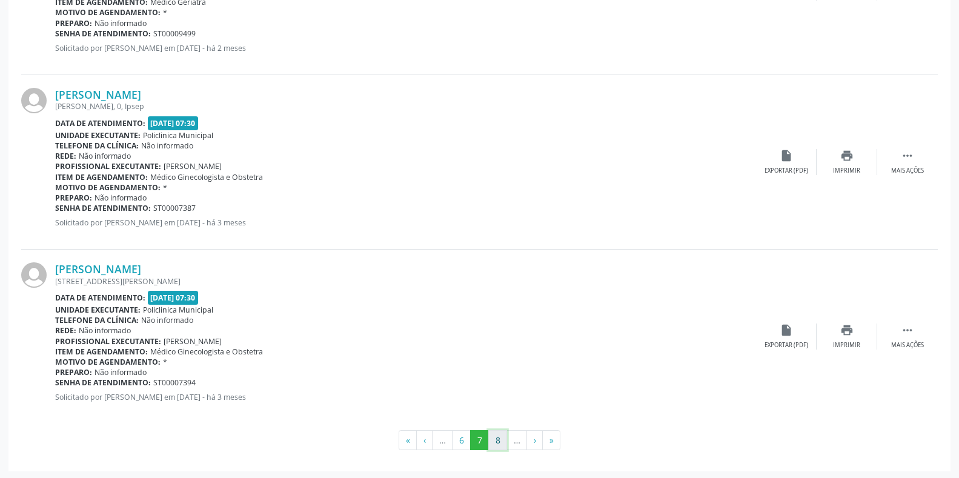
click at [495, 438] on button "8" at bounding box center [498, 440] width 19 height 21
click at [499, 438] on button "9" at bounding box center [498, 440] width 19 height 21
click at [502, 437] on button "10" at bounding box center [498, 440] width 24 height 21
click at [499, 442] on button "11" at bounding box center [501, 440] width 24 height 21
click at [496, 446] on button "12" at bounding box center [503, 440] width 24 height 21
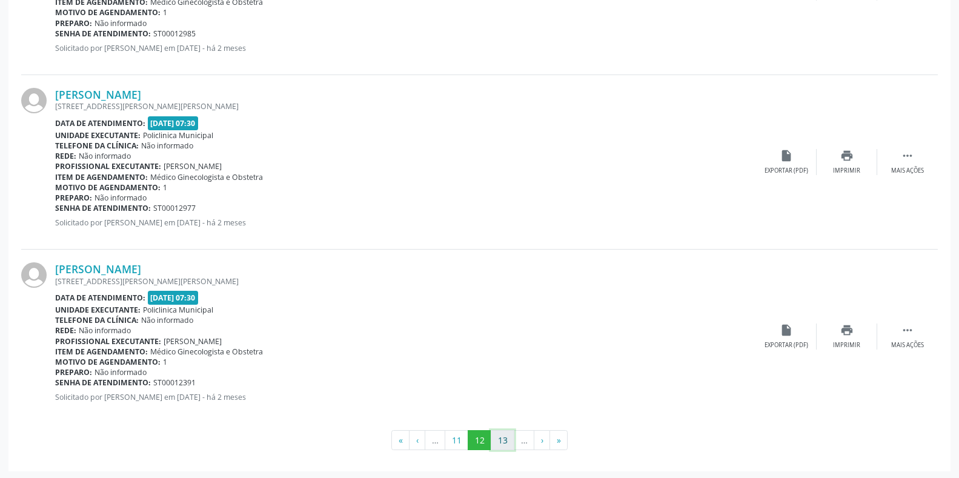
click at [502, 439] on button "13" at bounding box center [503, 440] width 24 height 21
click at [498, 444] on button "14" at bounding box center [503, 440] width 24 height 21
click at [505, 445] on button "15" at bounding box center [503, 440] width 24 height 21
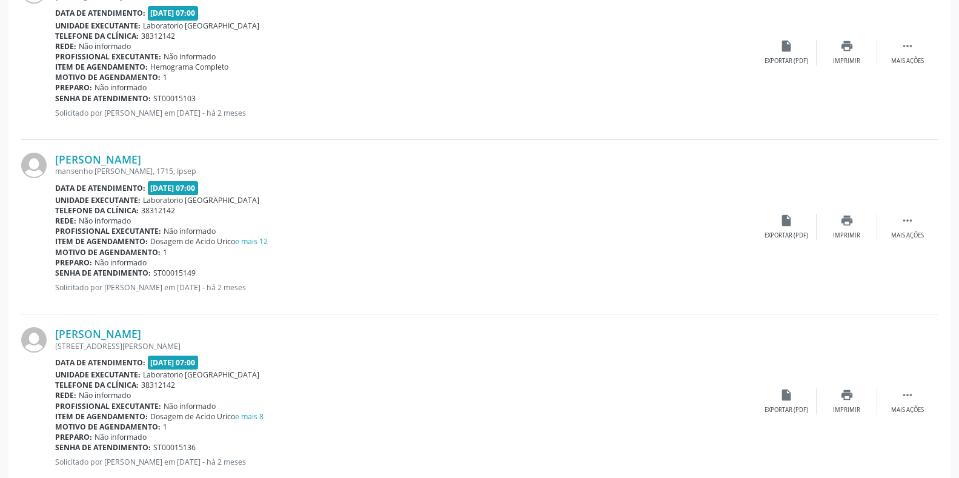
scroll to position [2563, 0]
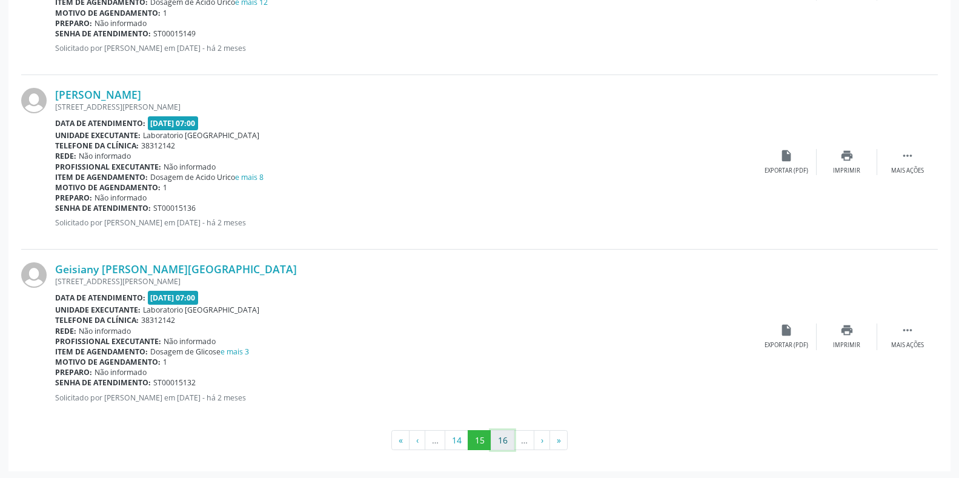
click at [500, 446] on button "16" at bounding box center [503, 440] width 24 height 21
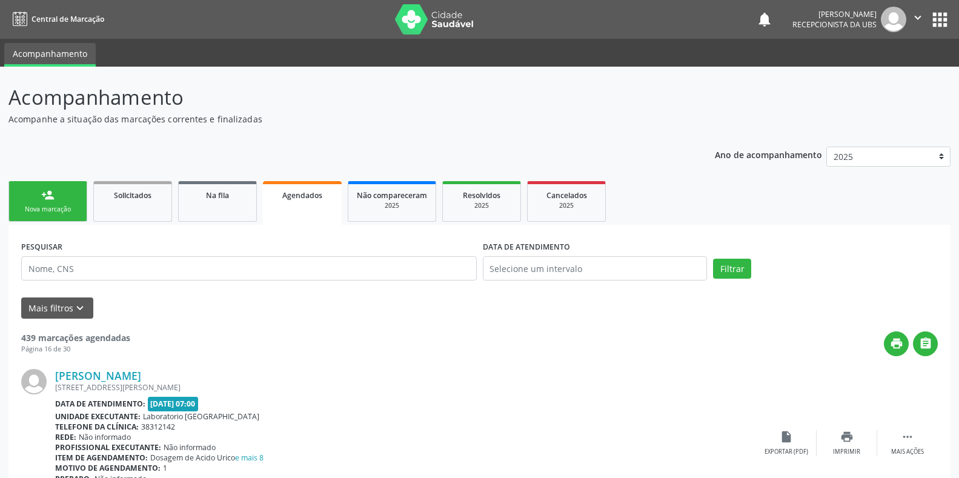
click at [432, 459] on div "Item de agendamento: Dosagem de Acido Urico e mais 8" at bounding box center [405, 458] width 701 height 10
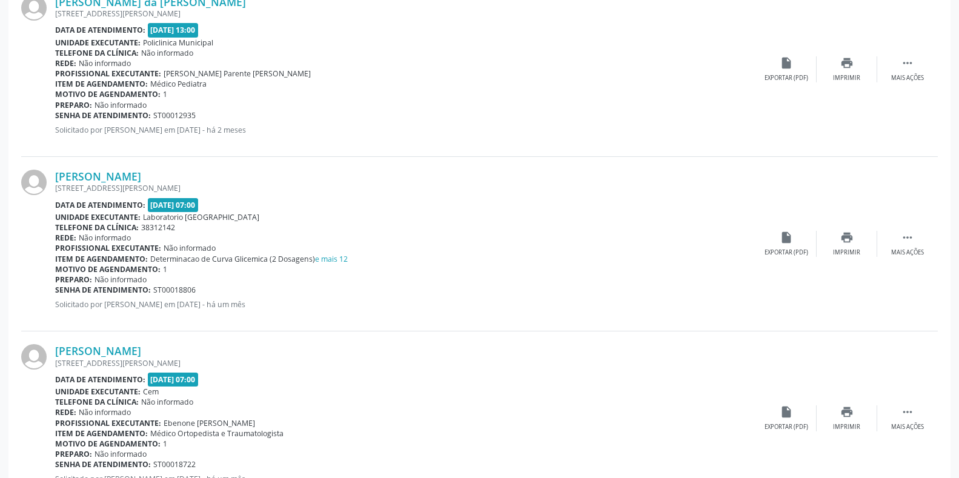
scroll to position [2552, 0]
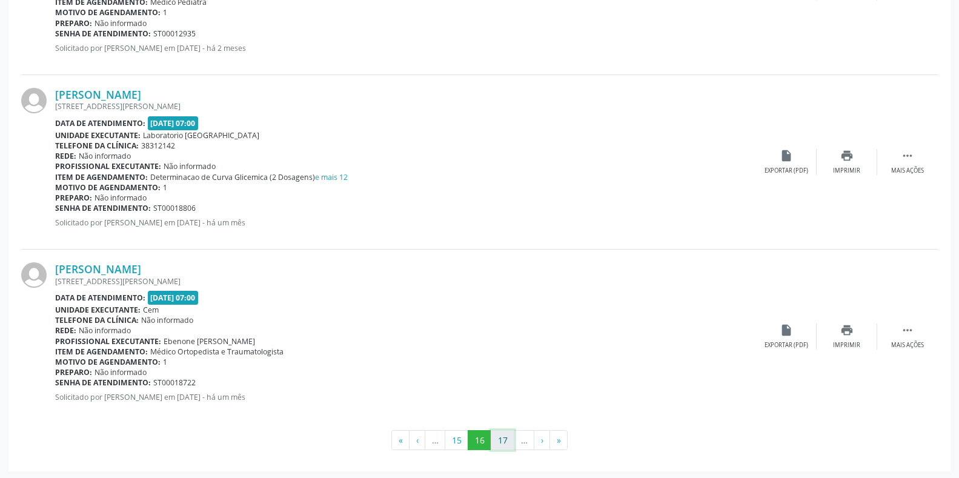
click at [501, 436] on button "17" at bounding box center [503, 440] width 24 height 21
click at [500, 435] on button "18" at bounding box center [503, 440] width 24 height 21
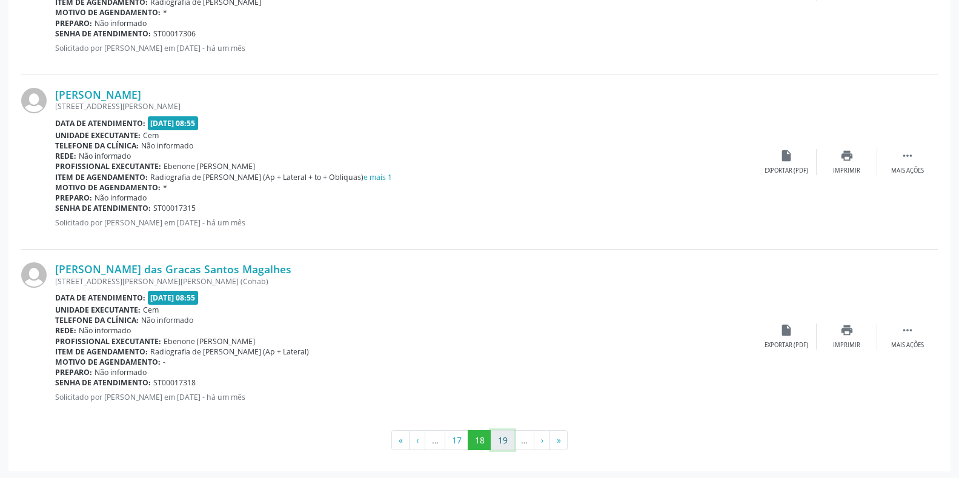
click at [495, 435] on button "19" at bounding box center [503, 440] width 24 height 21
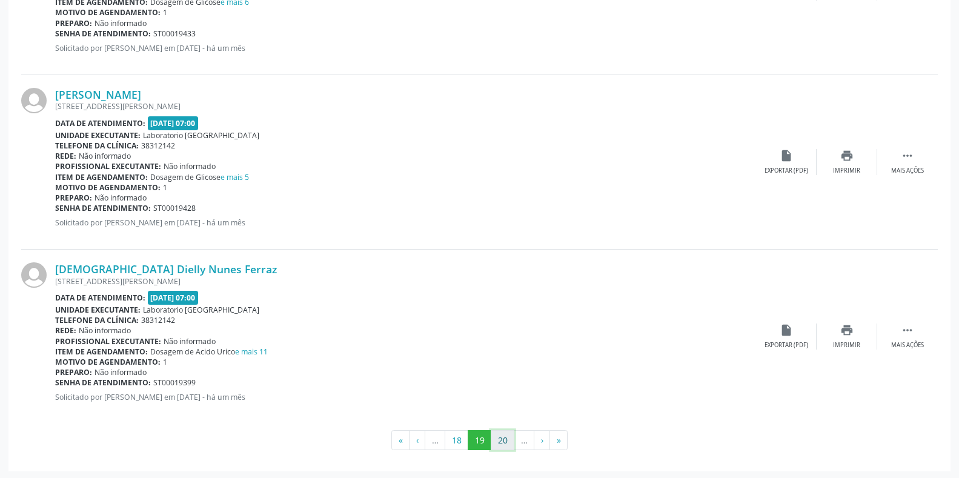
click at [500, 433] on button "20" at bounding box center [503, 440] width 24 height 21
click at [507, 440] on button "21" at bounding box center [503, 440] width 24 height 21
click at [498, 441] on button "22" at bounding box center [503, 440] width 24 height 21
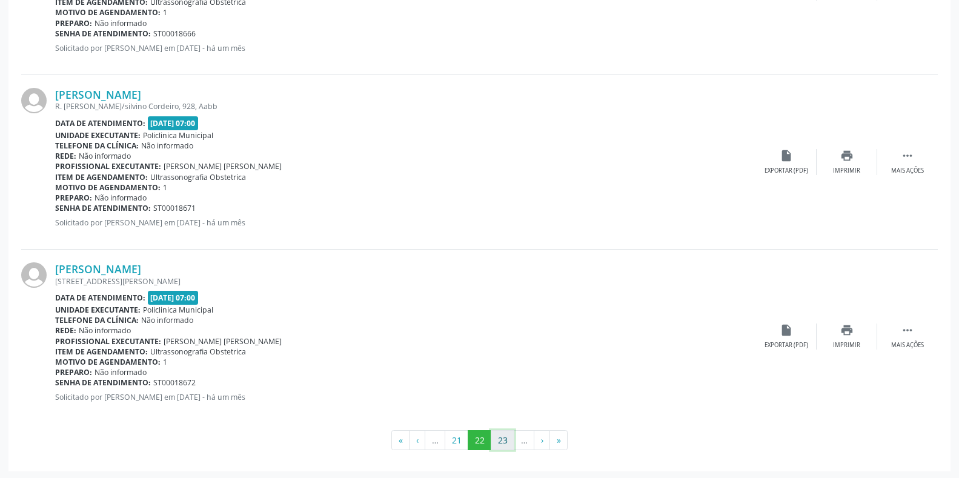
click at [505, 441] on button "23" at bounding box center [503, 440] width 24 height 21
click at [503, 443] on button "24" at bounding box center [503, 440] width 24 height 21
click at [500, 438] on button "25" at bounding box center [503, 440] width 24 height 21
click at [511, 442] on button "26" at bounding box center [503, 440] width 24 height 21
click at [500, 443] on button "27" at bounding box center [503, 440] width 24 height 21
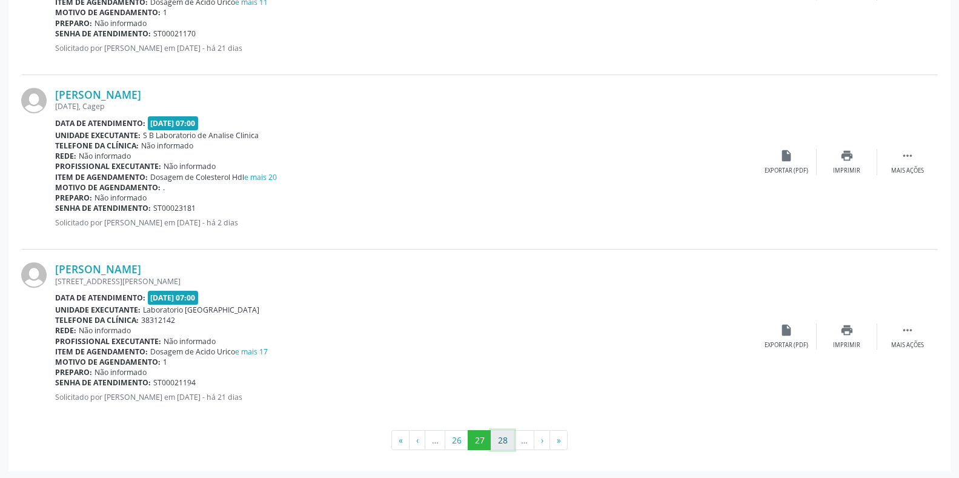
click at [504, 440] on button "28" at bounding box center [503, 440] width 24 height 21
click at [504, 438] on button "29" at bounding box center [502, 440] width 24 height 21
click at [522, 438] on button "30" at bounding box center [525, 440] width 24 height 21
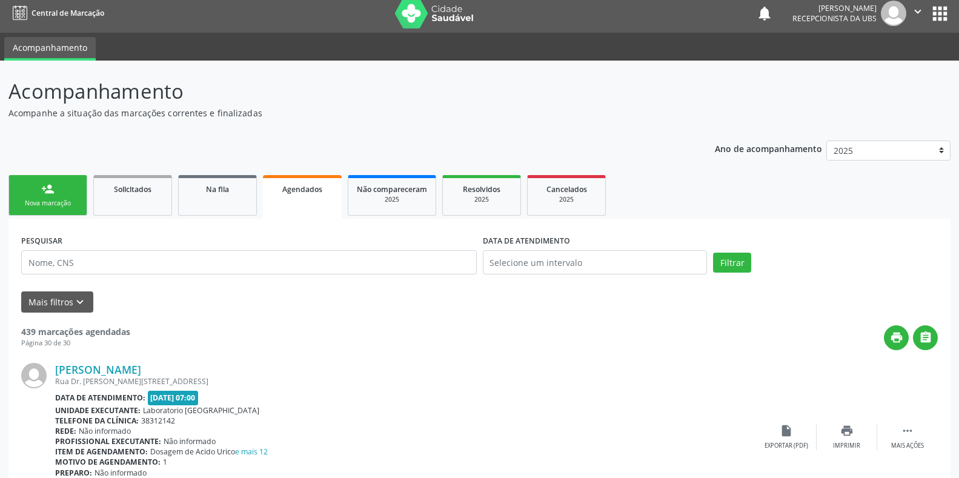
scroll to position [0, 0]
